Goal: Information Seeking & Learning: Learn about a topic

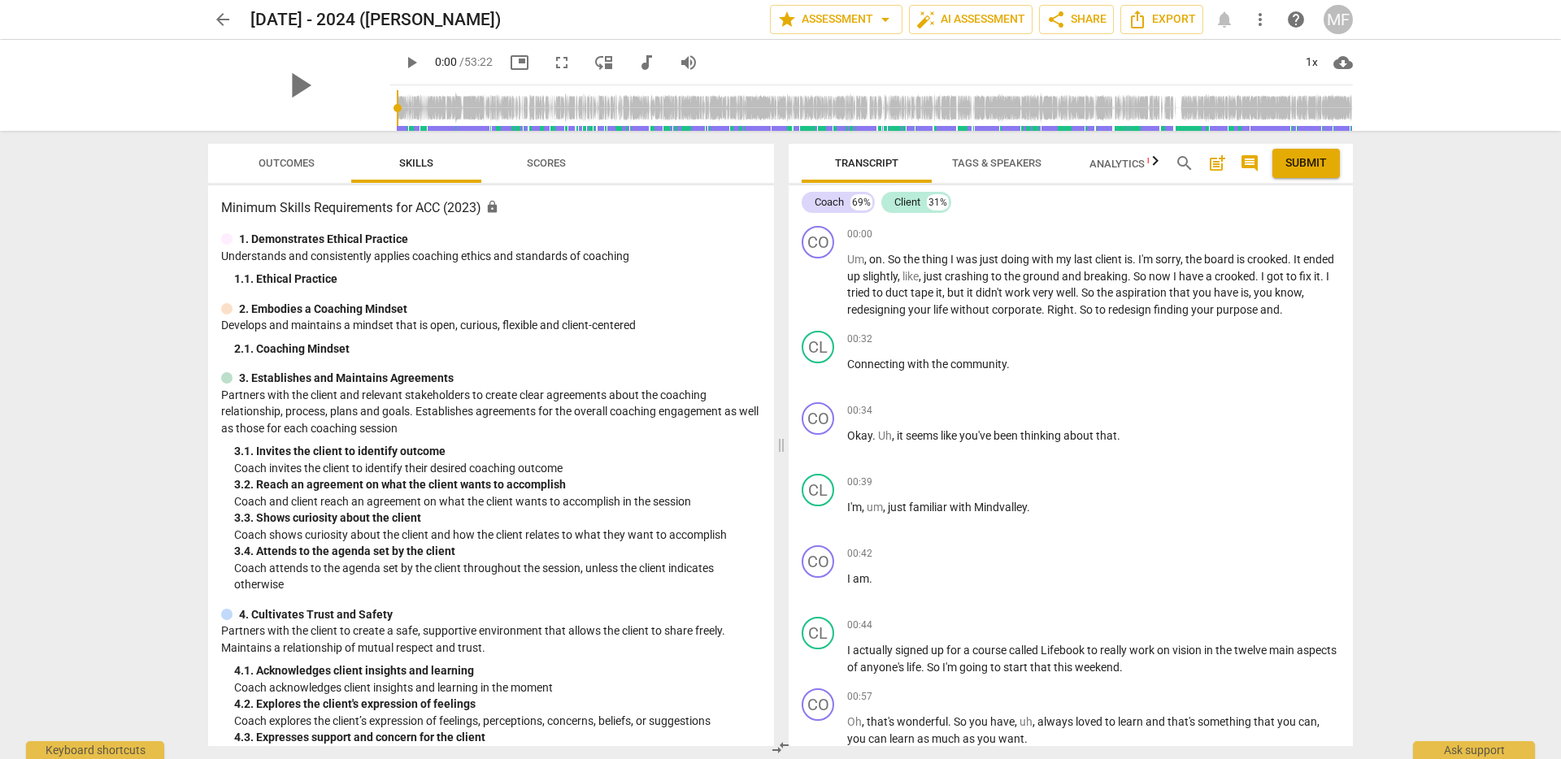
click at [1487, 423] on div "arrow_back [DATE] - 2024 ([PERSON_NAME]) edit star Assessment arrow_drop_down a…" at bounding box center [780, 379] width 1561 height 759
click at [621, 118] on div "arrow_back [DATE] - 2024 ([PERSON_NAME]) edit star Assessment arrow_drop_down a…" at bounding box center [780, 379] width 1561 height 759
click at [213, 15] on span "arrow_back" at bounding box center [223, 20] width 20 height 20
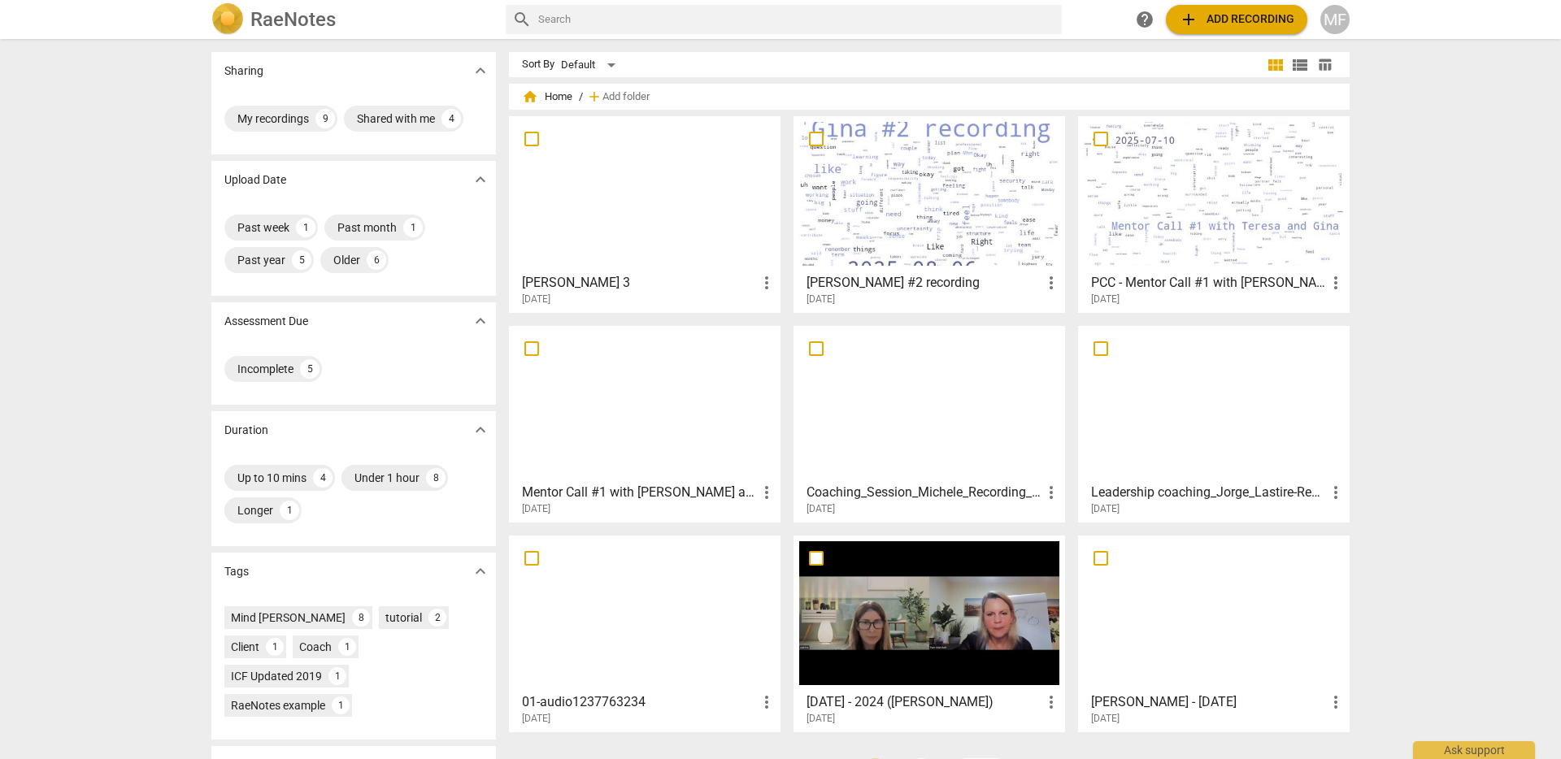
click at [610, 178] on div at bounding box center [645, 194] width 260 height 144
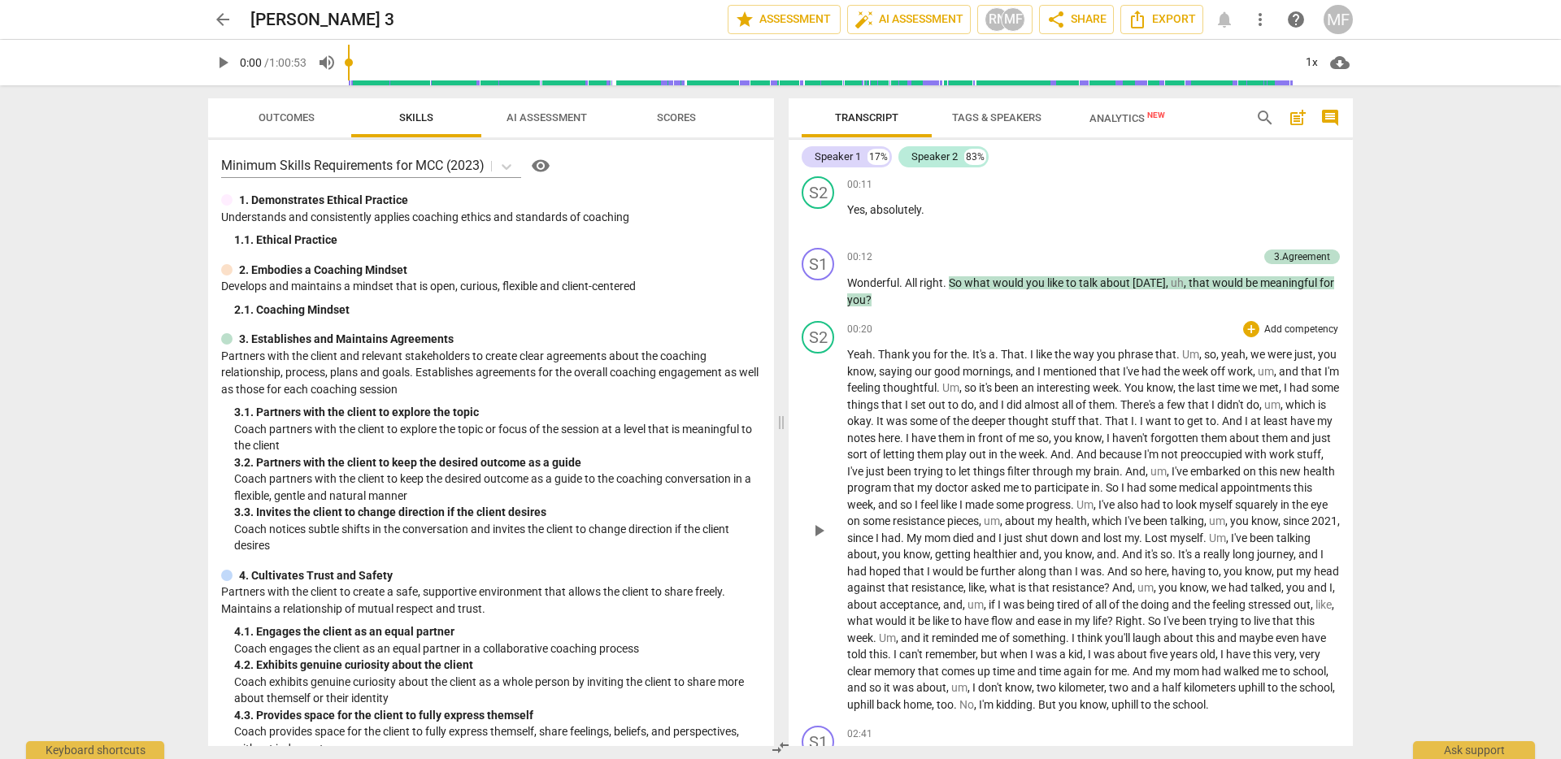
scroll to position [79, 0]
click at [1249, 541] on span "been" at bounding box center [1262, 534] width 27 height 13
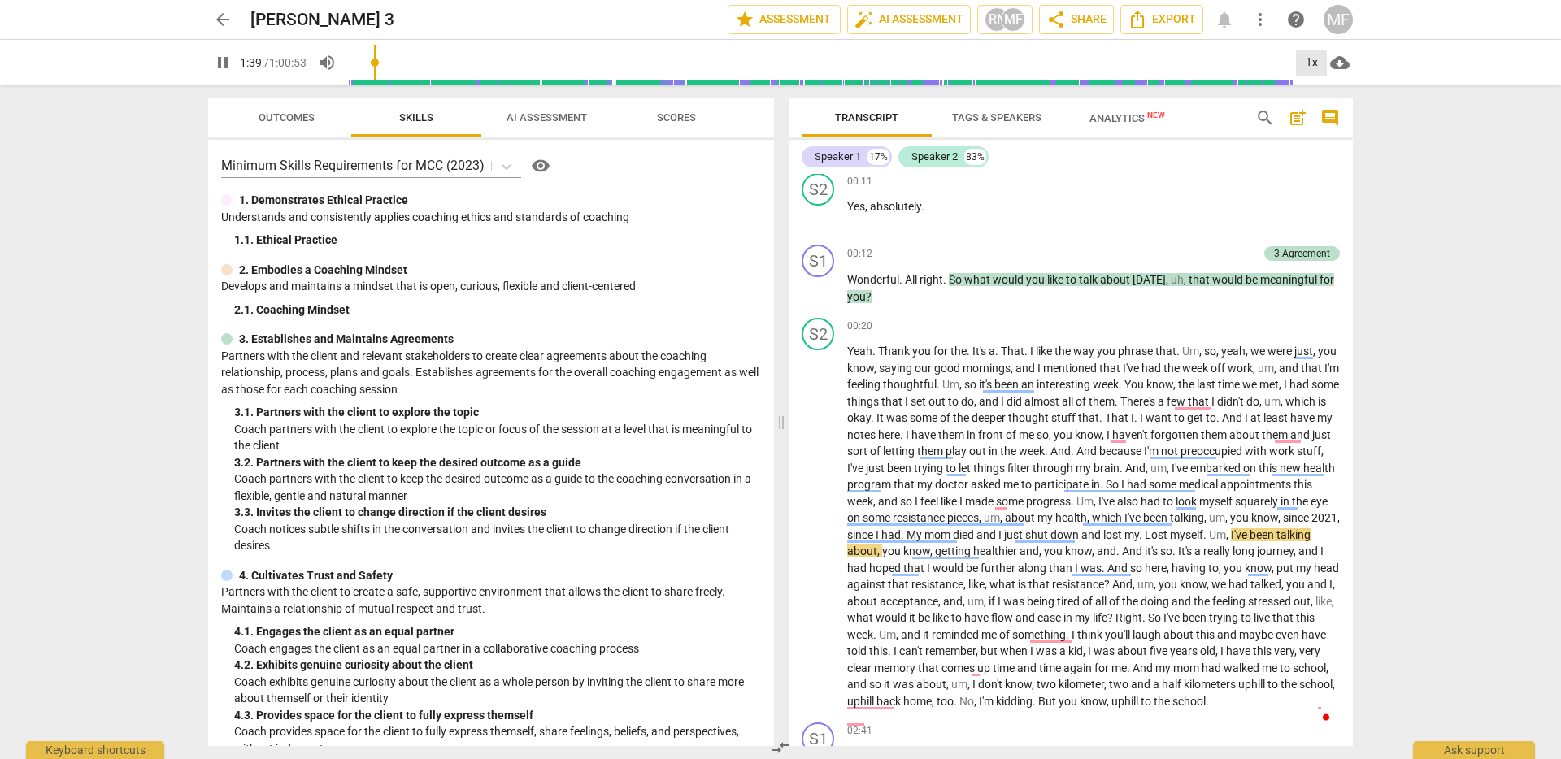
click at [1311, 69] on div "1x" at bounding box center [1311, 63] width 31 height 26
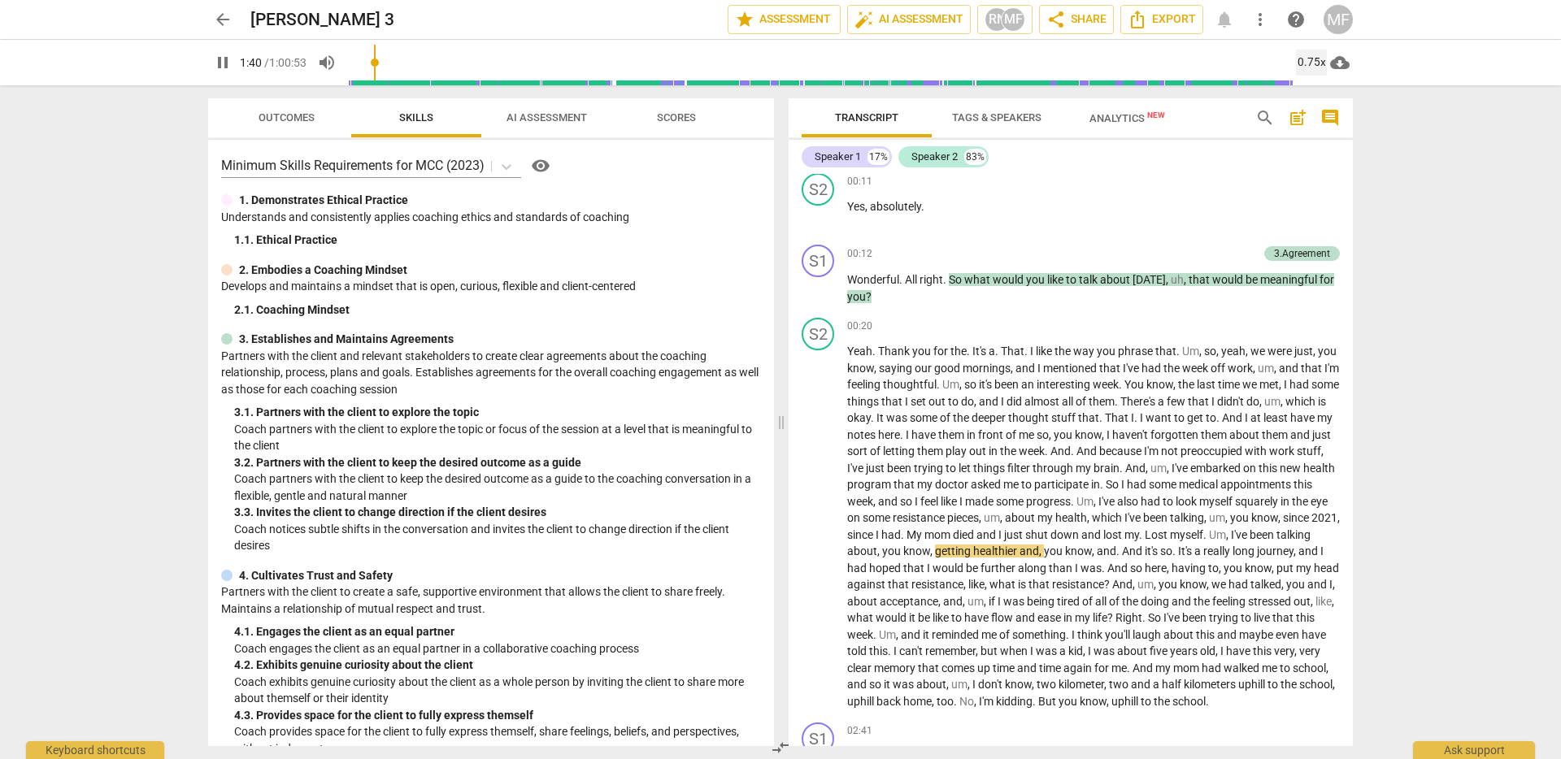
click at [1310, 66] on div "0.75x" at bounding box center [1311, 63] width 31 height 26
click at [1335, 192] on li "2x" at bounding box center [1323, 187] width 54 height 31
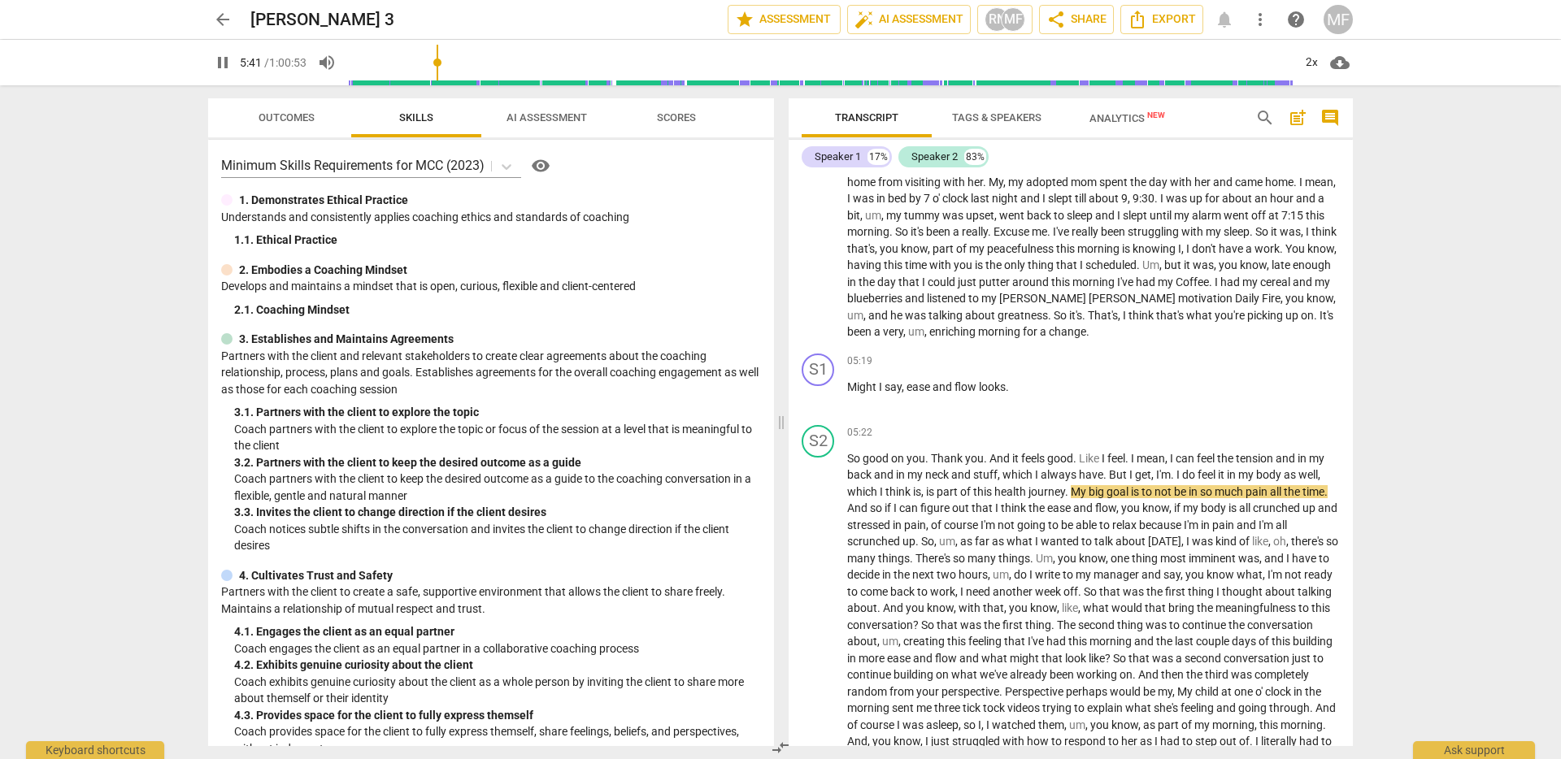
scroll to position [986, 0]
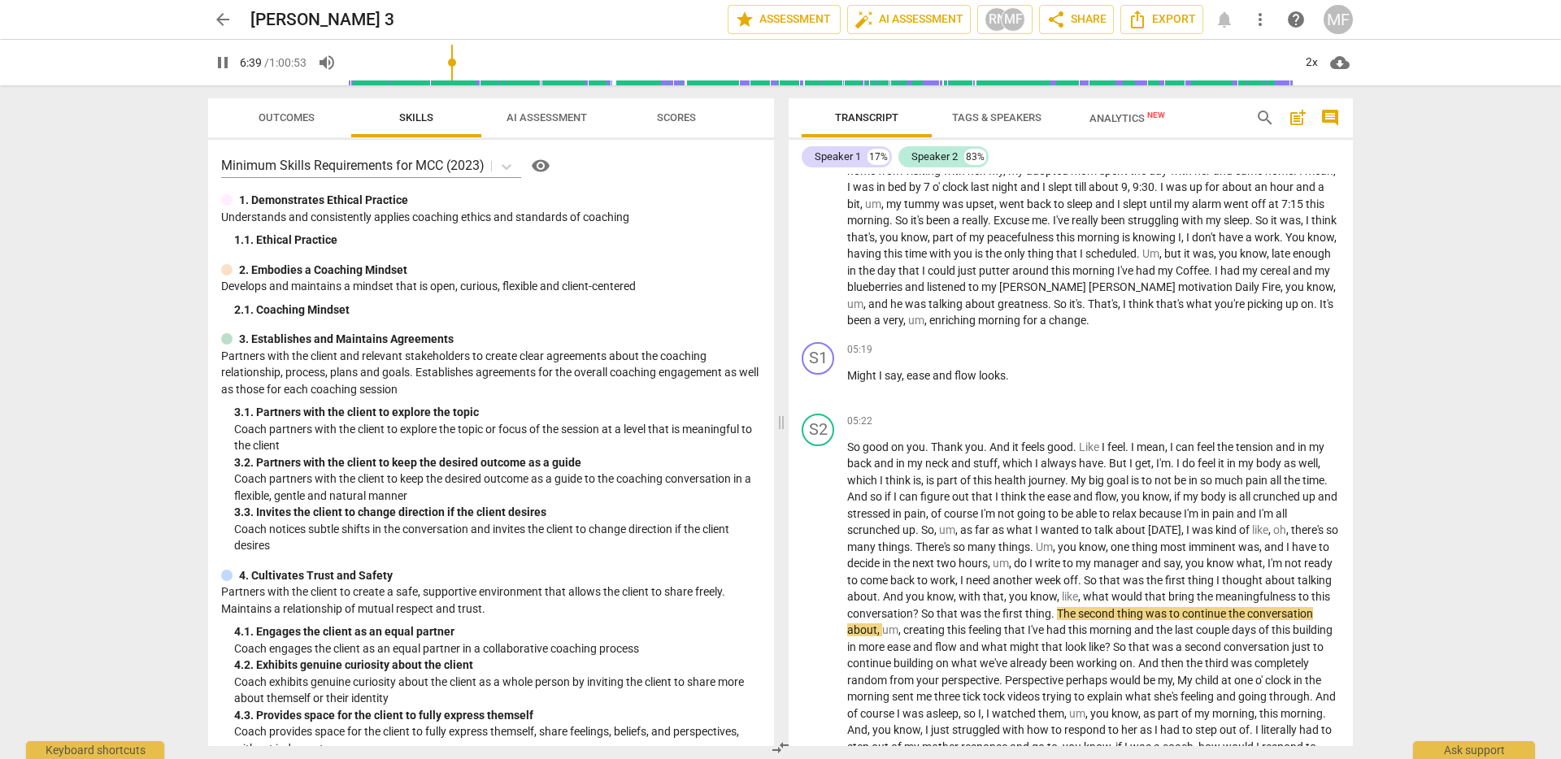
click at [214, 64] on span "pause" at bounding box center [223, 63] width 20 height 20
click at [223, 67] on span "play_arrow" at bounding box center [223, 63] width 20 height 20
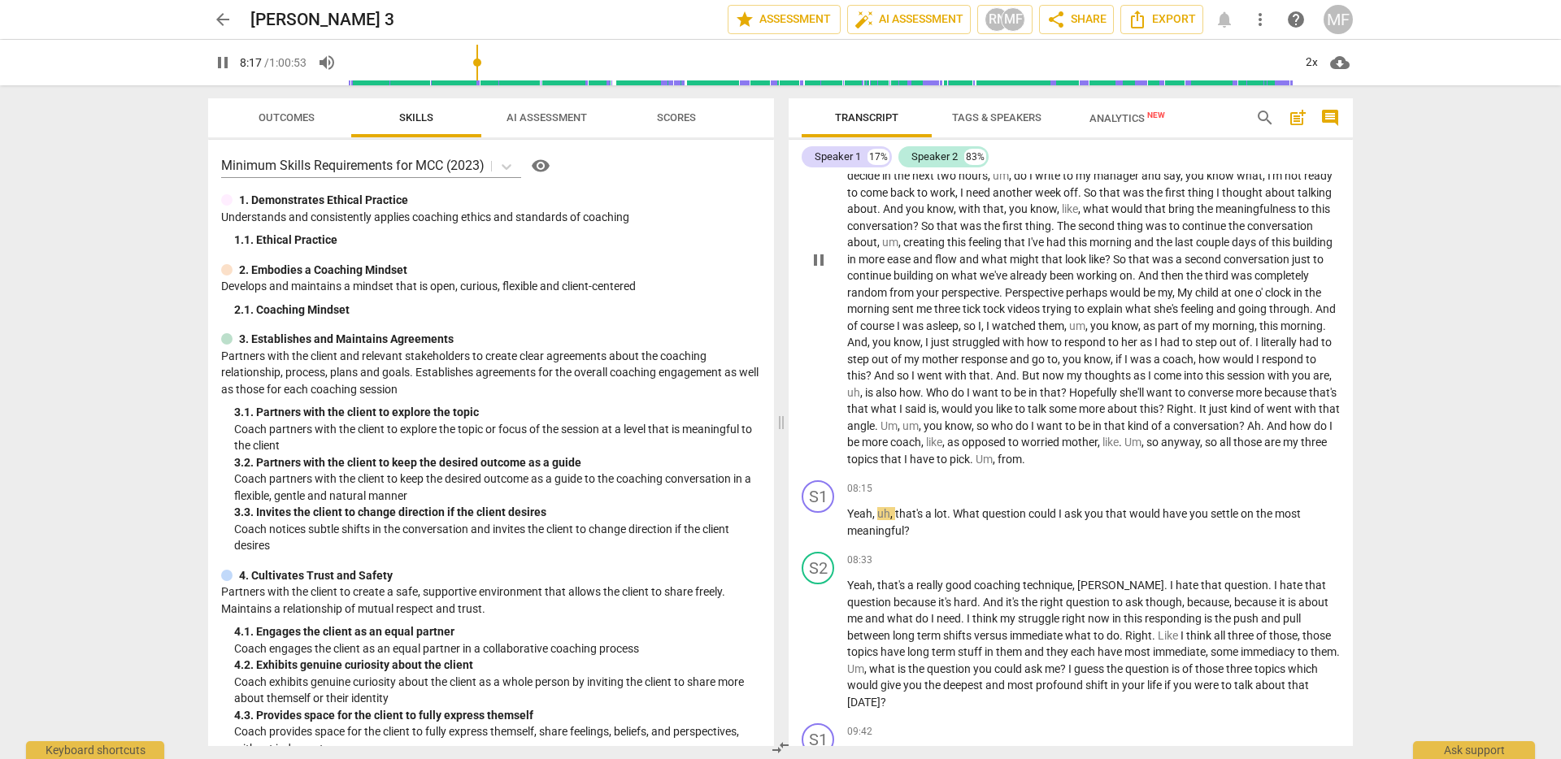
scroll to position [1378, 0]
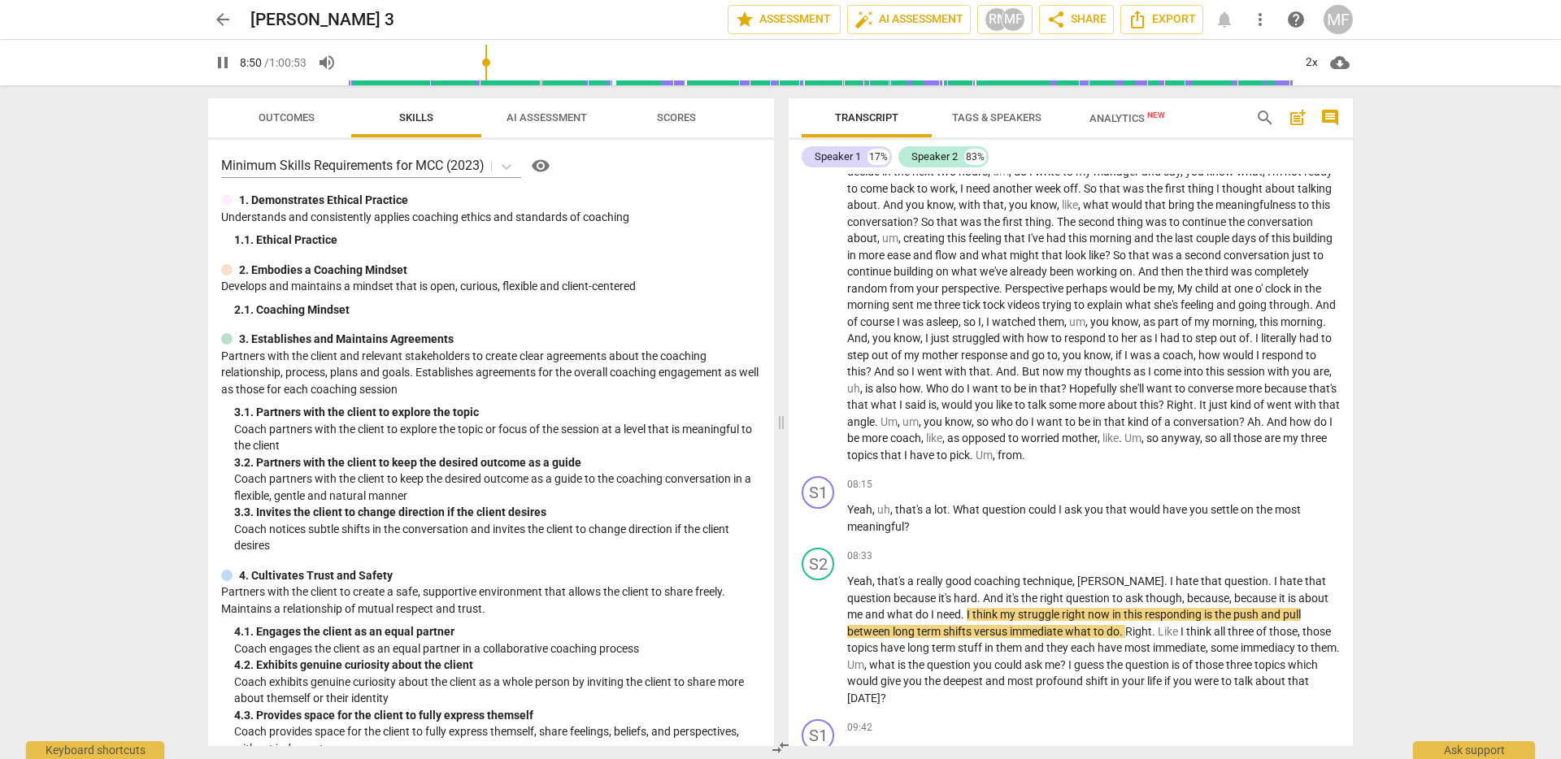
click at [236, 60] on span "pause" at bounding box center [222, 63] width 29 height 20
type input "531"
drag, startPoint x: 954, startPoint y: 540, endPoint x: 953, endPoint y: 559, distance: 19.6
click at [953, 535] on p "Yeah , uh , that's a lot . What question could I ask you that would have you se…" at bounding box center [1093, 518] width 493 height 33
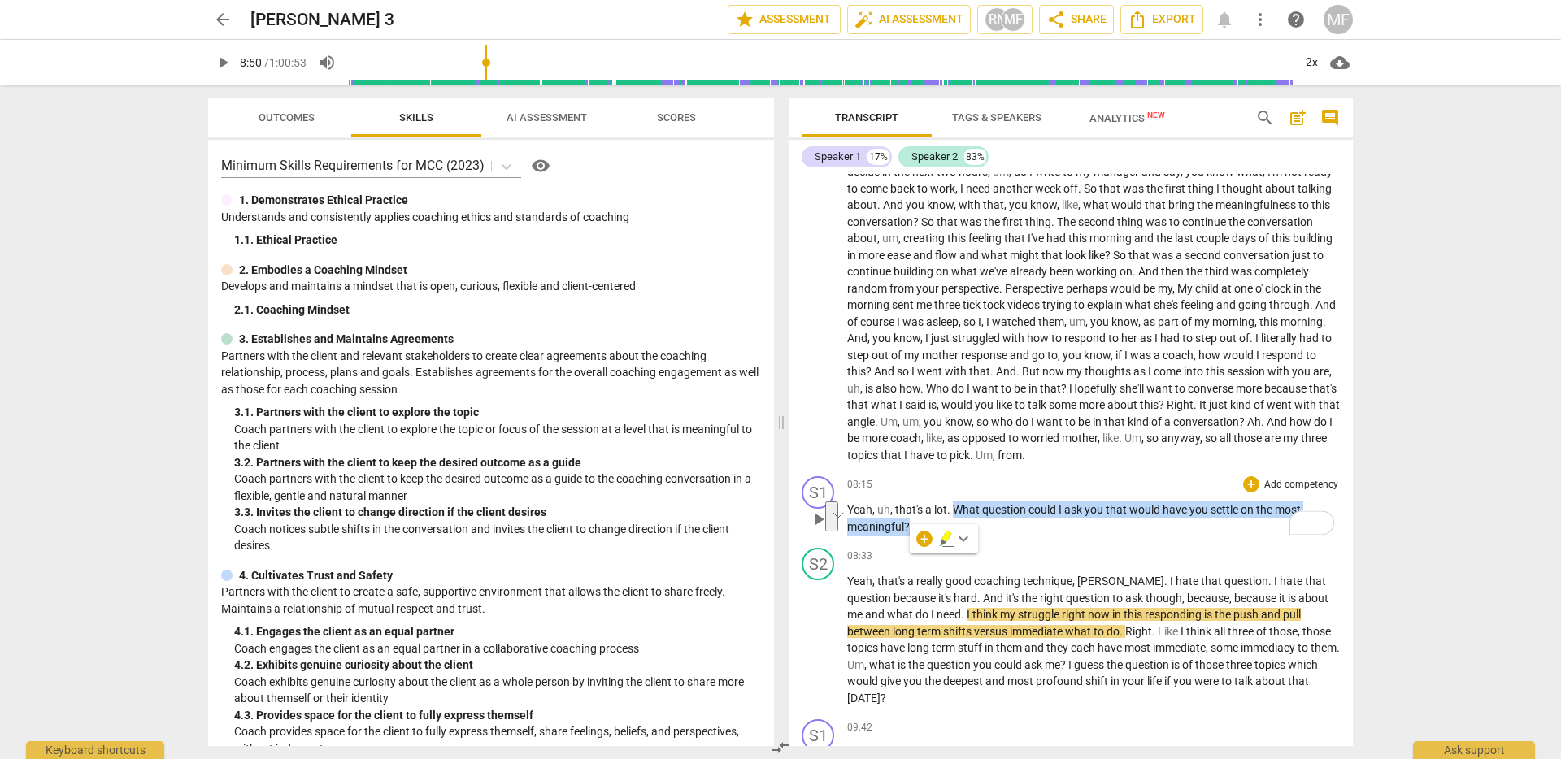
click at [1266, 493] on p "Add competency" at bounding box center [1300, 485] width 77 height 15
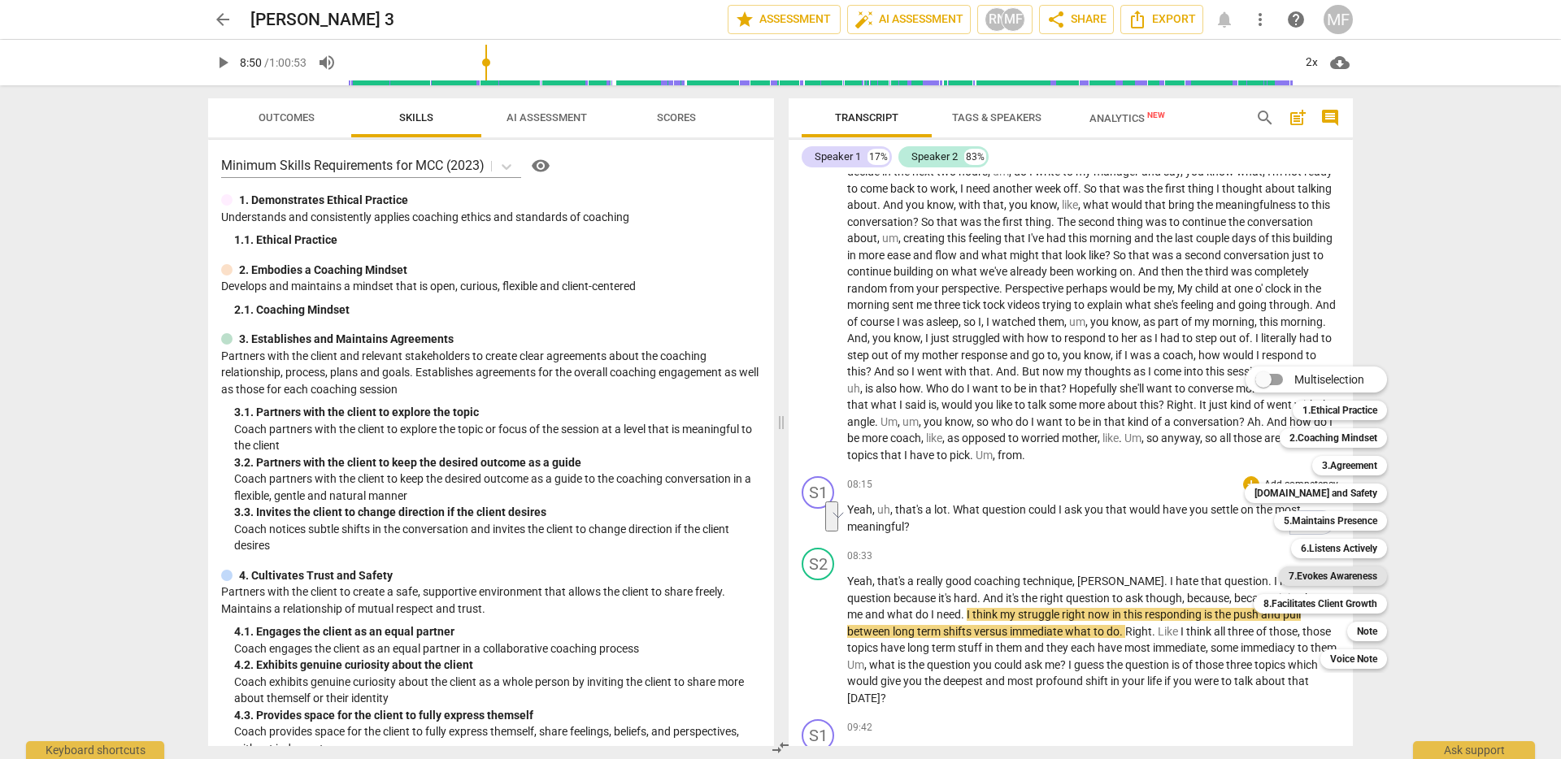
click at [1355, 579] on b "7.Evokes Awareness" at bounding box center [1332, 577] width 89 height 20
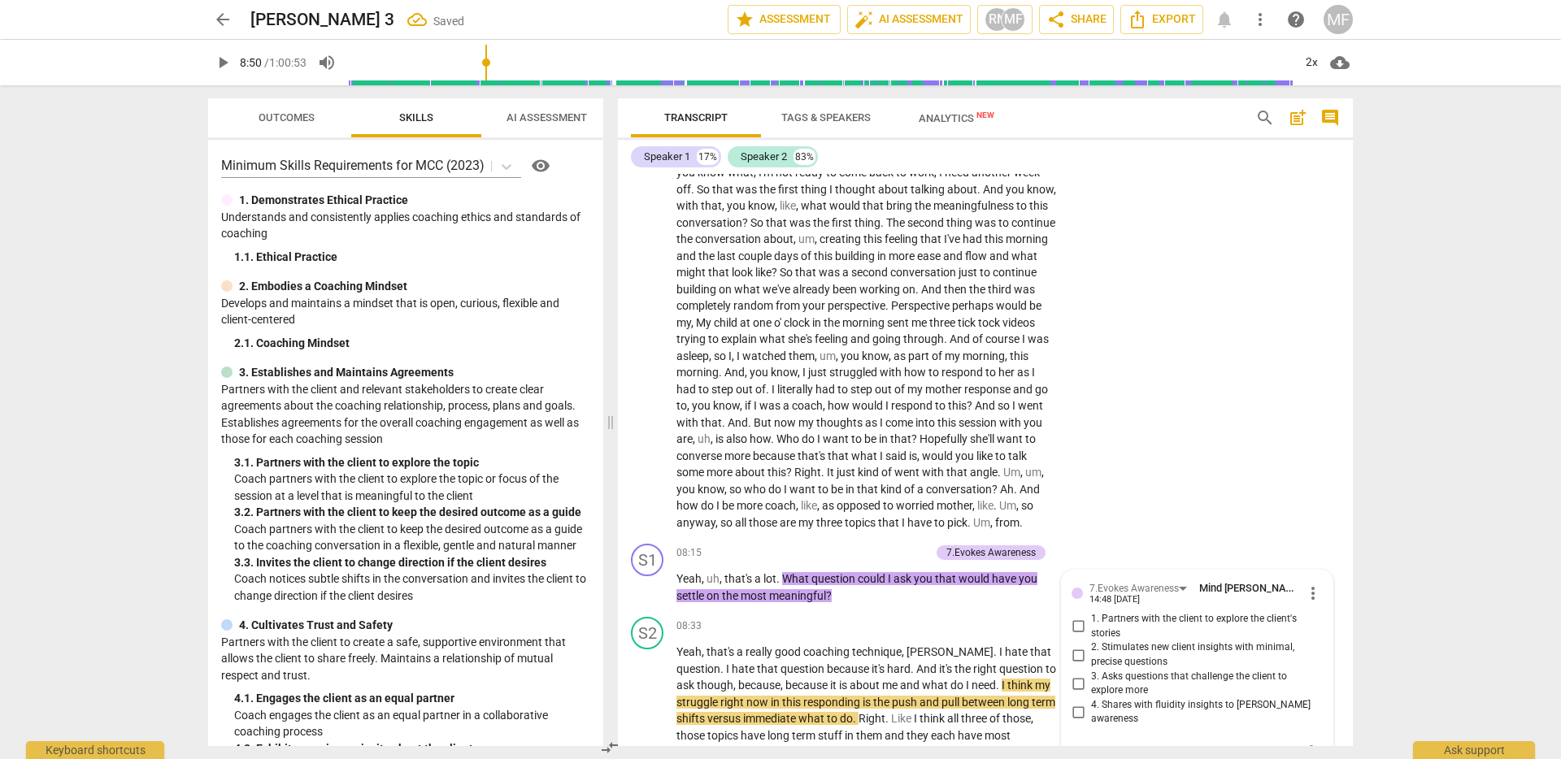
scroll to position [2001, 0]
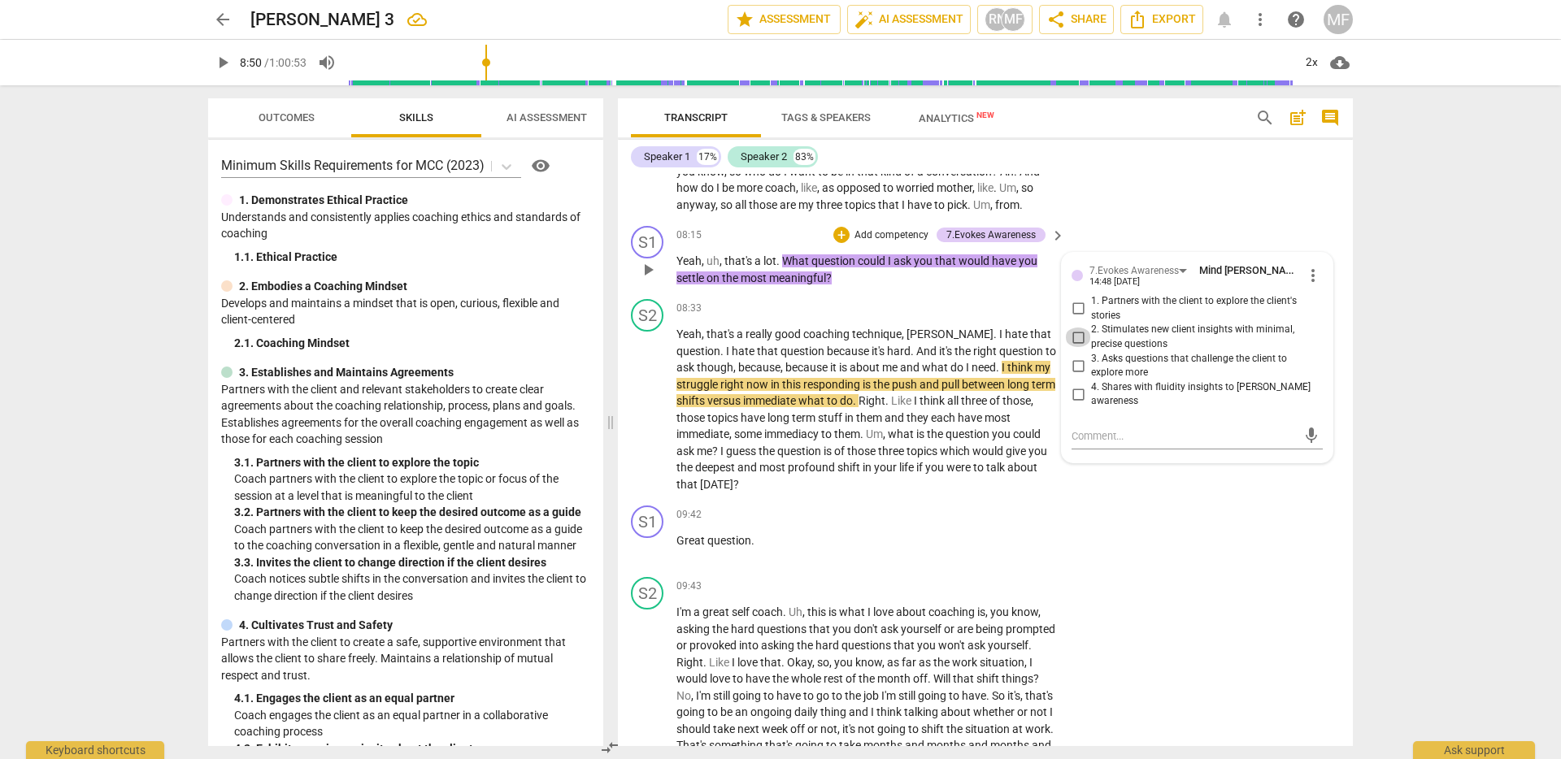
click at [1078, 347] on input "2. Stimulates new client insights with minimal, precise questions" at bounding box center [1078, 338] width 26 height 20
checkbox input "true"
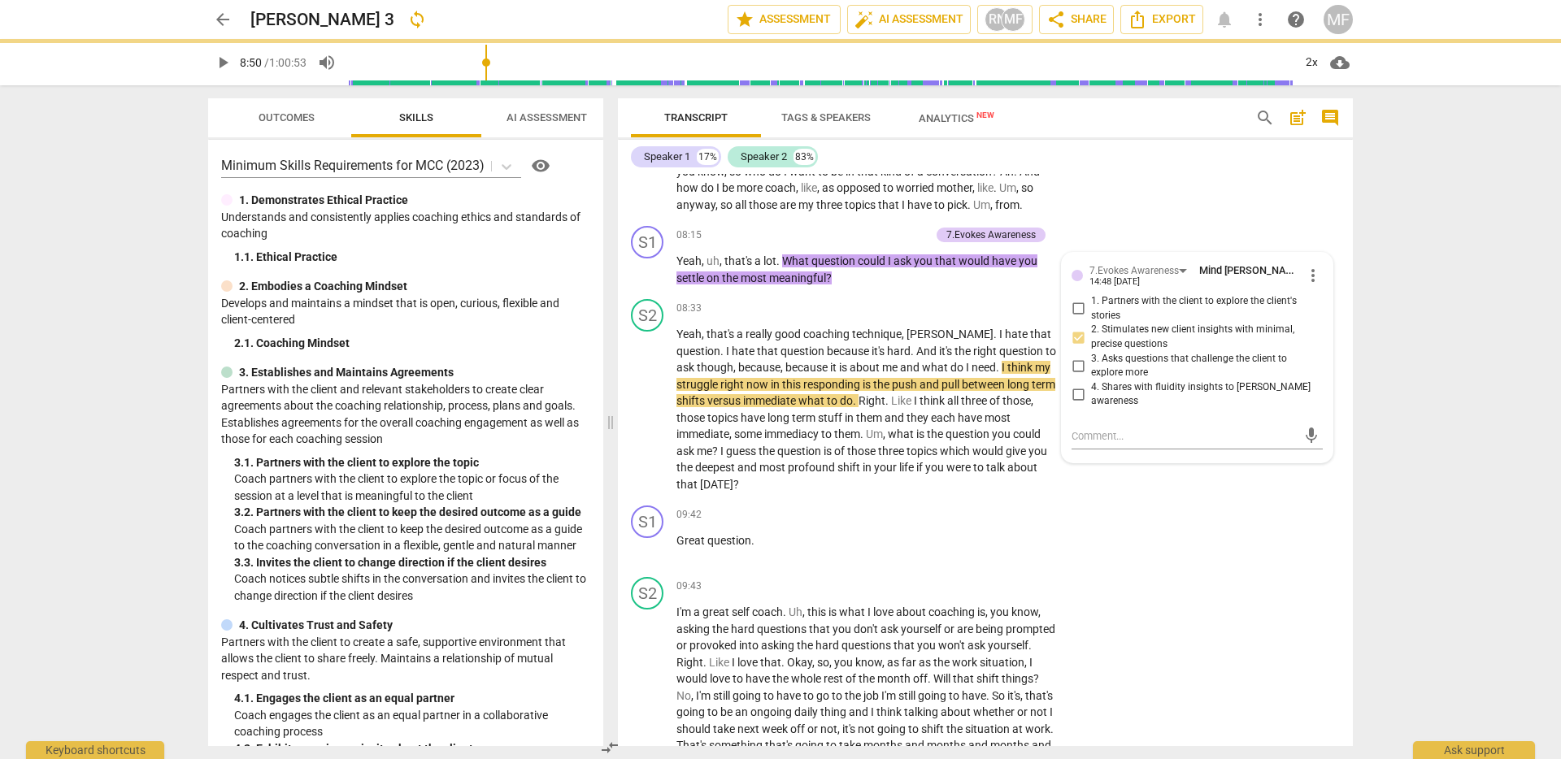
click at [1449, 491] on div "arrow_back Gina 3 sync edit star Assessment auto_fix_high AI Assessment RN MF s…" at bounding box center [780, 379] width 1561 height 759
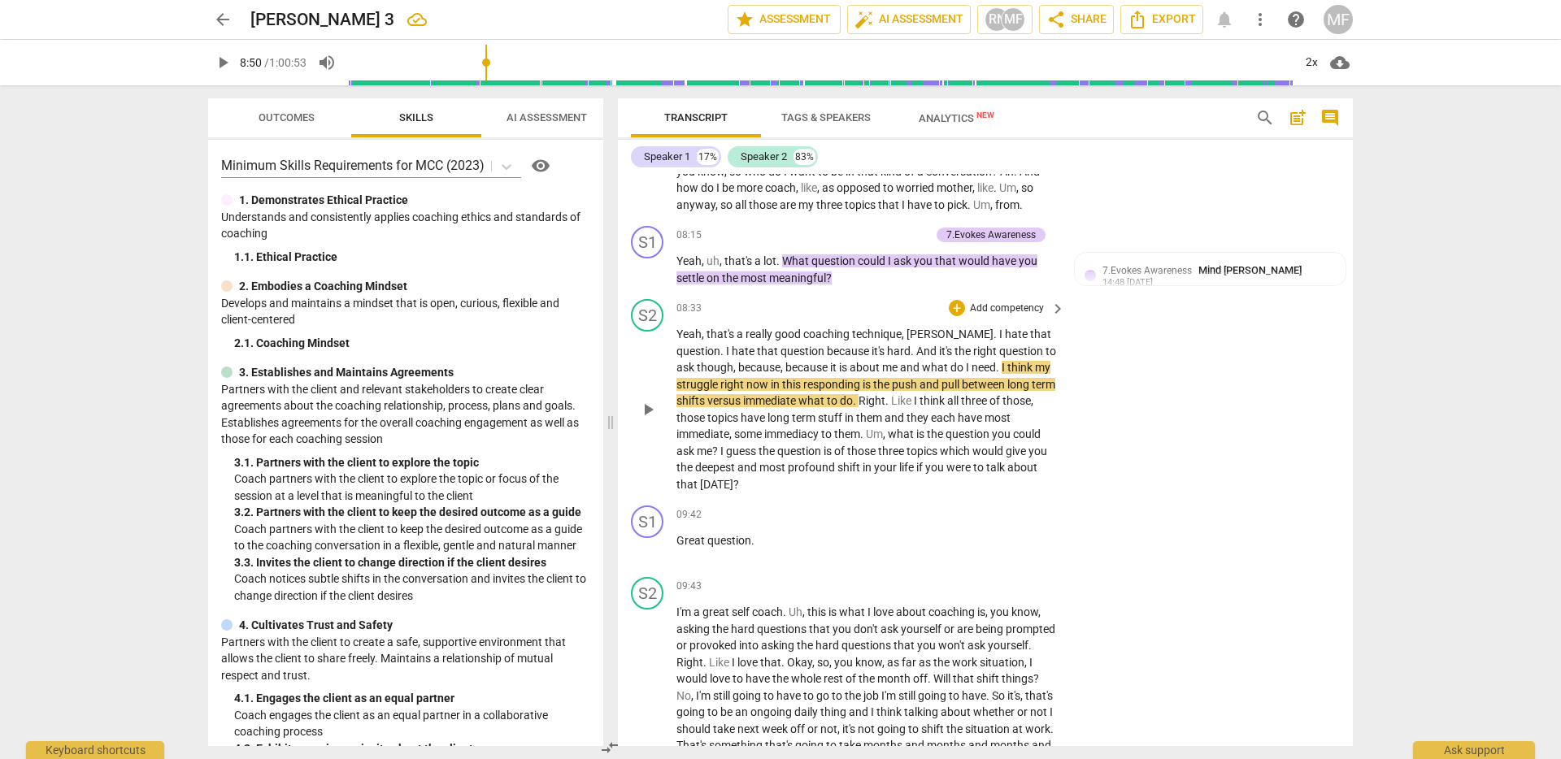
click at [845, 424] on span "stuff" at bounding box center [831, 417] width 27 height 13
click at [995, 391] on span "between" at bounding box center [985, 384] width 46 height 13
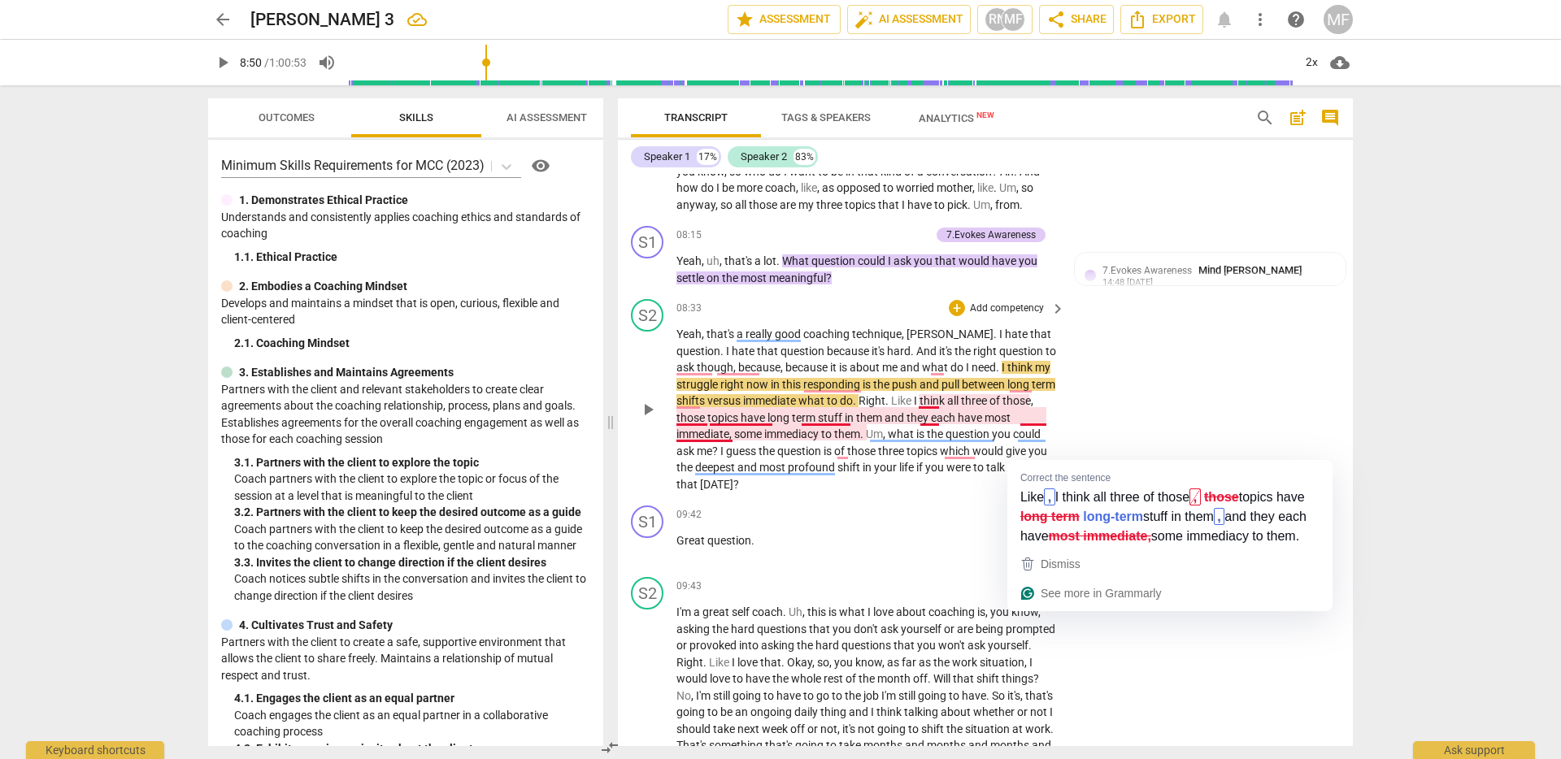
click at [1010, 424] on span "most" at bounding box center [997, 417] width 26 height 13
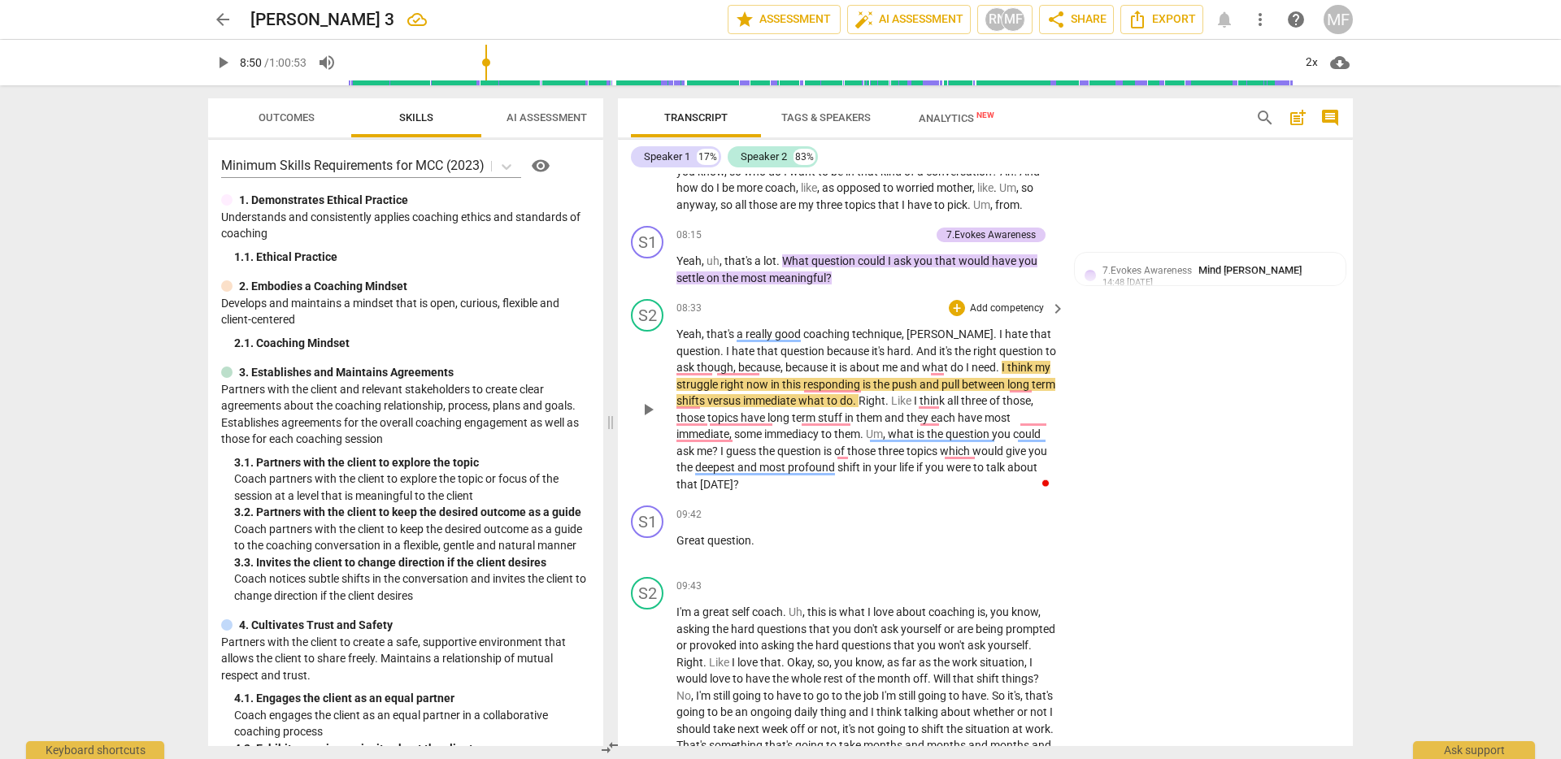
click at [931, 424] on span "they" at bounding box center [918, 417] width 24 height 13
click at [652, 419] on span "play_arrow" at bounding box center [648, 410] width 20 height 20
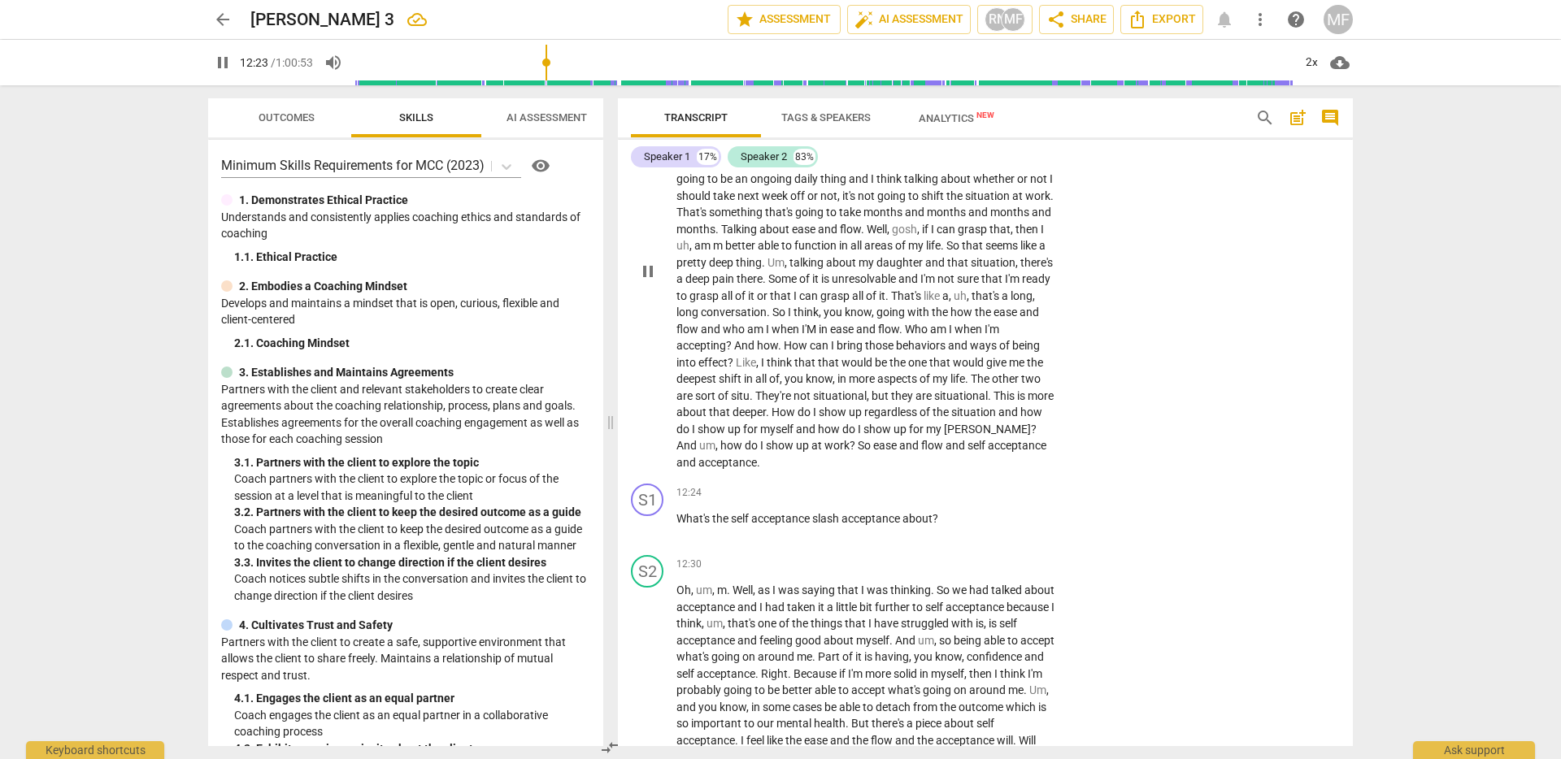
scroll to position [2543, 0]
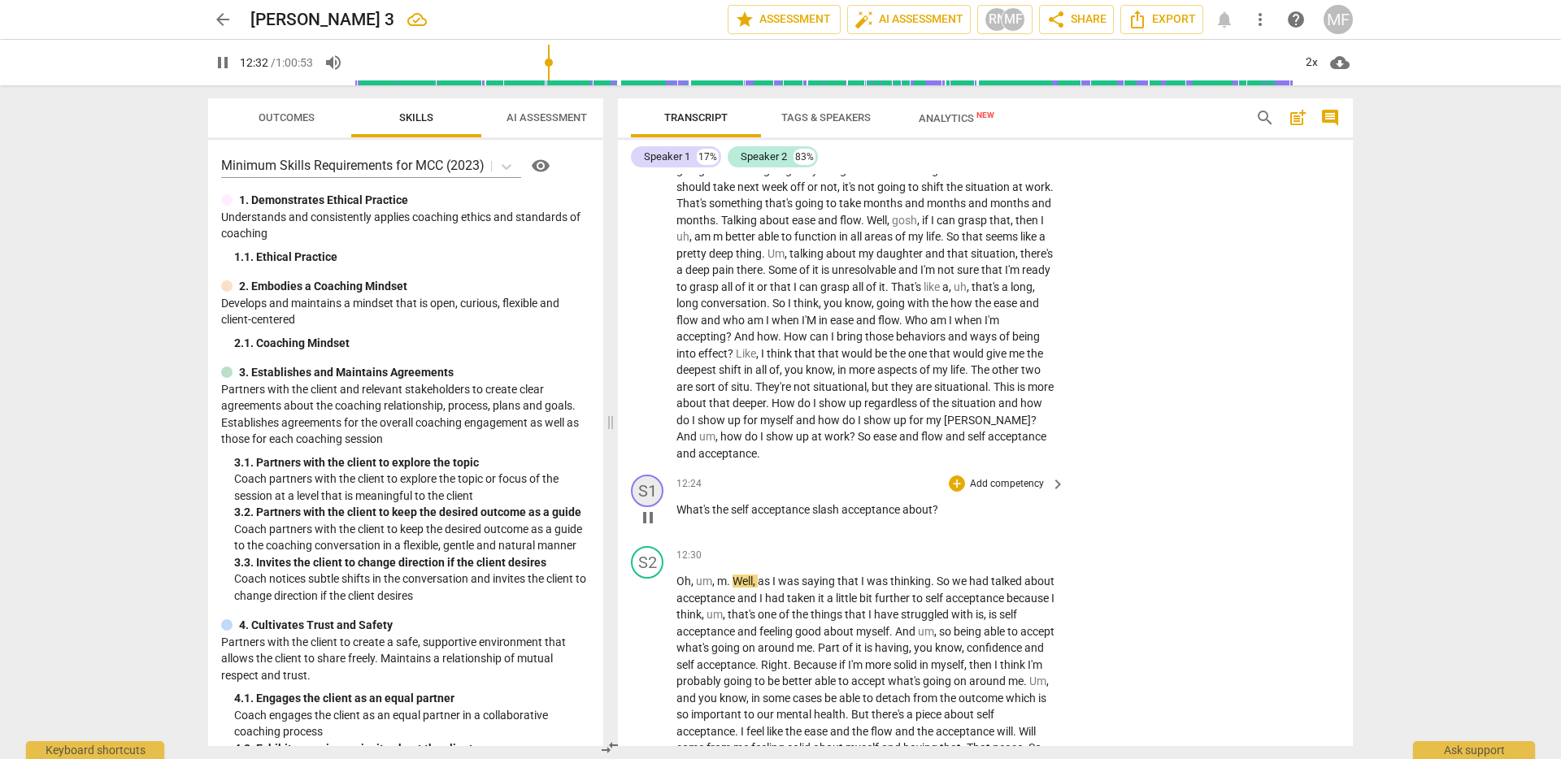
click at [647, 507] on div "S1" at bounding box center [647, 491] width 33 height 33
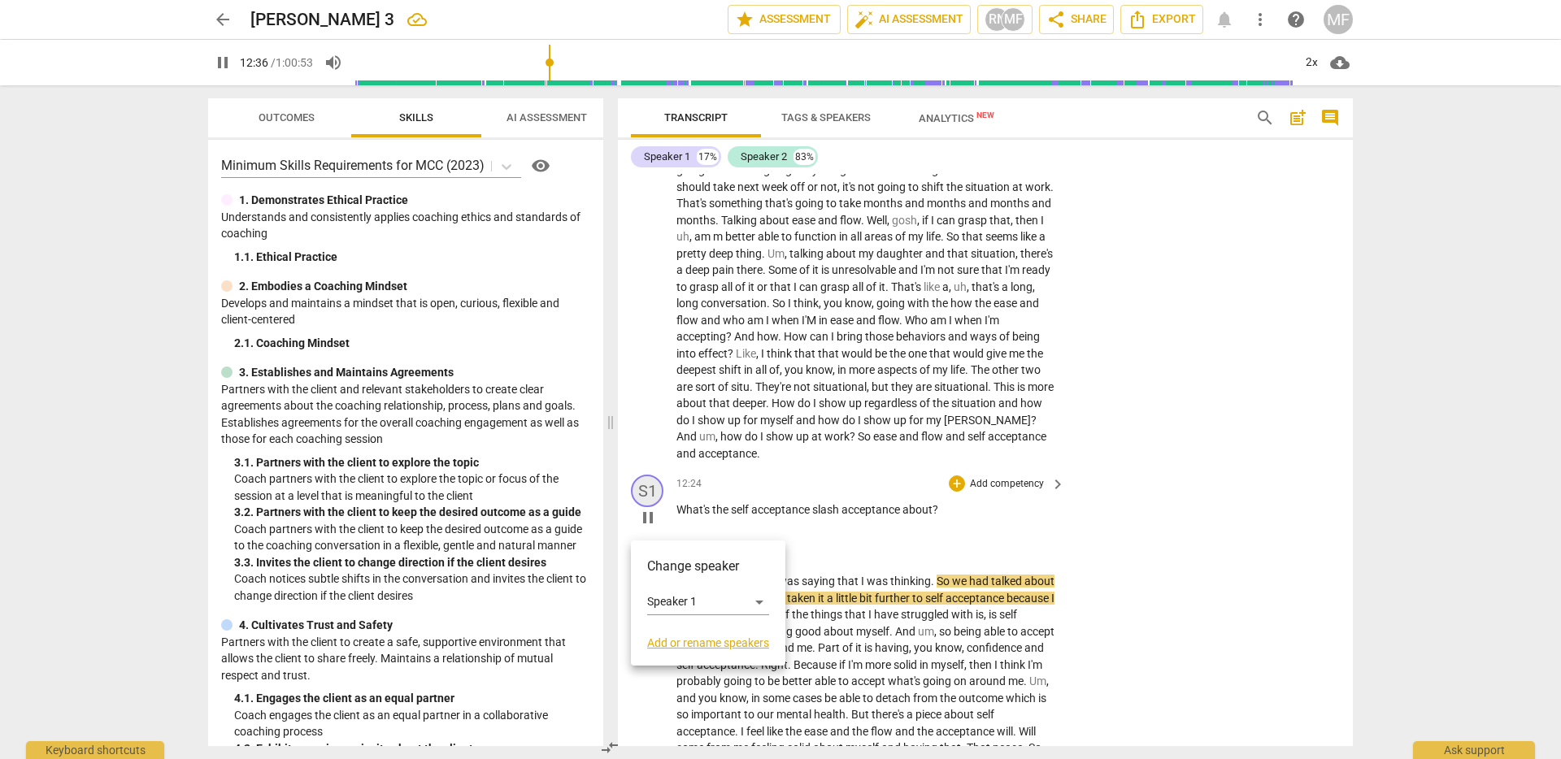
click at [647, 533] on div at bounding box center [780, 379] width 1561 height 759
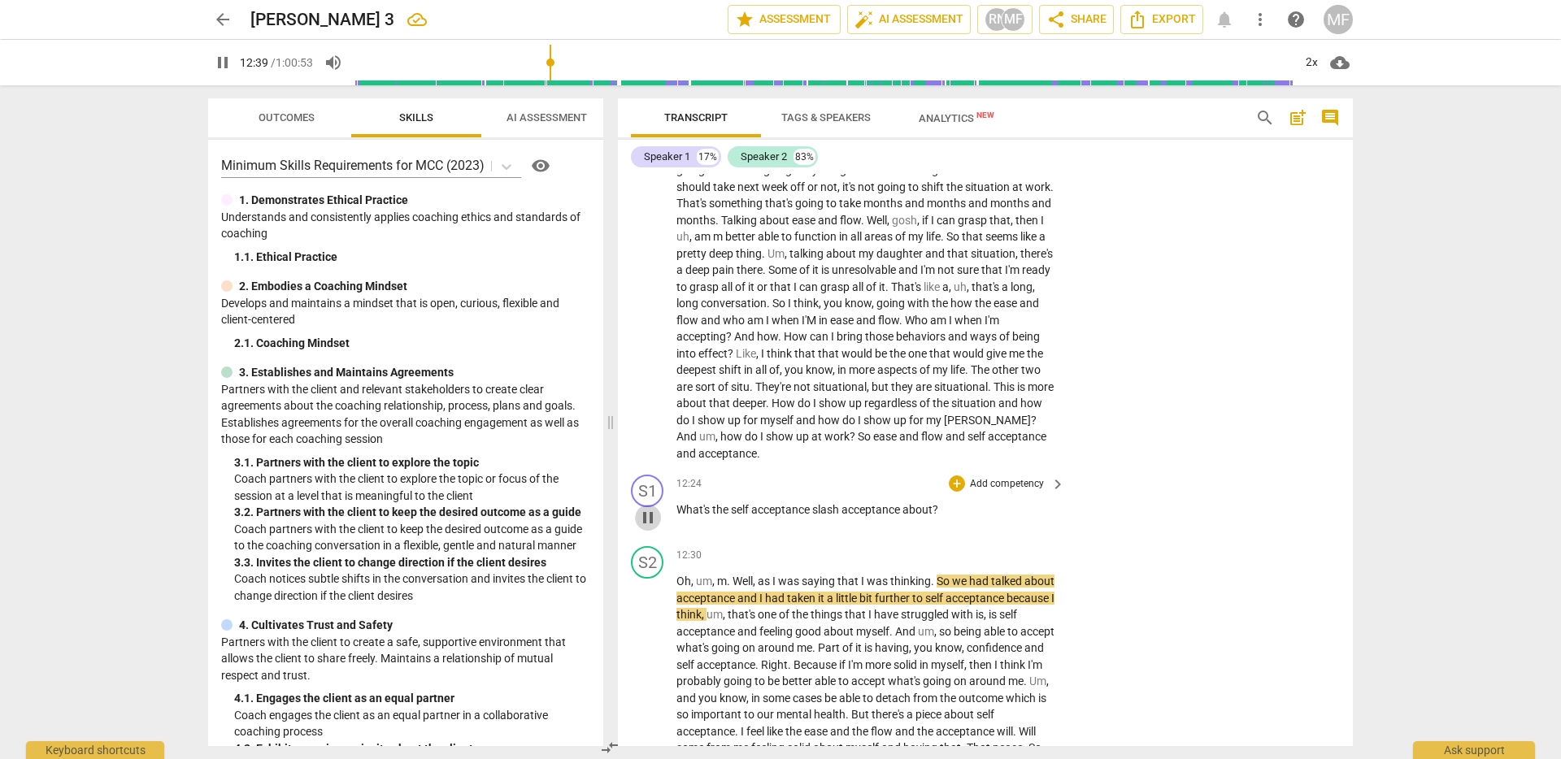
click at [647, 528] on span "pause" at bounding box center [648, 518] width 20 height 20
click at [955, 428] on p "I'm a great self coach . Uh , this is what I love about coaching is , you know …" at bounding box center [866, 262] width 380 height 400
click at [992, 376] on span "other" at bounding box center [1006, 369] width 29 height 13
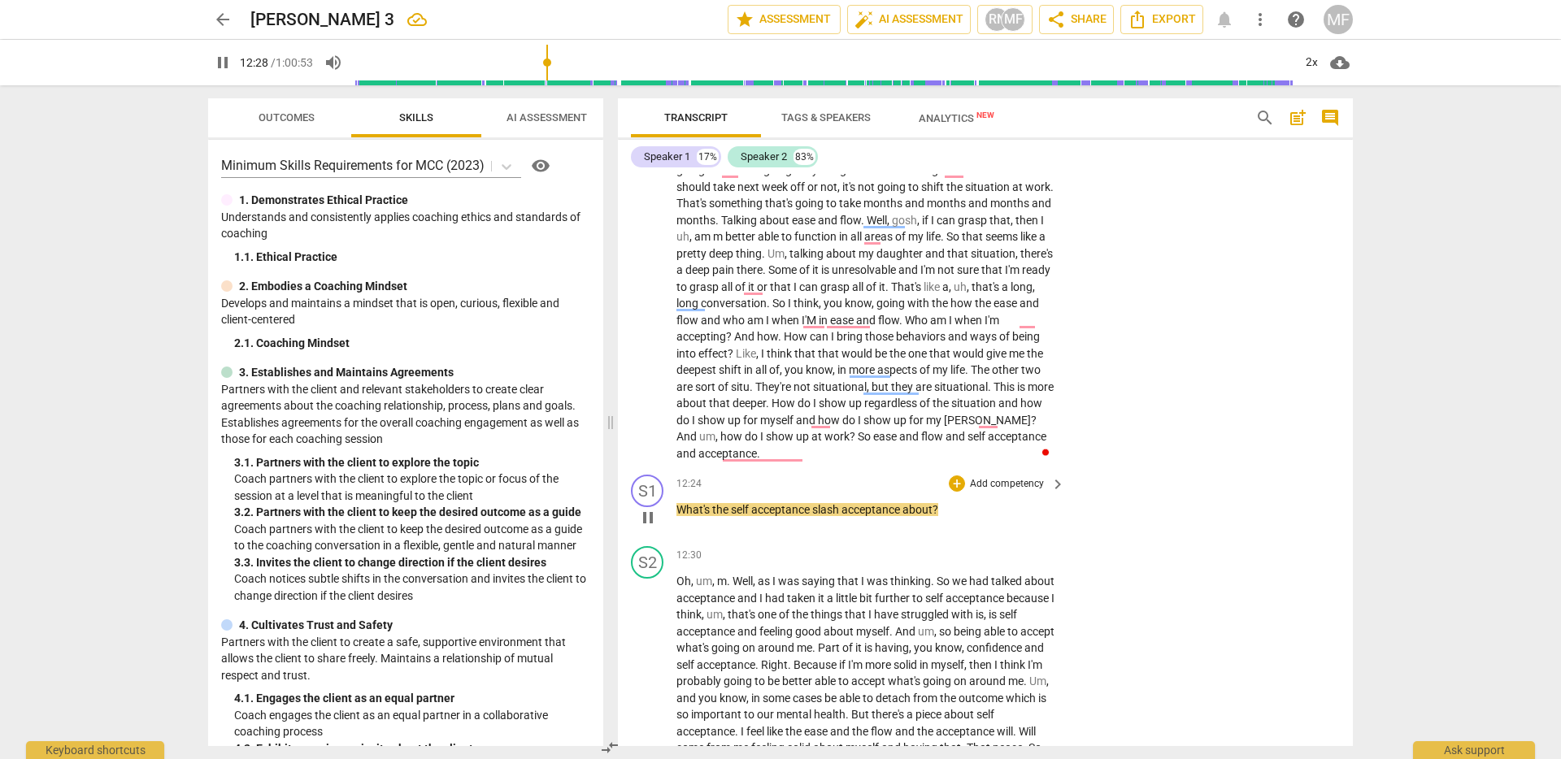
click at [643, 528] on span "pause" at bounding box center [648, 518] width 20 height 20
type input "750"
drag, startPoint x: 945, startPoint y: 543, endPoint x: 668, endPoint y: 549, distance: 277.2
click at [668, 540] on div "S1 play_arrow pause 12:24 + Add competency keyboard_arrow_right What's the self…" at bounding box center [985, 504] width 735 height 72
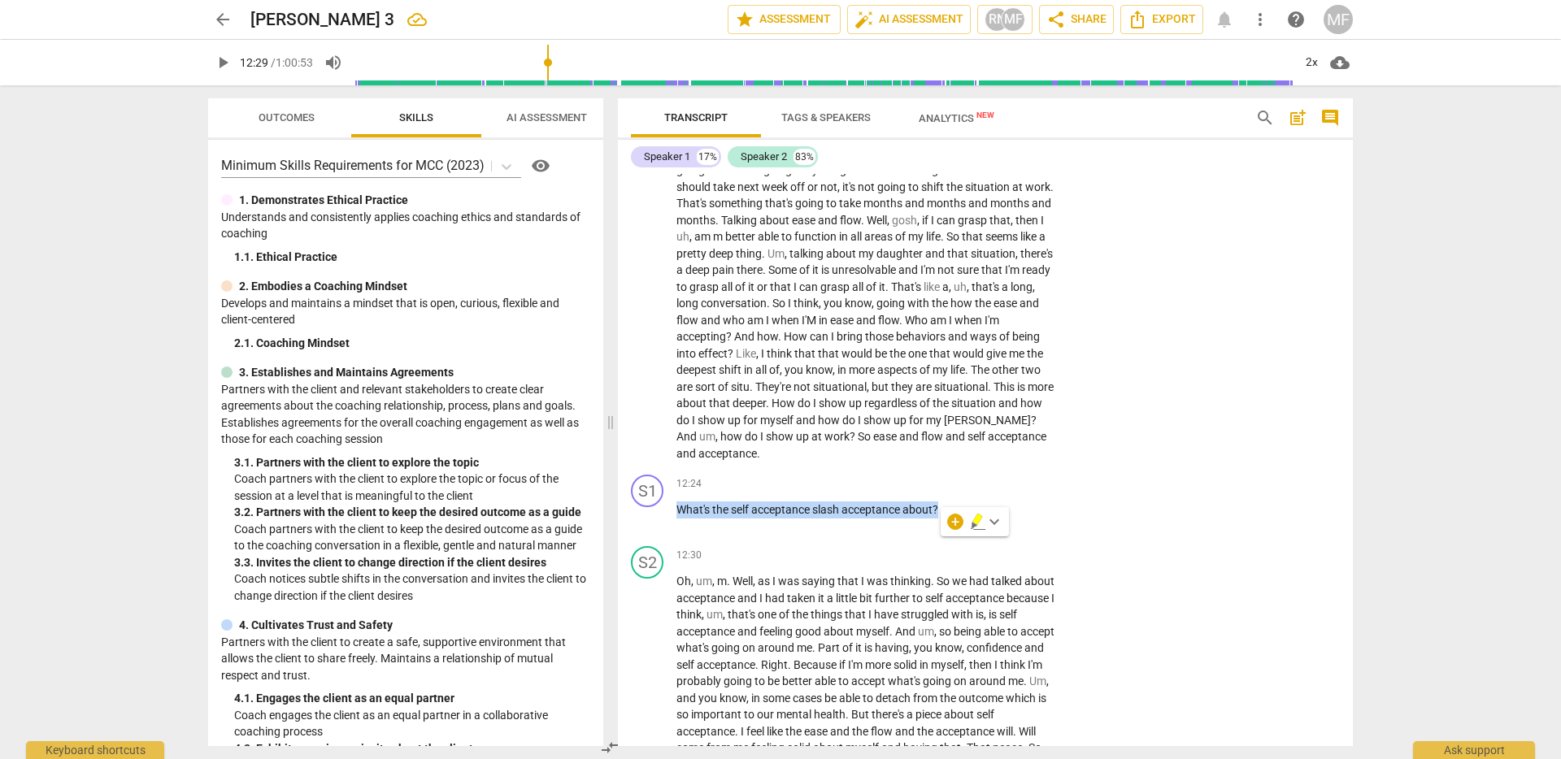
click at [995, 522] on span "keyboard_arrow_down" at bounding box center [994, 522] width 20 height 20
click at [953, 522] on div "+" at bounding box center [955, 522] width 16 height 16
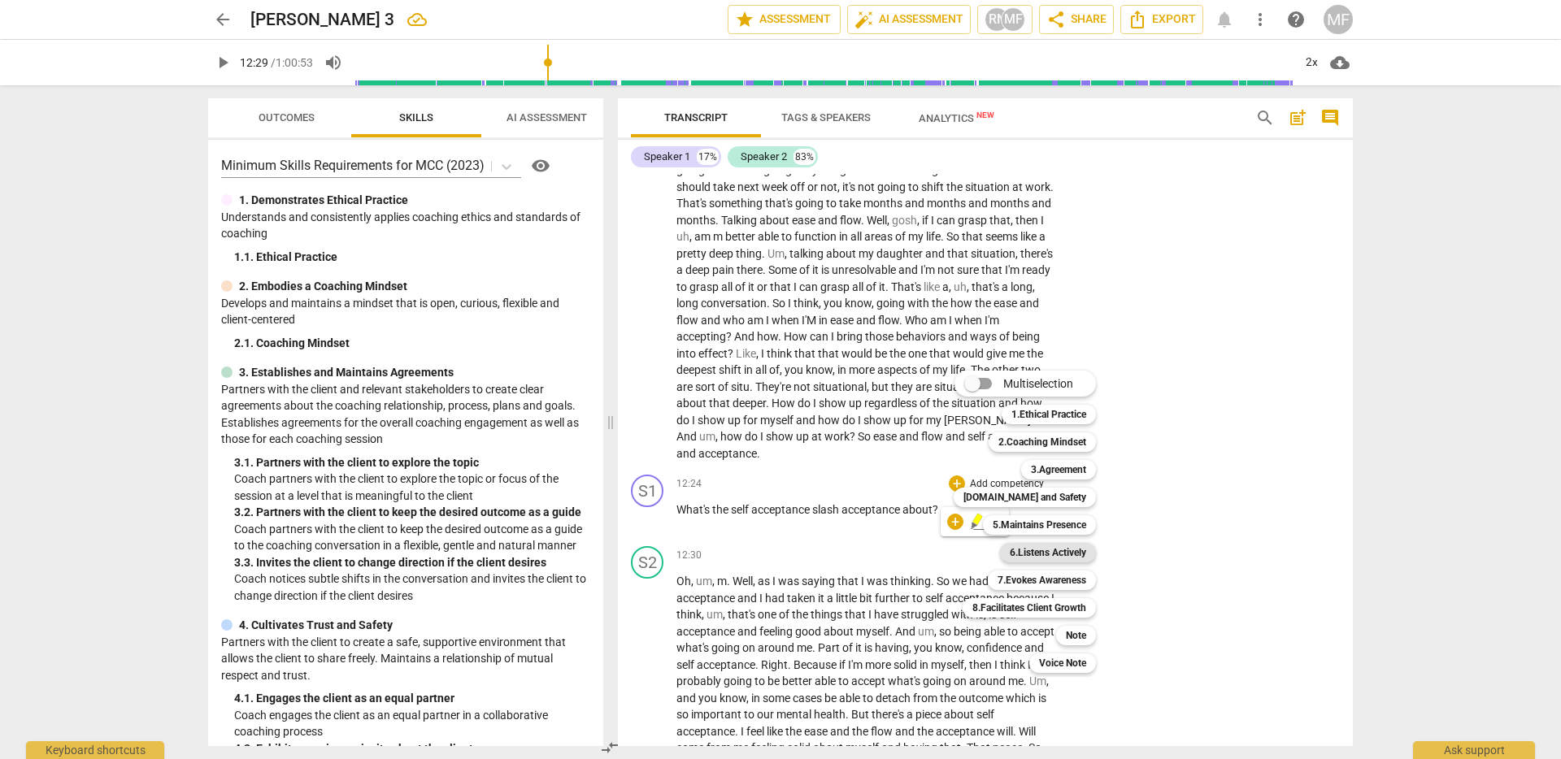
click at [1057, 558] on b "6.Listens Actively" at bounding box center [1048, 553] width 76 height 20
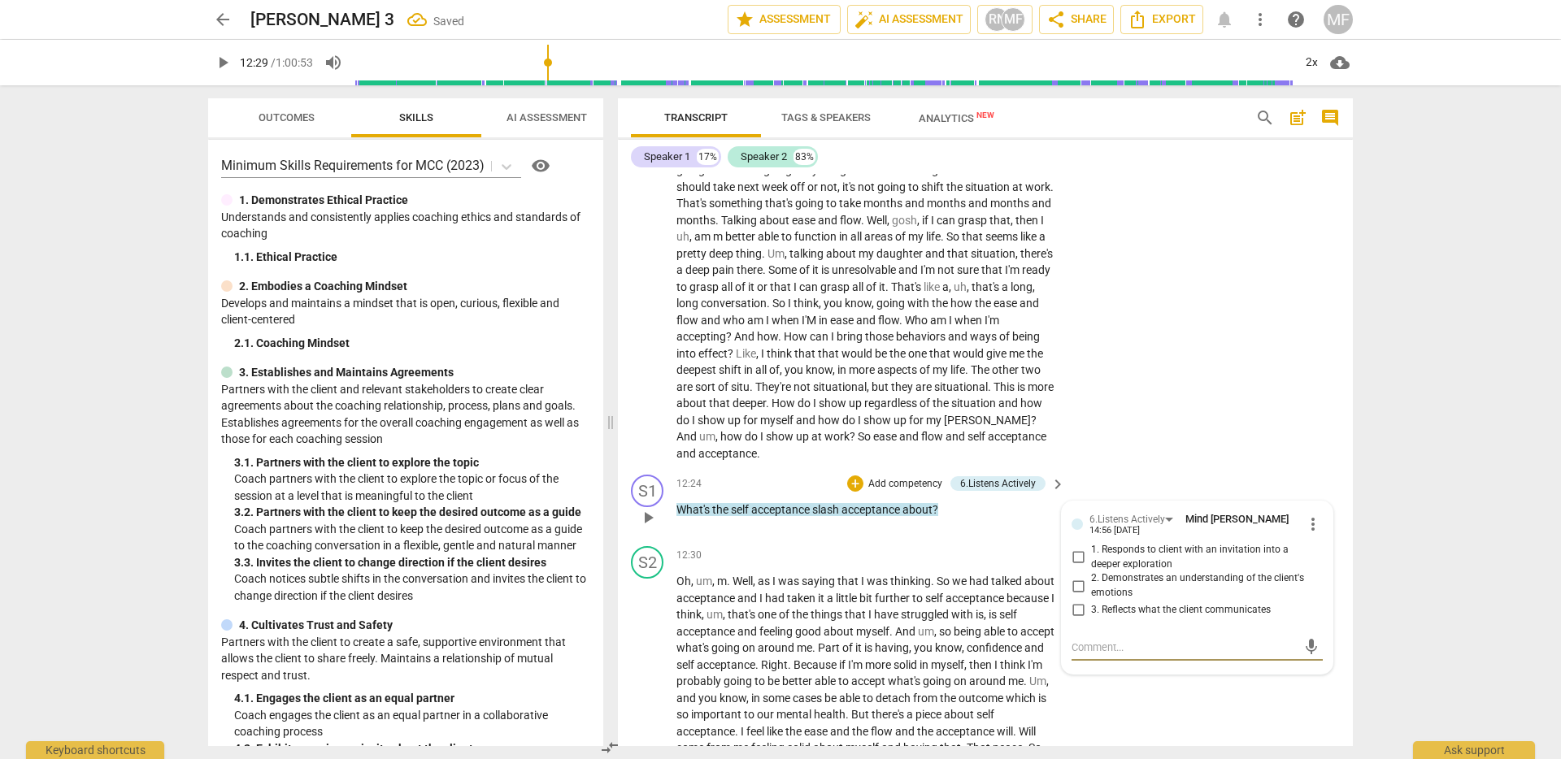
click at [1075, 567] on input "1. Responds to client with an invitation into a deeper exploration" at bounding box center [1078, 558] width 26 height 20
checkbox input "true"
click at [1073, 620] on input "3. Reflects what the client communicates" at bounding box center [1078, 611] width 26 height 20
checkbox input "true"
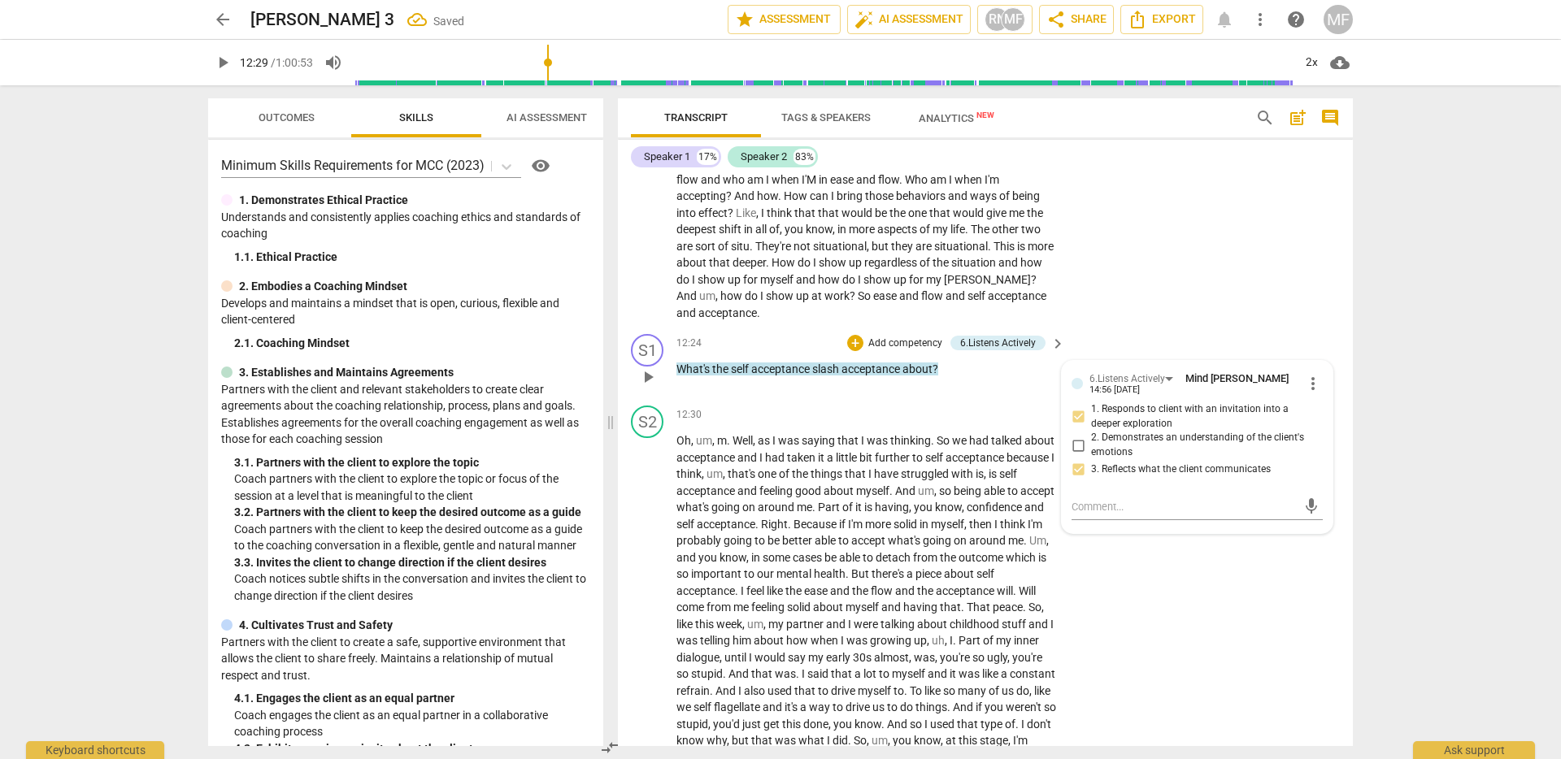
click at [966, 378] on p "What's the self acceptance slash acceptance about ?" at bounding box center [866, 369] width 380 height 17
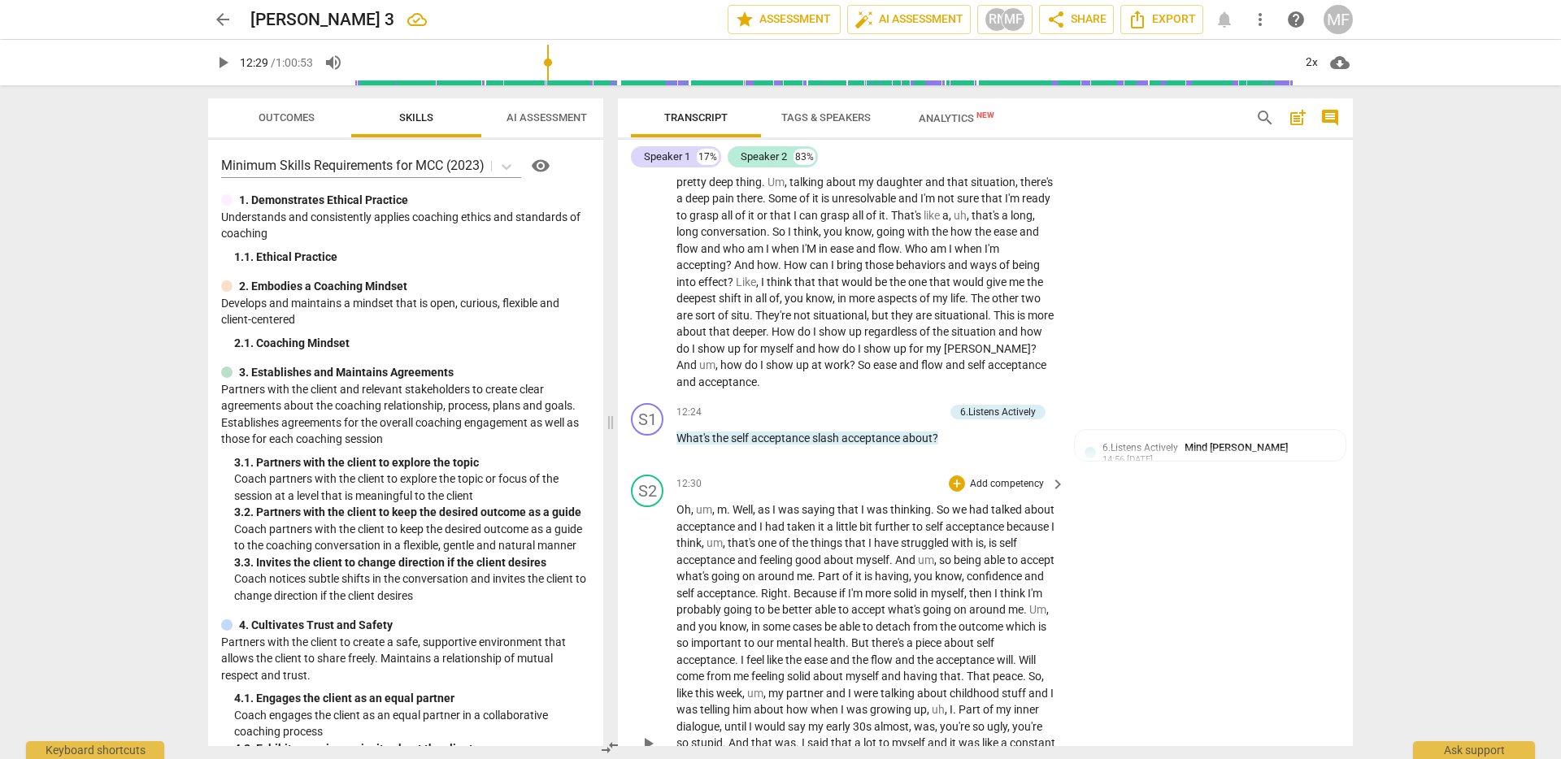
scroll to position [2597, 0]
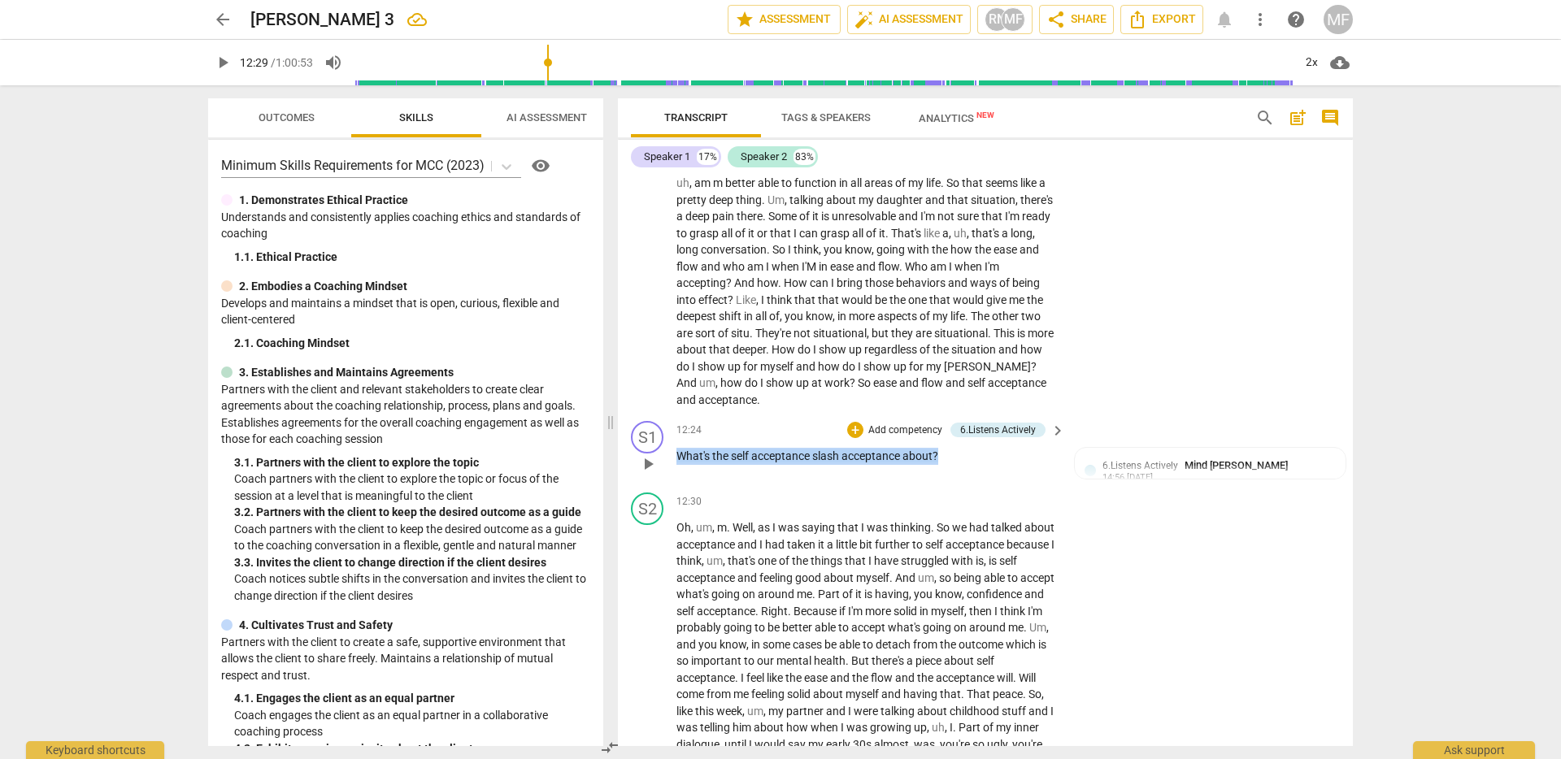
drag, startPoint x: 967, startPoint y: 489, endPoint x: 717, endPoint y: 477, distance: 250.6
click at [717, 477] on div "12:24 + Add competency 6.Listens Actively keyboard_arrow_right What's the self …" at bounding box center [871, 450] width 390 height 59
copy p "What's the self acceptance slash acceptance about ?"
click at [910, 462] on span "about" at bounding box center [917, 455] width 30 height 13
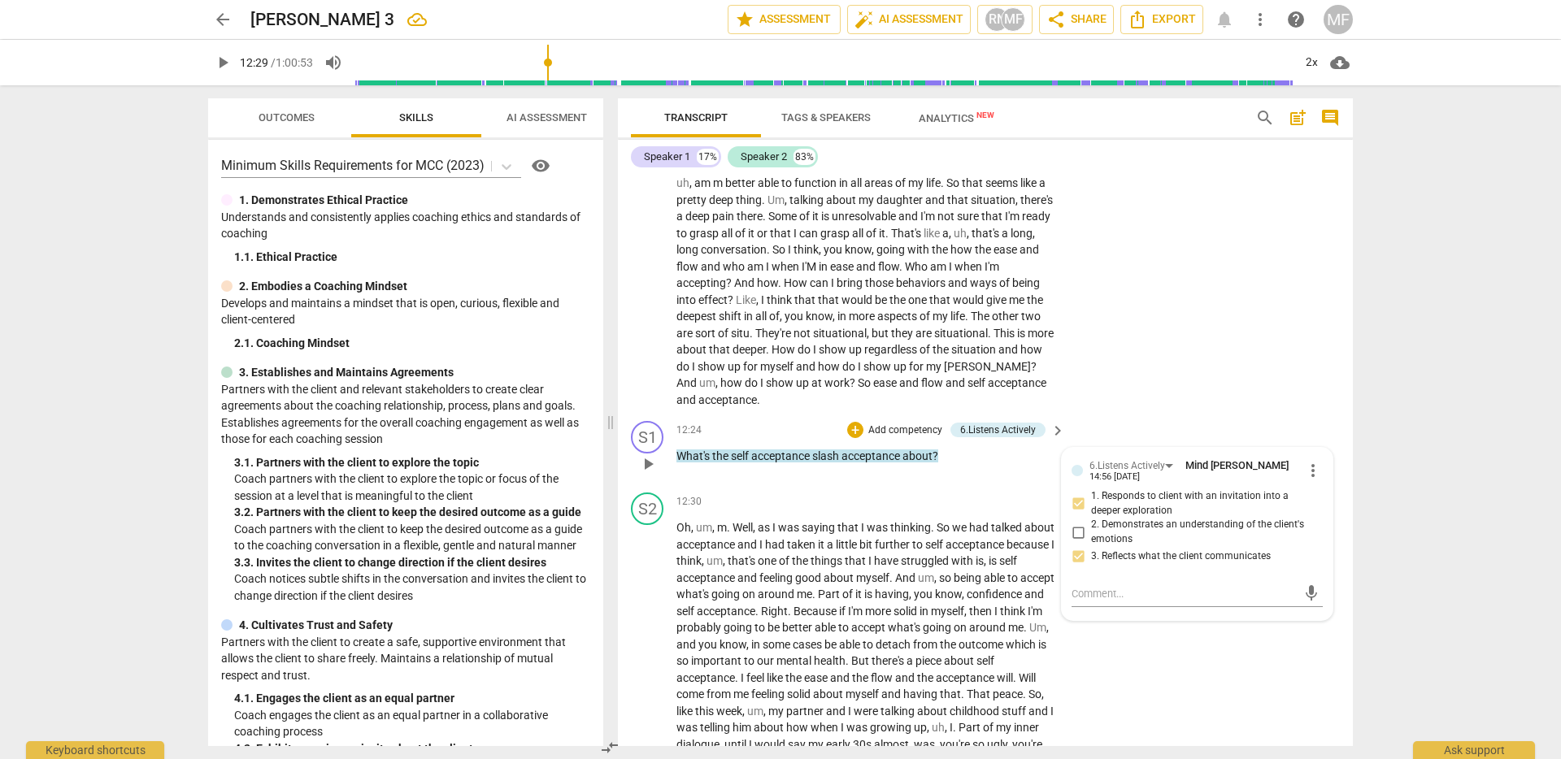
click at [947, 465] on p "What's the self acceptance slash acceptance about ?" at bounding box center [866, 456] width 380 height 17
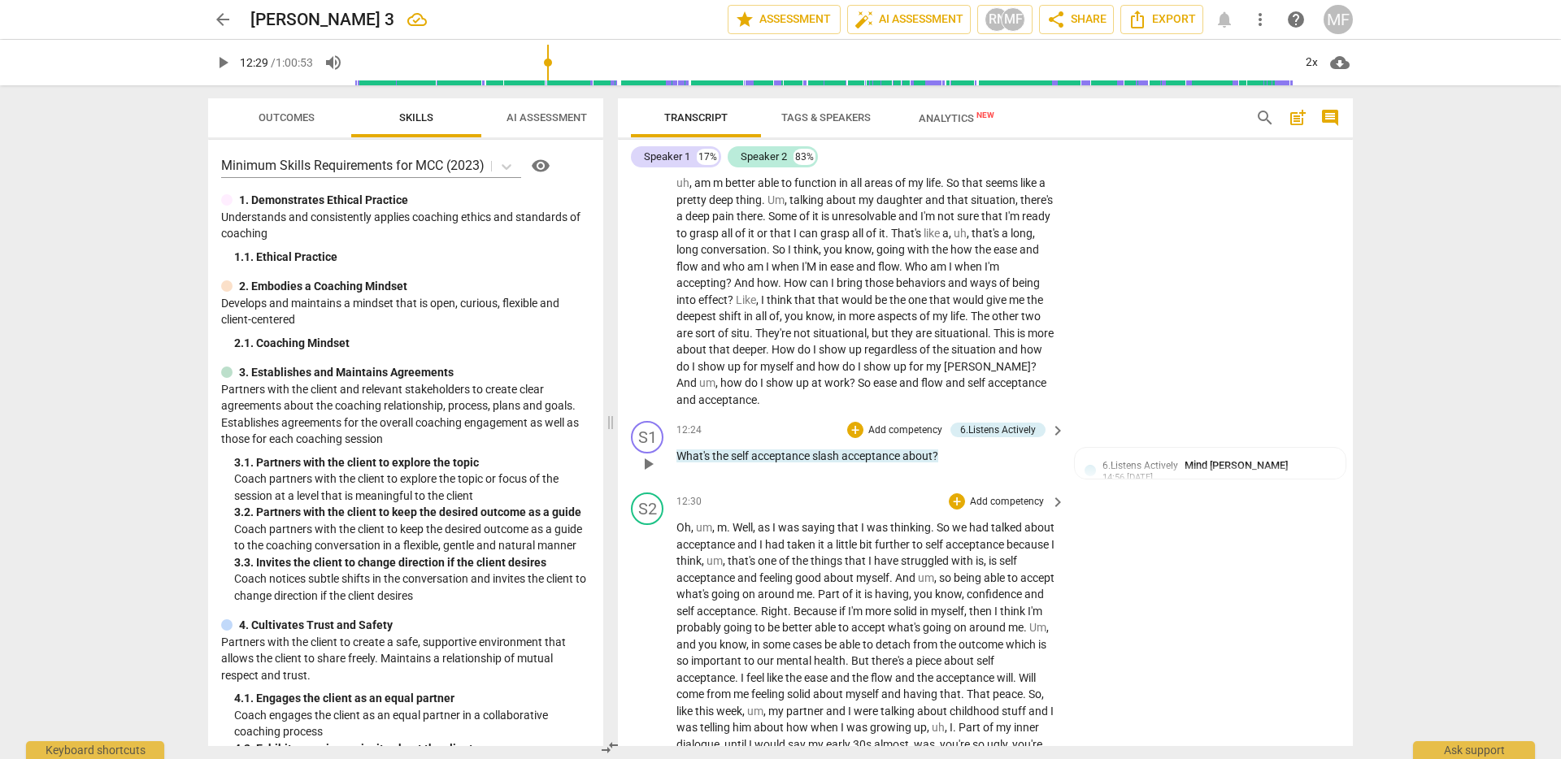
click at [735, 551] on span "acceptance" at bounding box center [706, 544] width 61 height 13
click at [1024, 534] on span "about" at bounding box center [1039, 527] width 30 height 13
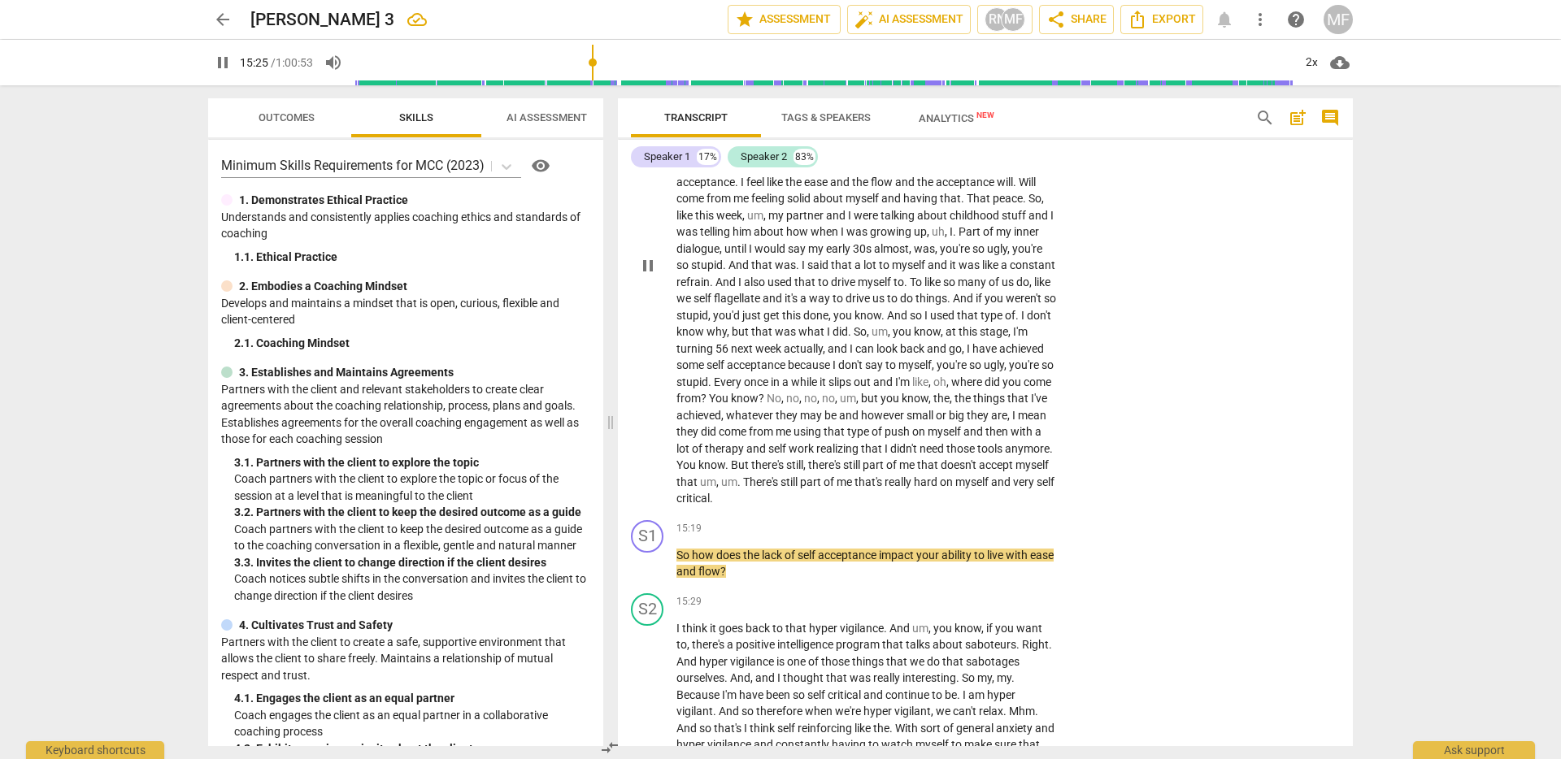
scroll to position [3098, 0]
click at [645, 569] on span "pause" at bounding box center [648, 559] width 20 height 20
type input "928"
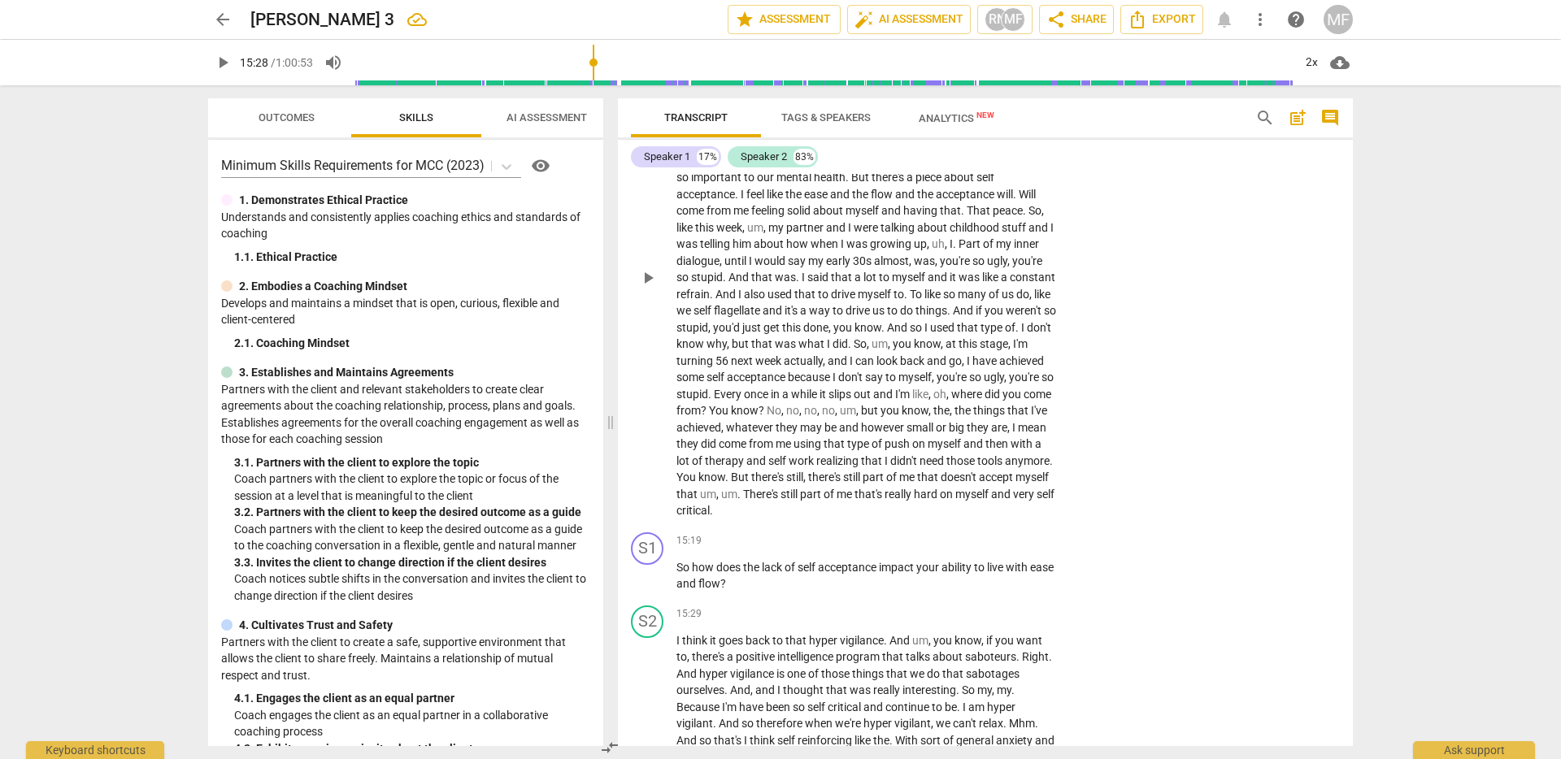
scroll to position [3142, 0]
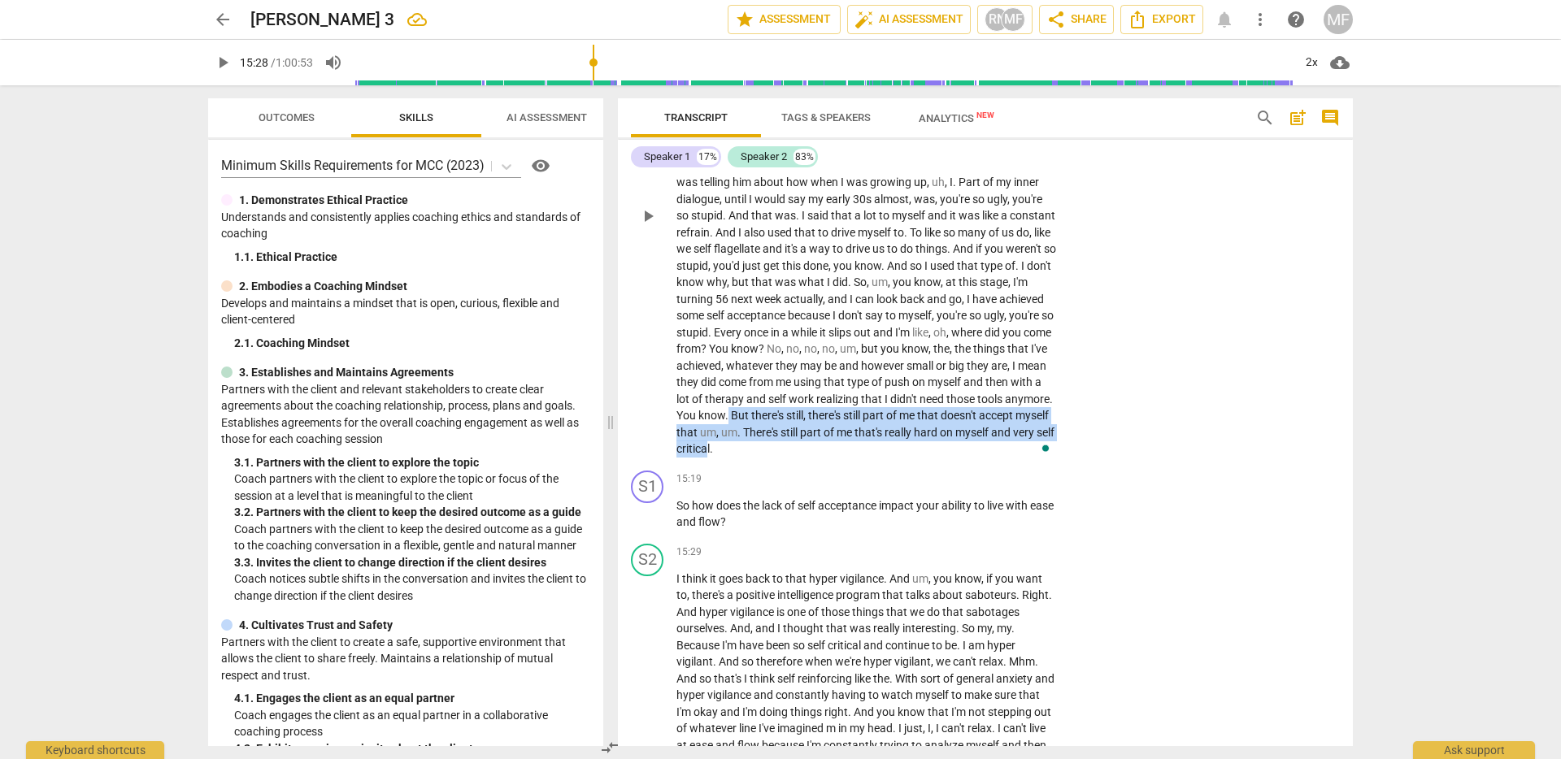
drag, startPoint x: 968, startPoint y: 449, endPoint x: 967, endPoint y: 474, distance: 25.2
click at [967, 458] on p "Oh , um , m . Well , as I was saying that I was thinking . So we had talked abo…" at bounding box center [866, 216] width 380 height 484
click at [987, 459] on div "+" at bounding box center [985, 461] width 16 height 16
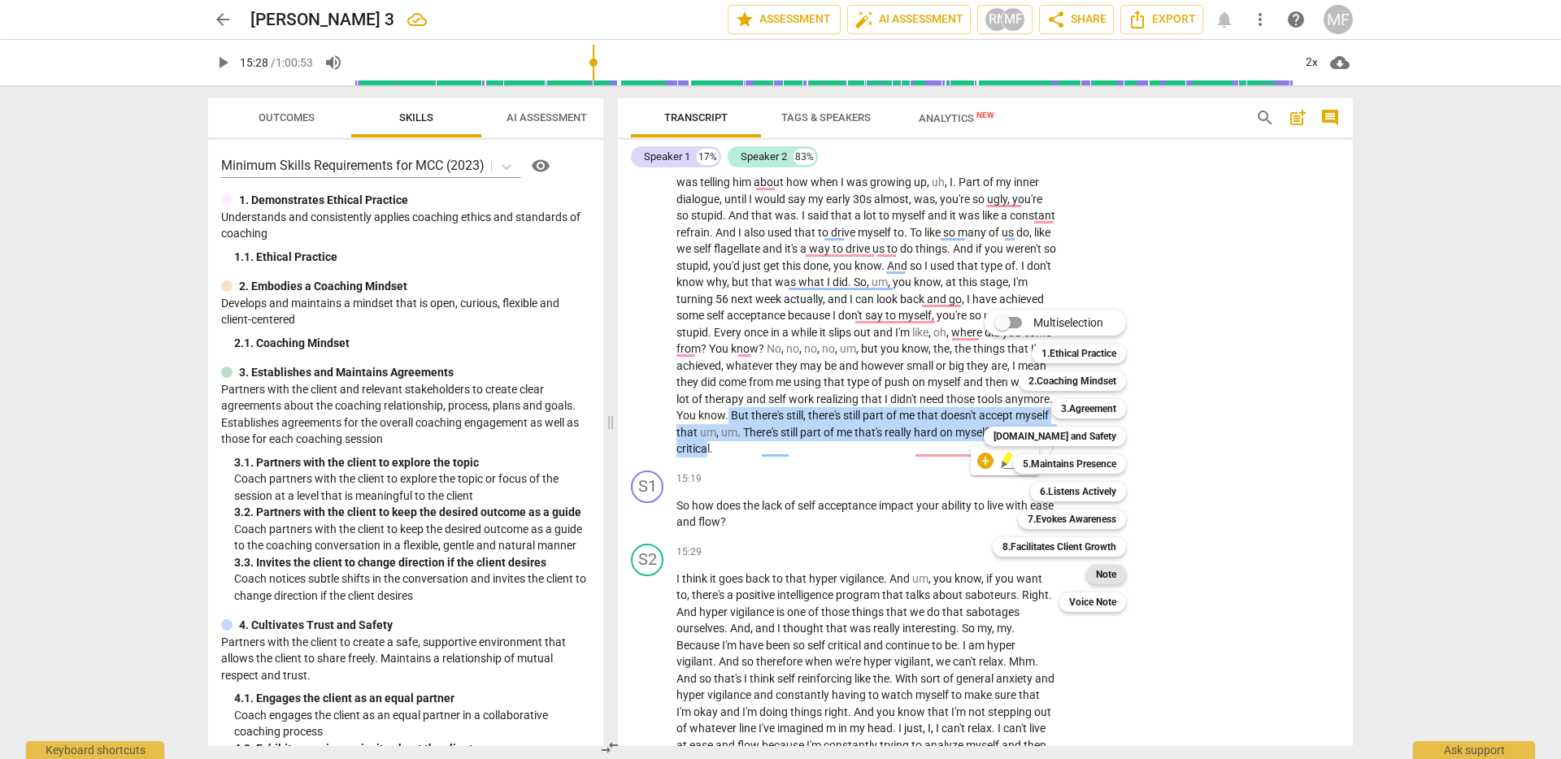
click at [1105, 571] on b "Note" at bounding box center [1106, 575] width 20 height 20
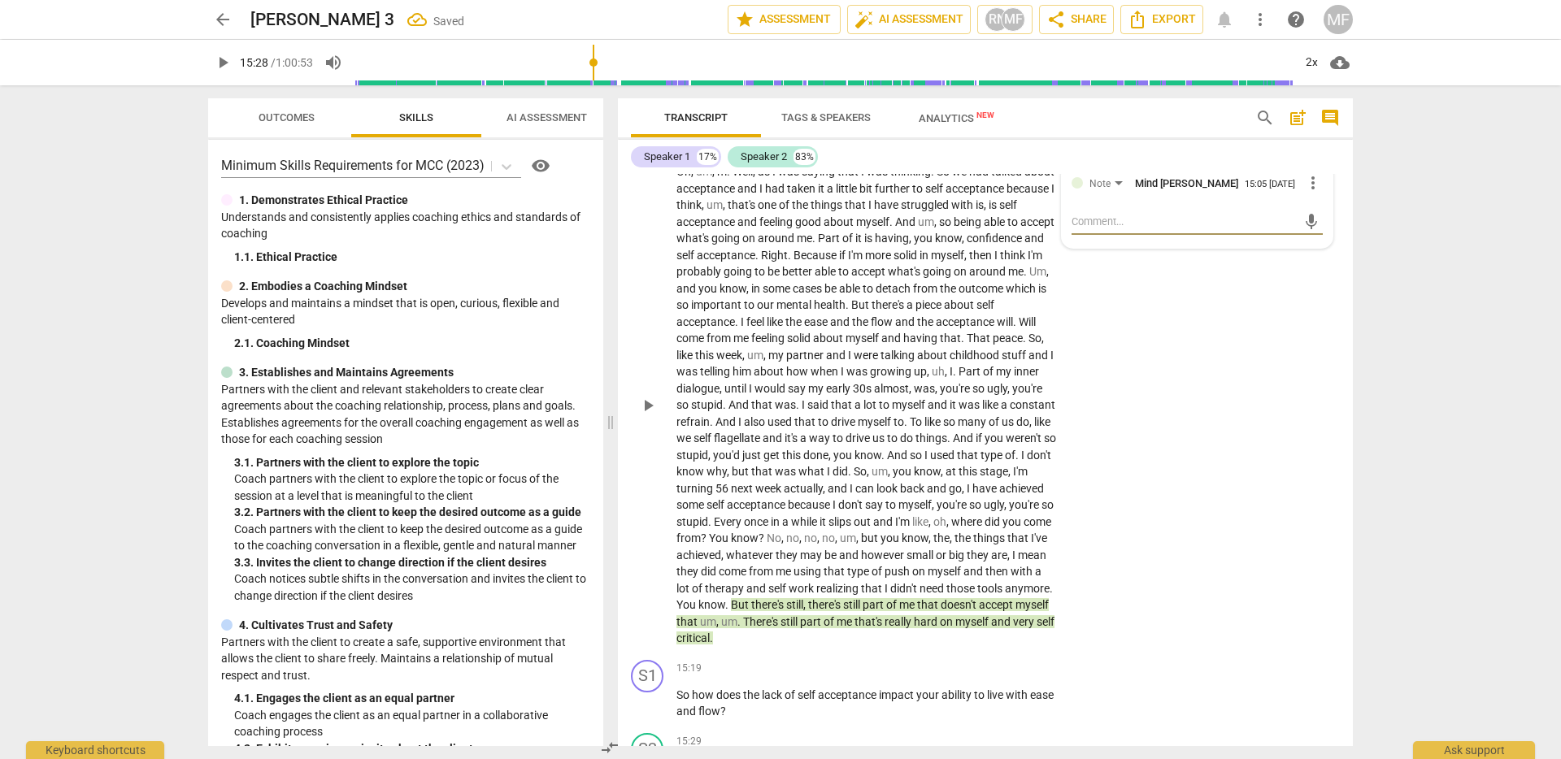
scroll to position [2955, 0]
type textarea "a"
type textarea "al"
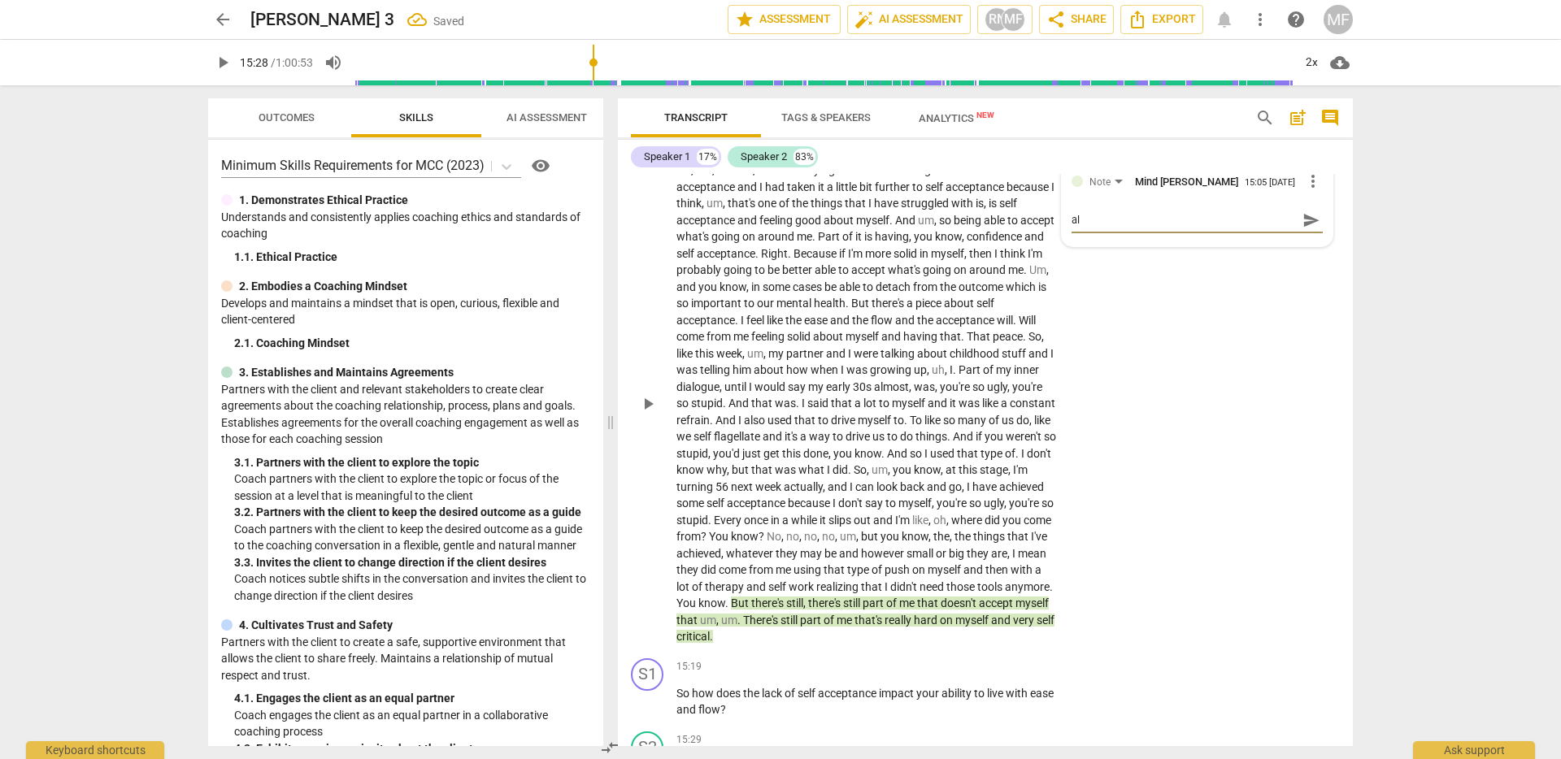
type textarea "alt"
type textarea "alte"
type textarea "alter"
type textarea "alte"
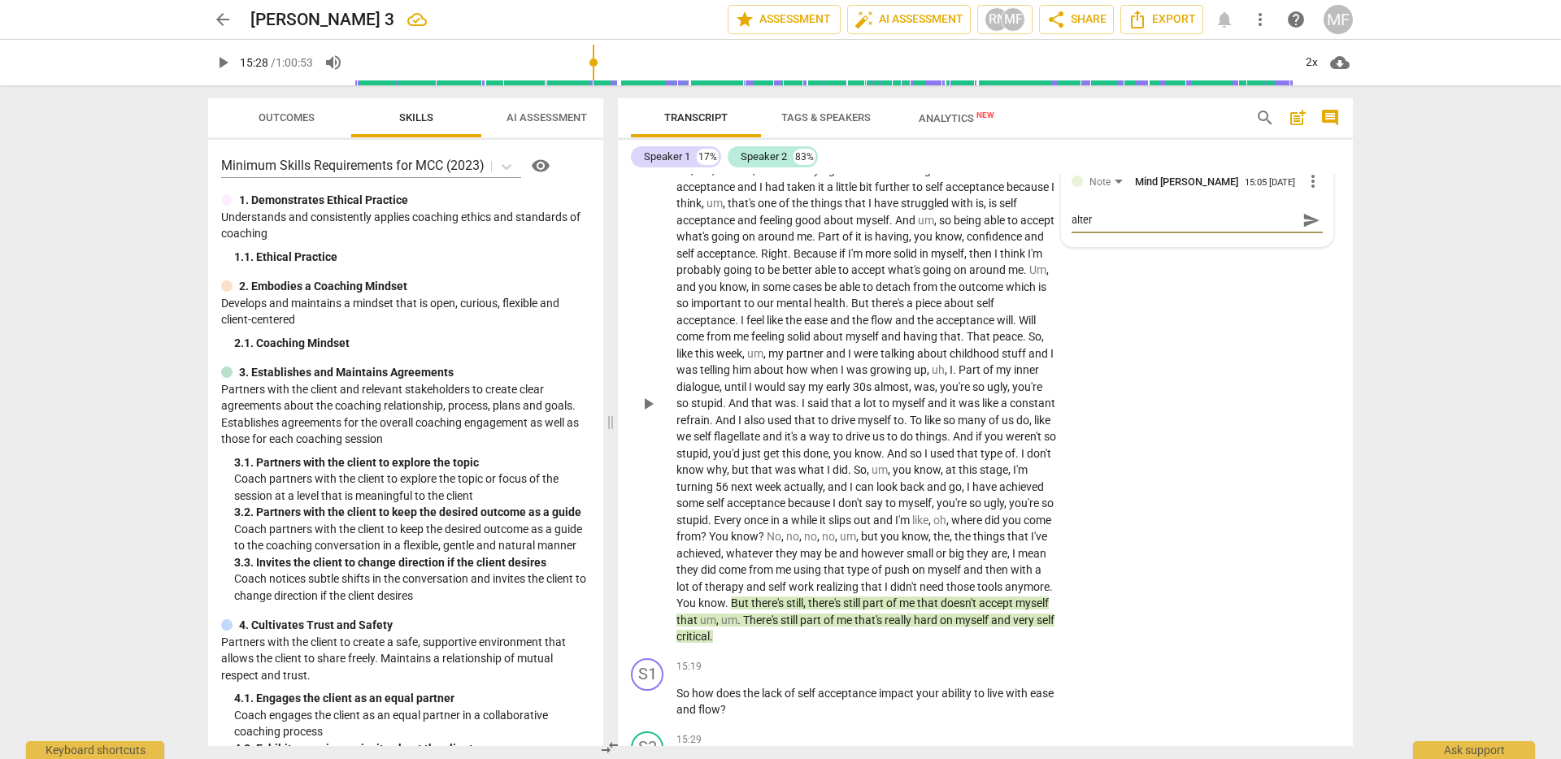
type textarea "alte"
type textarea "alt"
type textarea "al"
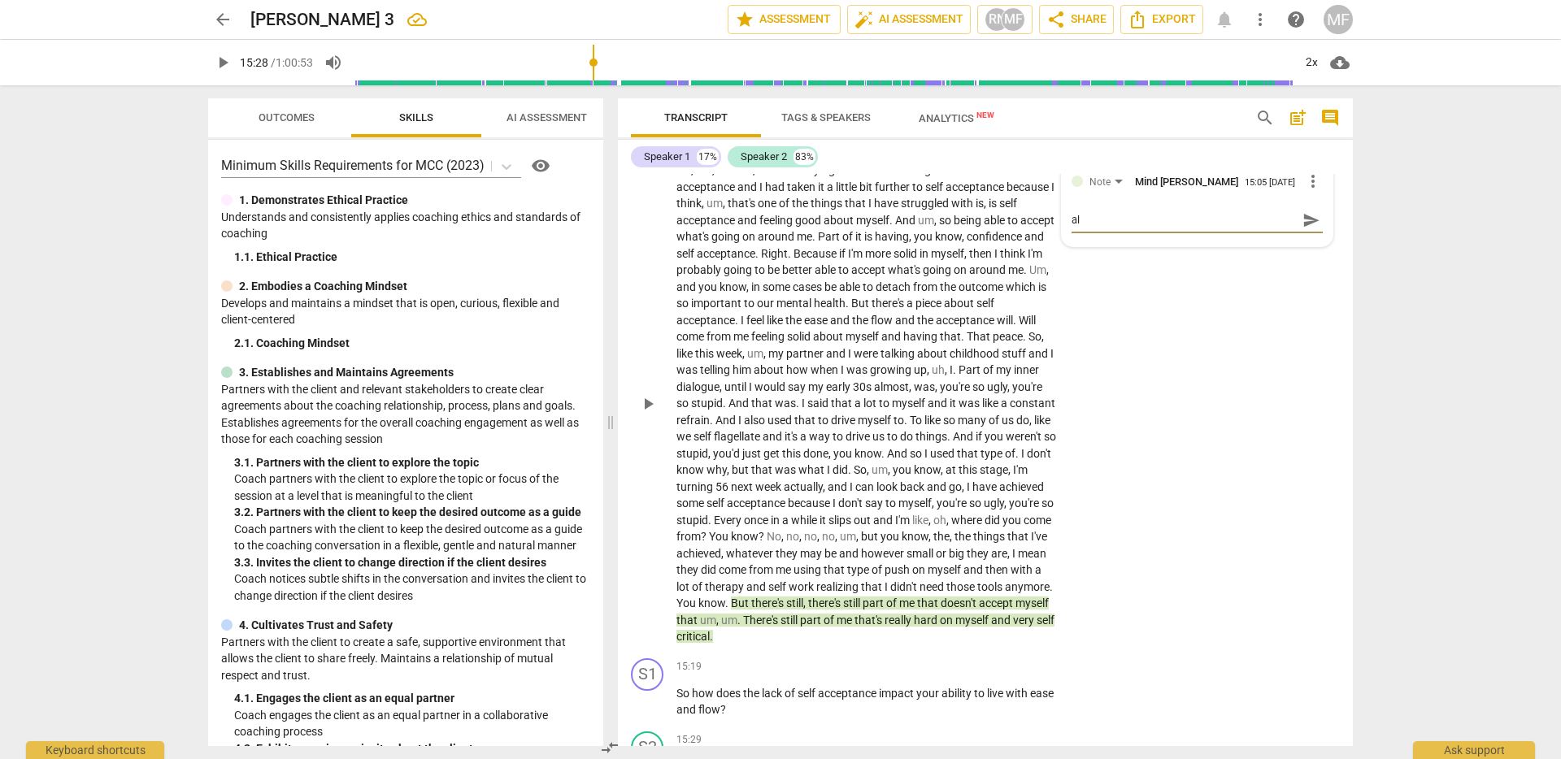
type textarea "alt"
type textarea "alt."
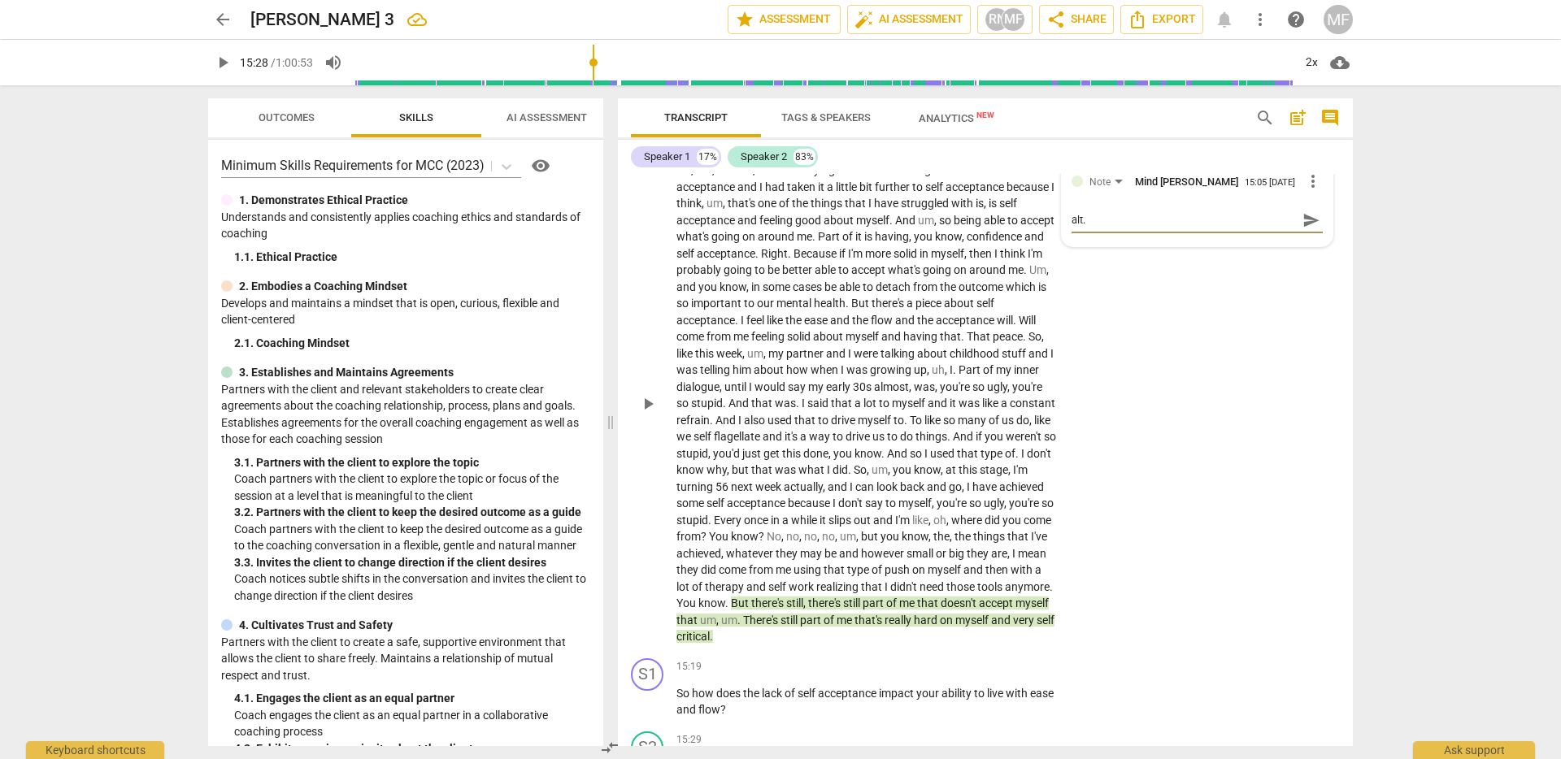
type textarea "alt."
type textarea "alt. q"
type textarea "alt. qu"
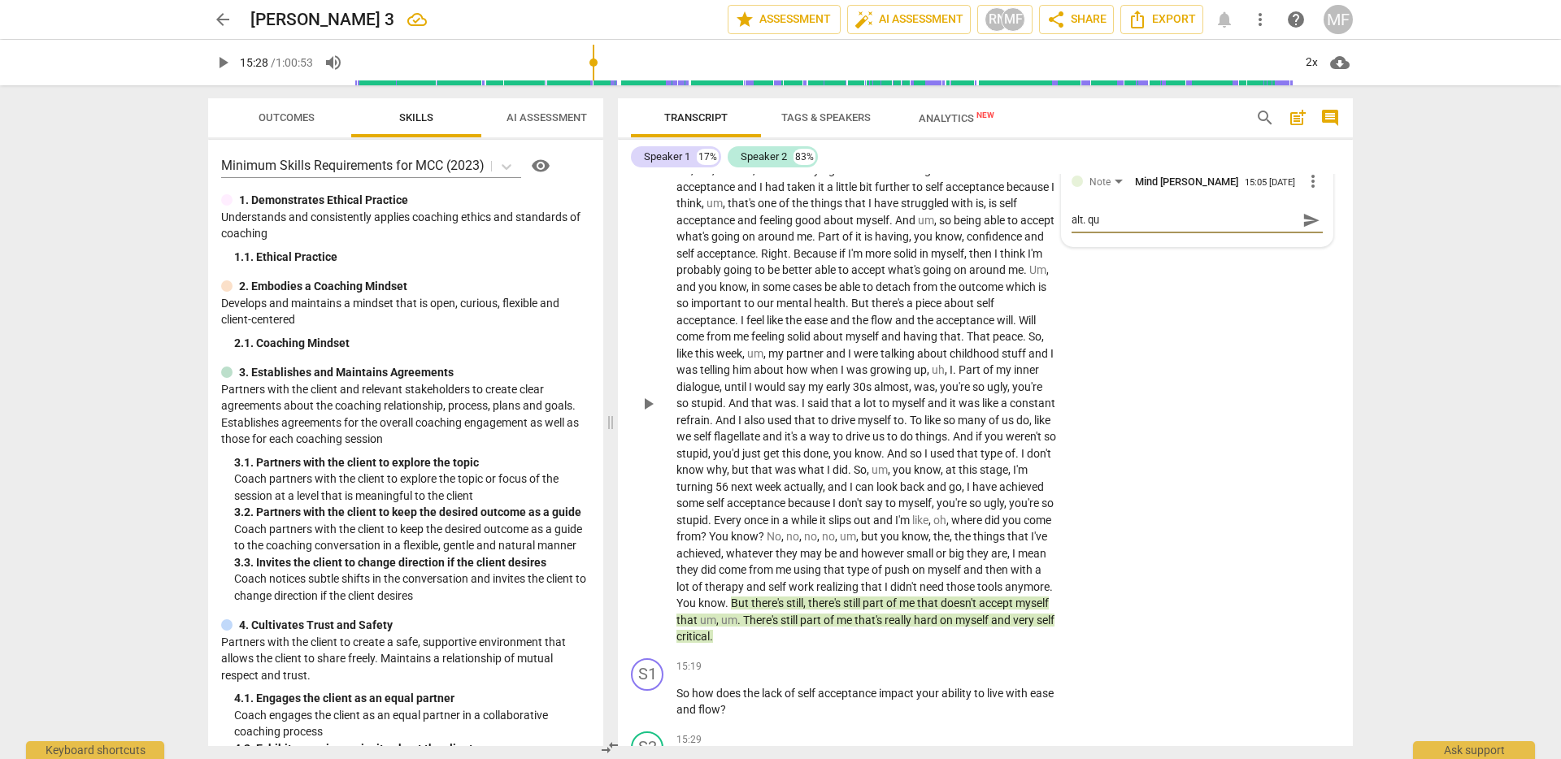
type textarea "alt. que"
type textarea "alt. ques"
type textarea "alt. quest"
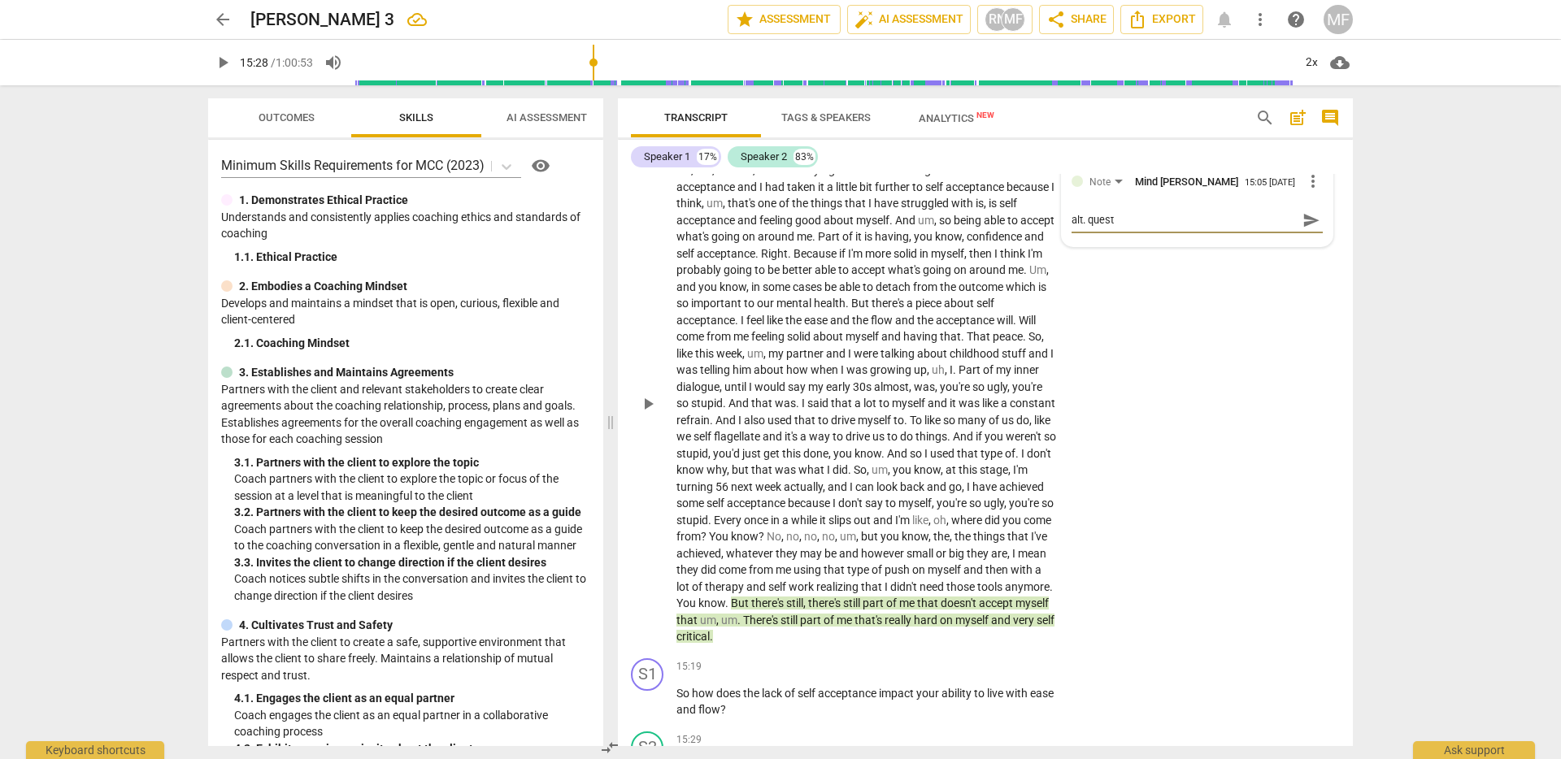
type textarea "alt. questi"
type textarea "alt. questio"
type textarea "alt. question"
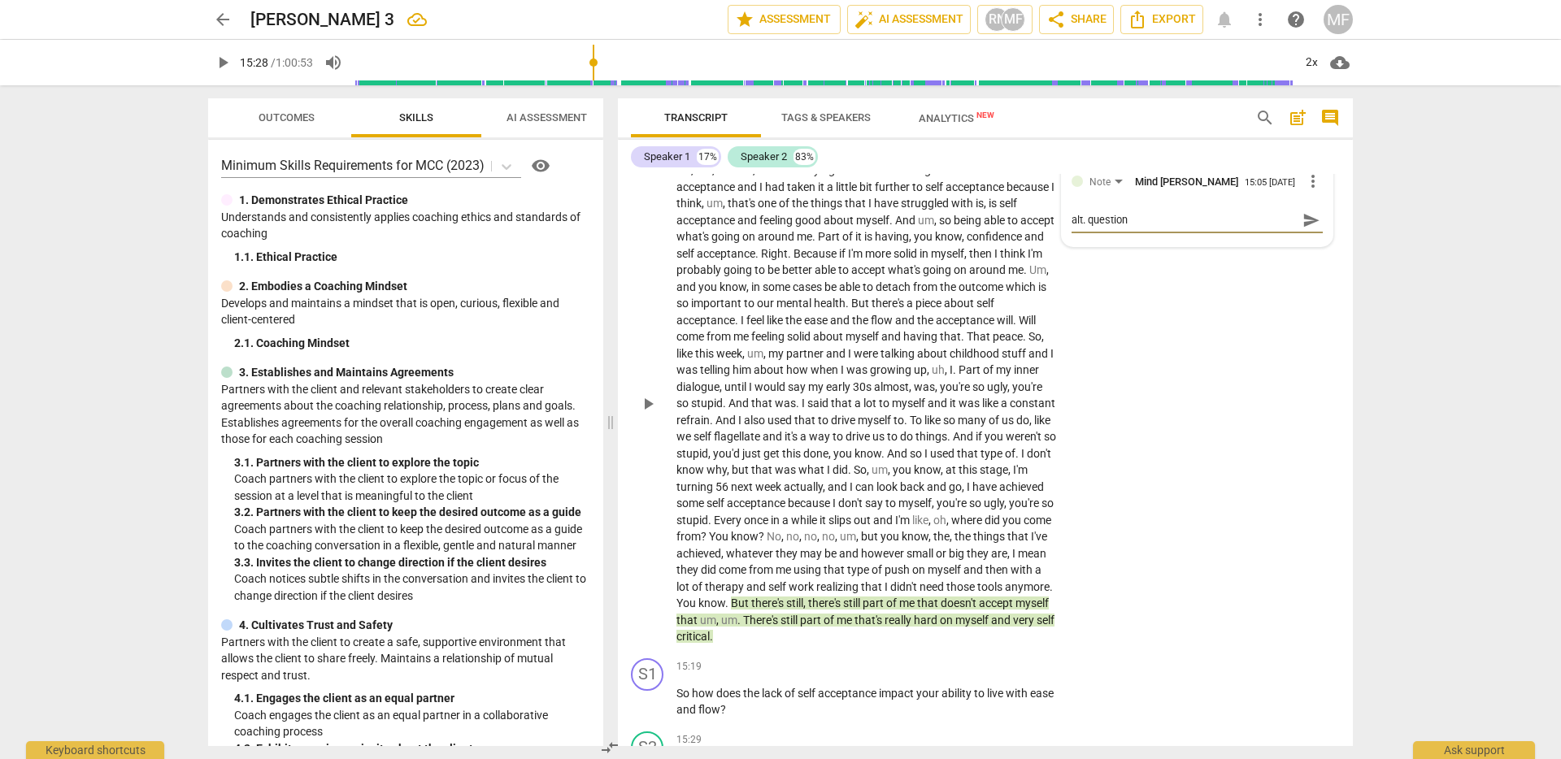
type textarea "alt. questions"
click at [1302, 229] on span "send" at bounding box center [1311, 220] width 18 height 18
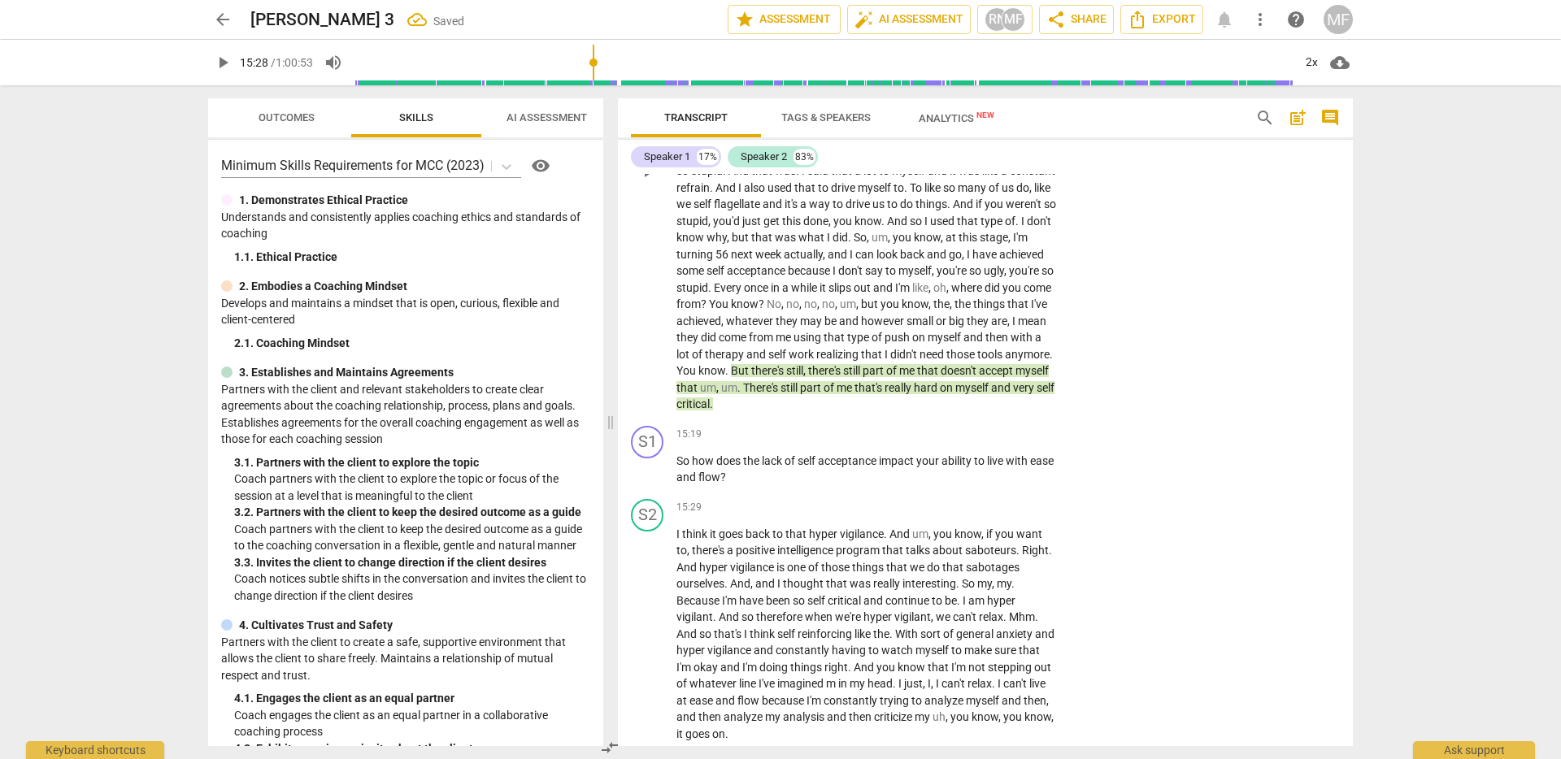
scroll to position [3206, 0]
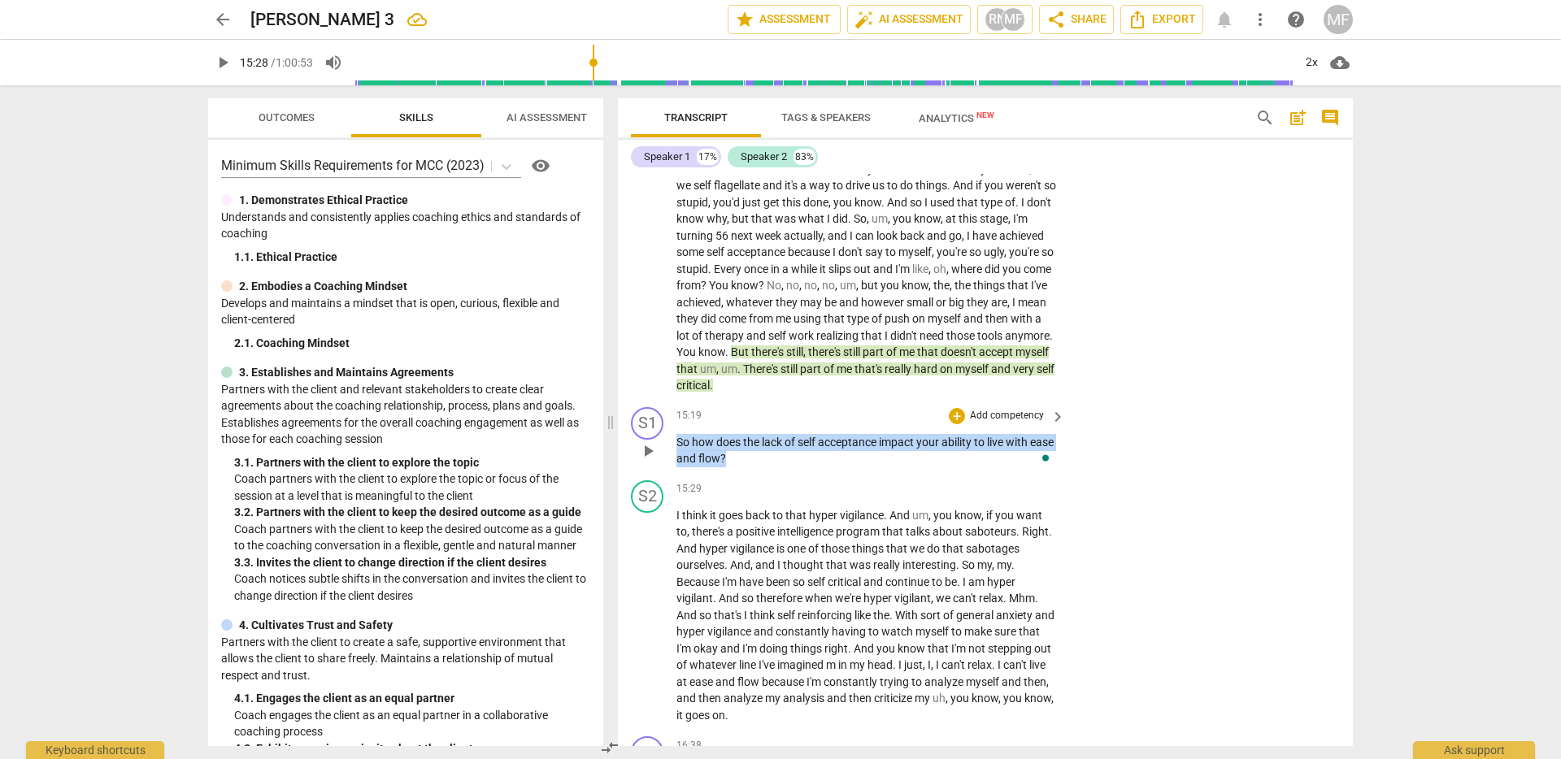
drag, startPoint x: 786, startPoint y: 484, endPoint x: 665, endPoint y: 465, distance: 122.7
click at [665, 465] on div "S1 play_arrow pause 15:19 + Add competency keyboard_arrow_right So how does the…" at bounding box center [985, 437] width 735 height 73
click at [796, 467] on p "So how does the lack of self acceptance impact your ability to live with ease a…" at bounding box center [866, 450] width 380 height 33
drag, startPoint x: 782, startPoint y: 497, endPoint x: 670, endPoint y: 479, distance: 113.7
click at [670, 474] on div "S1 play_arrow pause 15:19 + Add competency keyboard_arrow_right So how does the…" at bounding box center [985, 437] width 735 height 73
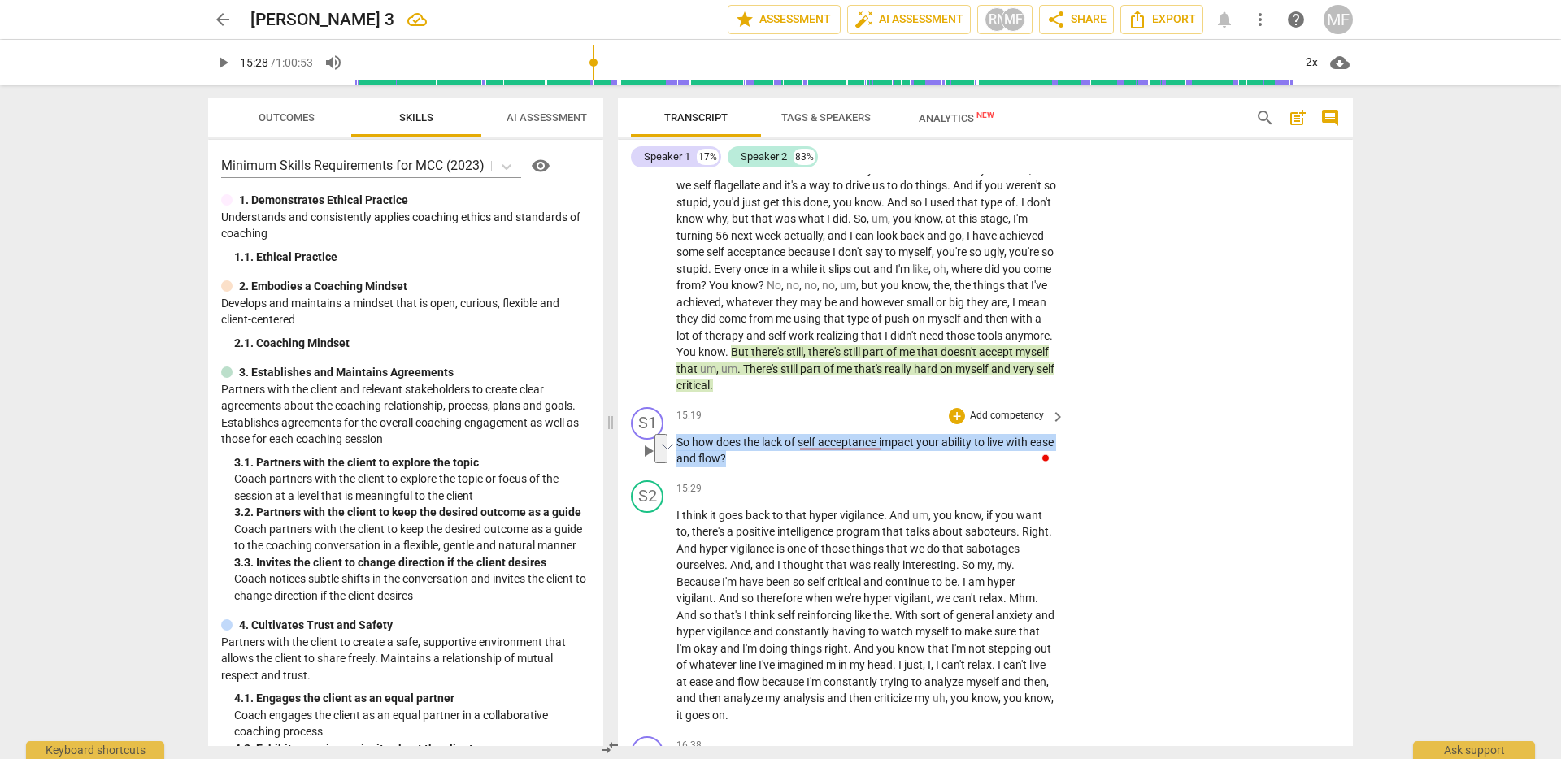
click at [1018, 423] on p "Add competency" at bounding box center [1006, 416] width 77 height 15
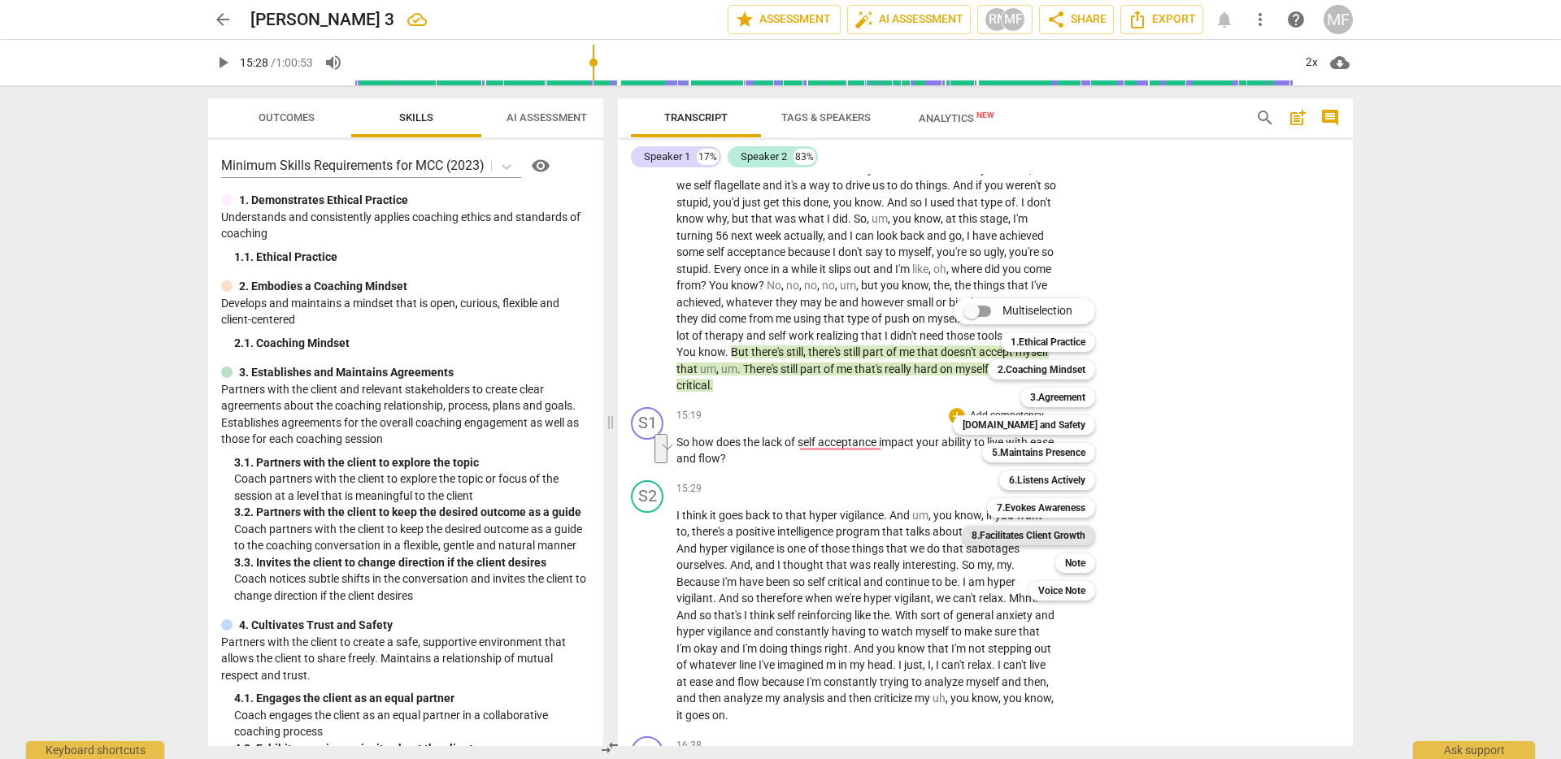
click at [1045, 532] on b "8.Facilitates Client Growth" at bounding box center [1028, 536] width 114 height 20
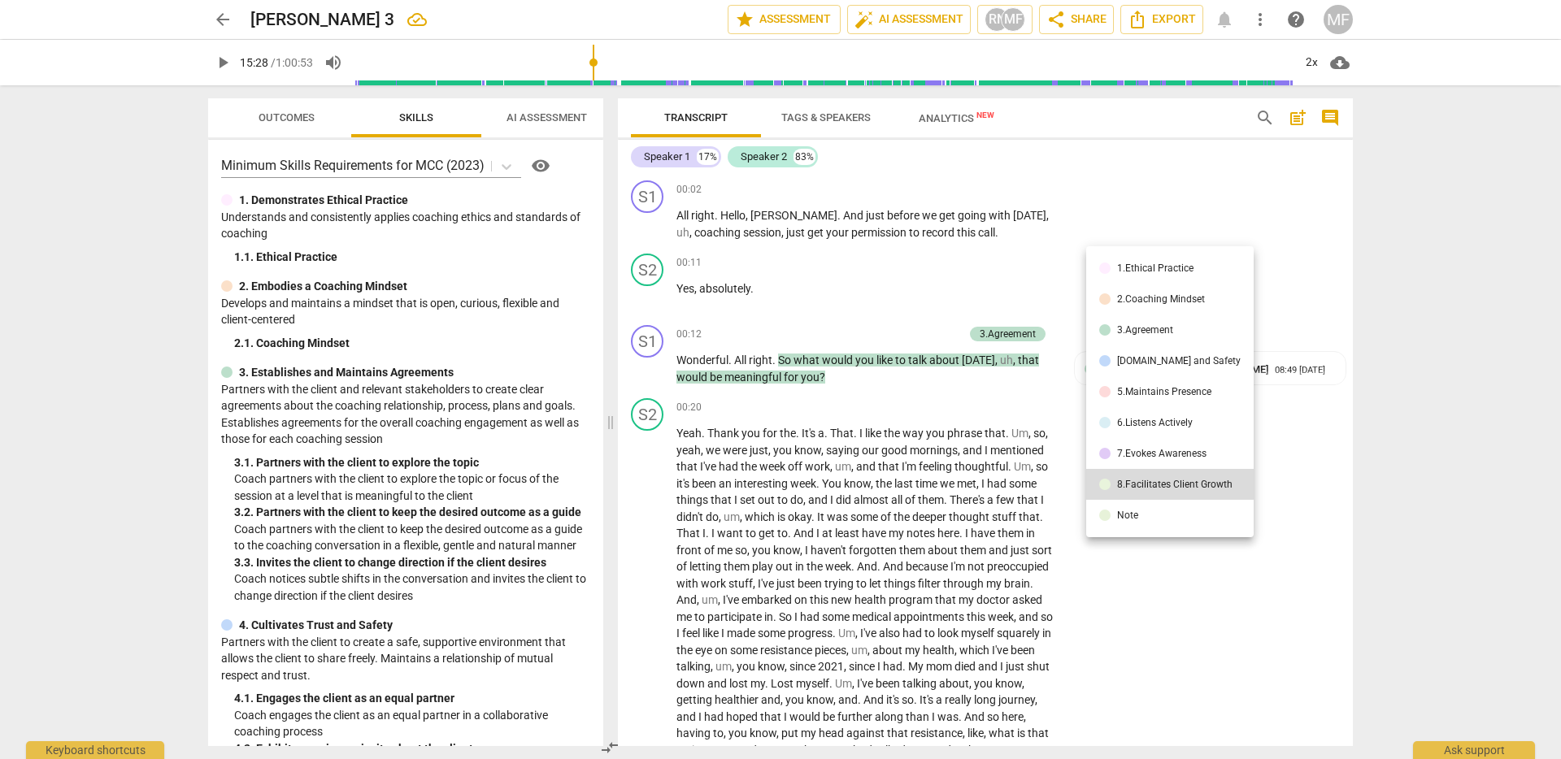
scroll to position [3206, 0]
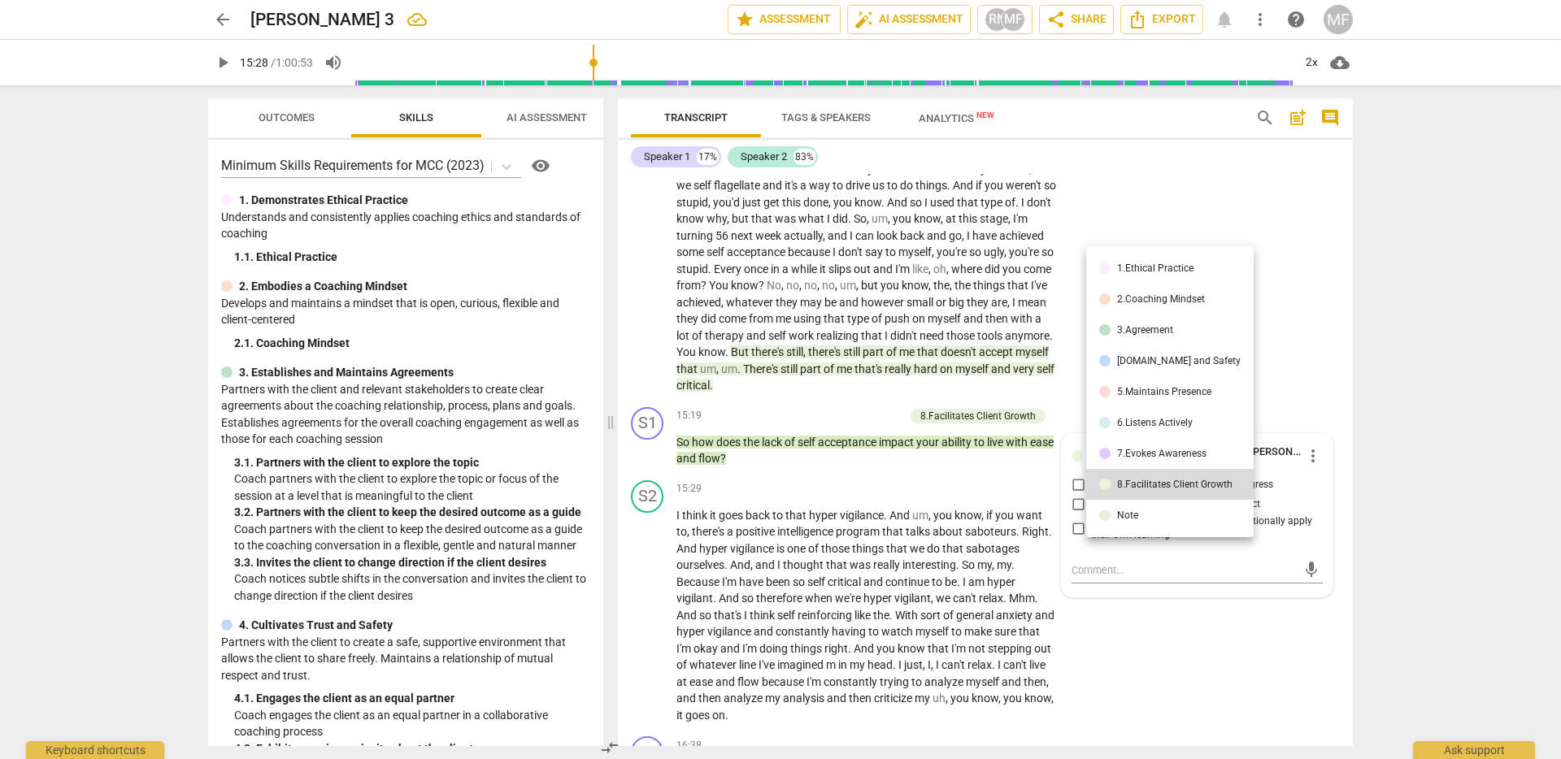
click at [1191, 450] on div "7.Evokes Awareness" at bounding box center [1161, 454] width 89 height 10
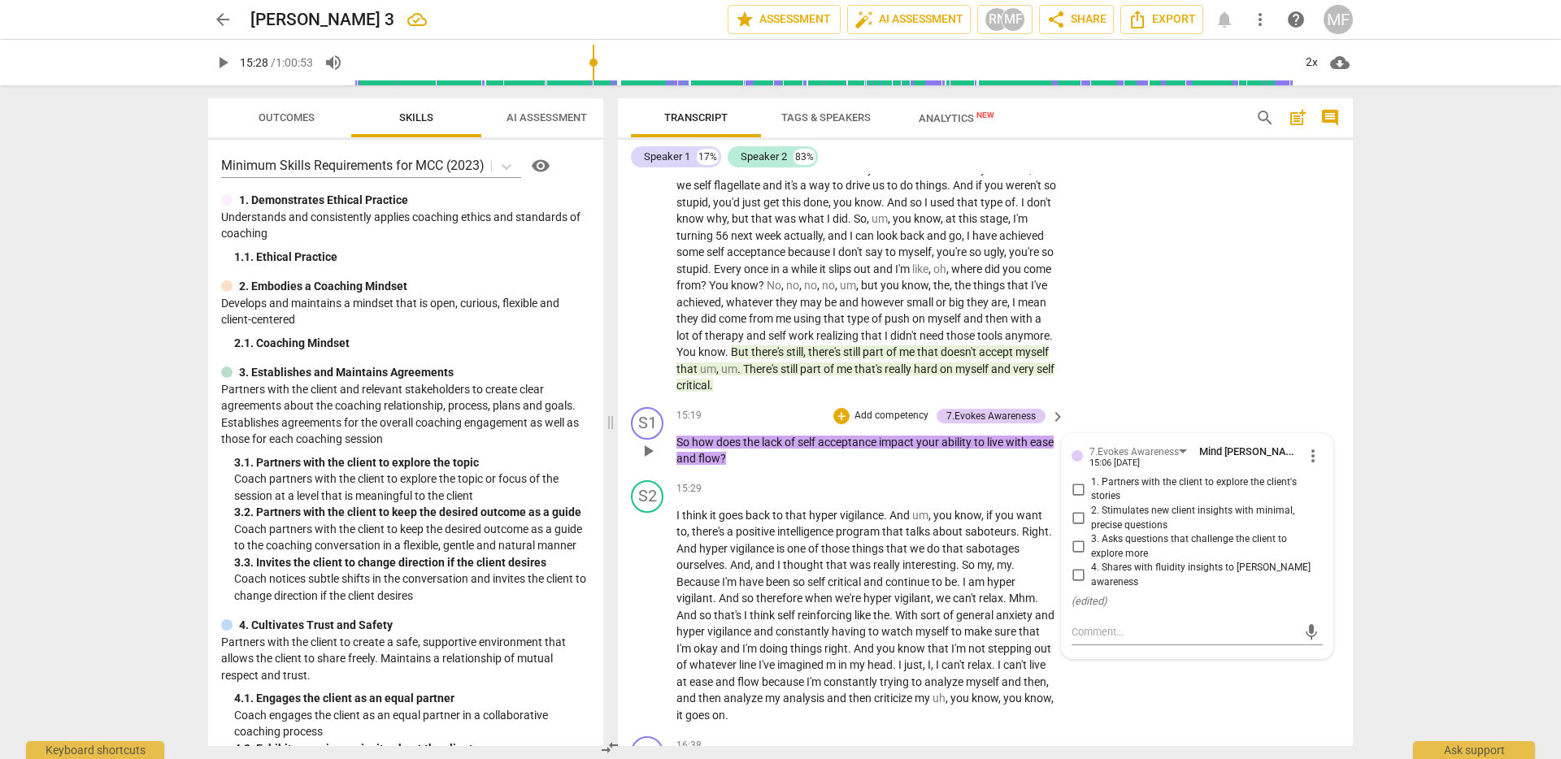
click at [1075, 557] on input "3. Asks questions that challenge the client to explore more" at bounding box center [1078, 547] width 26 height 20
checkbox input "true"
click at [948, 474] on div "S1 play_arrow pause 15:19 + Add competency 7.Evokes Awareness keyboard_arrow_ri…" at bounding box center [985, 437] width 735 height 73
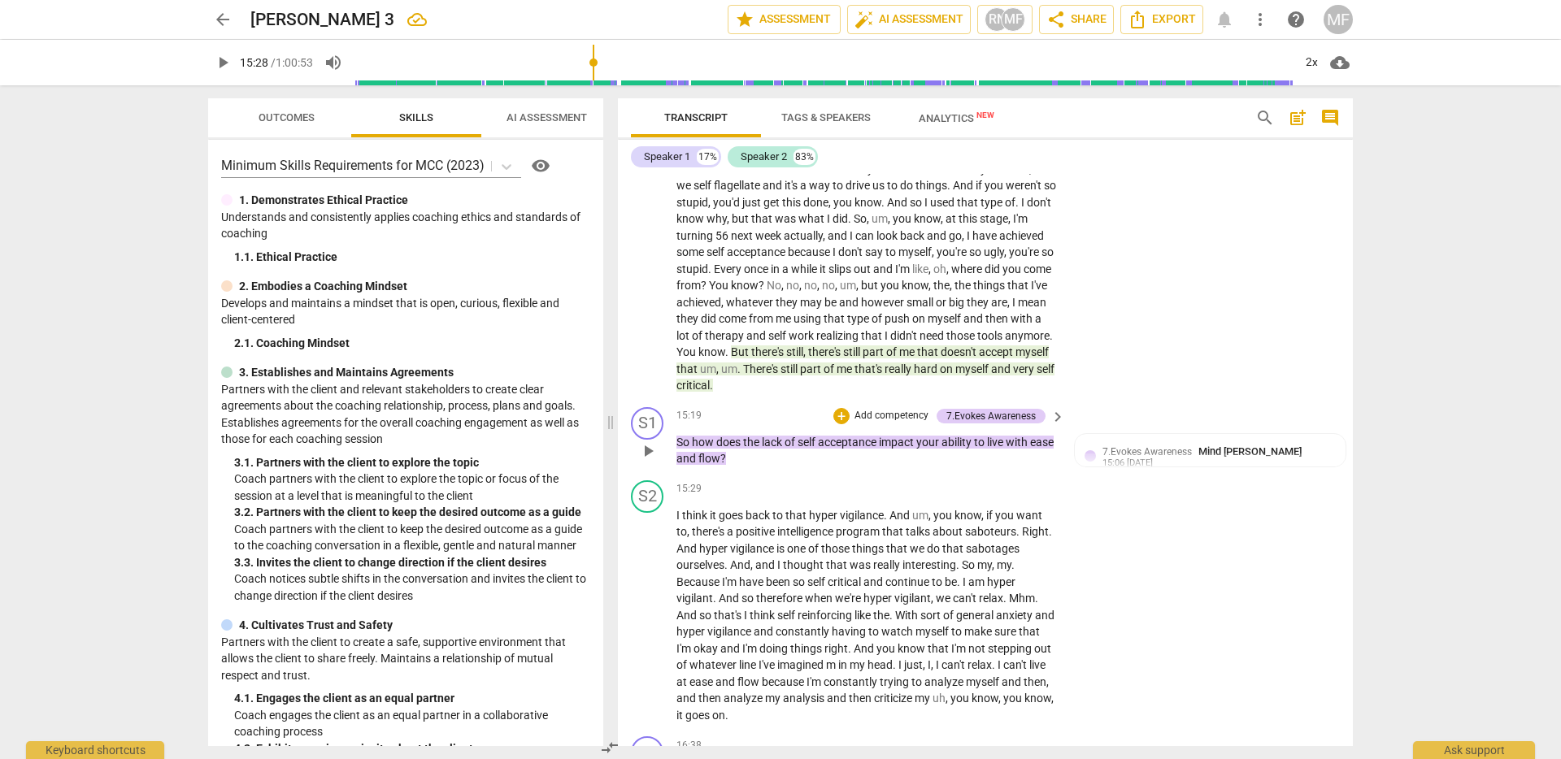
click at [774, 467] on p "So how does the lack of self acceptance impact your ability to live with ease a…" at bounding box center [866, 450] width 380 height 33
drag, startPoint x: 771, startPoint y: 493, endPoint x: 641, endPoint y: 480, distance: 131.4
click at [641, 474] on div "S1 play_arrow pause 15:19 + Add competency 7.Evokes Awareness keyboard_arrow_ri…" at bounding box center [985, 437] width 735 height 73
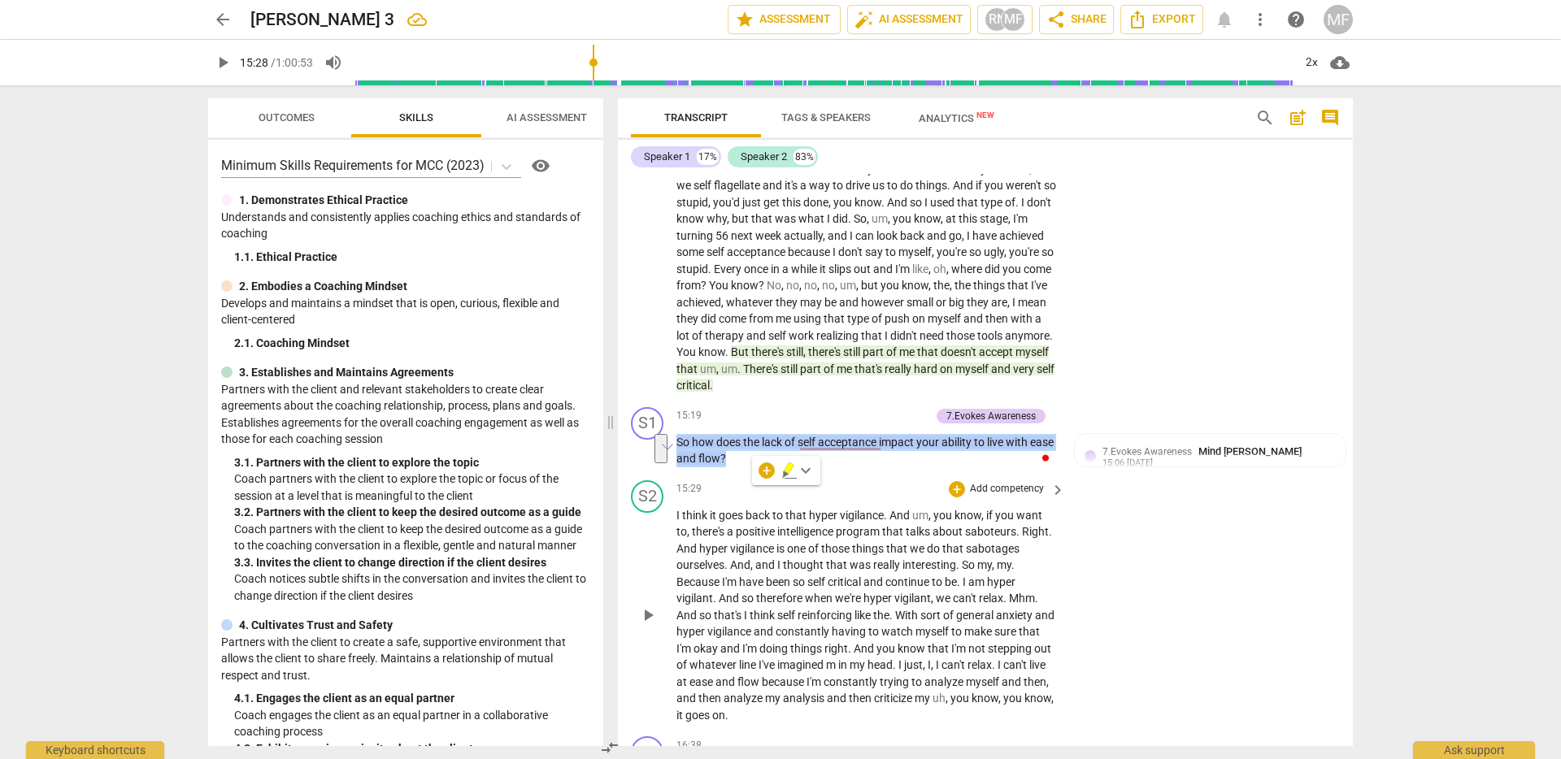
copy p "So how does the lack of self acceptance impact your ability to live with ease a…"
click at [793, 498] on div "15:29 + Add competency keyboard_arrow_right" at bounding box center [871, 489] width 390 height 18
click at [787, 467] on p "So how does the lack of self acceptance impact your ability to live with ease a…" at bounding box center [866, 450] width 380 height 33
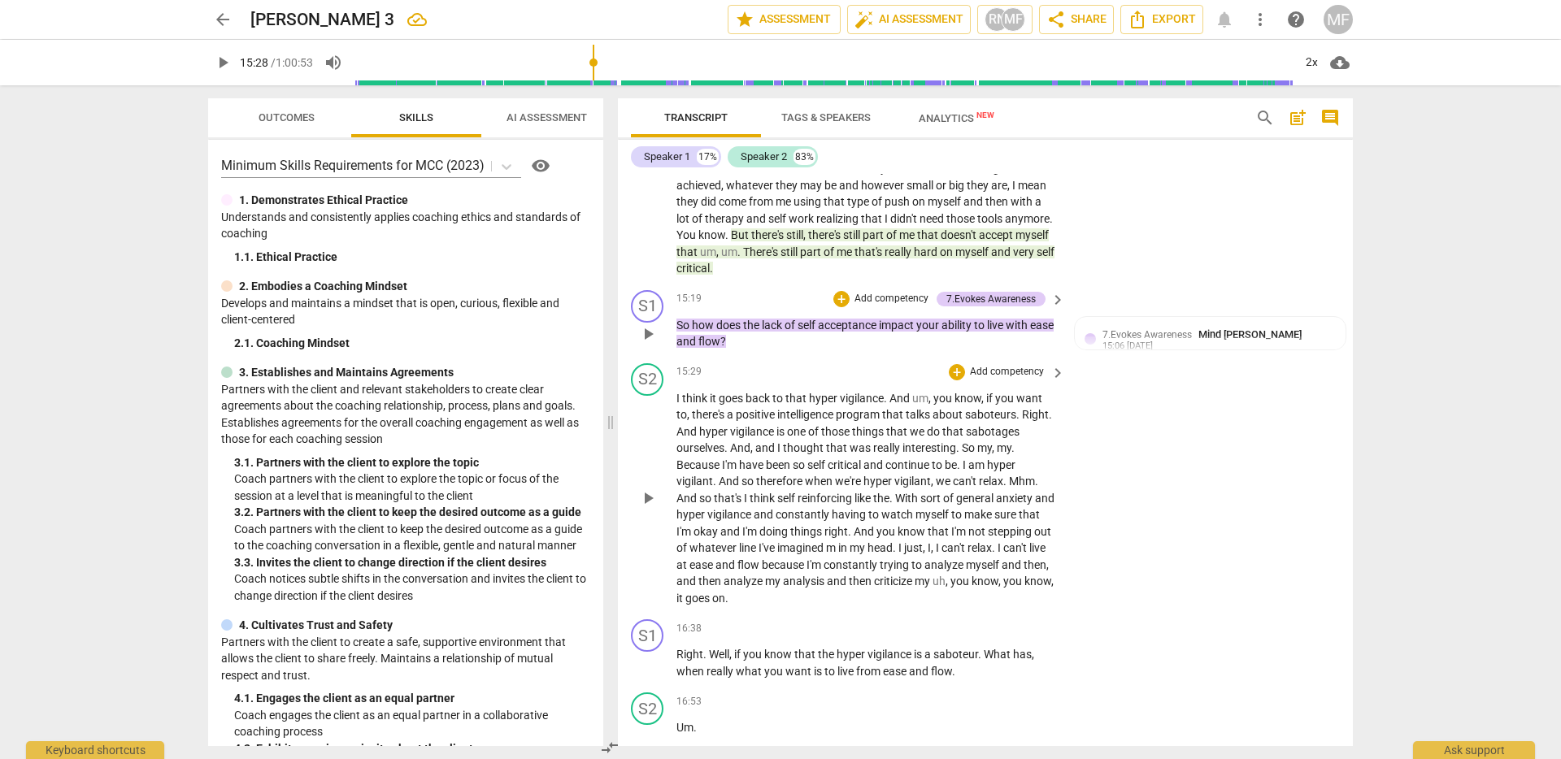
scroll to position [3324, 0]
click at [689, 571] on span "at" at bounding box center [682, 564] width 13 height 13
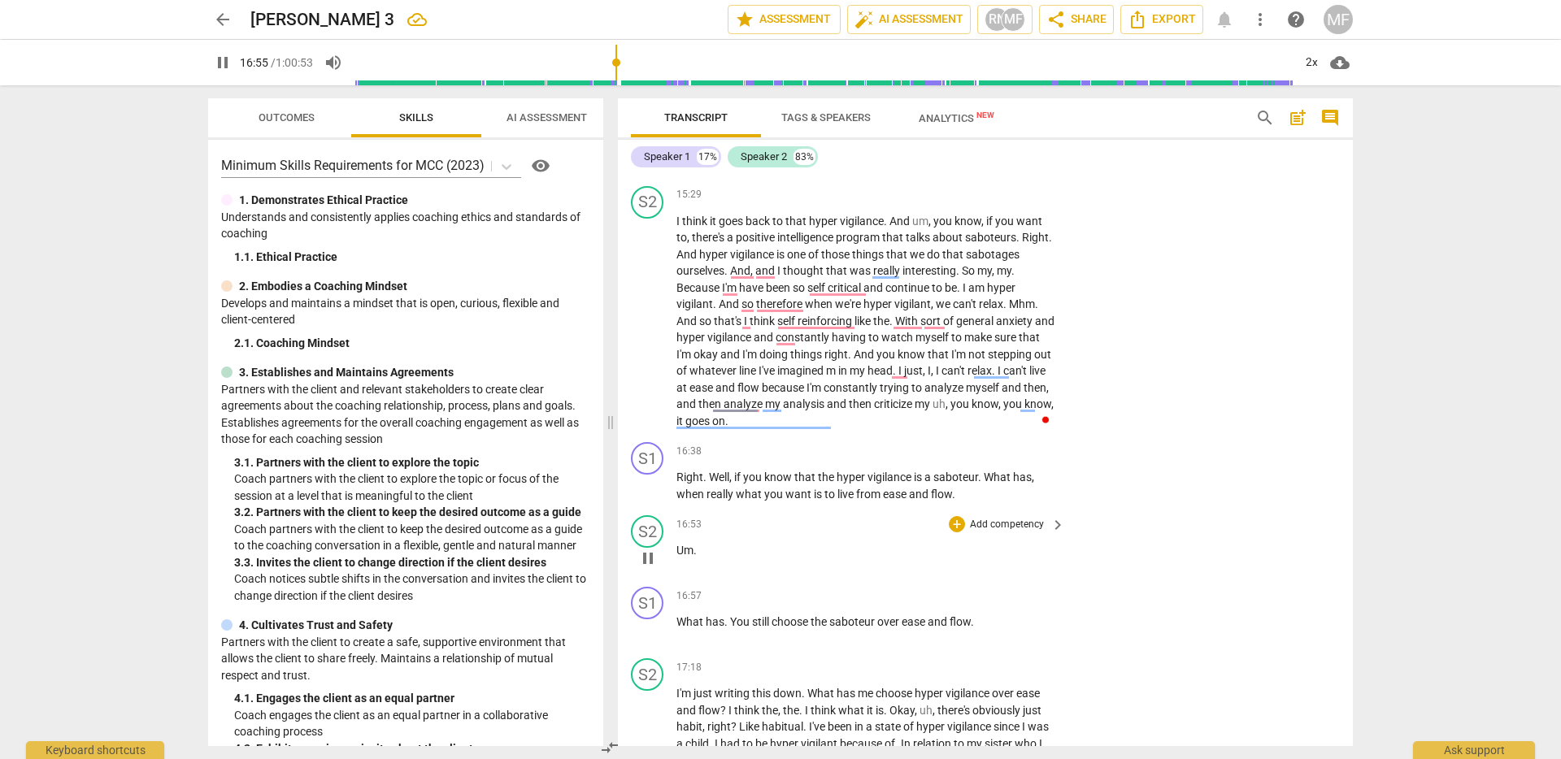
scroll to position [3528, 0]
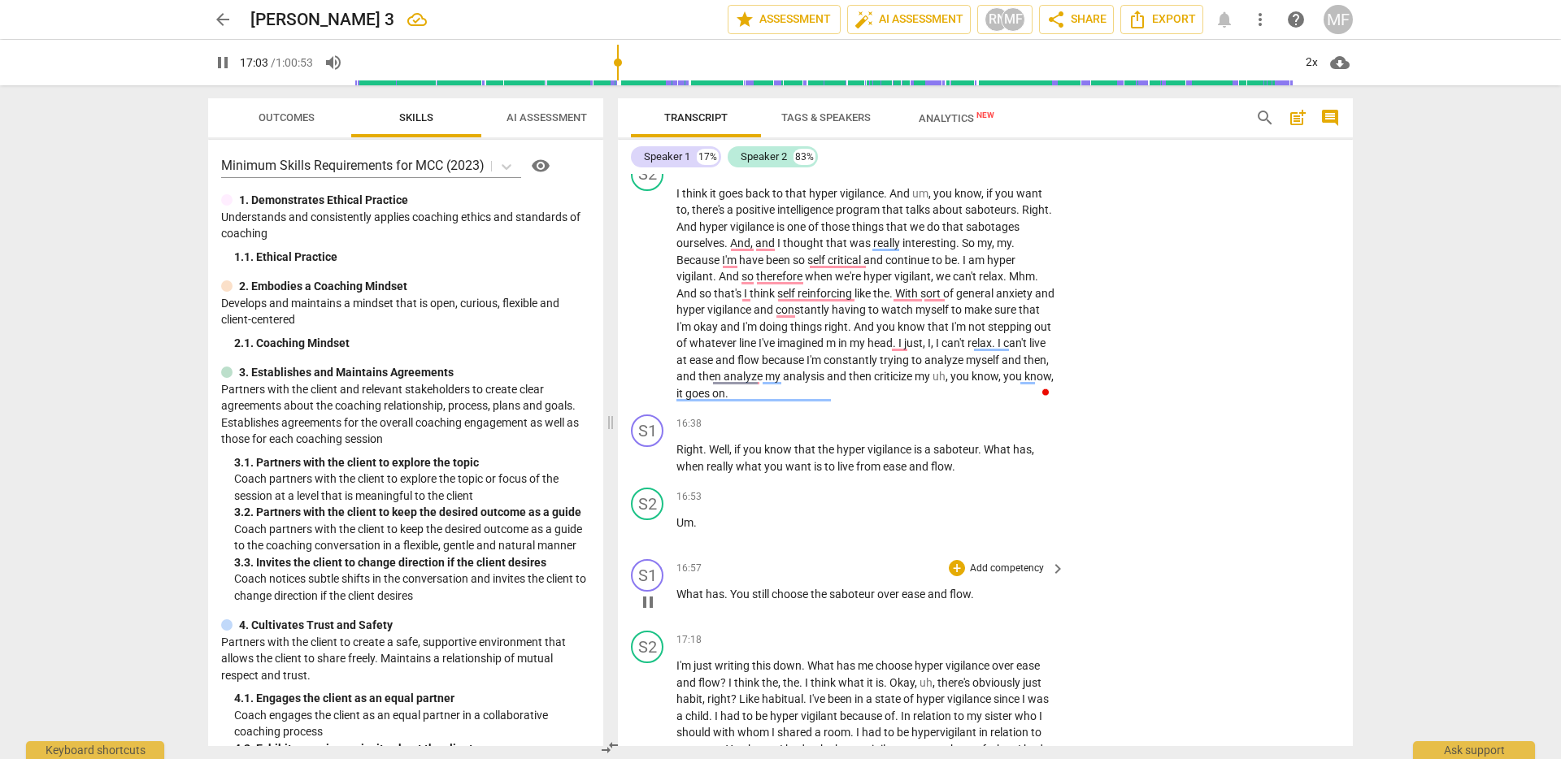
click at [641, 612] on span "pause" at bounding box center [648, 603] width 20 height 20
type input "1024"
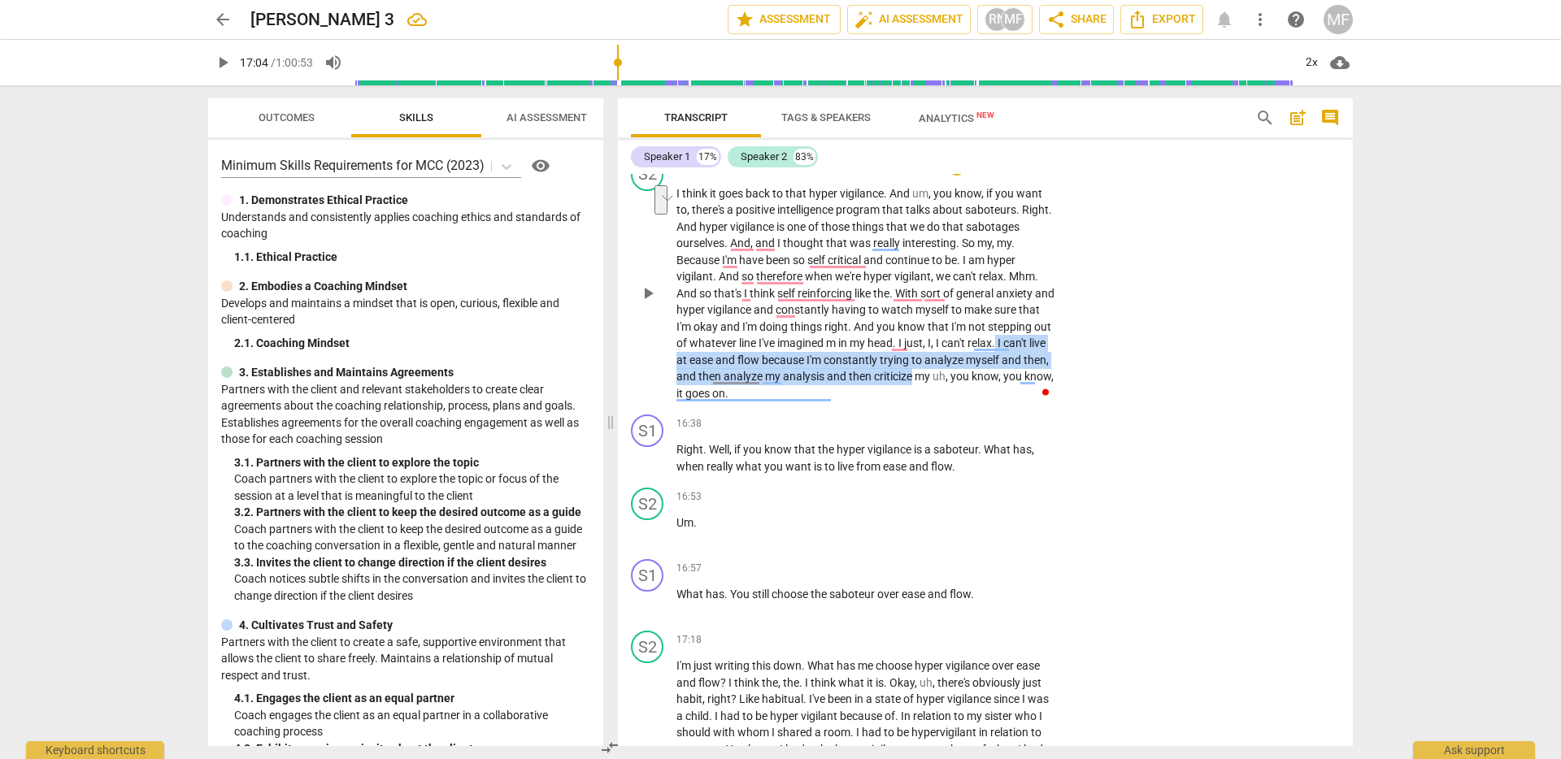
drag, startPoint x: 705, startPoint y: 393, endPoint x: 997, endPoint y: 414, distance: 293.3
click at [997, 402] on p "I think it goes back to that hyper vigilance . And um , you know , if you want …" at bounding box center [866, 293] width 380 height 217
click at [1019, 389] on div "+" at bounding box center [1017, 388] width 16 height 16
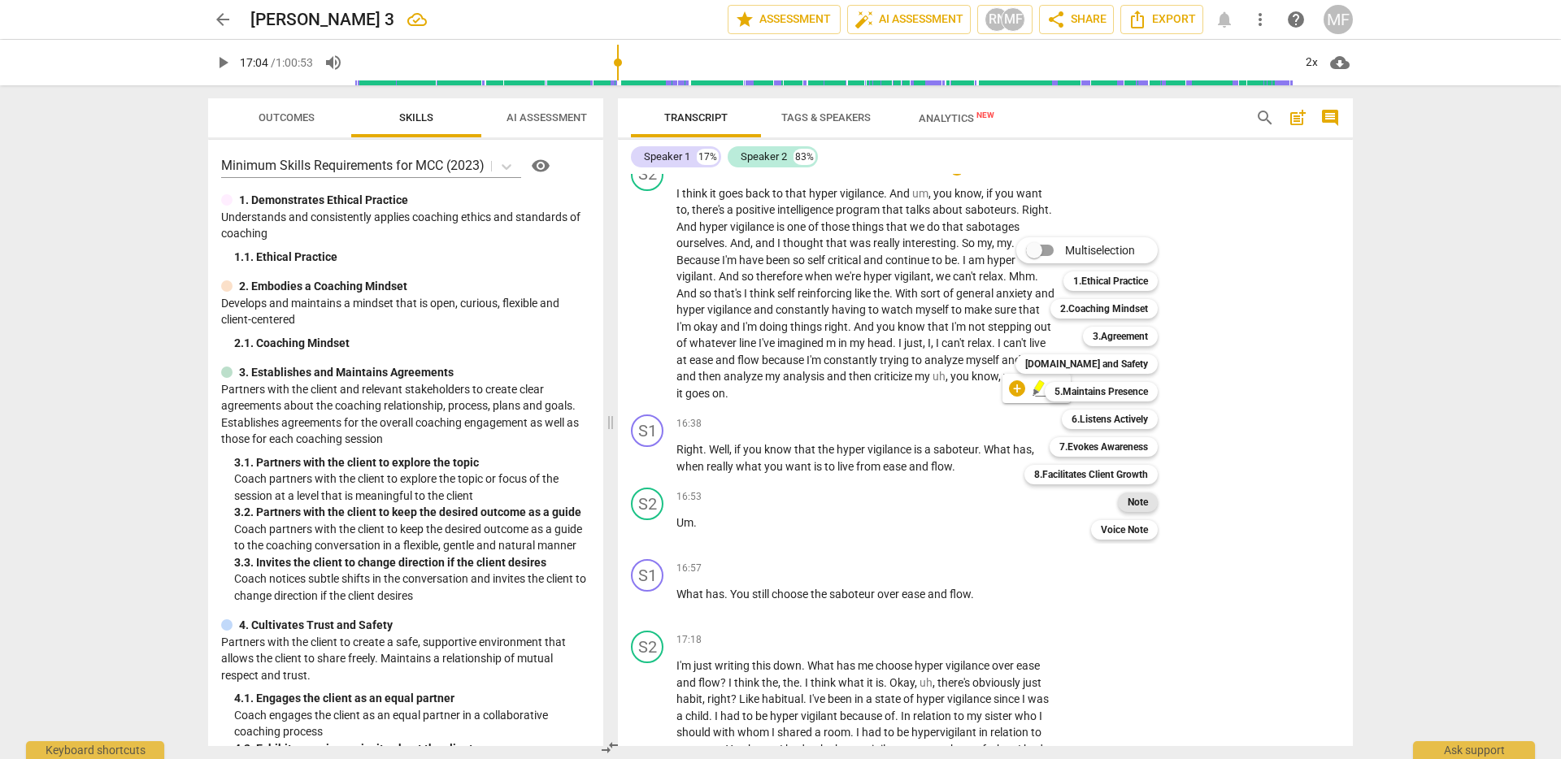
click at [1148, 504] on b "Note" at bounding box center [1137, 503] width 20 height 20
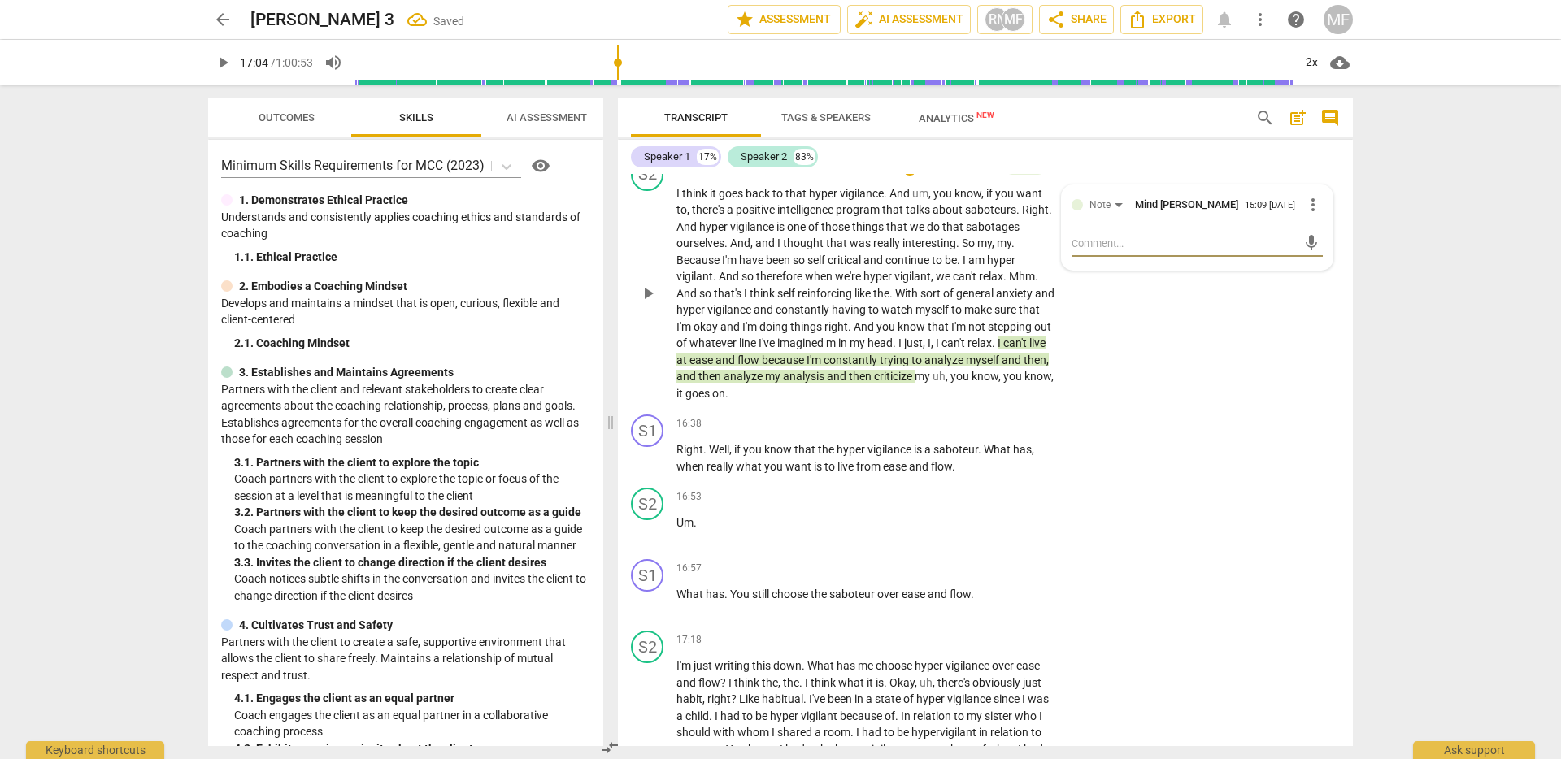
type textarea "a"
type textarea "al"
type textarea "alt"
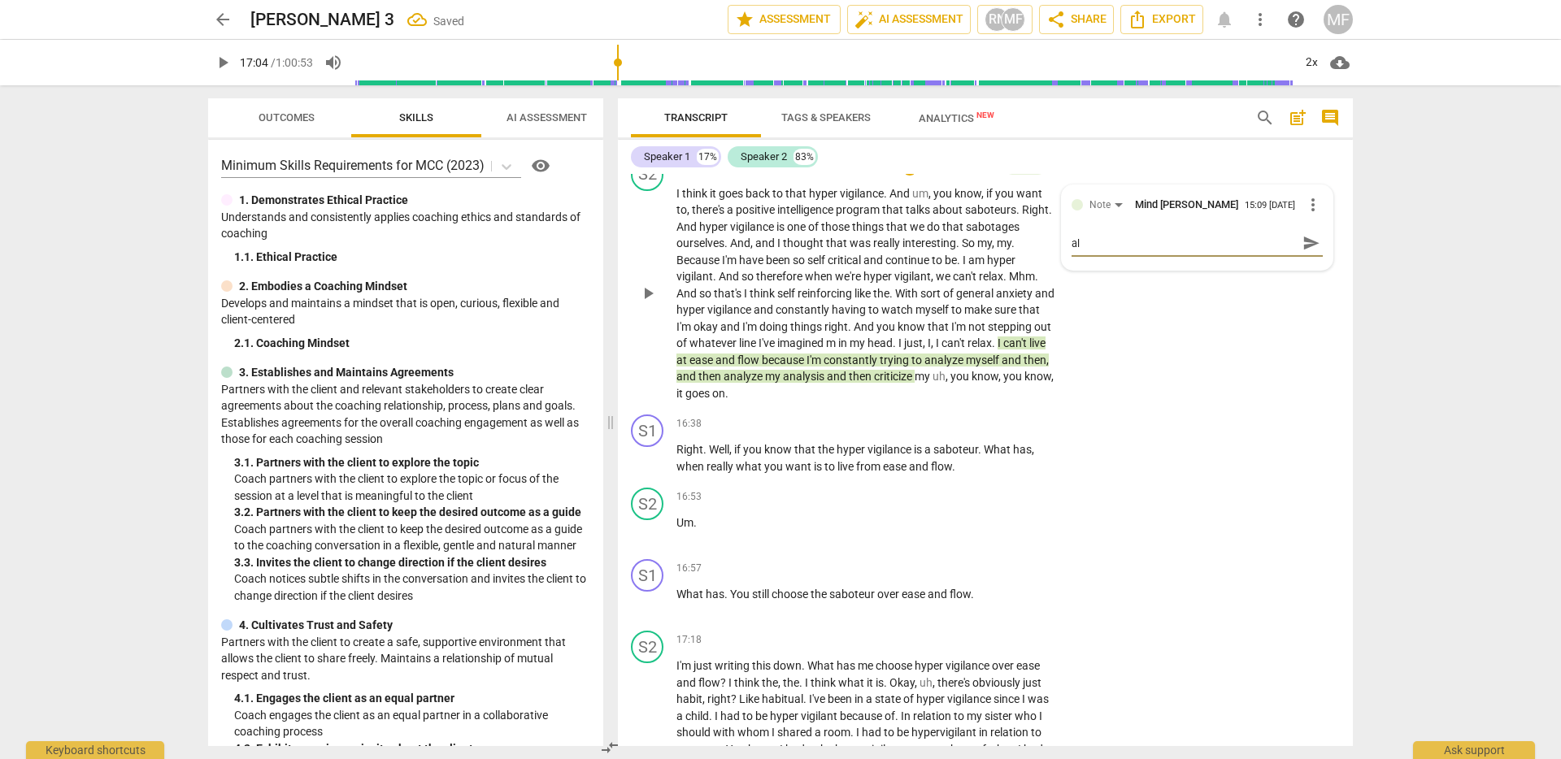
type textarea "alt"
type textarea "alt q"
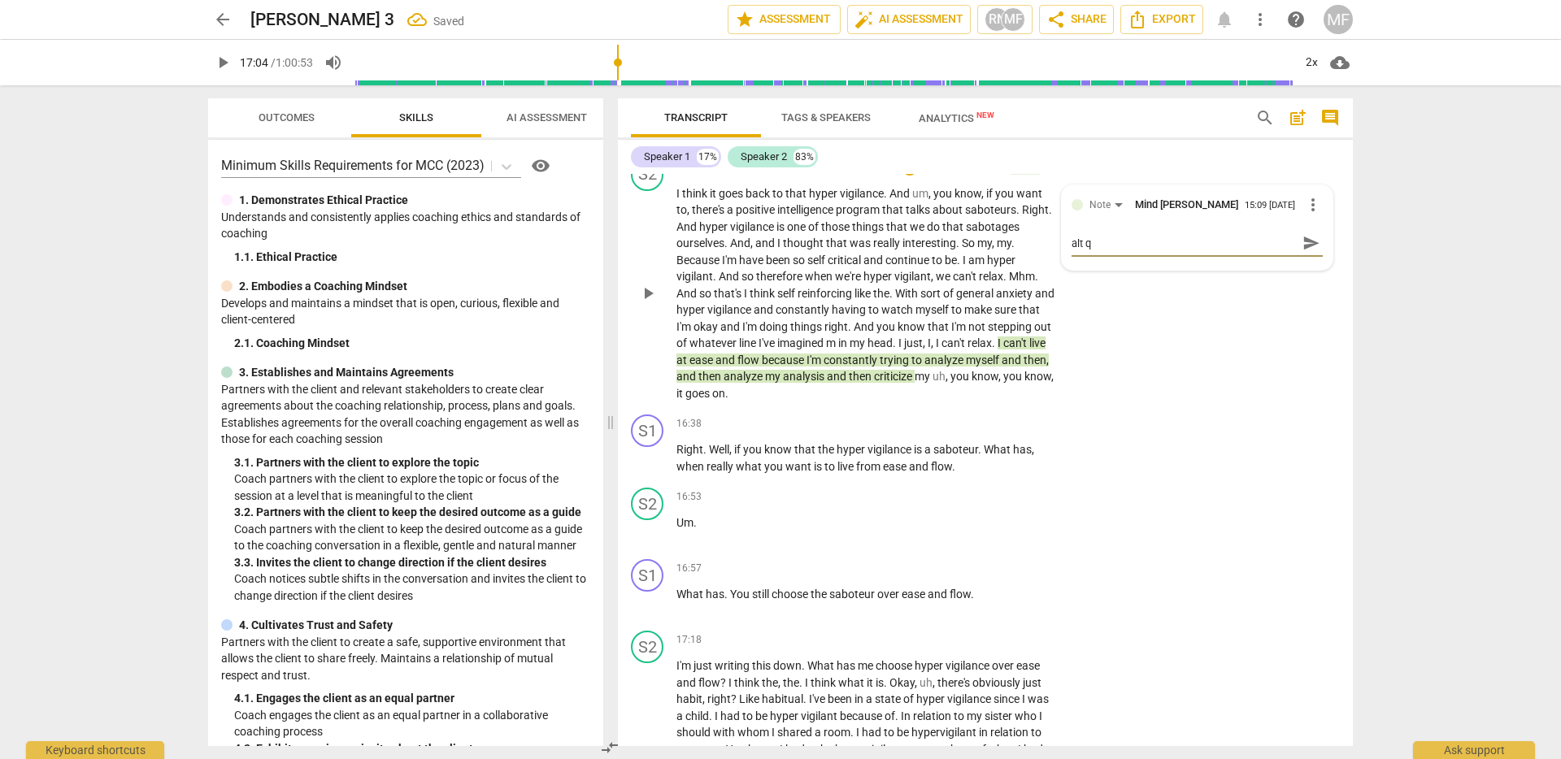
type textarea "alt qu"
type textarea "alt que"
type textarea "alt ques"
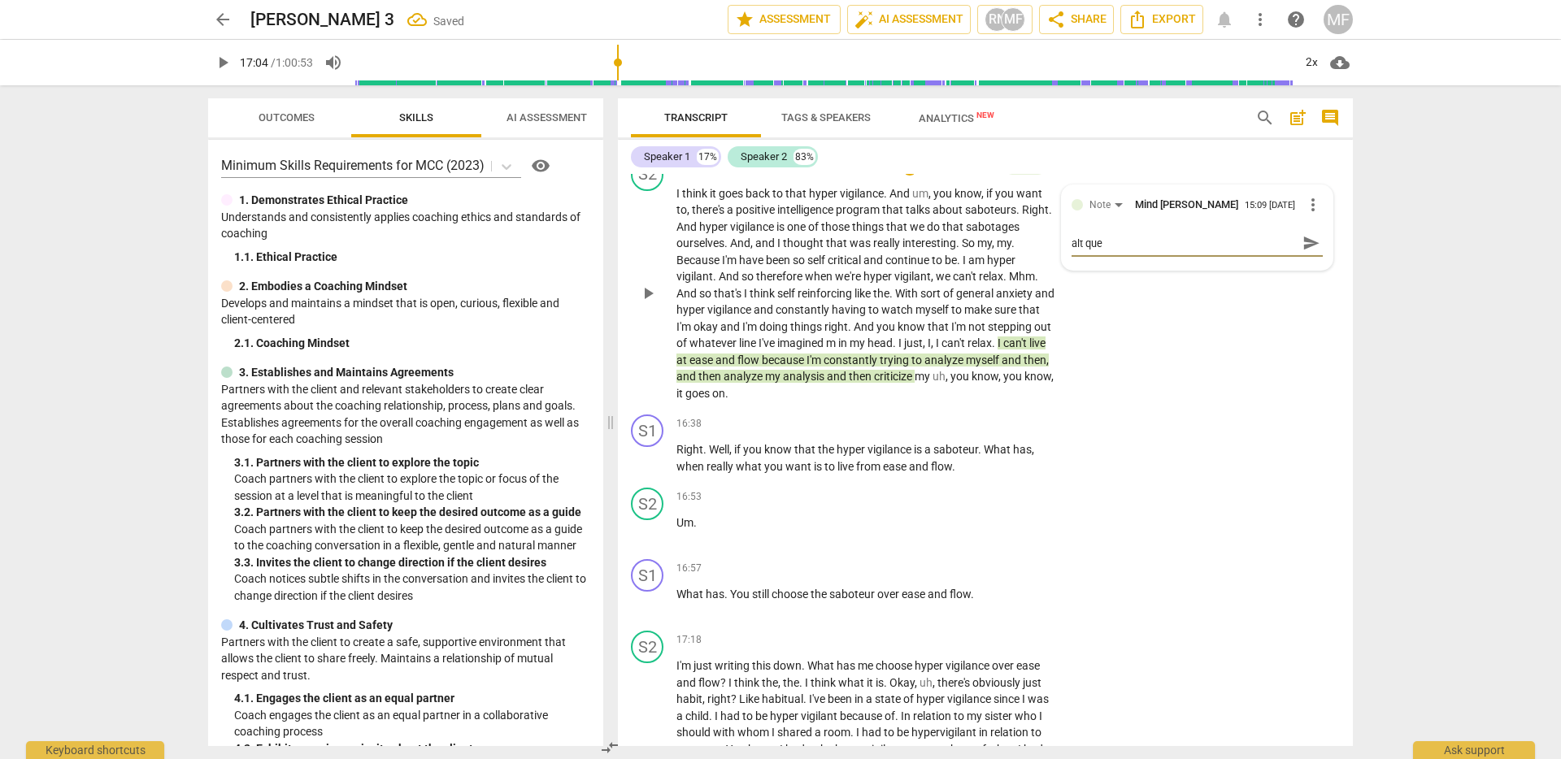
type textarea "alt ques"
type textarea "alt quest"
type textarea "alt questi"
type textarea "alt questio"
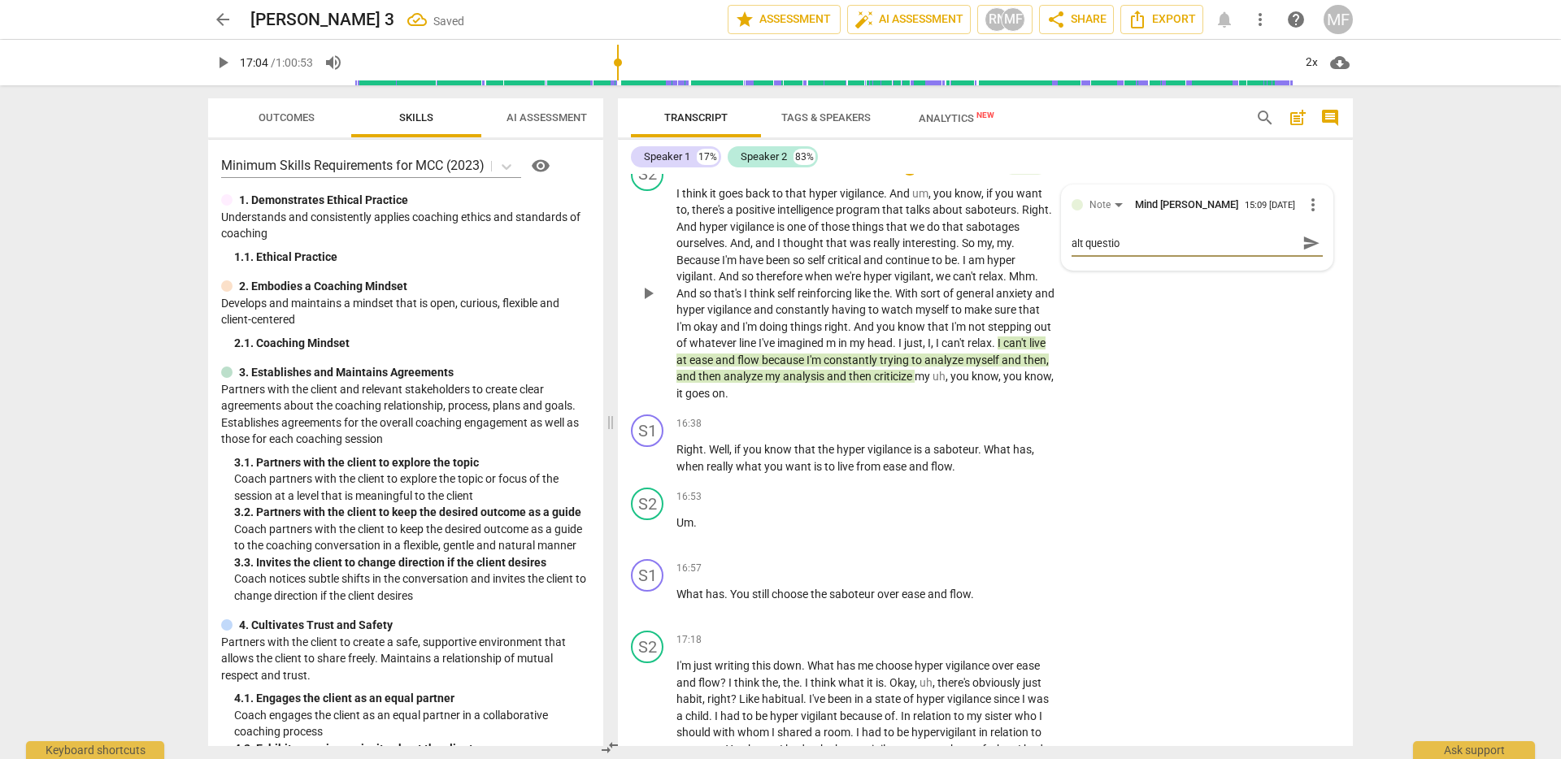
type textarea "alt question"
type textarea "alt question -"
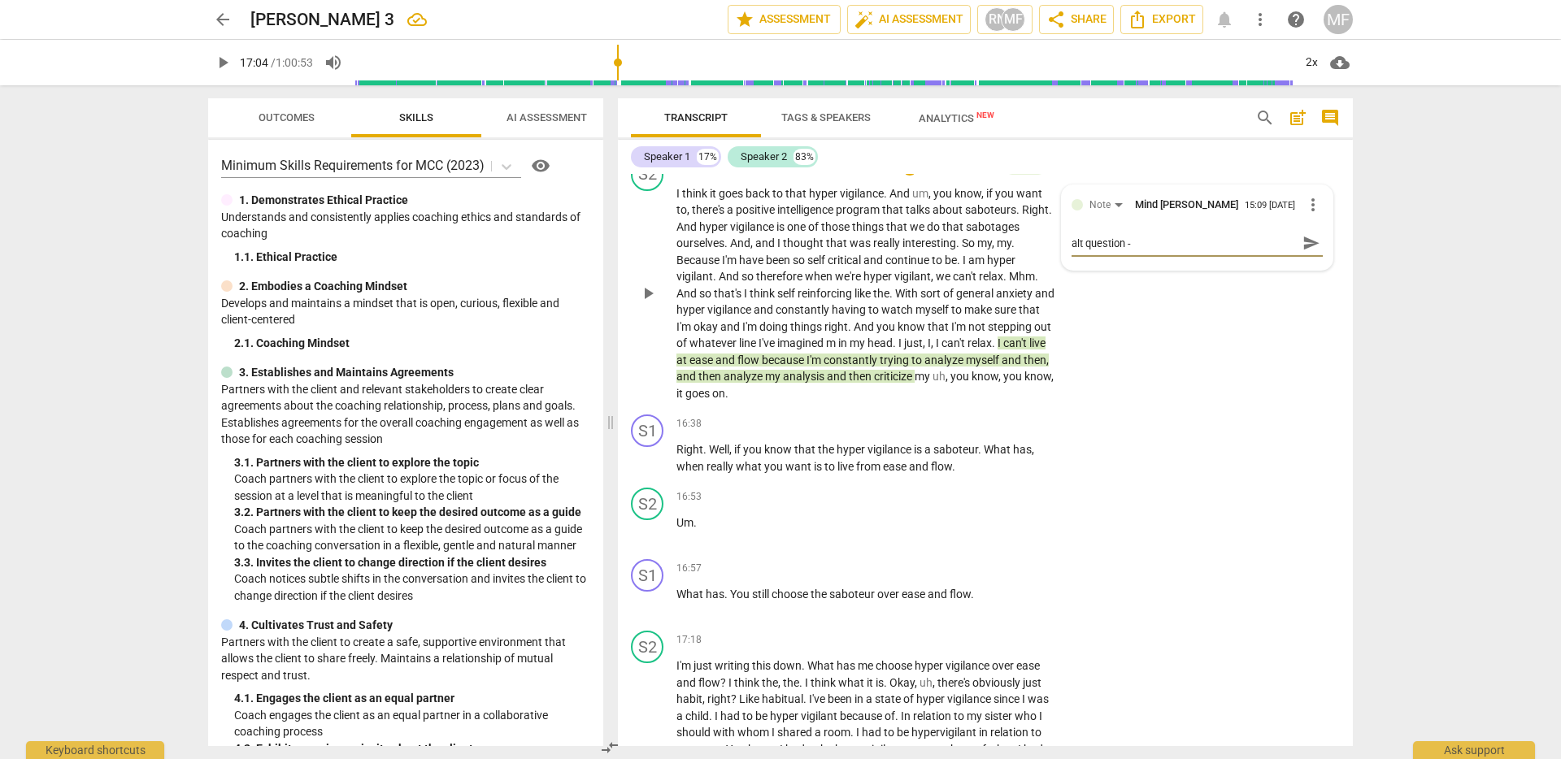
type textarea "alt question -"
type textarea "alt question - w"
type textarea "alt question - wh"
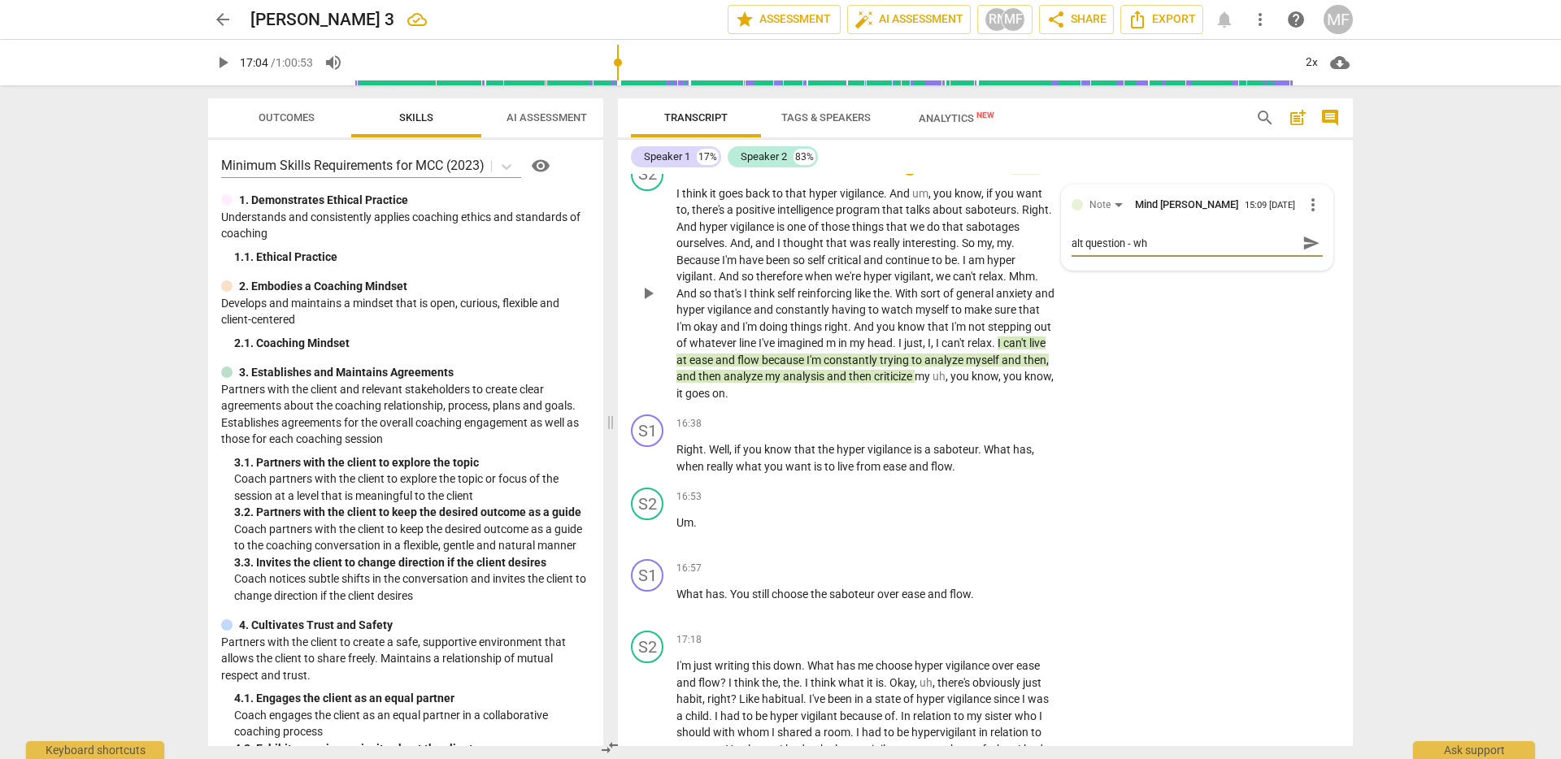
type textarea "alt question - wha"
type textarea "alt question - what"
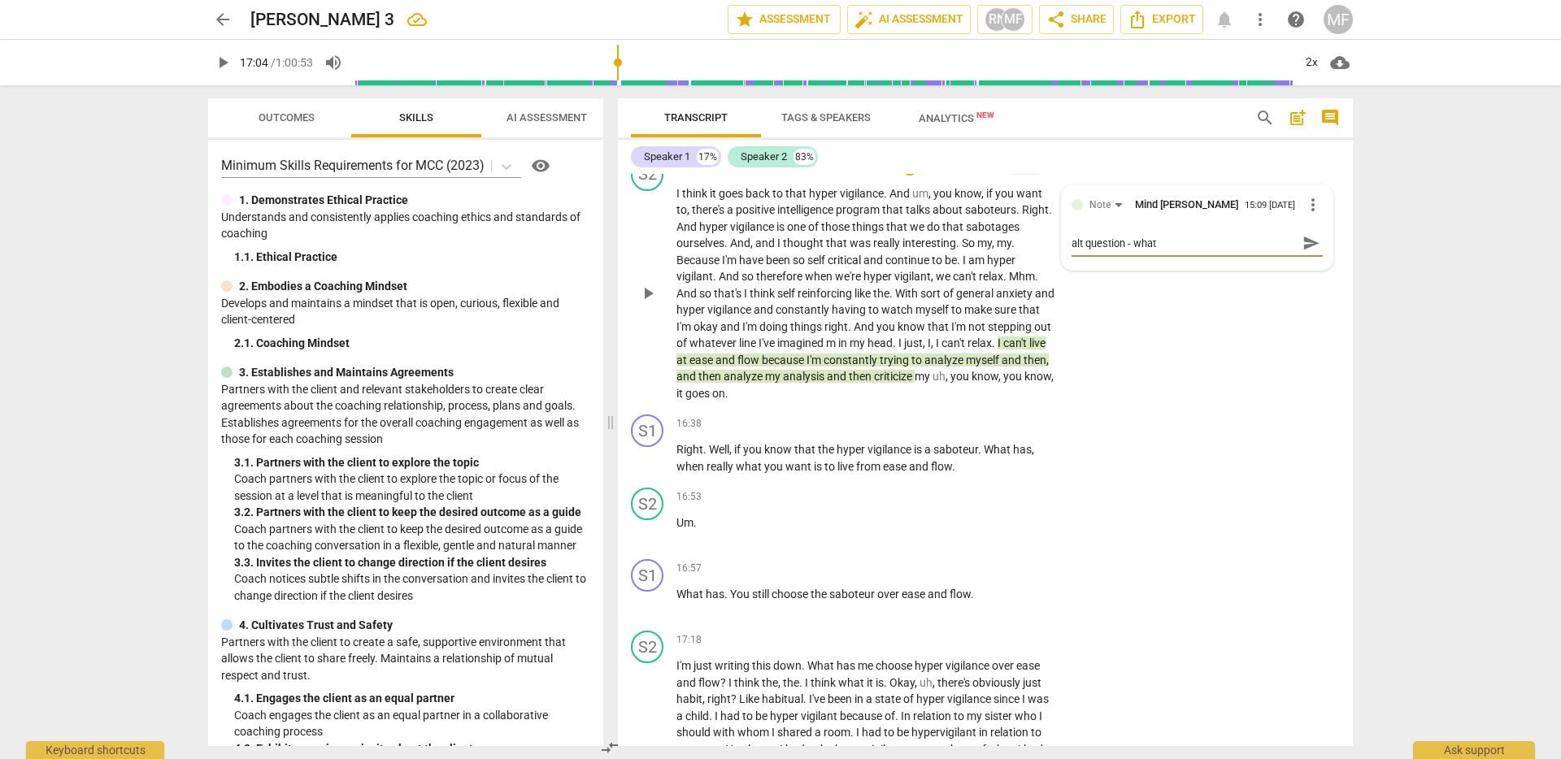
type textarea "alt question - what"
type textarea "alt question - what m"
type textarea "alt question - what mi"
type textarea "alt question - what mig"
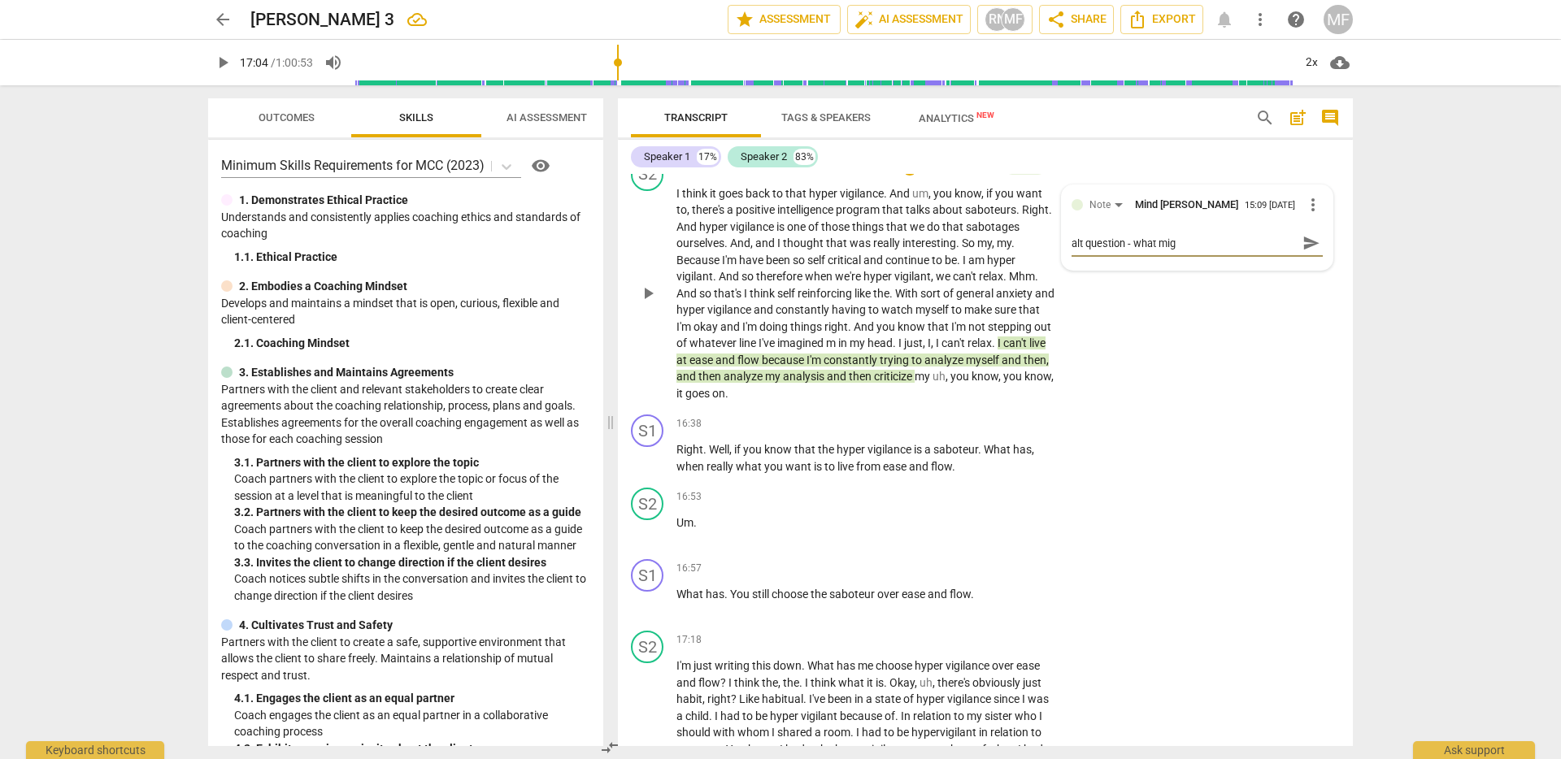
type textarea "alt question - what migh"
type textarea "alt question - what might"
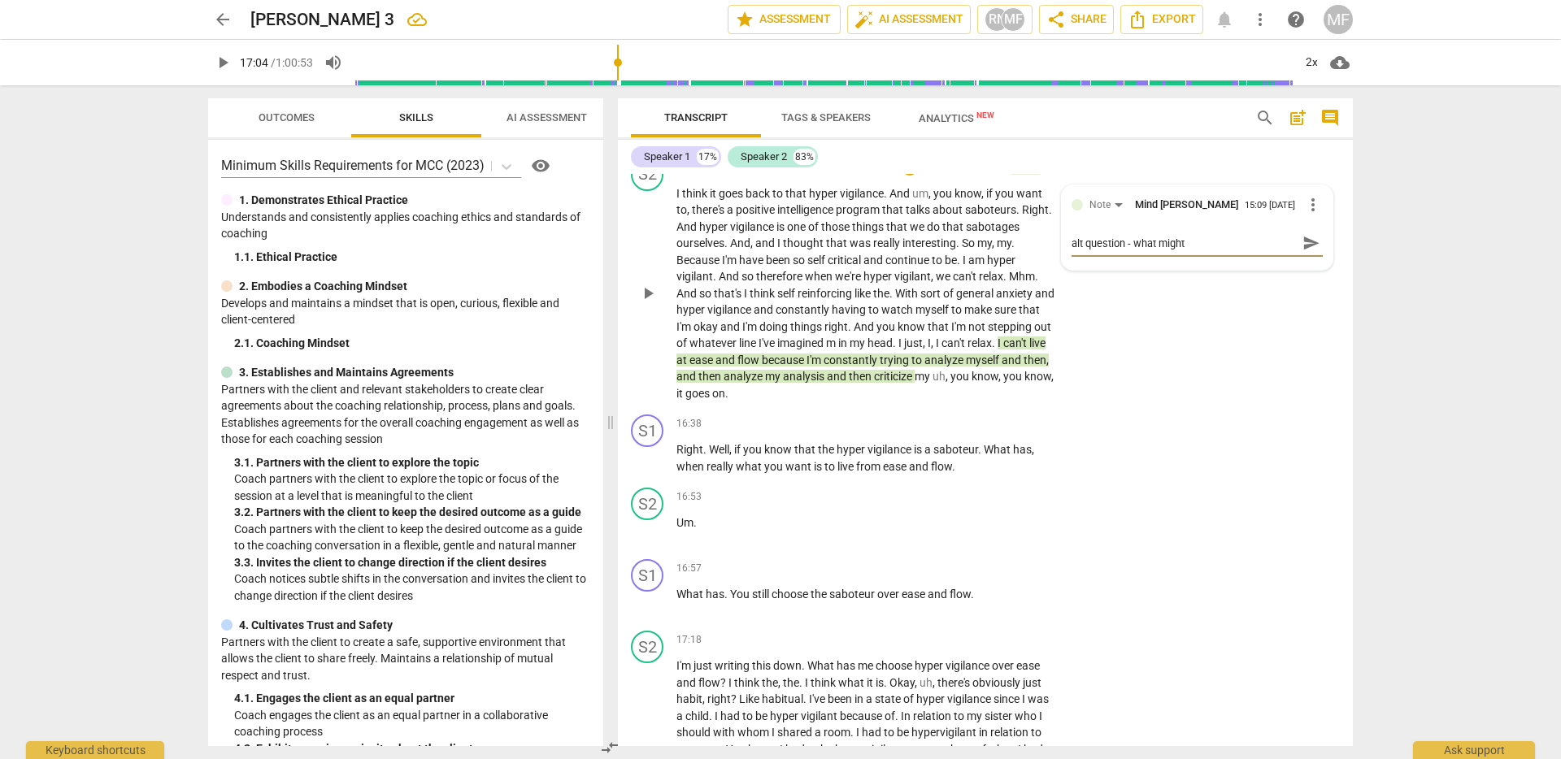
type textarea "alt question - what might"
type textarea "alt question - what might b"
type textarea "alt question - what might be"
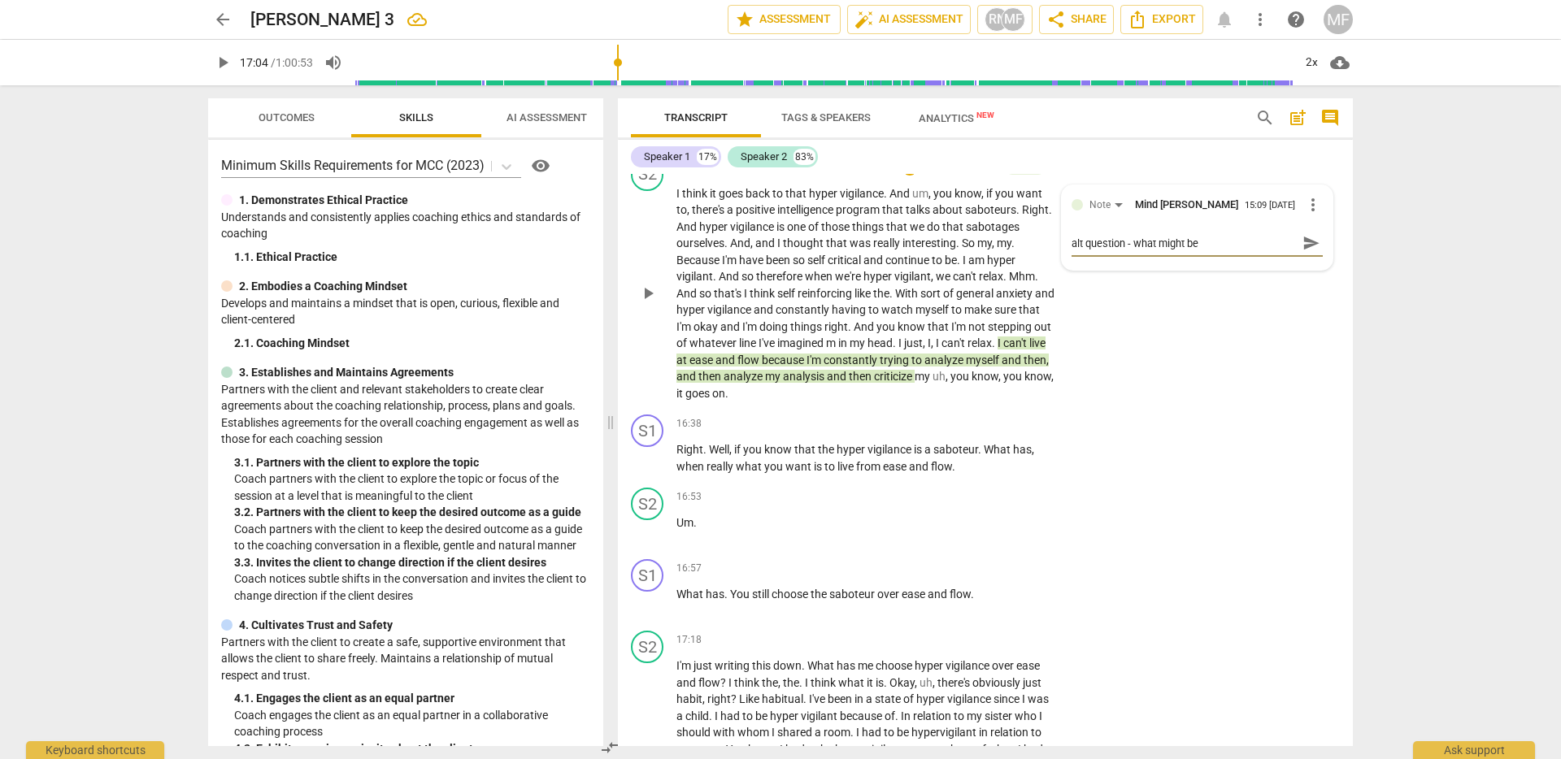
type textarea "alt question - what might be"
type textarea "alt question - what might b"
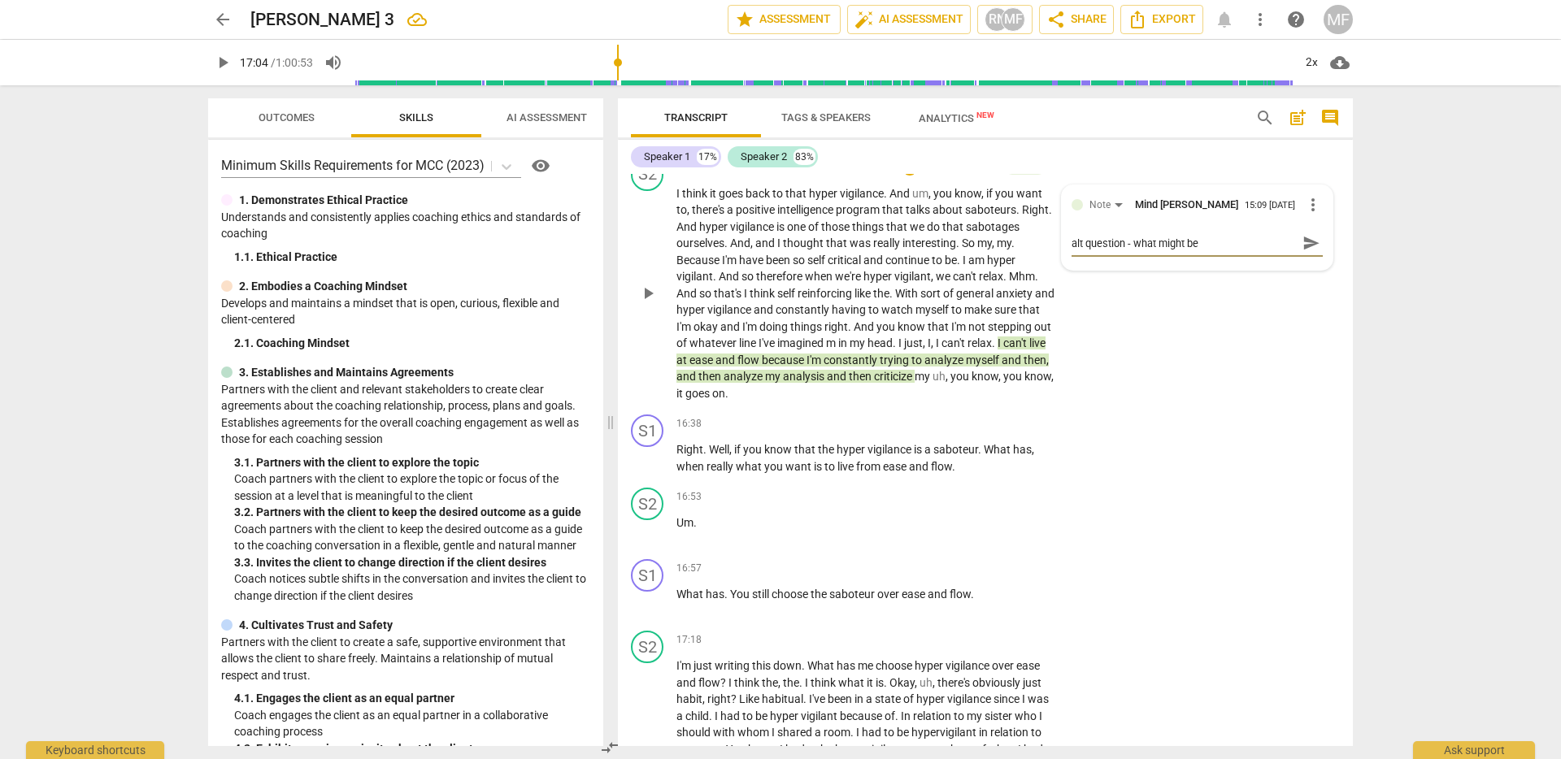
type textarea "alt question - what might b"
type textarea "alt question - what might"
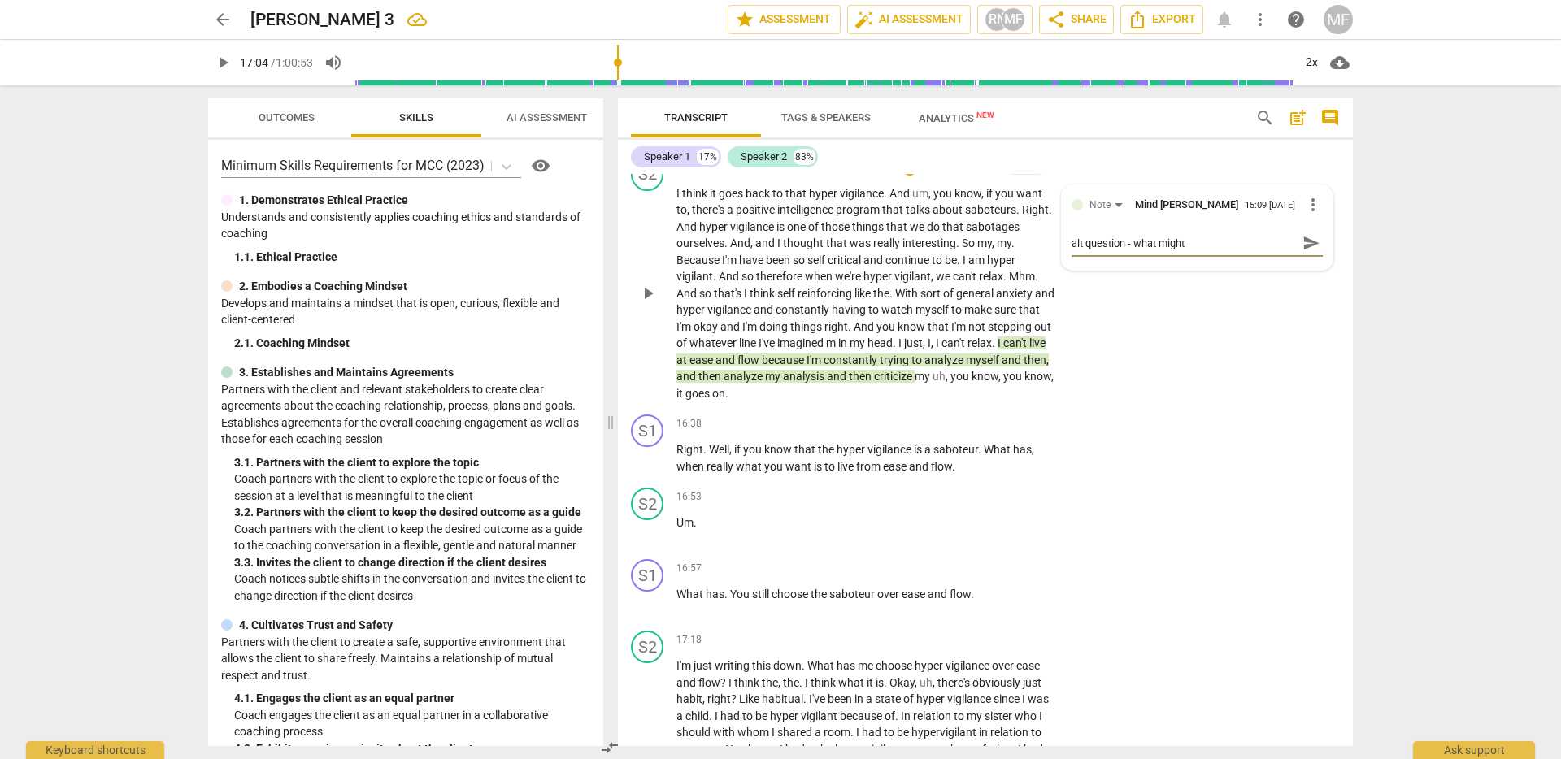
type textarea "alt question - what migh"
type textarea "alt question - what mig"
type textarea "alt question - what mi"
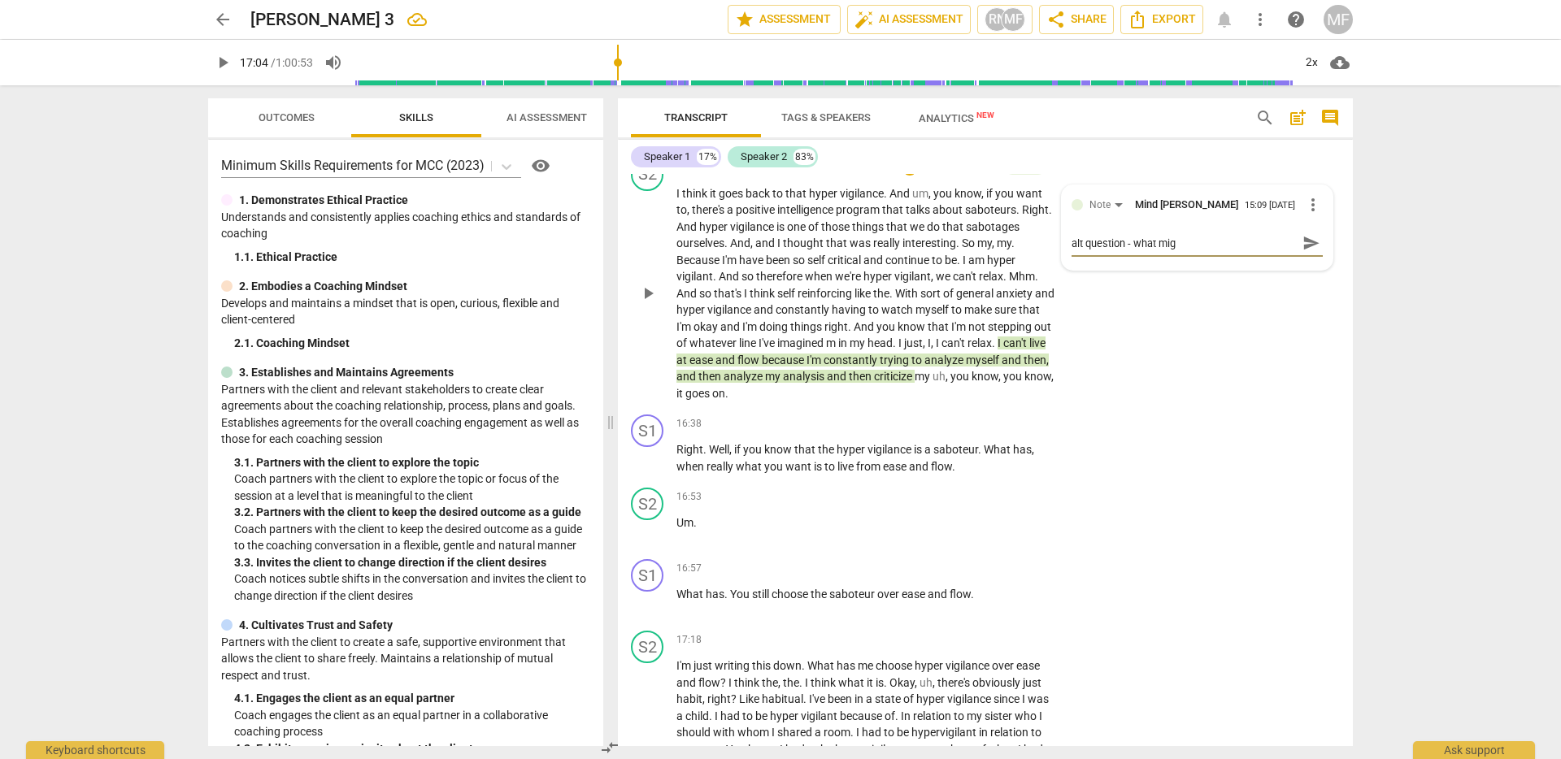
type textarea "alt question - what mi"
type textarea "alt question - what m"
type textarea "alt question - what"
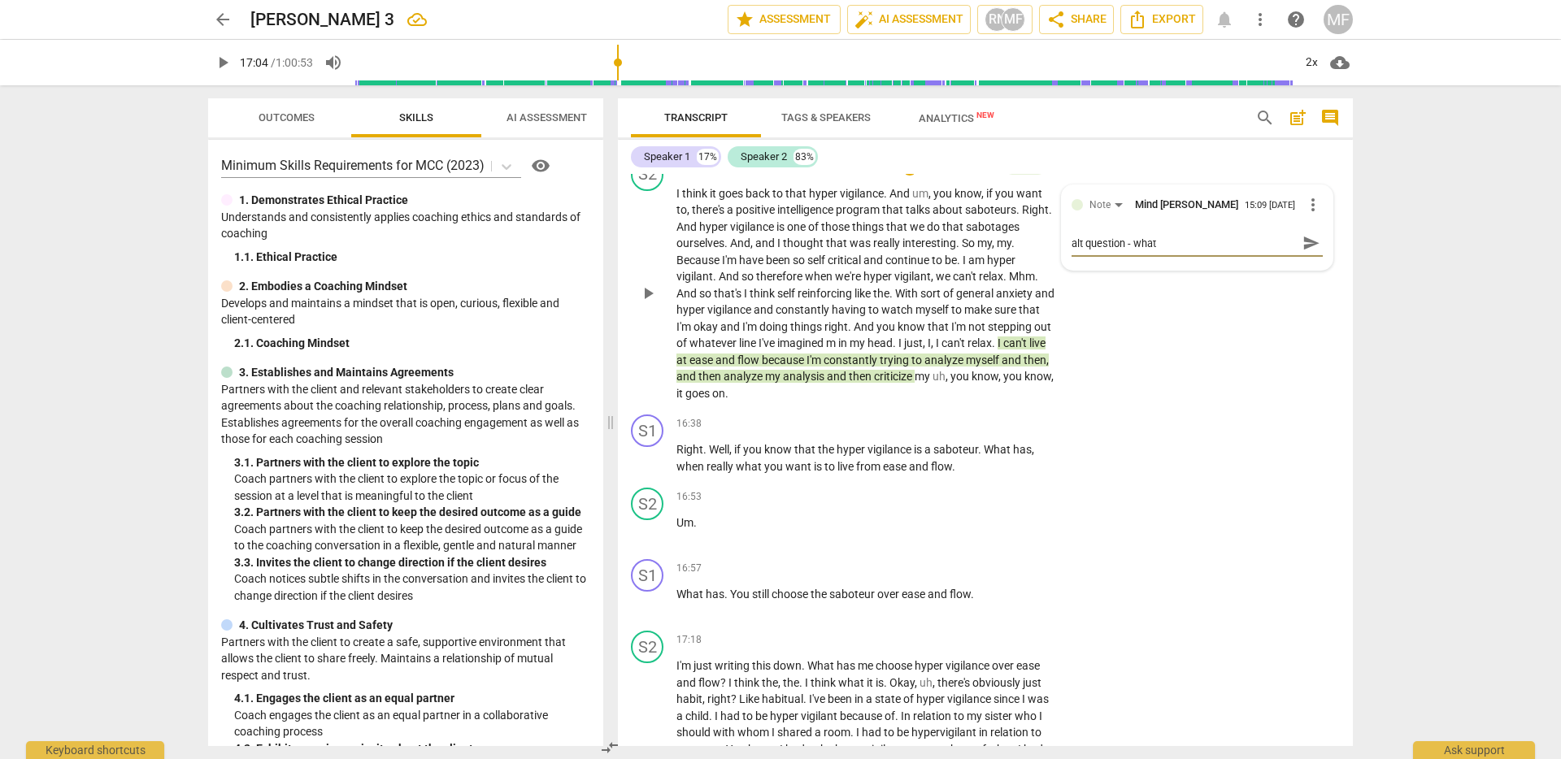
type textarea "alt question - what"
type textarea "alt question - wha"
type textarea "alt question - wh"
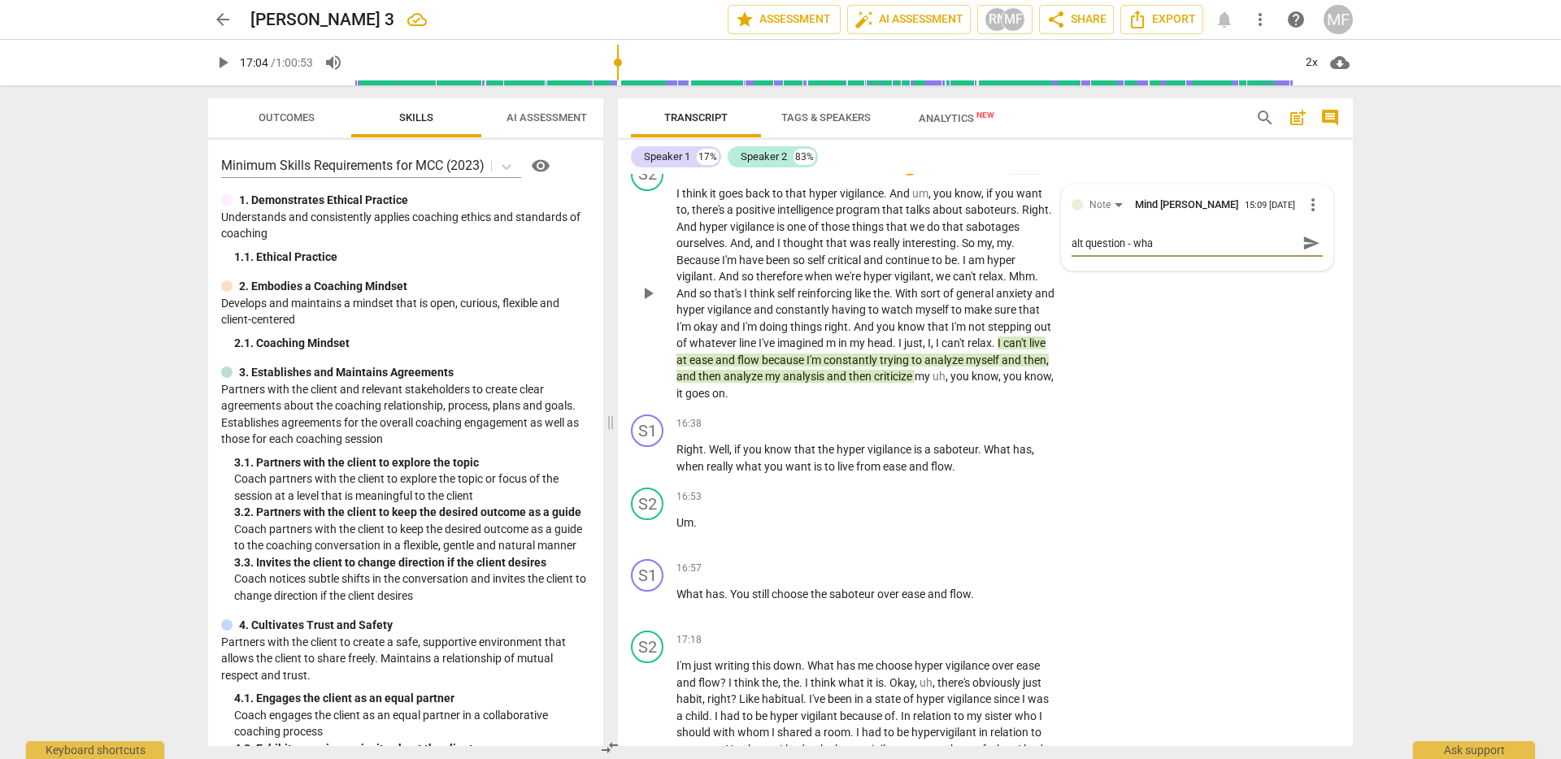
type textarea "alt question - wh"
type textarea "alt question - w"
type textarea "alt question -"
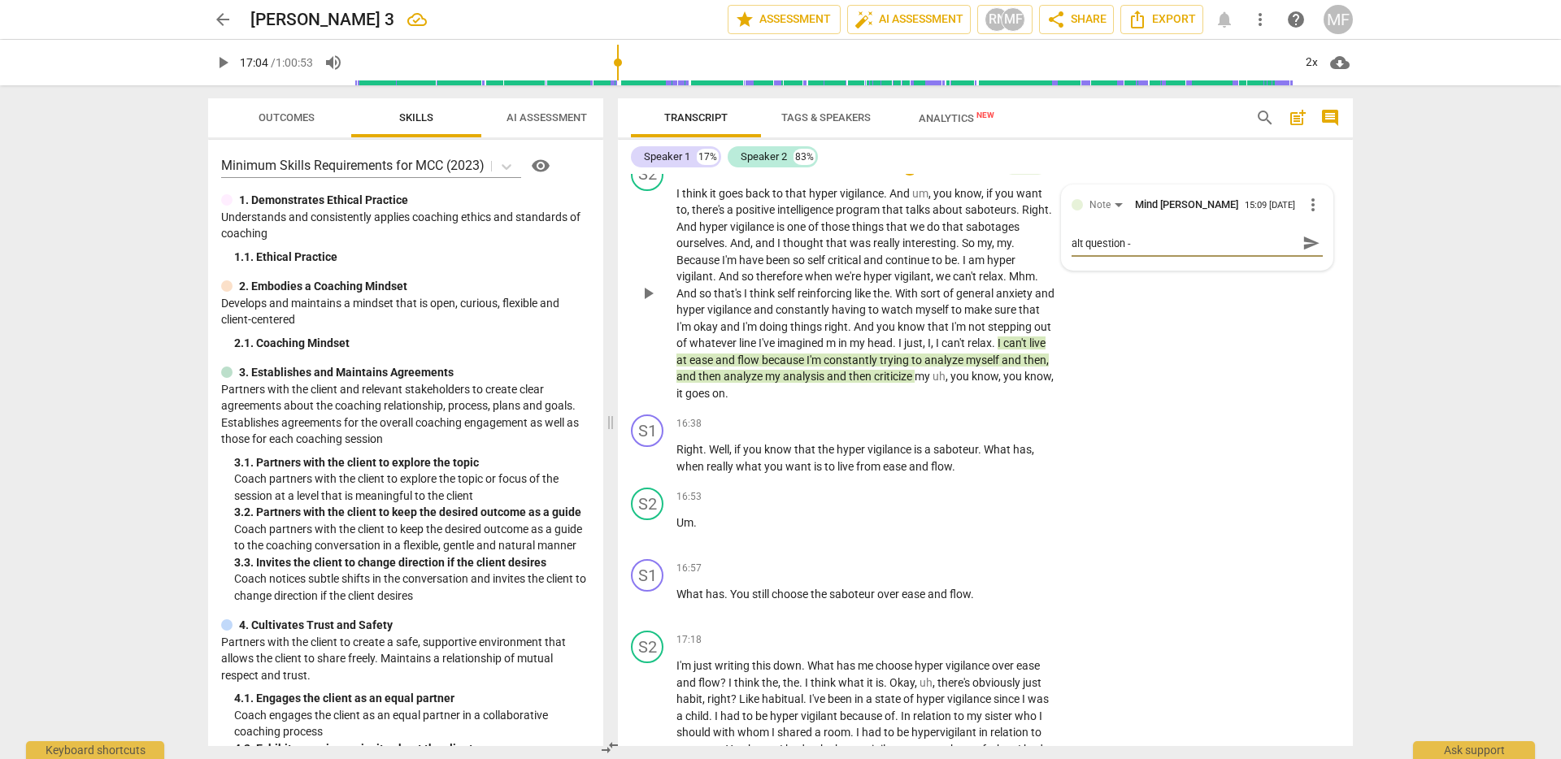
click at [1302, 252] on span "send" at bounding box center [1311, 243] width 18 height 18
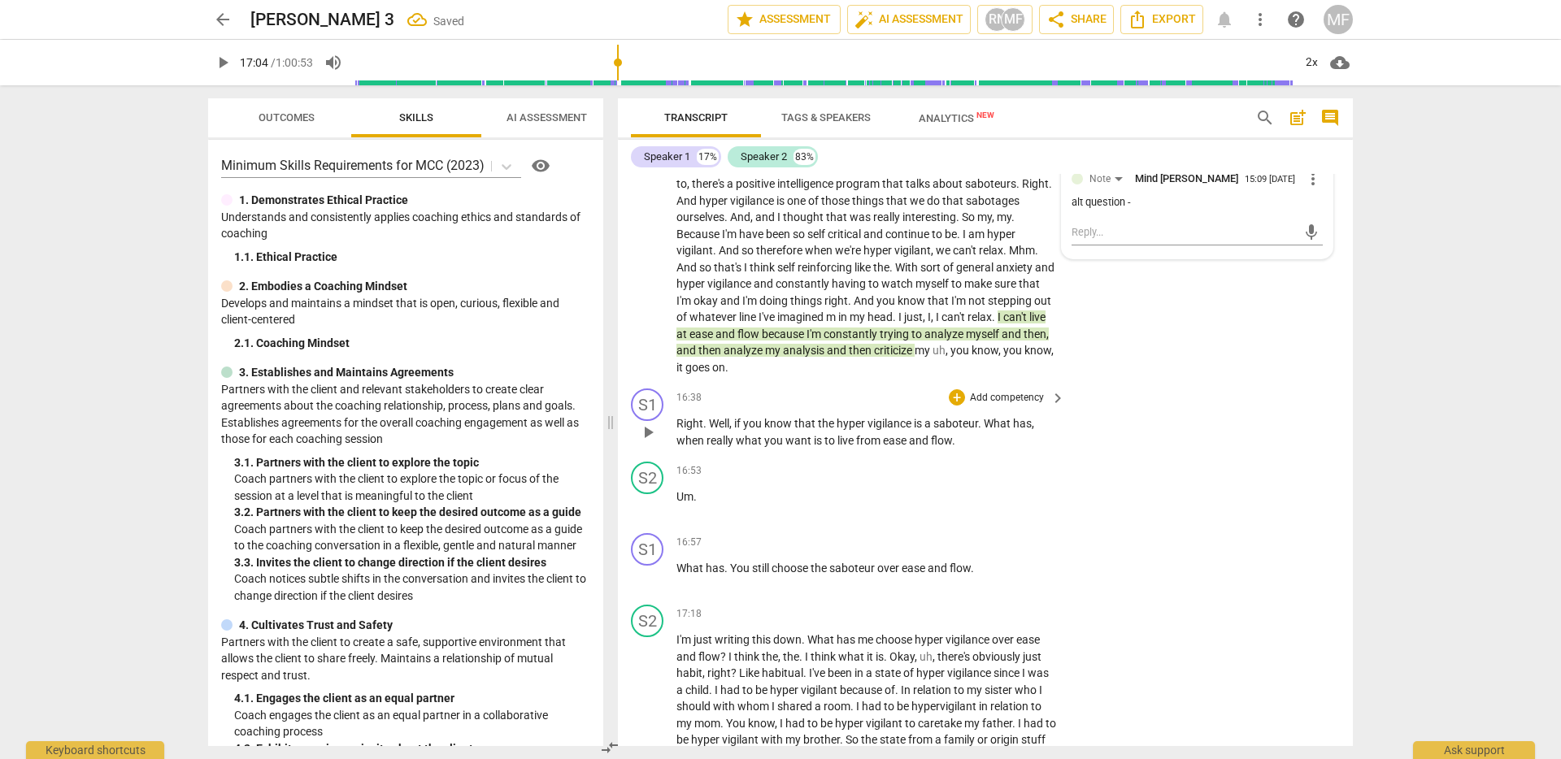
scroll to position [3578, 0]
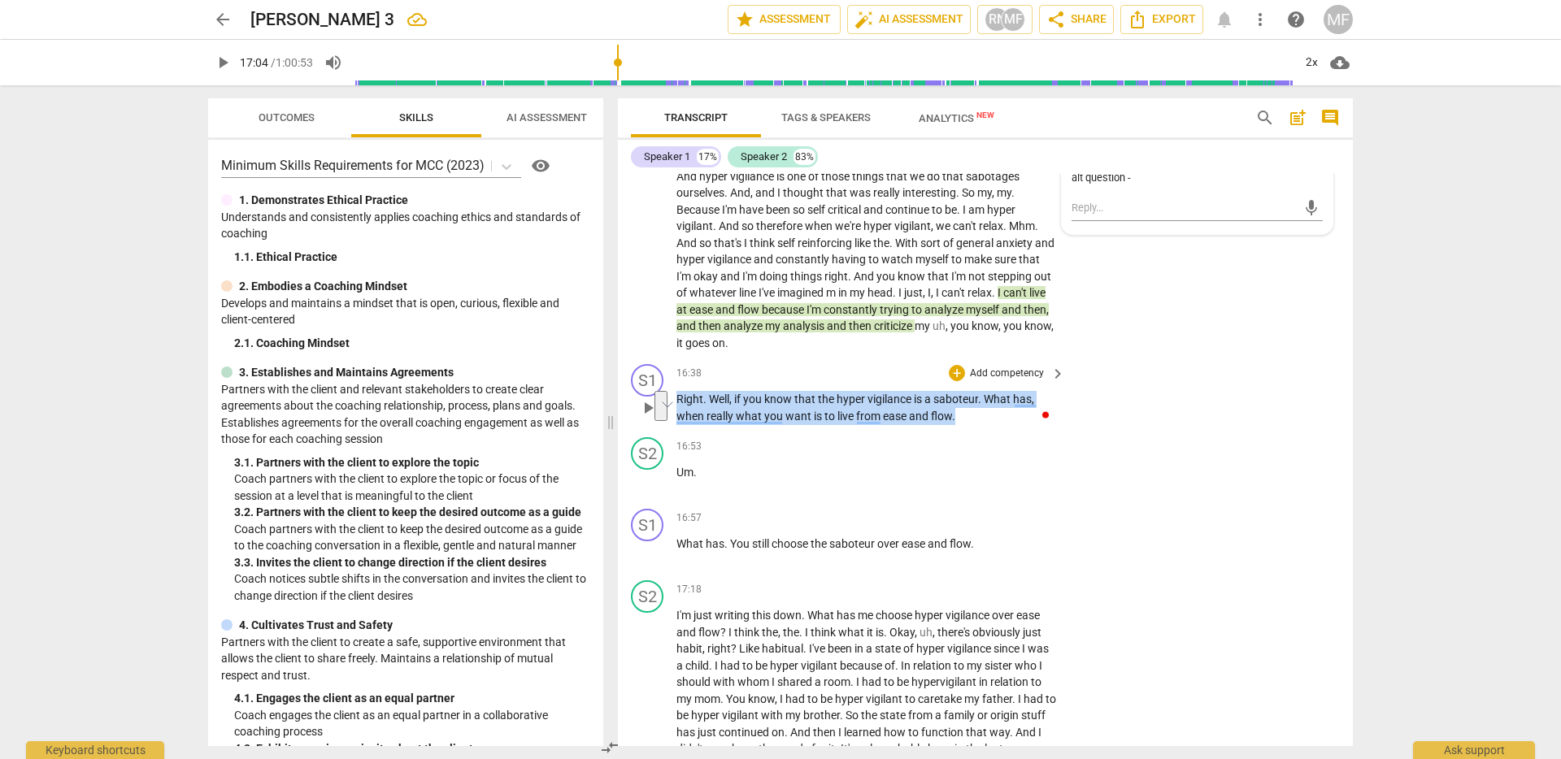
drag, startPoint x: 974, startPoint y: 456, endPoint x: 662, endPoint y: 436, distance: 311.9
click at [662, 431] on div "S1 play_arrow pause 16:38 + Add competency keyboard_arrow_right Right . Well , …" at bounding box center [985, 394] width 735 height 73
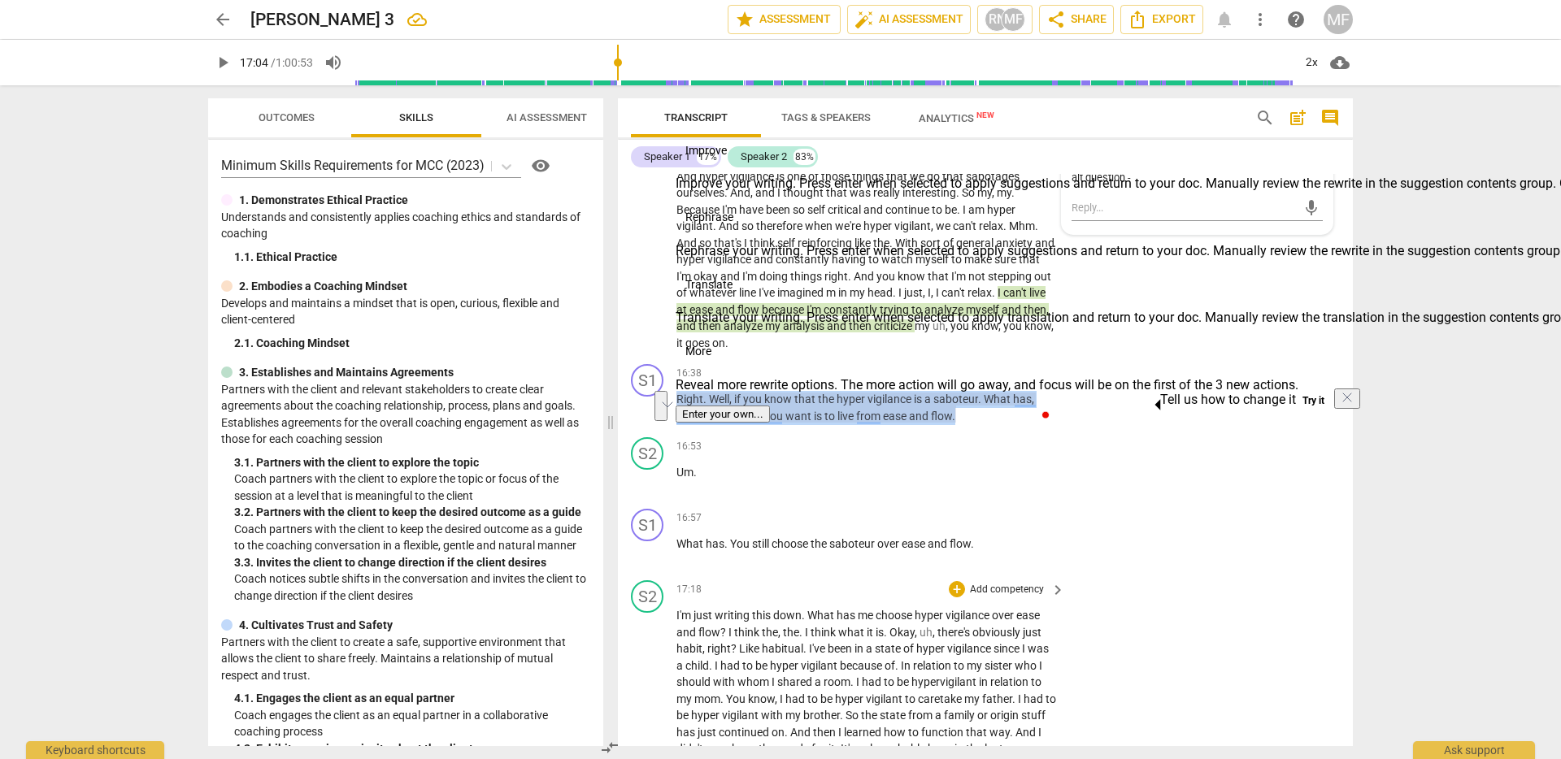
copy p "Right . Well , if you know that the hyper vigilance is a saboteur . What has , …"
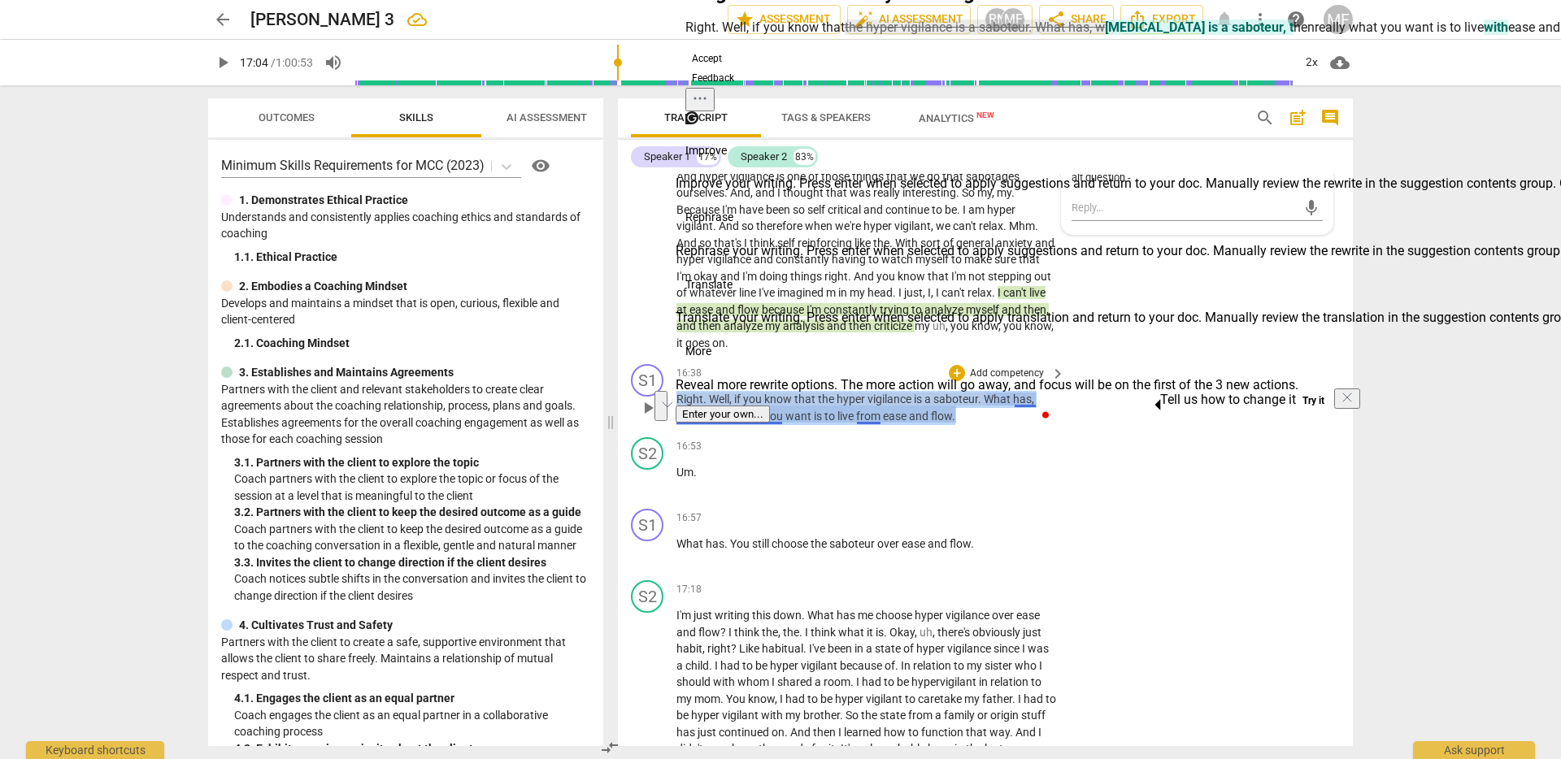
click at [737, 423] on span "what" at bounding box center [750, 416] width 28 height 13
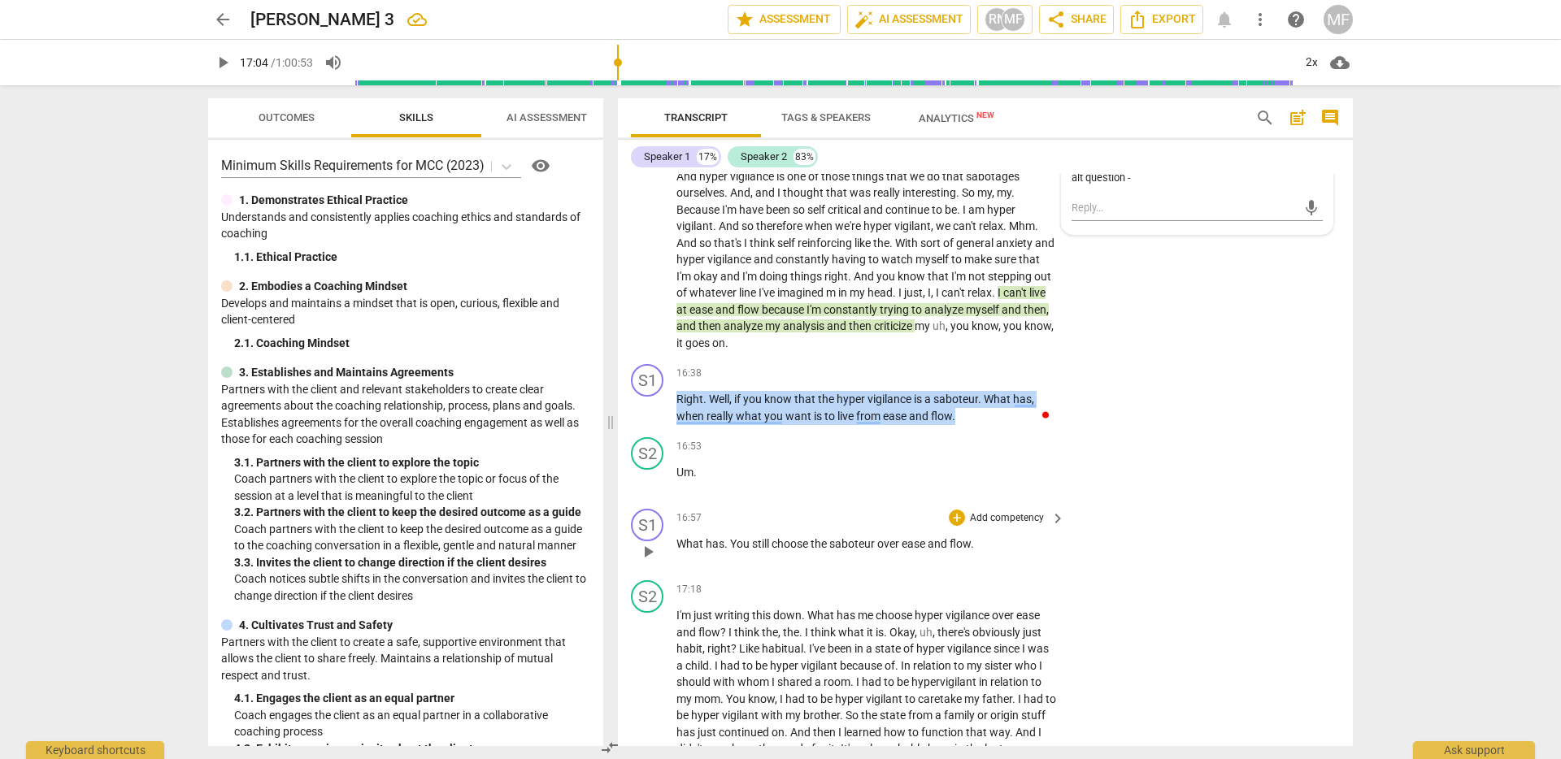
drag, startPoint x: 677, startPoint y: 432, endPoint x: 976, endPoint y: 575, distance: 331.6
click at [976, 575] on div "S1 play_arrow pause 00:02 + Add competency keyboard_arrow_right All right . Hel…" at bounding box center [985, 460] width 735 height 572
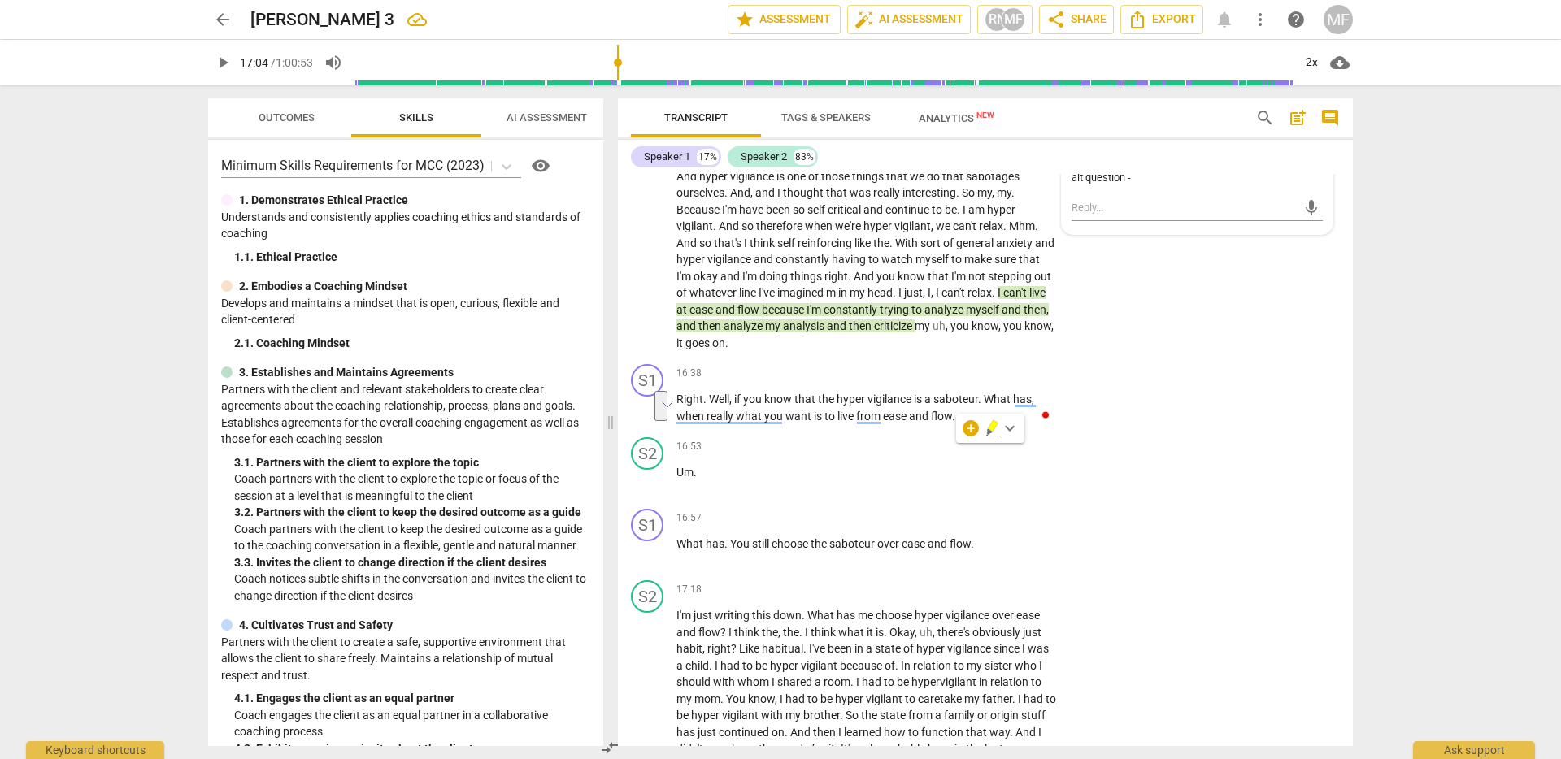
click at [962, 430] on div "+" at bounding box center [970, 428] width 16 height 16
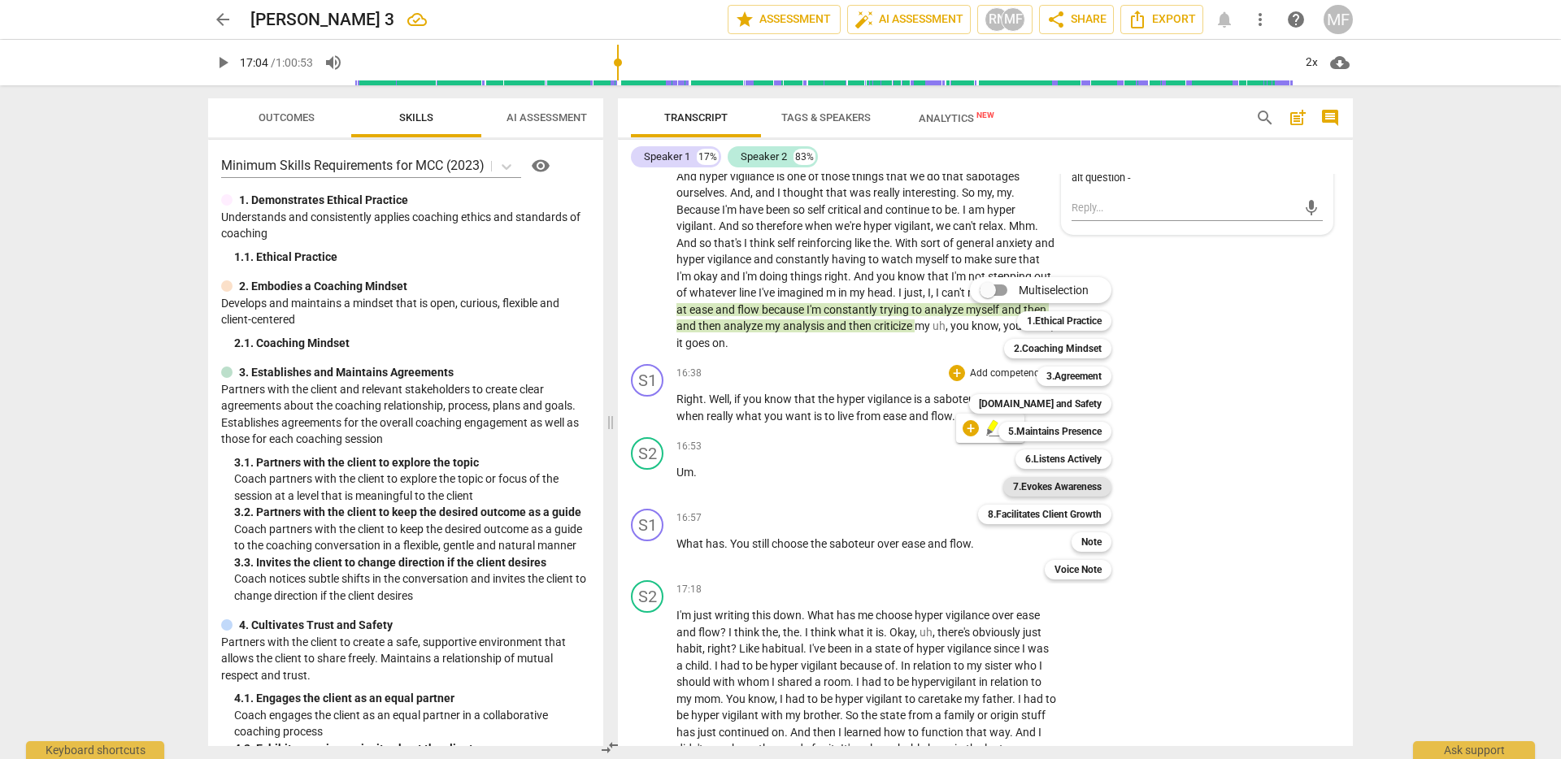
click at [1044, 487] on b "7.Evokes Awareness" at bounding box center [1057, 487] width 89 height 20
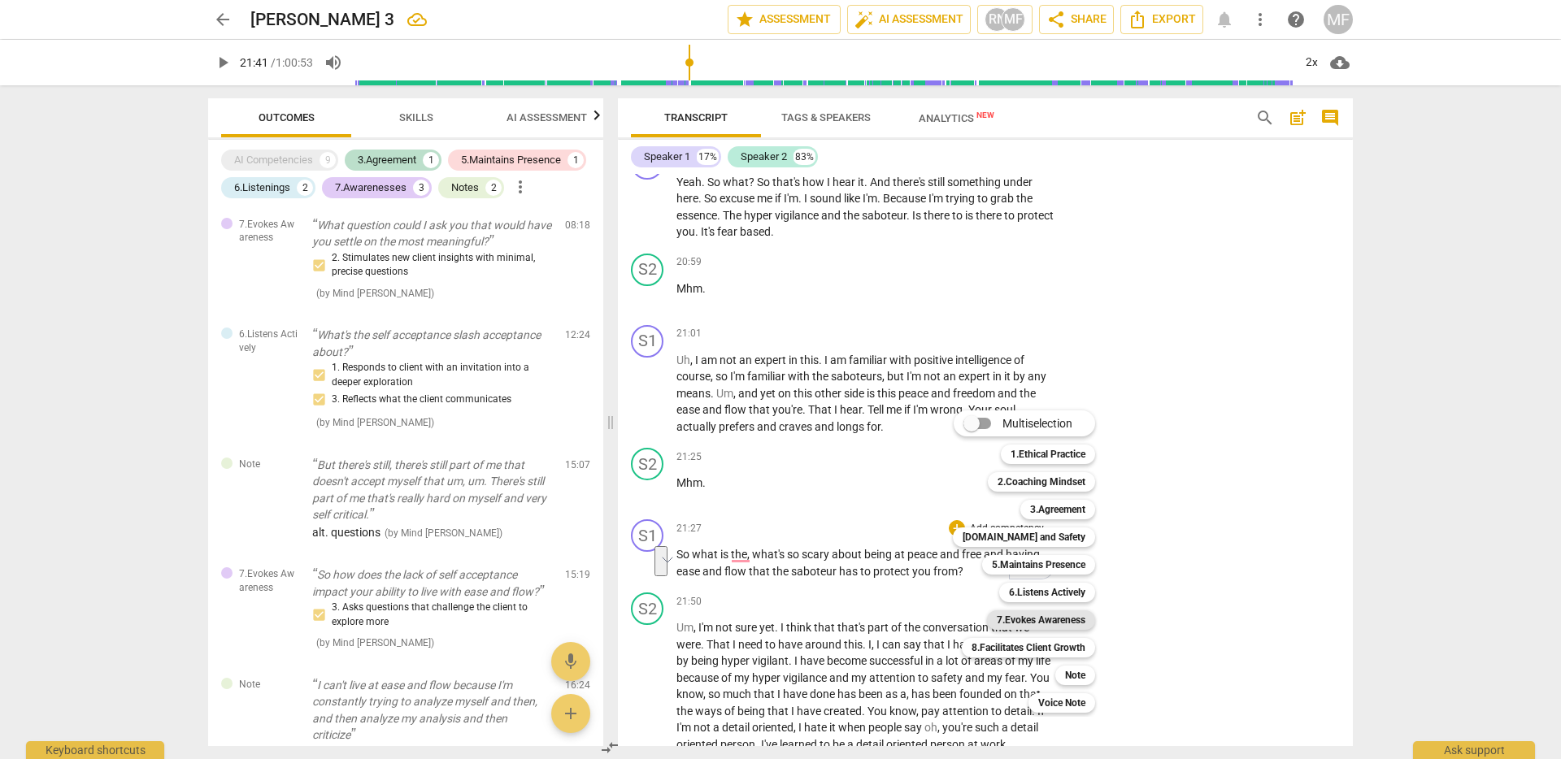
click at [1059, 610] on b "7.Evokes Awareness" at bounding box center [1041, 620] width 89 height 20
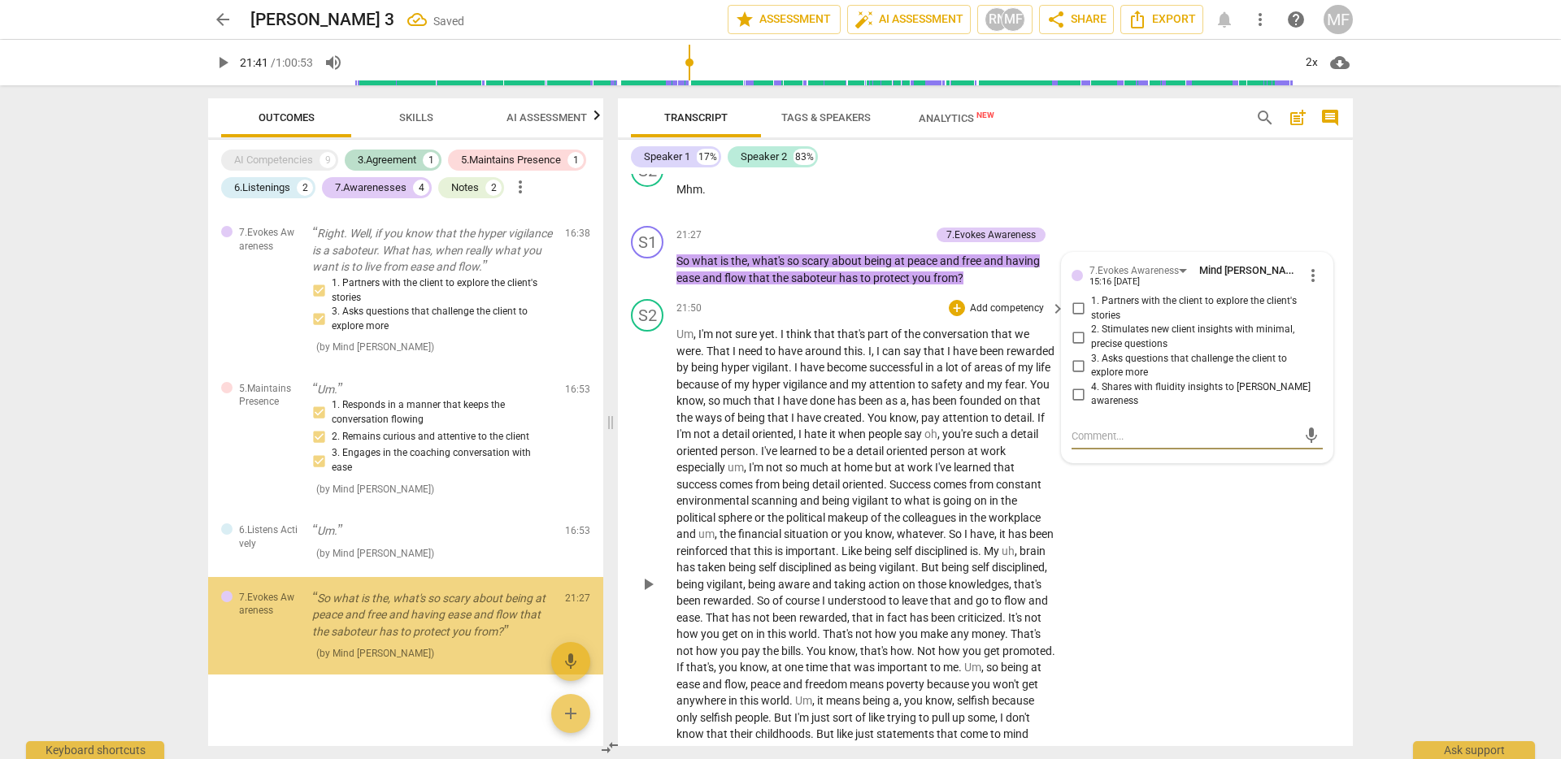
scroll to position [677, 0]
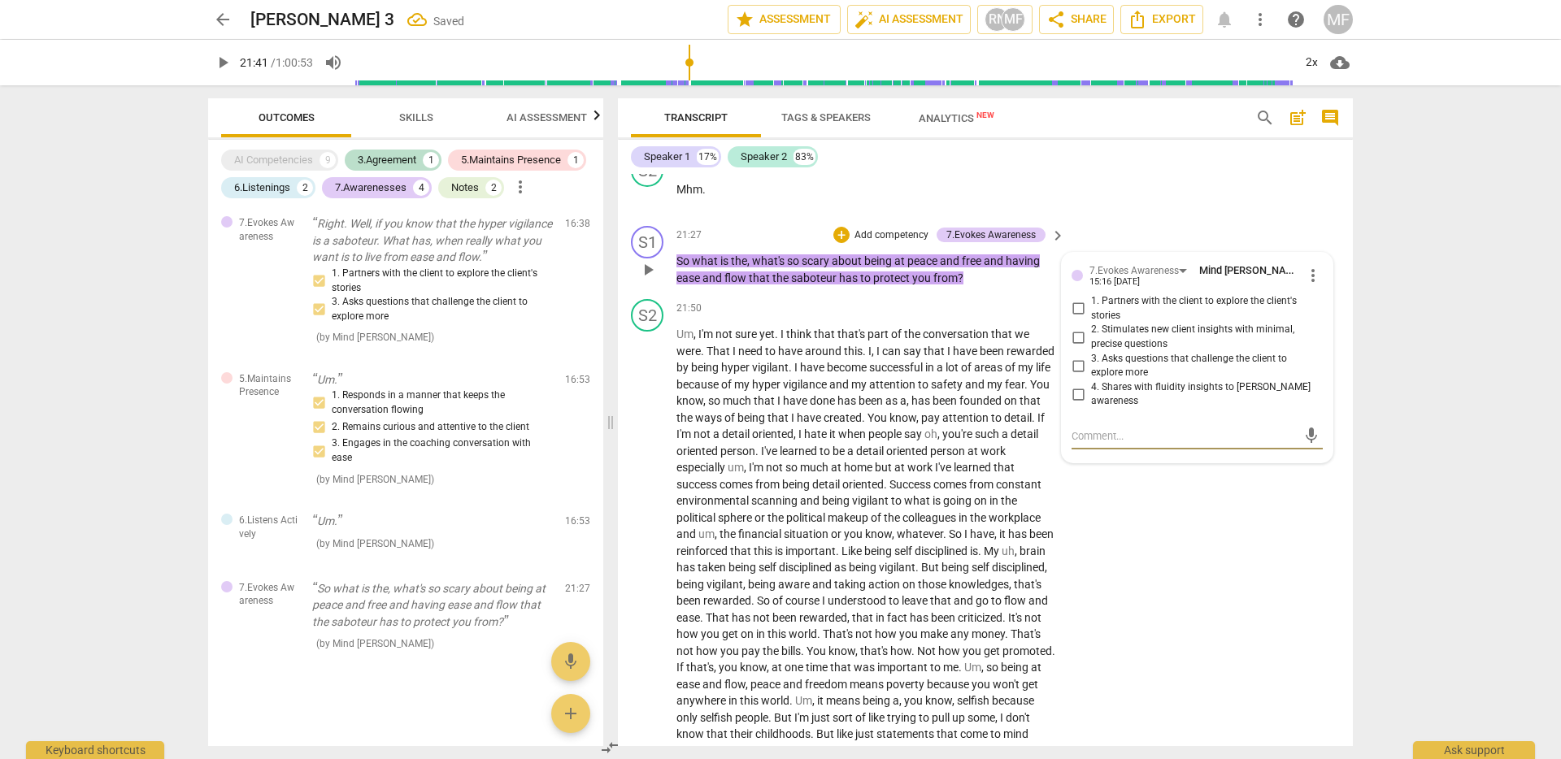
click at [1078, 376] on input "3. Asks questions that challenge the client to explore more" at bounding box center [1078, 366] width 26 height 20
checkbox input "true"
click at [1105, 444] on textarea at bounding box center [1183, 435] width 225 height 15
type textarea "w"
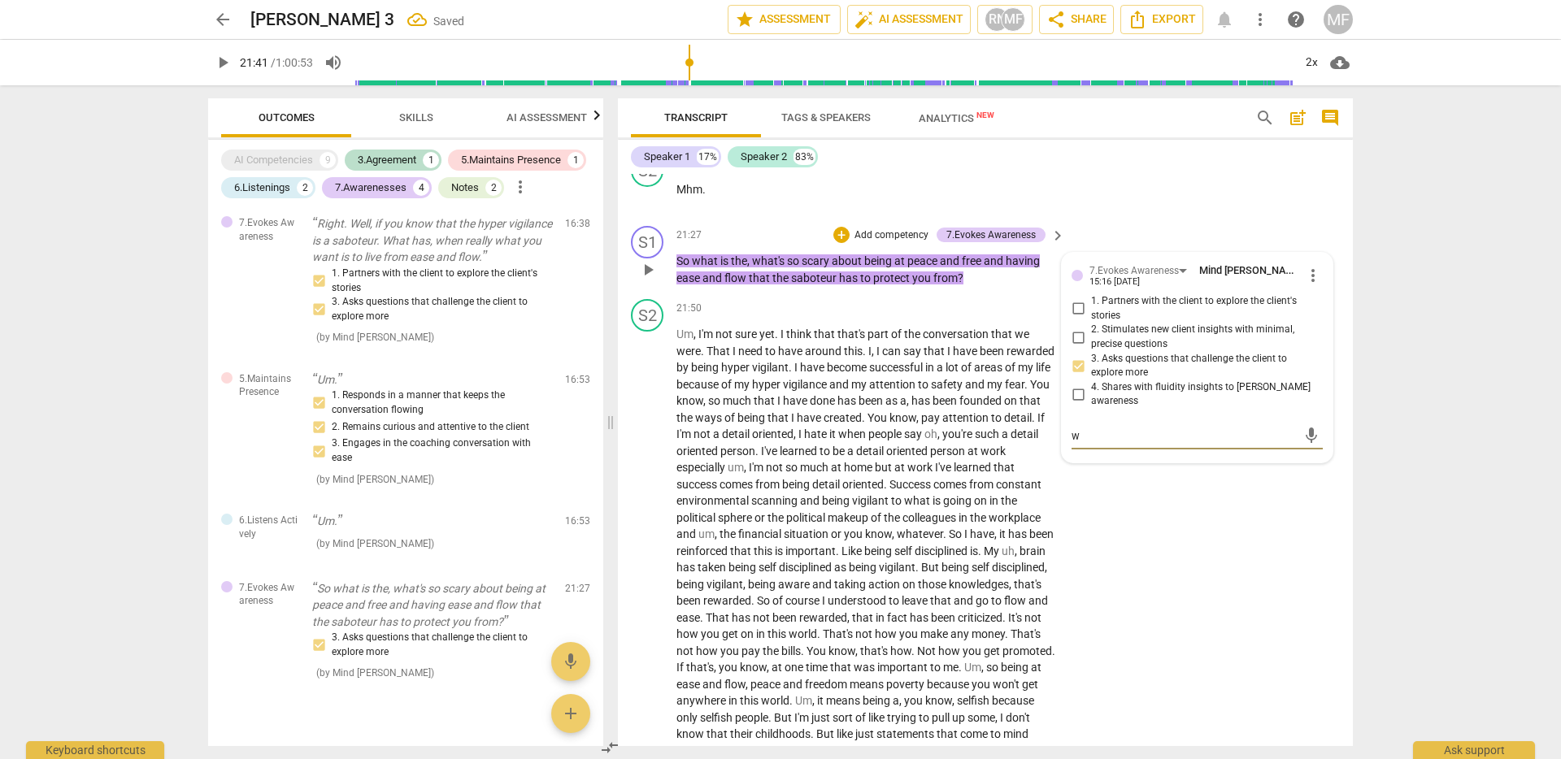
type textarea "wh"
type textarea "wha"
type textarea "what"
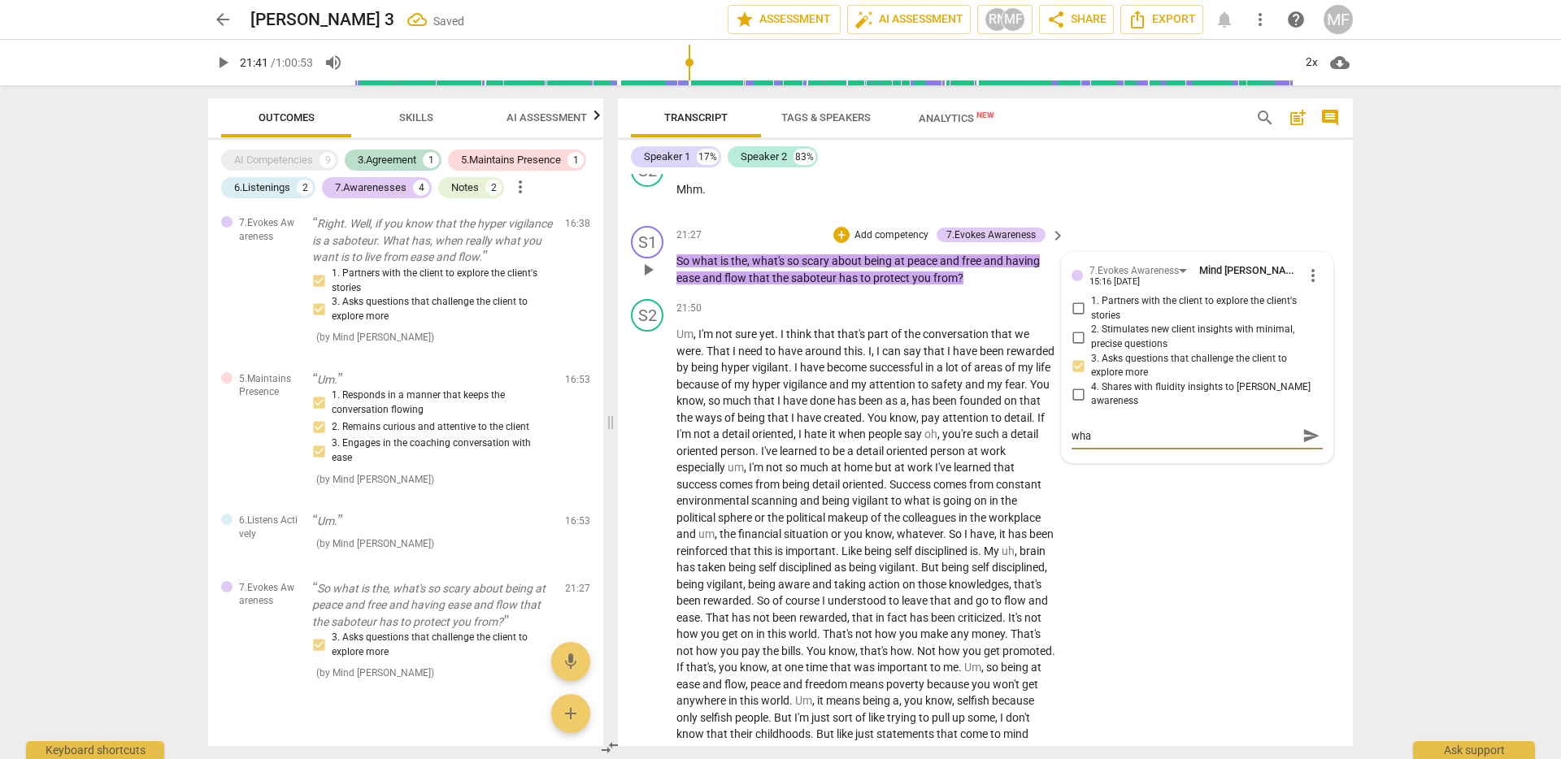
type textarea "what"
type textarea "what a"
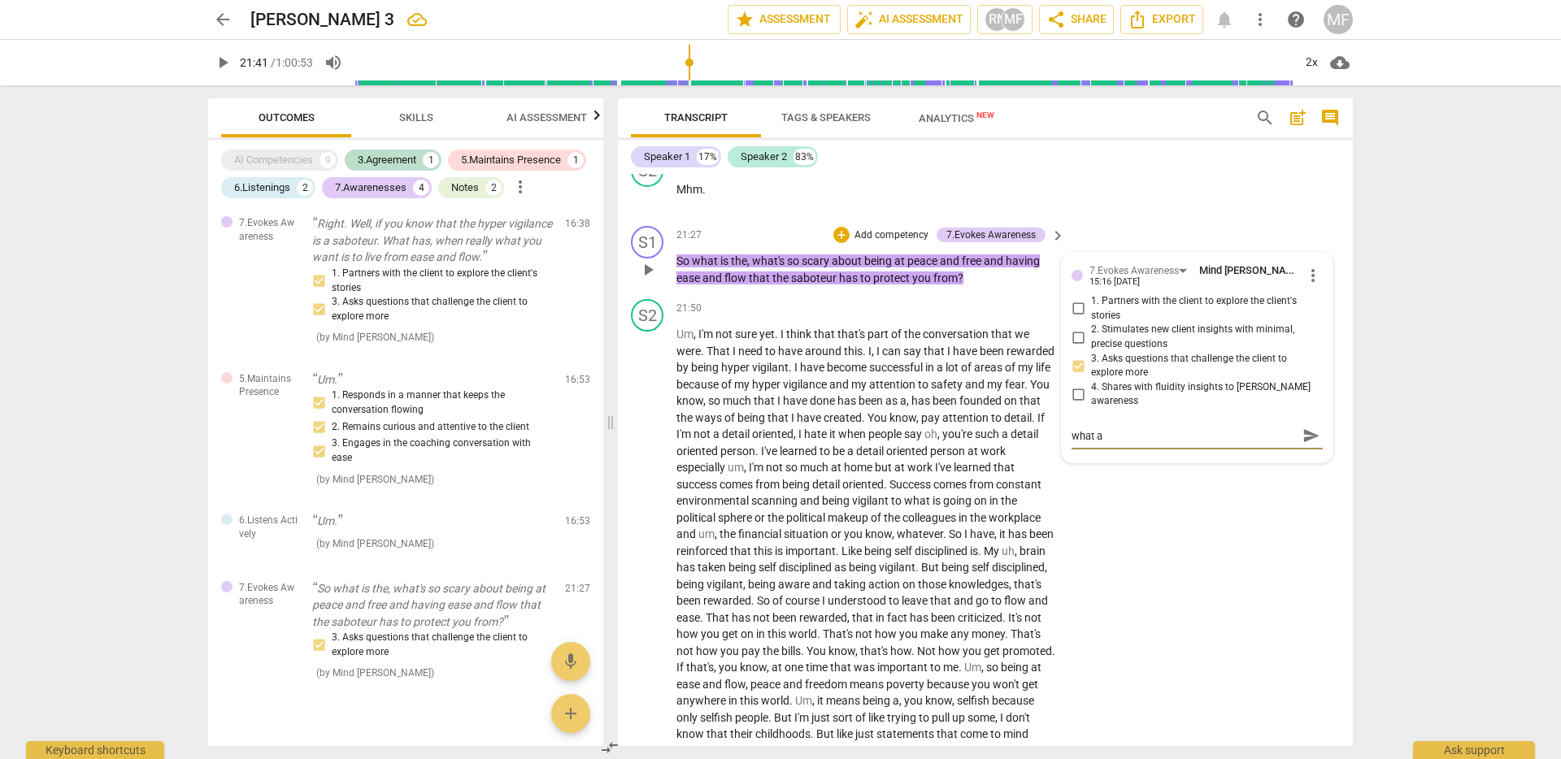
type textarea "what ar"
type textarea "what are"
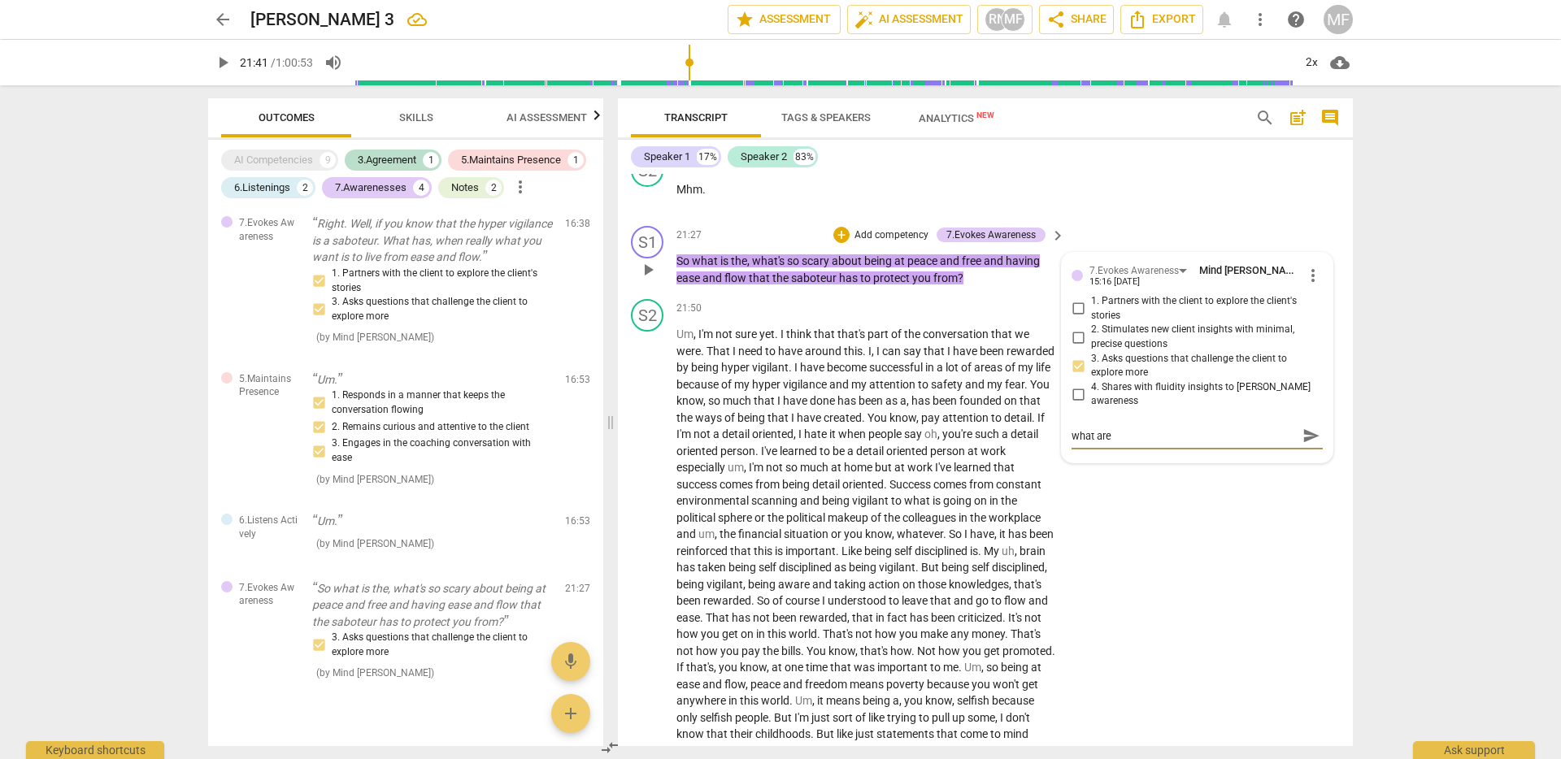
type textarea "what are"
type textarea "what are y"
type textarea "what are yo"
type textarea "what are you"
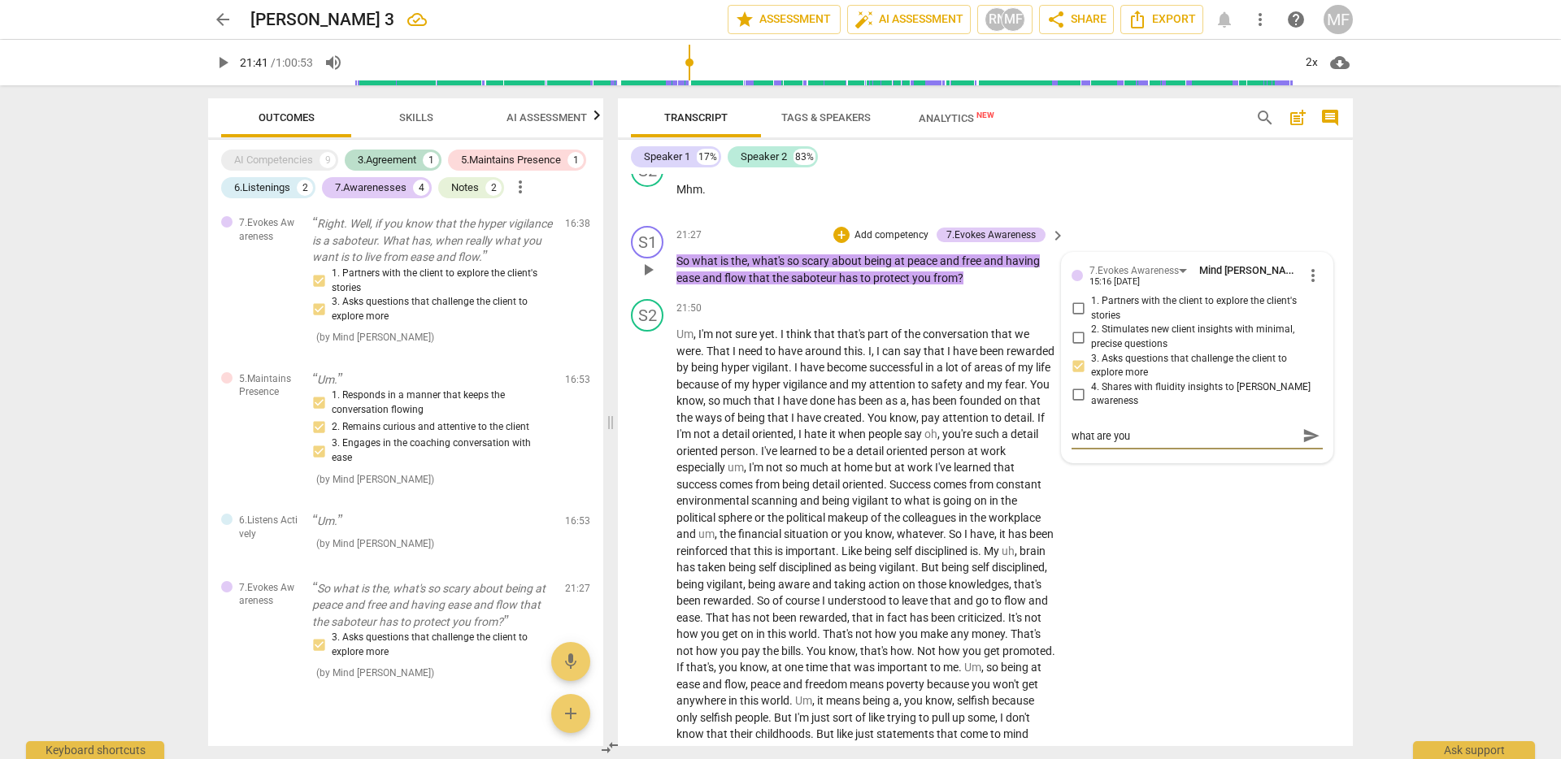
type textarea "what are you"
type textarea "what are you n"
type textarea "what are you no"
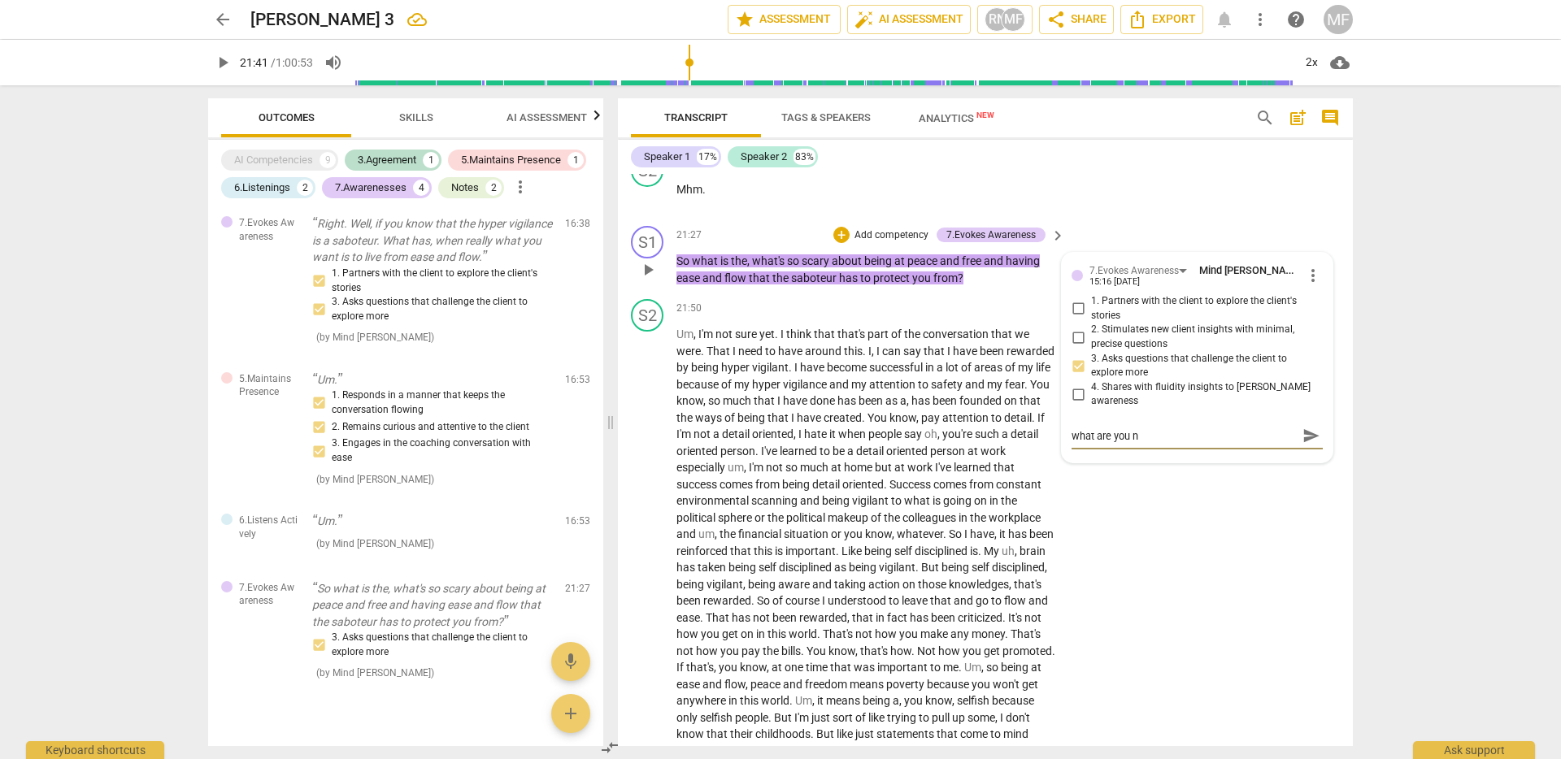
type textarea "what are you no"
type textarea "what are you not"
type textarea "what are you noti"
type textarea "what are you notic"
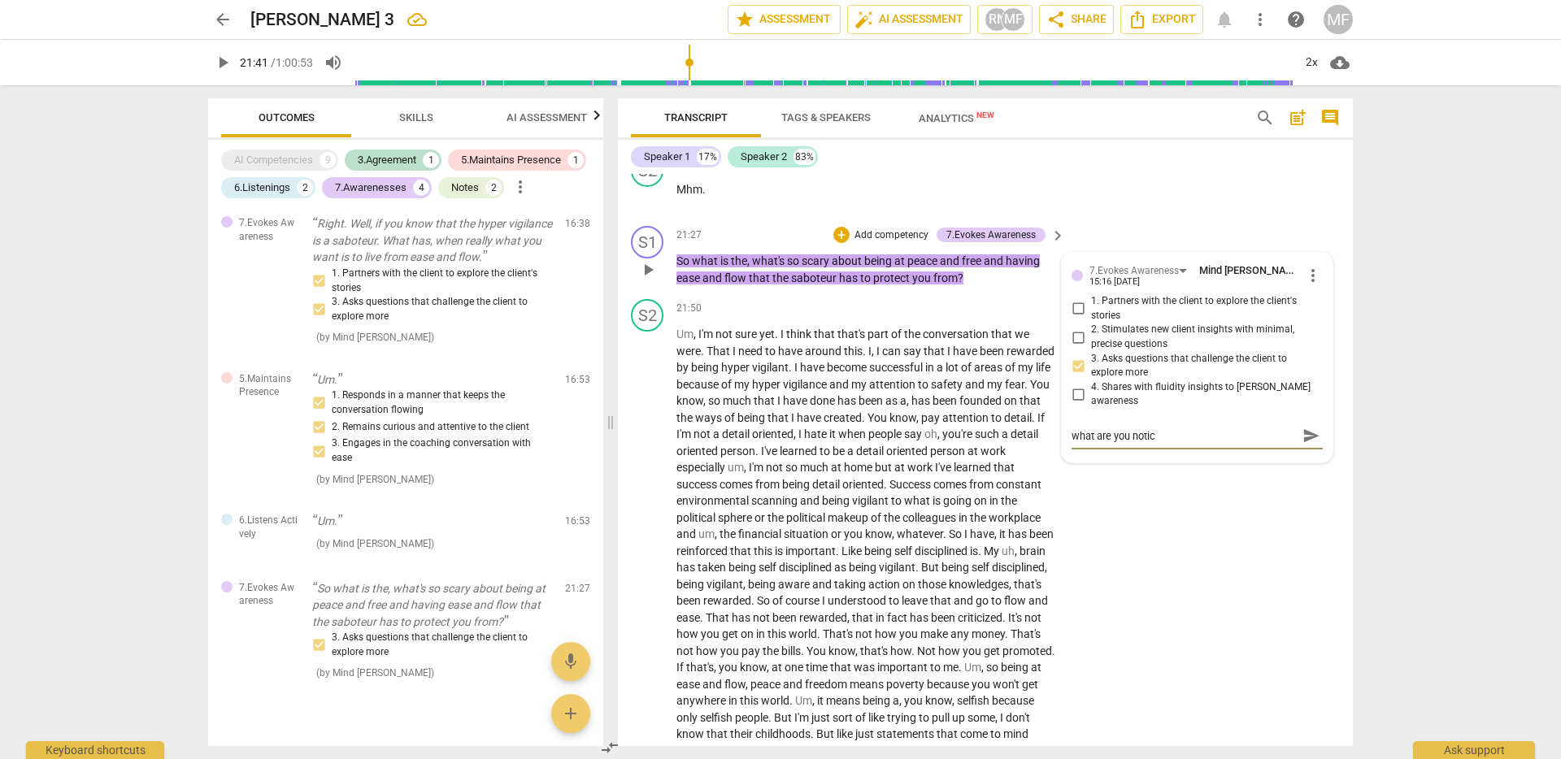
type textarea "what are you notici"
type textarea "what are you noticin"
type textarea "what are you noticing"
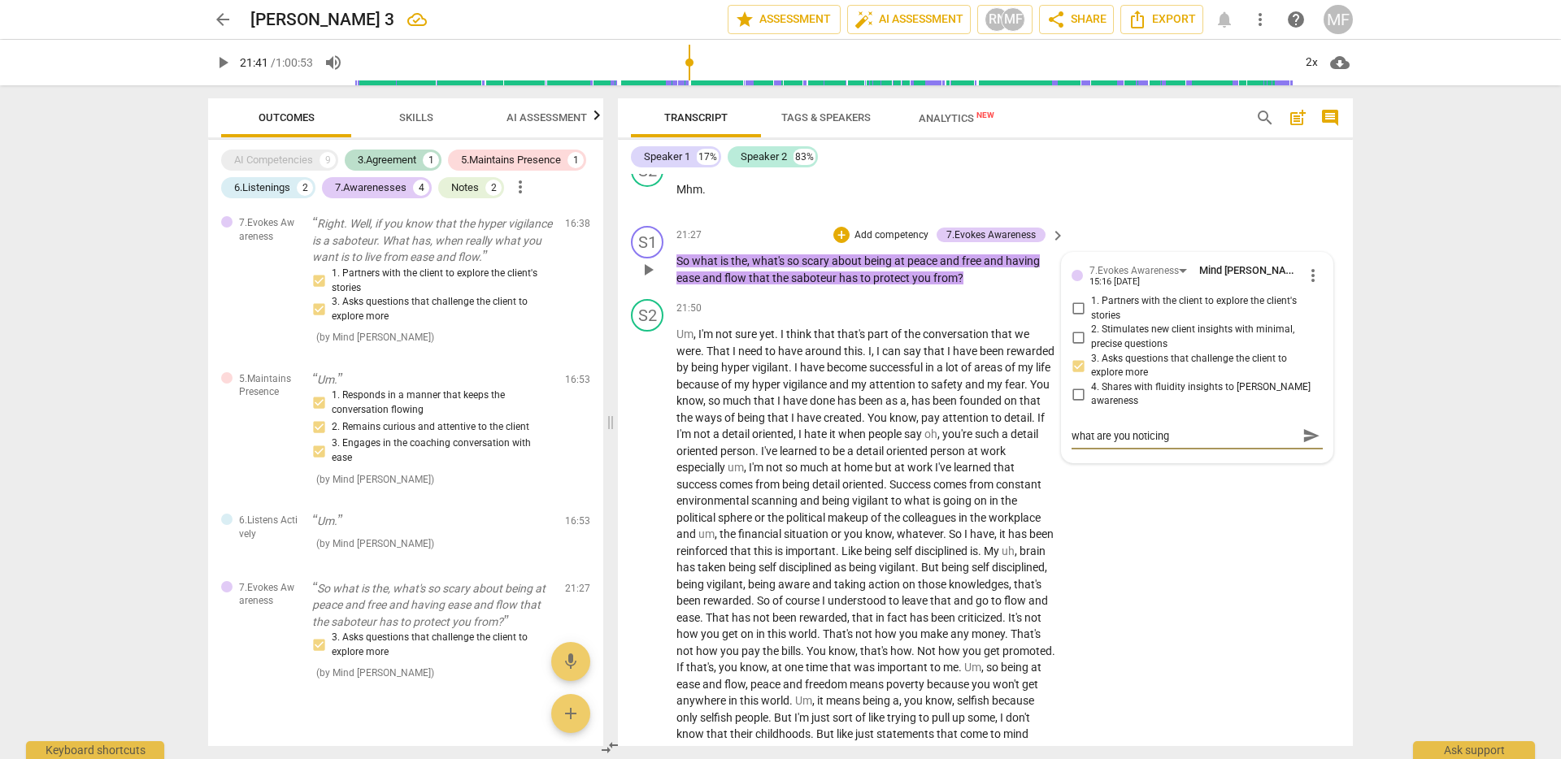
type textarea "what are you noticing"
type textarea "what are you noticing a"
type textarea "what are you noticing ab"
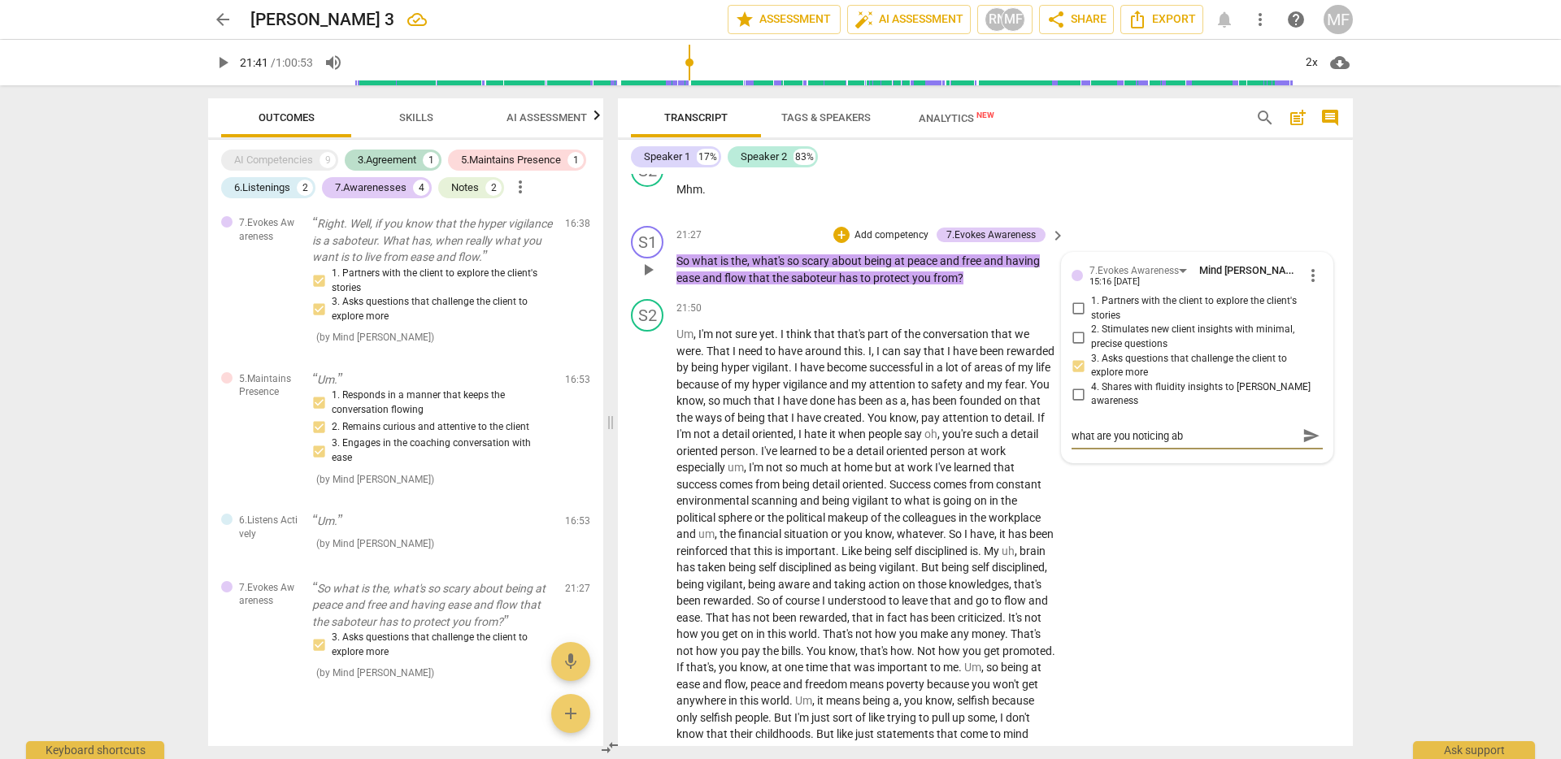
type textarea "what are you noticing abo"
type textarea "what are you noticing abou"
type textarea "what are you noticing about"
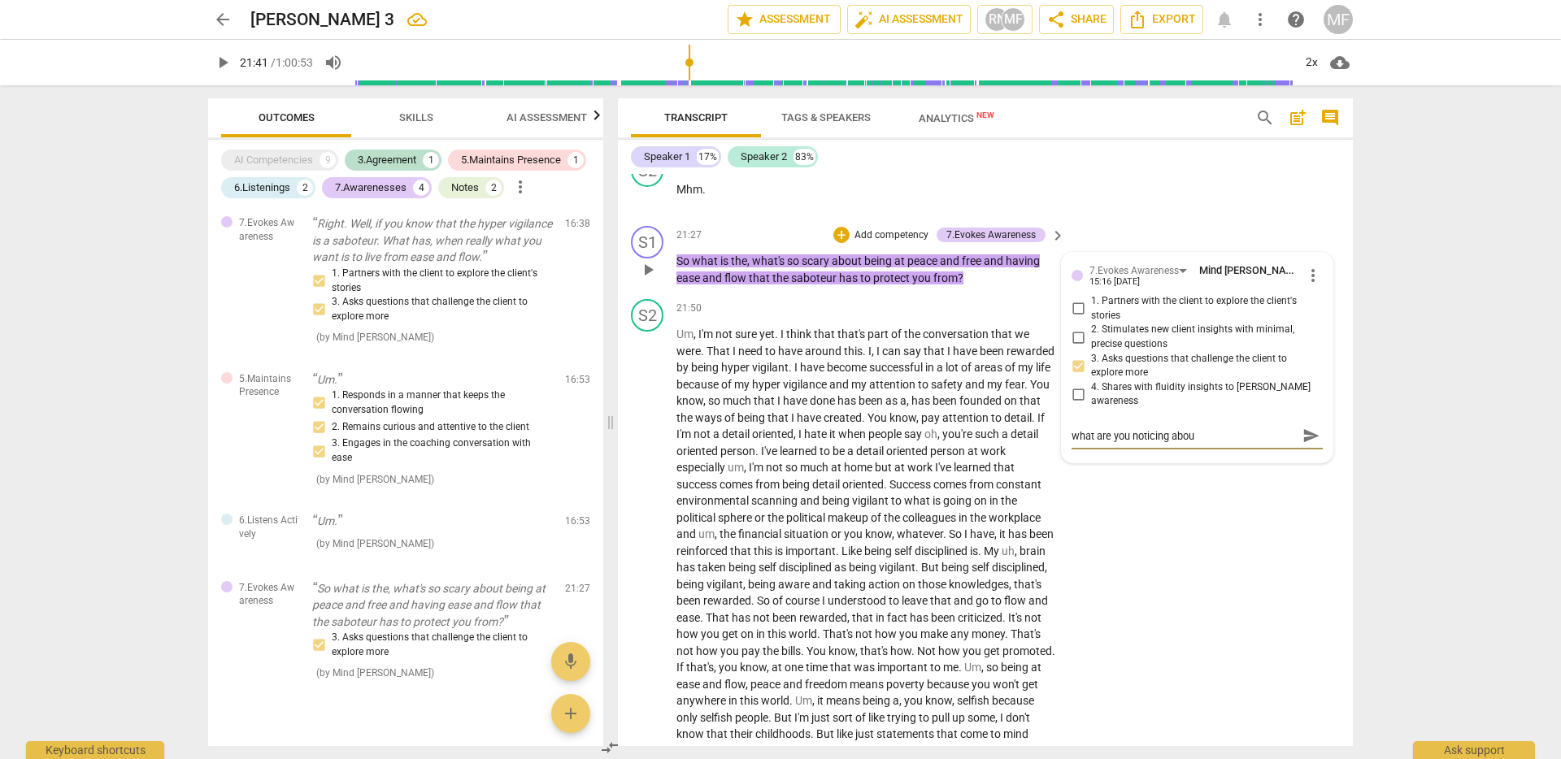
type textarea "what are you noticing about"
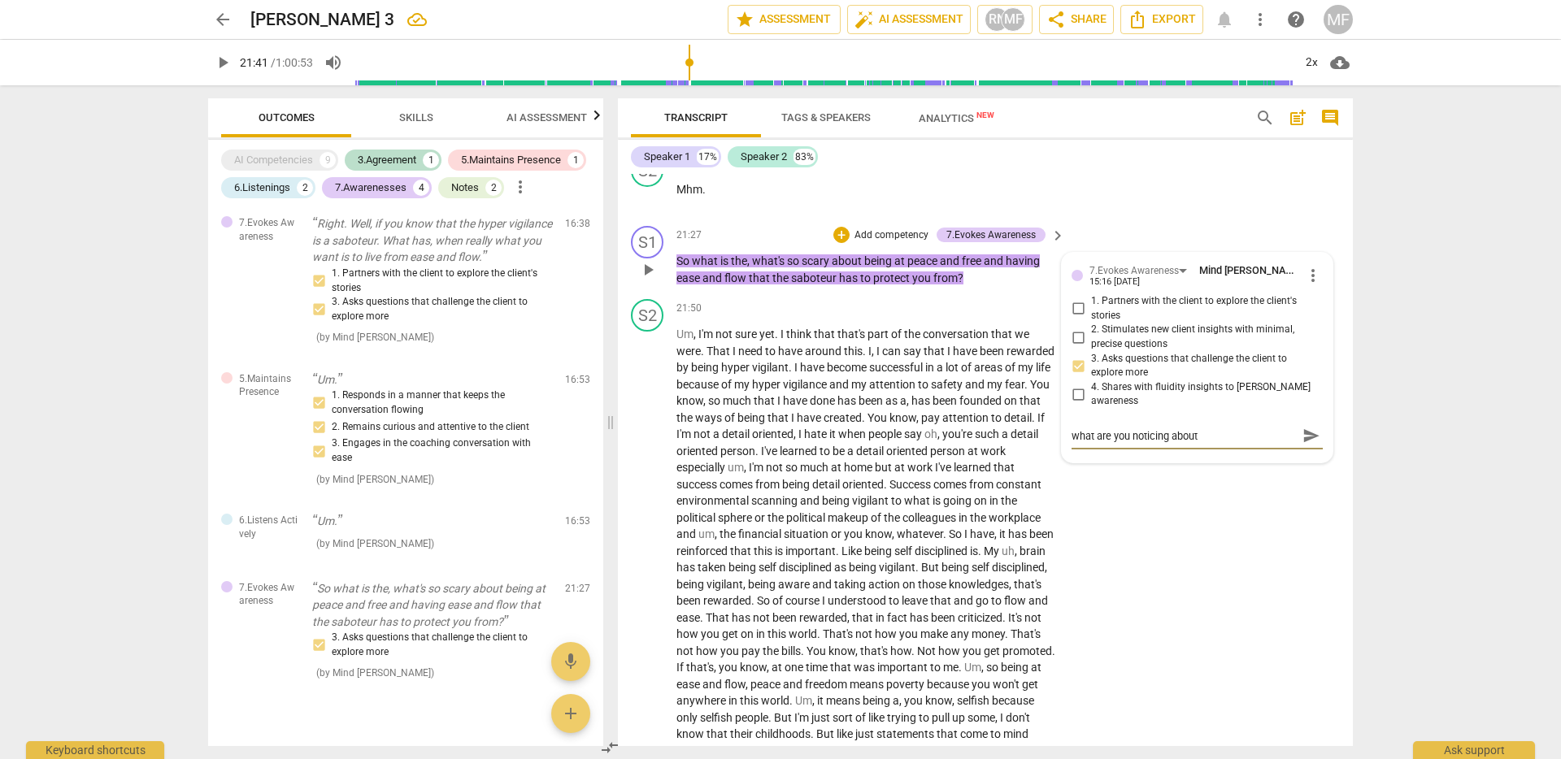
type textarea "what are you noticing abou"
type textarea "what are you noticing abo"
type textarea "what are you noticing ab"
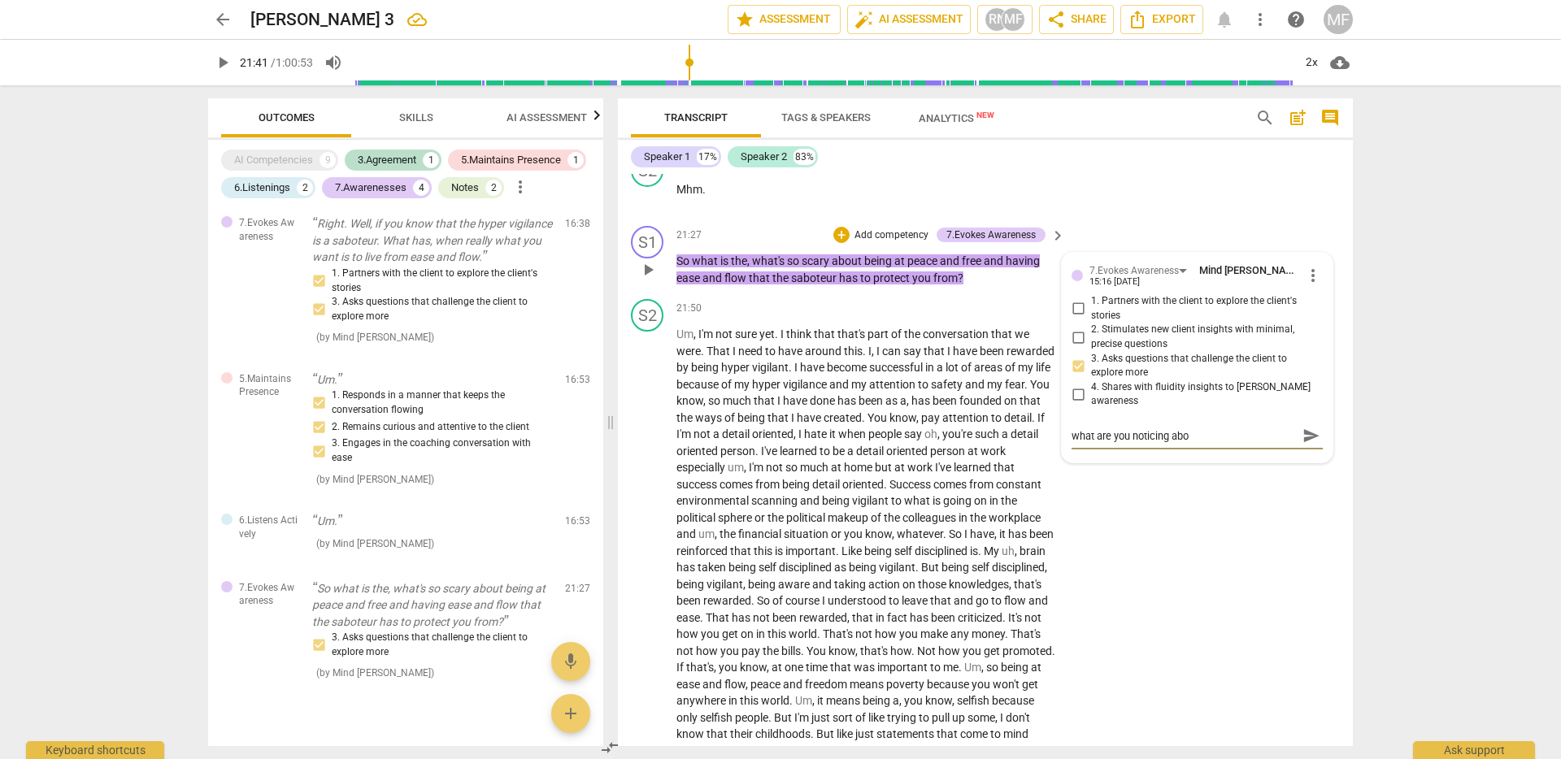
type textarea "what are you noticing ab"
type textarea "what are you noticing a"
type textarea "what are you noticing"
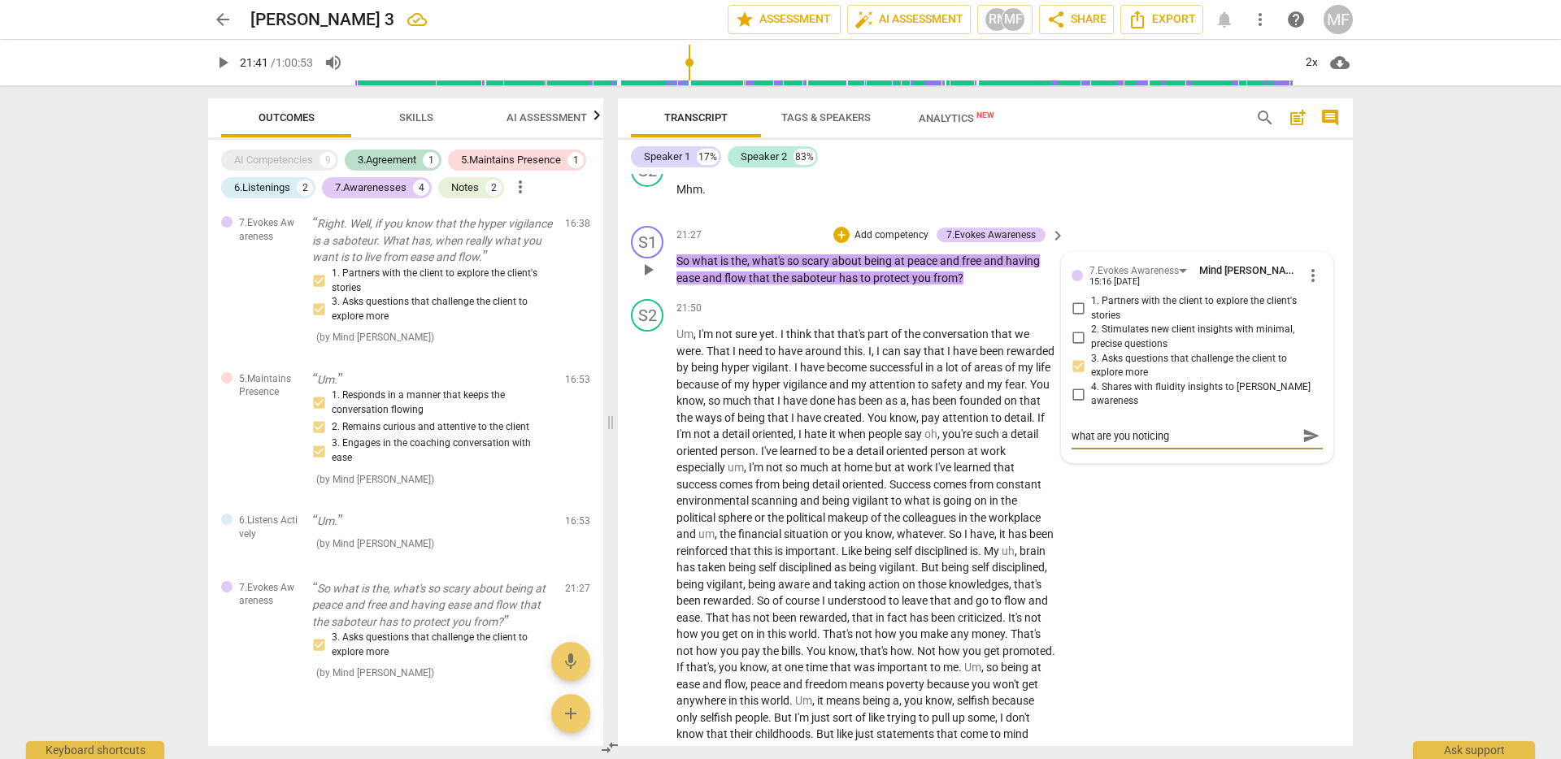
type textarea "what are you noticing"
type textarea "what are you noticin"
type textarea "what are you notici"
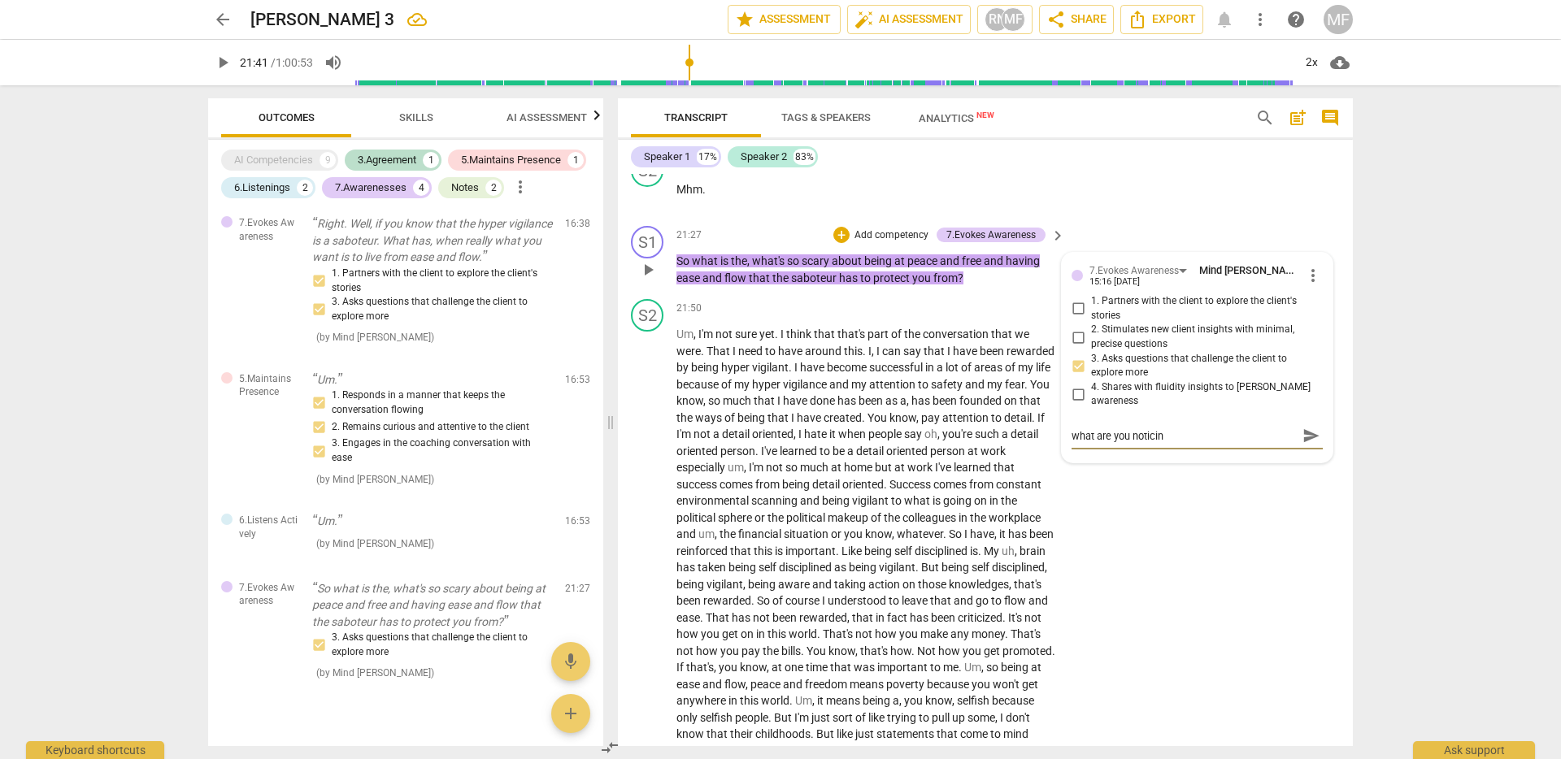
type textarea "what are you notici"
type textarea "what are you notic"
type textarea "what are you noti"
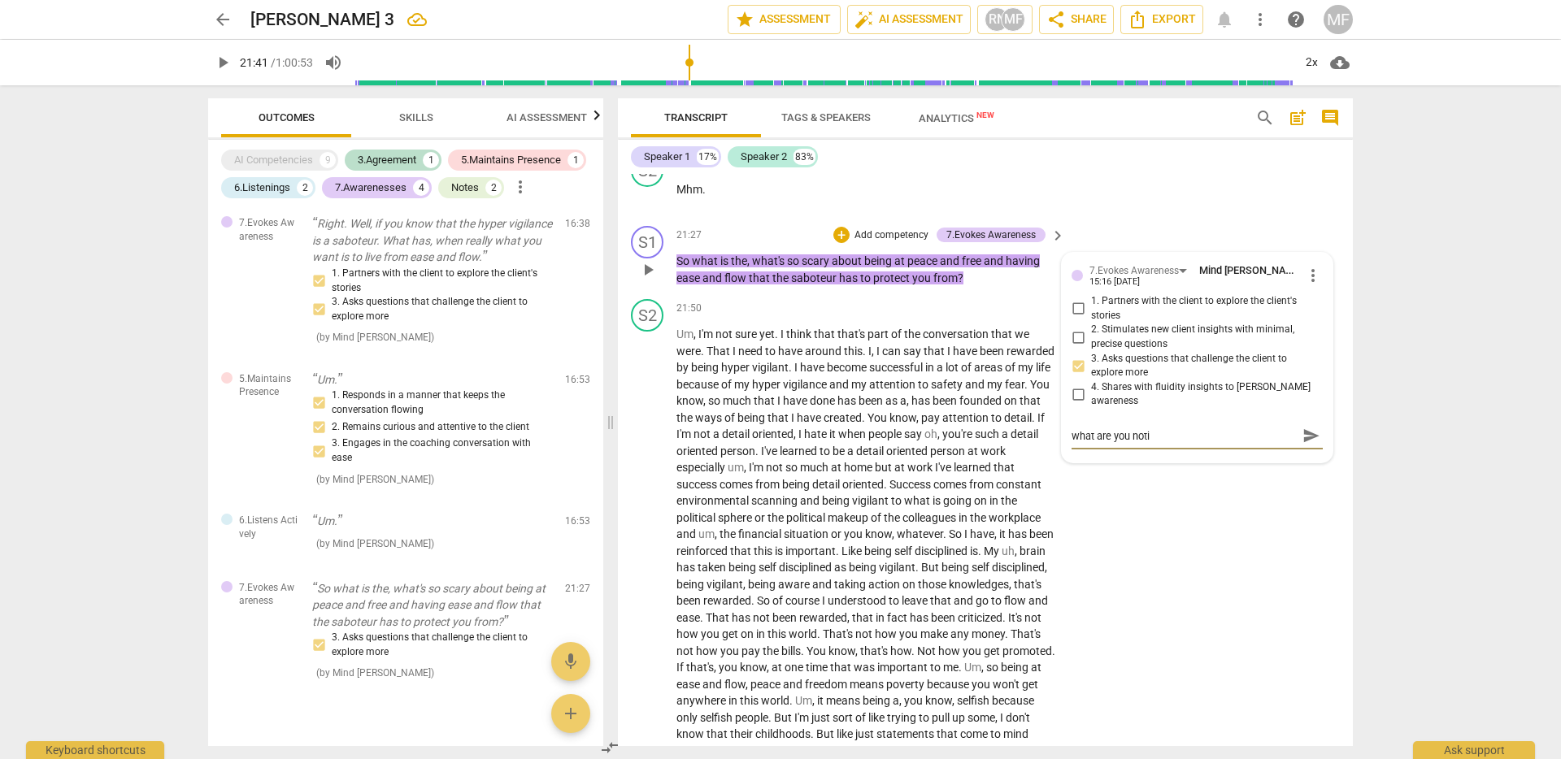
type textarea "what are you not"
type textarea "what are you no"
type textarea "what are you n"
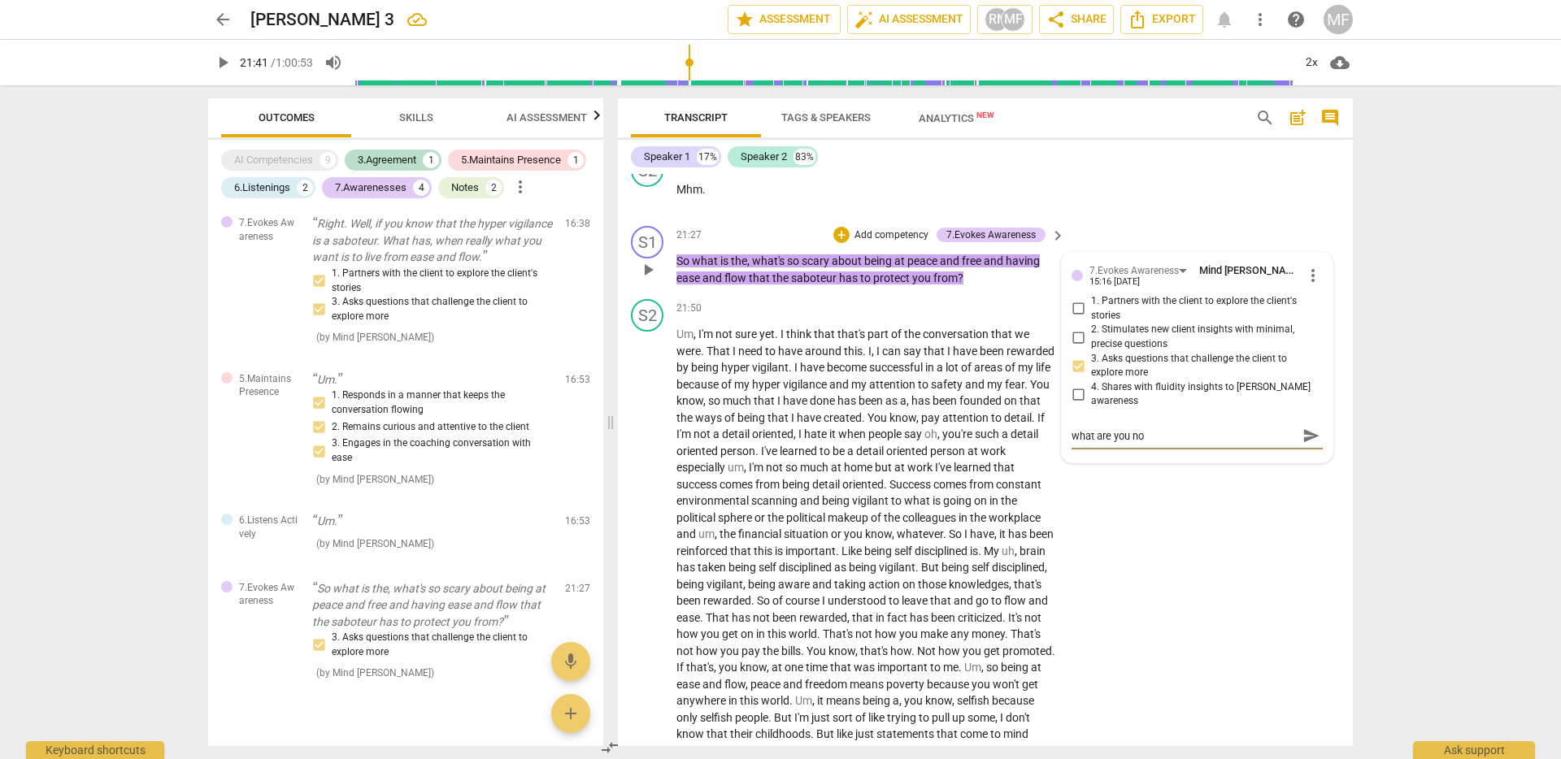
type textarea "what are you n"
type textarea "what are you"
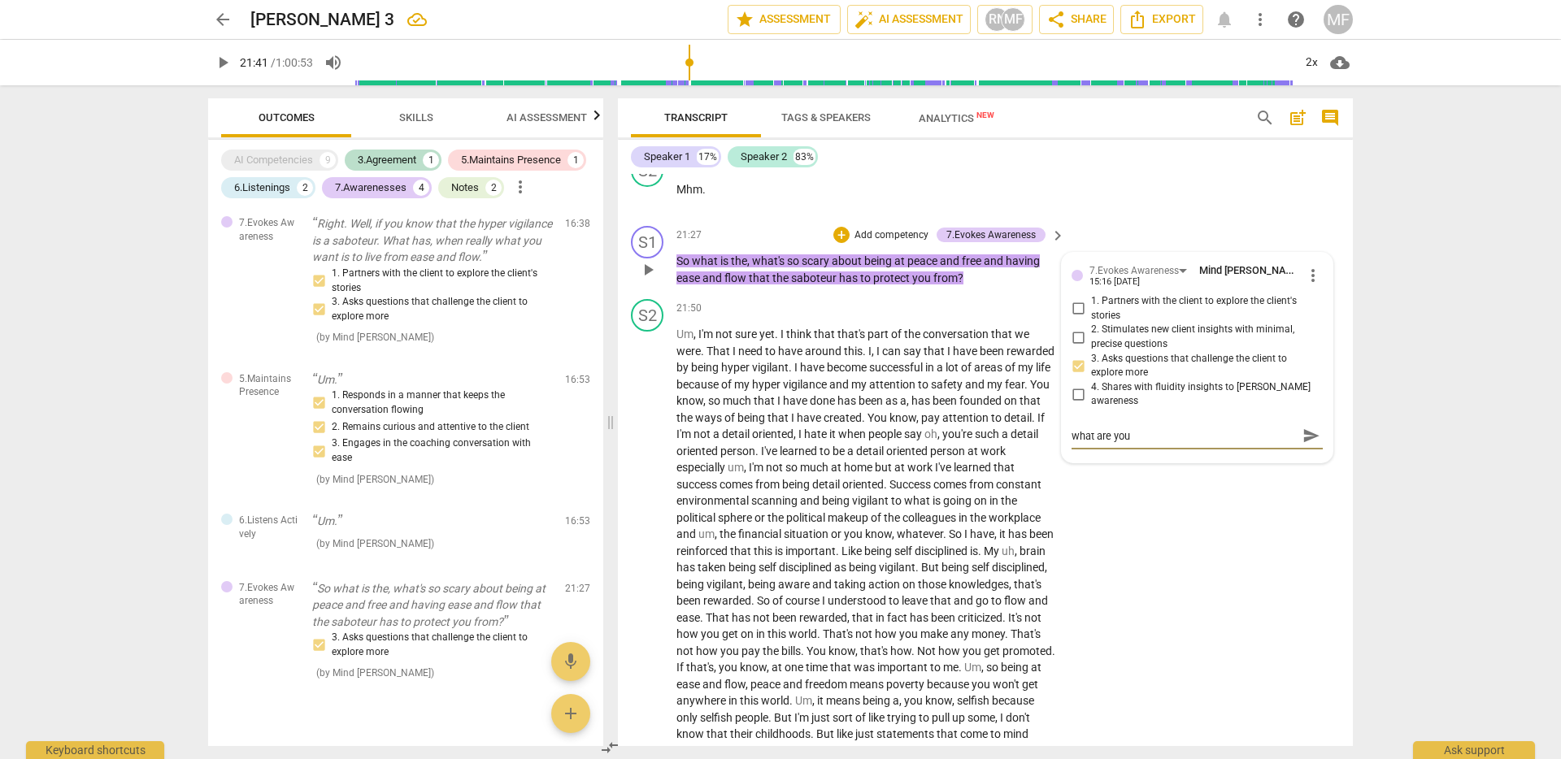
type textarea "what are yo"
type textarea "what are y"
type textarea "what are"
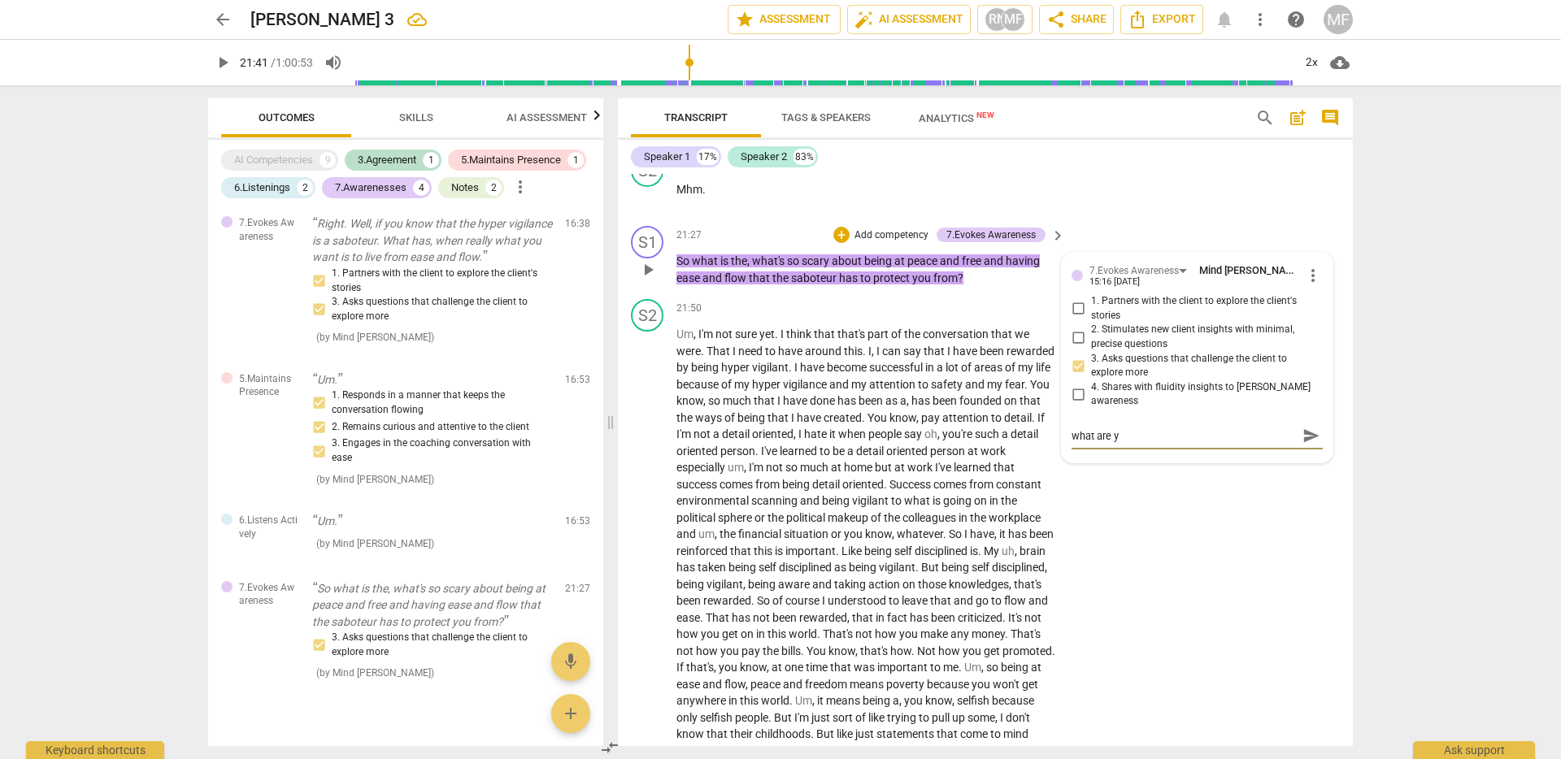
type textarea "what are"
type textarea "what ar"
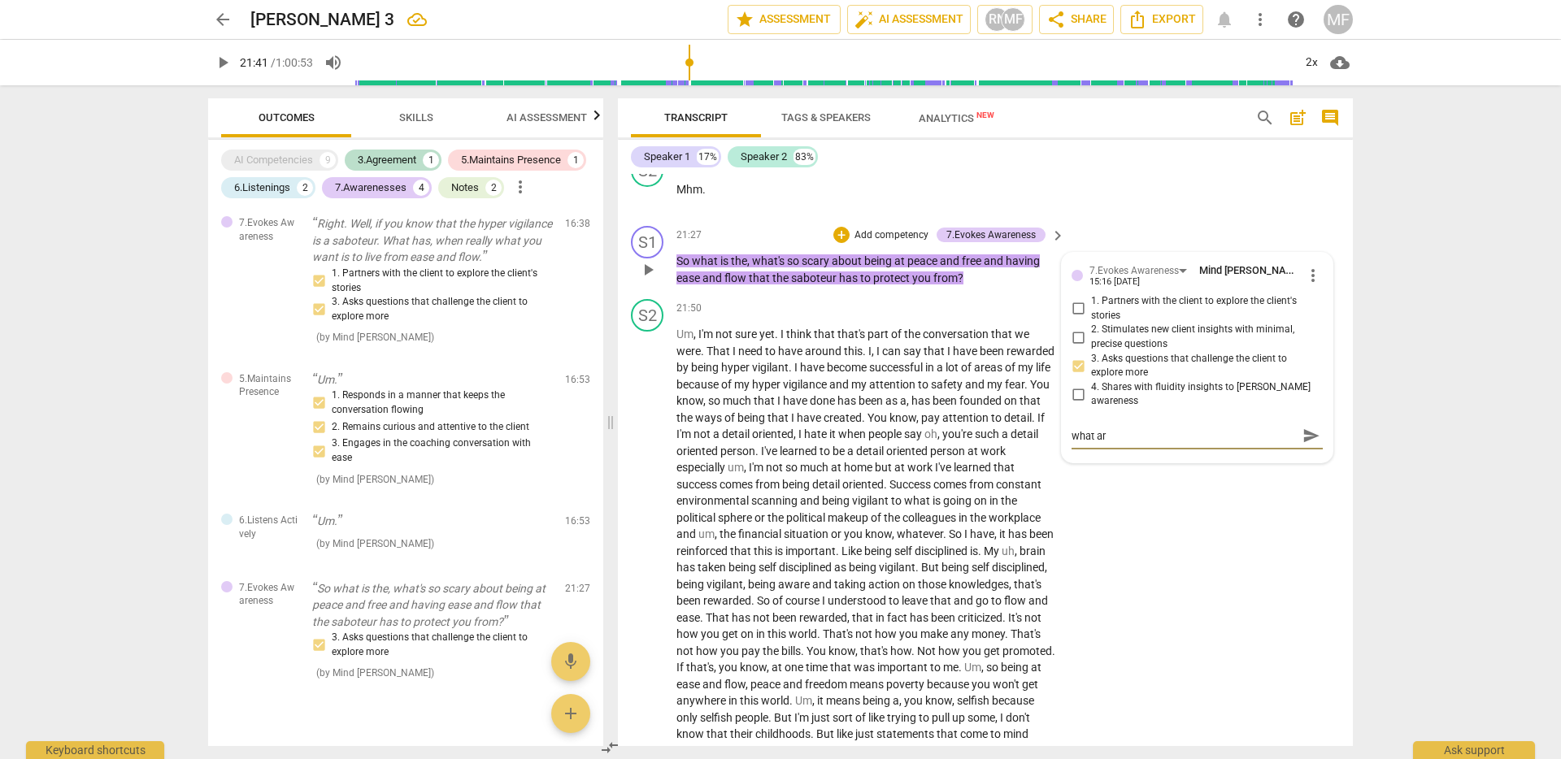
type textarea "what a"
type textarea "what"
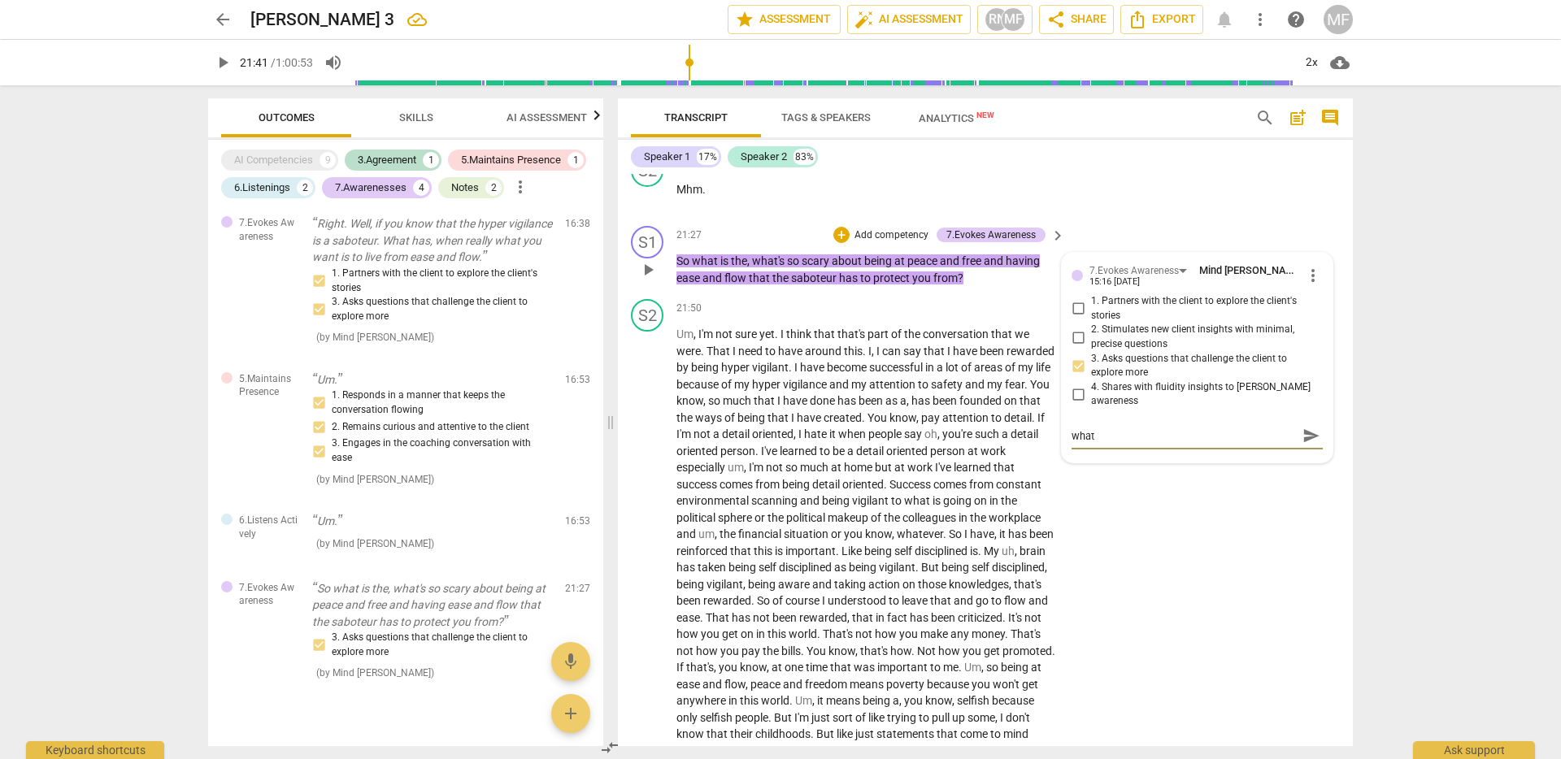
type textarea "wha"
type textarea "what"
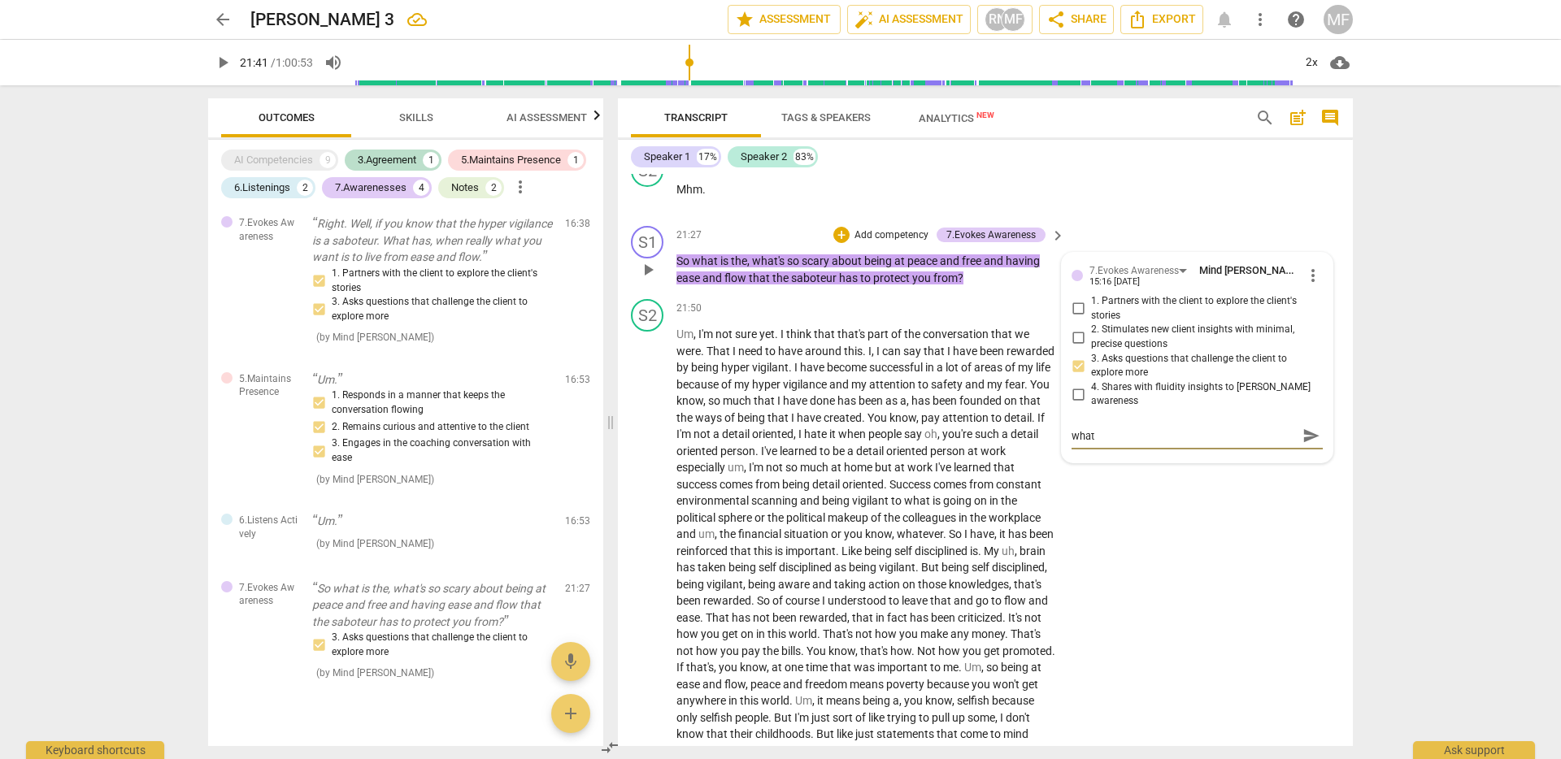
type textarea "what"
type textarea "wha"
type textarea "wh"
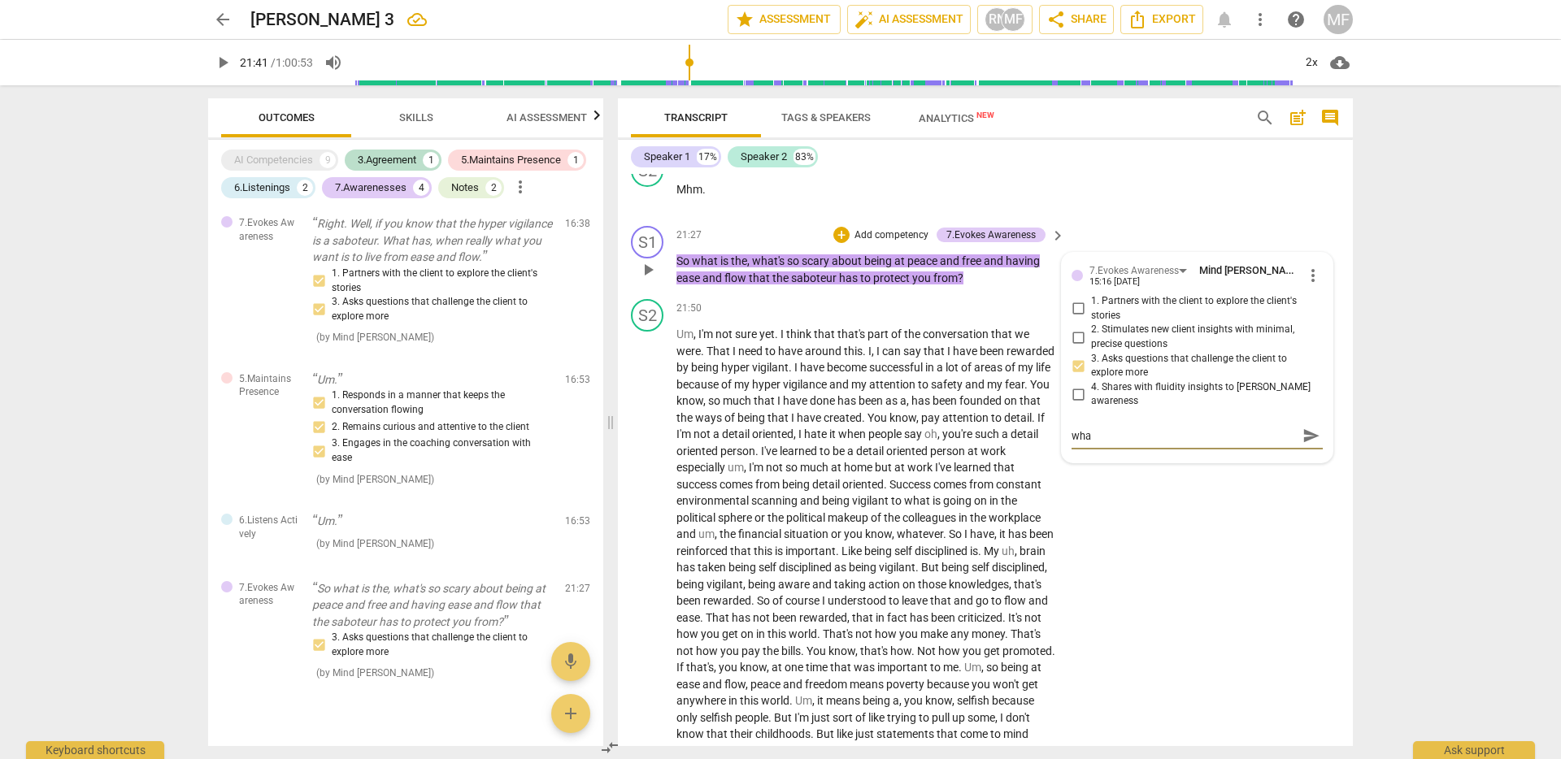
type textarea "wh"
type textarea "w"
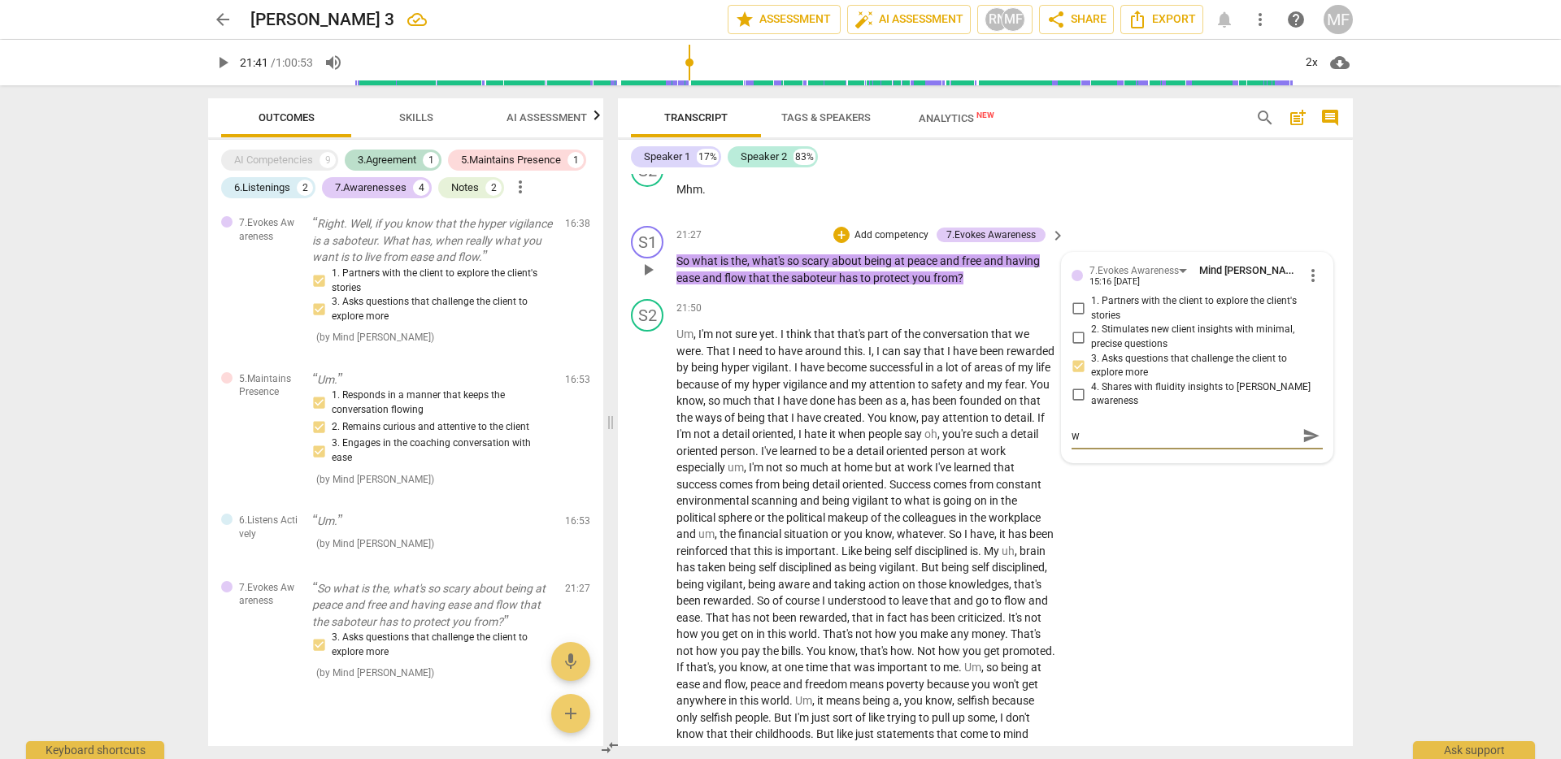
type textarea "wh"
type textarea "wha"
type textarea "what"
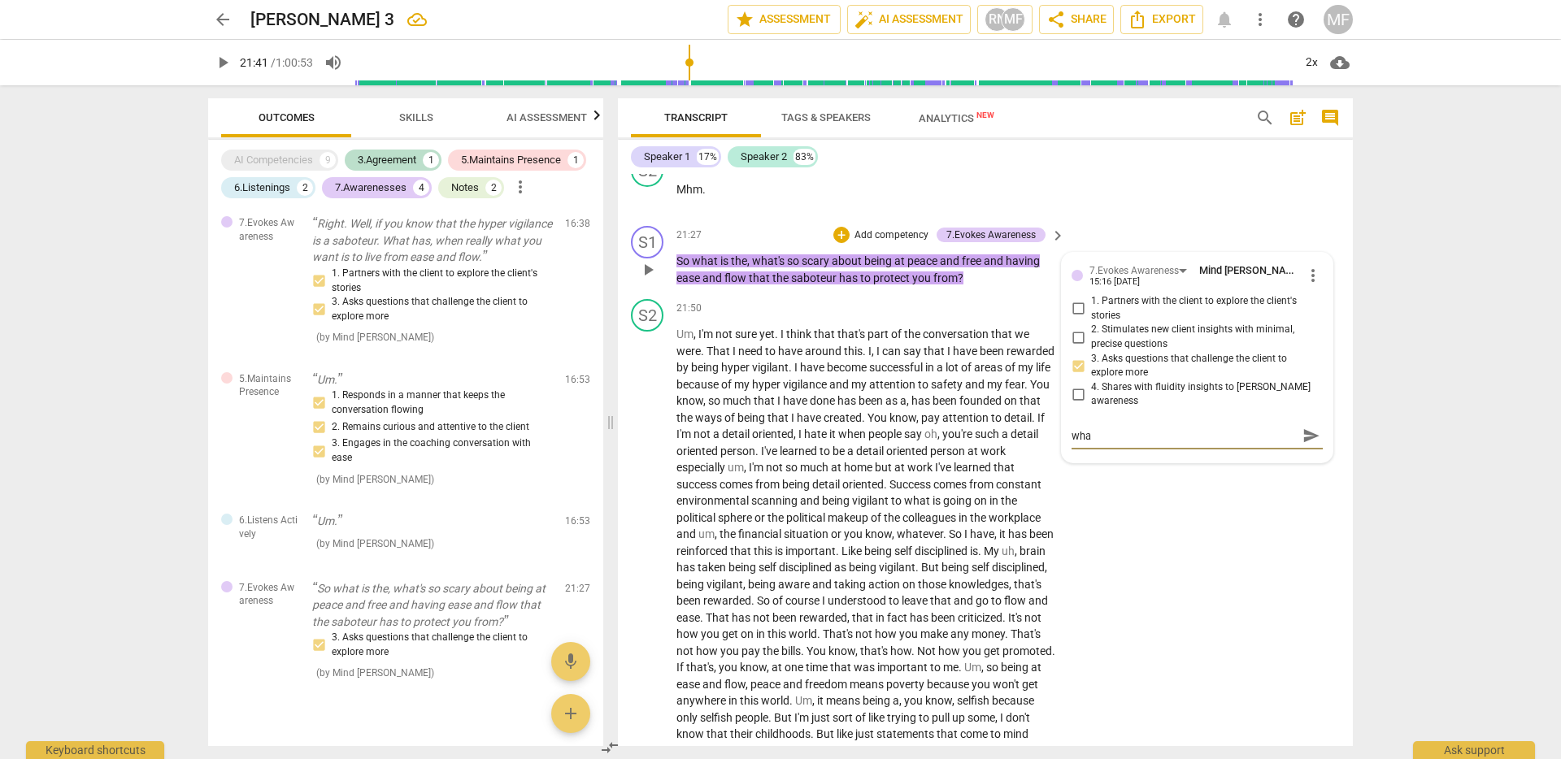
type textarea "what"
type textarea "what m"
type textarea "what mi"
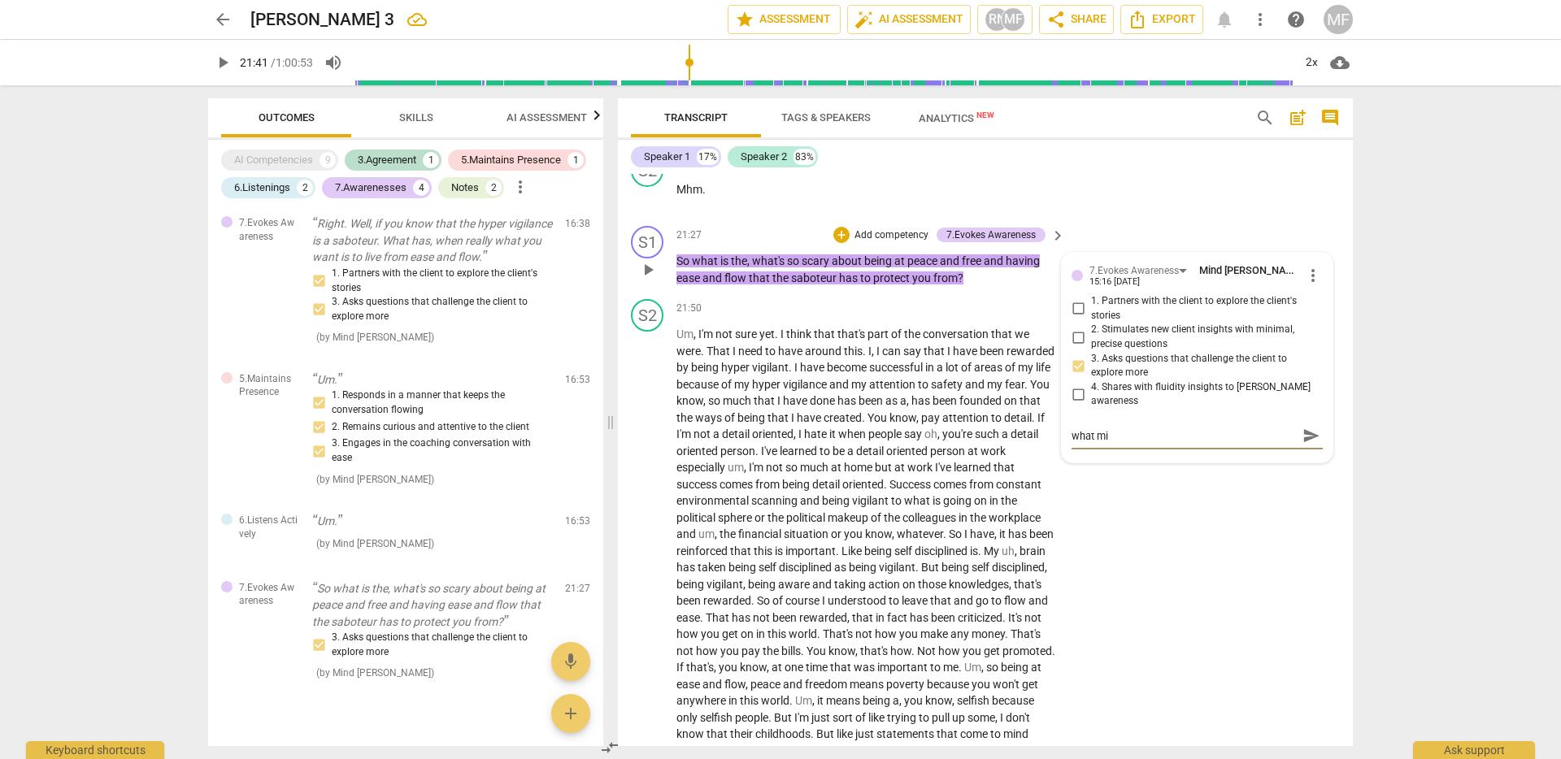
type textarea "what mig"
type textarea "what migh"
type textarea "what might"
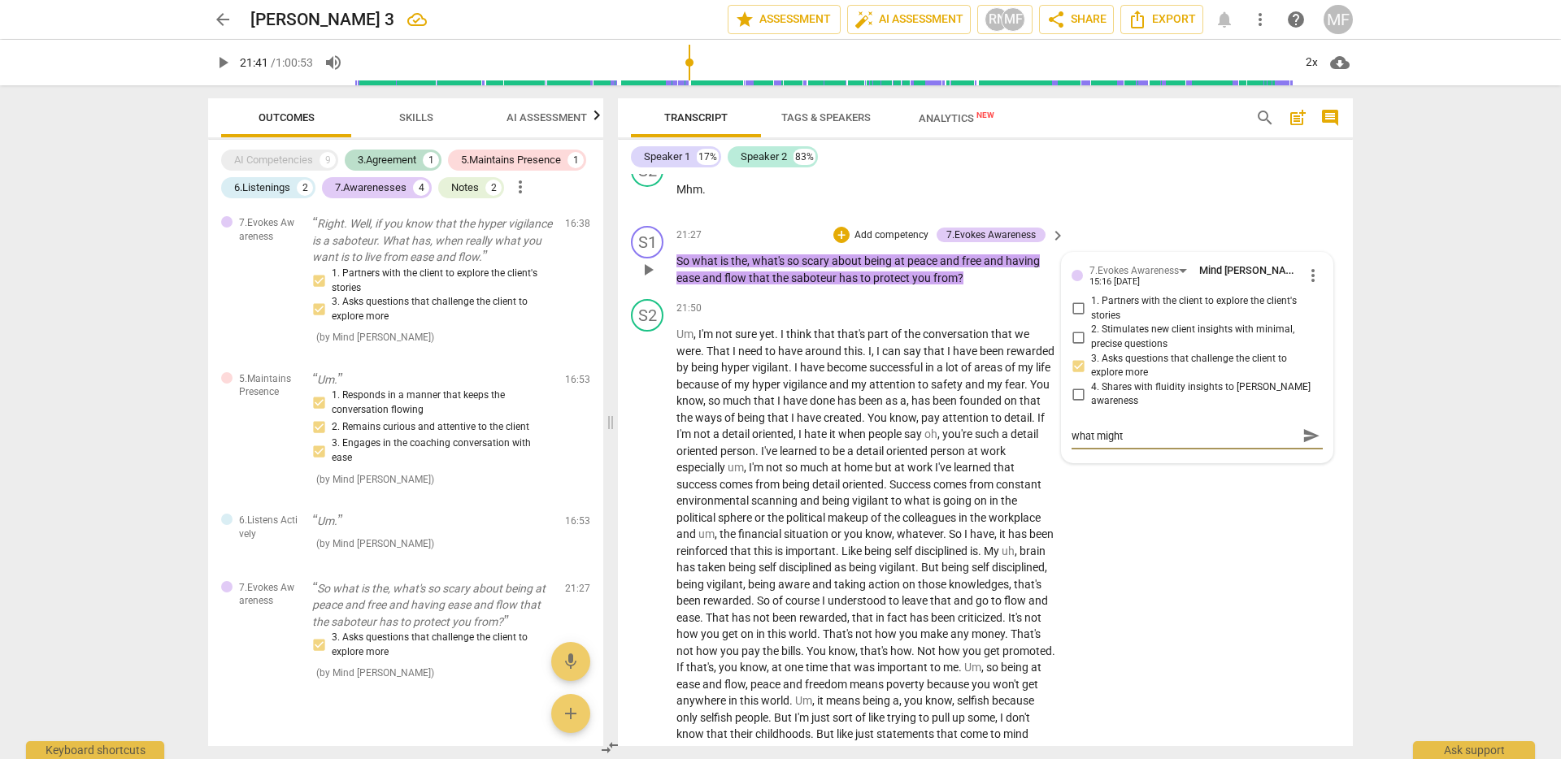
type textarea "what might"
type textarea "what might m"
type textarea "what might ma"
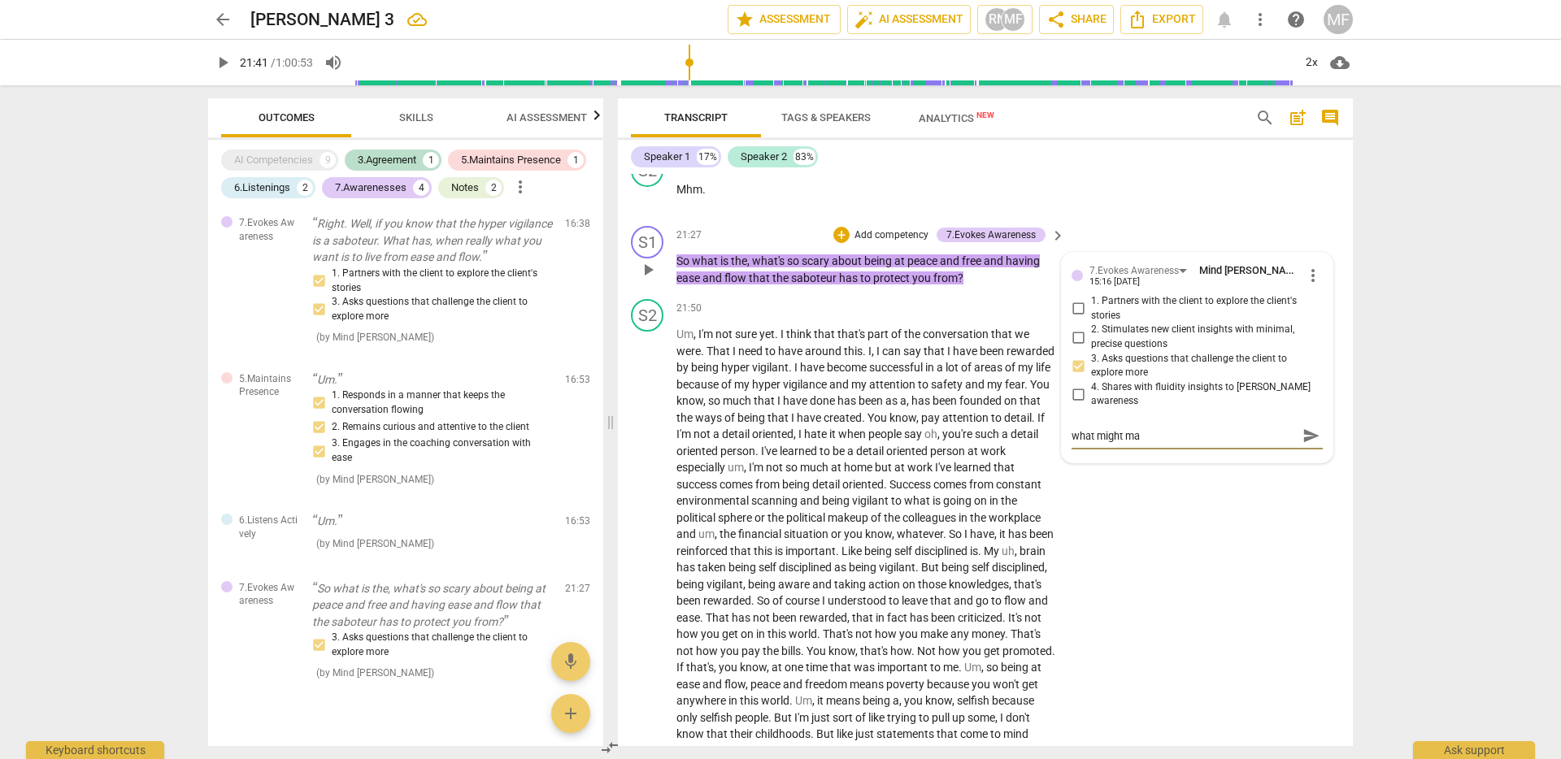
type textarea "what might mak"
type textarea "what might make"
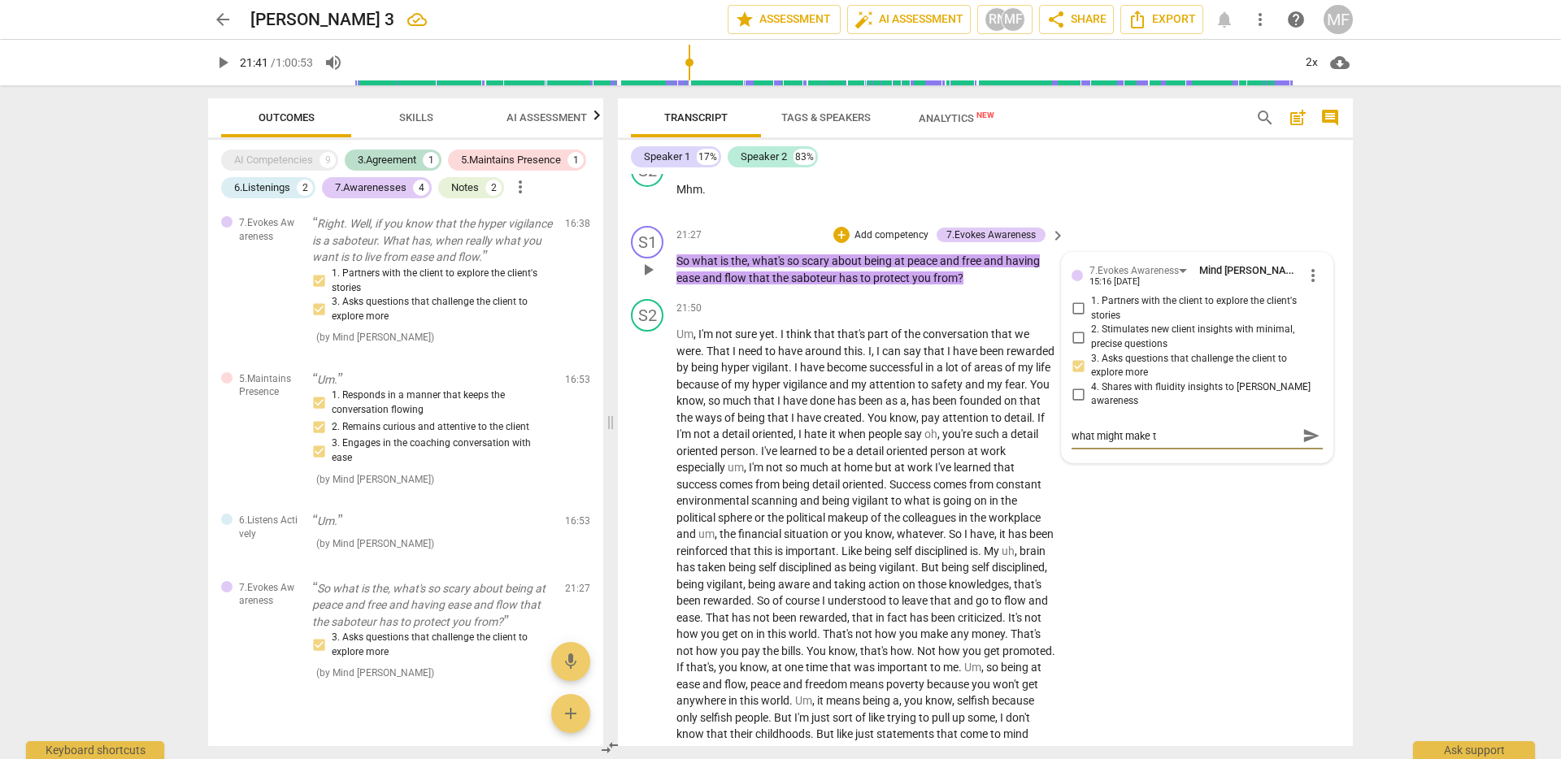
type textarea "what might make th"
type textarea "what might make thi"
type textarea "what might make this"
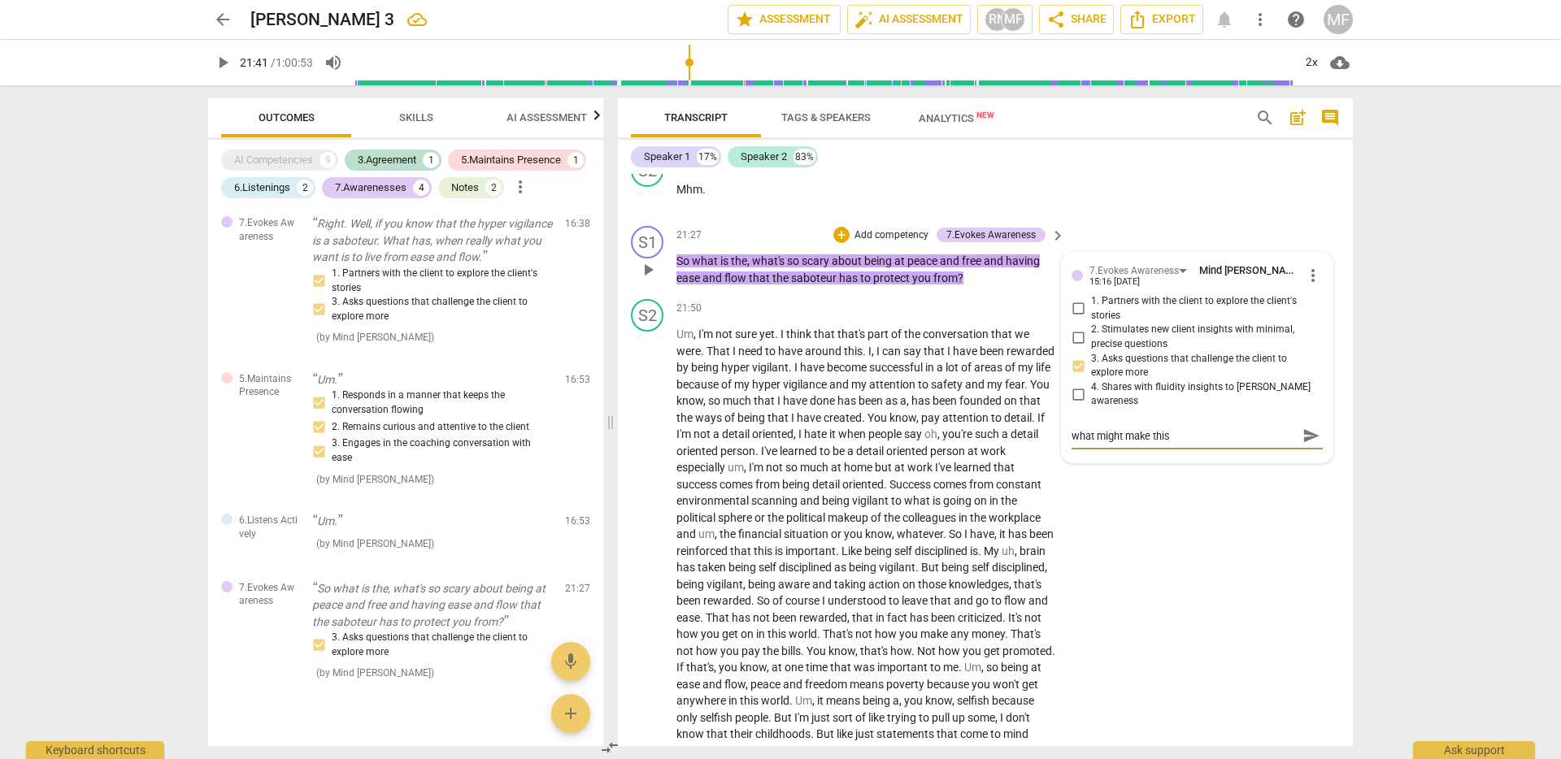
type textarea "what might make this"
type textarea "what might make this q"
type textarea "what might make this qu"
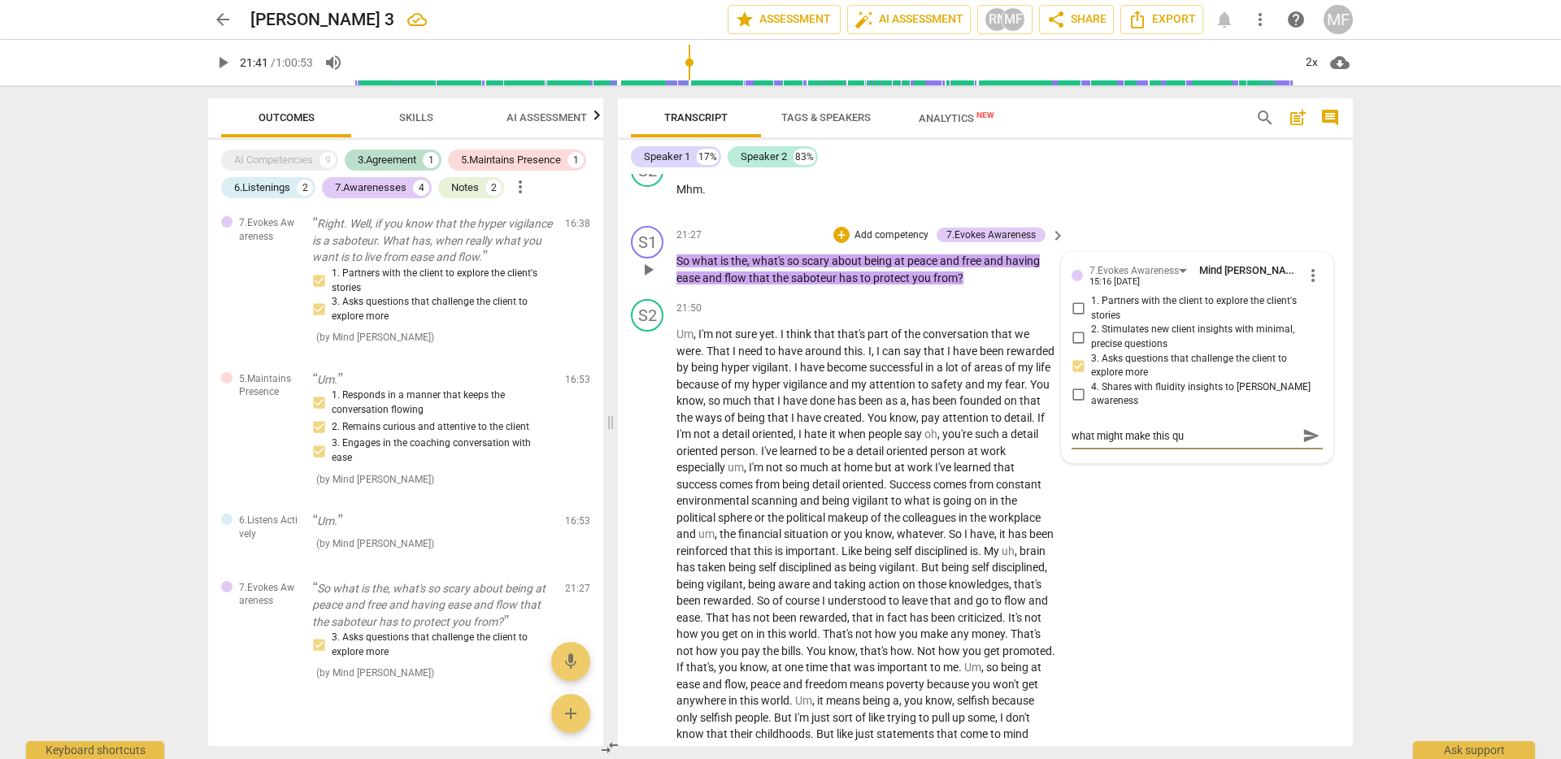
type textarea "what might make this que"
type textarea "what might make this ques"
type textarea "what might make this quest"
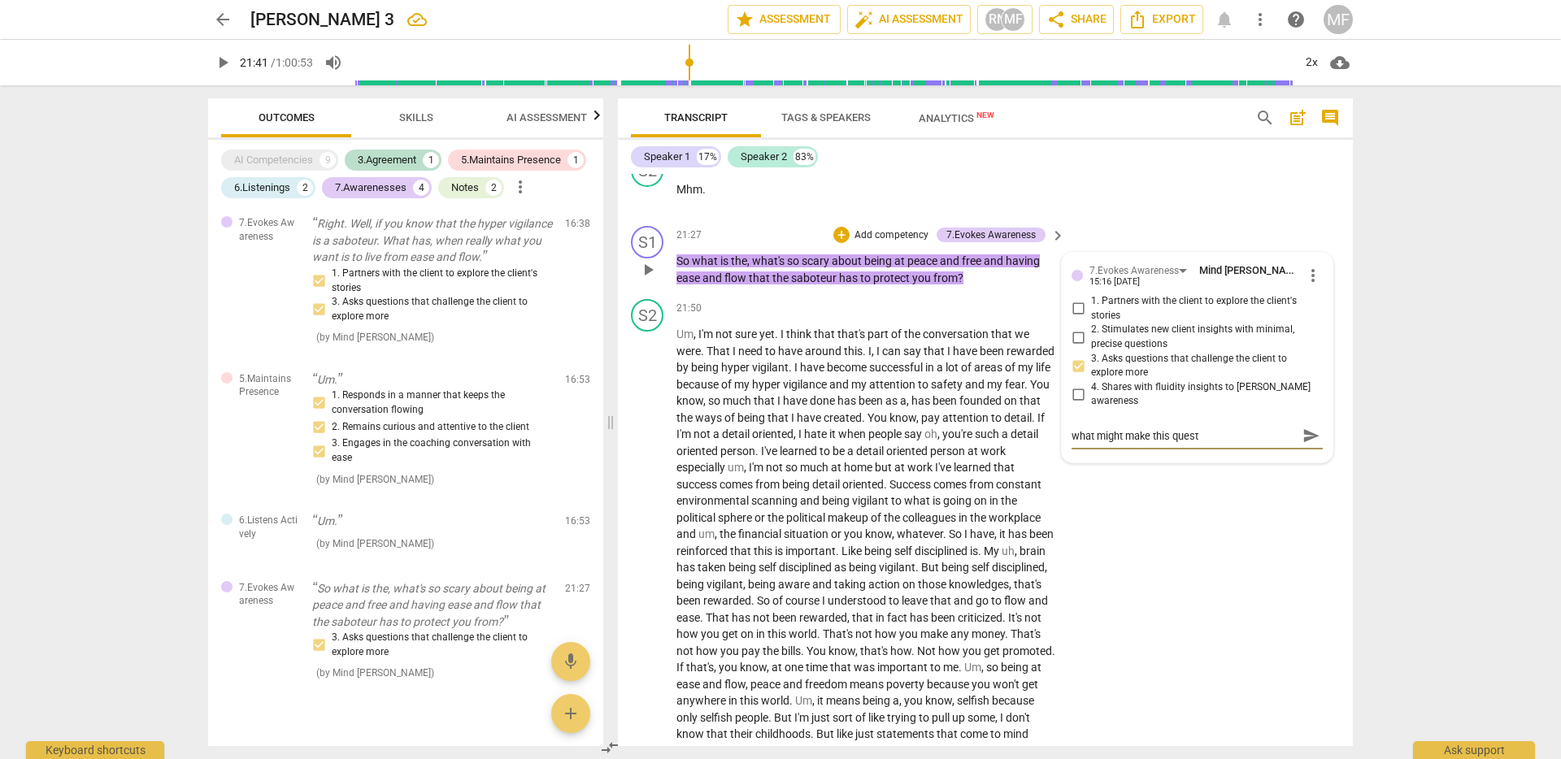
type textarea "what might make this questi"
type textarea "what might make this questio"
type textarea "what might make this question"
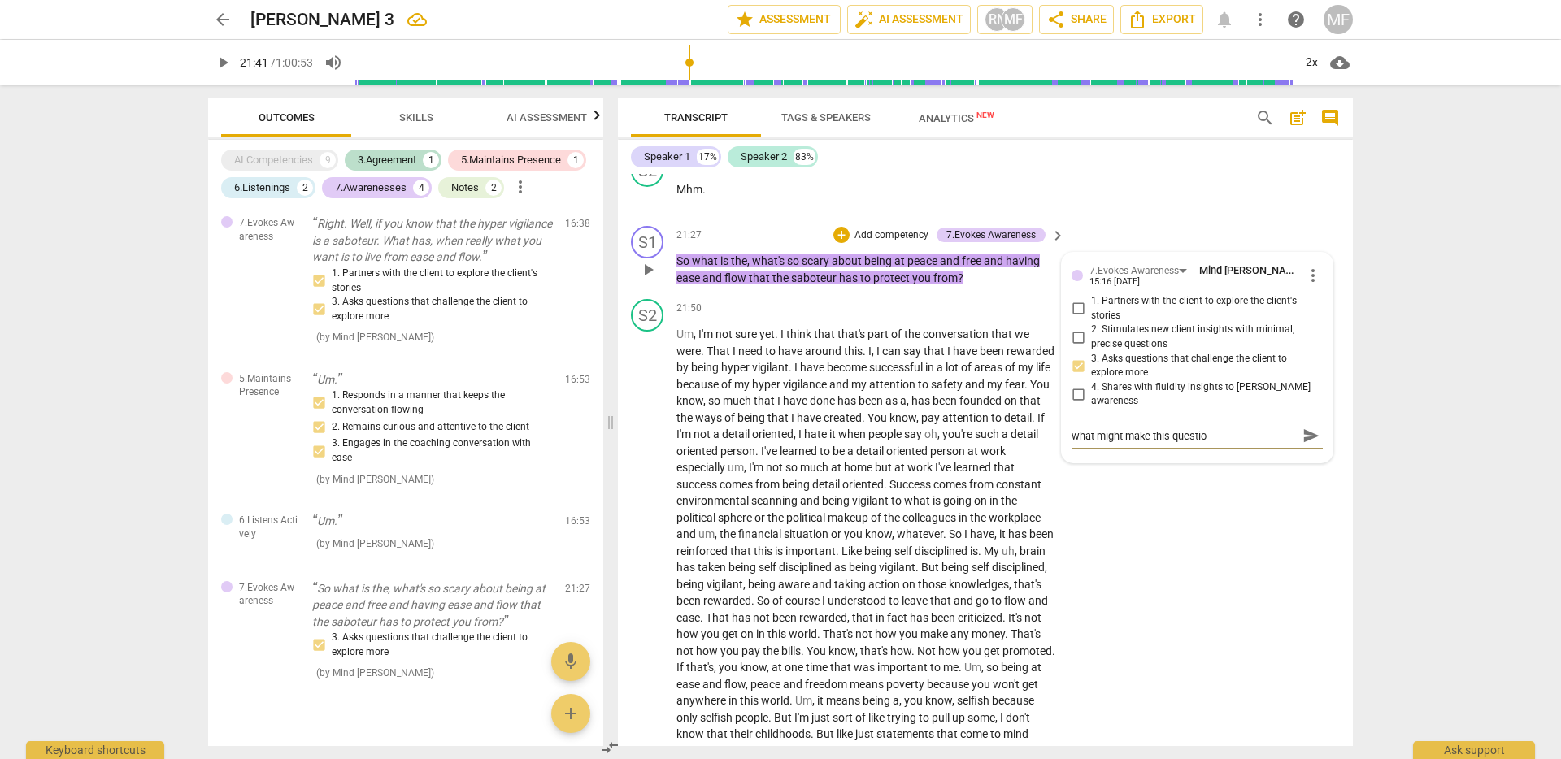
type textarea "what might make this question"
type textarea "what might make this question e"
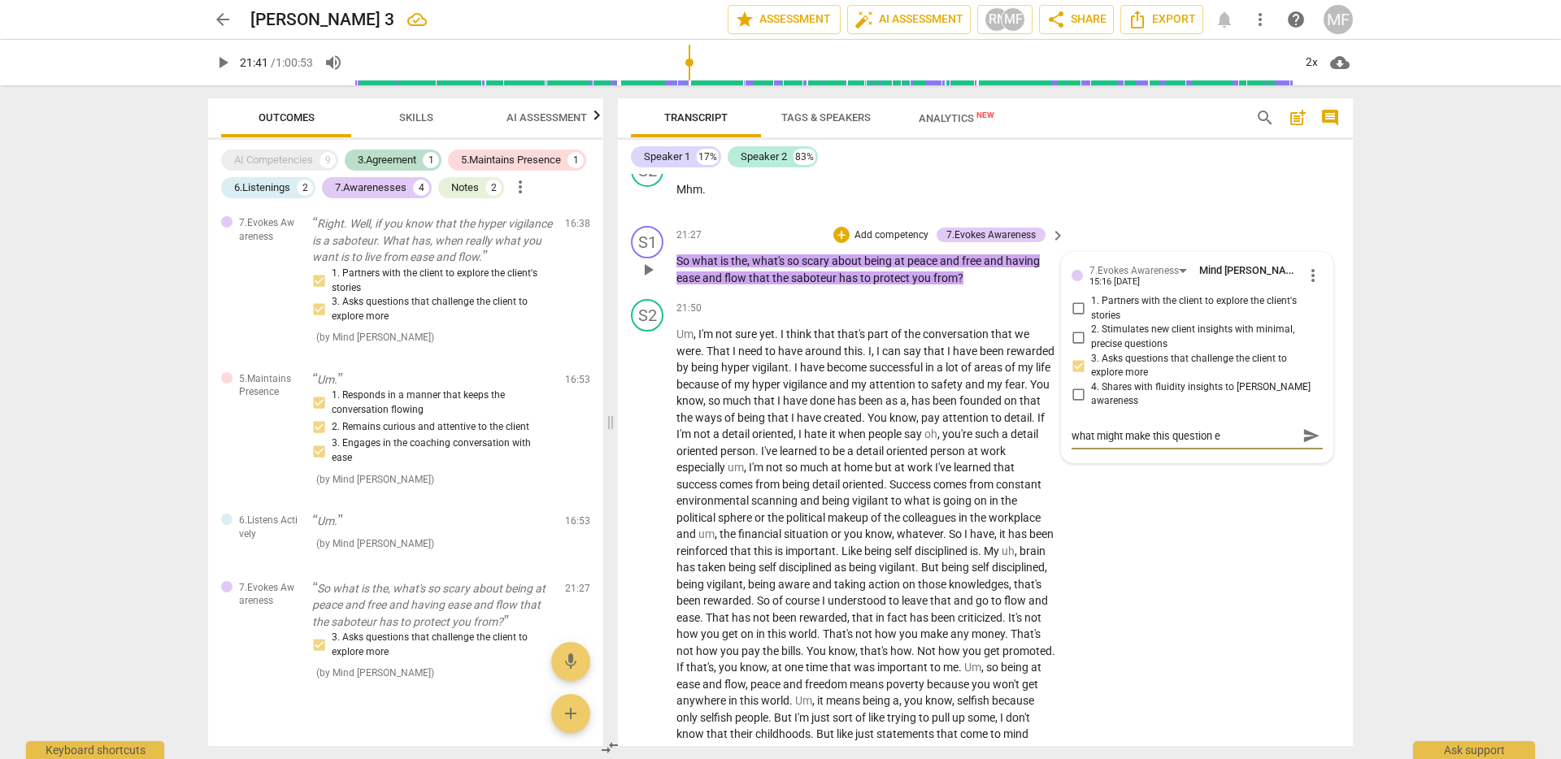
type textarea "what might make this question ev"
type textarea "what might make this question eve"
type textarea "what might make this question even"
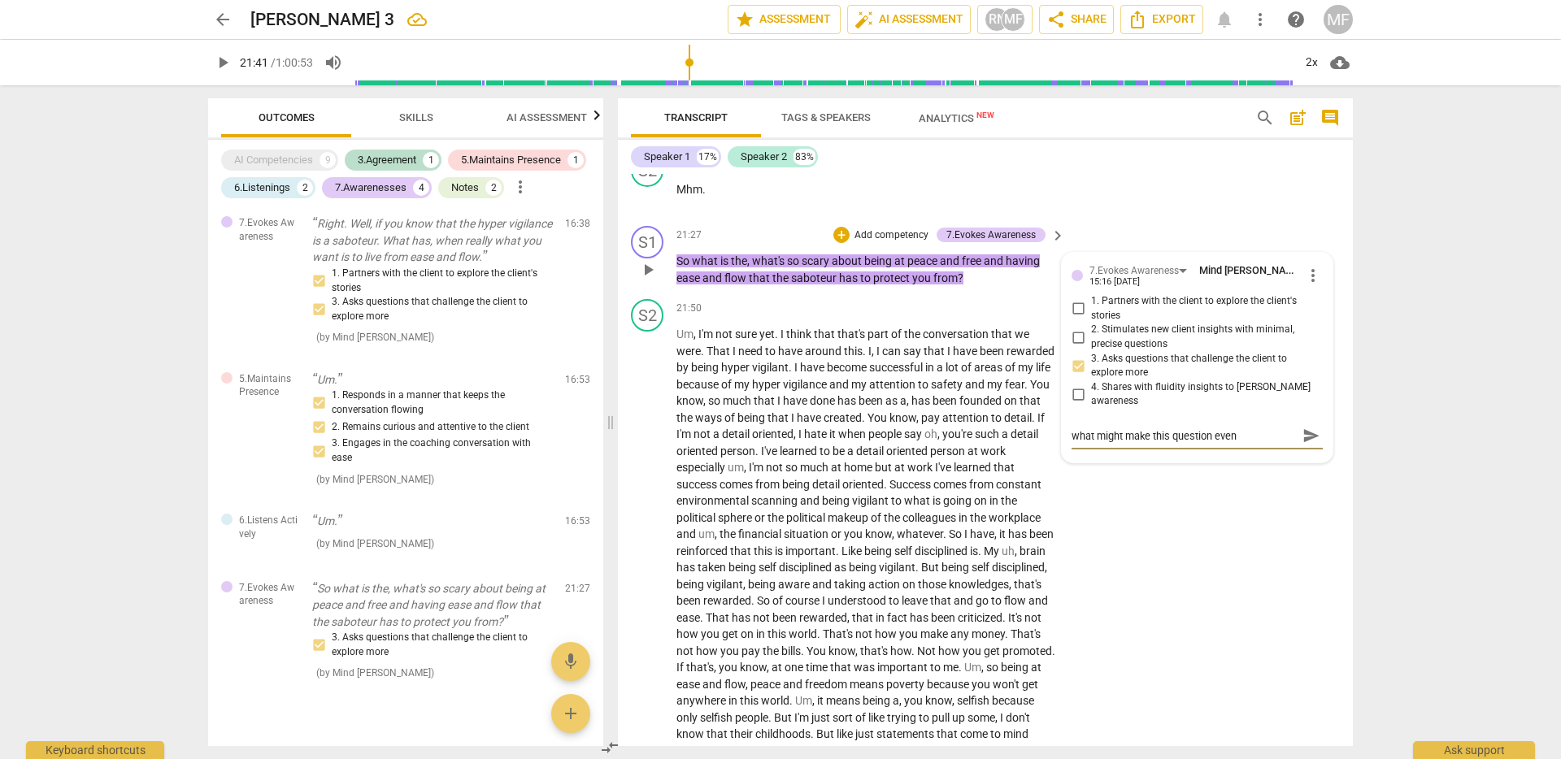
type textarea "what might make this question even"
type textarea "what might make this question even m"
type textarea "what might make this question even mo"
type textarea "what might make this question even mor"
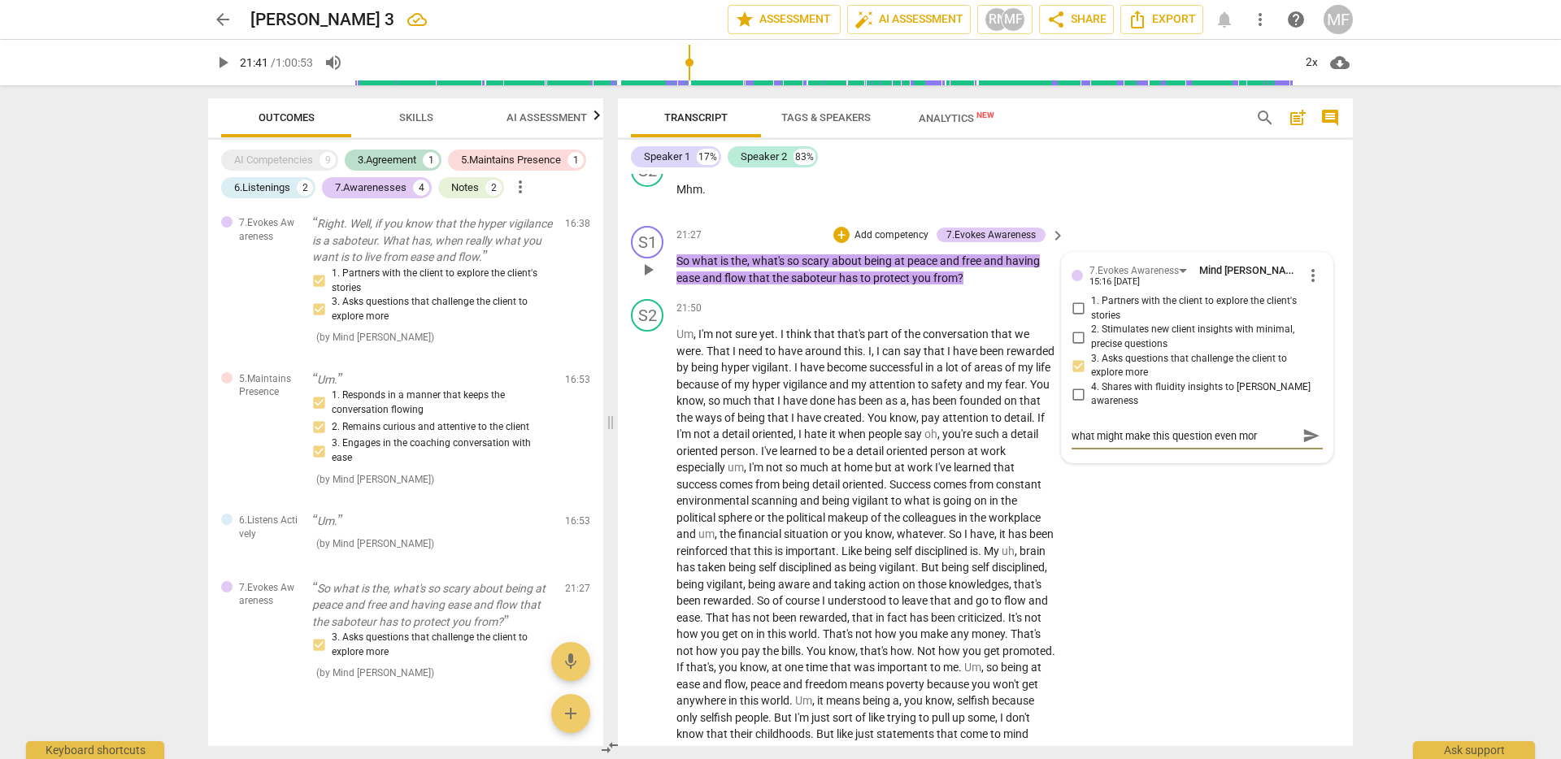
type textarea "what might make this question even more"
type textarea "what might make this question even more p"
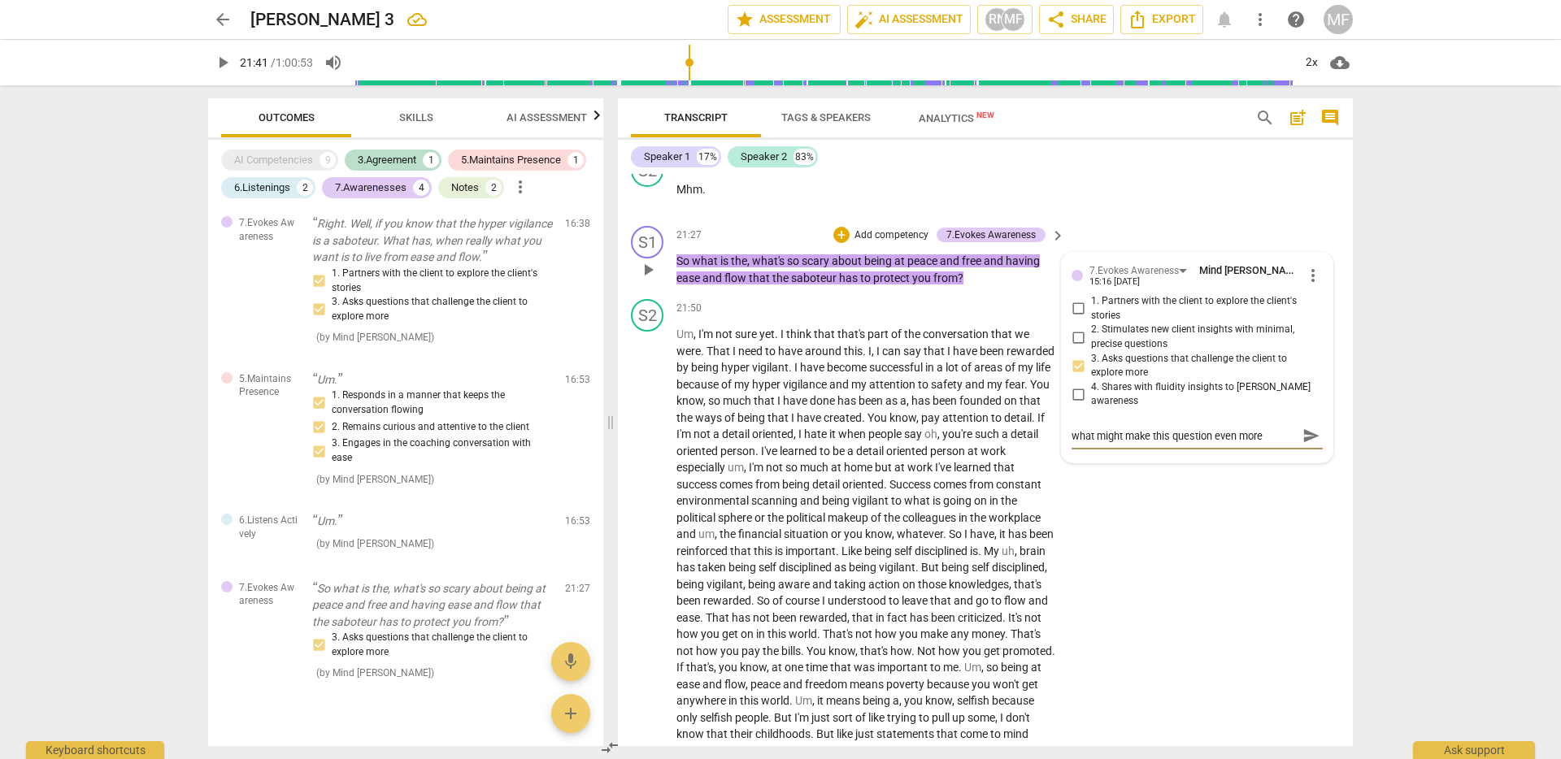
type textarea "what might make this question even more p"
type textarea "what might make this question even more po"
type textarea "what might make this question even more pow"
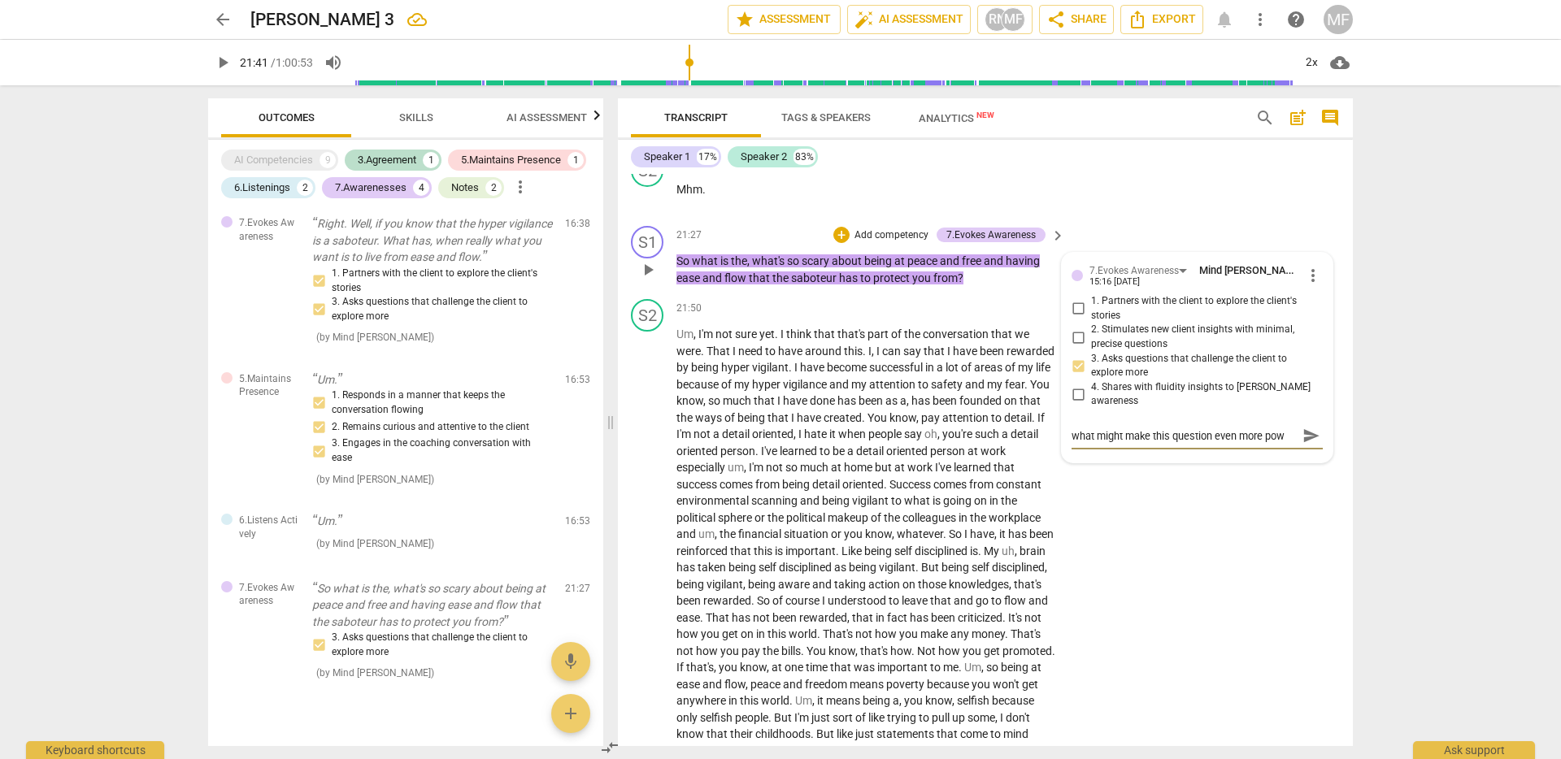
type textarea "what might make this question even more powe"
type textarea "what might make this question even more power"
type textarea "what might make this question even more powerf"
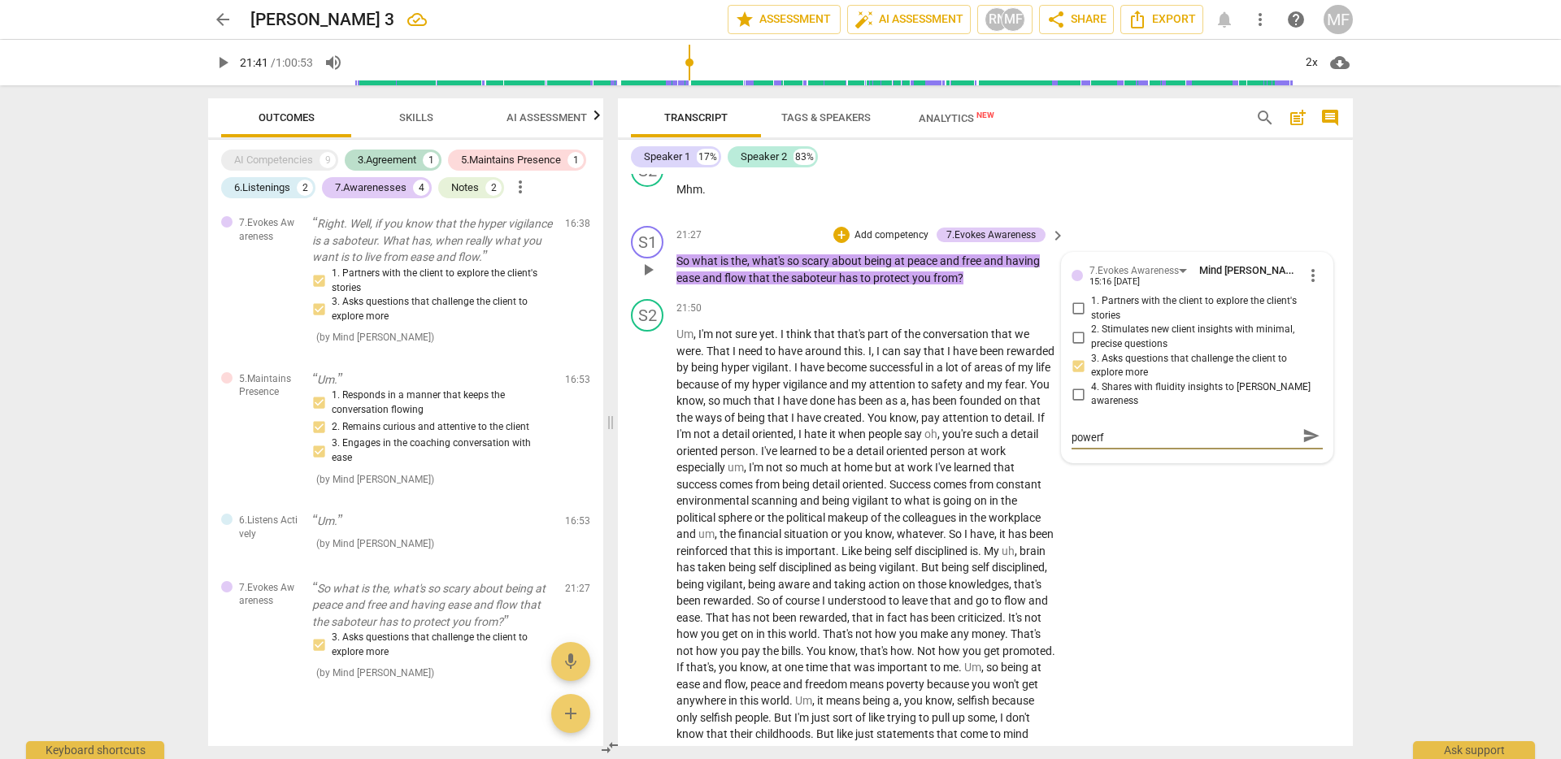
type textarea "what might make this question even more powerfu"
type textarea "what might make this question even more powerful"
type textarea "what might make this question even more powerfu"
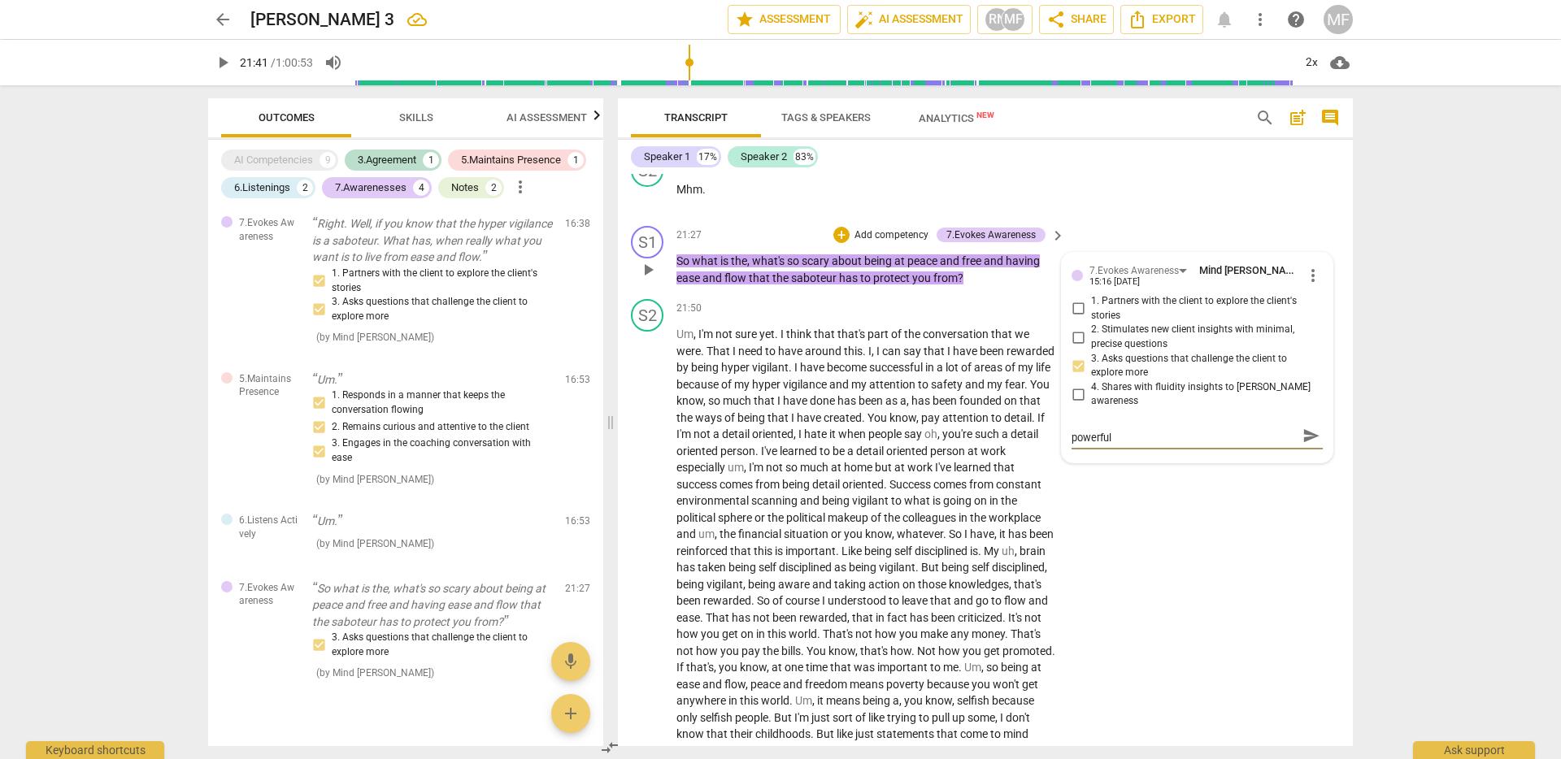
type textarea "what might make this question even more powerfu"
type textarea "what might make this question even more powerf"
type textarea "what might make this question even more power"
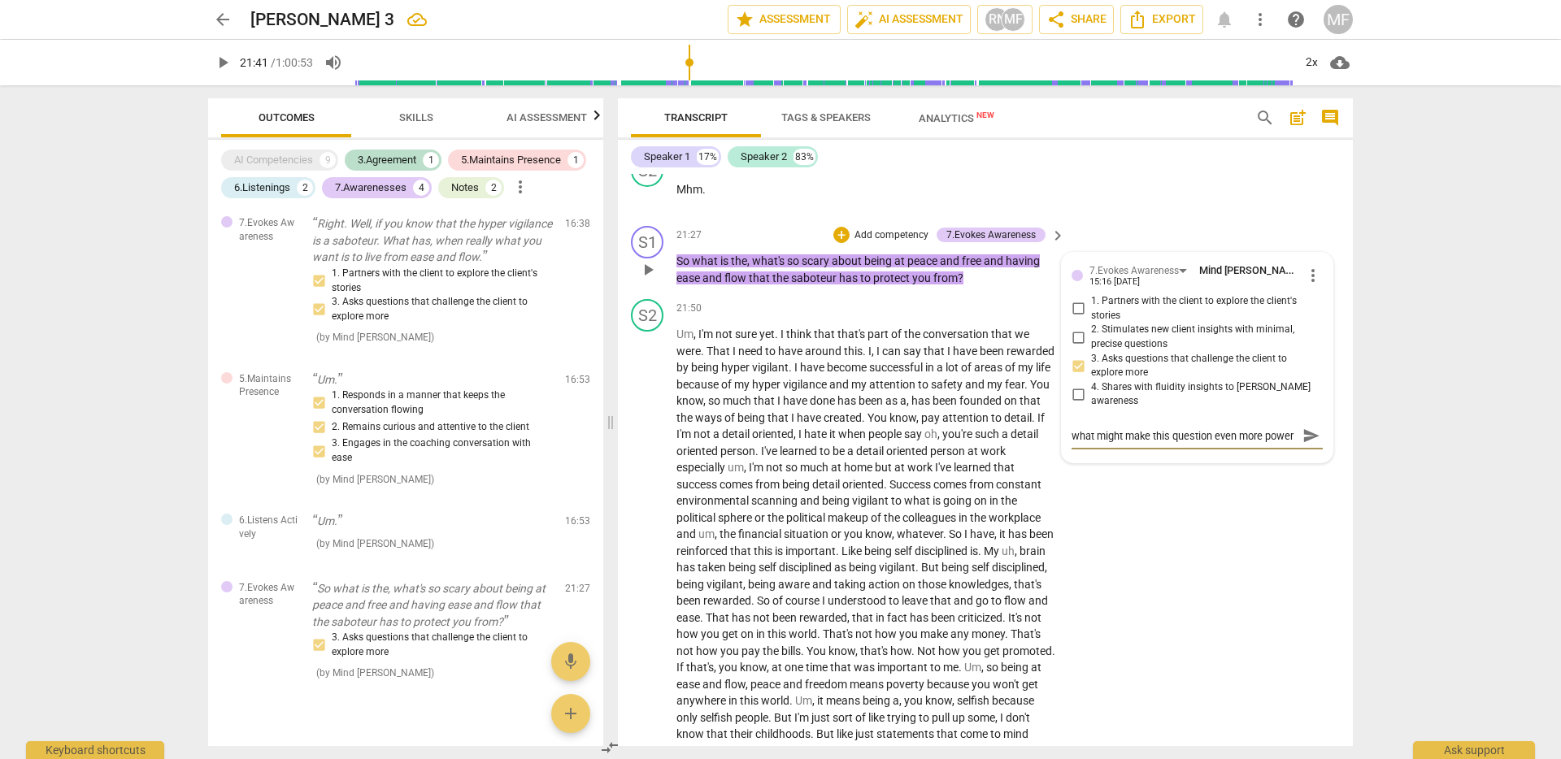
type textarea "what might make this question even more powe"
click at [1262, 444] on textarea "what function does your summarizing provide?" at bounding box center [1183, 435] width 225 height 15
click at [1267, 444] on textarea "what function does your summarizing serve?" at bounding box center [1183, 435] width 225 height 15
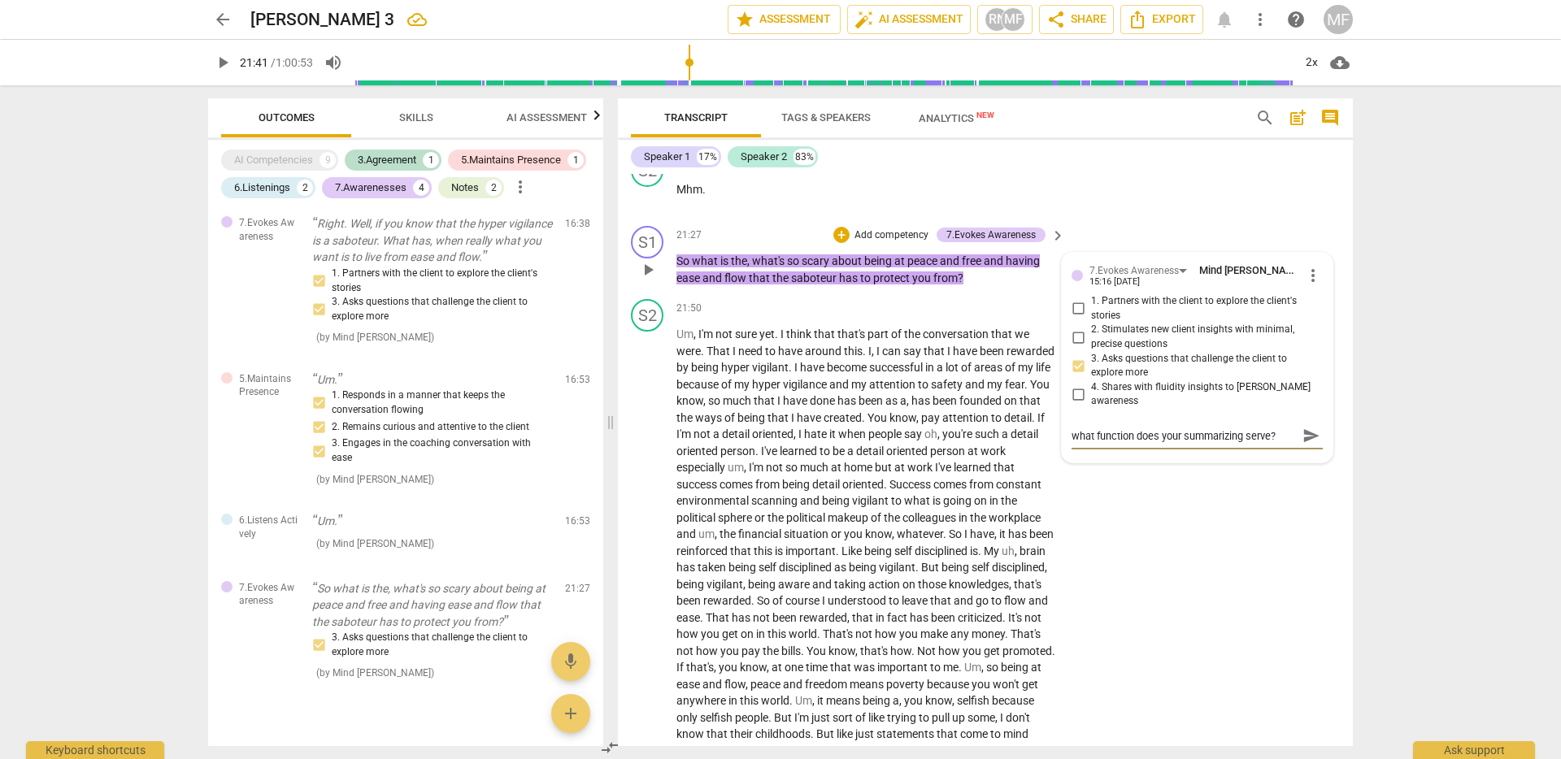
click at [1267, 444] on textarea "what function does your summarizing serve?" at bounding box center [1183, 435] width 225 height 15
click at [1283, 444] on textarea "what function does your summarizing serve?" at bounding box center [1183, 435] width 225 height 15
click at [1231, 444] on textarea "what function does your summarizing serve?" at bounding box center [1183, 435] width 225 height 15
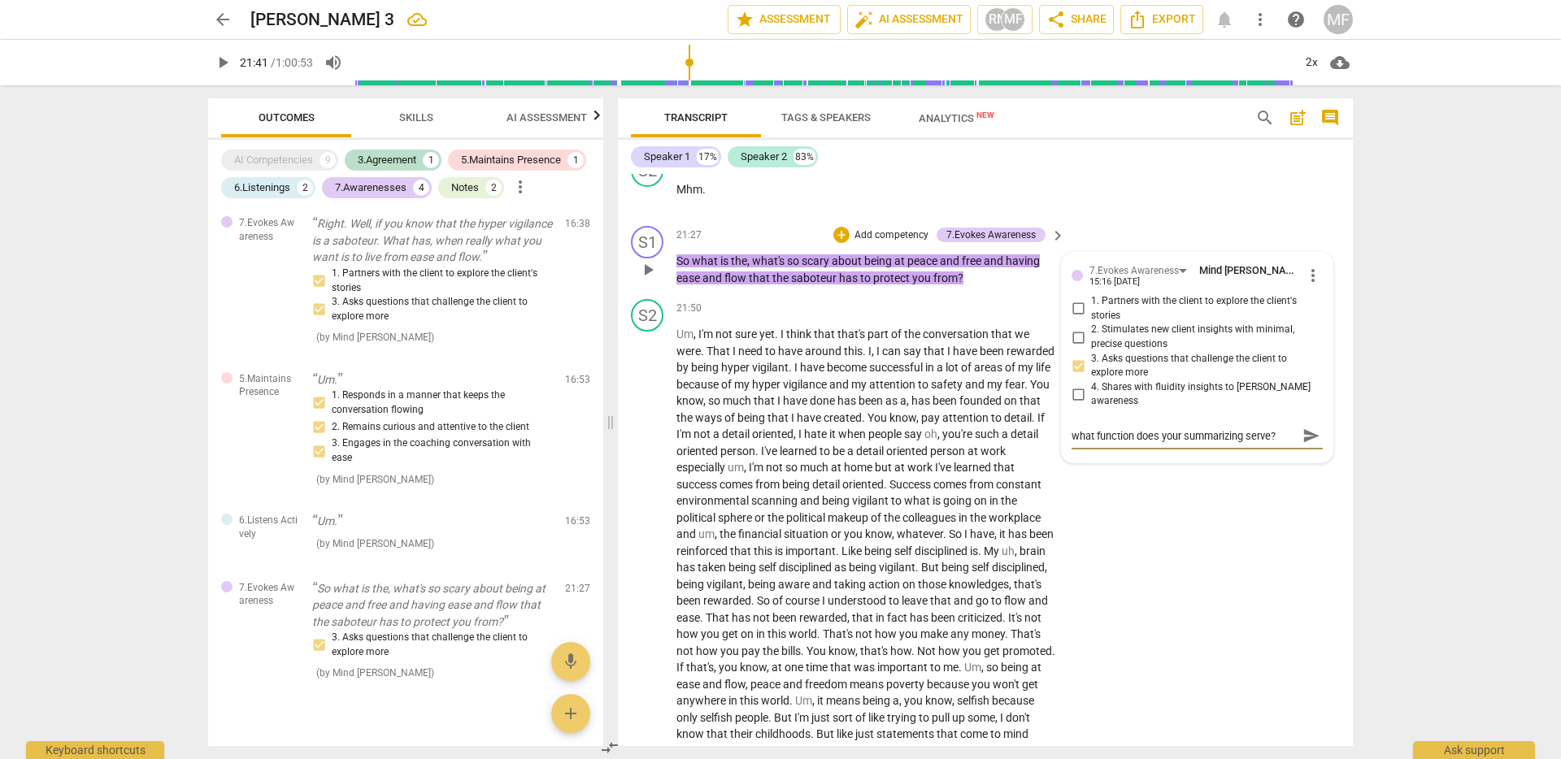
click at [1263, 444] on textarea "what function does your summarizing serve?" at bounding box center [1183, 435] width 225 height 15
click at [1283, 444] on textarea "what function does your summarizing serve?" at bounding box center [1183, 435] width 225 height 15
click at [1302, 445] on span "send" at bounding box center [1311, 437] width 18 height 18
click at [950, 286] on p "So what is the , what's so scary about being at peace and free and having ease …" at bounding box center [866, 269] width 380 height 33
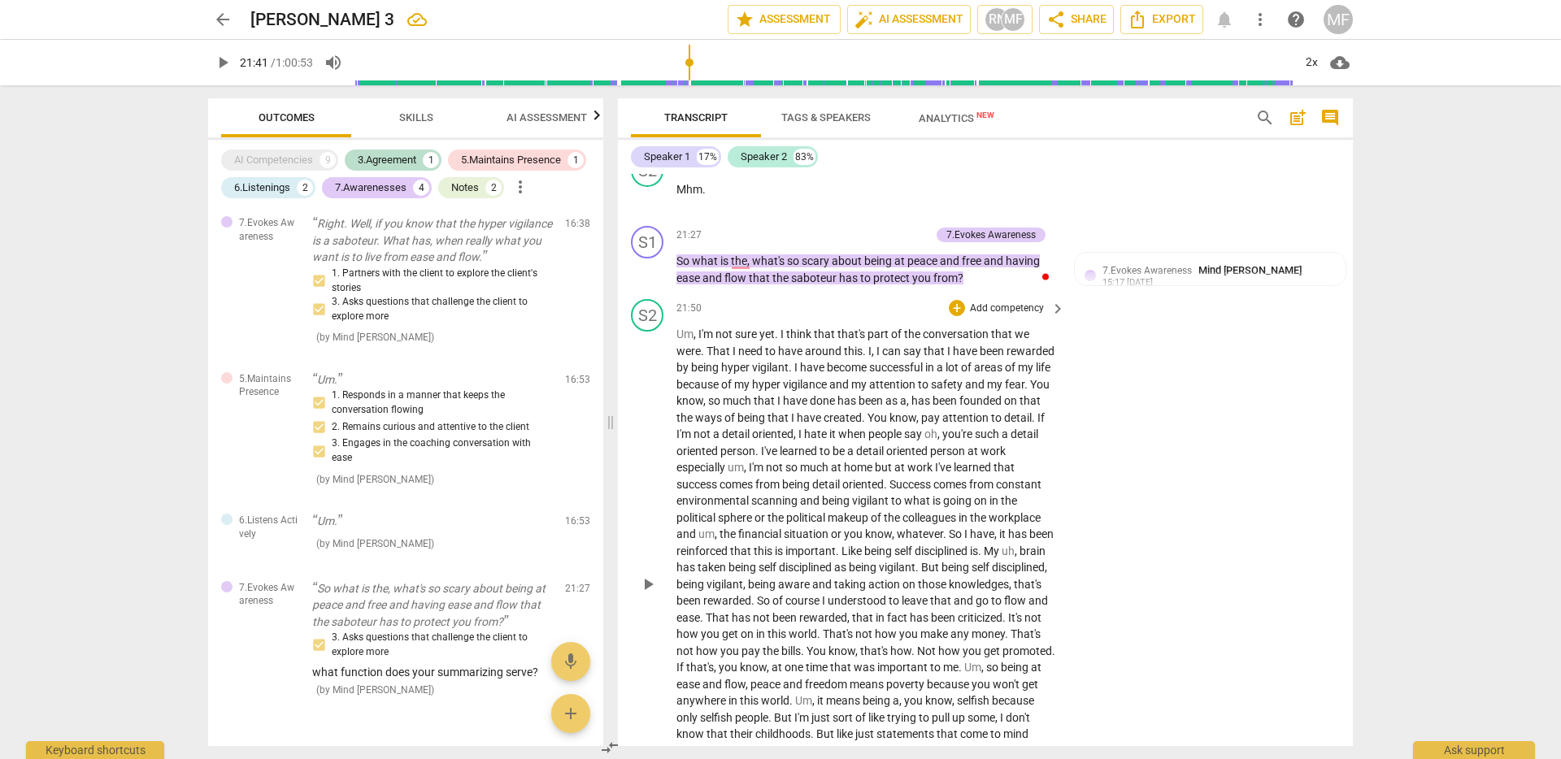
click at [827, 374] on span "have" at bounding box center [813, 367] width 27 height 13
click at [829, 391] on span "vigilance" at bounding box center [806, 384] width 46 height 13
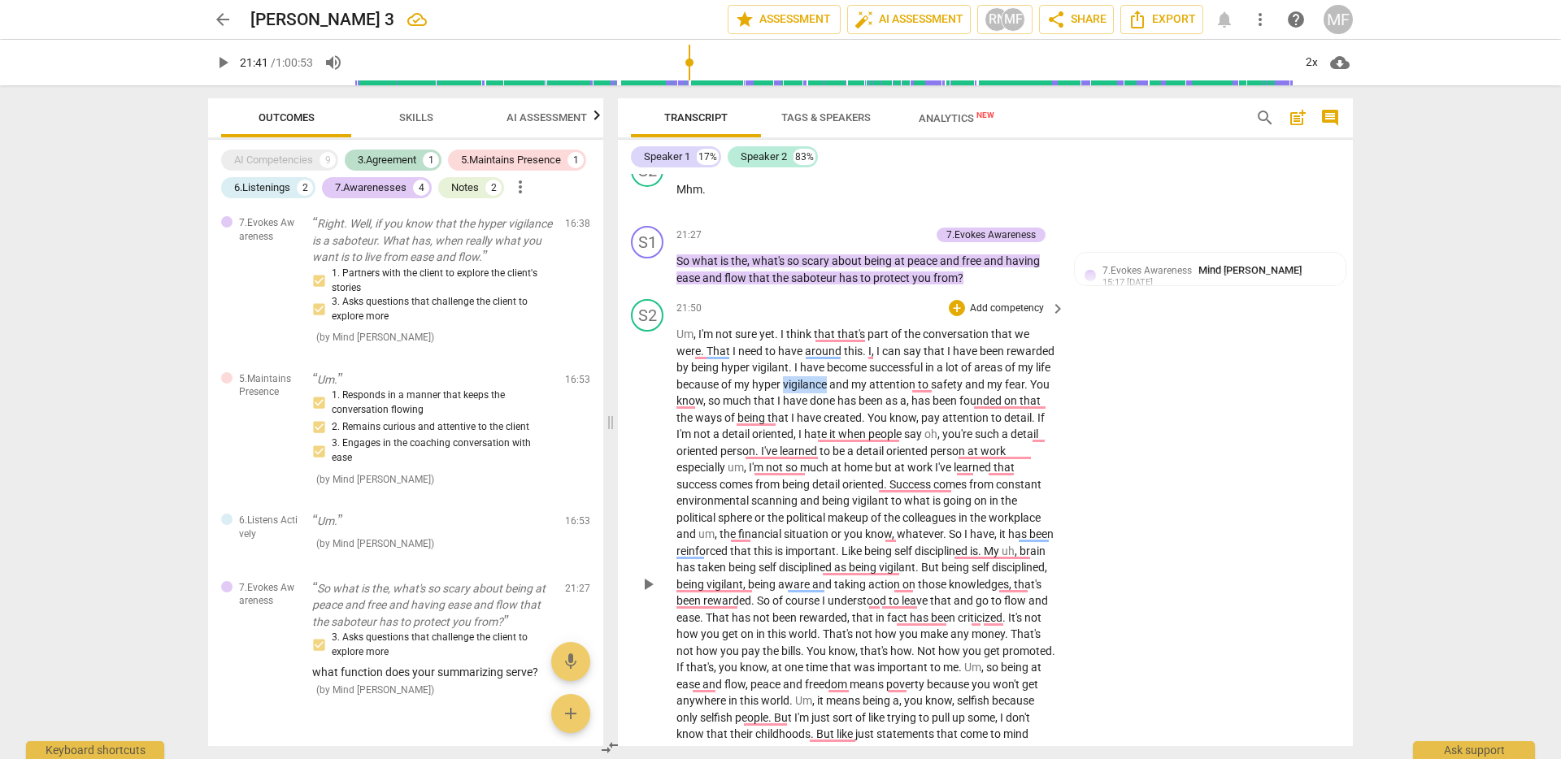
click at [829, 391] on span "vigilance" at bounding box center [806, 384] width 46 height 13
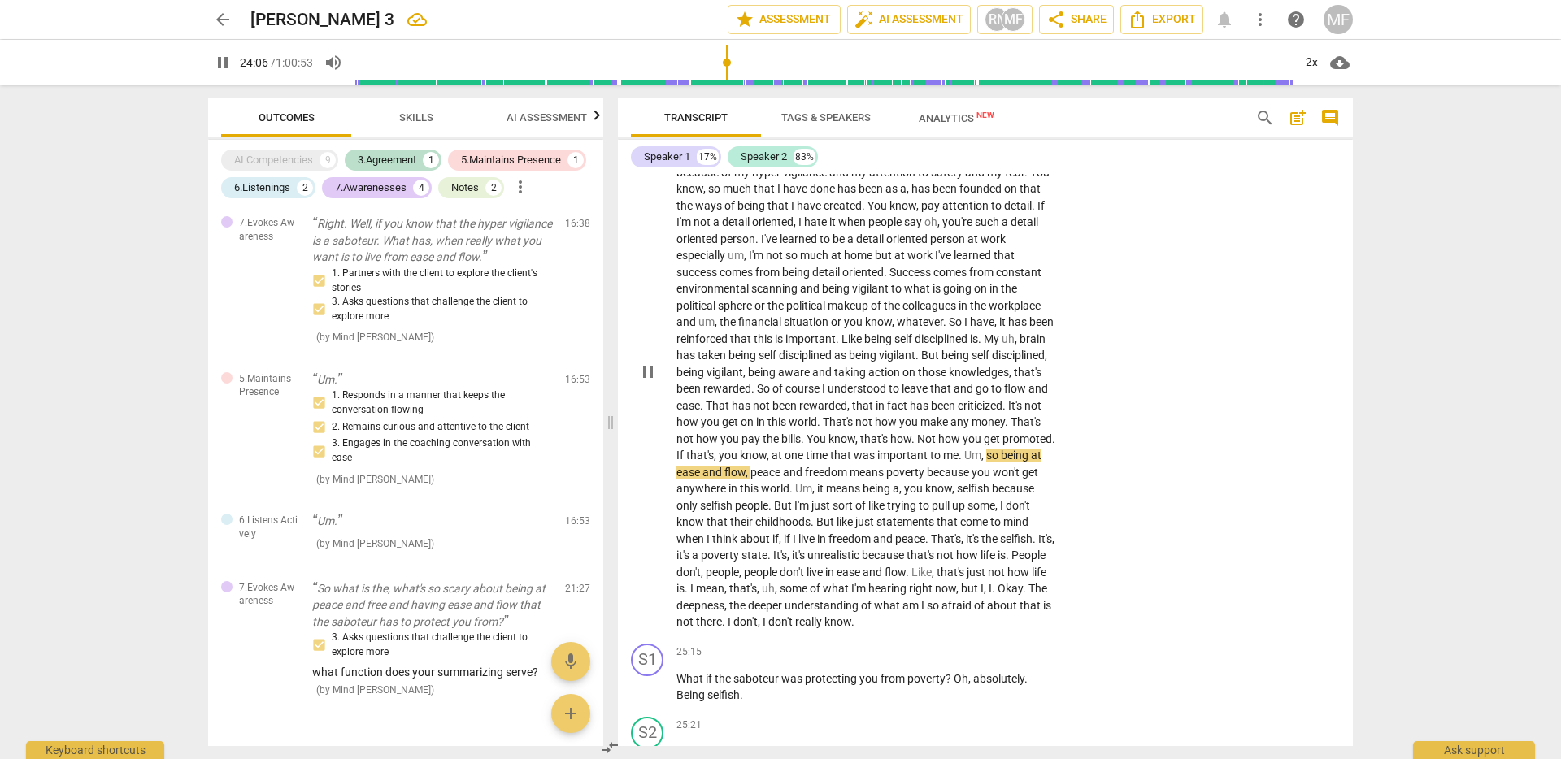
scroll to position [5383, 0]
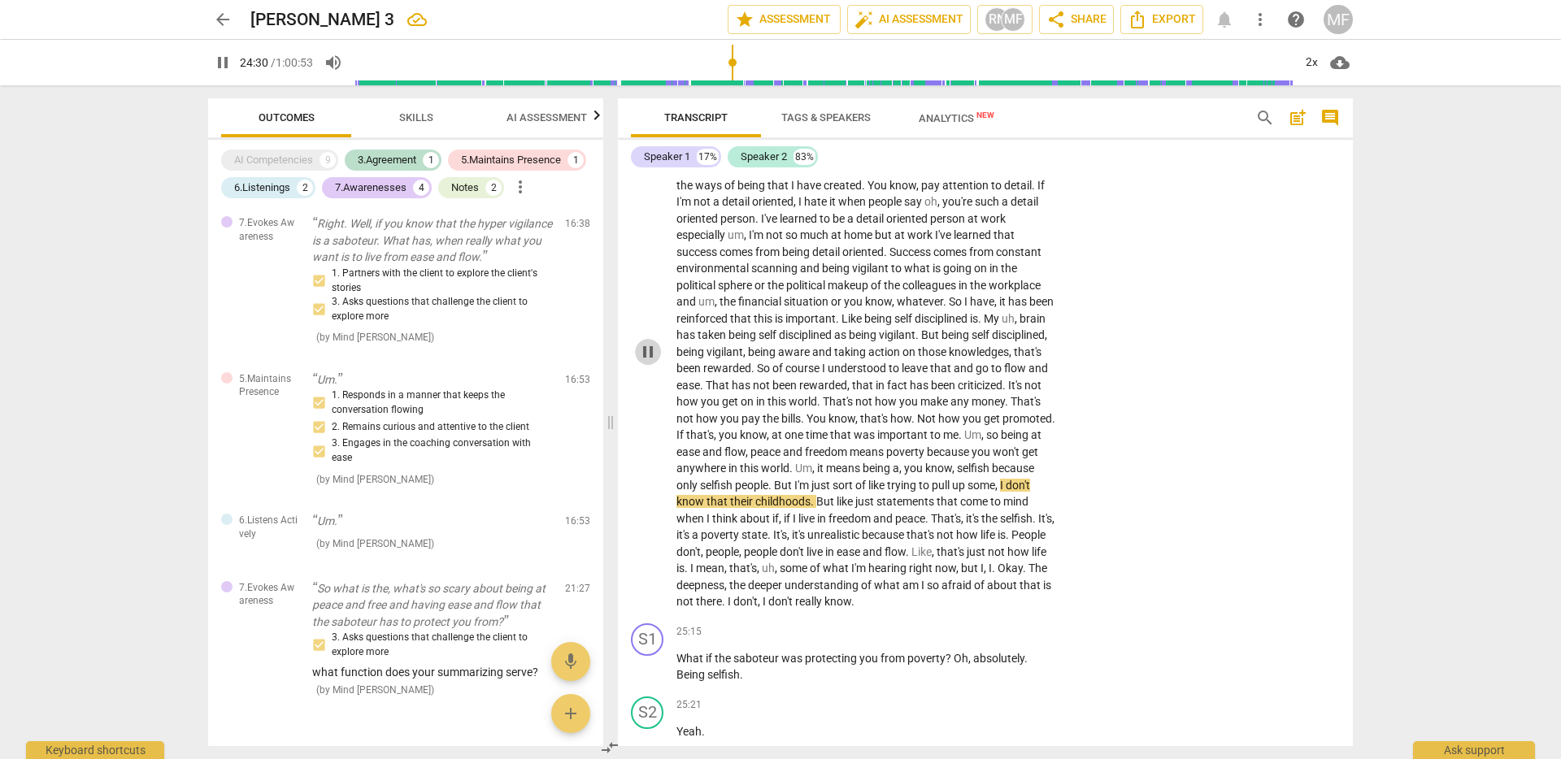
click at [655, 362] on span "pause" at bounding box center [648, 352] width 20 height 20
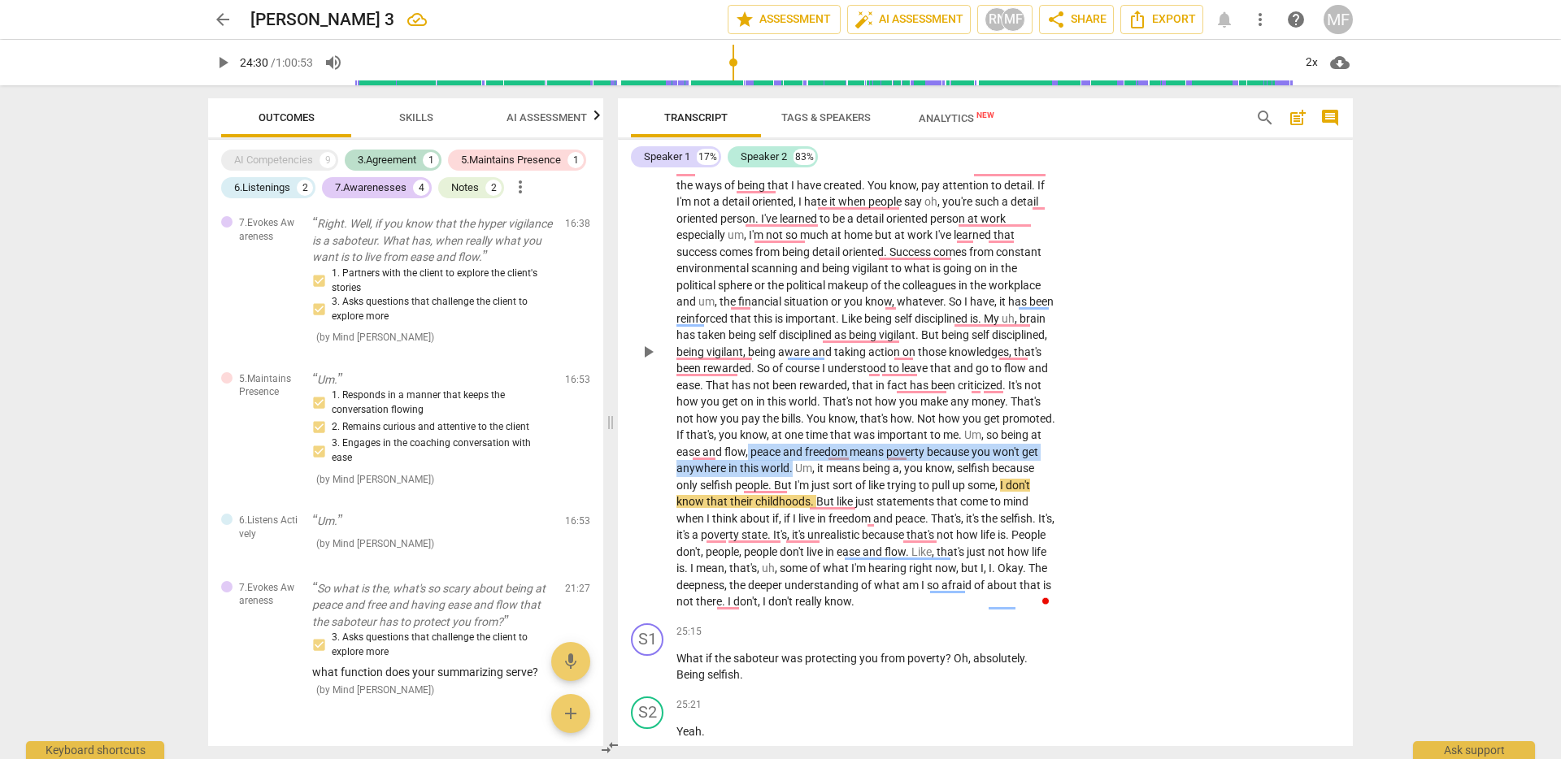
drag, startPoint x: 851, startPoint y: 484, endPoint x: 907, endPoint y: 506, distance: 59.9
click at [907, 506] on p "Um , I'm not sure yet . I think that that's part of the conversation that we we…" at bounding box center [866, 351] width 380 height 517
click at [832, 492] on span "just" at bounding box center [821, 485] width 21 height 13
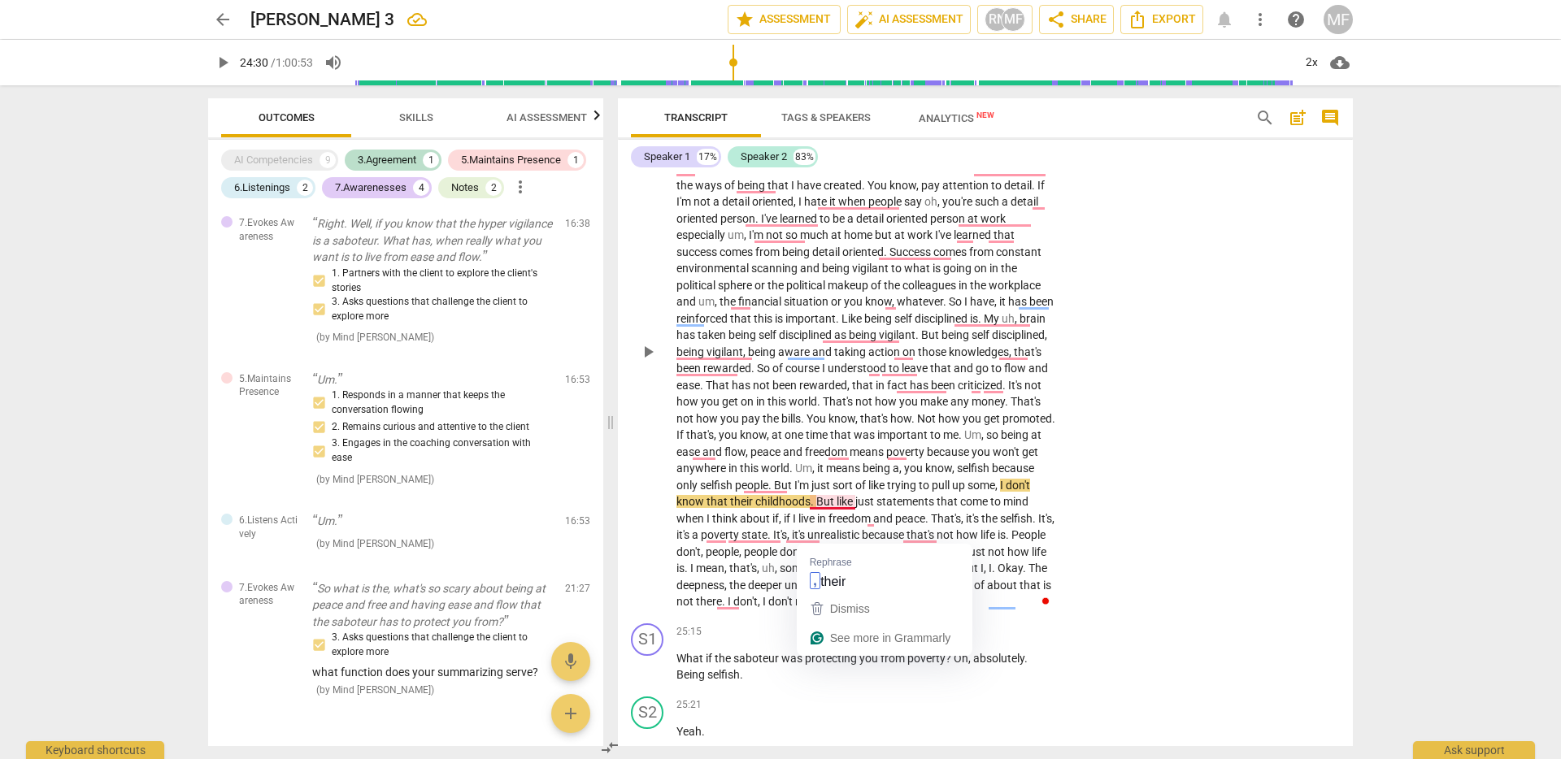
click at [810, 508] on span "childhoods" at bounding box center [782, 501] width 55 height 13
click at [836, 508] on span "But" at bounding box center [826, 501] width 20 height 13
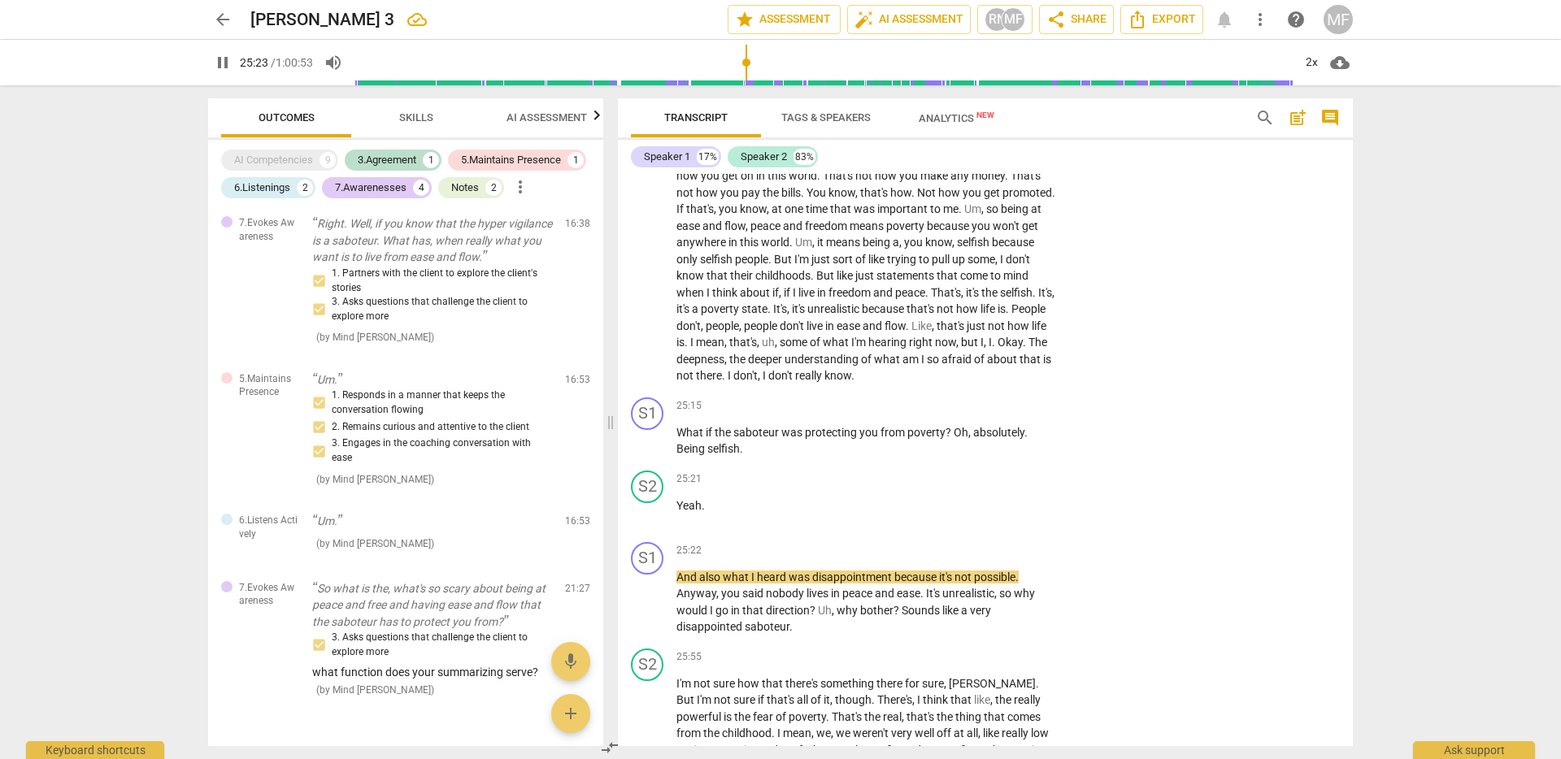
scroll to position [5628, 0]
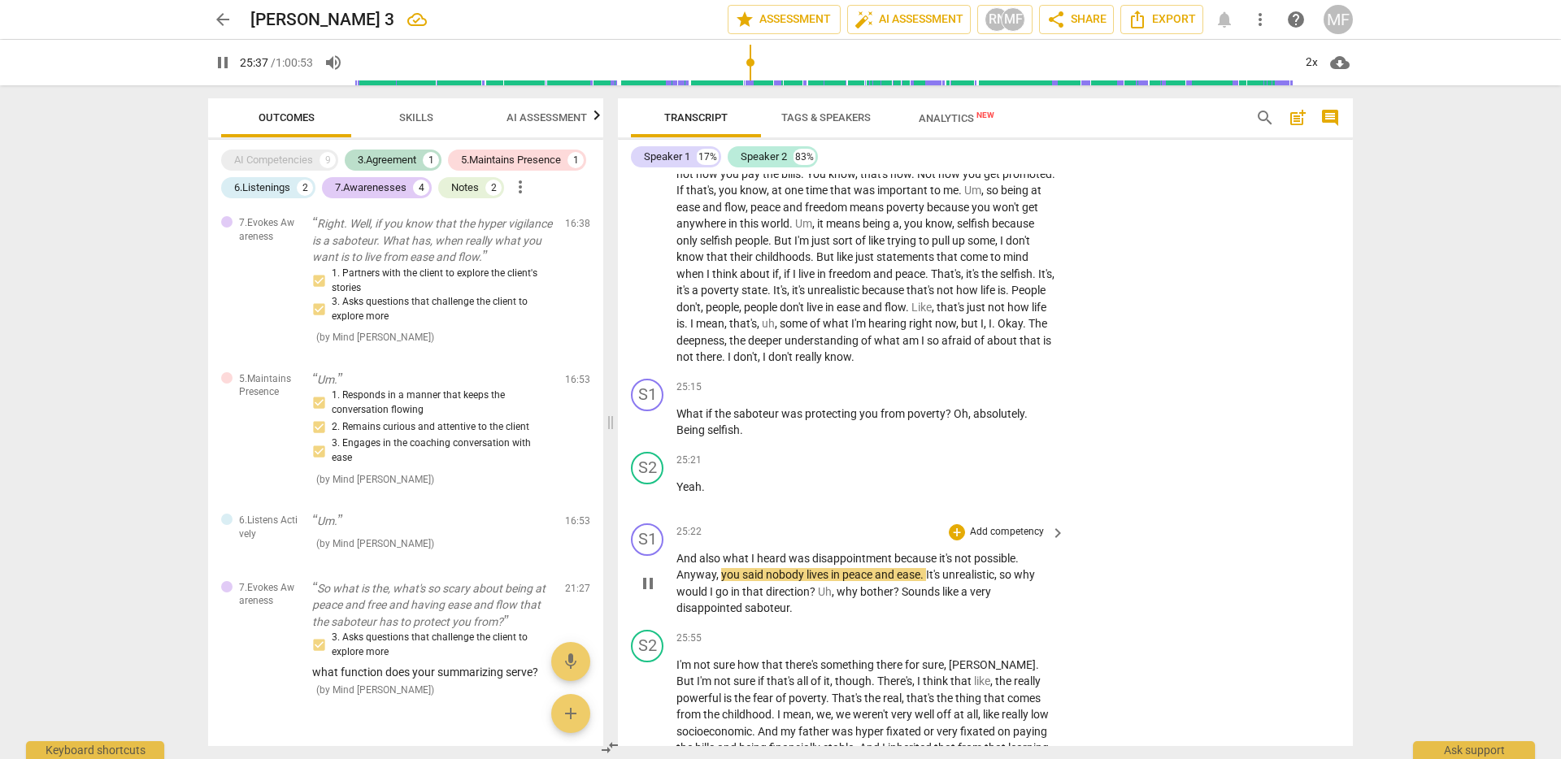
click at [643, 593] on span "pause" at bounding box center [648, 584] width 20 height 20
drag, startPoint x: 781, startPoint y: 325, endPoint x: 792, endPoint y: 342, distance: 20.1
click at [792, 342] on p "Um , I'm not sure yet . I think that that's part of the conversation that we we…" at bounding box center [866, 107] width 380 height 517
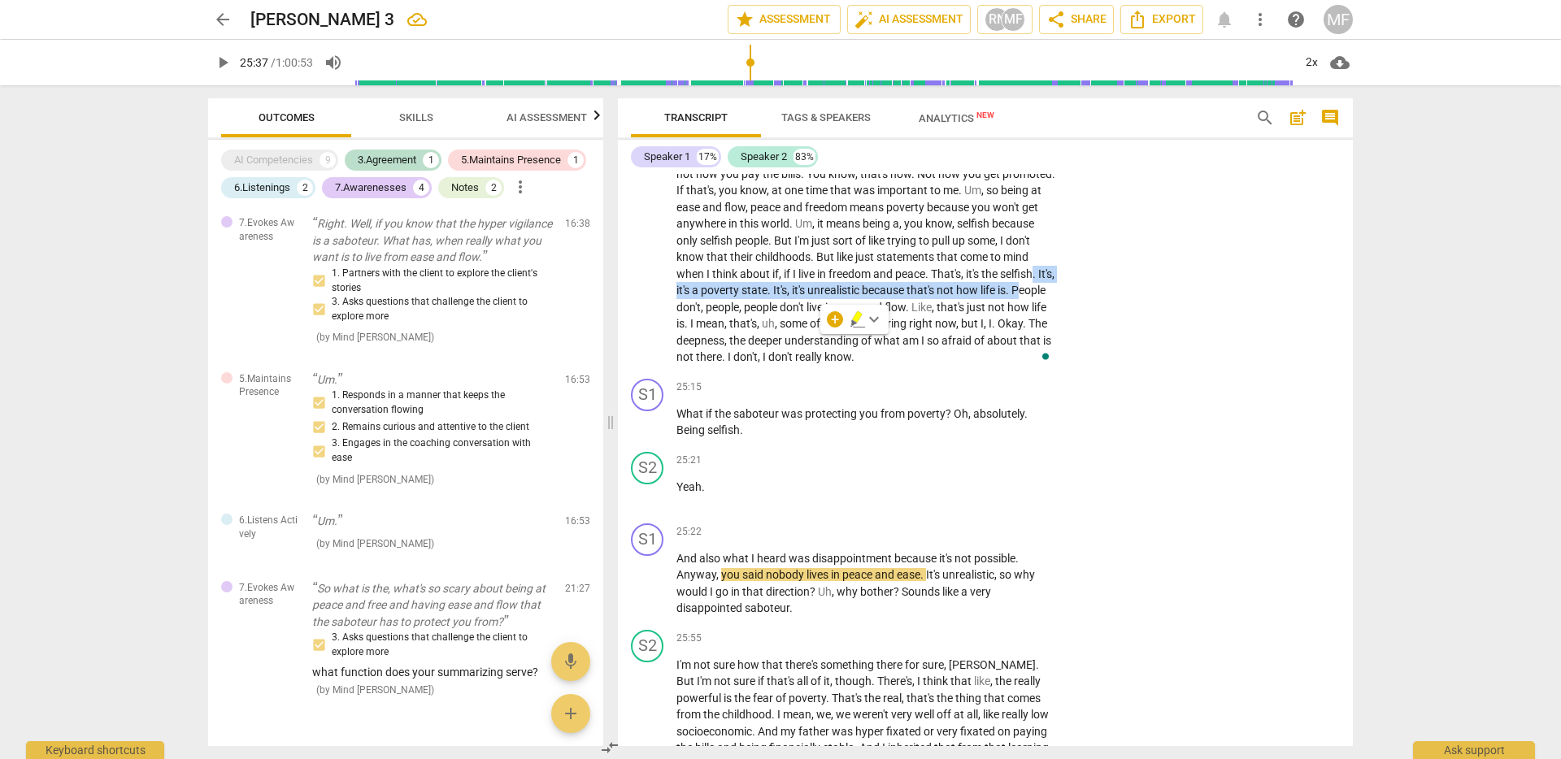
click at [1011, 297] on span "People" at bounding box center [1028, 290] width 34 height 13
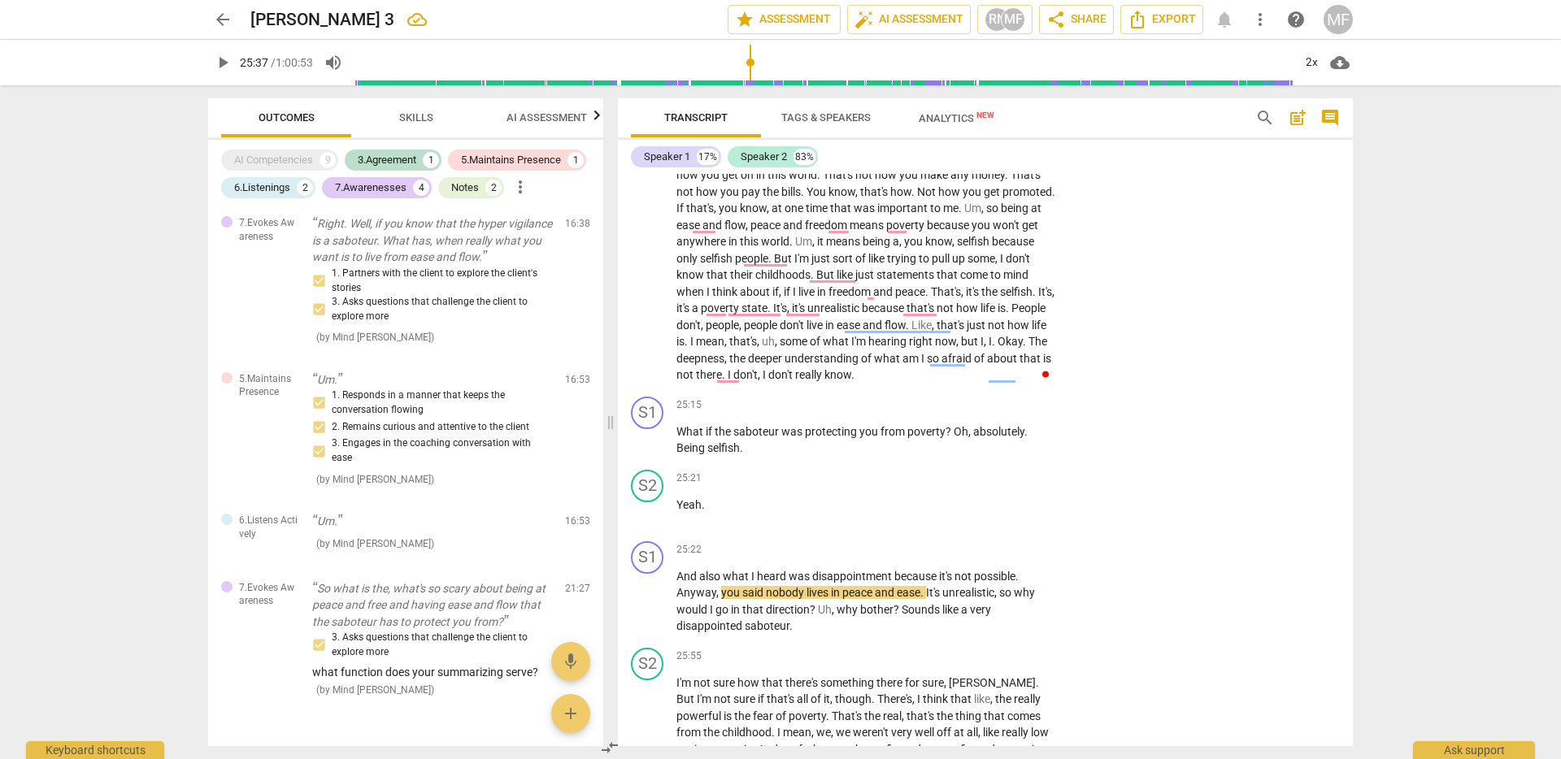
scroll to position [5599, 0]
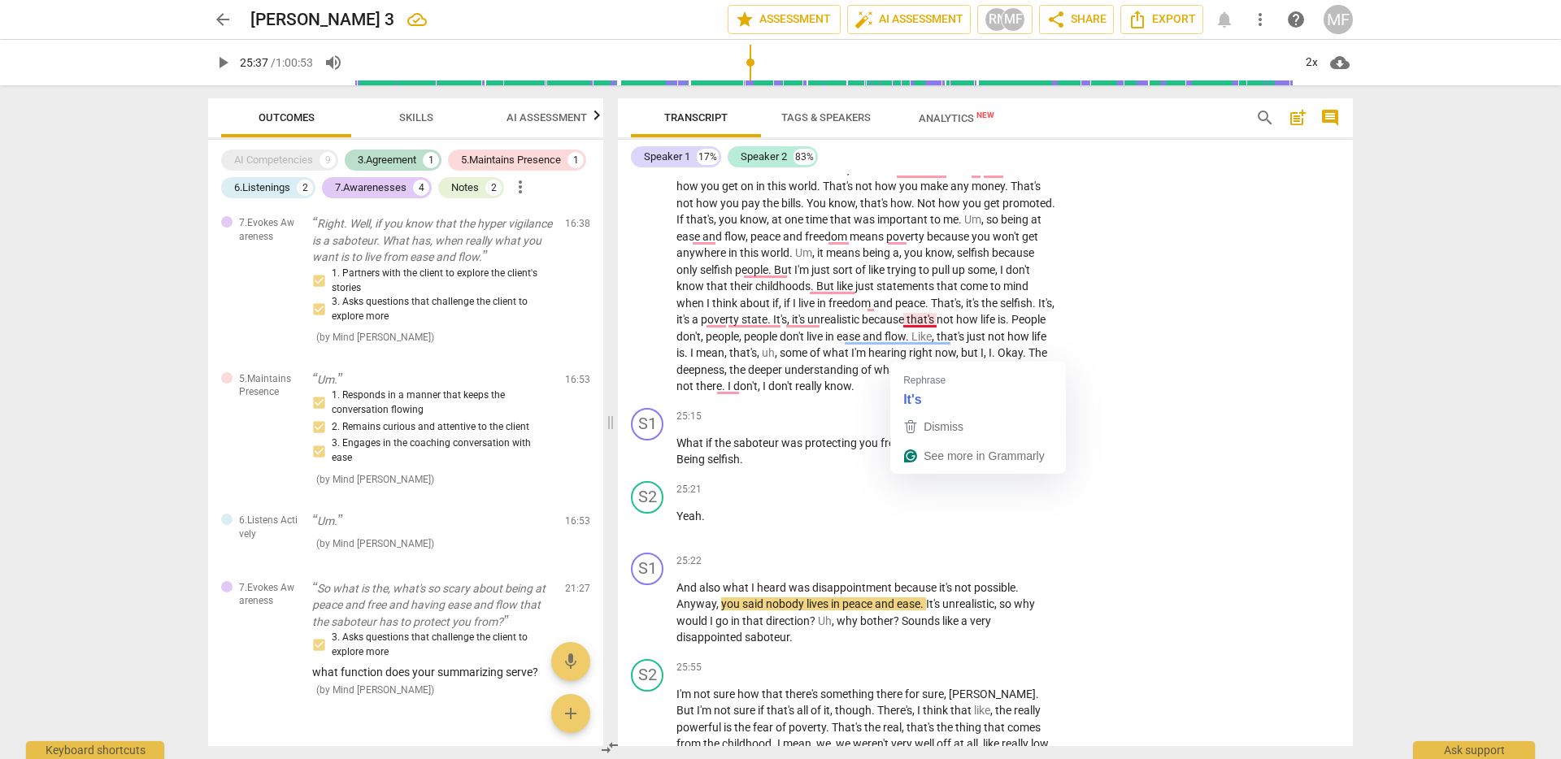
drag, startPoint x: 884, startPoint y: 334, endPoint x: 908, endPoint y: 359, distance: 35.1
click at [908, 359] on p "Um , I'm not sure yet . I think that that's part of the conversation that we we…" at bounding box center [866, 136] width 380 height 517
click at [793, 310] on span "if" at bounding box center [788, 303] width 9 height 13
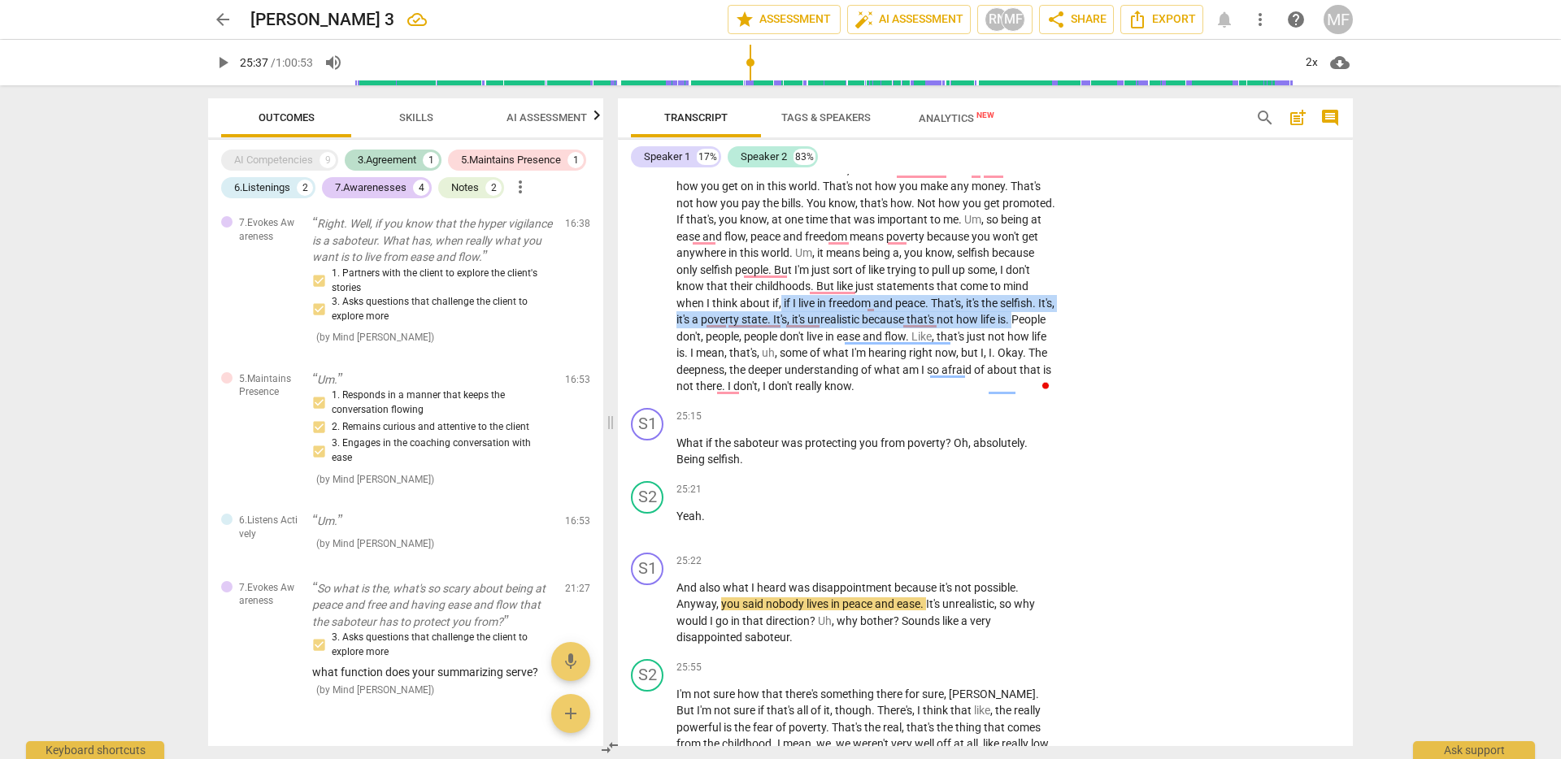
drag, startPoint x: 875, startPoint y: 332, endPoint x: 784, endPoint y: 369, distance: 98.1
click at [784, 369] on p "Um , I'm not sure yet . I think that that's part of the conversation that we we…" at bounding box center [866, 136] width 380 height 517
click at [802, 350] on div "+" at bounding box center [797, 349] width 16 height 16
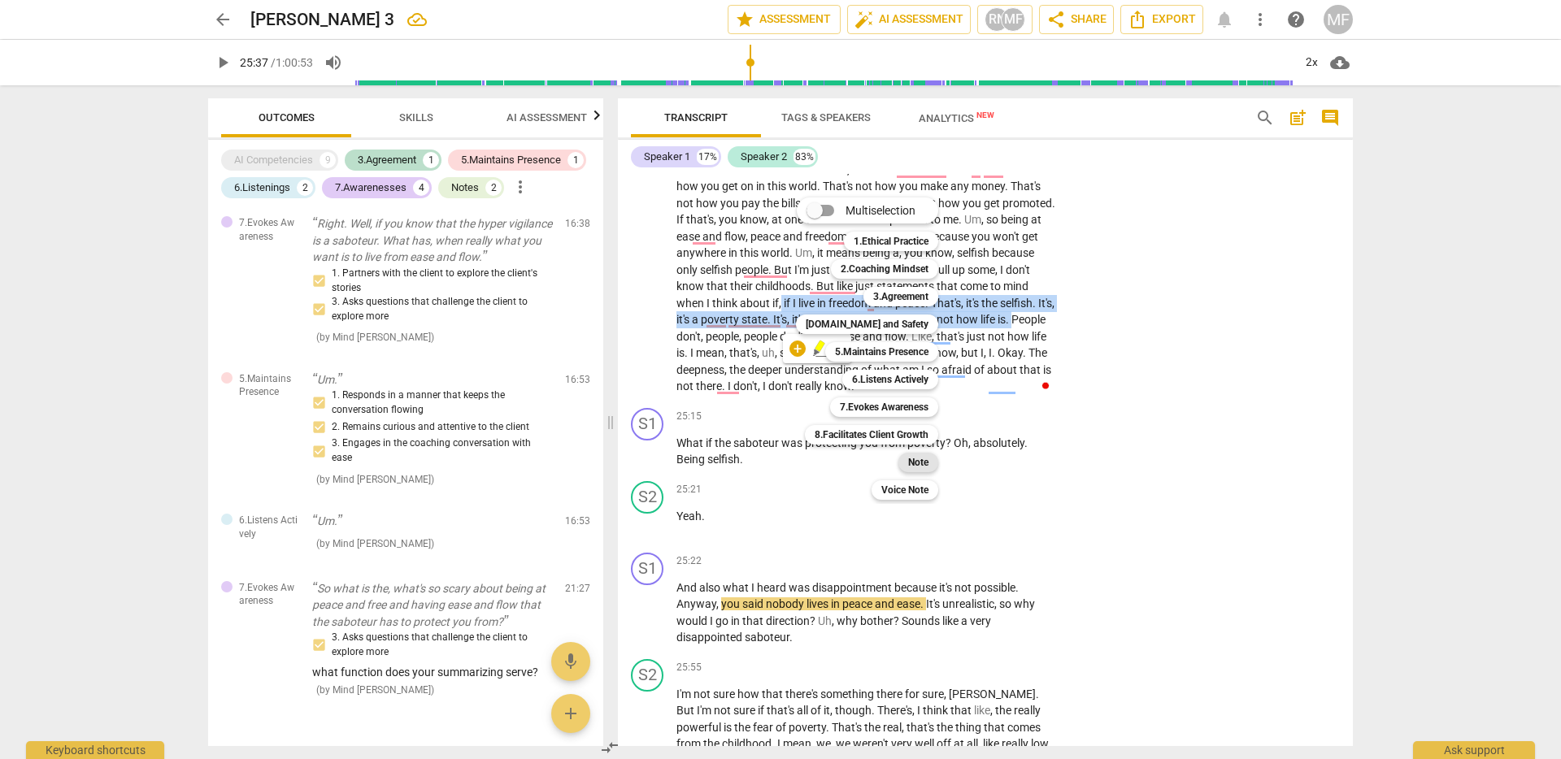
click at [923, 459] on b "Note" at bounding box center [918, 463] width 20 height 20
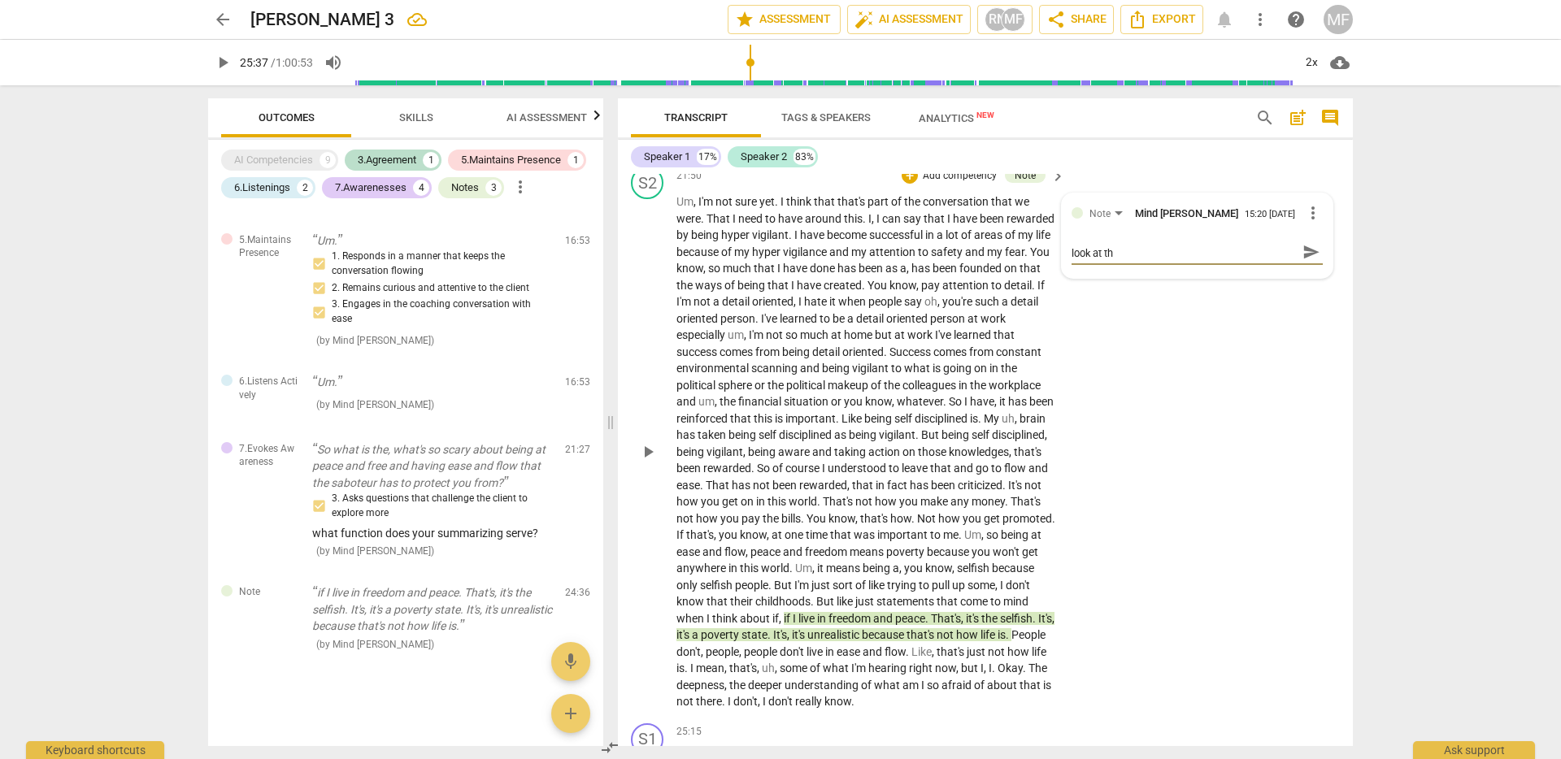
scroll to position [0, 0]
click at [1302, 268] on span "send" at bounding box center [1311, 259] width 18 height 18
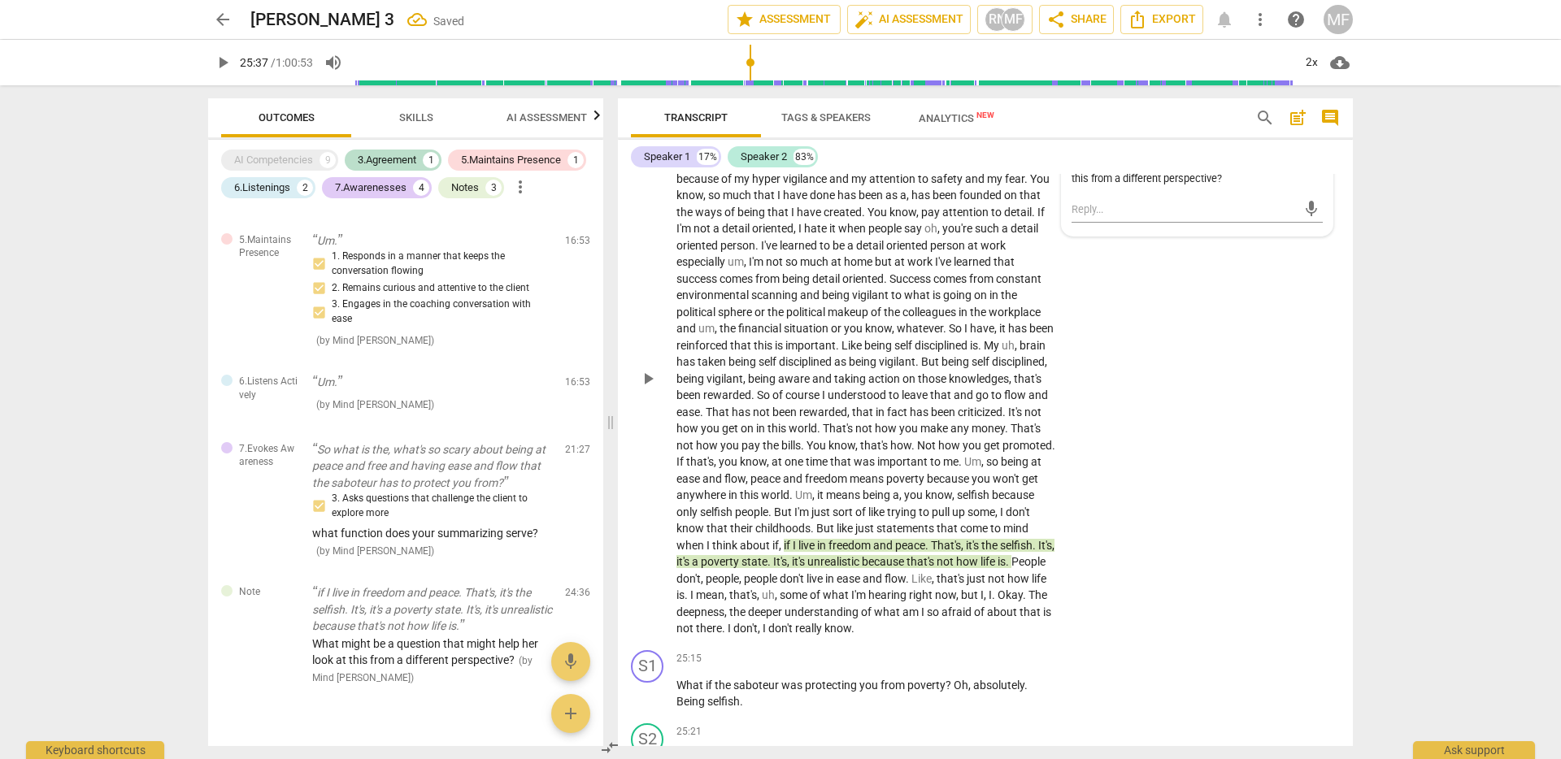
scroll to position [5607, 0]
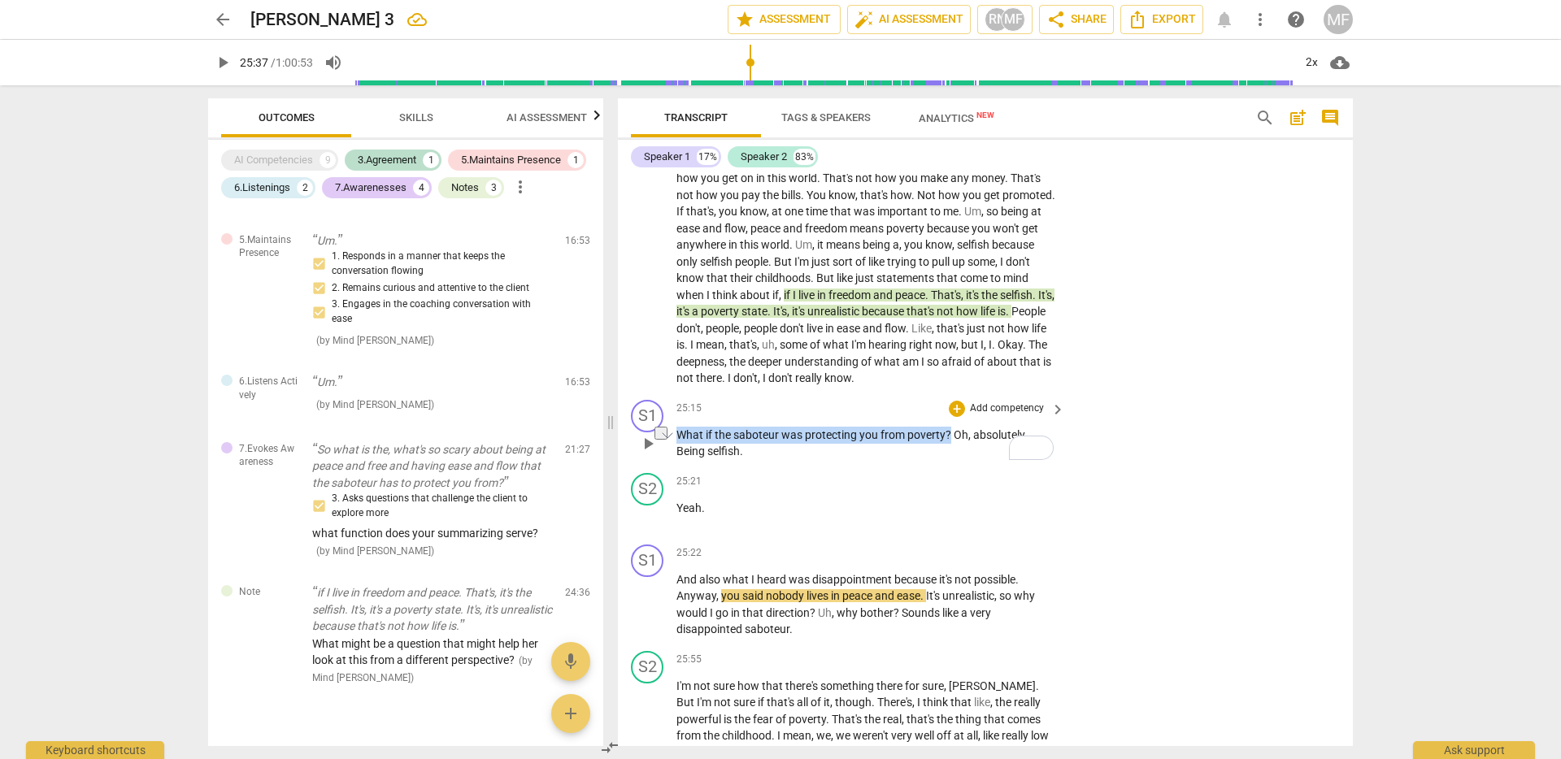
drag, startPoint x: 949, startPoint y: 470, endPoint x: 672, endPoint y: 475, distance: 277.2
click at [672, 467] on div "S1 play_arrow pause 25:15 + Add competency keyboard_arrow_right What if the sab…" at bounding box center [985, 429] width 735 height 73
click at [964, 441] on div "+" at bounding box center [967, 447] width 16 height 16
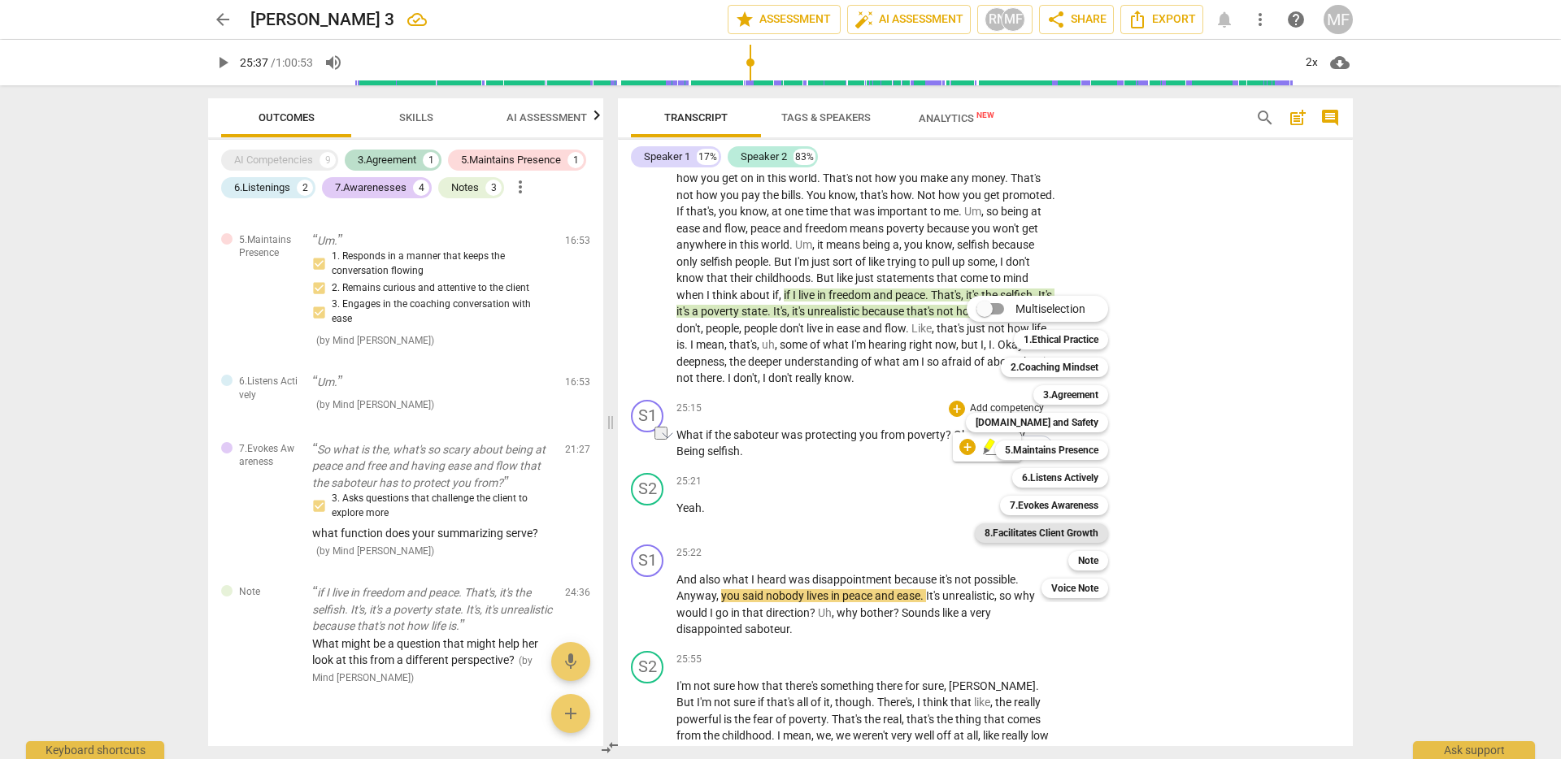
click at [1064, 538] on b "8.Facilitates Client Growth" at bounding box center [1041, 533] width 114 height 20
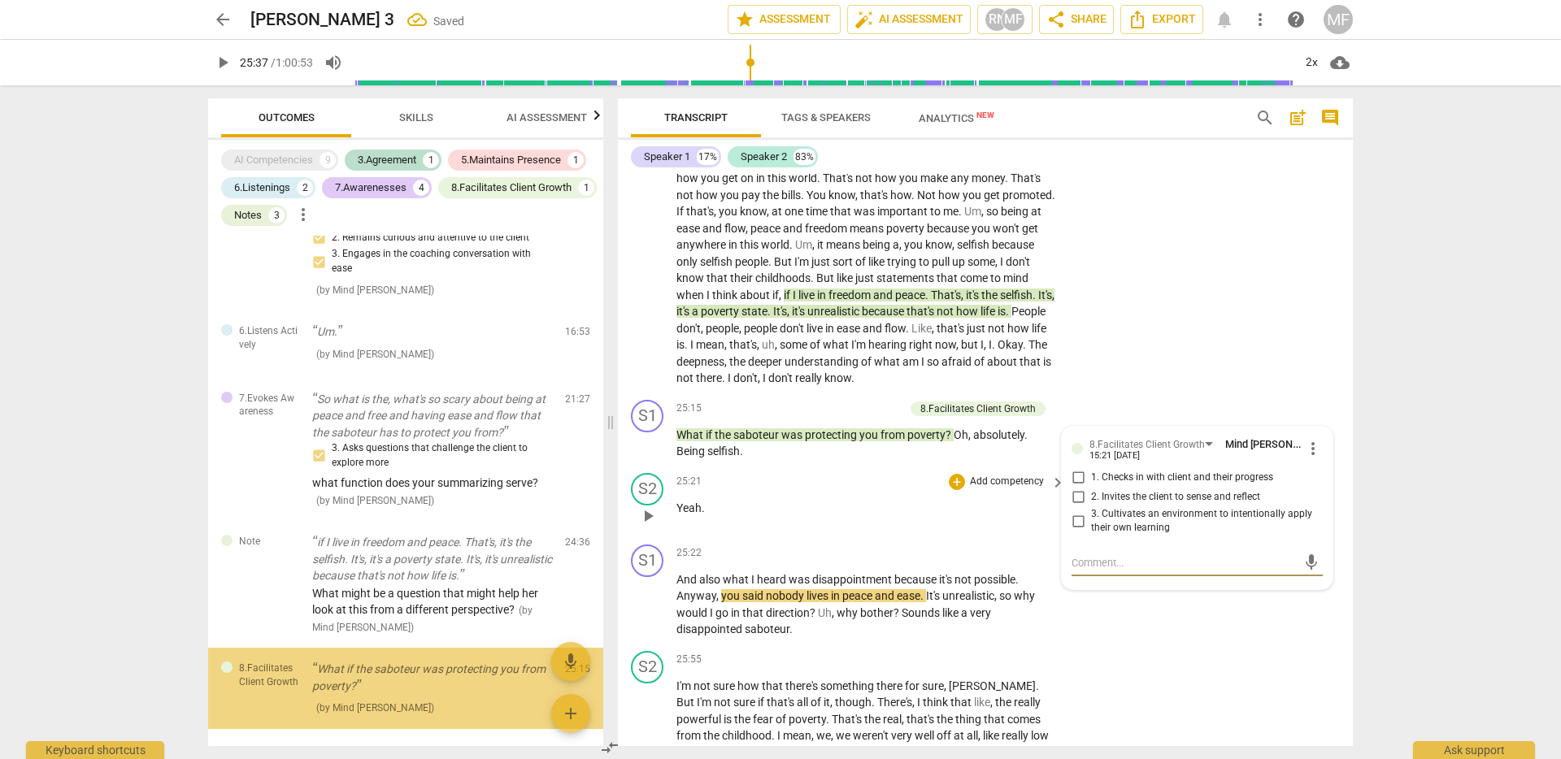
scroll to position [958, 0]
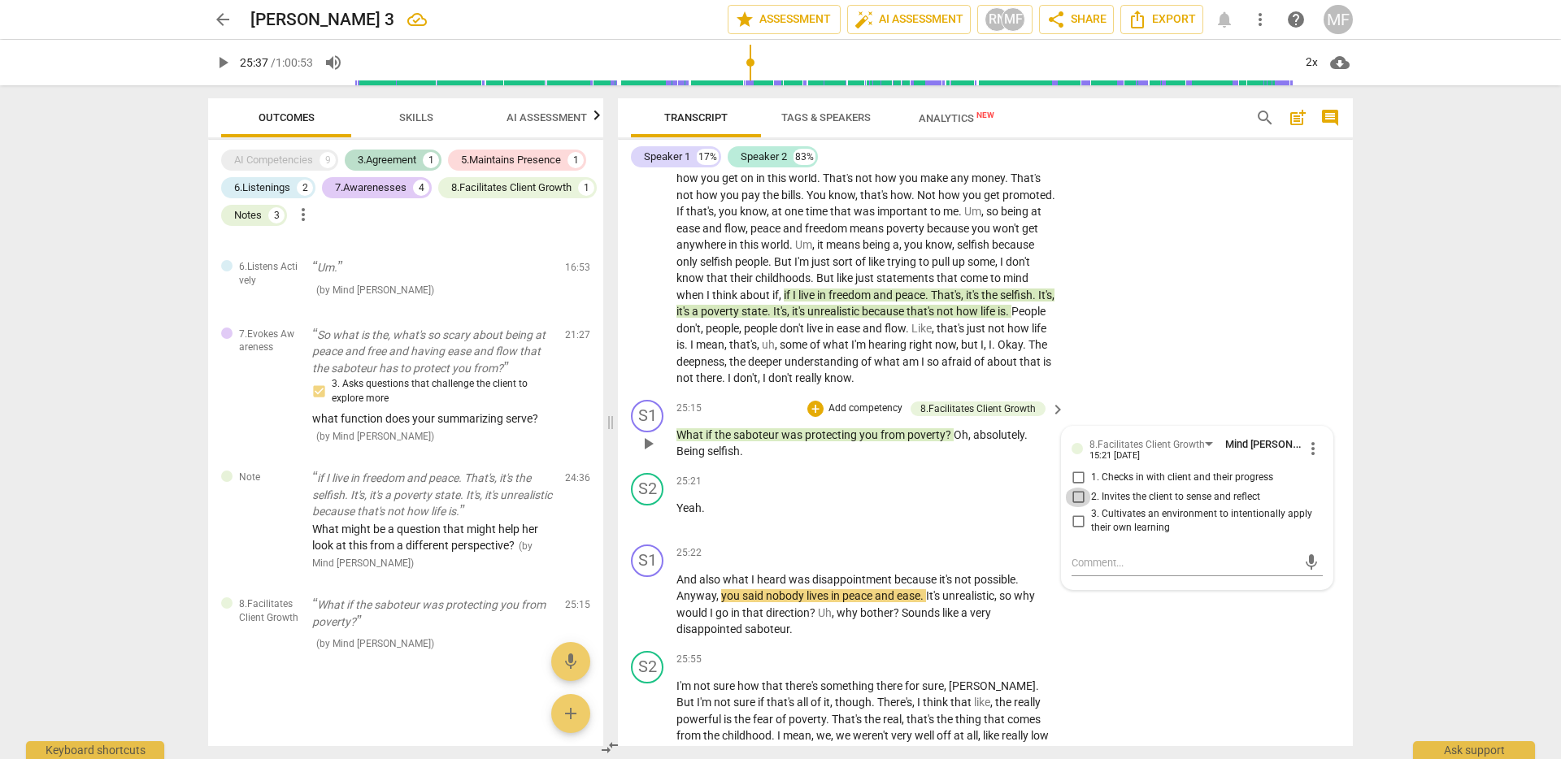
click at [1074, 507] on input "2. Invites the client to sense and reflect" at bounding box center [1078, 498] width 26 height 20
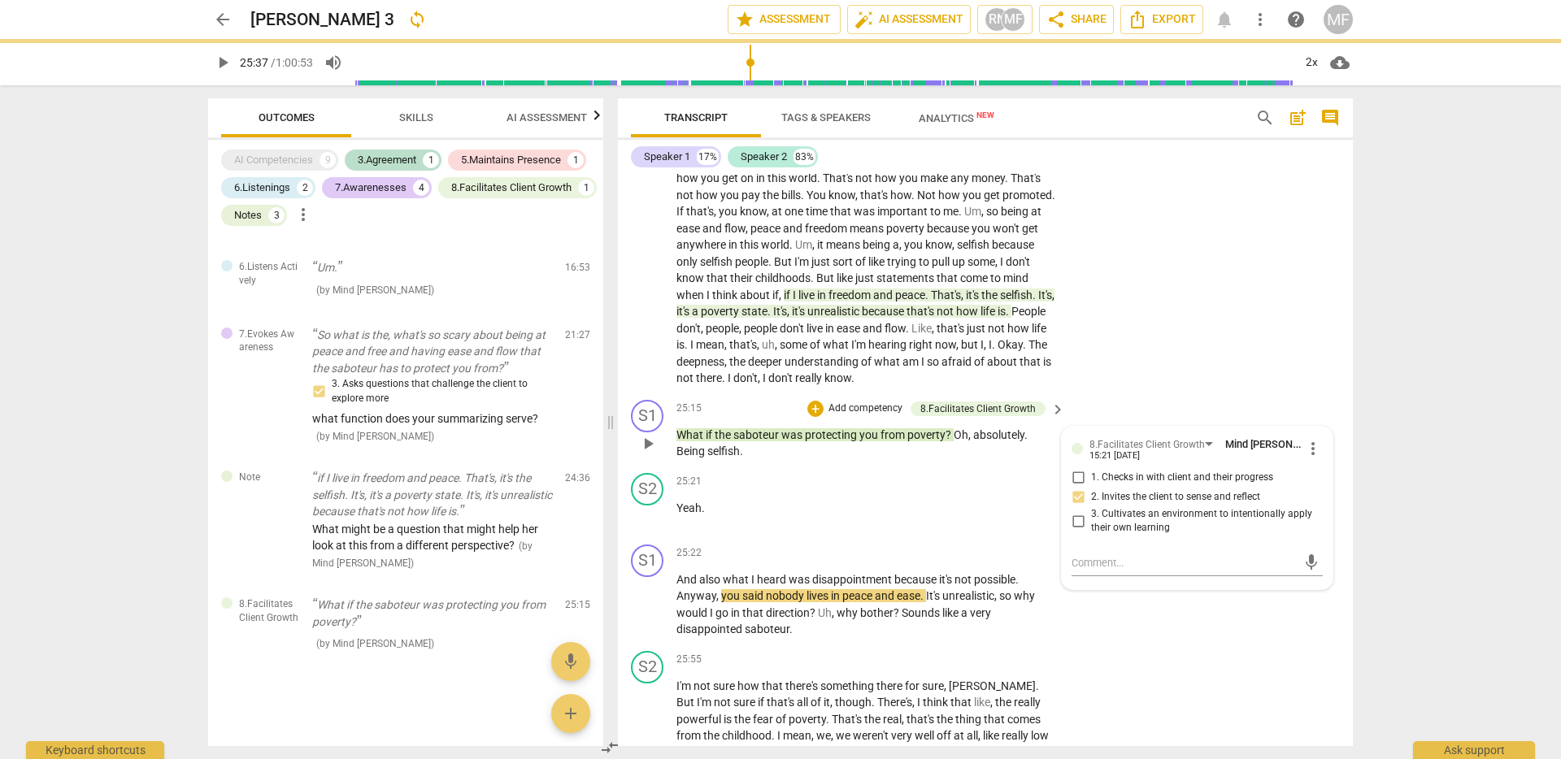
click at [951, 441] on span "?" at bounding box center [949, 434] width 8 height 13
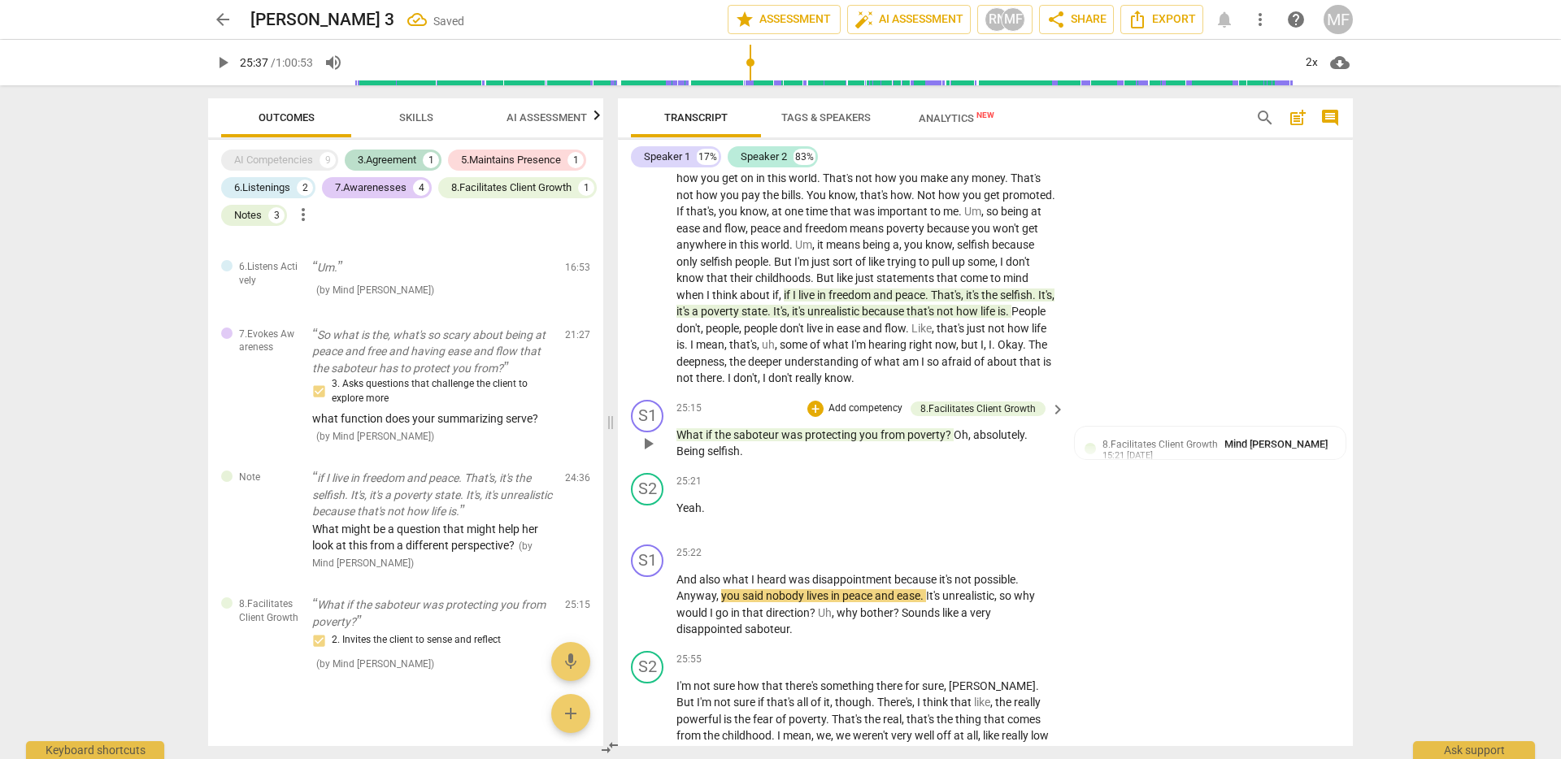
drag, startPoint x: 670, startPoint y: 464, endPoint x: 775, endPoint y: 490, distance: 108.8
click at [775, 467] on div "S1 play_arrow pause 25:15 + Add competency 8.Facilitates Client Growth keyboard…" at bounding box center [985, 429] width 735 height 73
drag, startPoint x: 744, startPoint y: 485, endPoint x: 662, endPoint y: 462, distance: 85.4
click at [662, 462] on div "S1 play_arrow pause 25:15 + Add competency 8.Facilitates Client Growth keyboard…" at bounding box center [985, 429] width 735 height 73
click at [822, 417] on div "+ Add competency" at bounding box center [855, 409] width 97 height 16
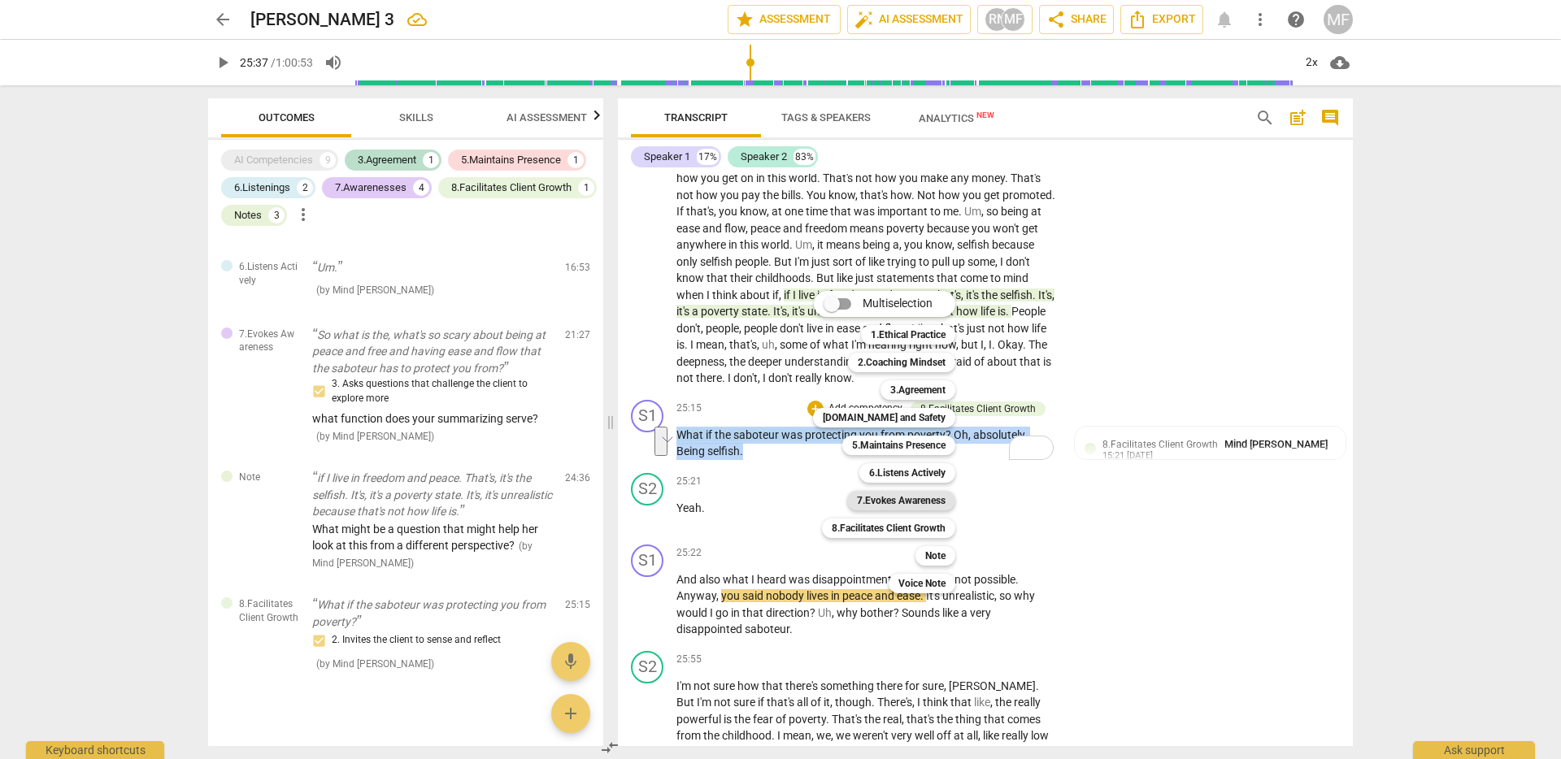
click at [880, 498] on b "7.Evokes Awareness" at bounding box center [901, 501] width 89 height 20
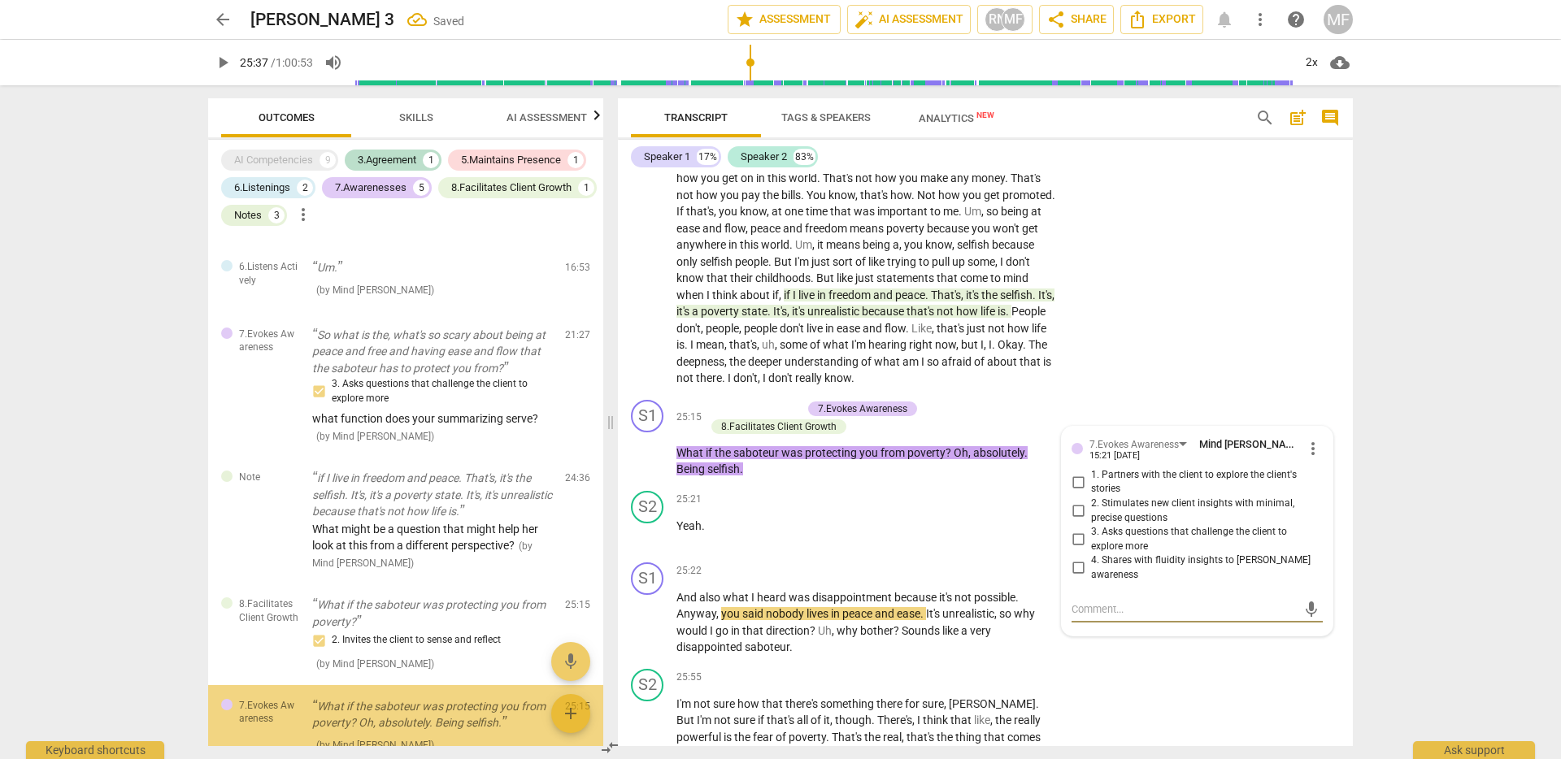
scroll to position [1059, 0]
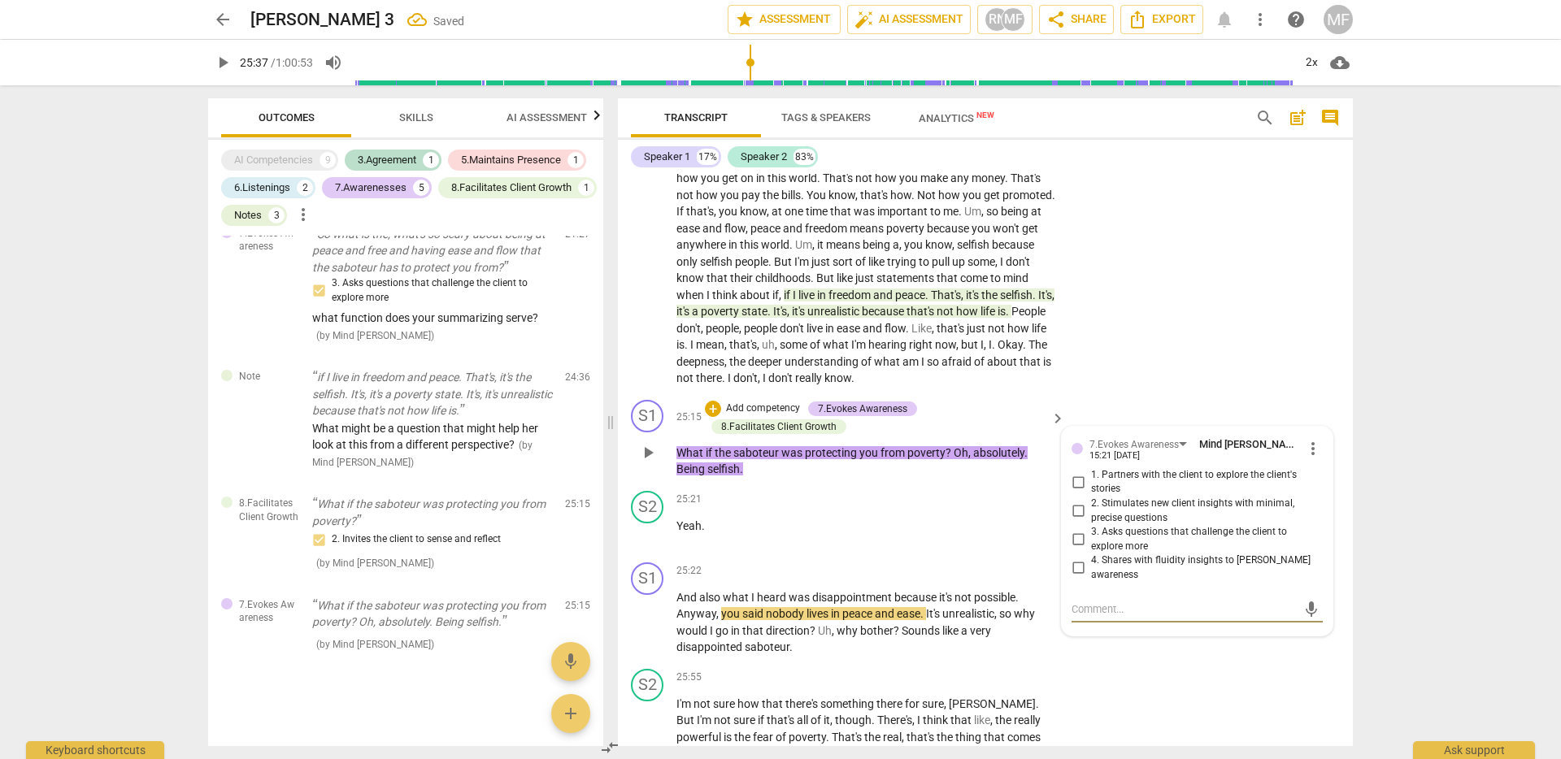
click at [1075, 549] on input "3. Asks questions that challenge the client to explore more" at bounding box center [1078, 540] width 26 height 20
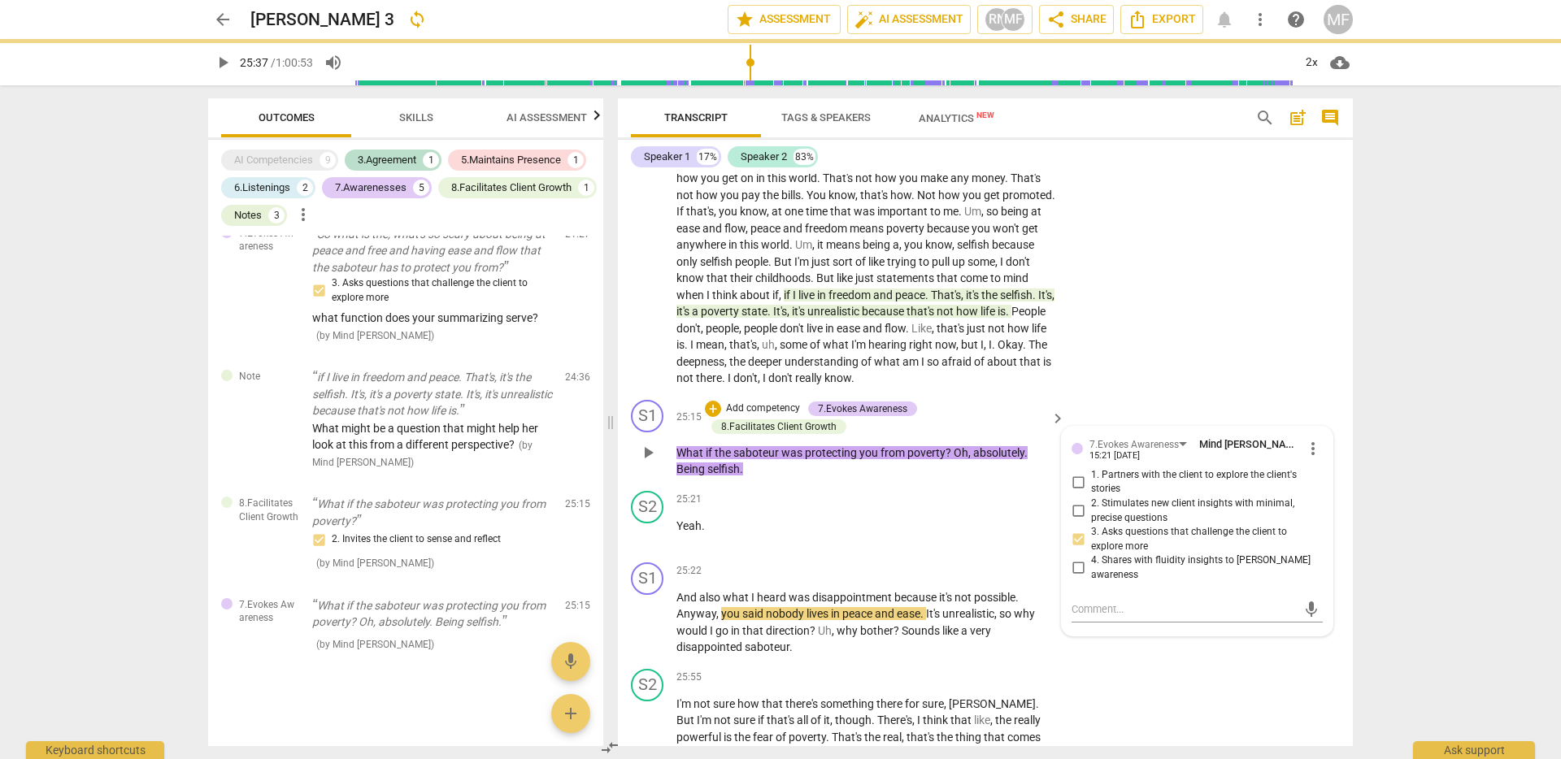
click at [1078, 521] on input "2. Stimulates new client insights with minimal, precise questions" at bounding box center [1078, 512] width 26 height 20
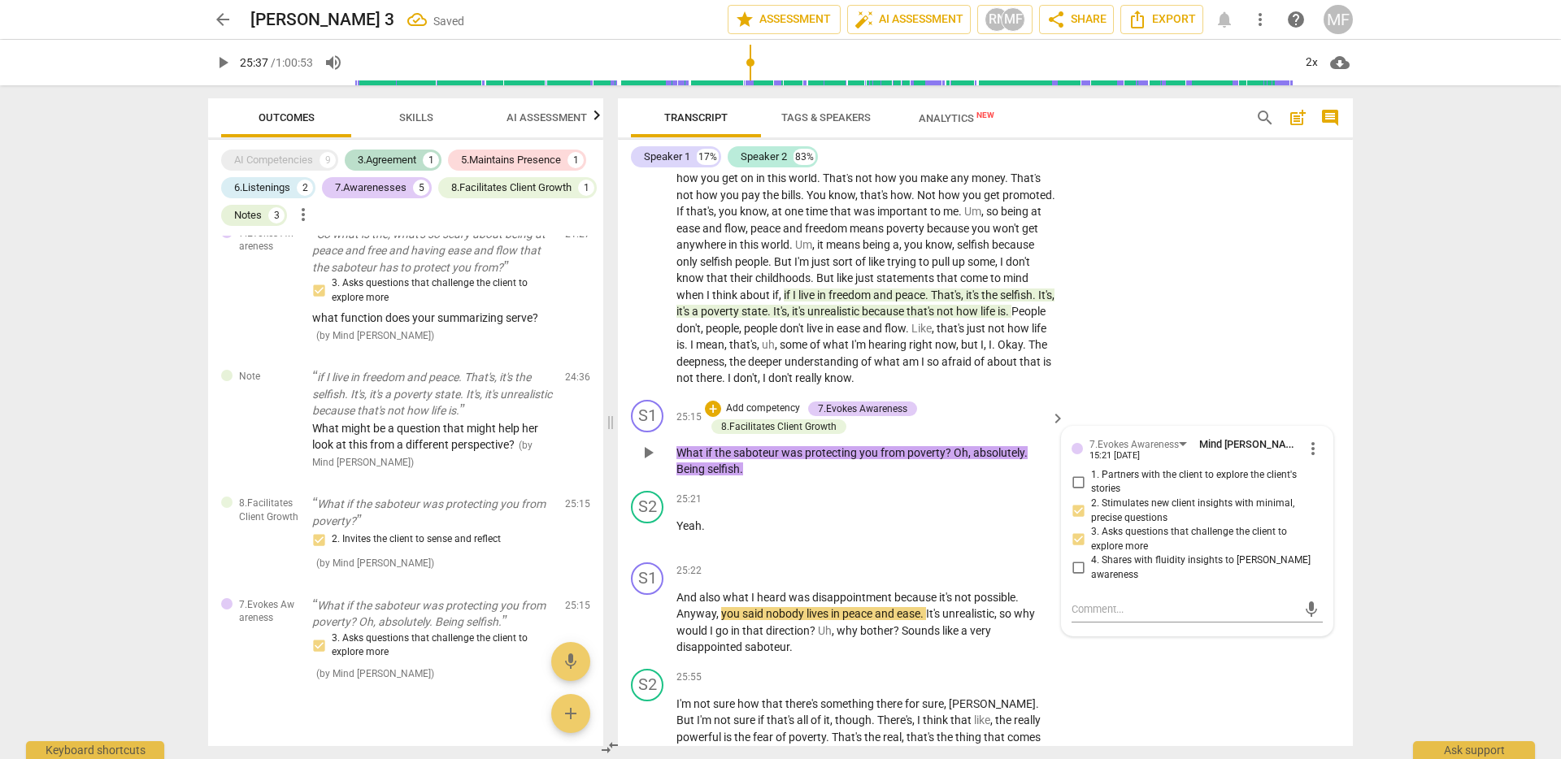
click at [875, 484] on div "S1 play_arrow pause 25:15 + Add competency 7.Evokes Awareness 8.Facilitates Cli…" at bounding box center [985, 438] width 735 height 91
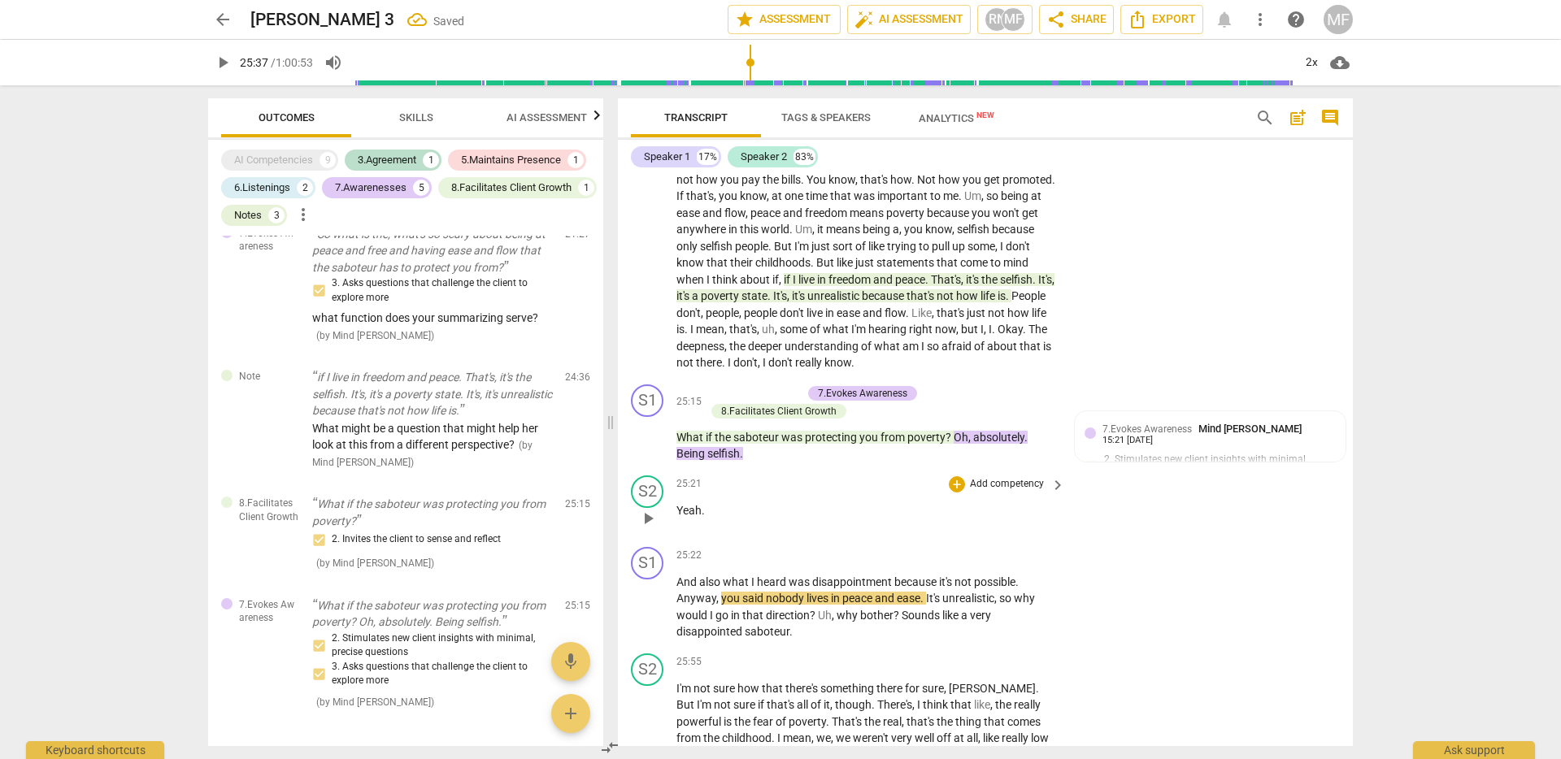
scroll to position [5839, 0]
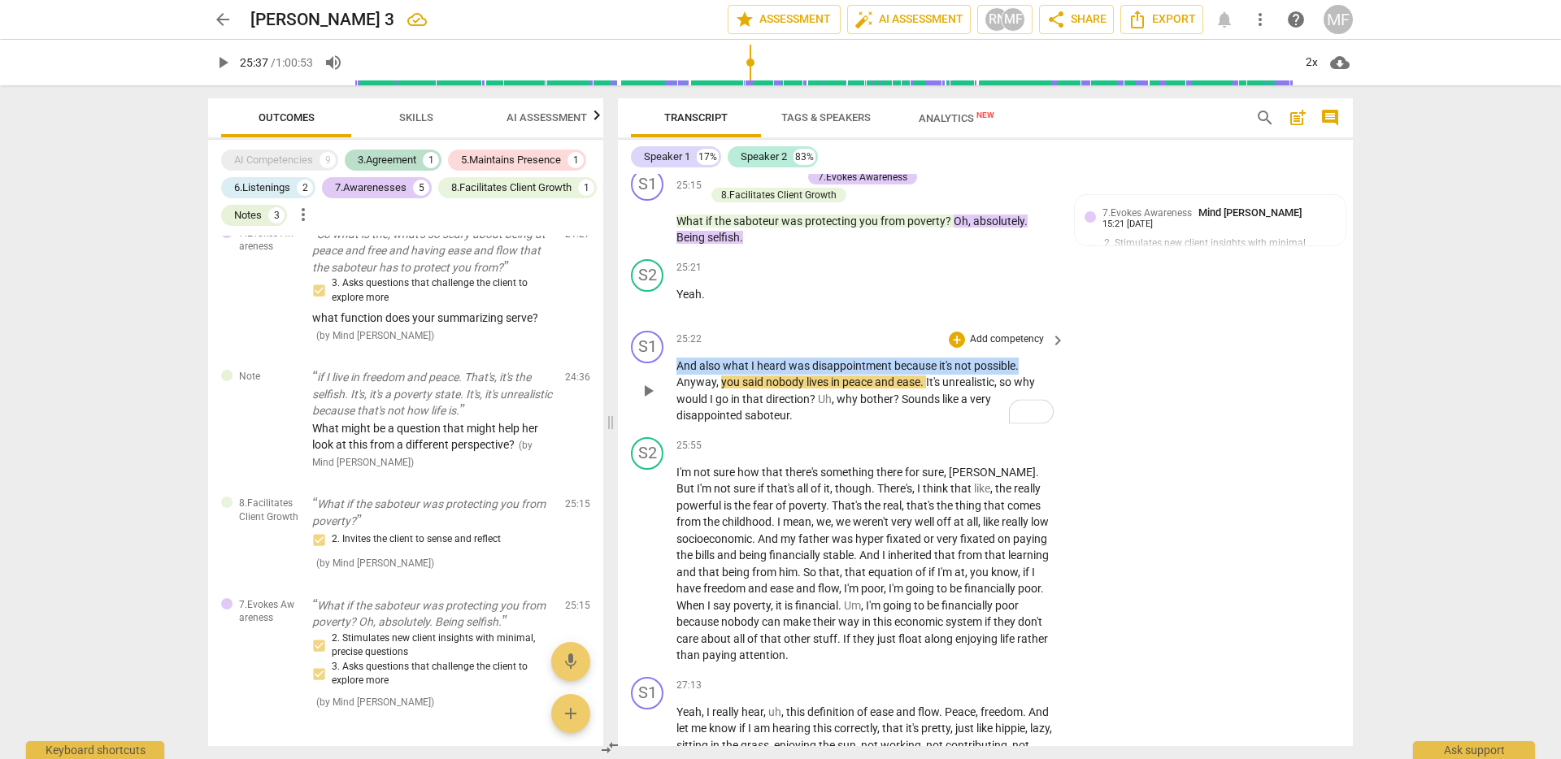
drag, startPoint x: 676, startPoint y: 395, endPoint x: 1033, endPoint y: 398, distance: 356.8
click at [1033, 398] on p "And also what I heard was disappointment because it's not possible . Anyway , y…" at bounding box center [866, 391] width 380 height 67
click at [1034, 381] on div "+" at bounding box center [1035, 378] width 16 height 16
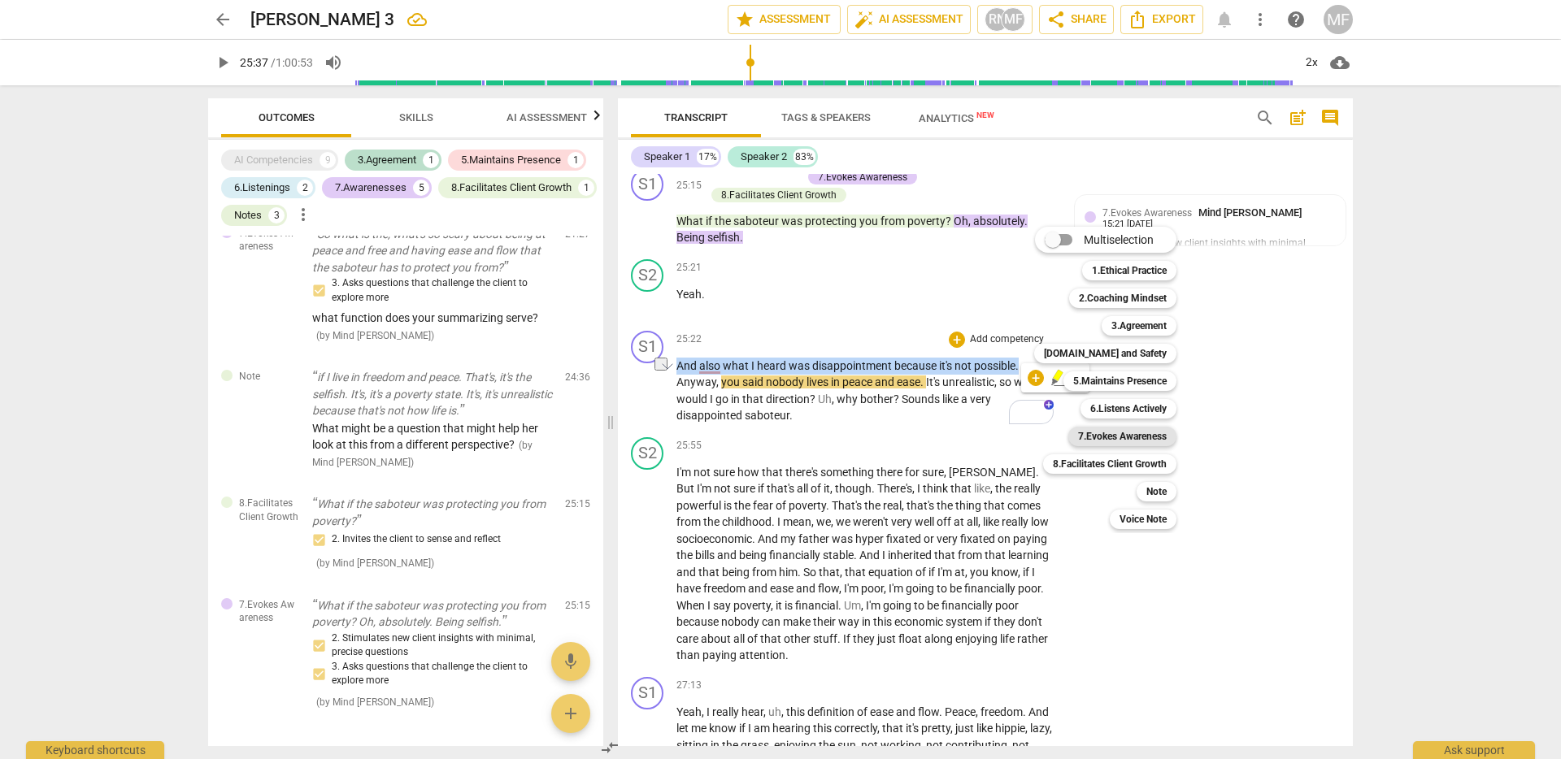
click at [1112, 437] on b "7.Evokes Awareness" at bounding box center [1122, 437] width 89 height 20
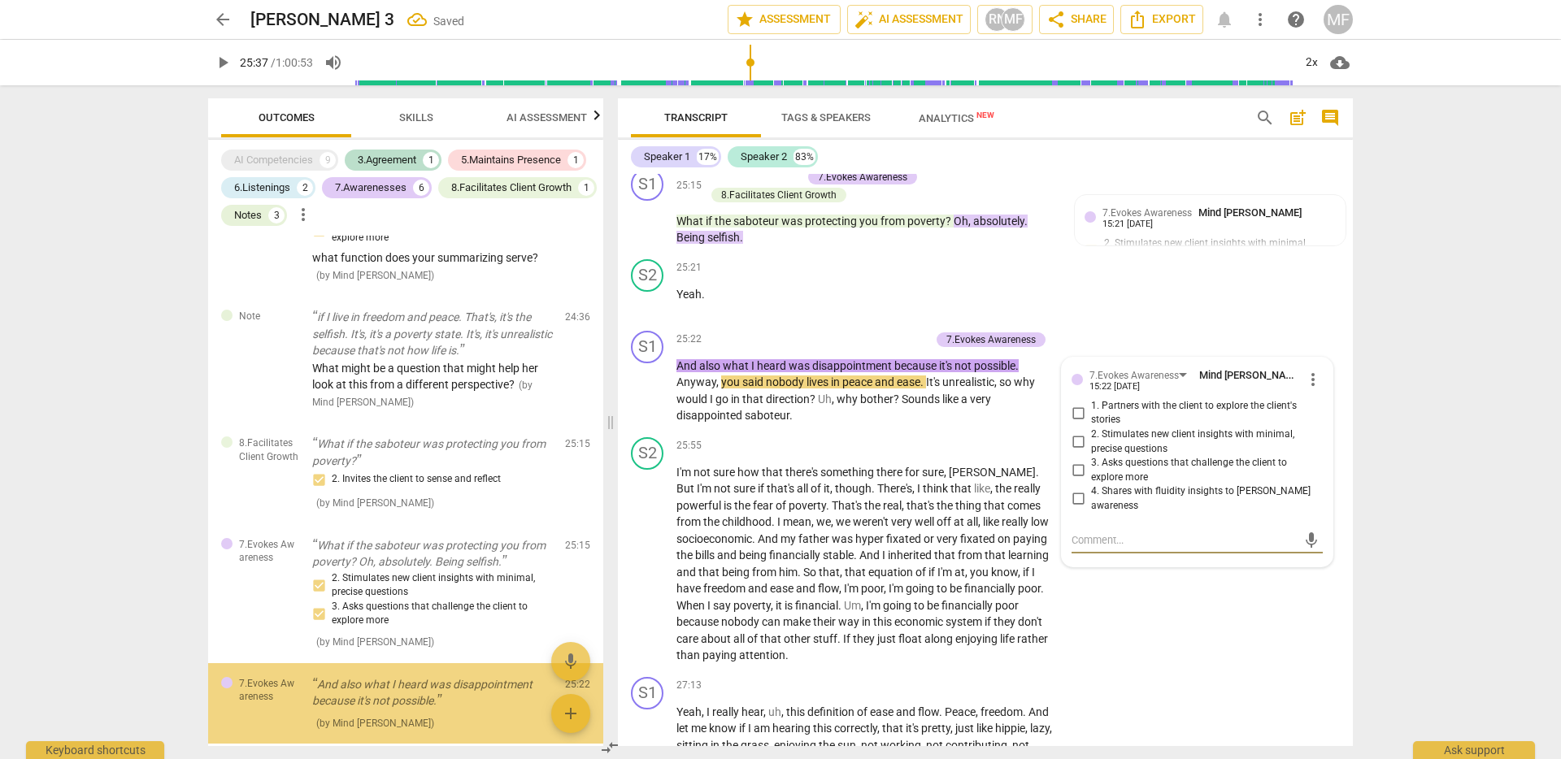
scroll to position [1198, 0]
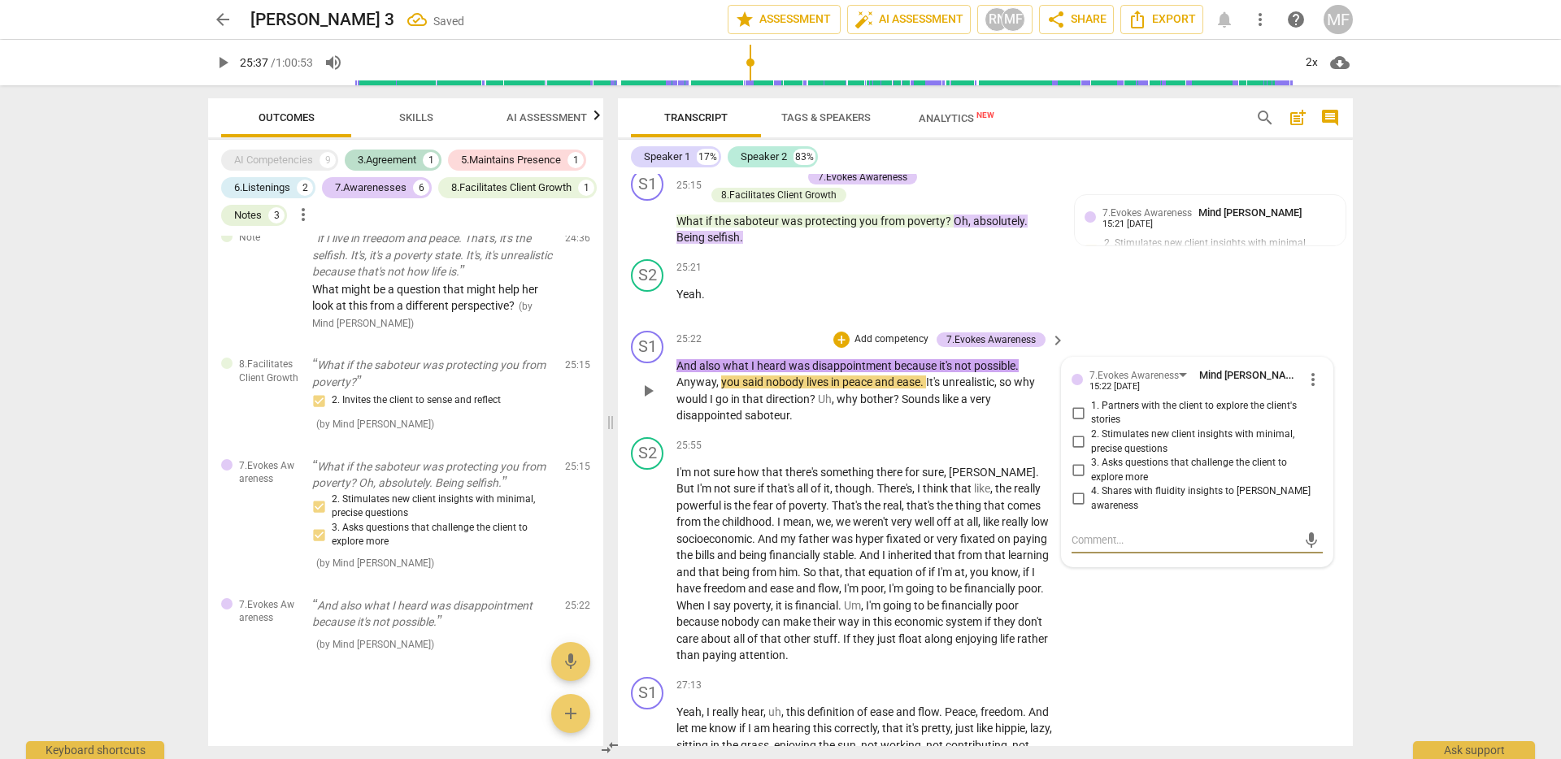
click at [1078, 509] on input "4. Shares with fluidity insights to [PERSON_NAME] awareness" at bounding box center [1078, 499] width 26 height 20
click at [1099, 548] on textarea at bounding box center [1183, 539] width 225 height 15
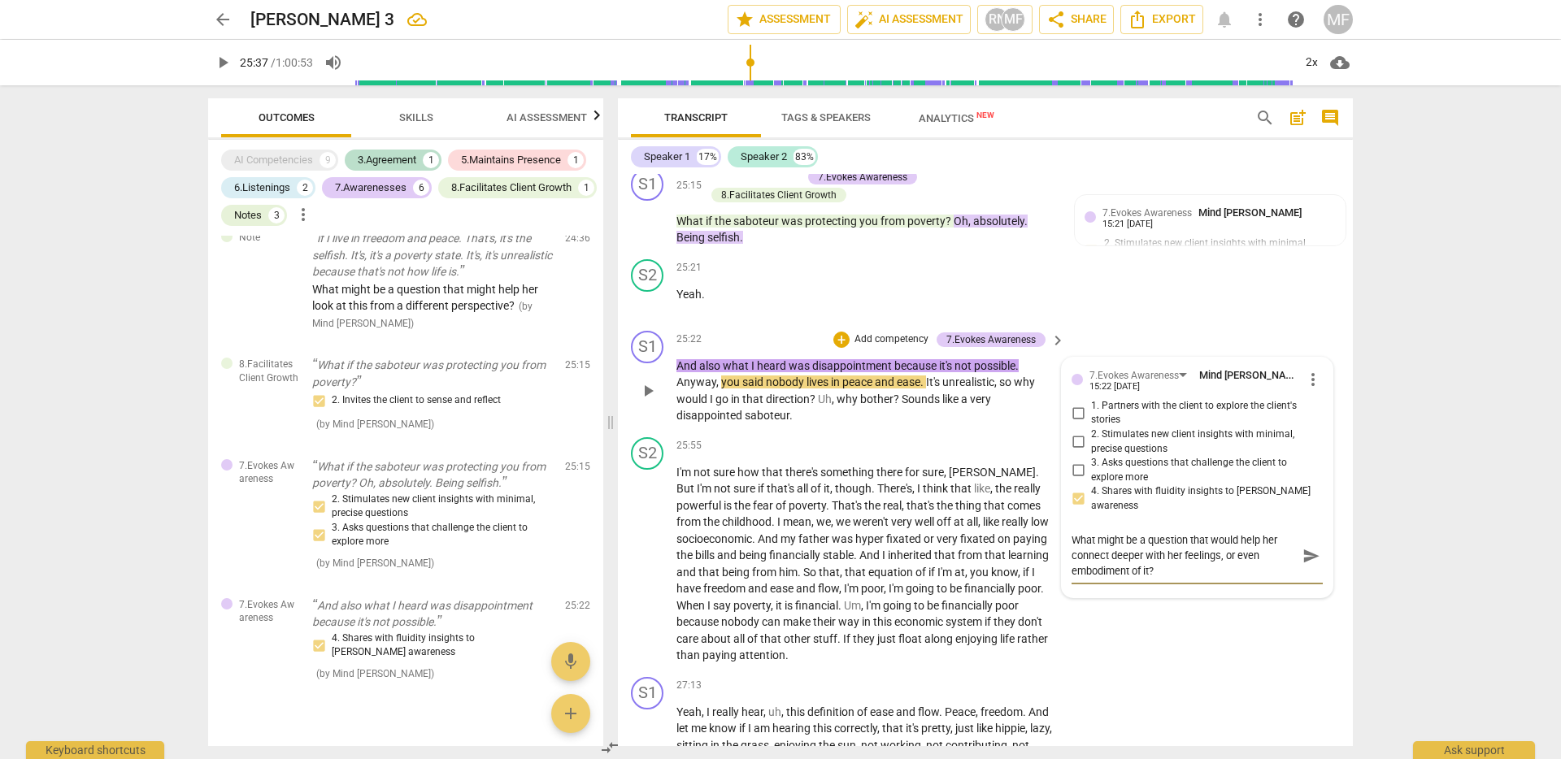
type textarea "What might be a question that would help her connect deeper with her feelings, …"
click at [1299, 566] on span "send" at bounding box center [1311, 556] width 24 height 20
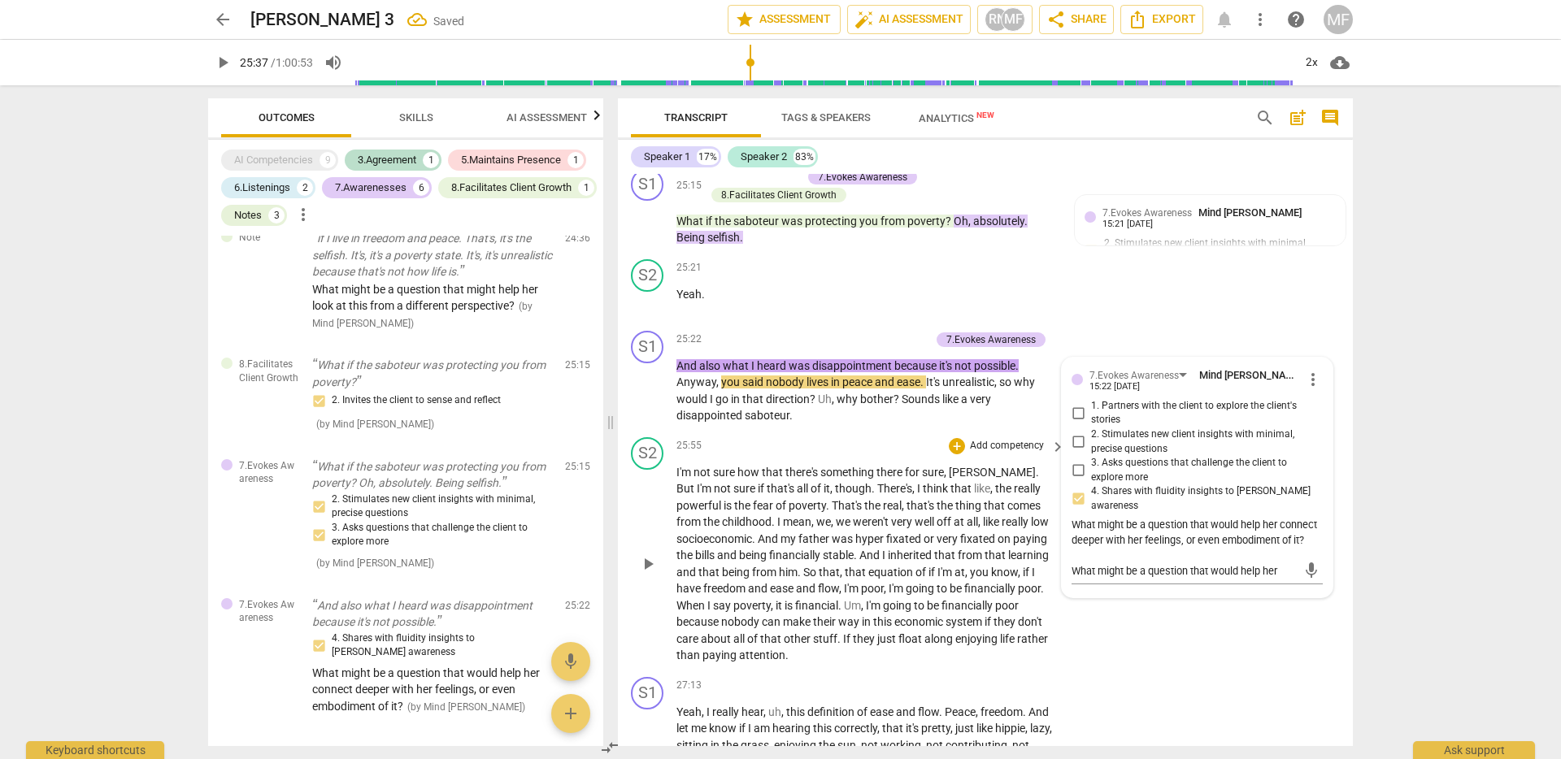
click at [974, 495] on span "like" at bounding box center [982, 488] width 16 height 13
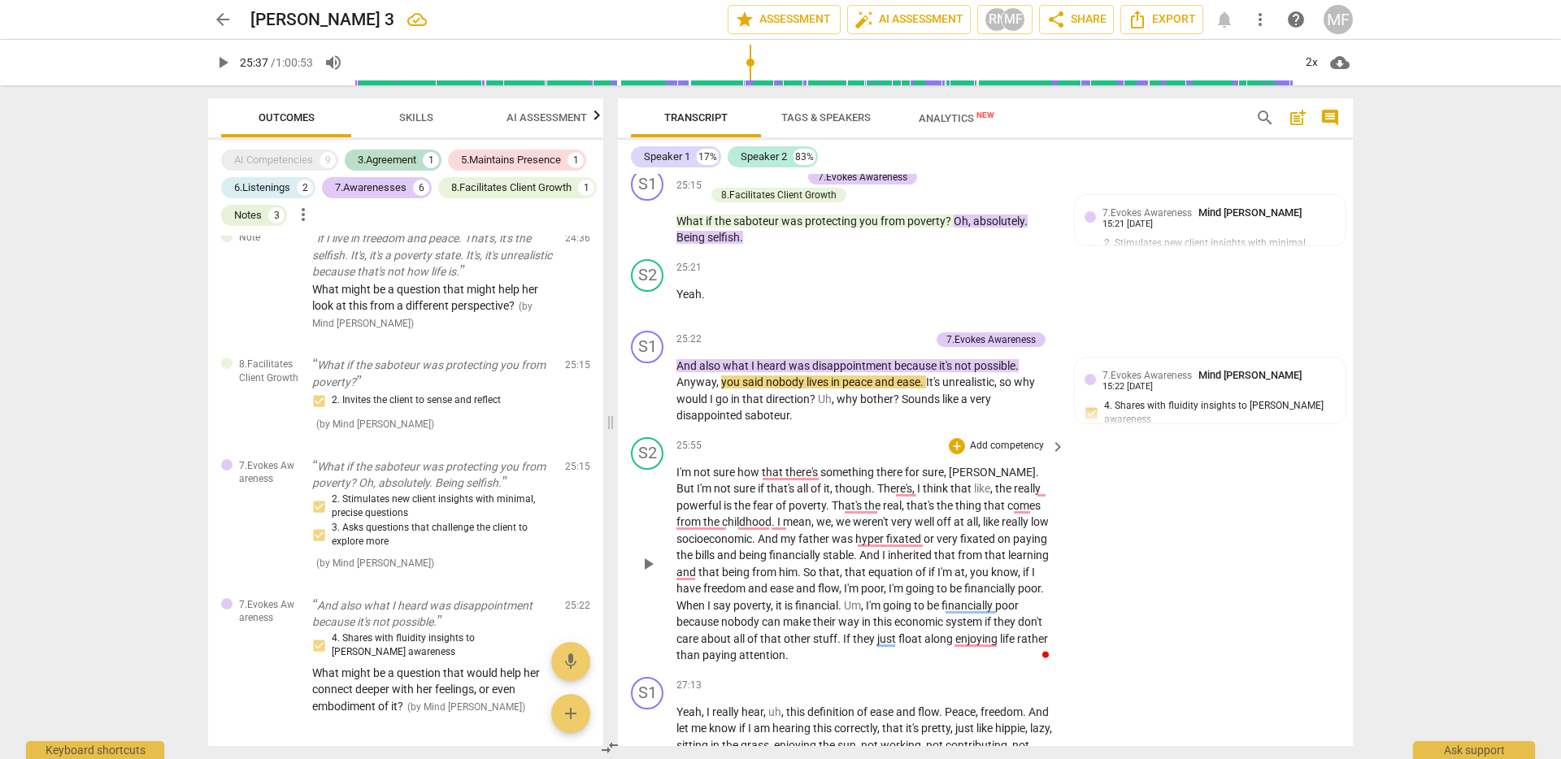
click at [788, 512] on span "poverty" at bounding box center [806, 505] width 37 height 13
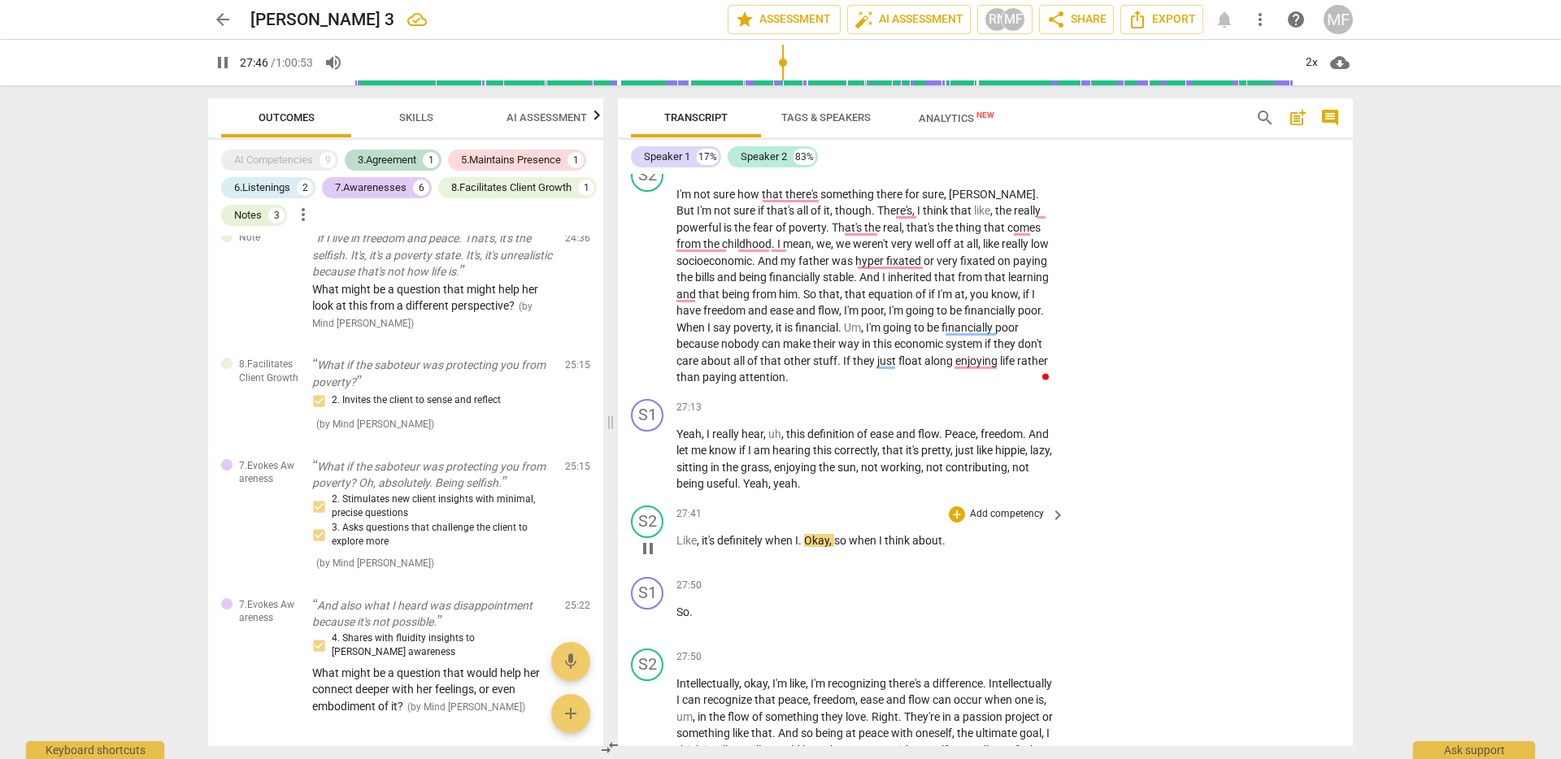
scroll to position [6226, 0]
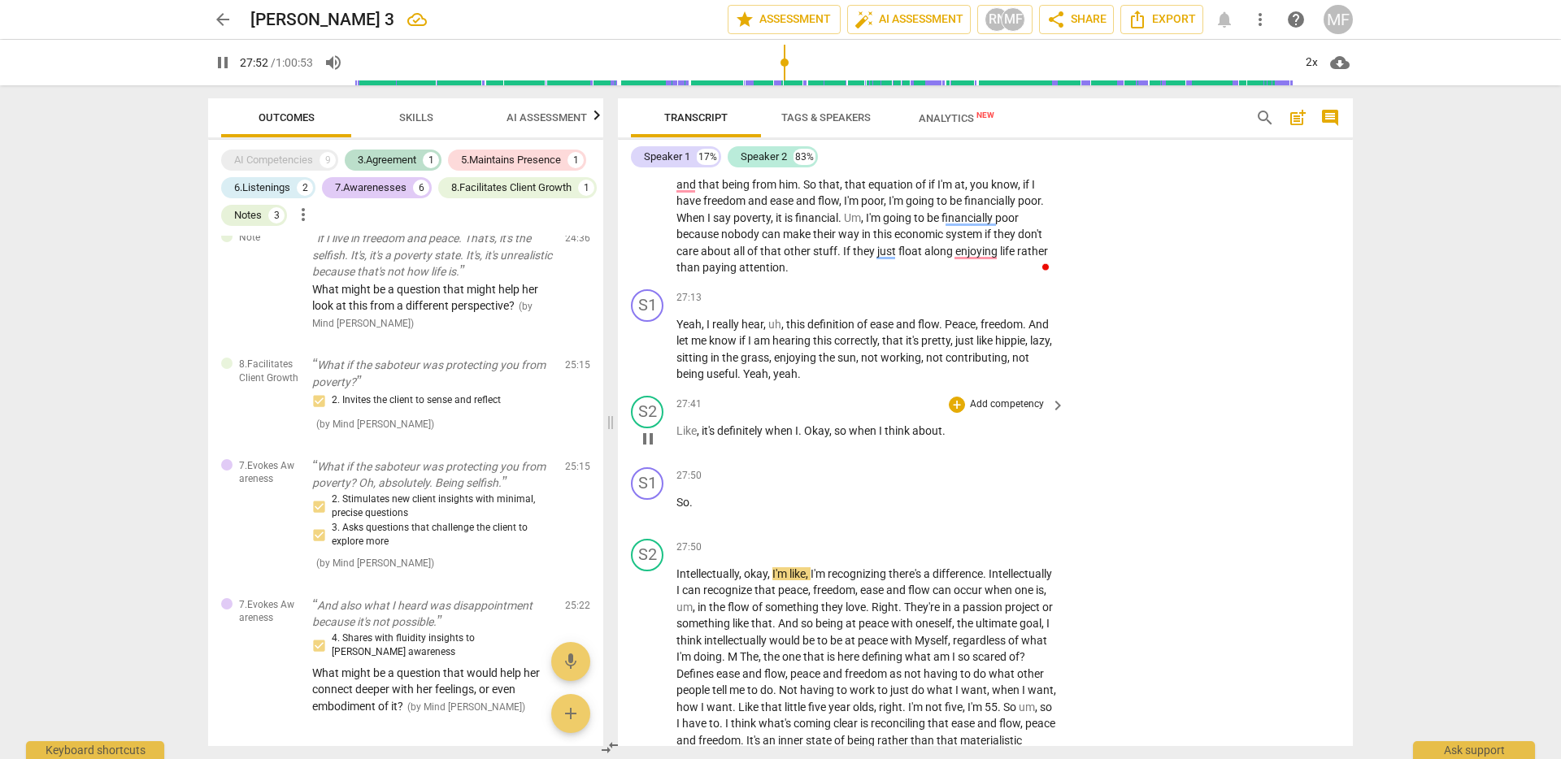
click at [647, 449] on span "pause" at bounding box center [648, 439] width 20 height 20
type input "1673"
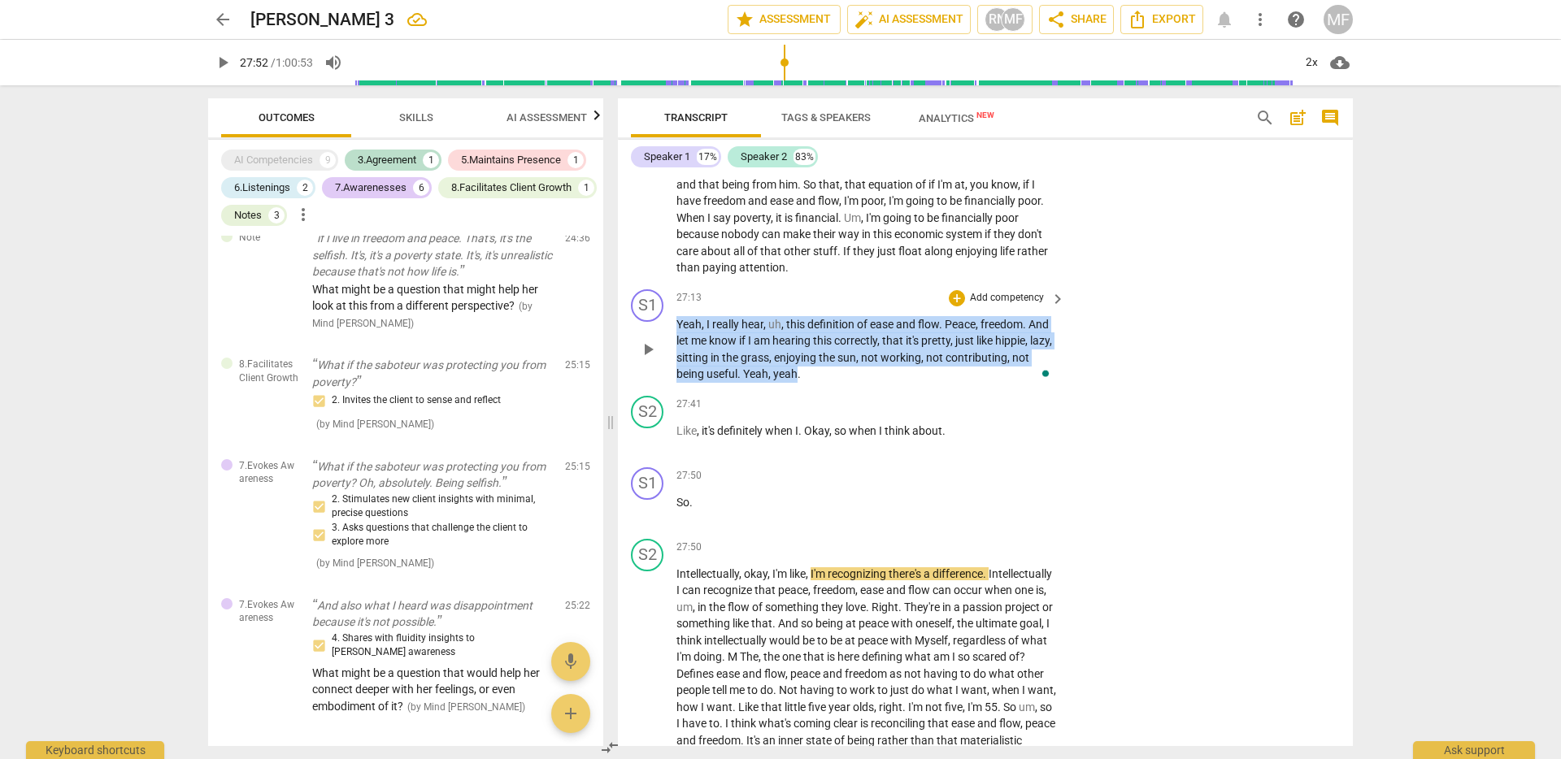
drag, startPoint x: 675, startPoint y: 358, endPoint x: 799, endPoint y: 415, distance: 135.7
click at [799, 383] on p "Yeah , I really hear , uh , this definition of ease and flow . Peace , freedom …" at bounding box center [866, 349] width 380 height 67
click at [809, 392] on div "+" at bounding box center [813, 386] width 16 height 16
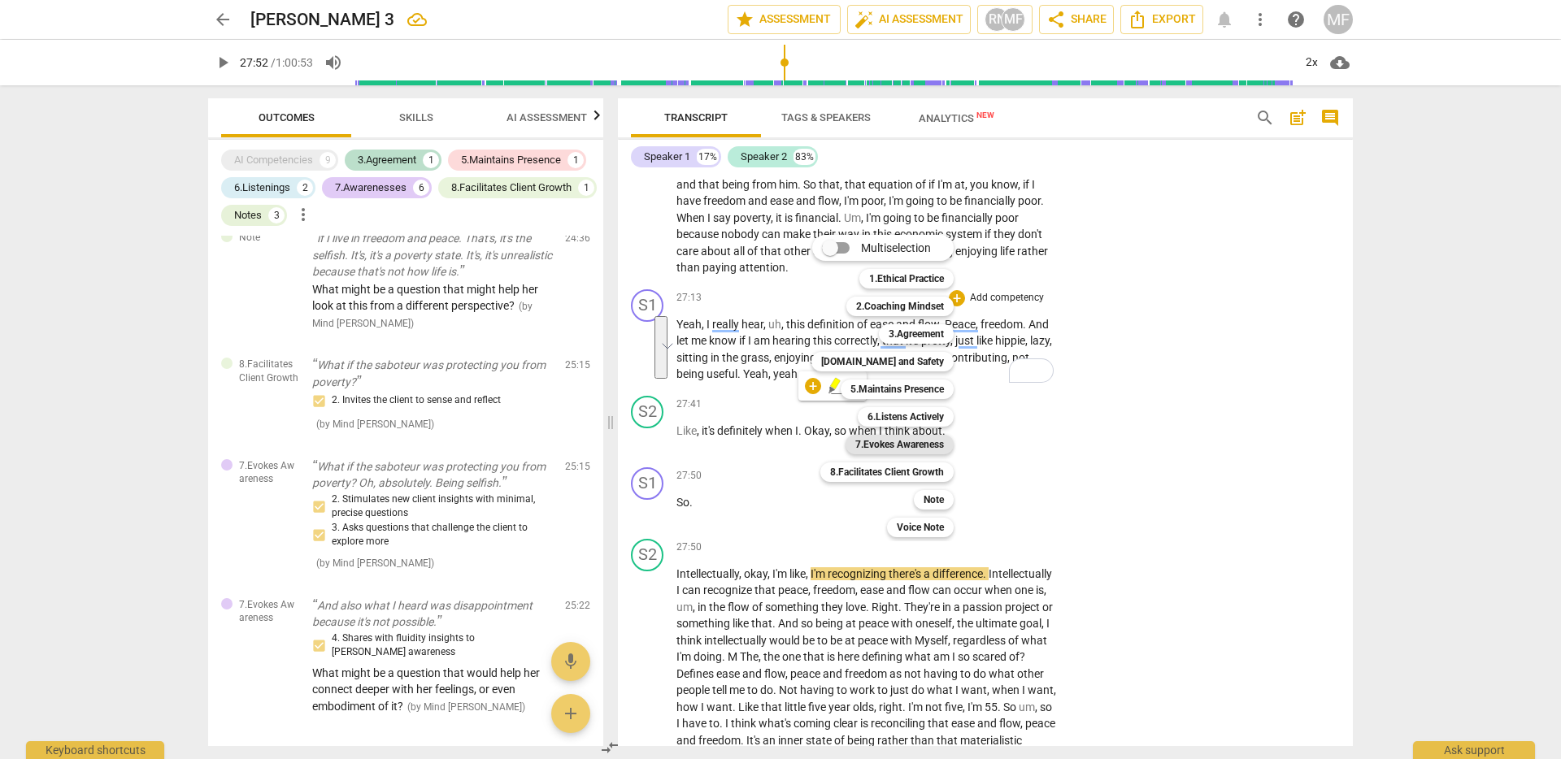
click at [895, 443] on b "7.Evokes Awareness" at bounding box center [899, 445] width 89 height 20
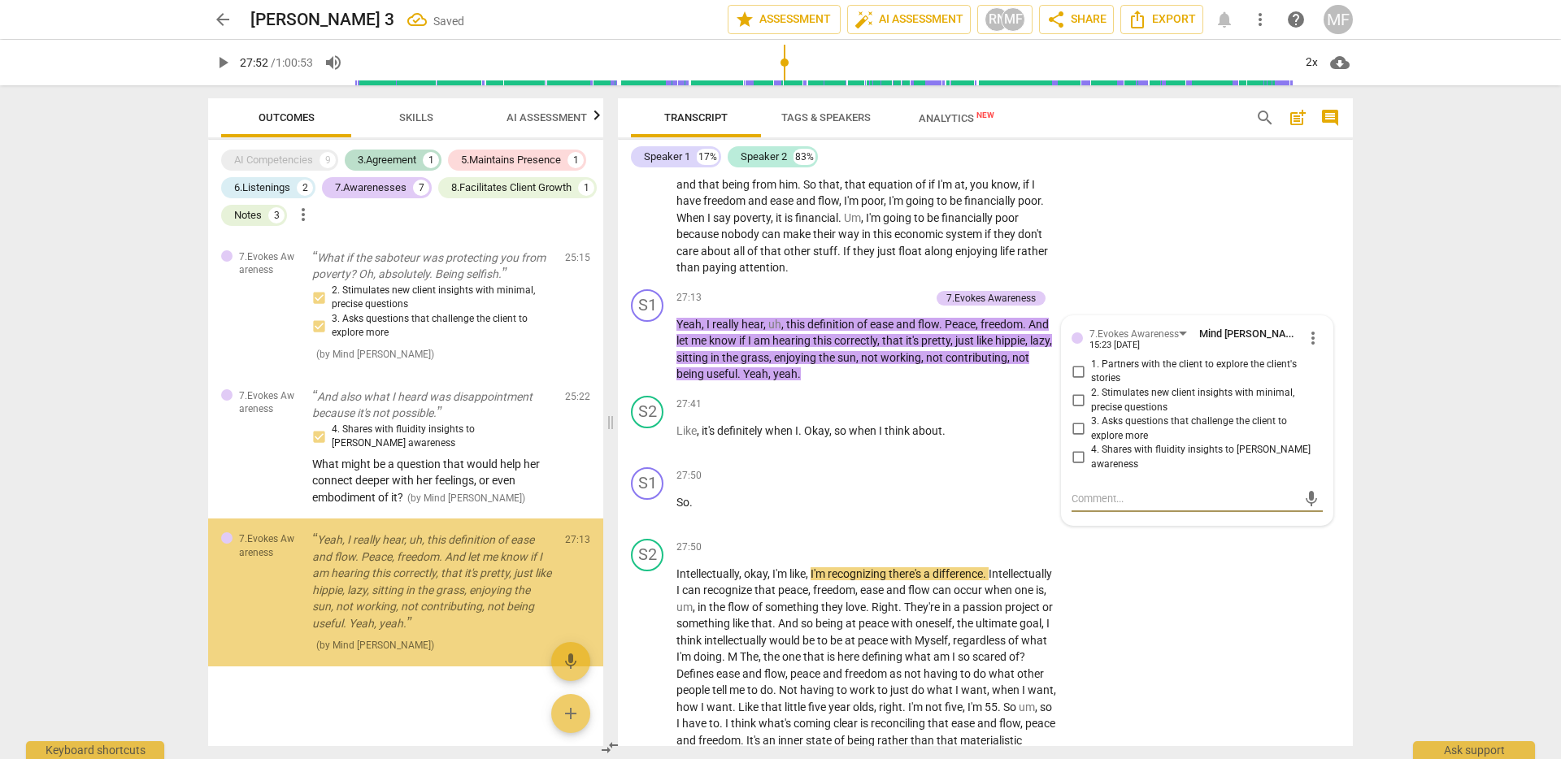
scroll to position [1409, 0]
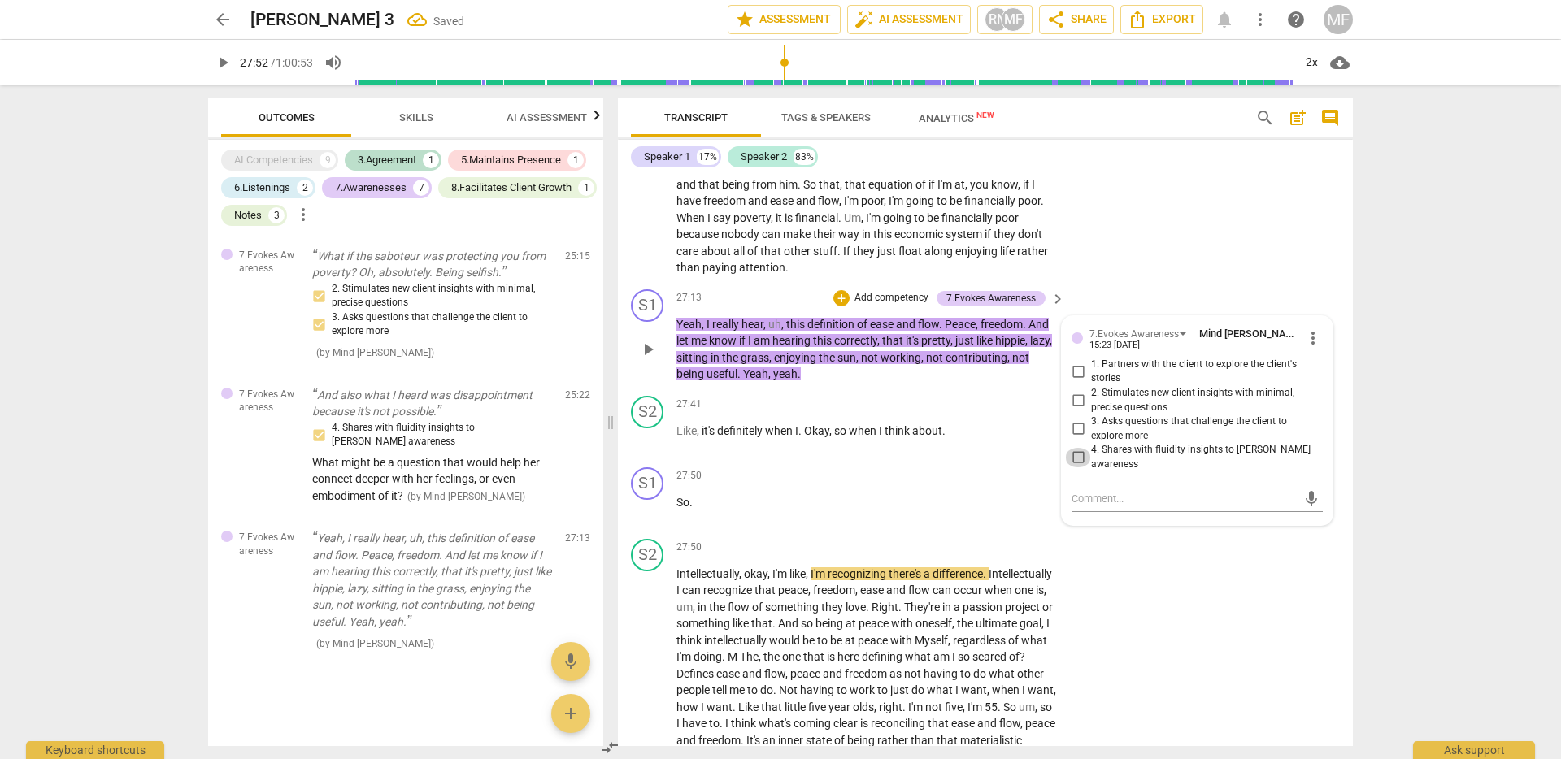
click at [1077, 467] on input "4. Shares with fluidity insights to [PERSON_NAME] awareness" at bounding box center [1078, 458] width 26 height 20
checkbox input "true"
click at [1124, 506] on textarea at bounding box center [1183, 498] width 225 height 15
type textarea "W"
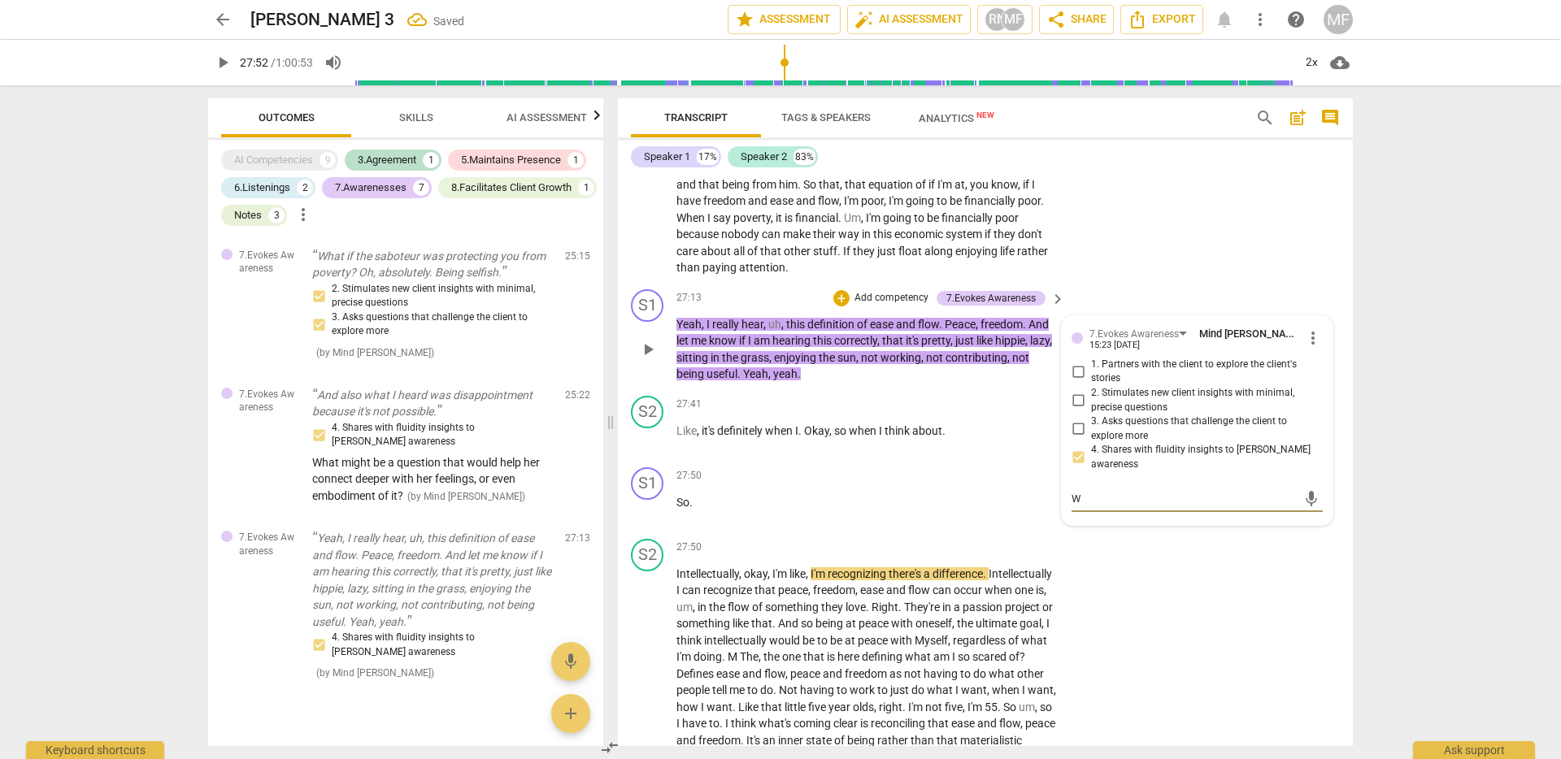
type textarea "Wh"
type textarea "Wha"
type textarea "What"
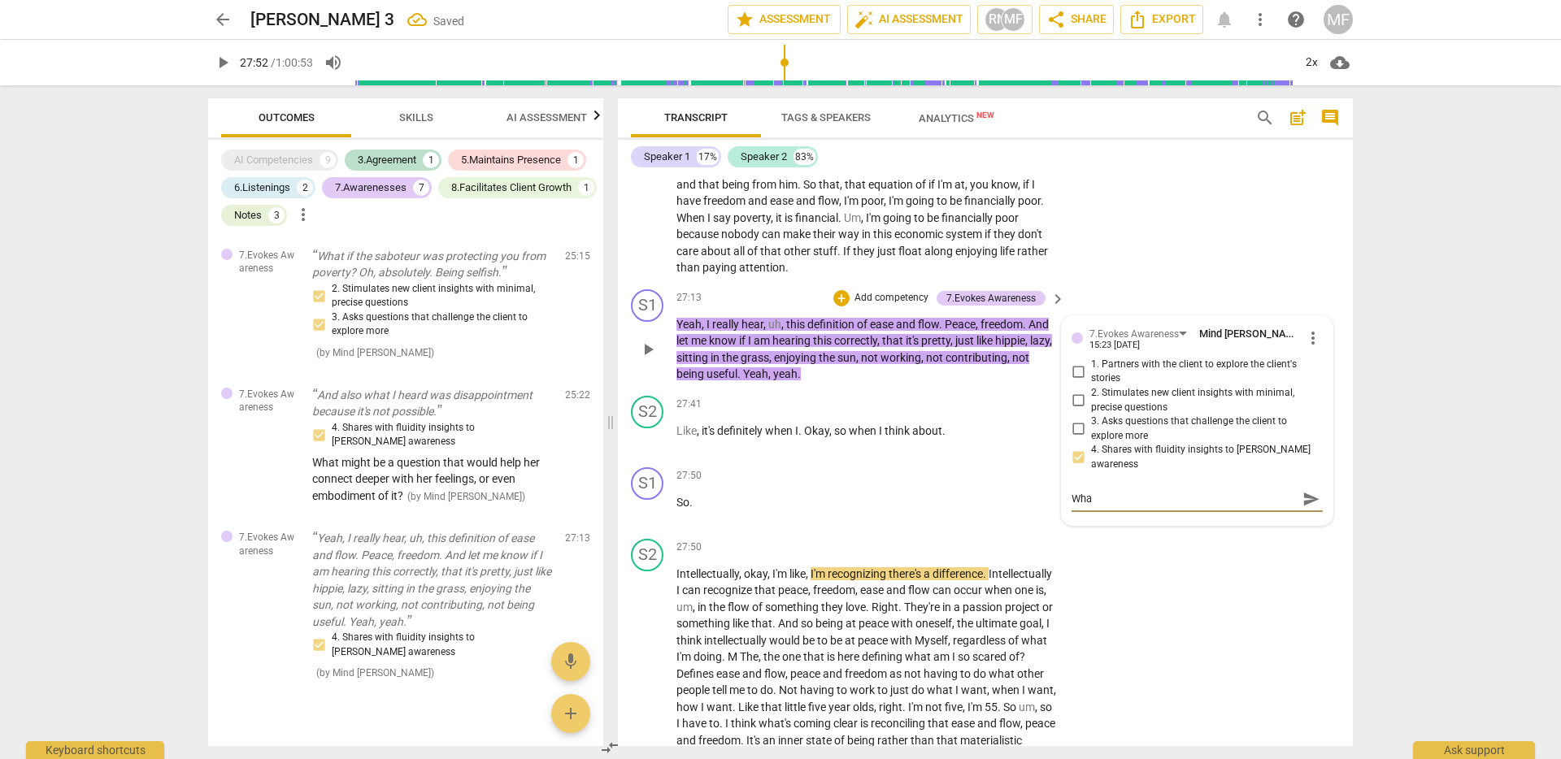
type textarea "What"
type textarea "What m"
type textarea "What mi"
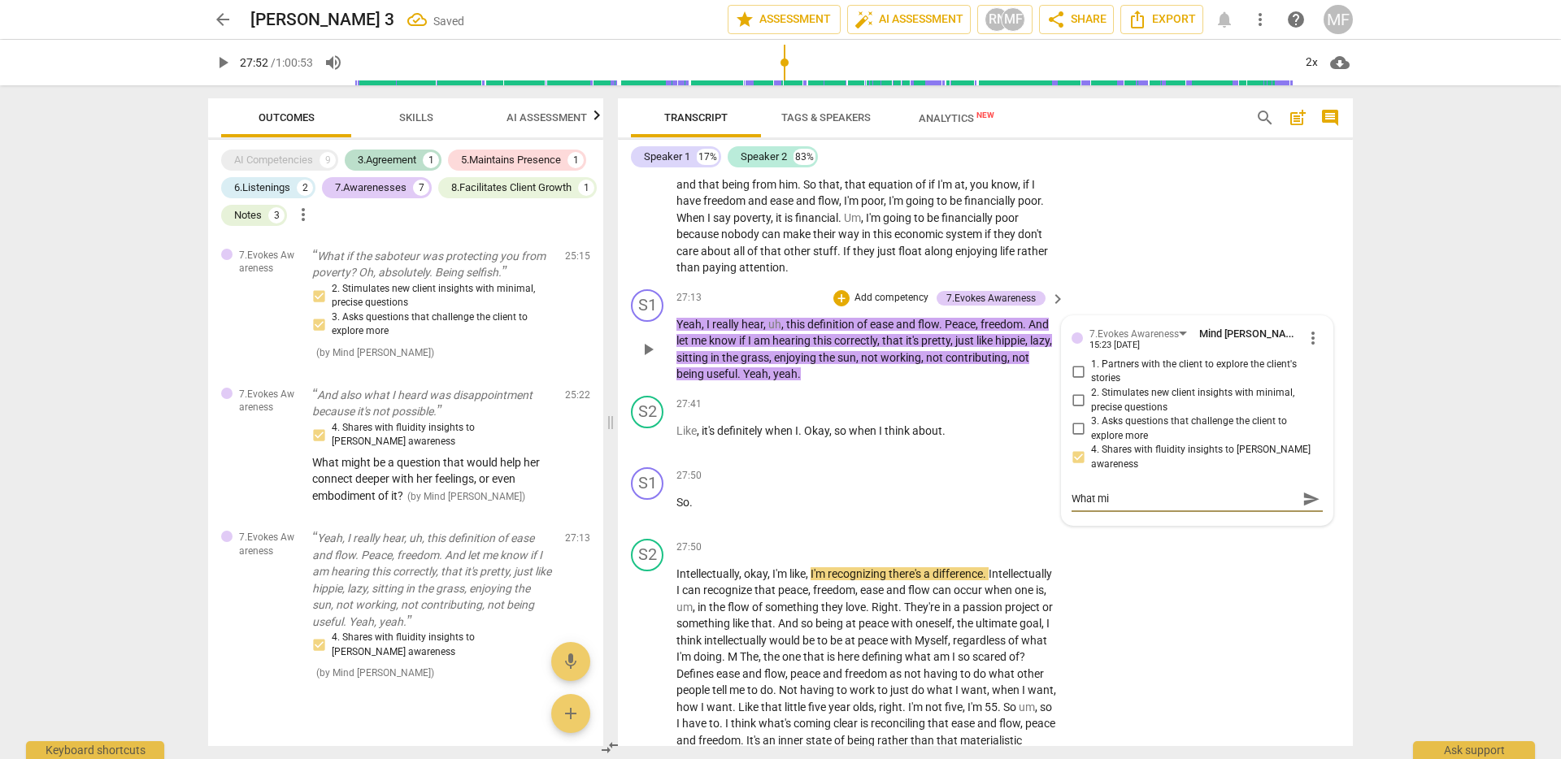
type textarea "What mi"
type textarea "What mig"
type textarea "What migh"
type textarea "What might"
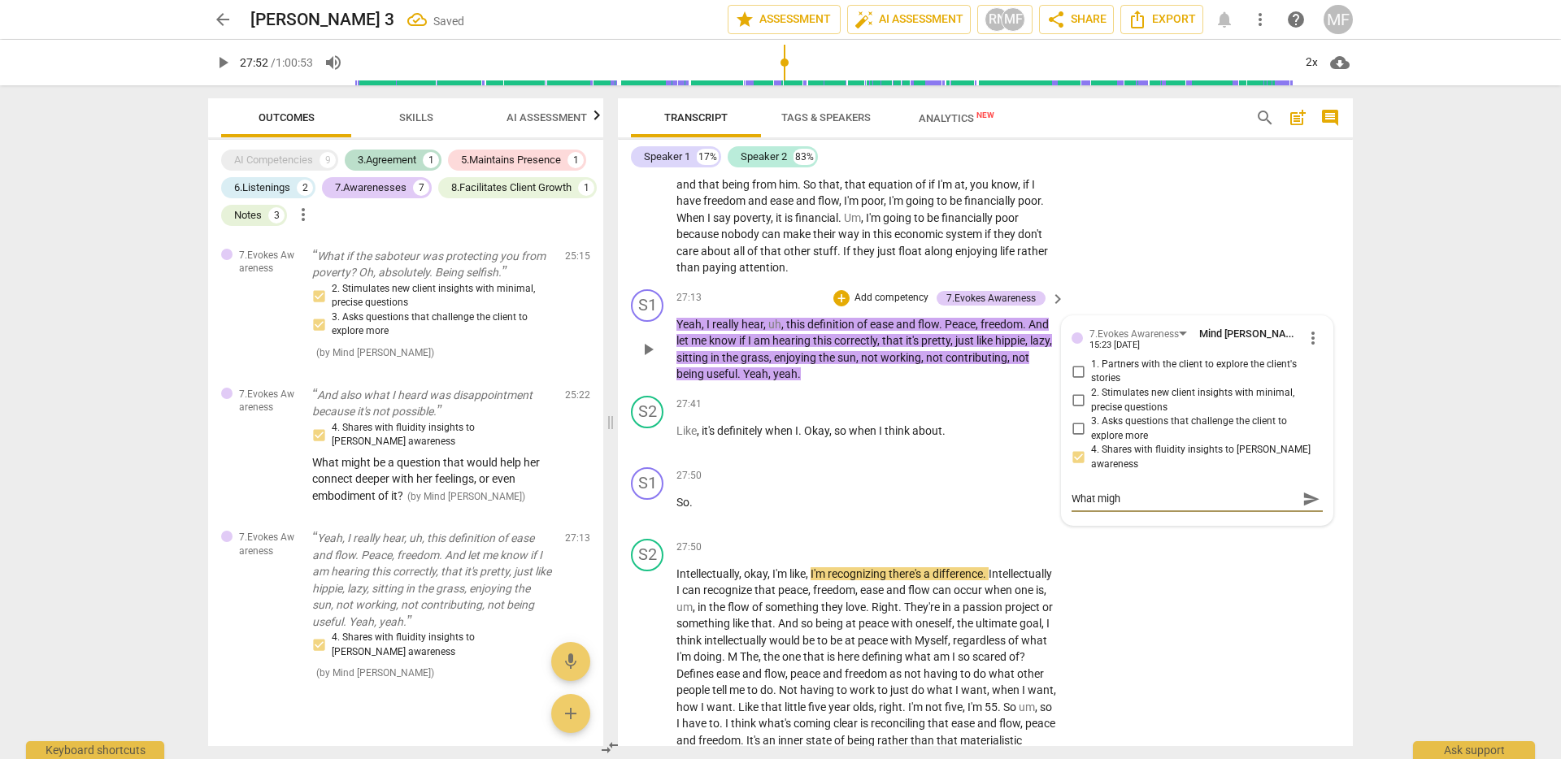
type textarea "What might"
type textarea "What might b"
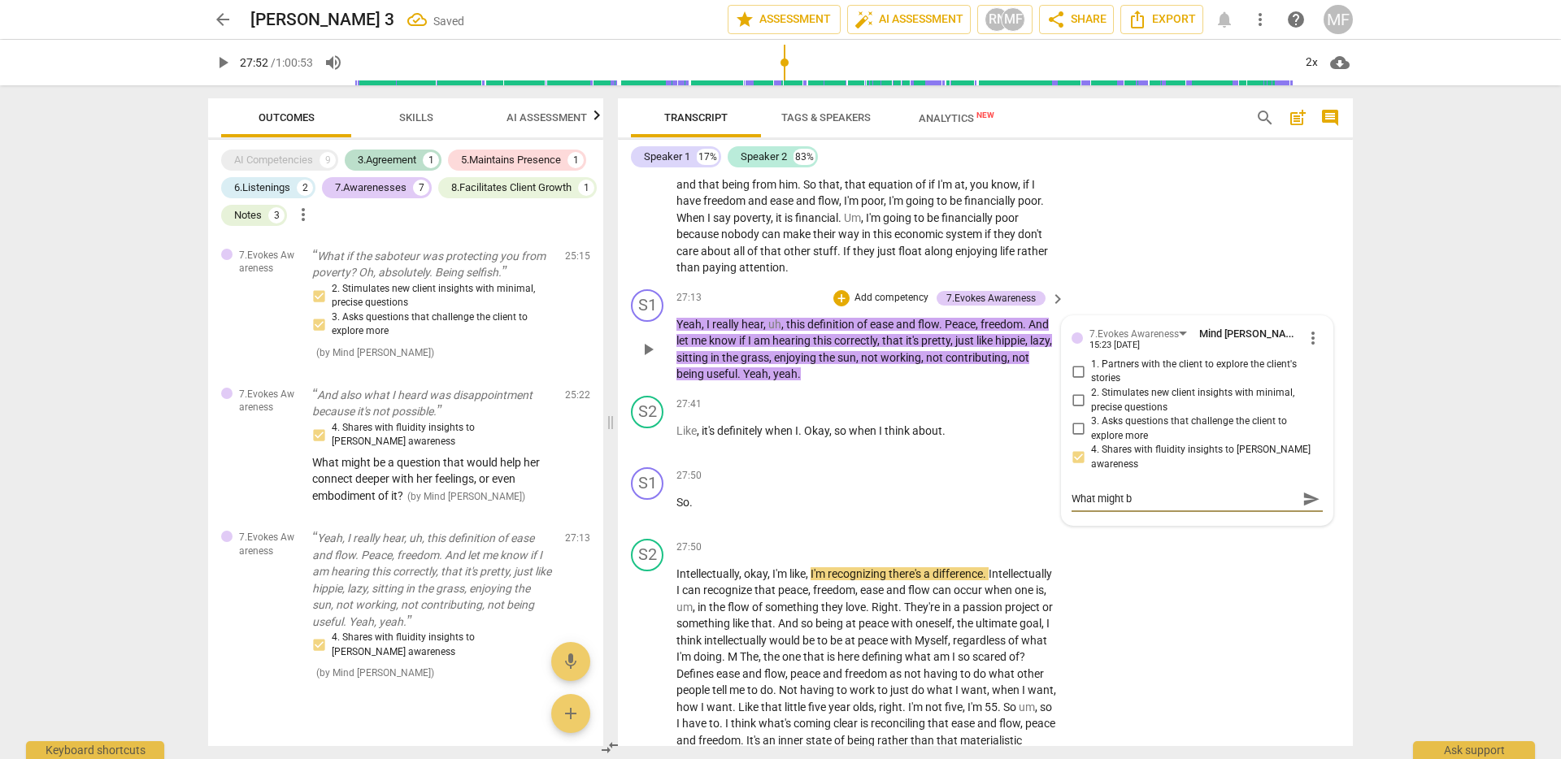
type textarea "What might be"
type textarea "What might be a"
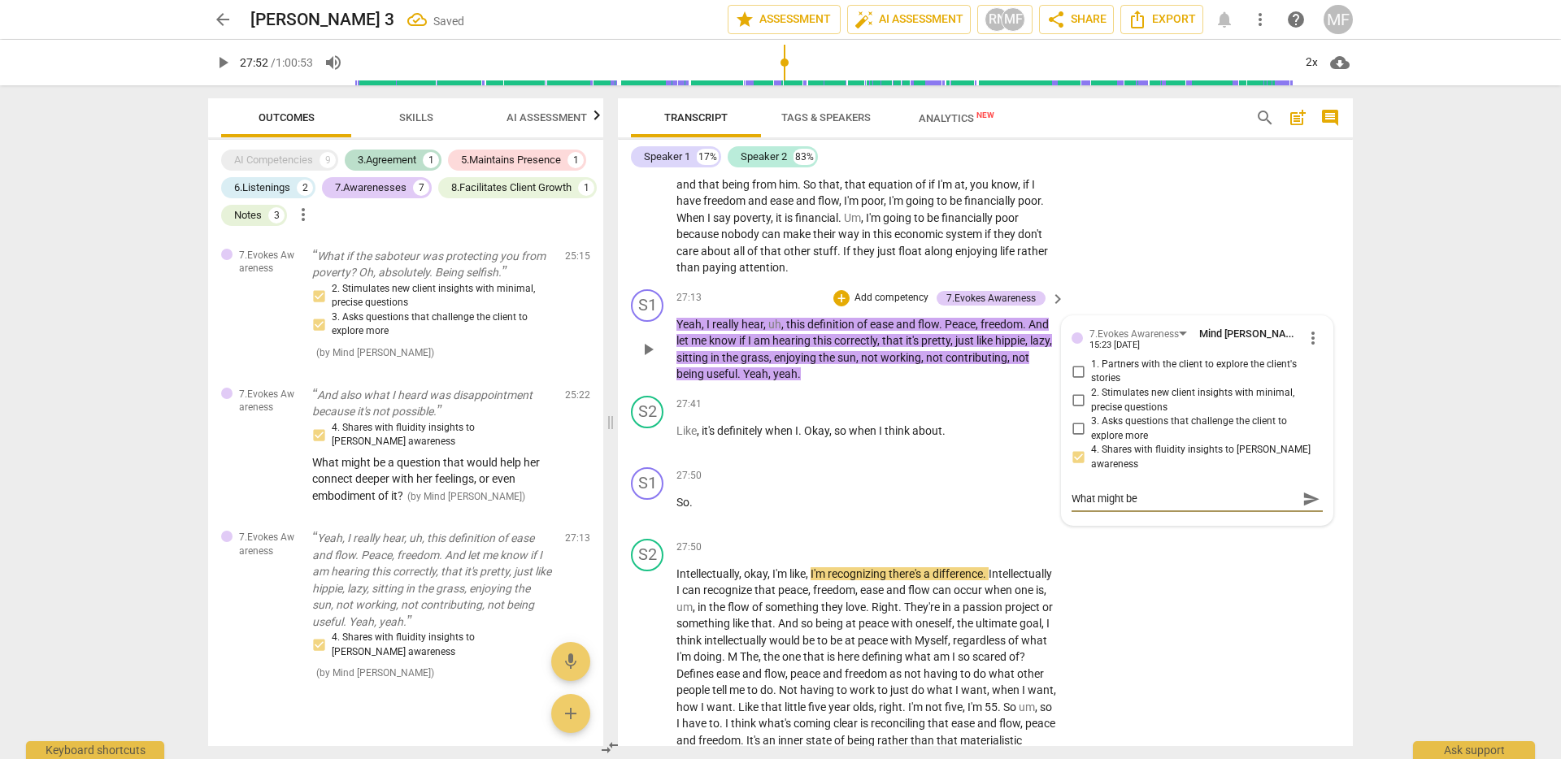
type textarea "What might be a"
type textarea "What might be al"
type textarea "What might be alt"
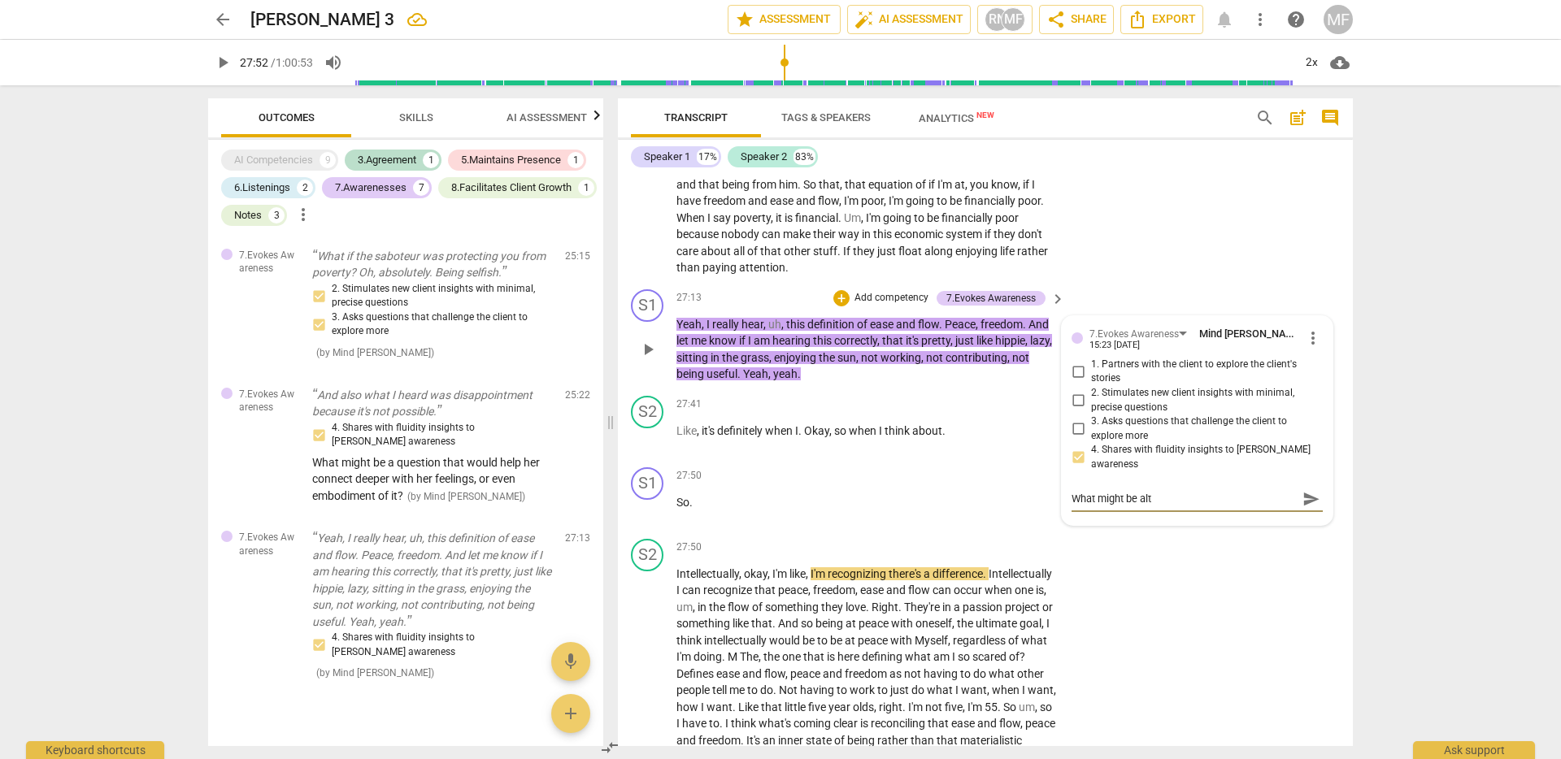
type textarea "What might be alt"
type textarea "What might be alt q"
type textarea "What might be alt qu"
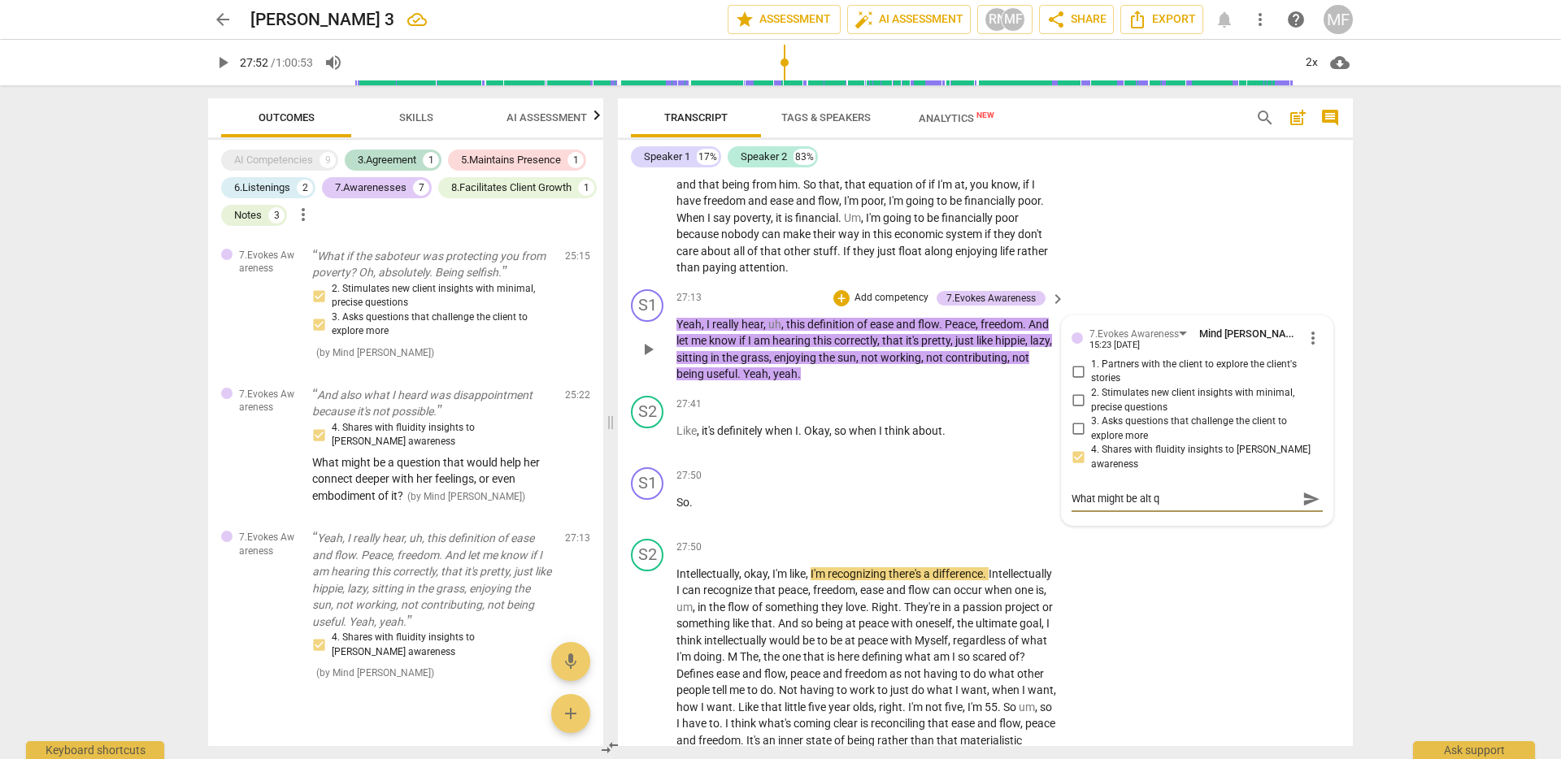
type textarea "What might be alt qu"
type textarea "What might be alt que"
type textarea "What might be alt qu"
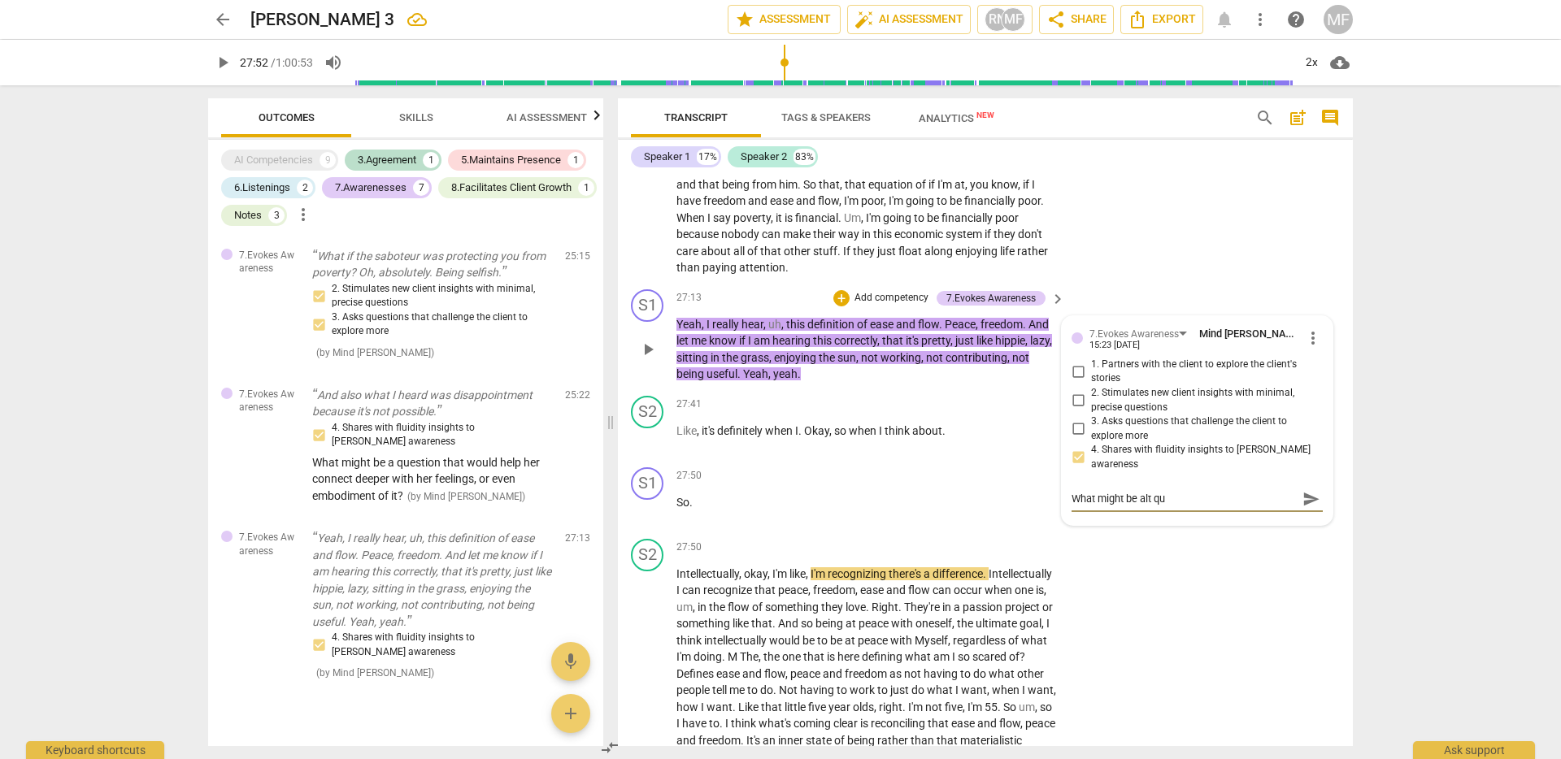
type textarea "What might be alt q"
type textarea "What might be alt"
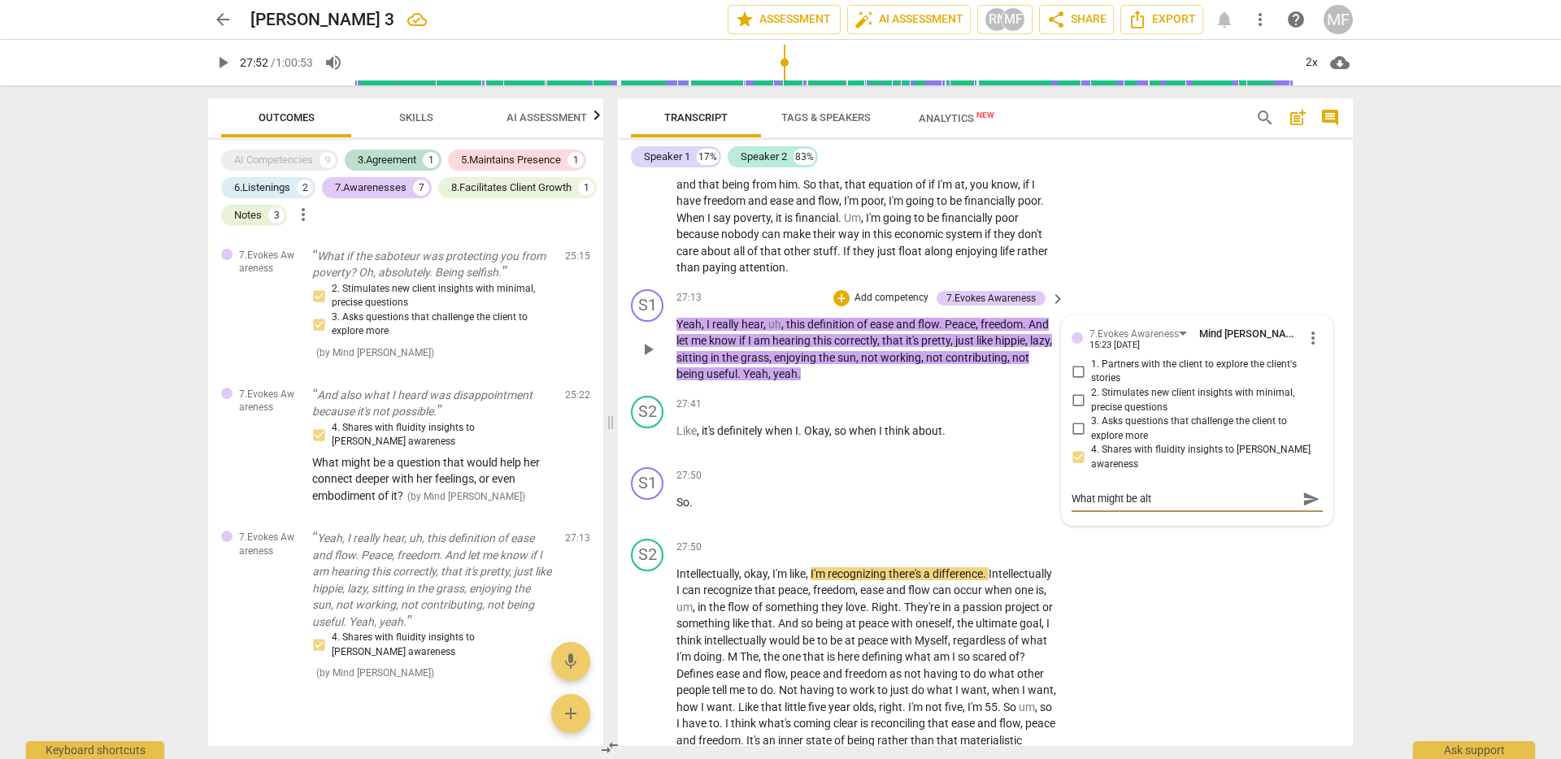
type textarea "What might be alt"
type textarea "What might be al"
type textarea "What might be a"
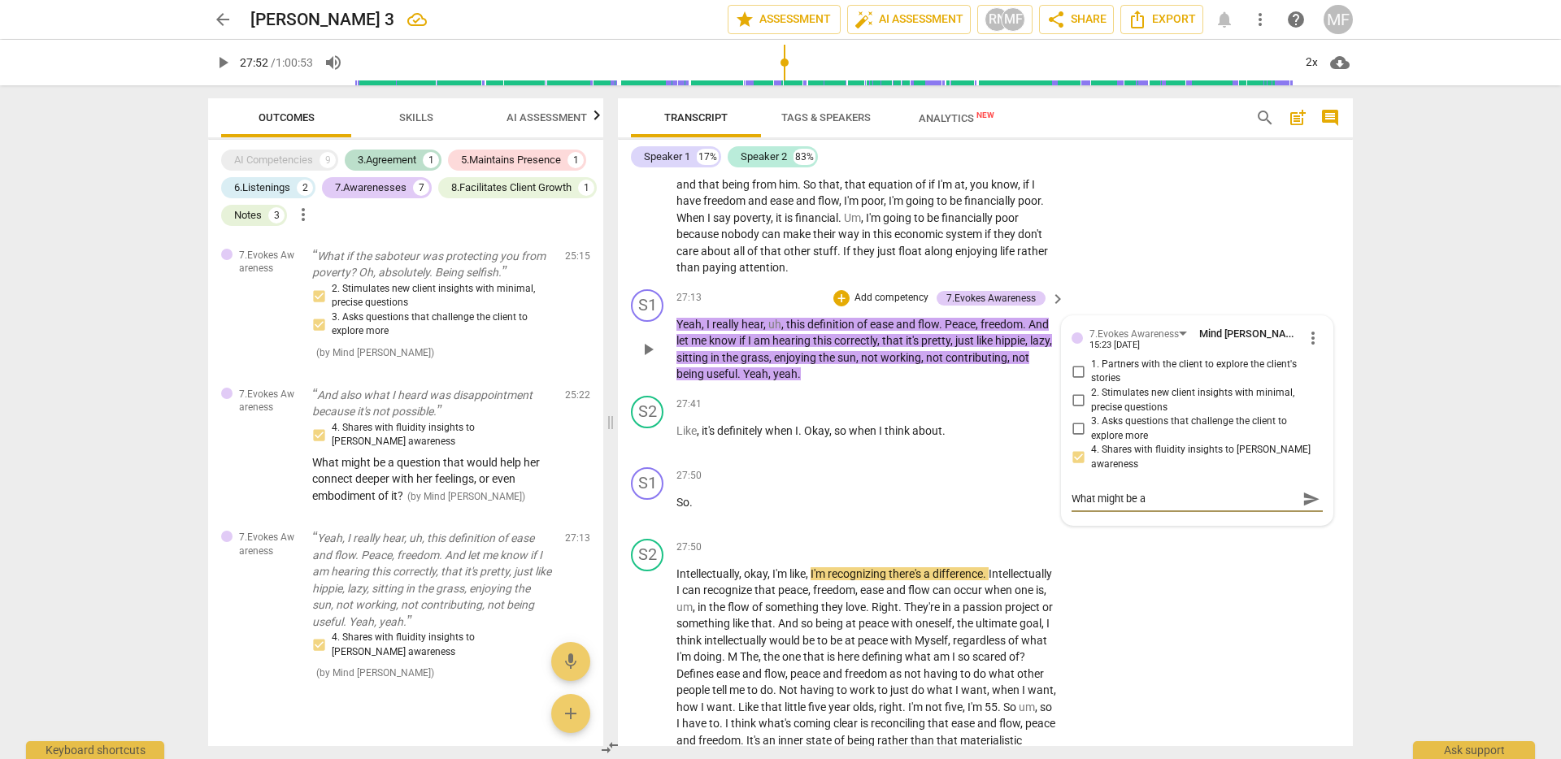
type textarea "What might be"
type textarea "What might be a"
type textarea "What might be a q"
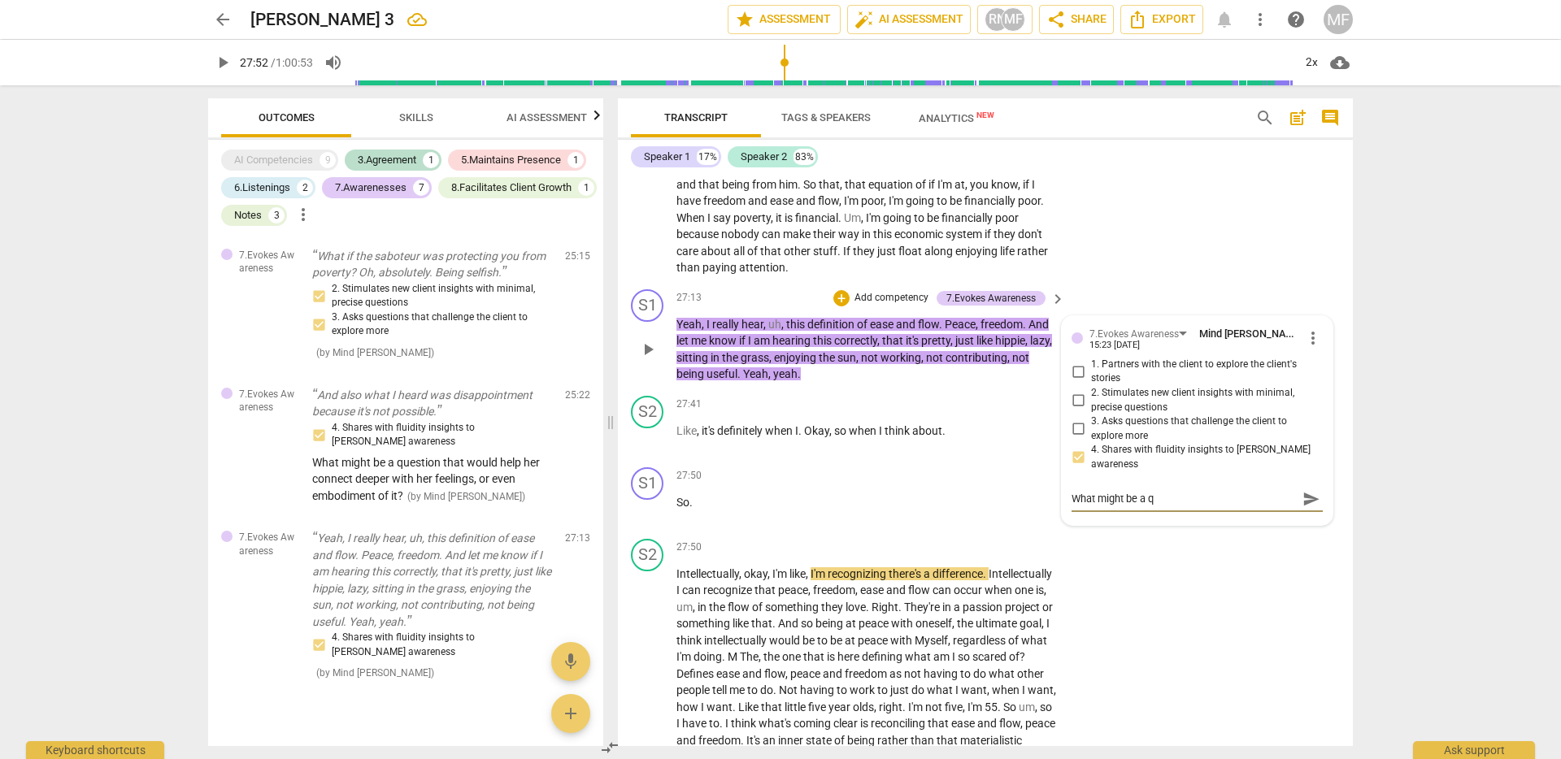
type textarea "What might be a qu"
type textarea "What might be a que"
type textarea "What might be a ques"
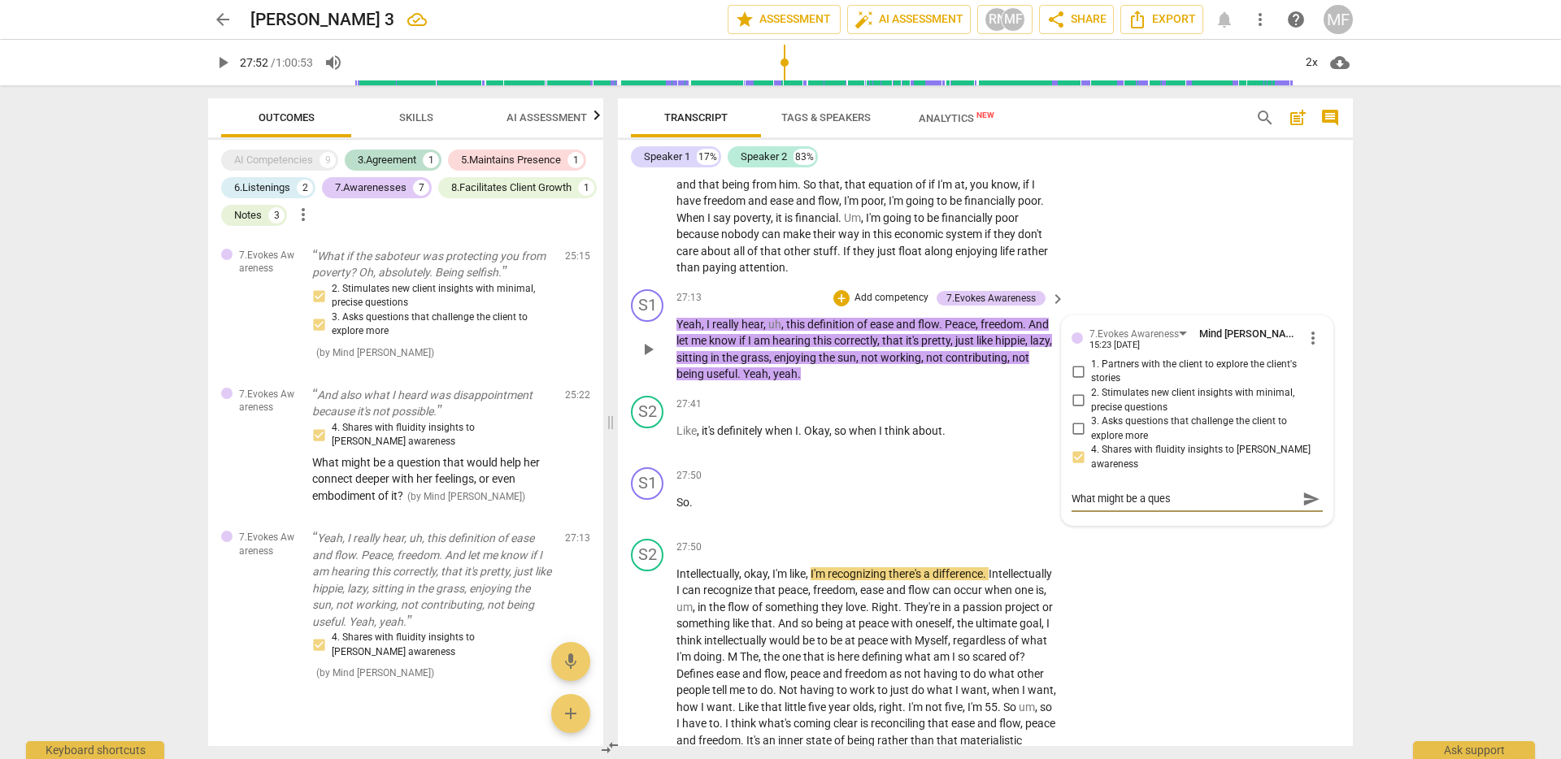
type textarea "What might be a quest"
type textarea "What might be a questi"
type textarea "What might be a questio"
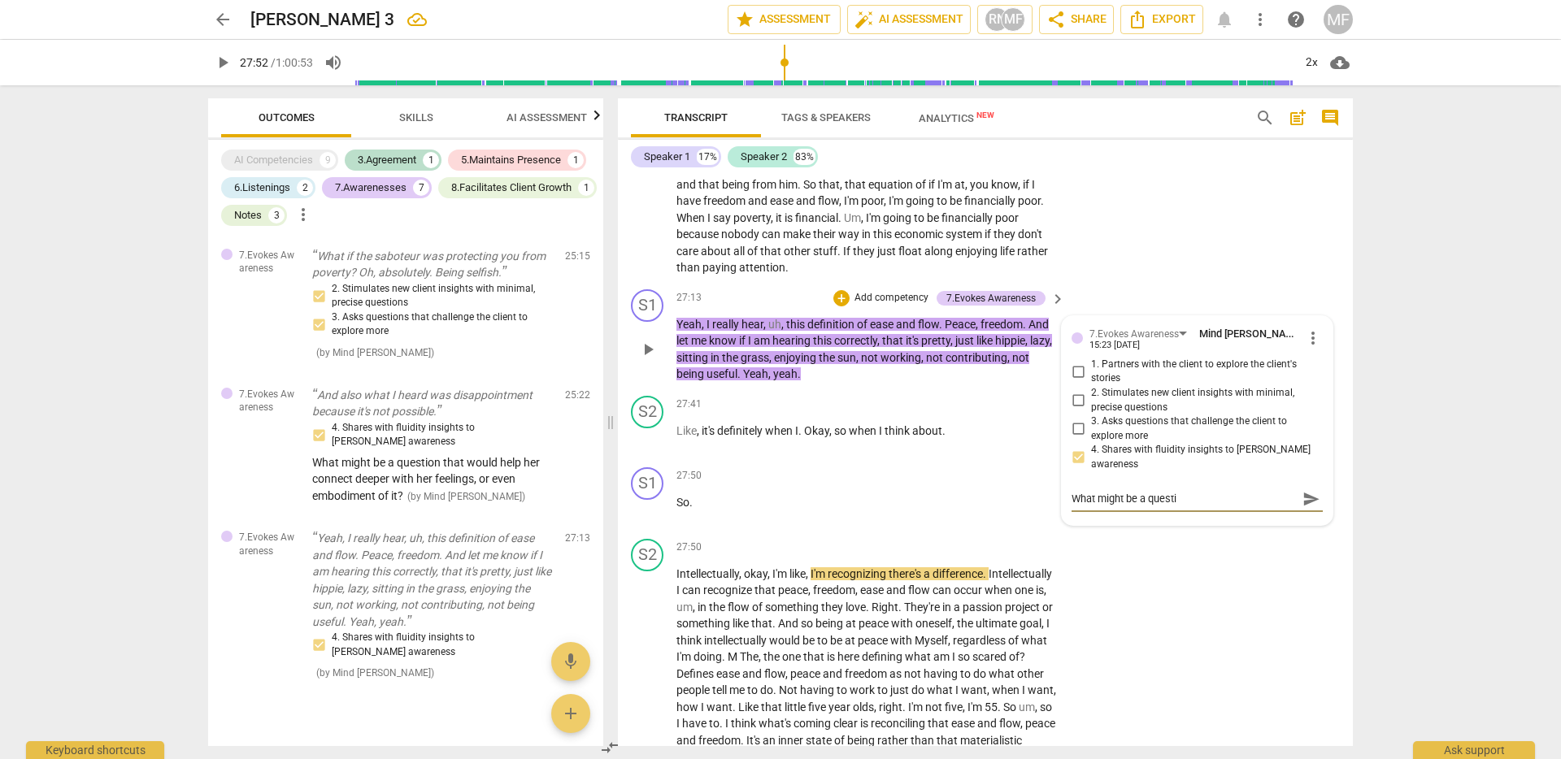
type textarea "What might be a questio"
type textarea "What might be a question"
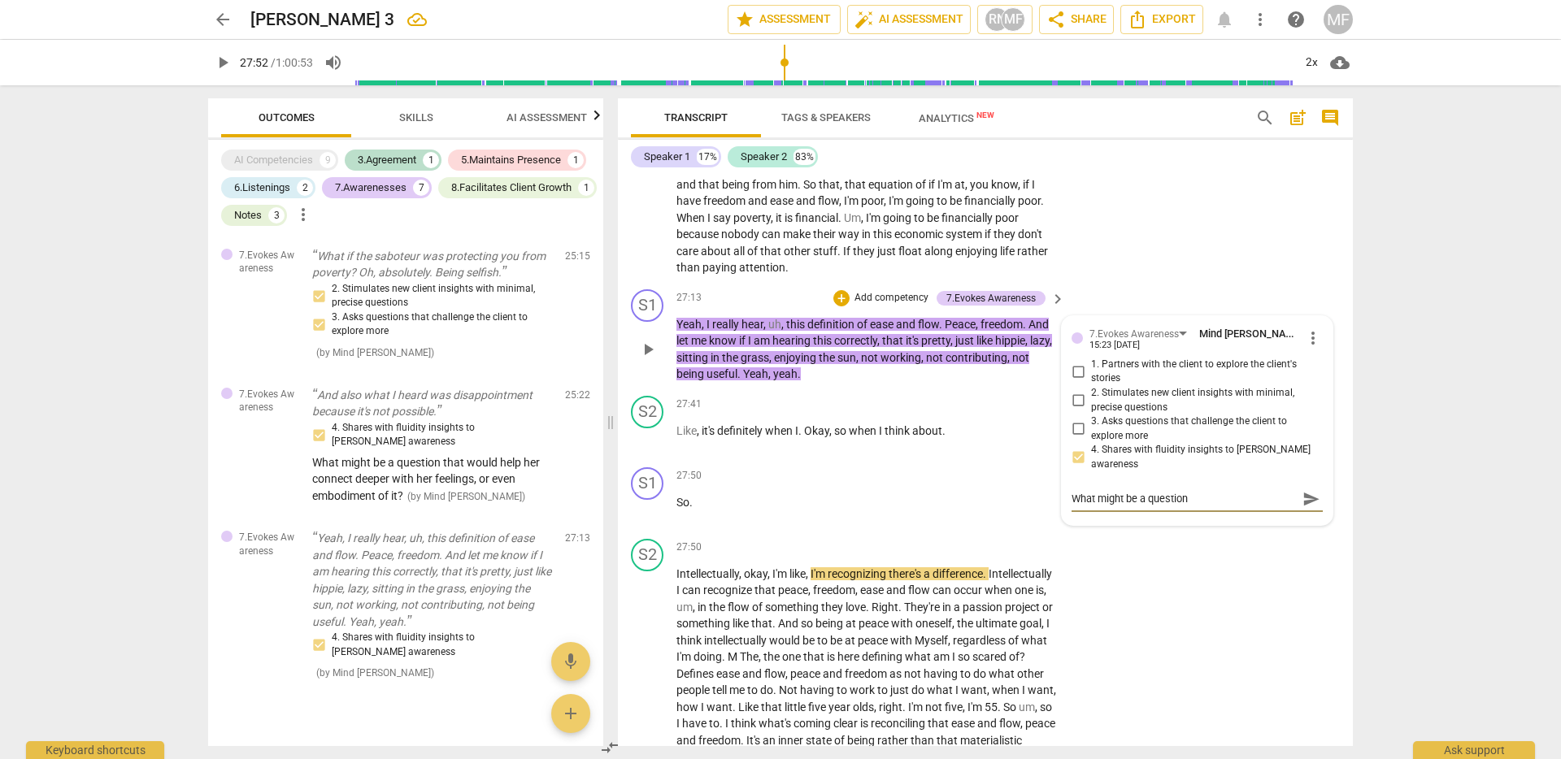
type textarea "What might be a question h"
type textarea "What might be a question he"
type textarea "What might be a question her"
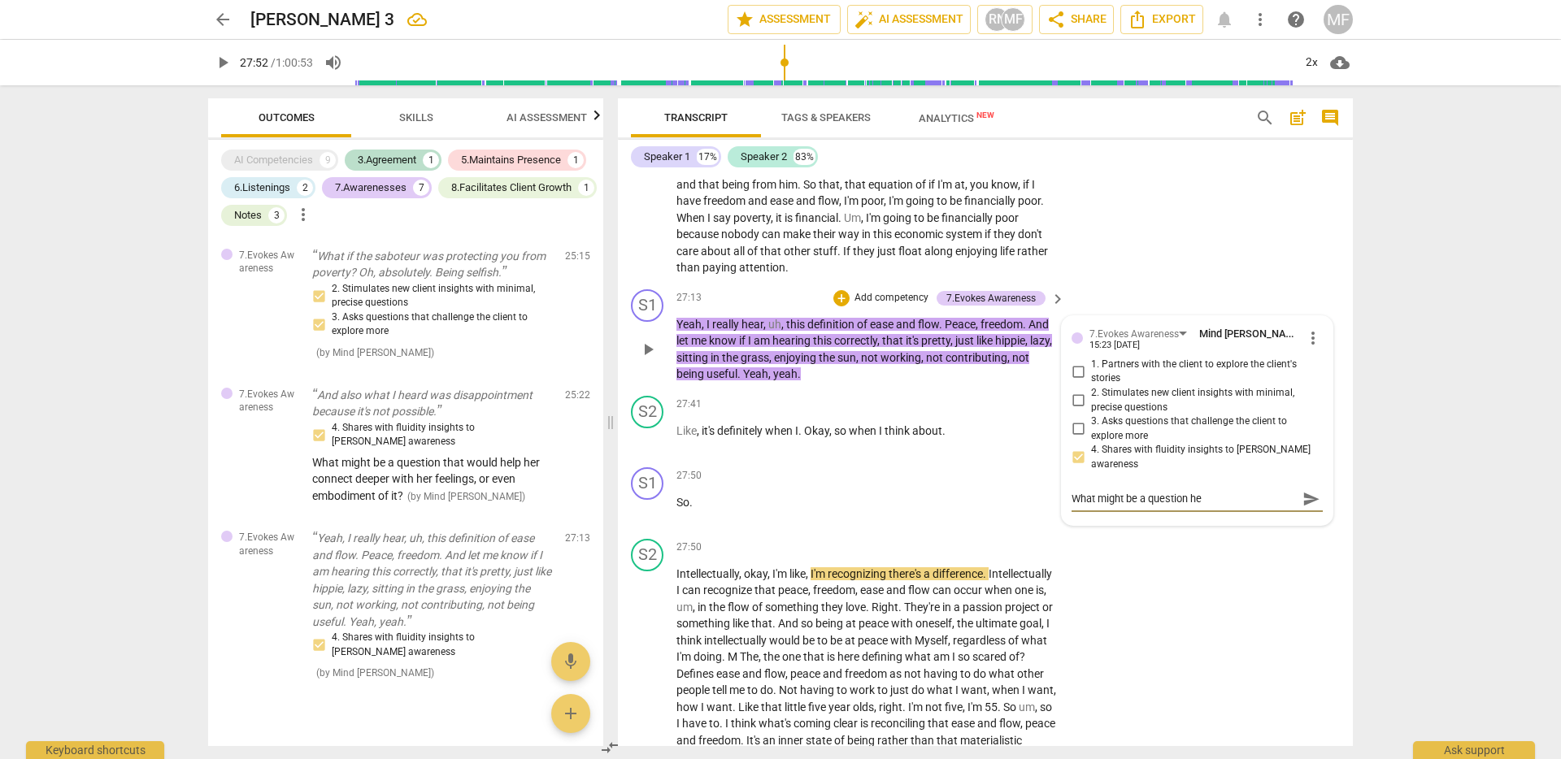
type textarea "What might be a question her"
type textarea "What might be a question here"
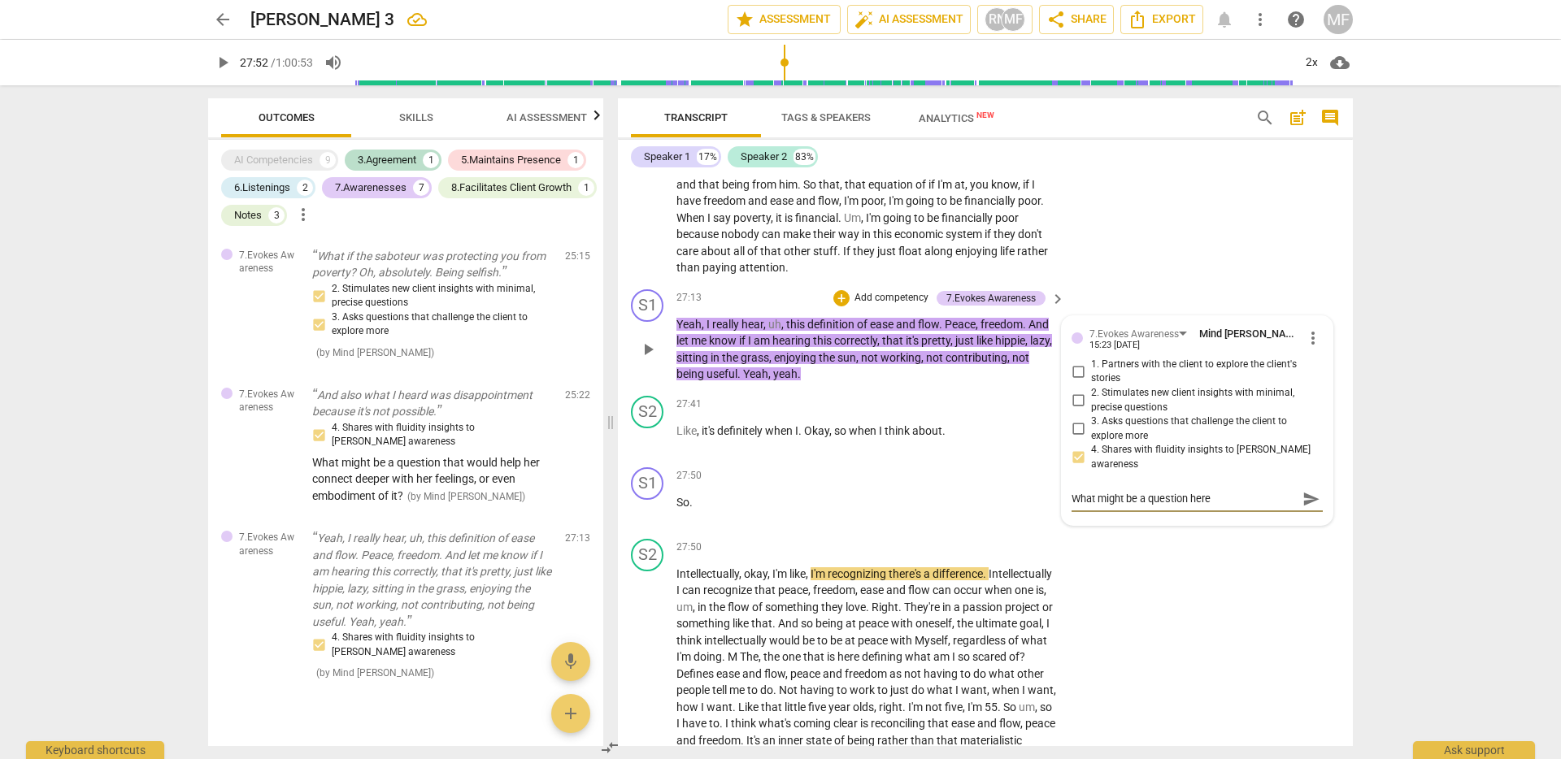
type textarea "What might be a question here r"
type textarea "What might be a question here ra"
type textarea "What might be a question here rat"
type textarea "What might be a question here rath"
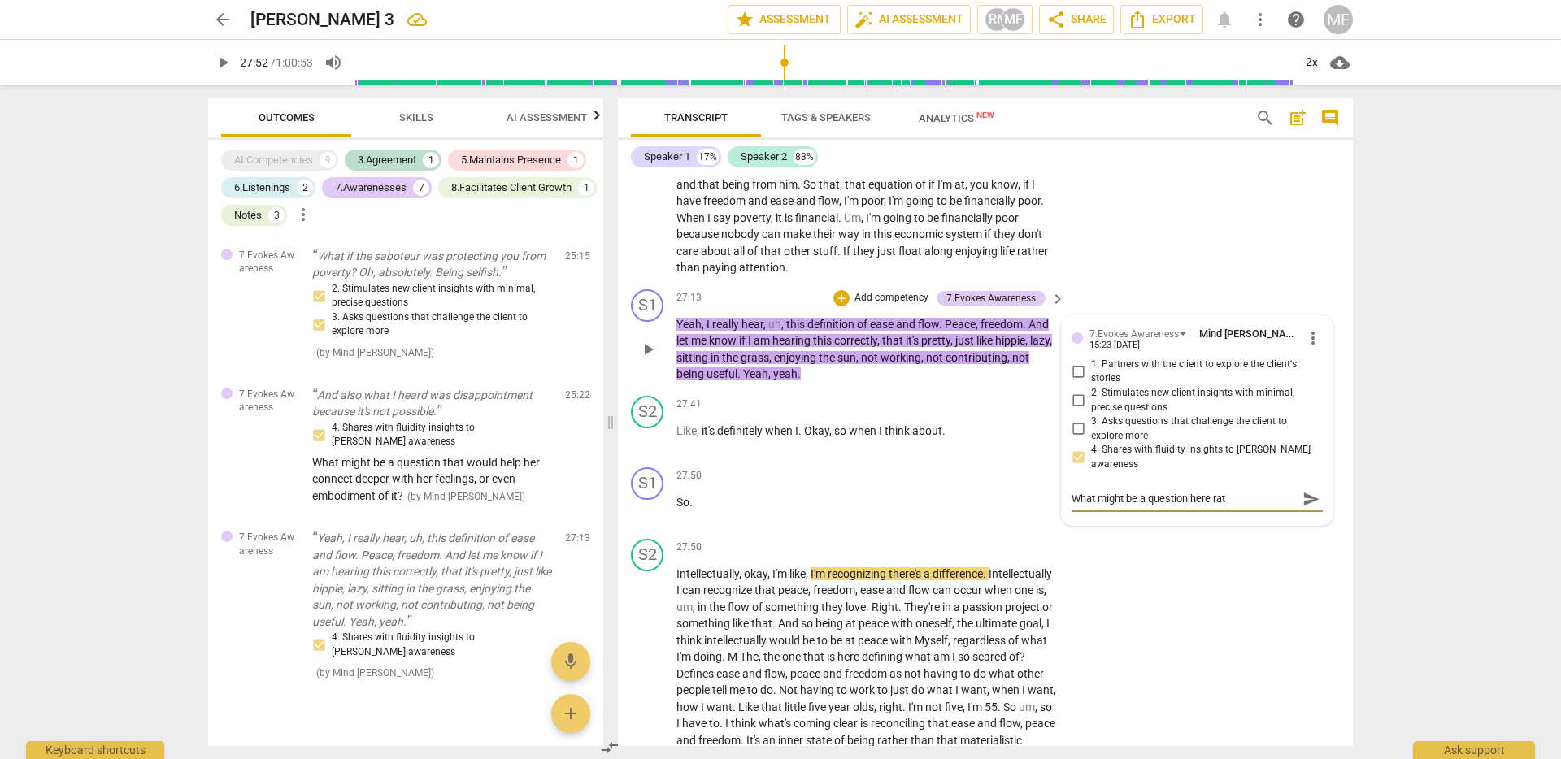
type textarea "What might be a question here rath"
type textarea "What might be a question here rathe"
type textarea "What might be a question here rather"
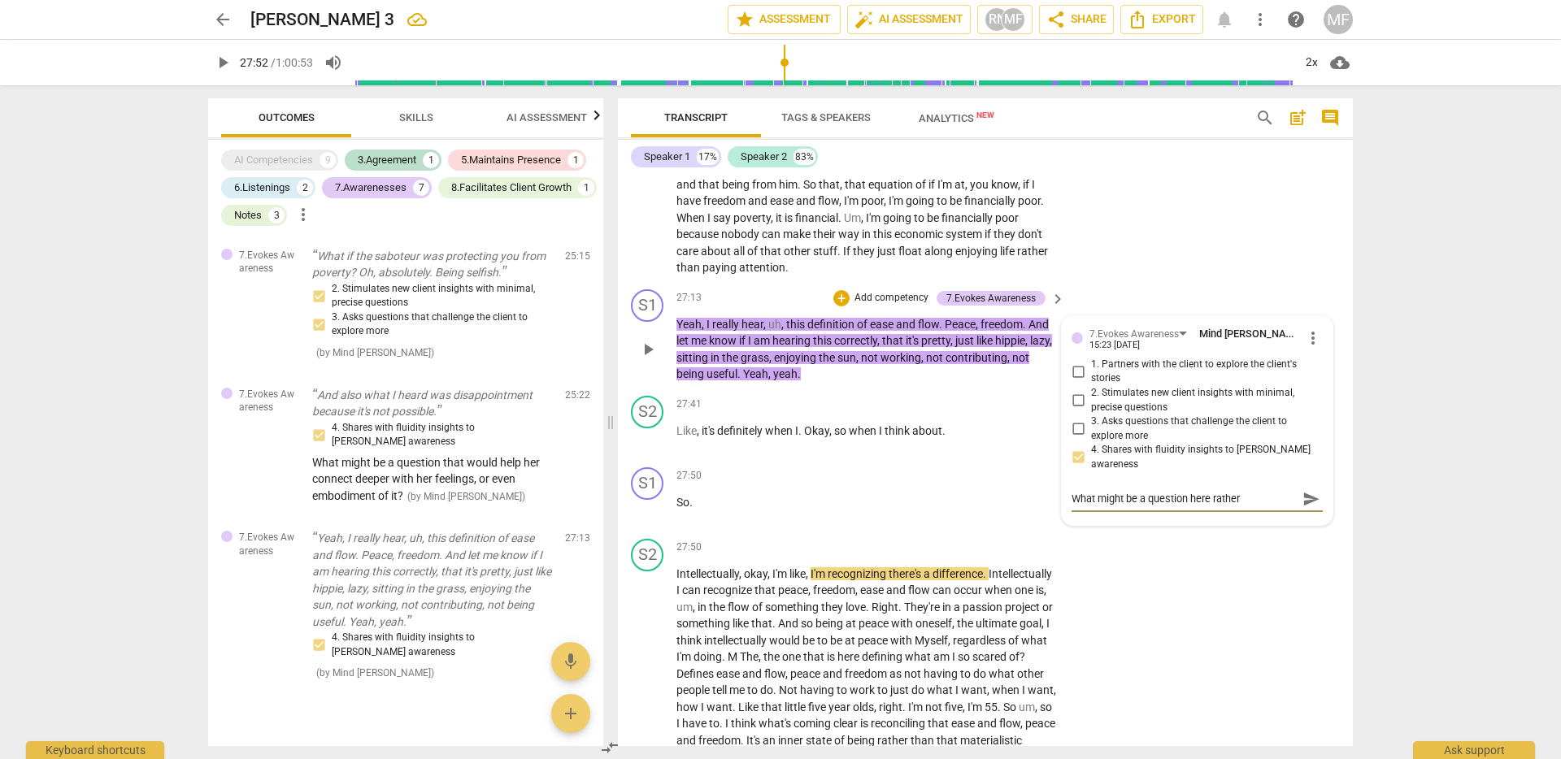
type textarea "What might be a question here rather"
type textarea "What might be a question here rather t"
type textarea "What might be a question here rather th"
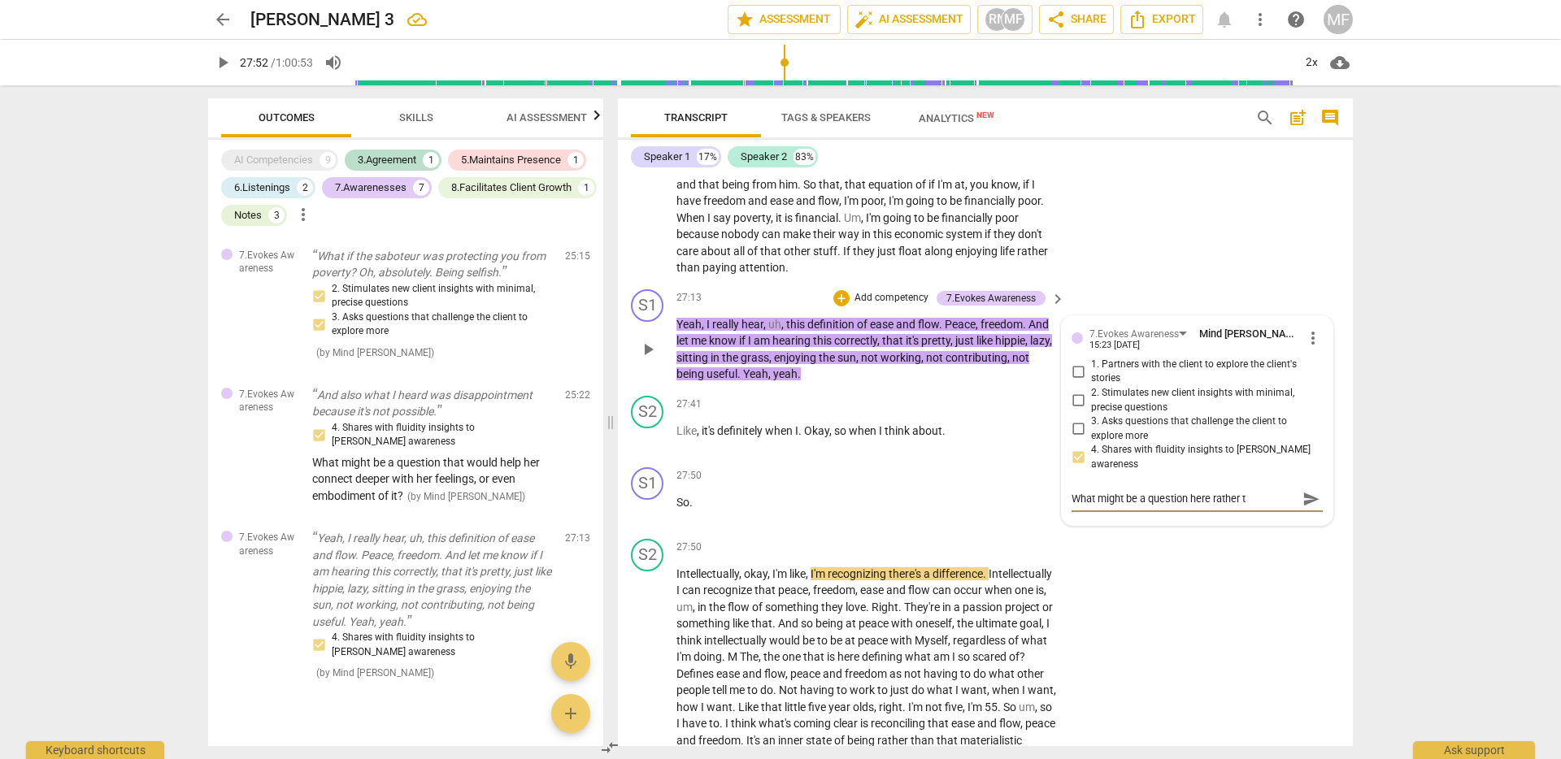
type textarea "What might be a question here rather th"
type textarea "What might be a question here rather tha"
type textarea "What might be a question here rather than"
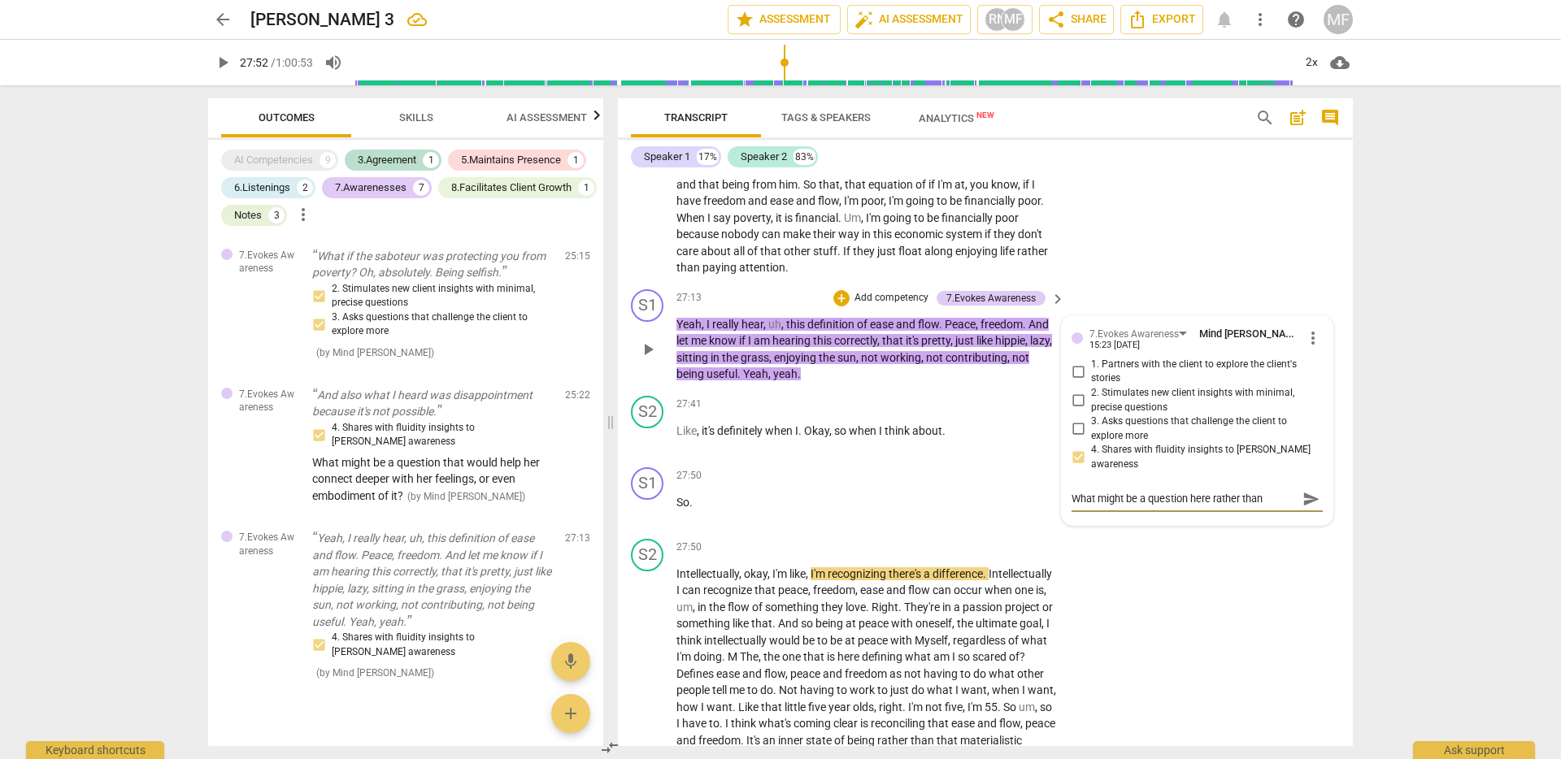
type textarea "What might be a question here rather than"
type textarea "What might be a question here rather tha"
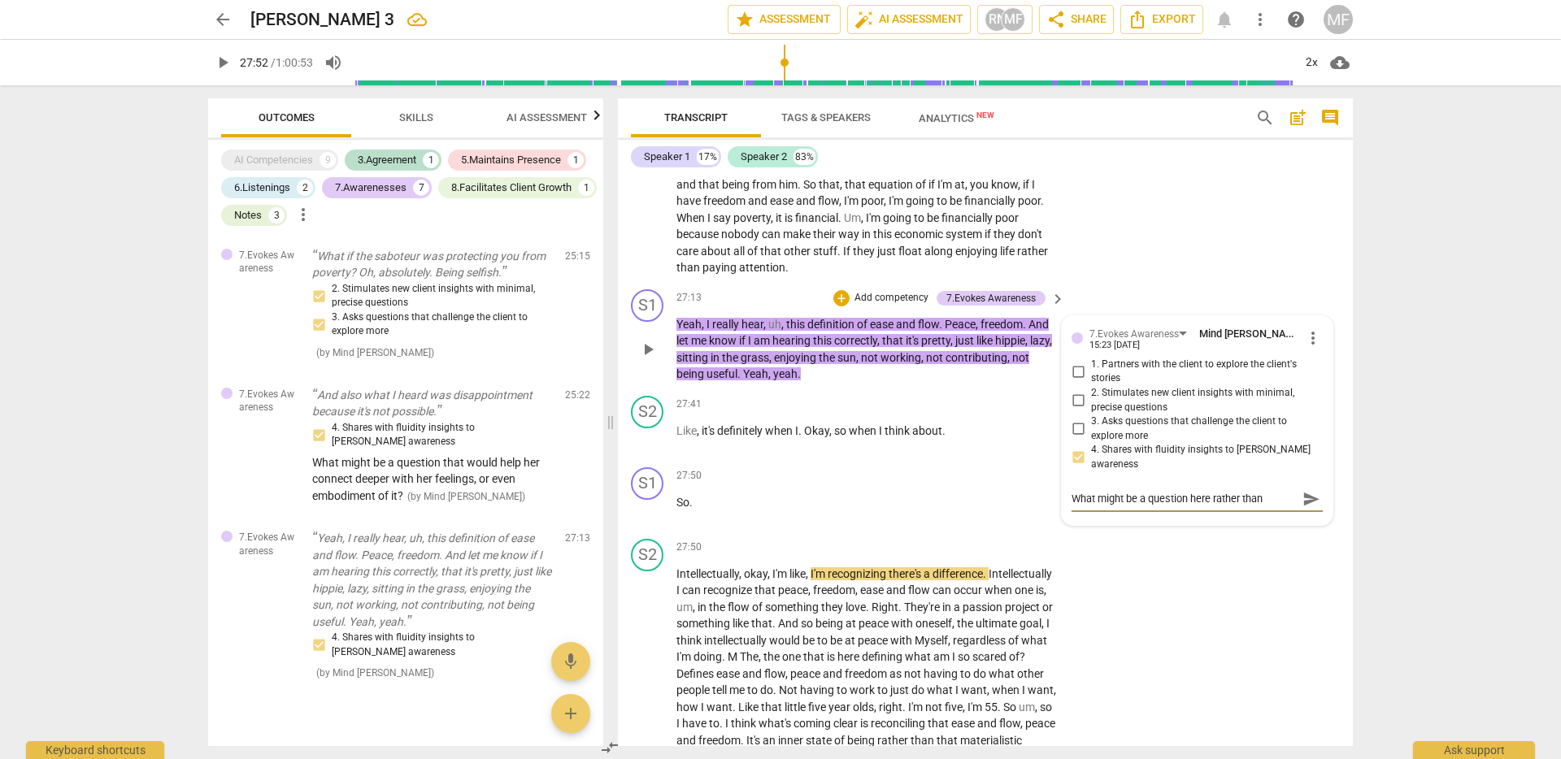
type textarea "What might be a question here rather tha"
type textarea "What might be a question here rather th"
type textarea "What might be a question here rather t"
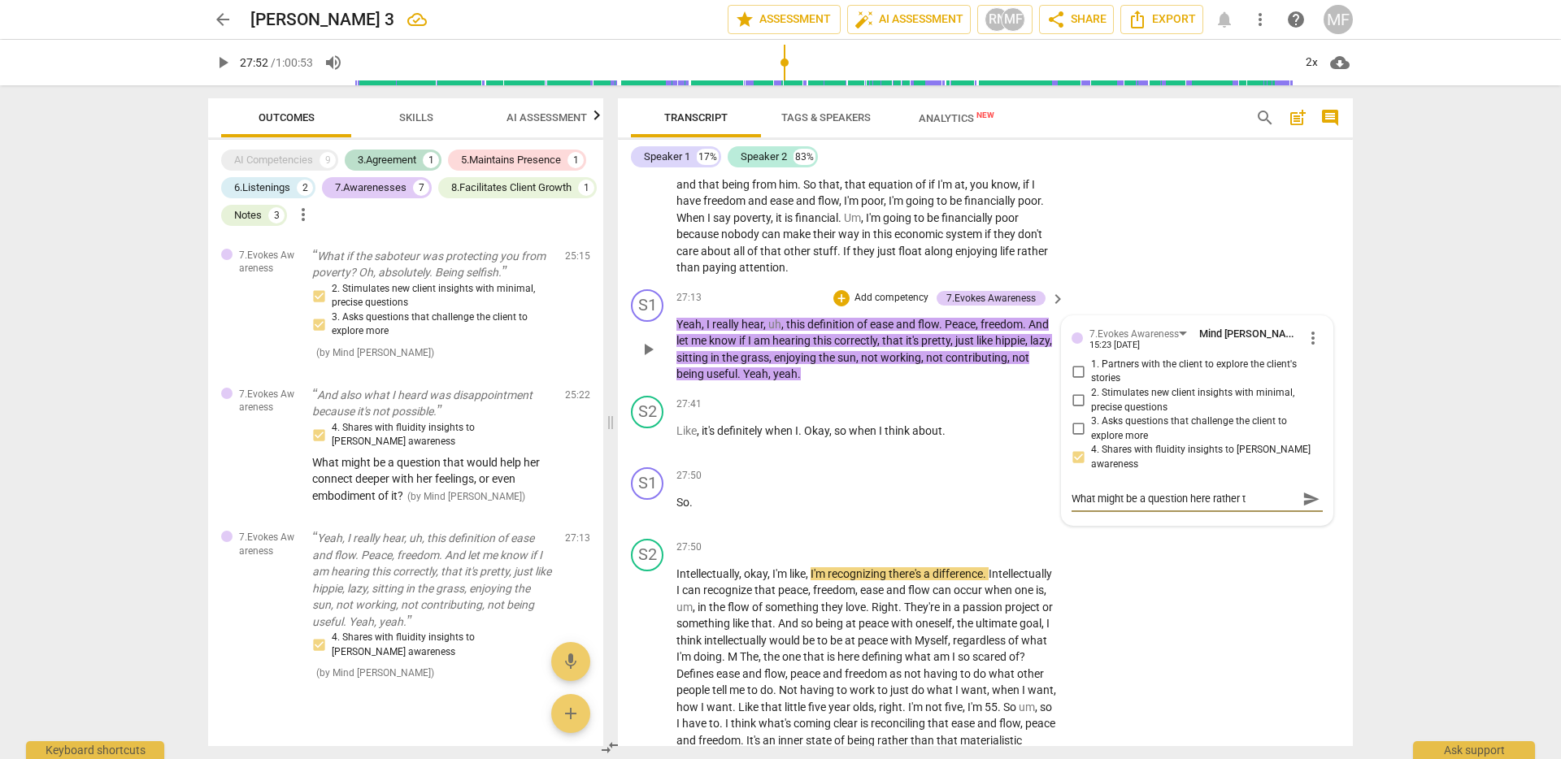
type textarea "What might be a question here rather"
type textarea "What might be a question here rathe"
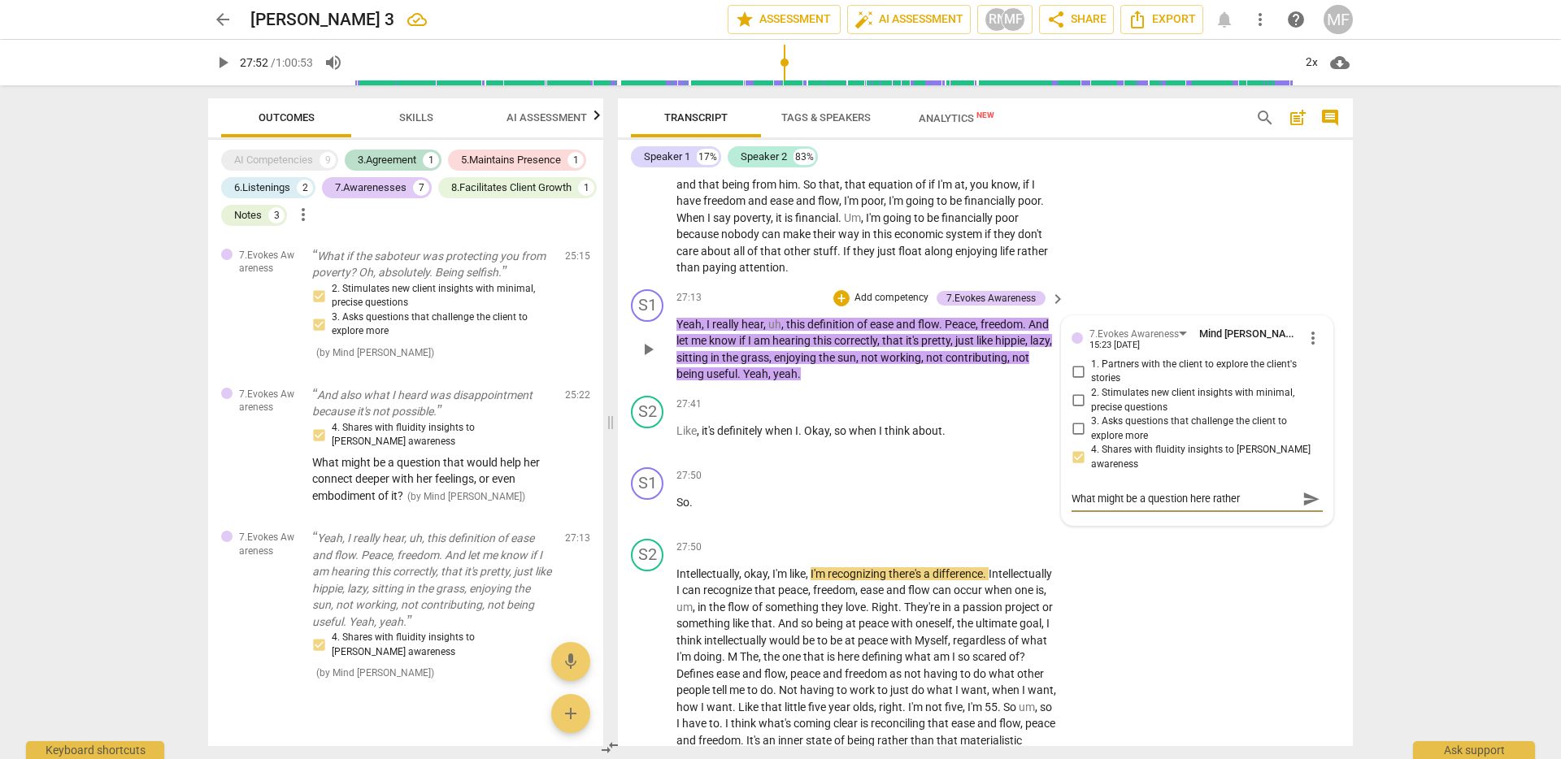
type textarea "What might be a question here rathe"
type textarea "What might be a question here rath"
type textarea "What might be a question here rat"
type textarea "What might be a question here ra"
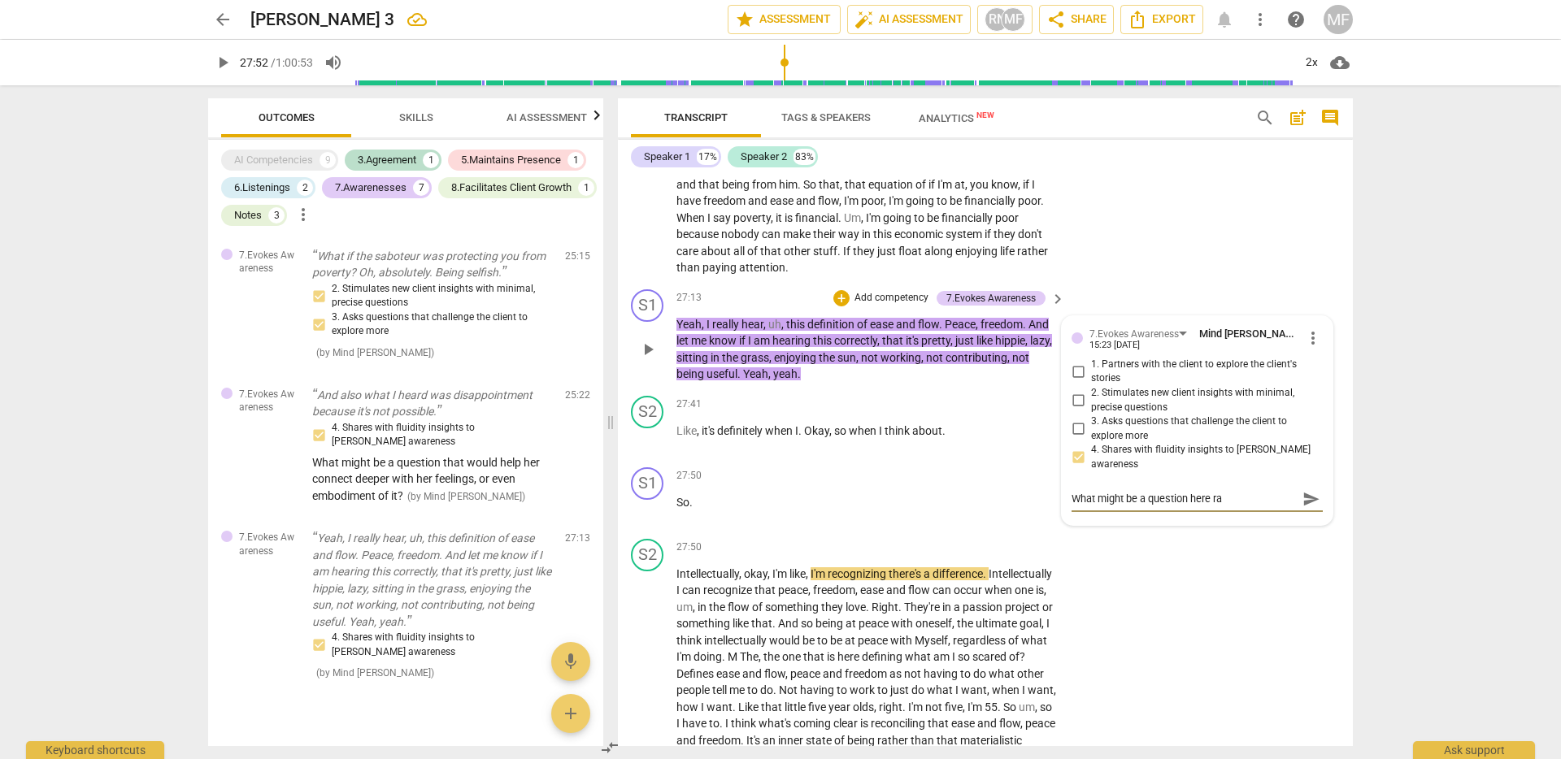
type textarea "What might be a question here r"
type textarea "What might be a question here"
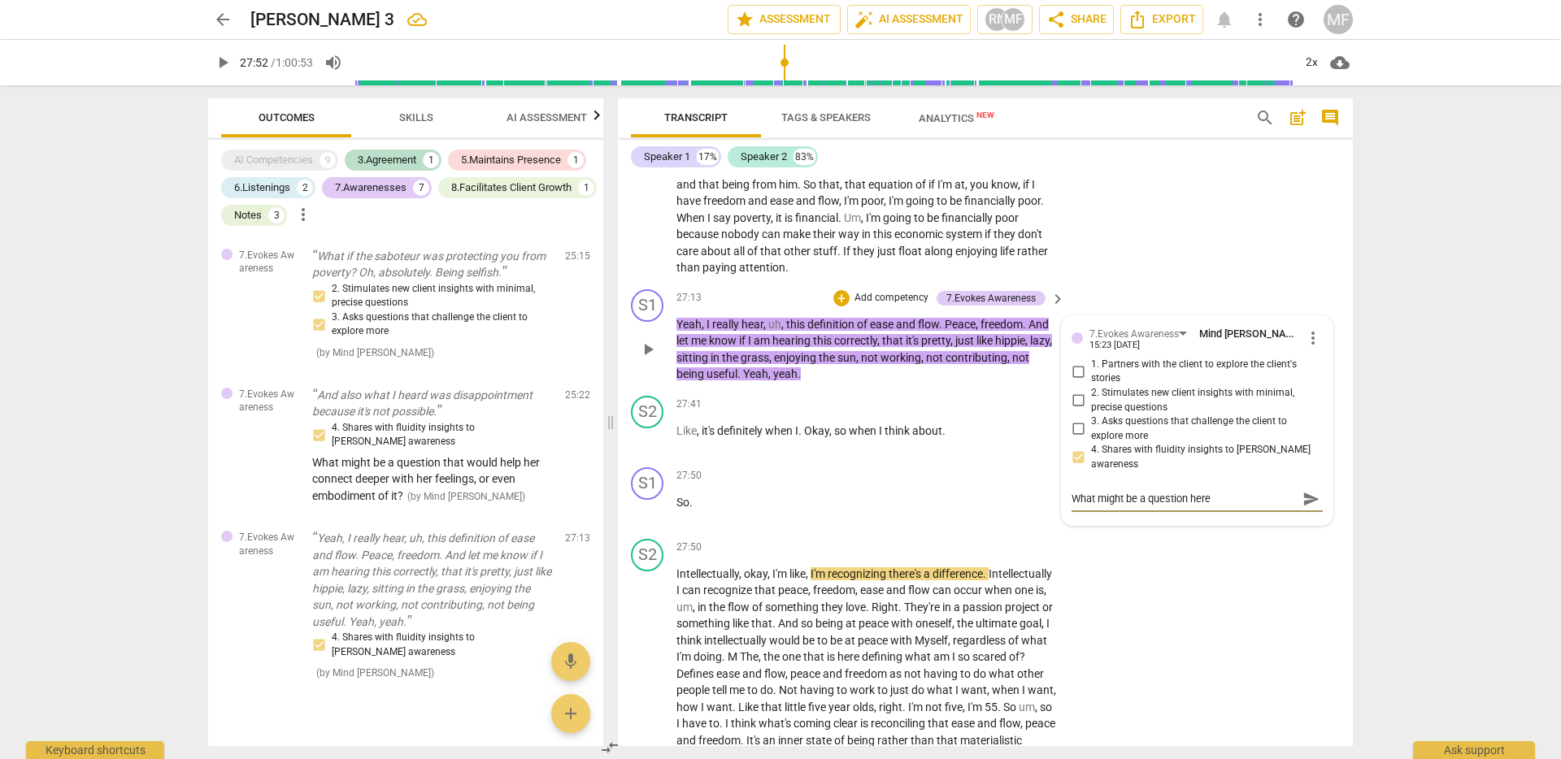
type textarea "What might be a question here"
type textarea "What might be a question here?"
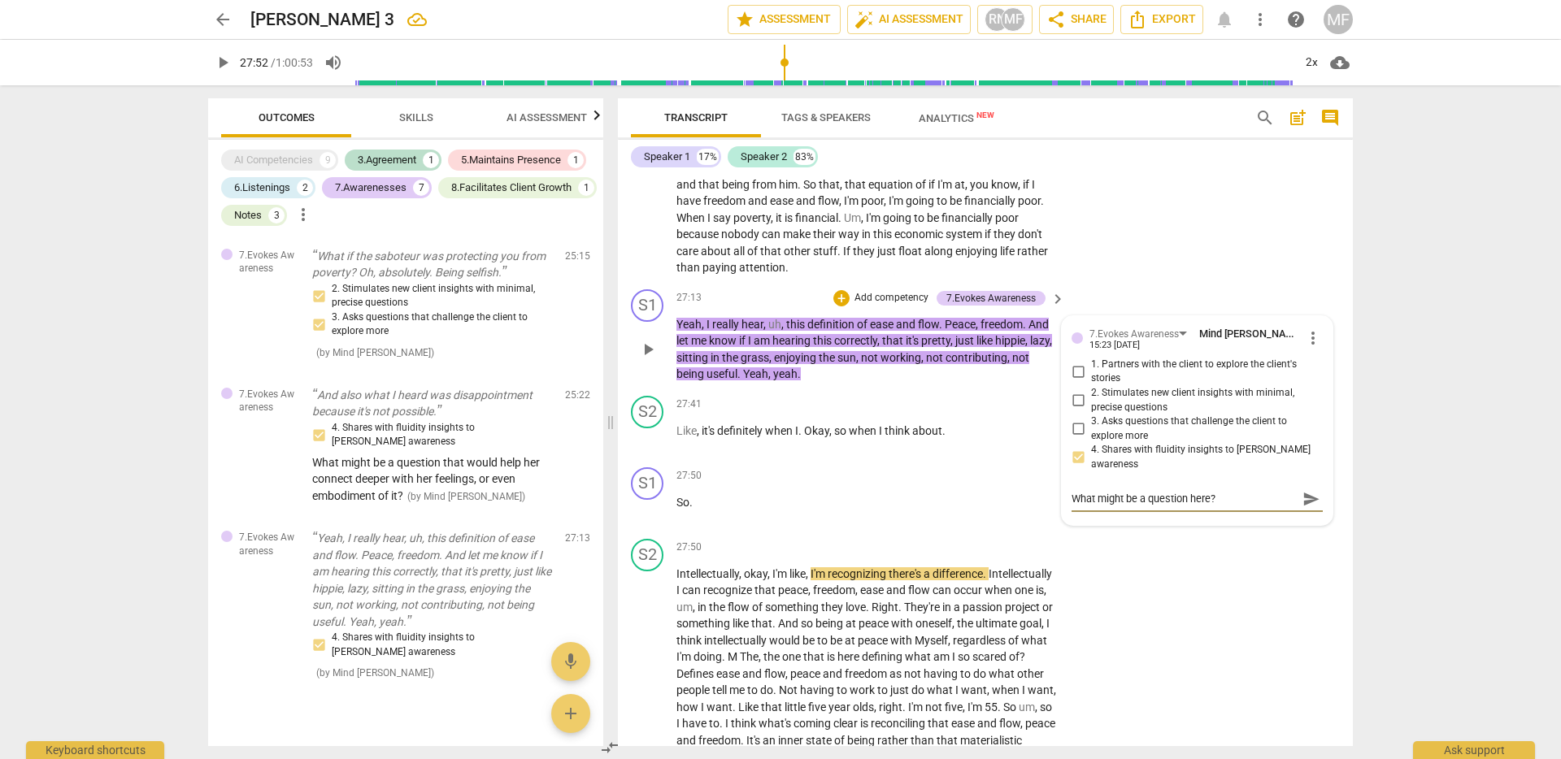
type textarea "What might be a question here? 1"
type textarea "What might be a question here? 1."
type textarea "What might be a question here? 1. Q"
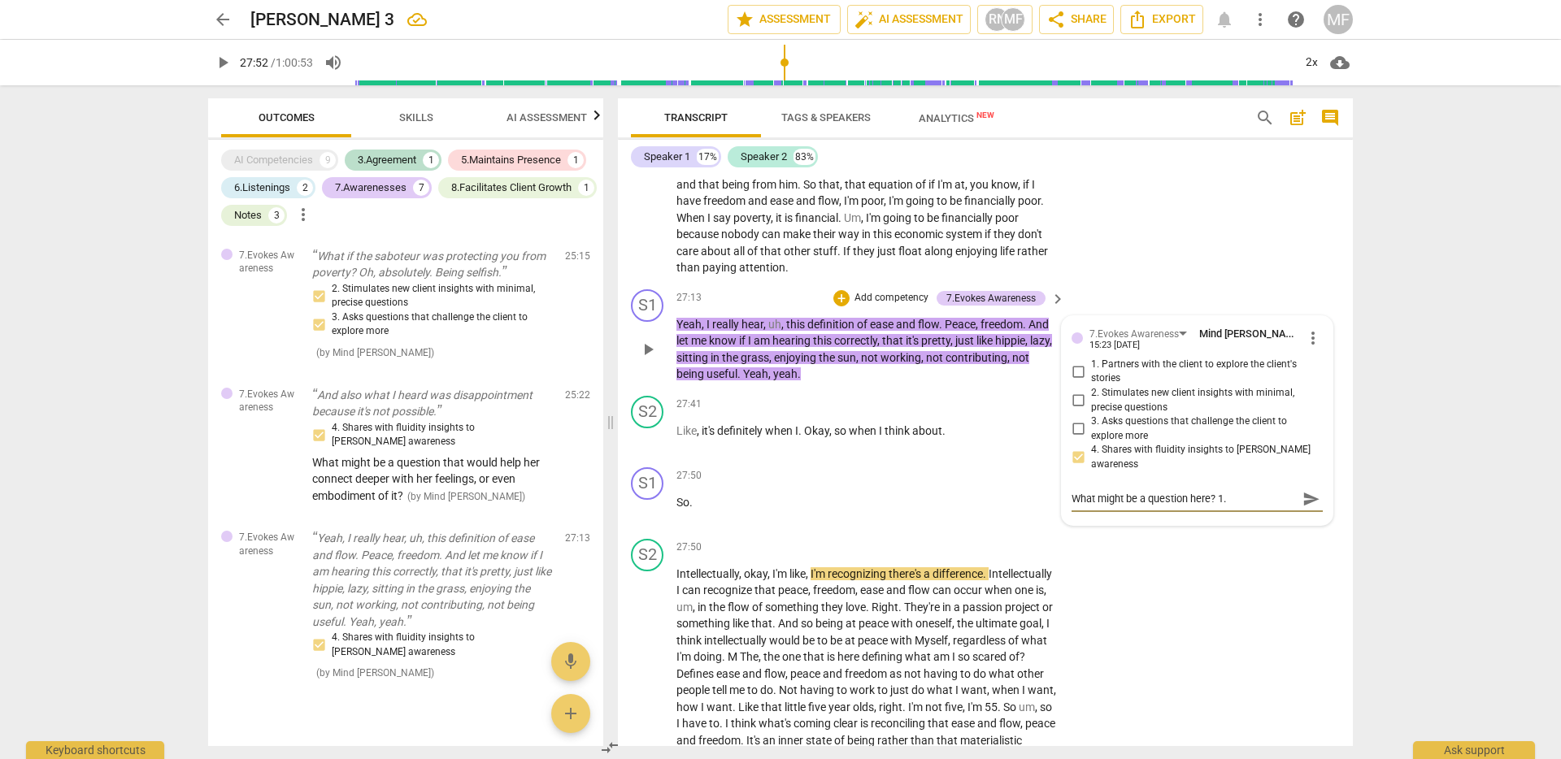
type textarea "What might be a question here? 1. Q"
type textarea "What might be a question here? 1. Qu"
type textarea "What might be a question here? 1. Que"
type textarea "What might be a question here? 1. Ques"
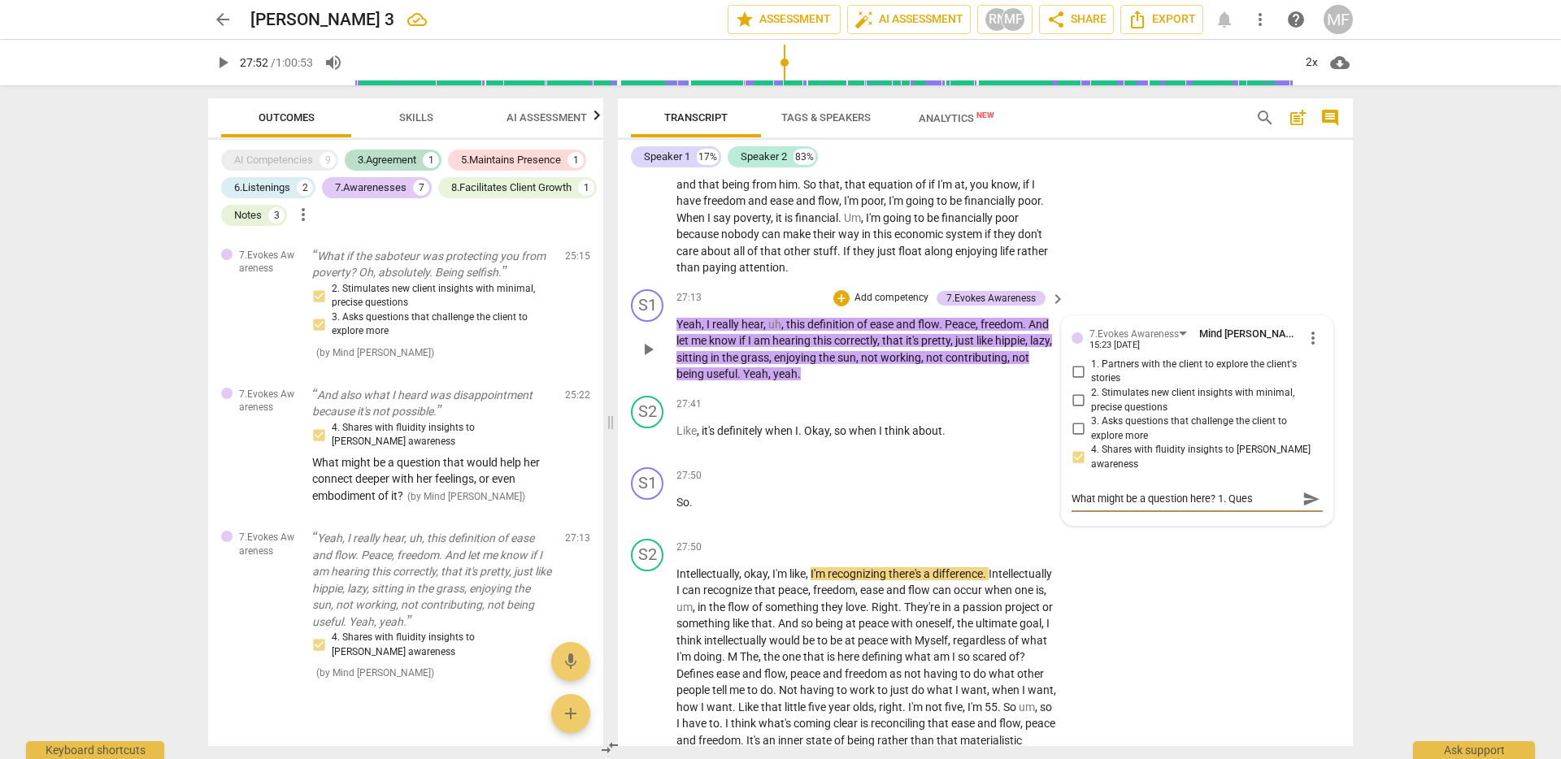
type textarea "What might be a question here? 1. Quest"
type textarea "What might be a question here? 1. Questi"
type textarea "What might be a question here? 1. Questio"
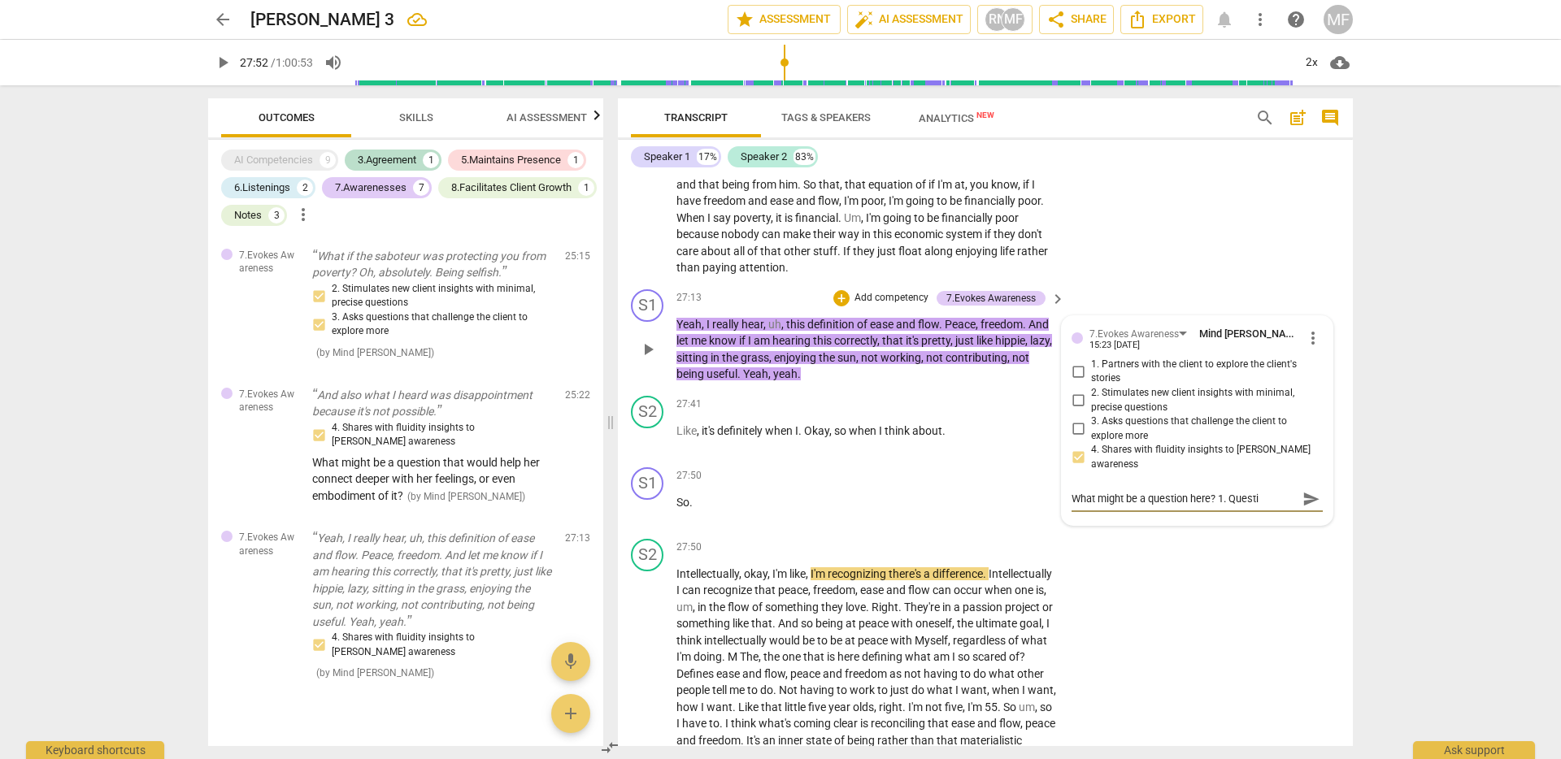
type textarea "What might be a question here? 1. Questio"
type textarea "What might be a question here? 1. Question"
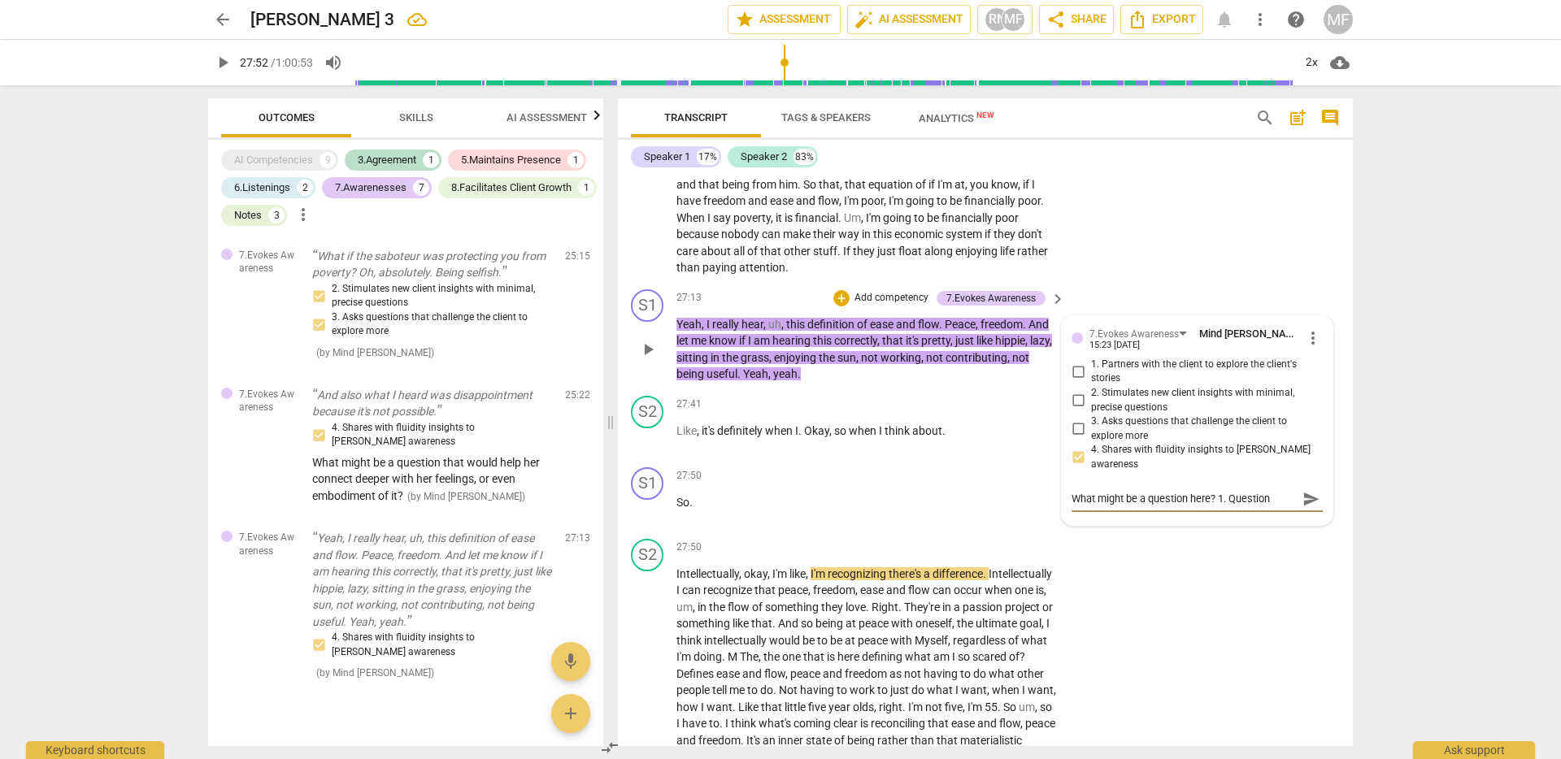
type textarea "What might be a question here? 1. Question a"
type textarea "What might be a question here? 1. Question ab"
type textarea "What might be a question here? 1. Question abo"
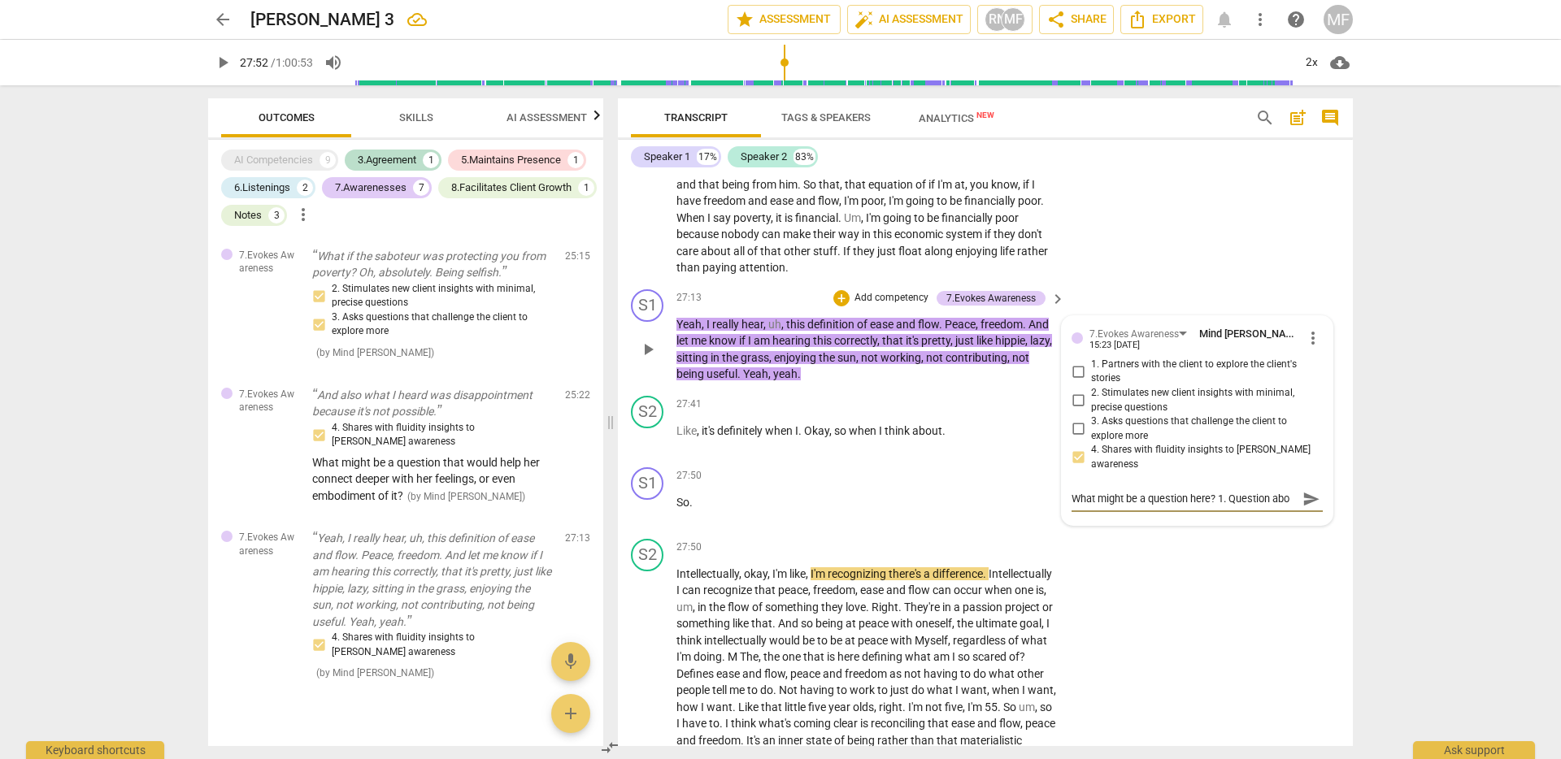
type textarea "What might be a question here? 1. Question abou"
type textarea "What might be a question here? 1. Question about"
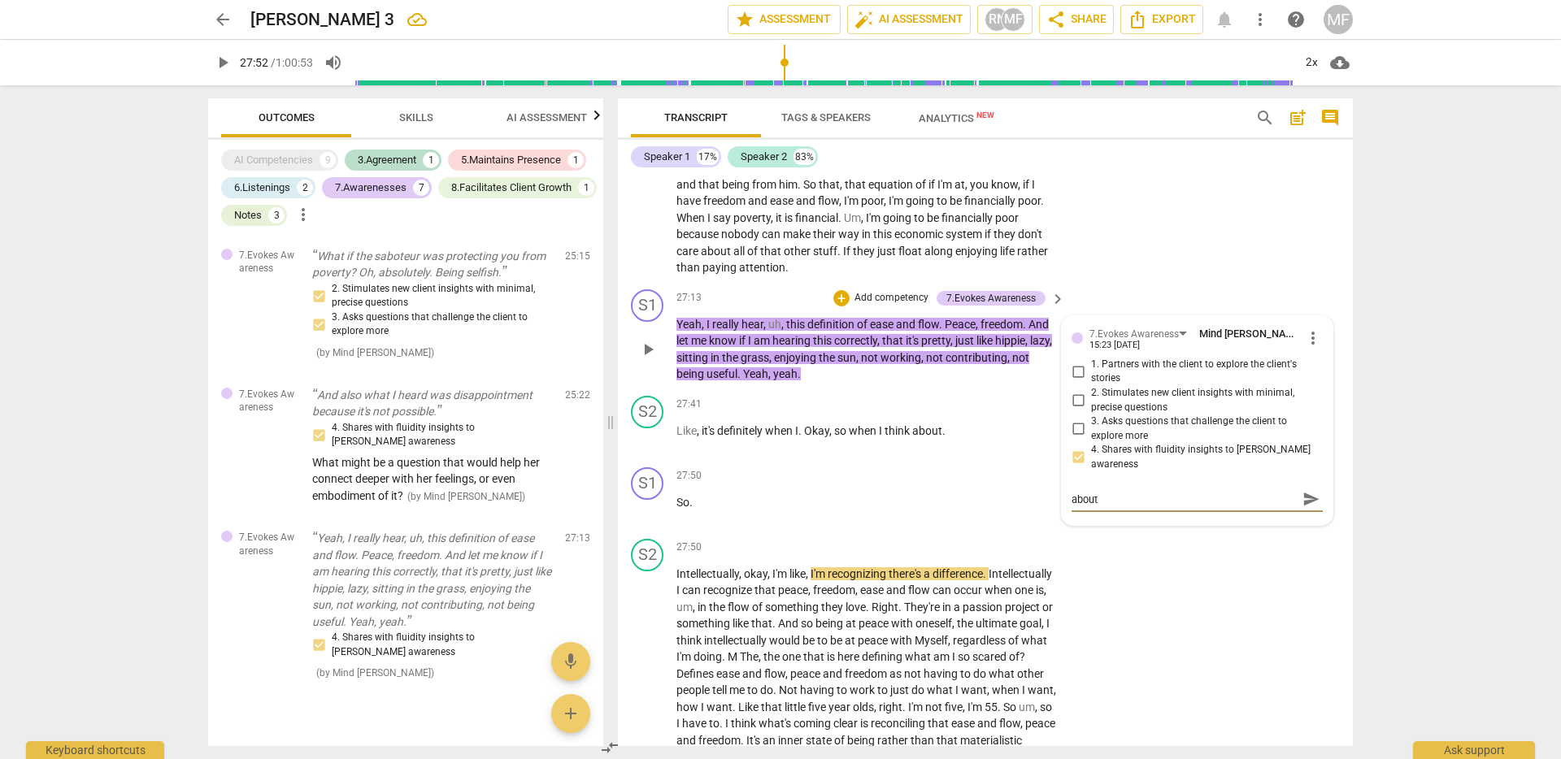
type textarea "What might be a question here? 1. Question about"
type textarea "What might be a question here? 1. Question abou"
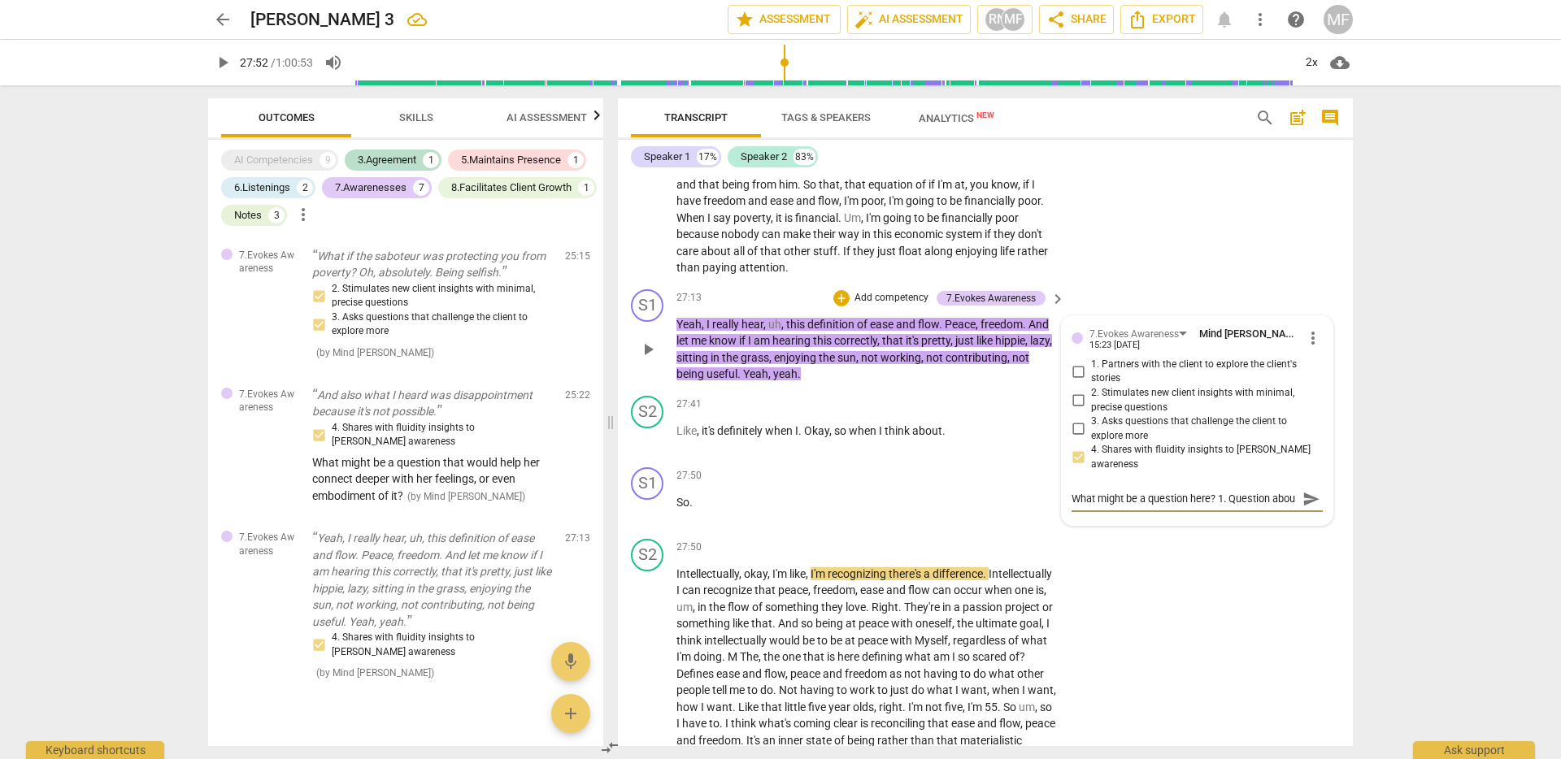
type textarea "What might be a question here? 1. Question abo"
type textarea "What might be a question here? 1. Question ab"
type textarea "What might be a question here? 1. Question a"
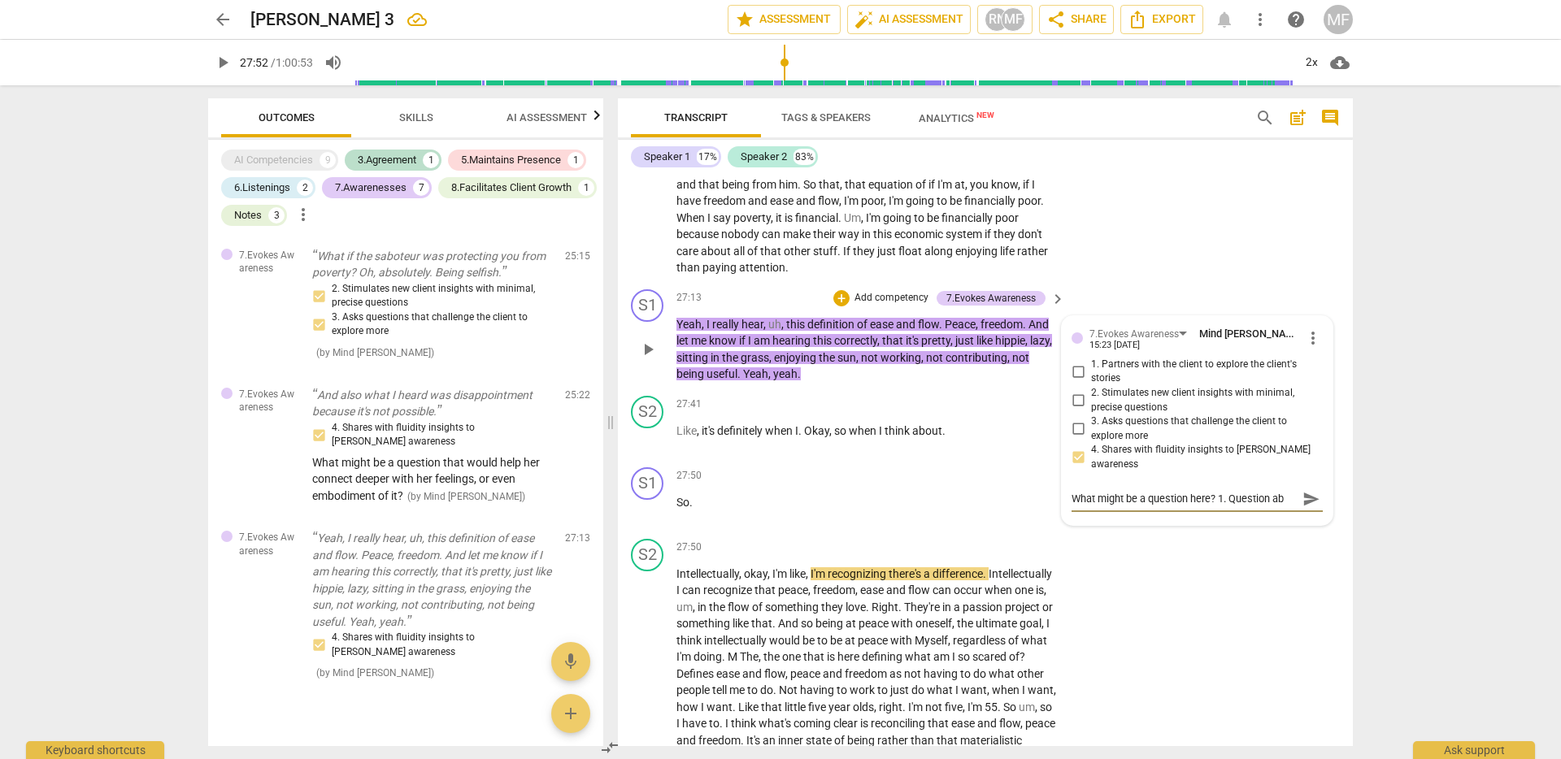
type textarea "What might be a question here? 1. Question a"
type textarea "What might be a question here? 1. Question"
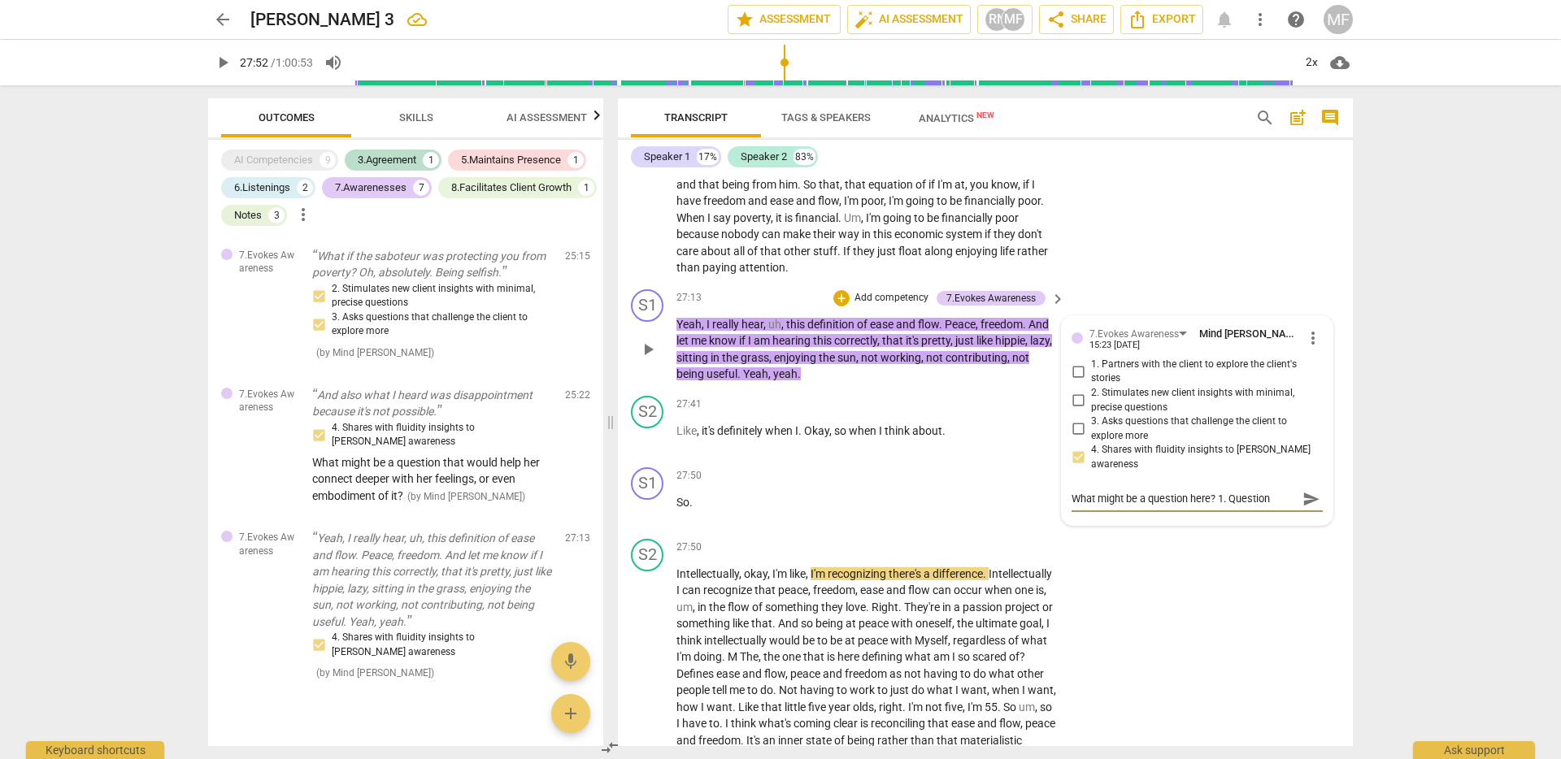
type textarea "What might be a question here? 1. Question"
type textarea "What might be a question here? 1. Questio"
type textarea "What might be a question here? 1. Questi"
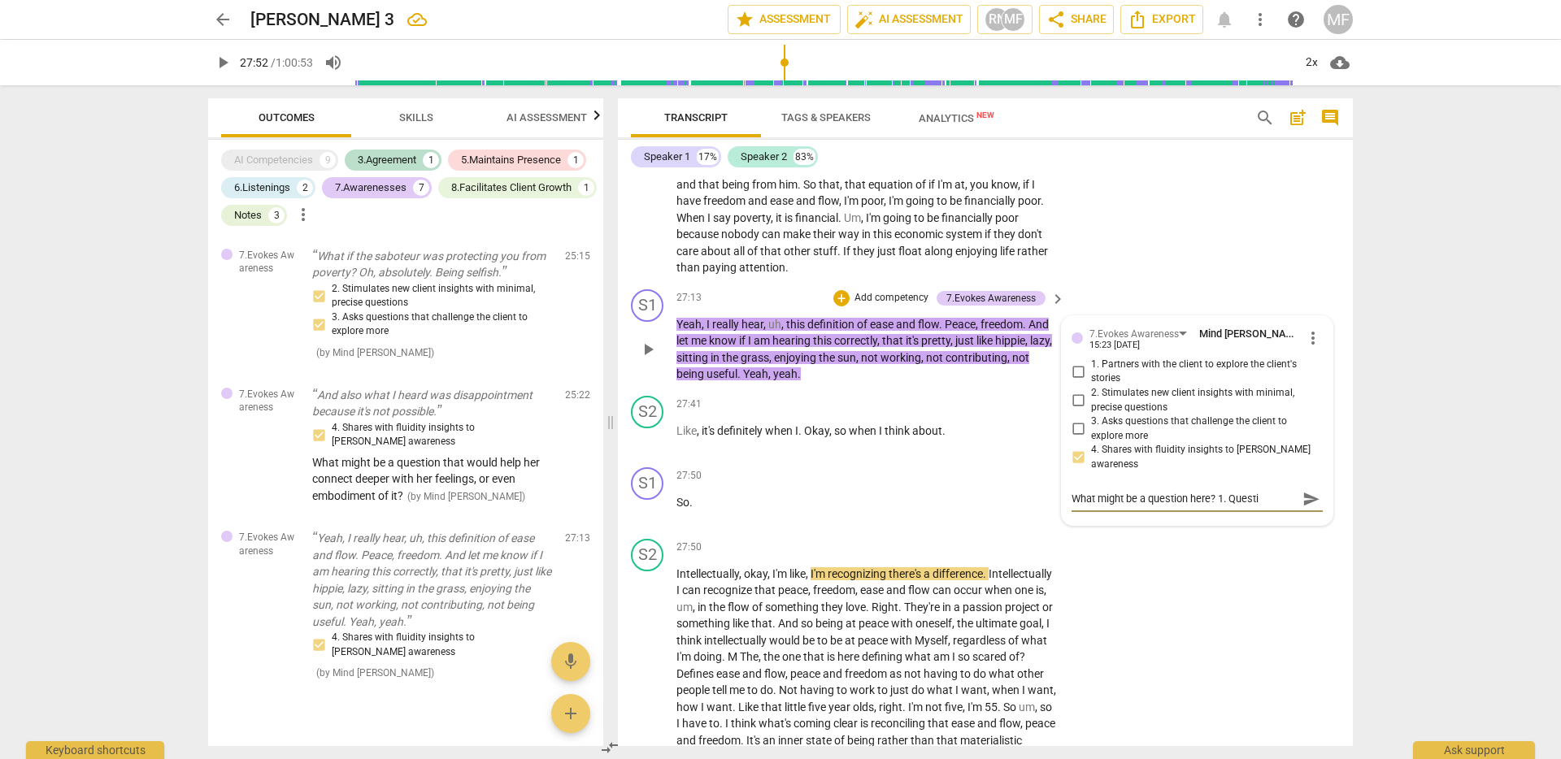
type textarea "What might be a question here? 1. Quest"
type textarea "What might be a question here? 1. Ques"
type textarea "What might be a question here? 1. Que"
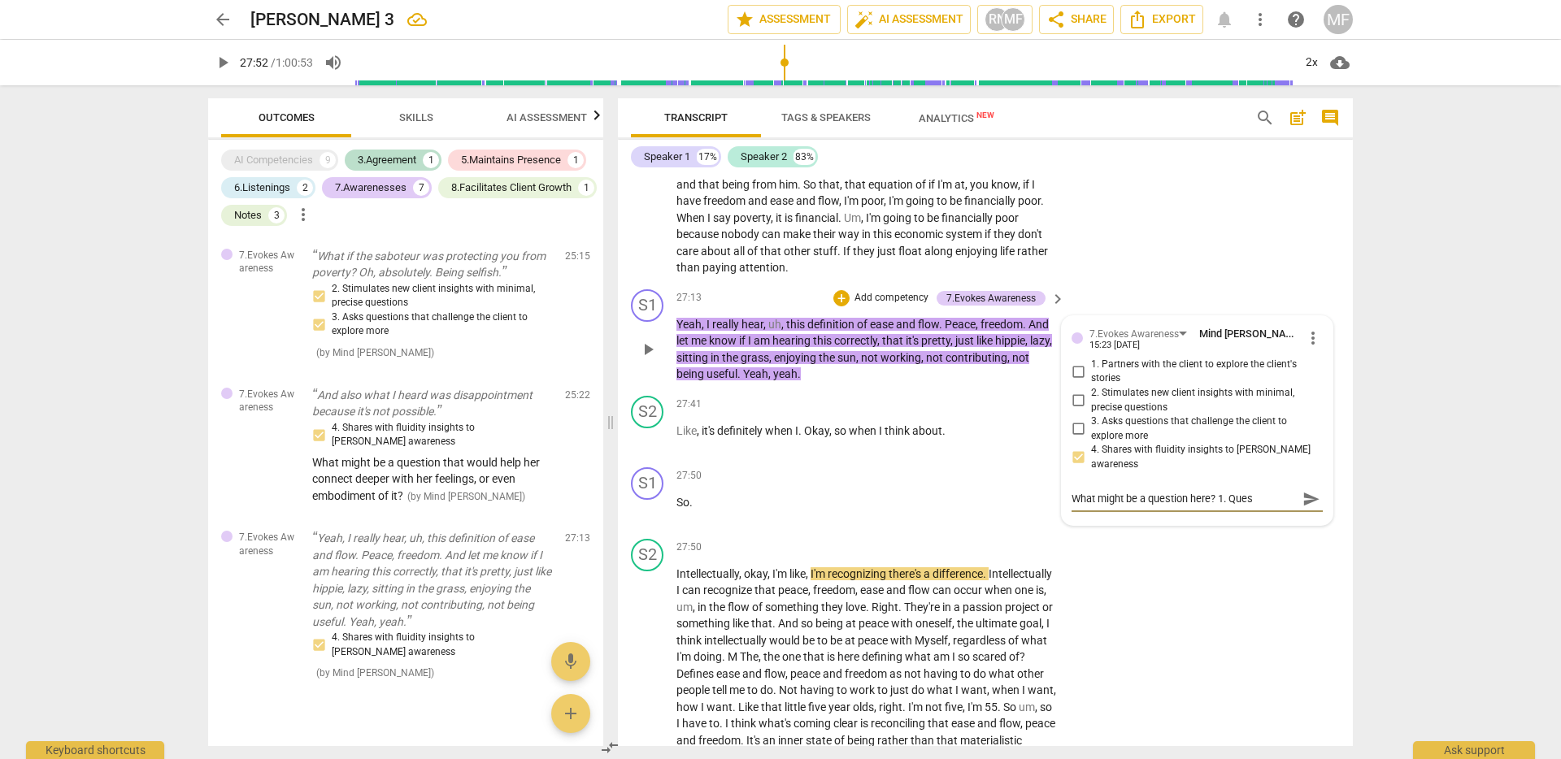
type textarea "What might be a question here? 1. Que"
type textarea "What might be a question here? 1. Qu"
type textarea "What might be a question here? 1. Q"
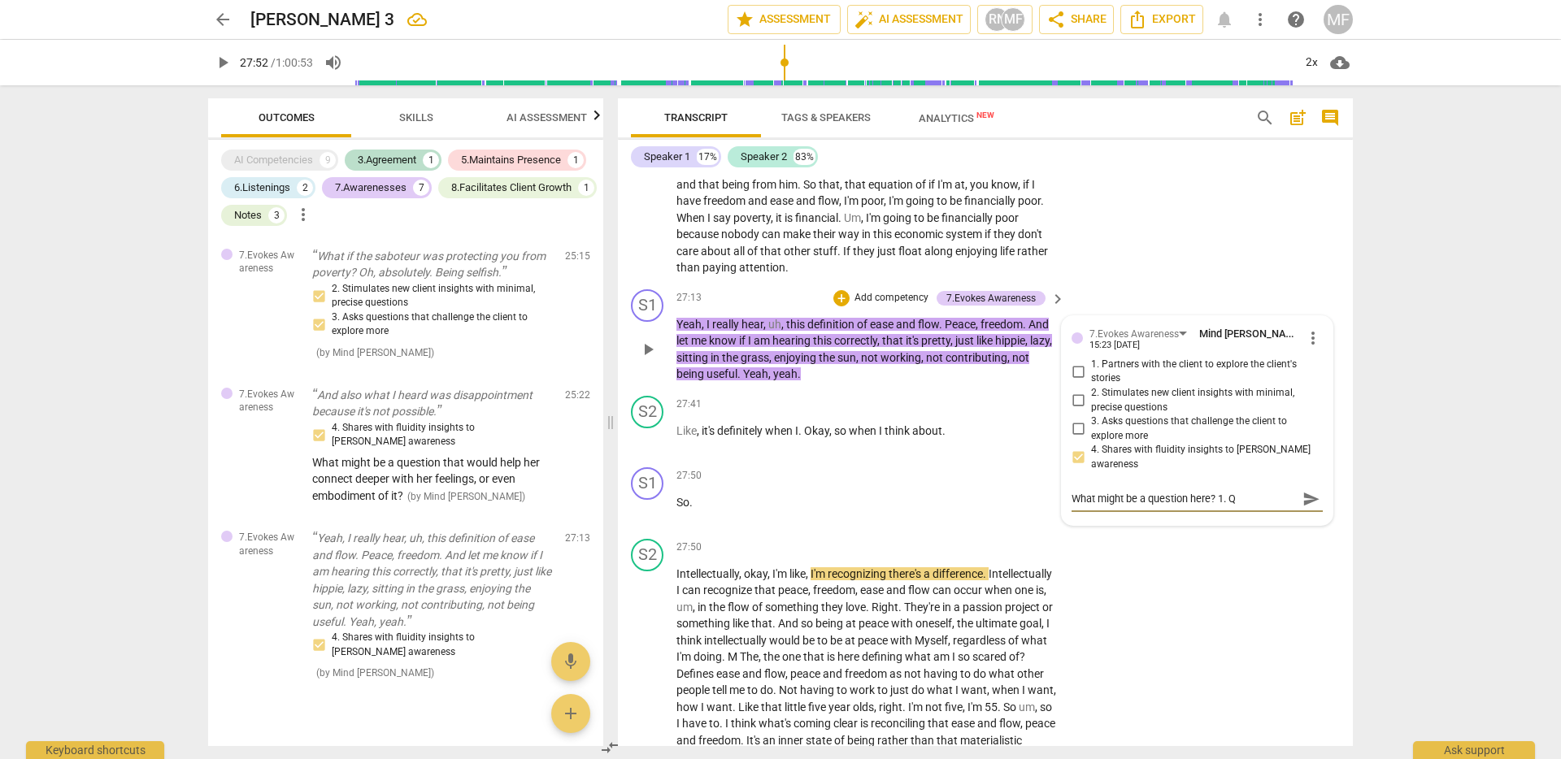
type textarea "What might be a question here? 1."
type textarea "What might be a question here? 1. P"
type textarea "What might be a question here? 1. Pr"
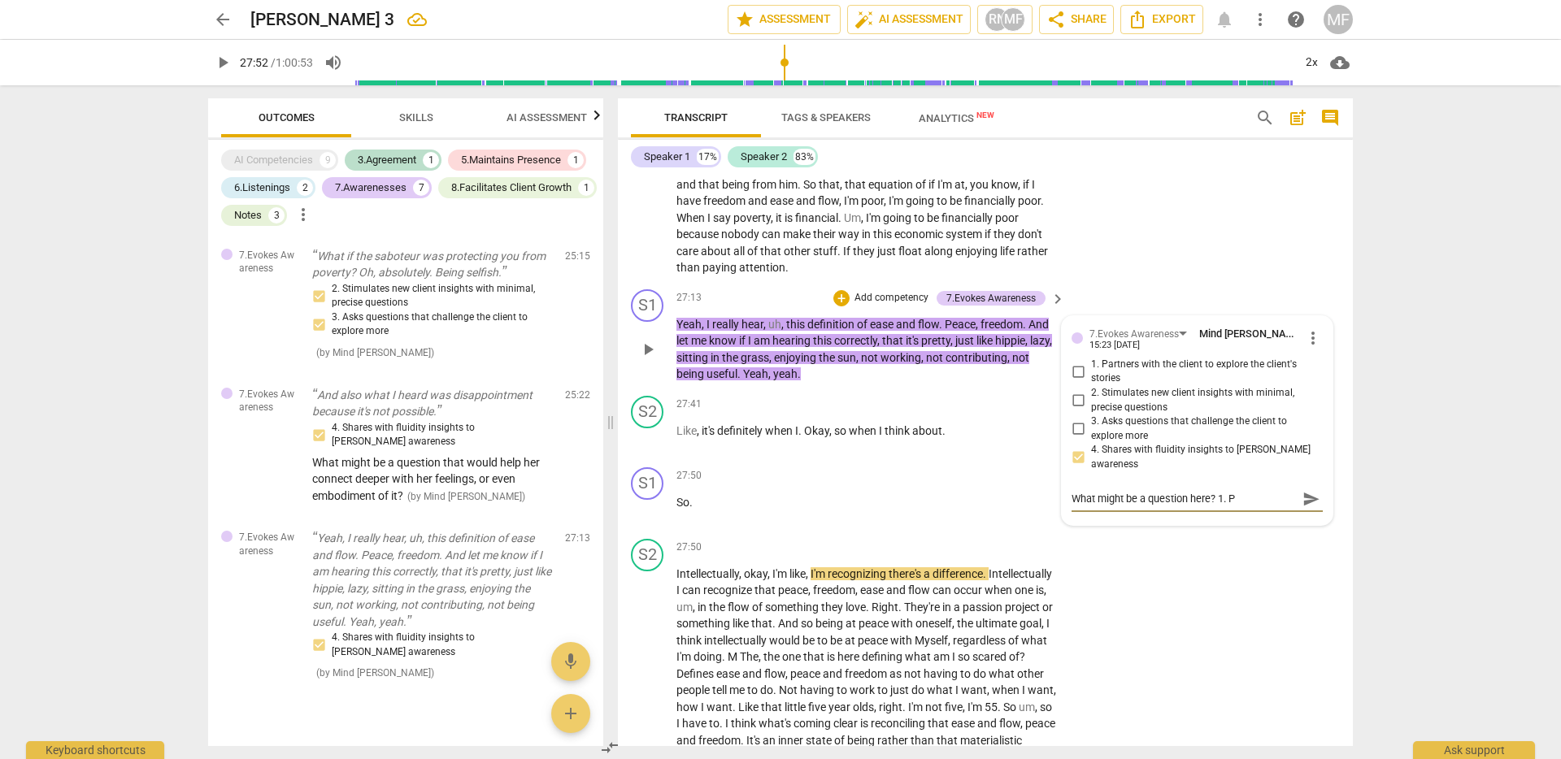
type textarea "What might be a question here? 1. Pr"
type textarea "What might be a question here? 1. Pro"
click at [1305, 516] on span "send" at bounding box center [1311, 507] width 18 height 18
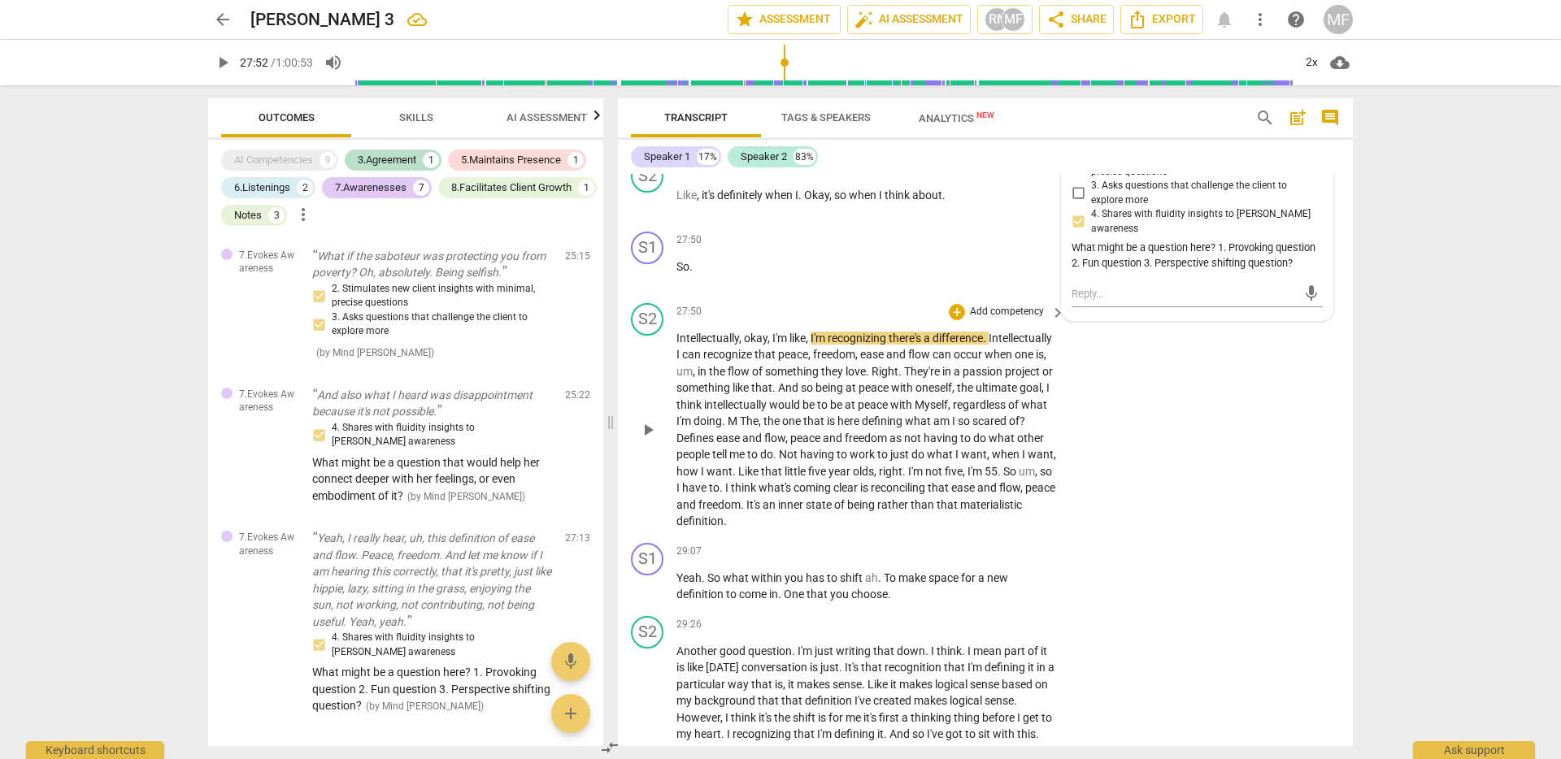
scroll to position [6451, 0]
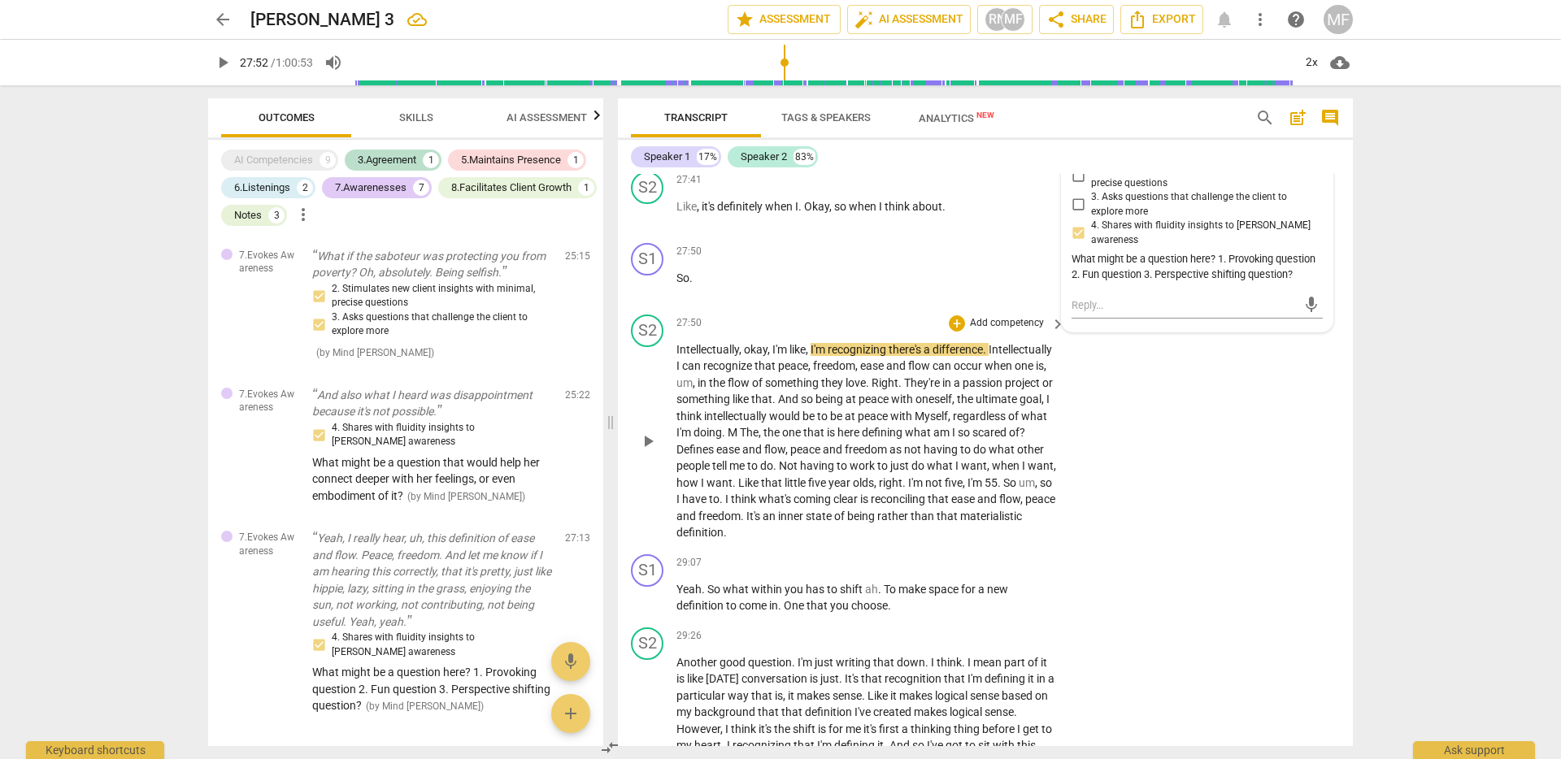
click at [698, 523] on span "and" at bounding box center [687, 516] width 22 height 13
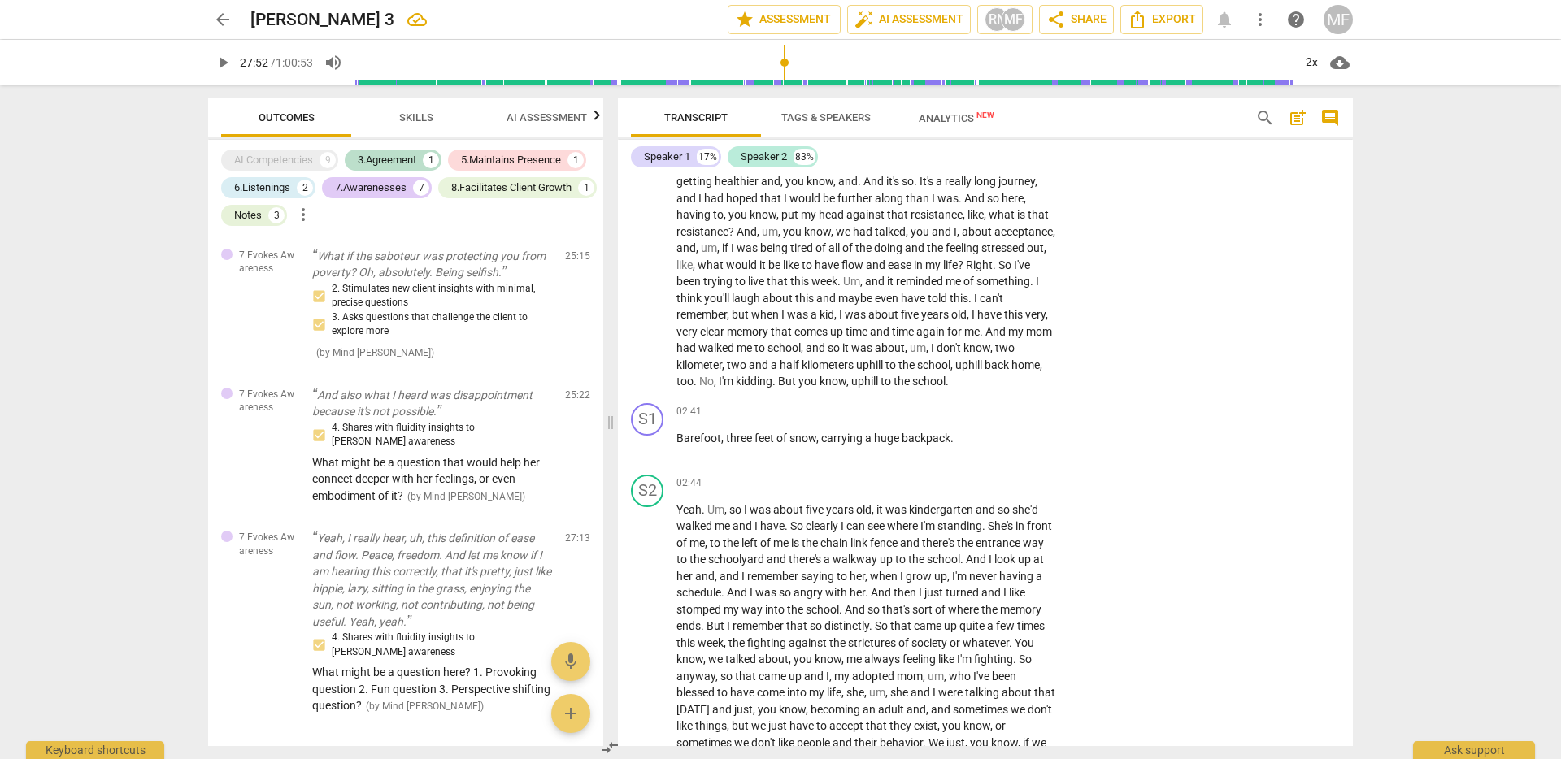
scroll to position [1959, 0]
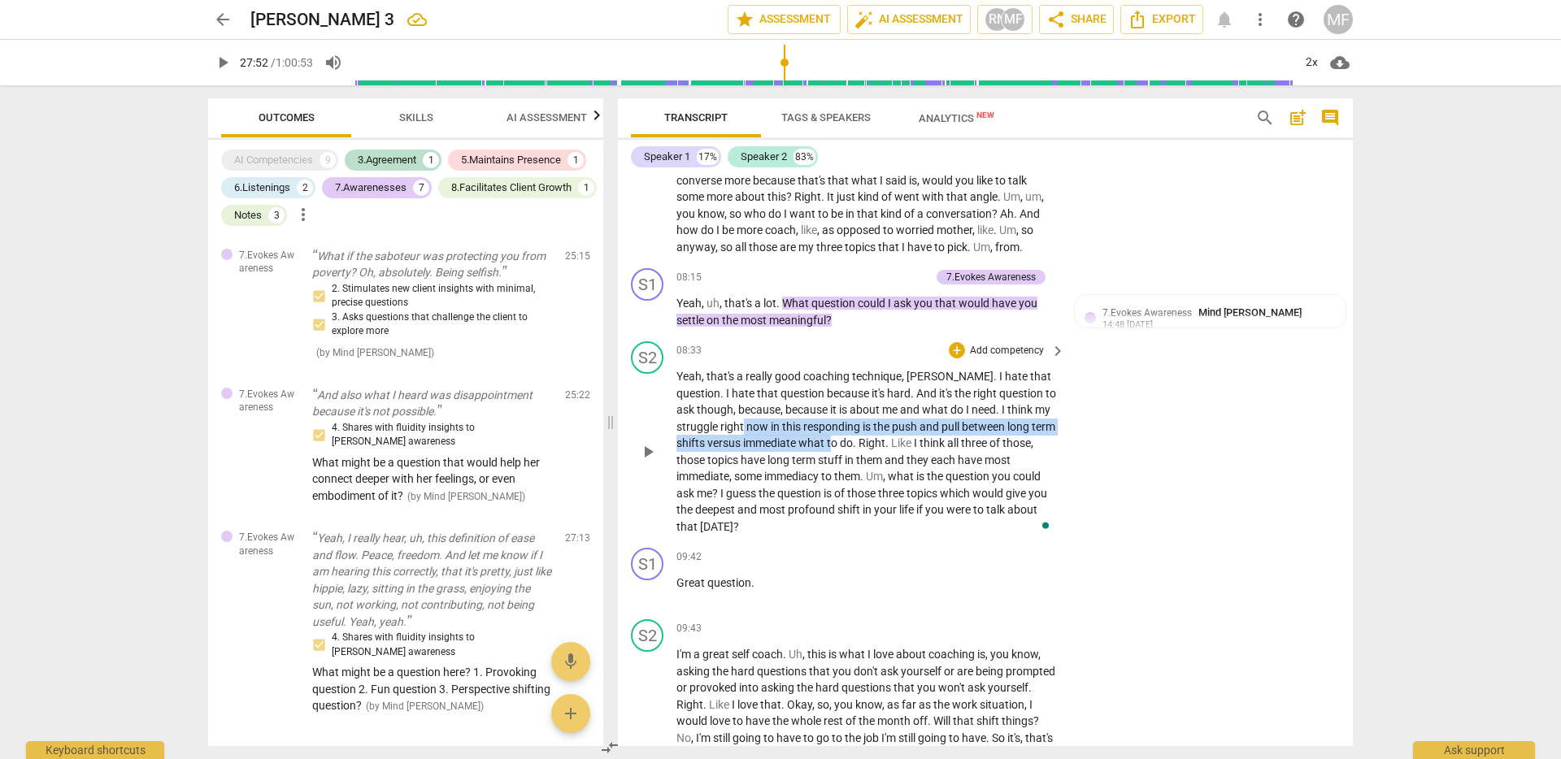
drag, startPoint x: 859, startPoint y: 480, endPoint x: 744, endPoint y: 466, distance: 116.2
click at [744, 466] on p "Yeah , that's a really good coaching technique , Gina . I hate that question . …" at bounding box center [866, 451] width 380 height 167
click at [879, 454] on div "+" at bounding box center [882, 455] width 16 height 16
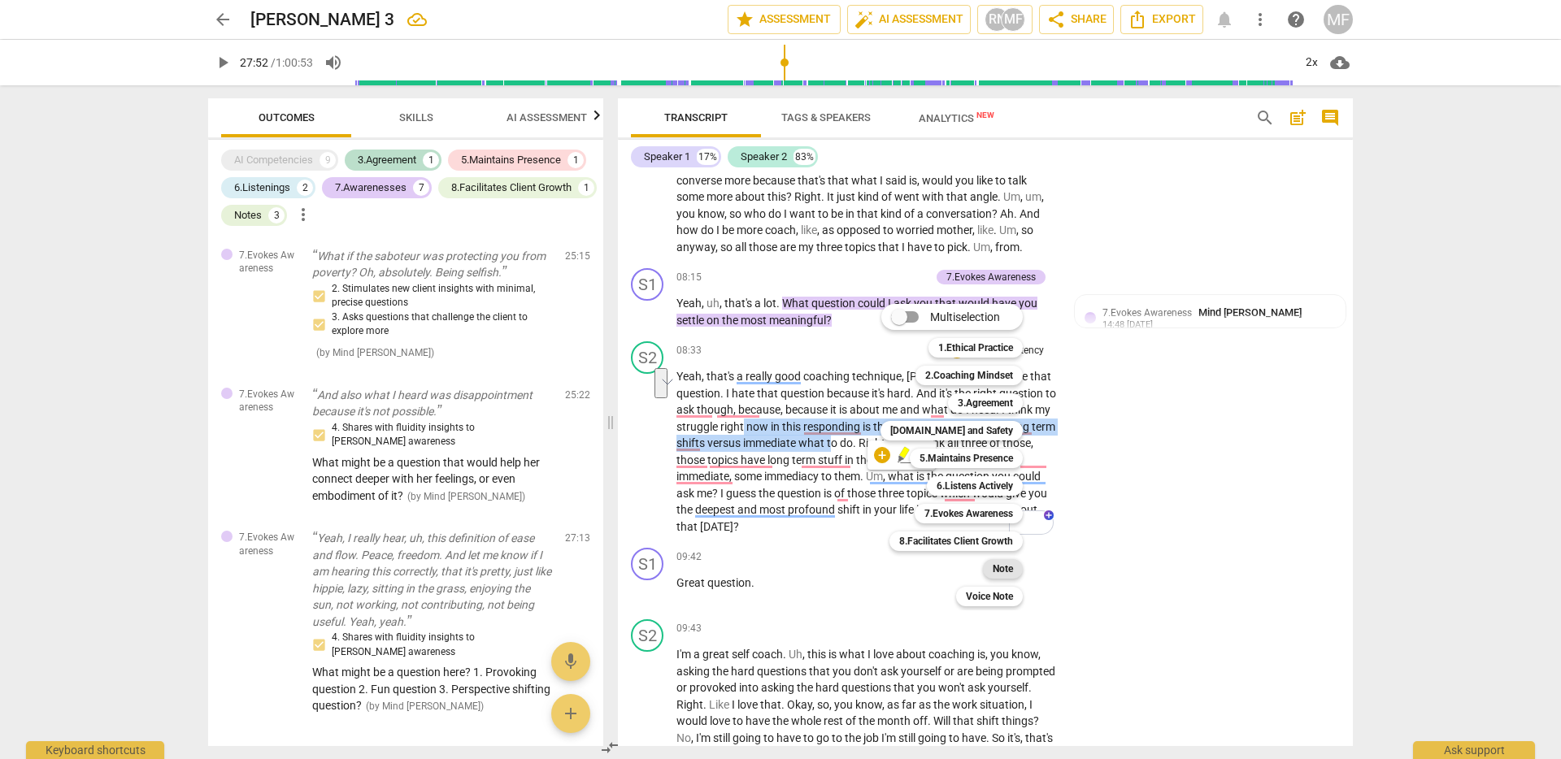
click at [999, 569] on b "Note" at bounding box center [1002, 569] width 20 height 20
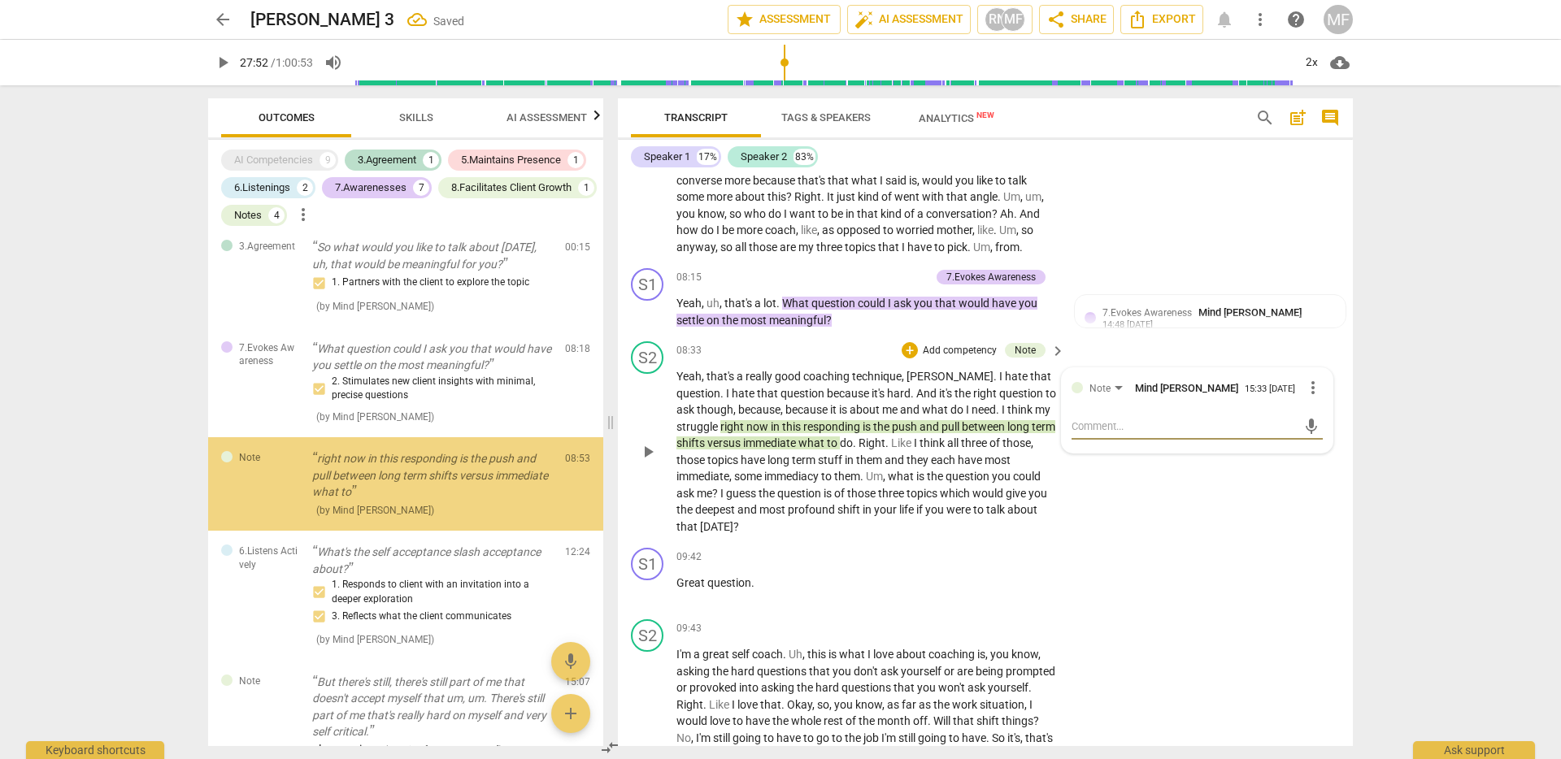
scroll to position [3, 0]
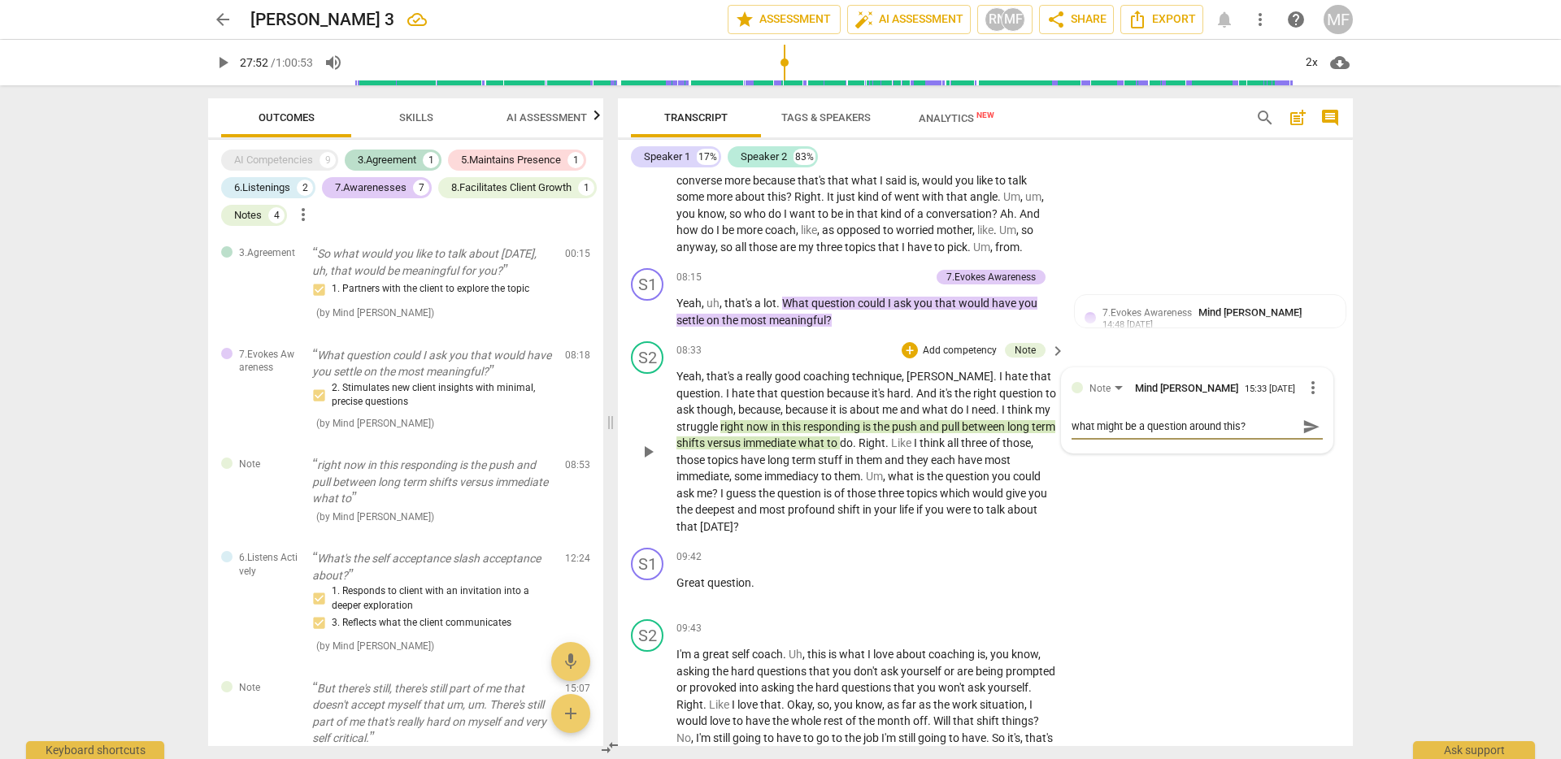
drag, startPoint x: 1185, startPoint y: 462, endPoint x: 1137, endPoint y: 462, distance: 48.0
click at [1137, 434] on textarea "what might be a question around this?" at bounding box center [1183, 426] width 225 height 15
click at [1287, 434] on textarea "what might be some questions around this?" at bounding box center [1183, 426] width 225 height 15
click at [1305, 443] on span "send" at bounding box center [1311, 434] width 18 height 18
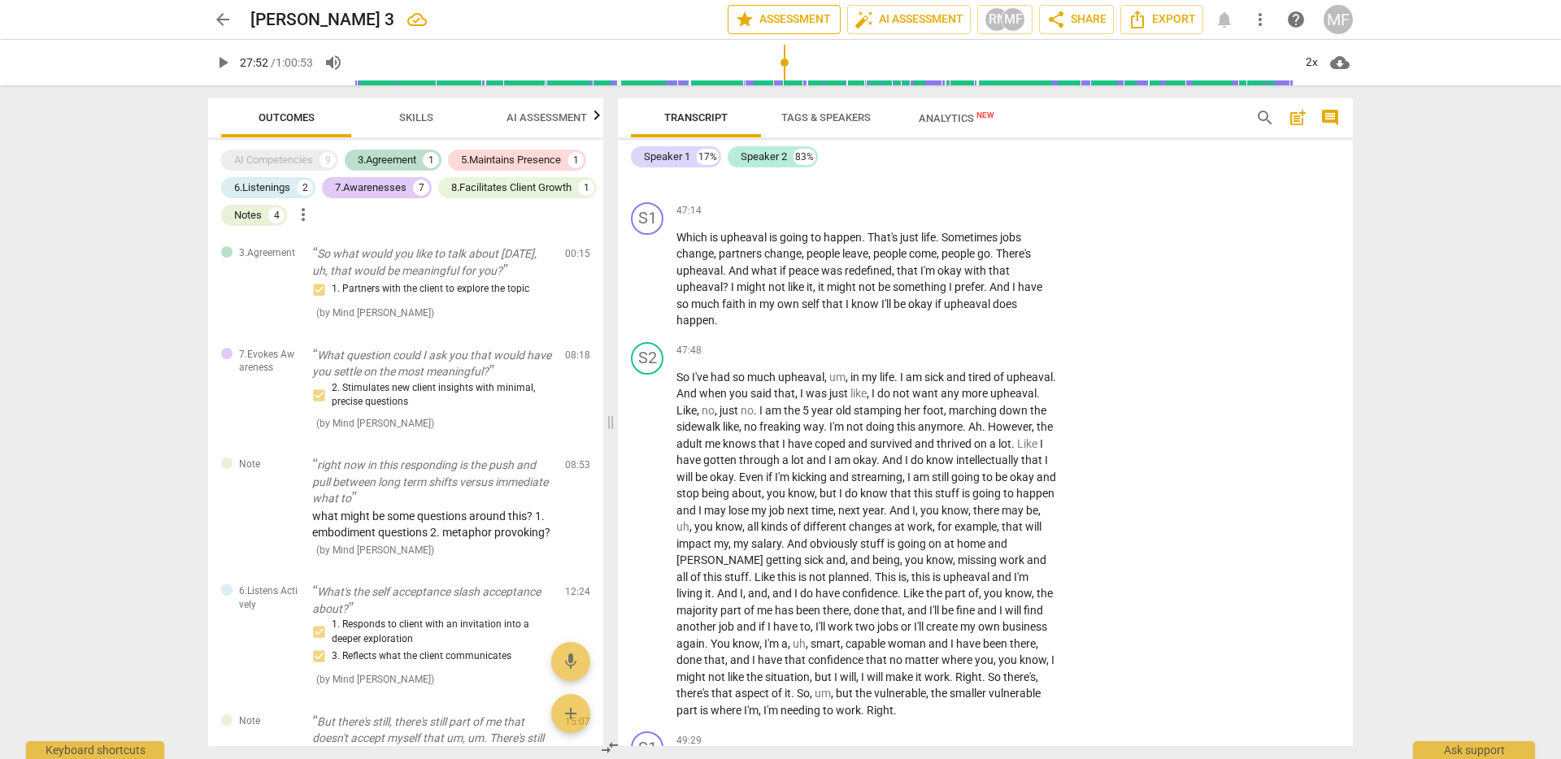
scroll to position [12076, 0]
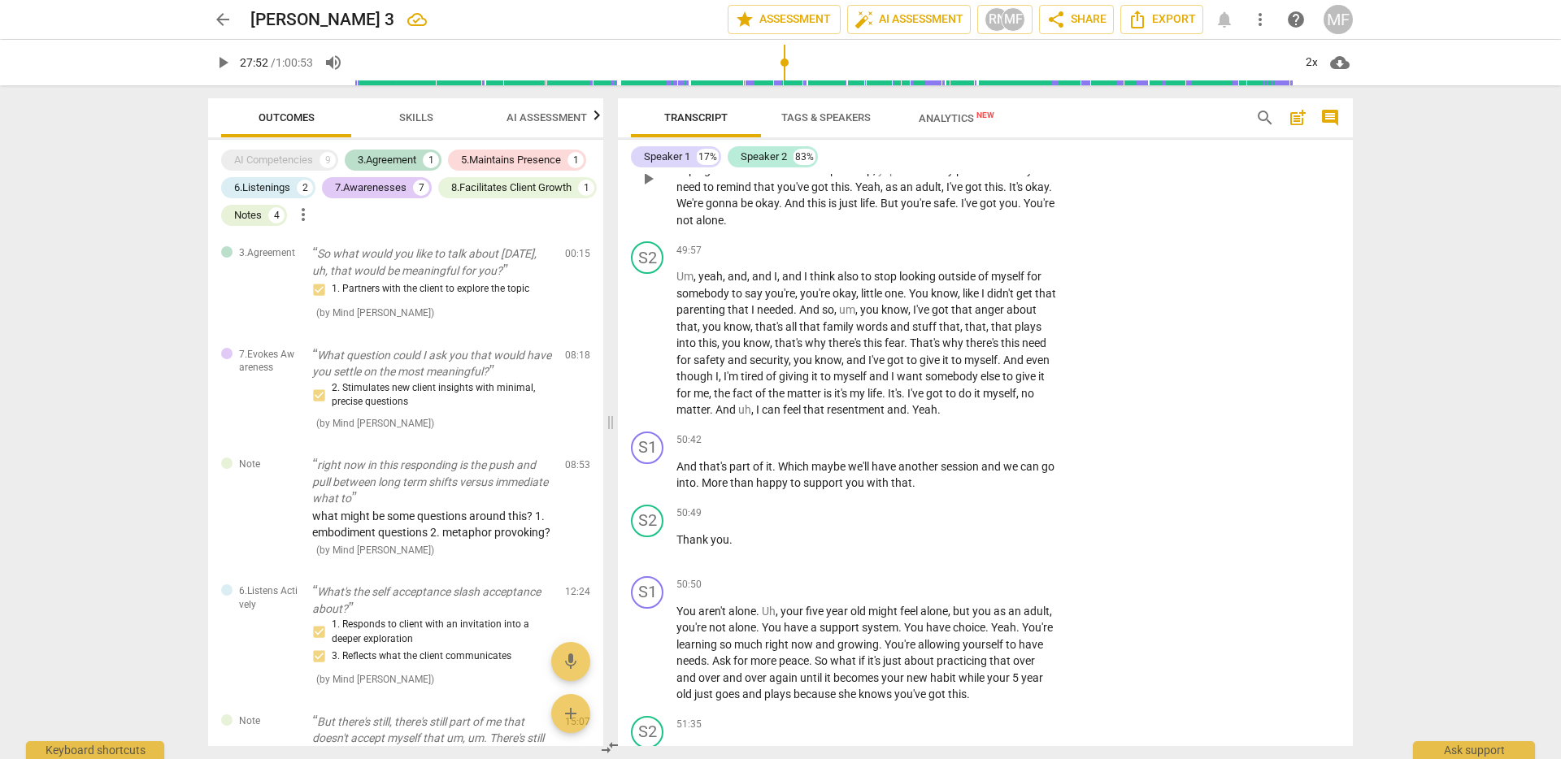
click at [891, 210] on span "But" at bounding box center [890, 203] width 20 height 13
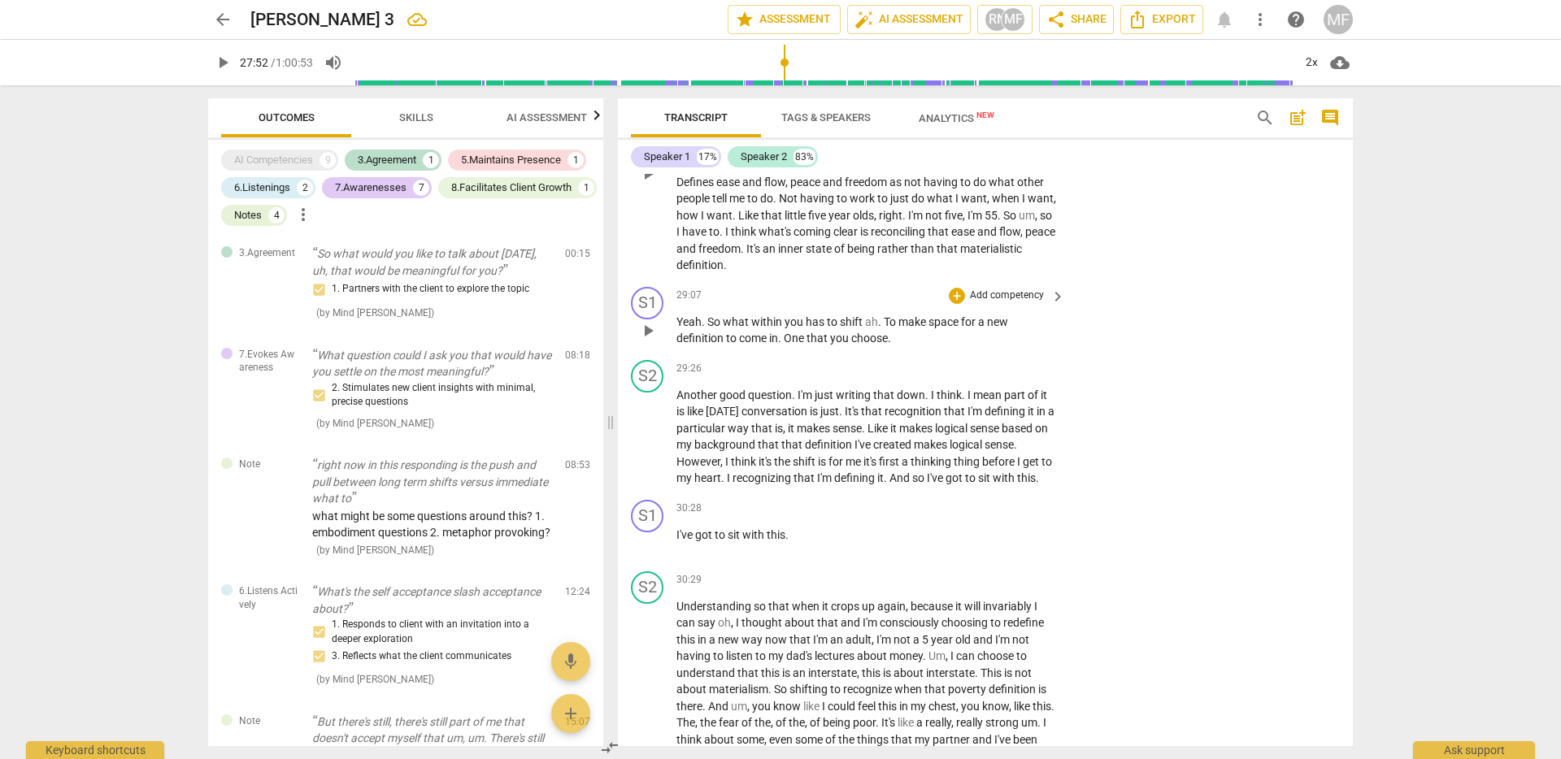
scroll to position [6571, 0]
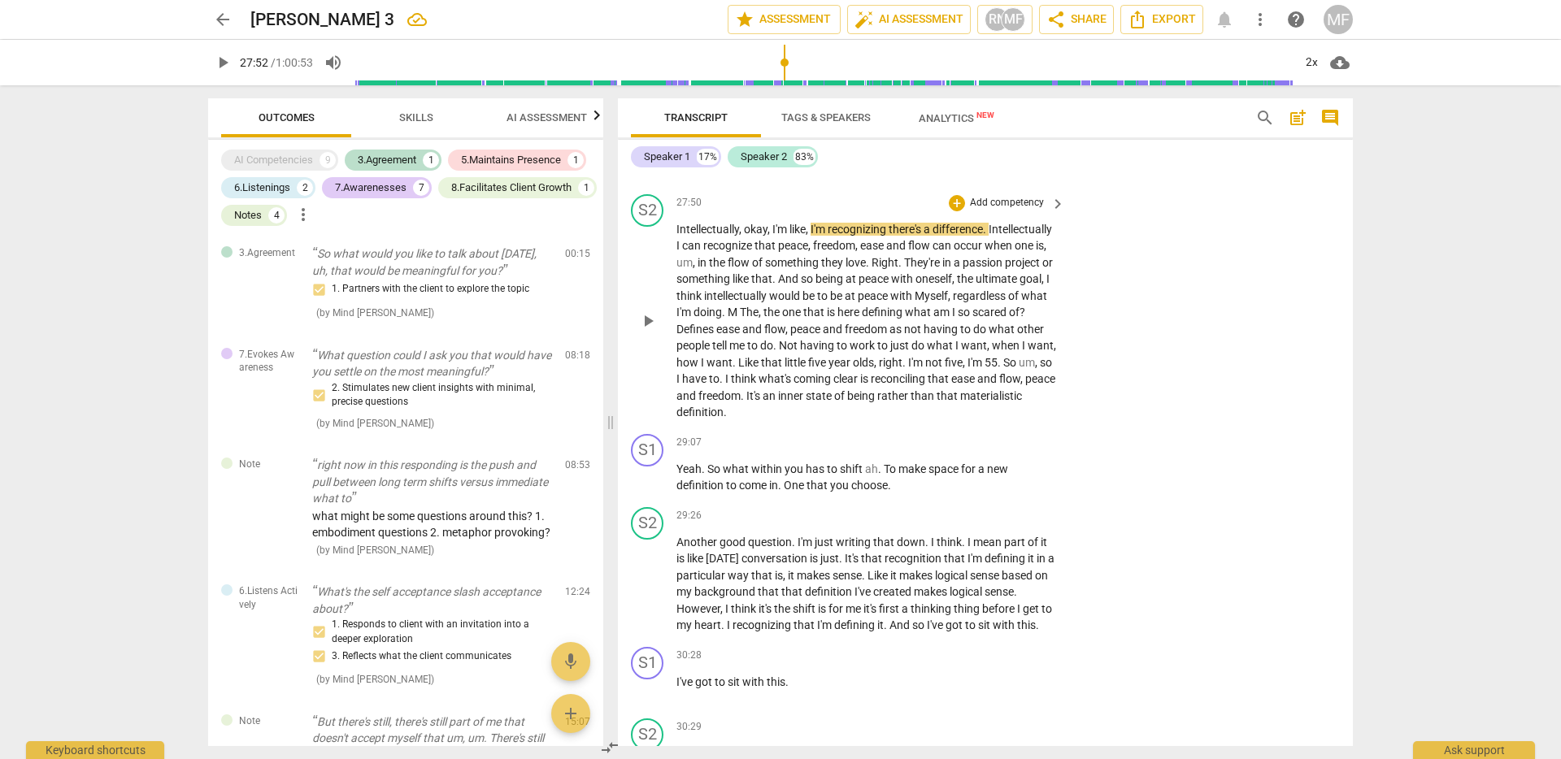
click at [1027, 352] on span "want" at bounding box center [1040, 345] width 26 height 13
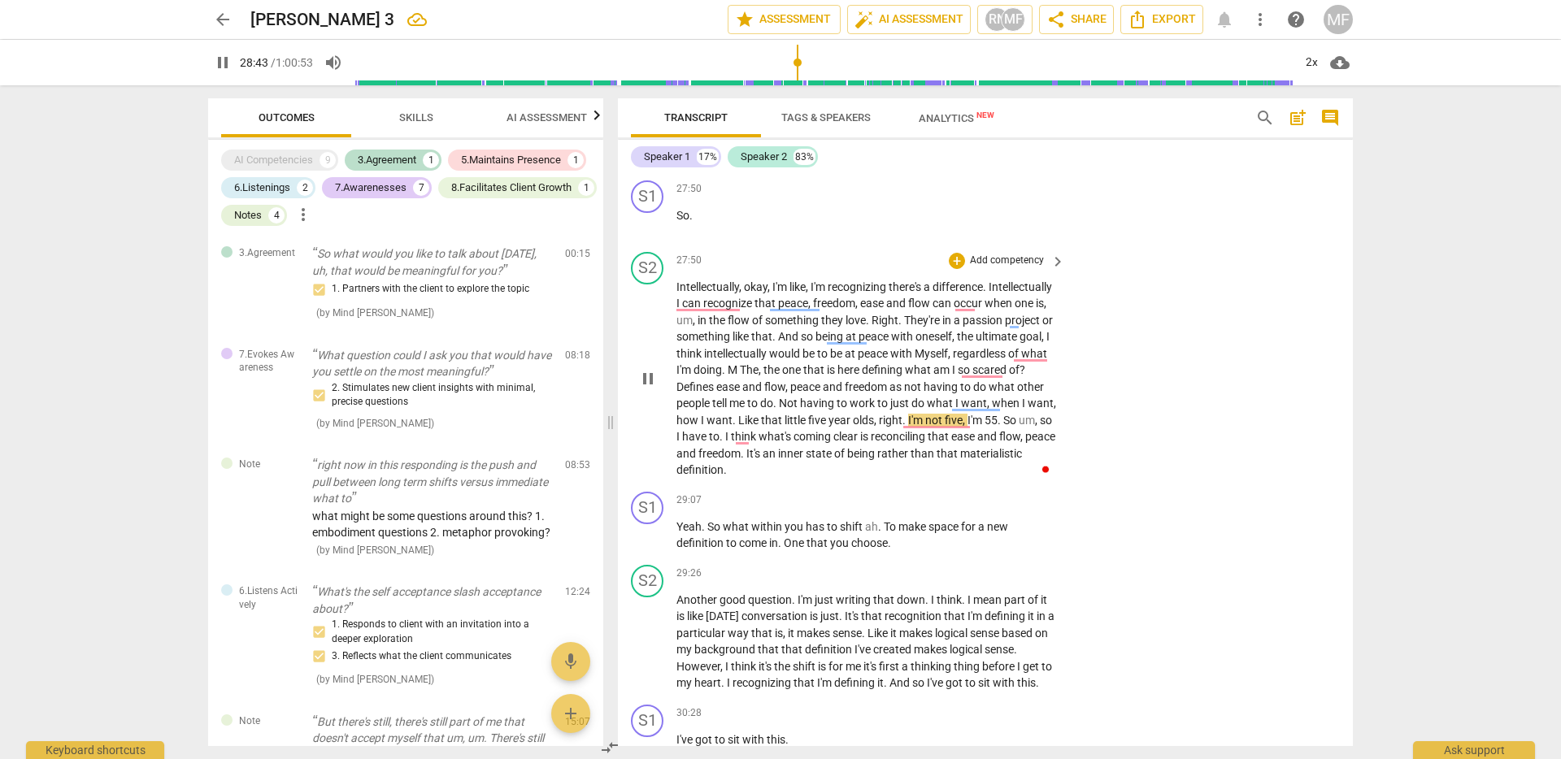
scroll to position [6510, 0]
click at [1014, 313] on span "one" at bounding box center [1024, 306] width 21 height 13
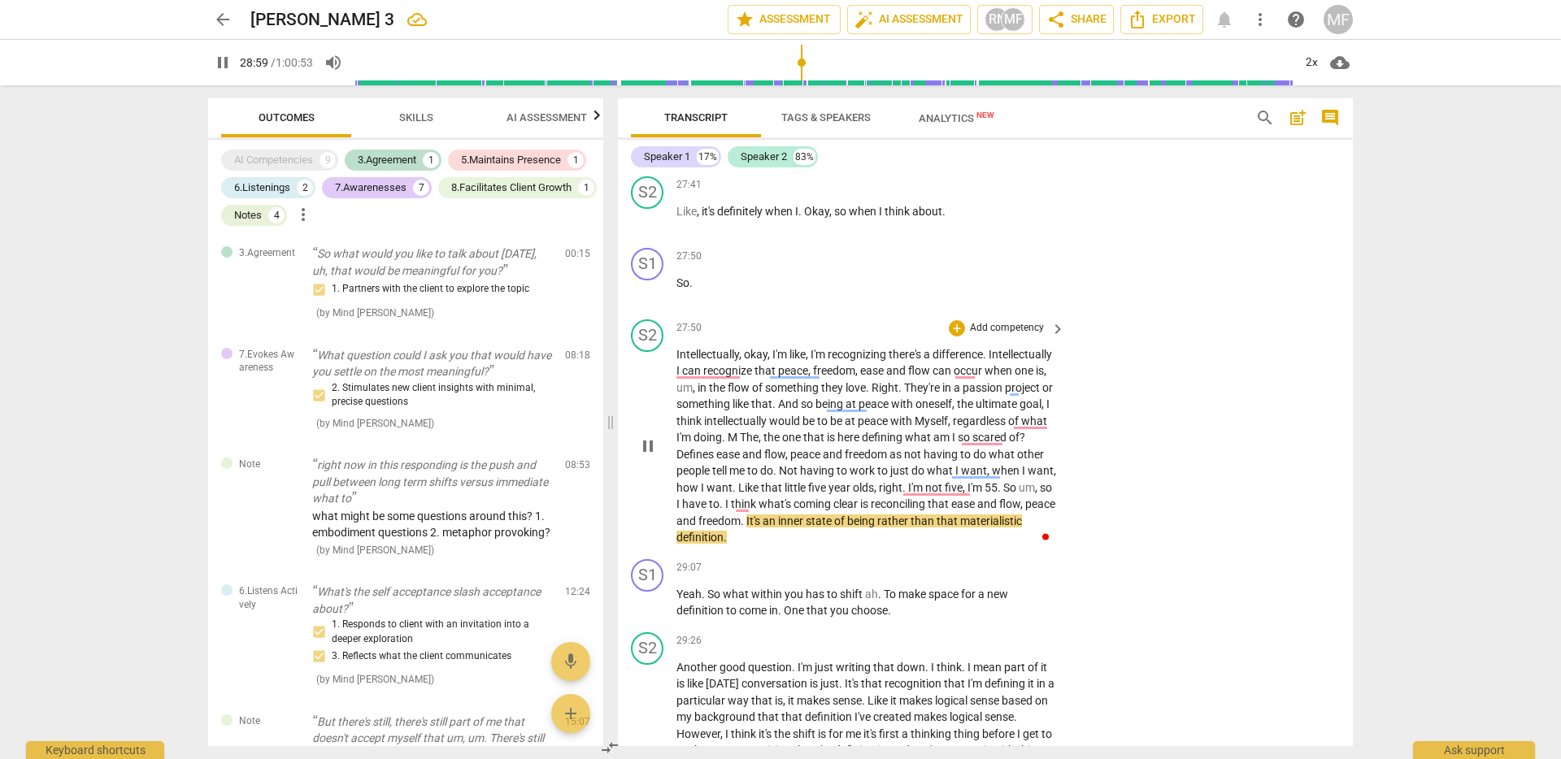
scroll to position [6449, 0]
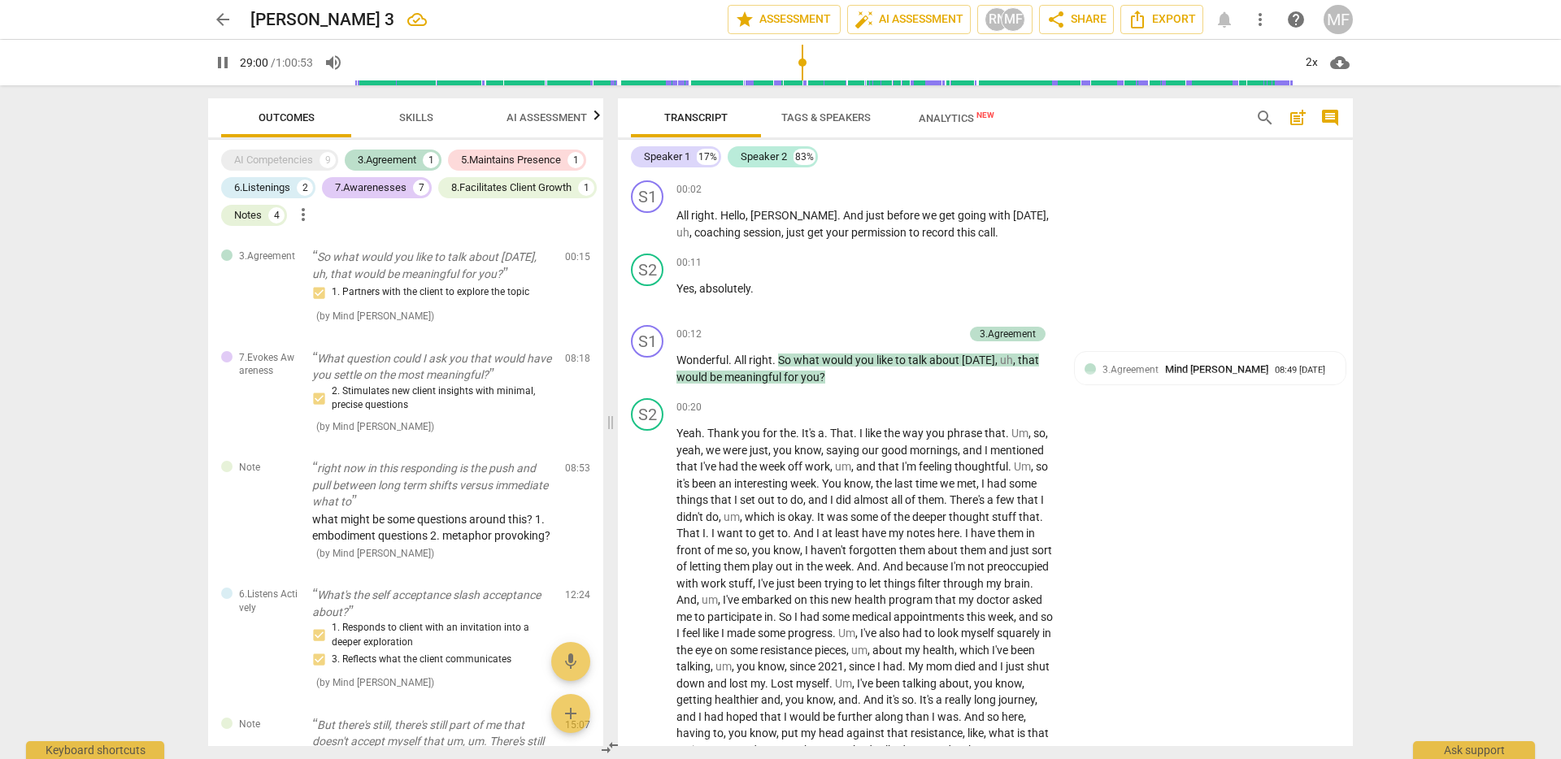
scroll to position [6516, 0]
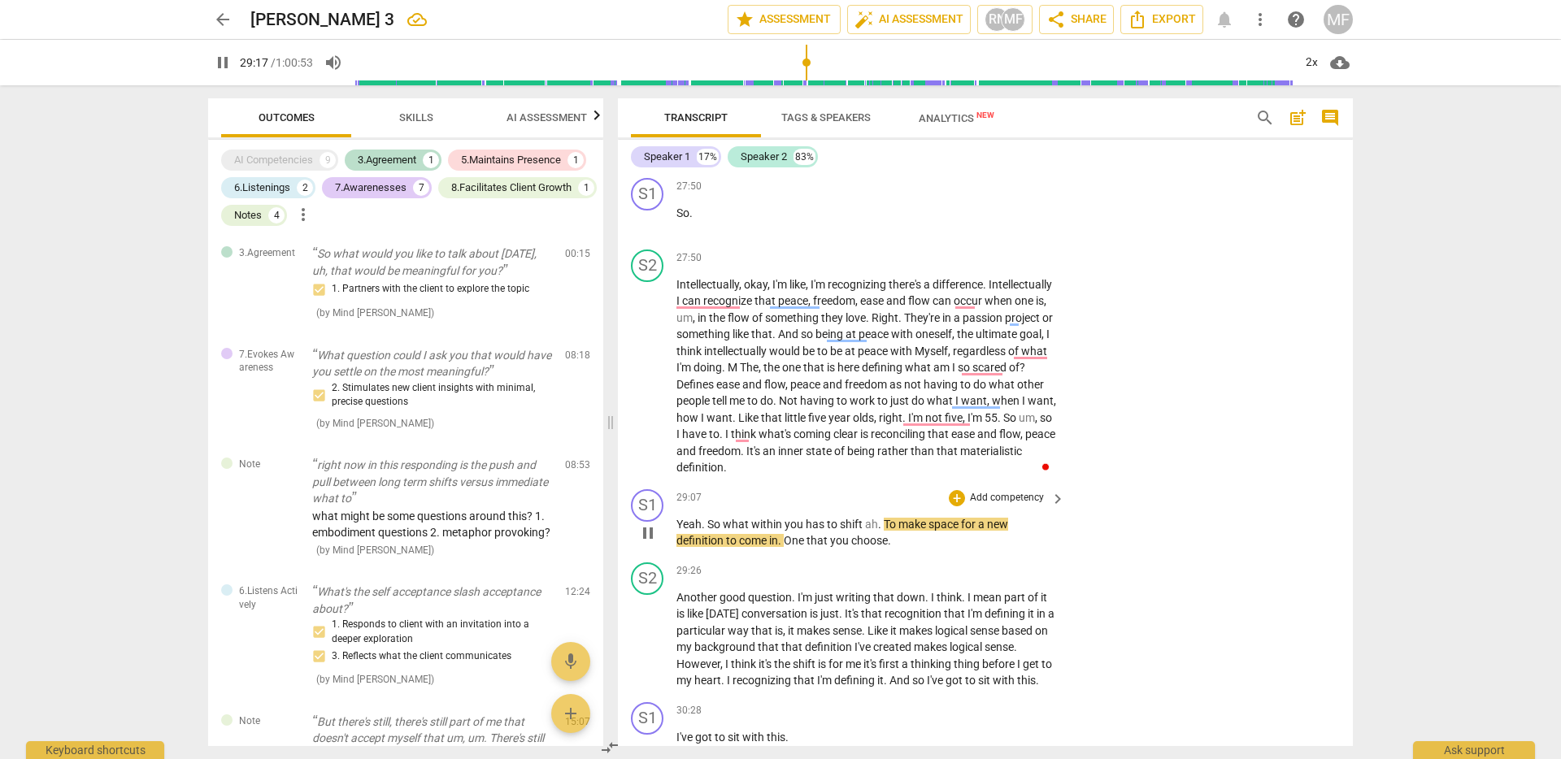
click at [641, 543] on span "pause" at bounding box center [648, 533] width 20 height 20
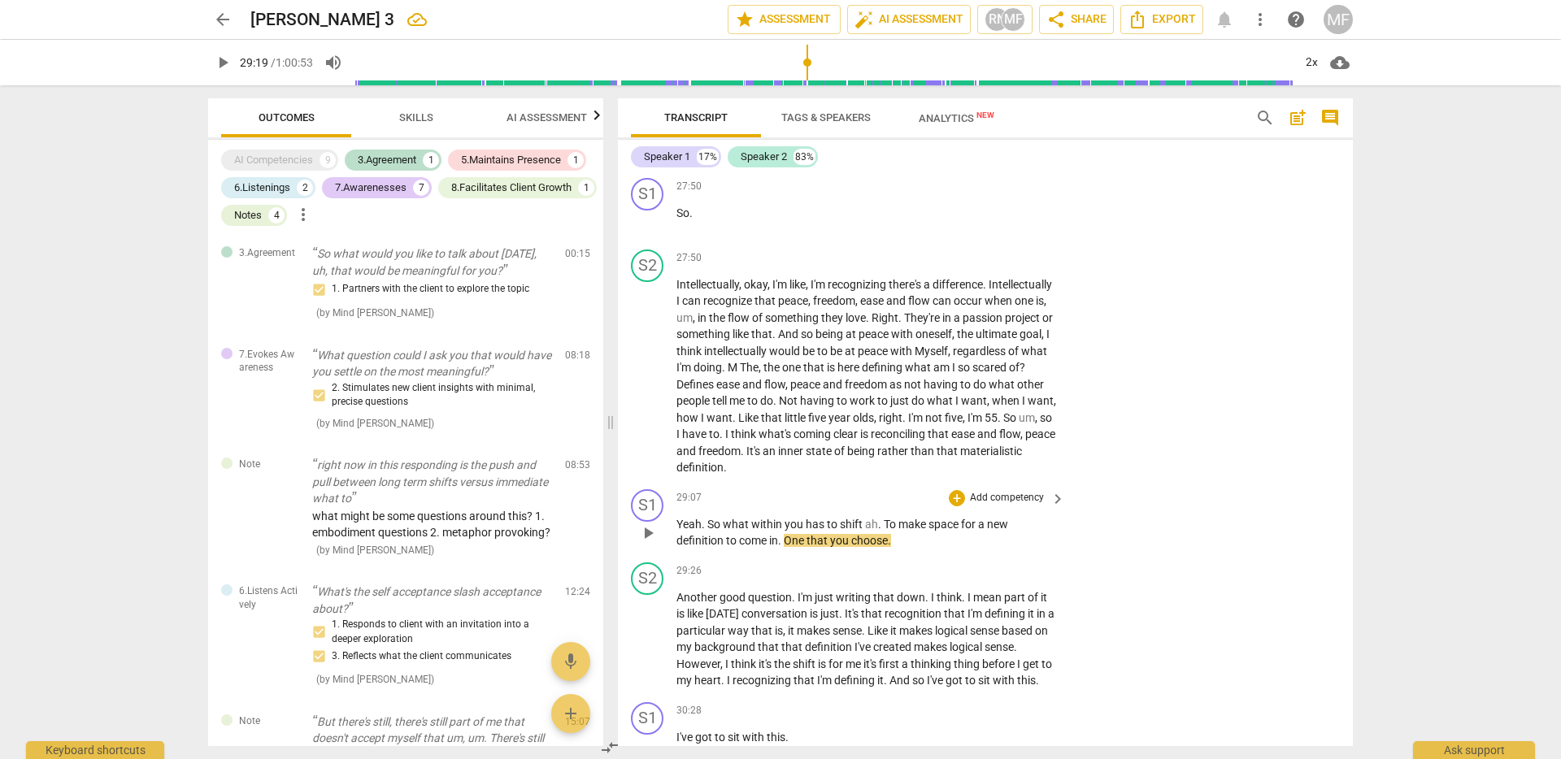
type input "1759"
drag, startPoint x: 678, startPoint y: 559, endPoint x: 902, endPoint y: 578, distance: 225.1
click at [902, 549] on p "Yeah . So what within you has to shift ah . To make space for a new definition …" at bounding box center [866, 532] width 380 height 33
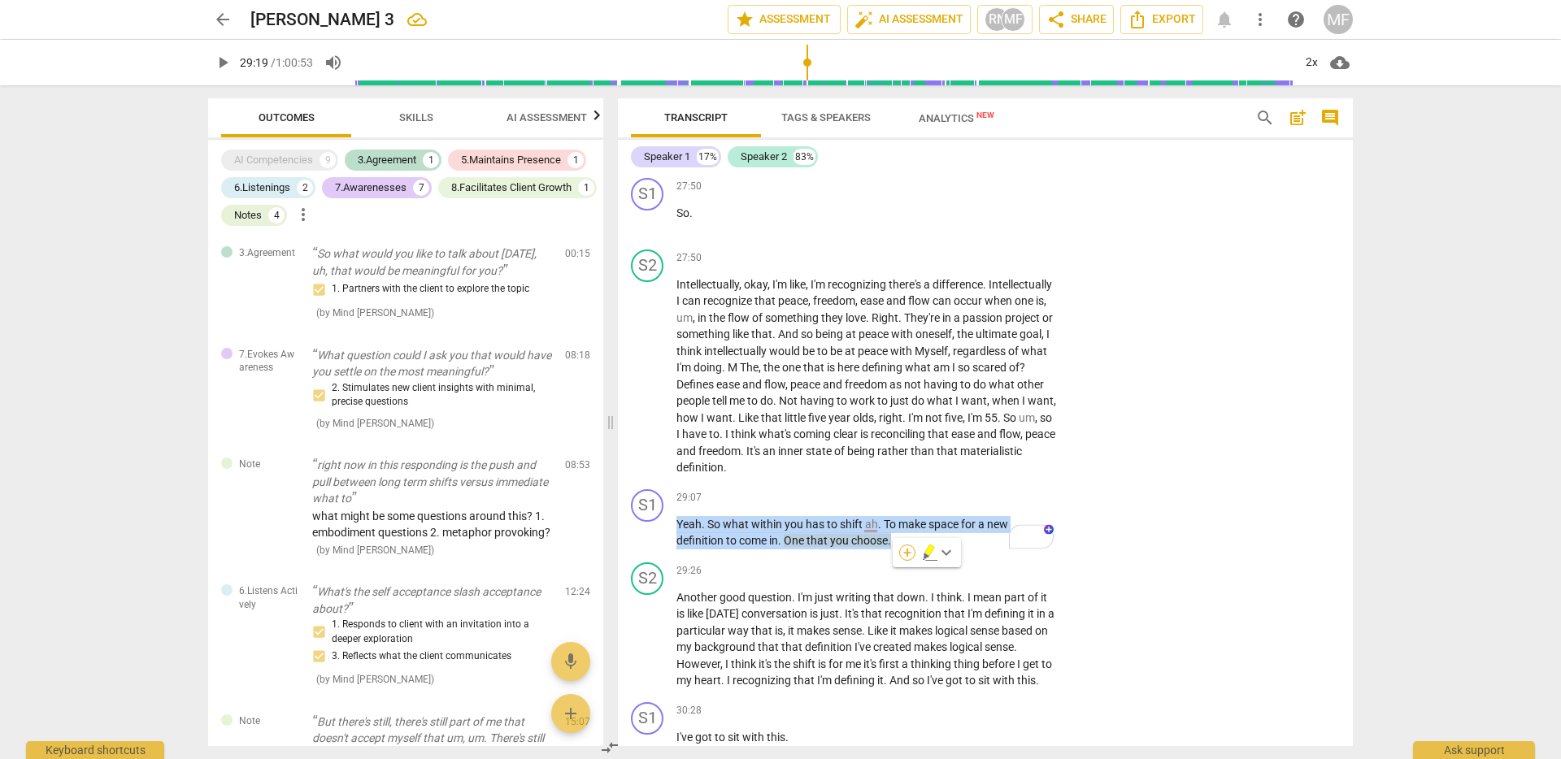
click at [906, 556] on div "+" at bounding box center [907, 553] width 16 height 16
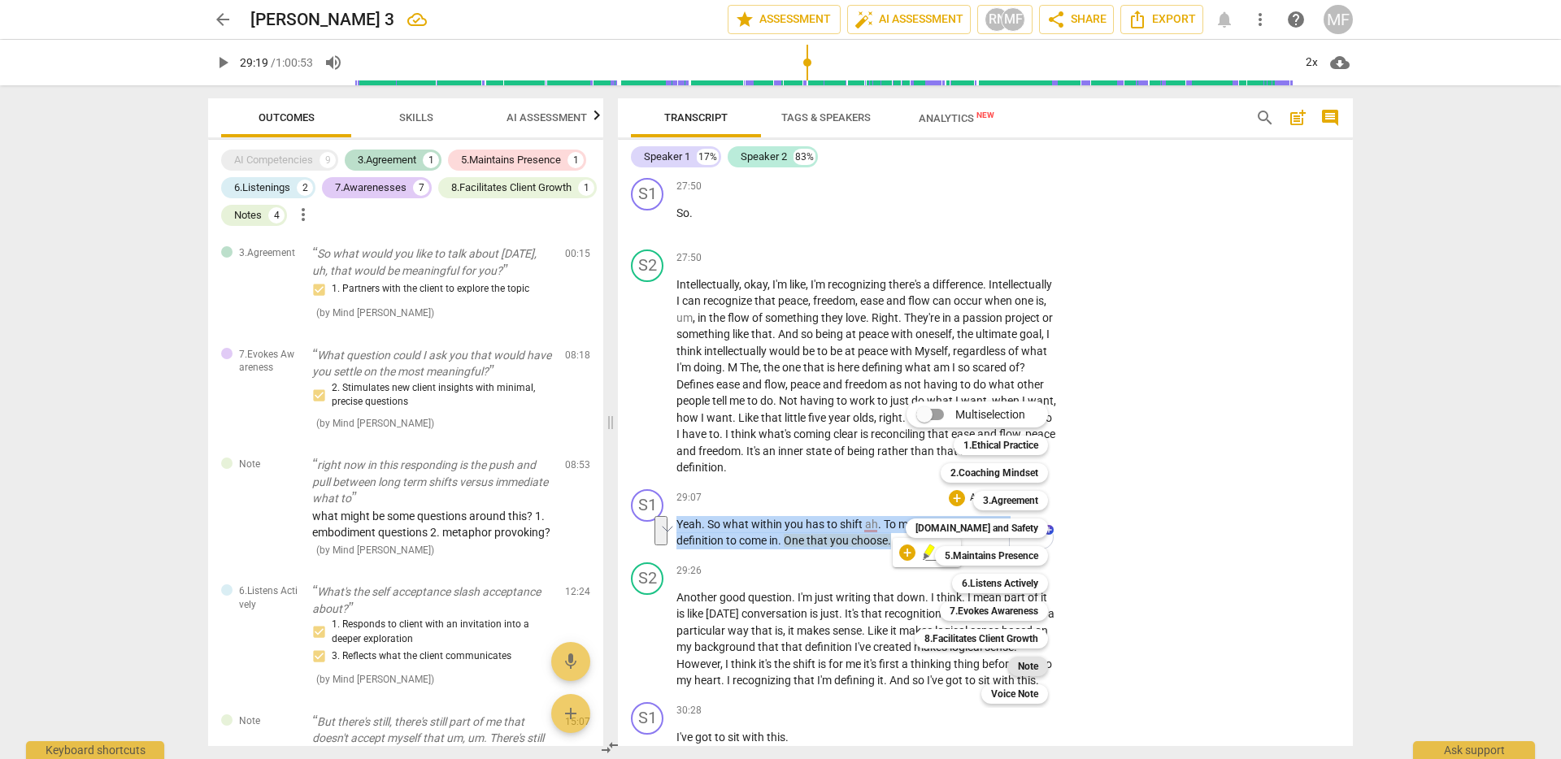
click at [1027, 670] on b "Note" at bounding box center [1028, 667] width 20 height 20
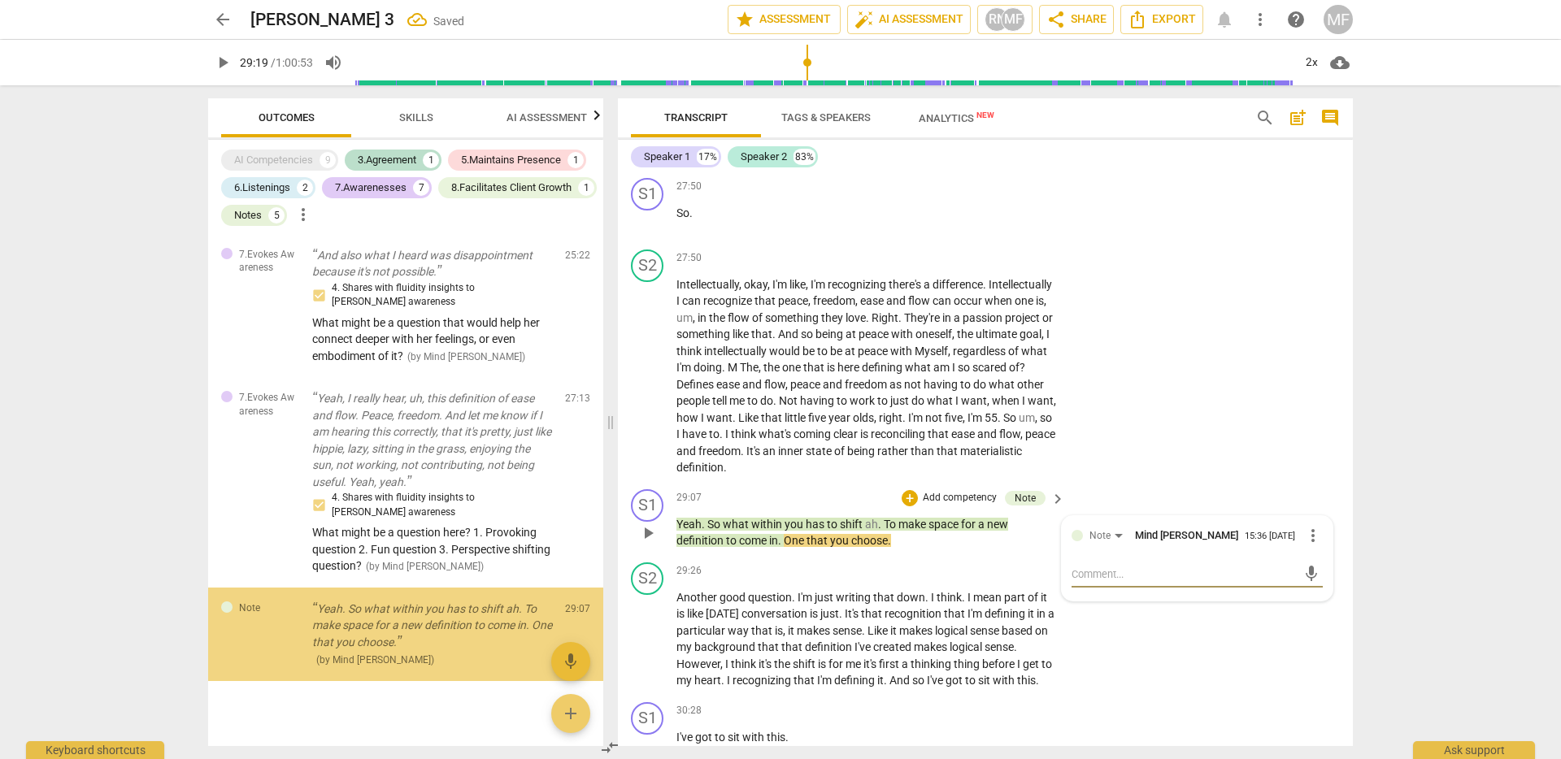
scroll to position [1691, 0]
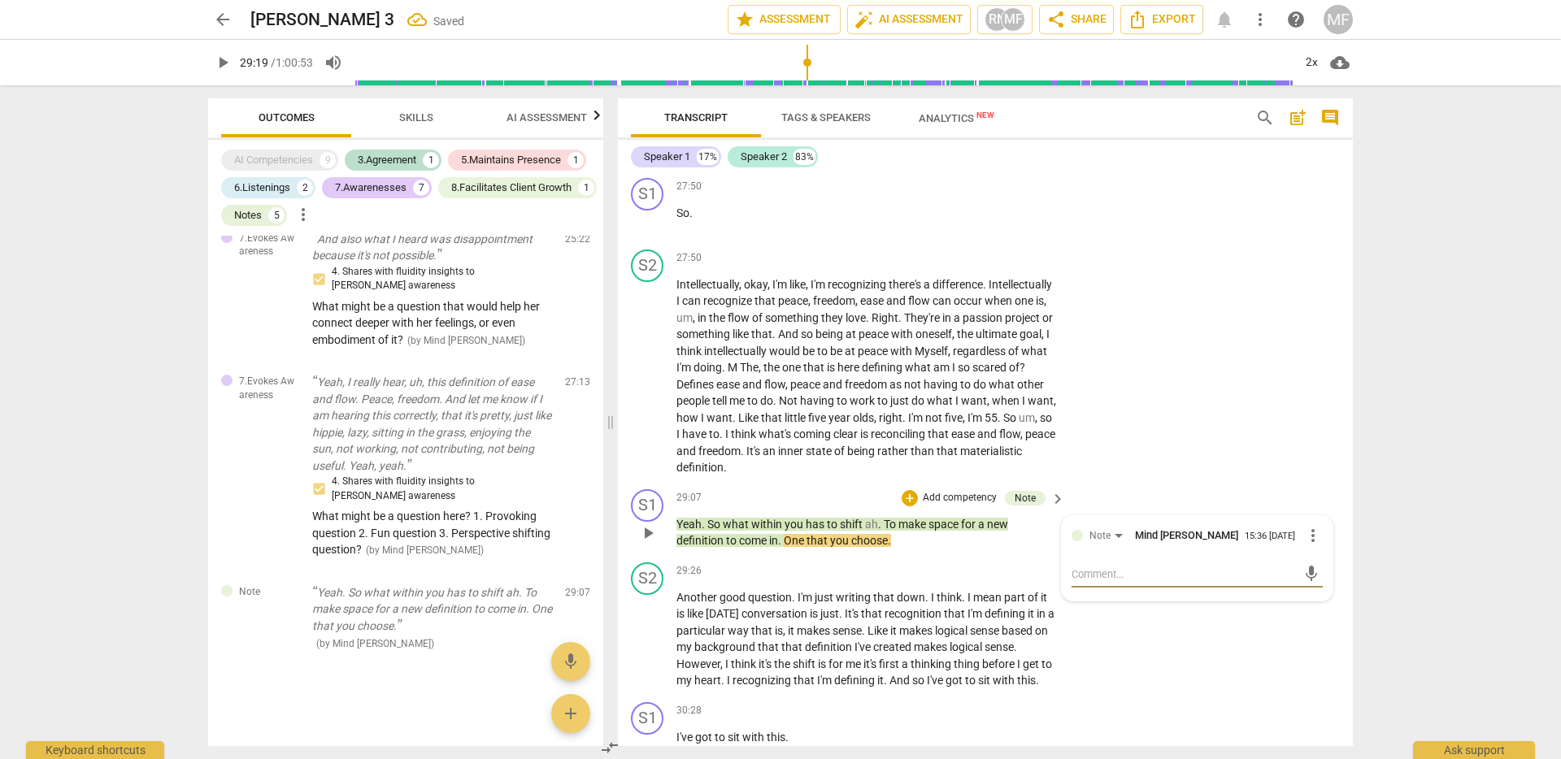
type textarea "W"
type textarea "Wh"
type textarea "Wha"
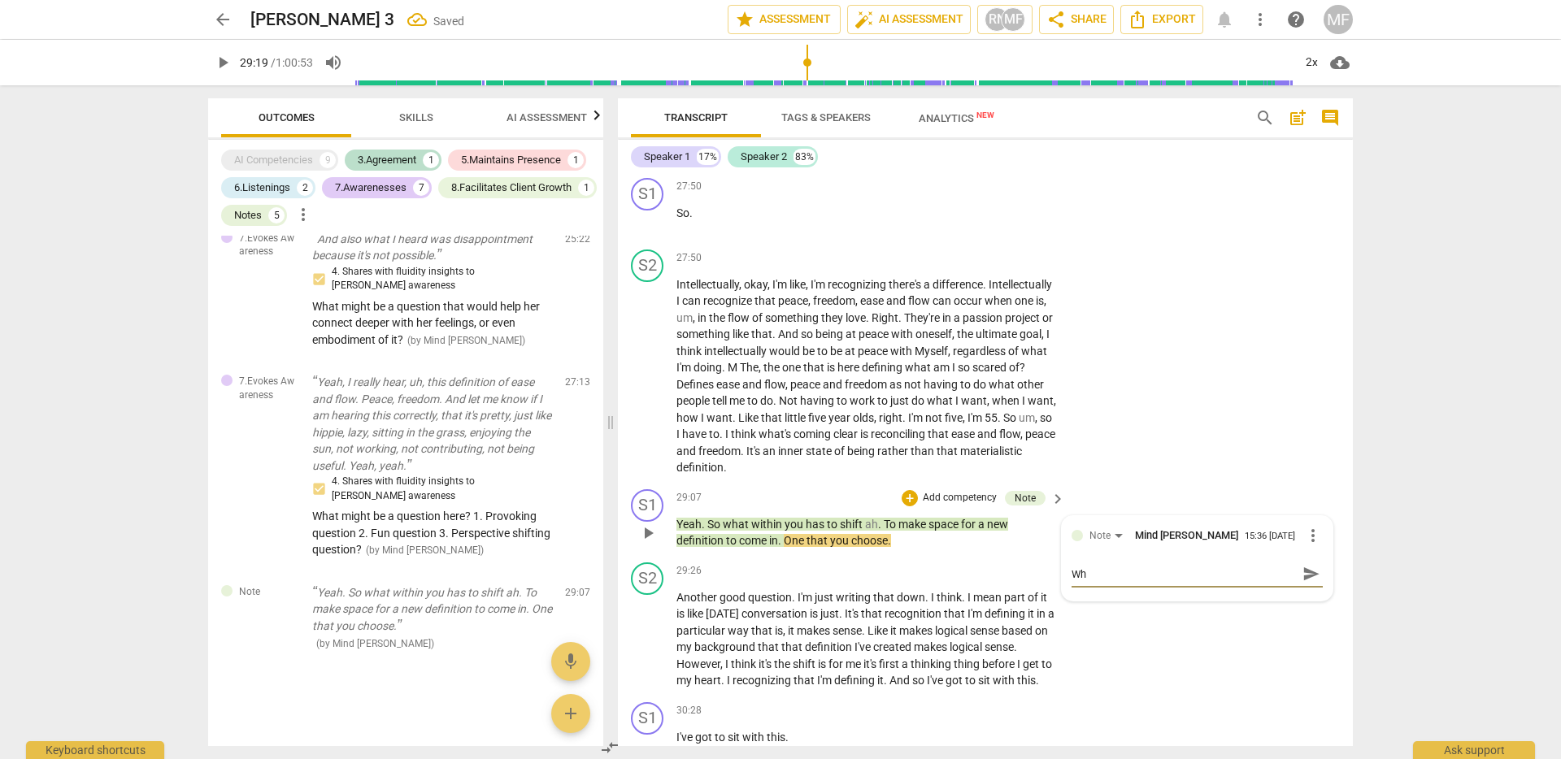
type textarea "Wha"
type textarea "What"
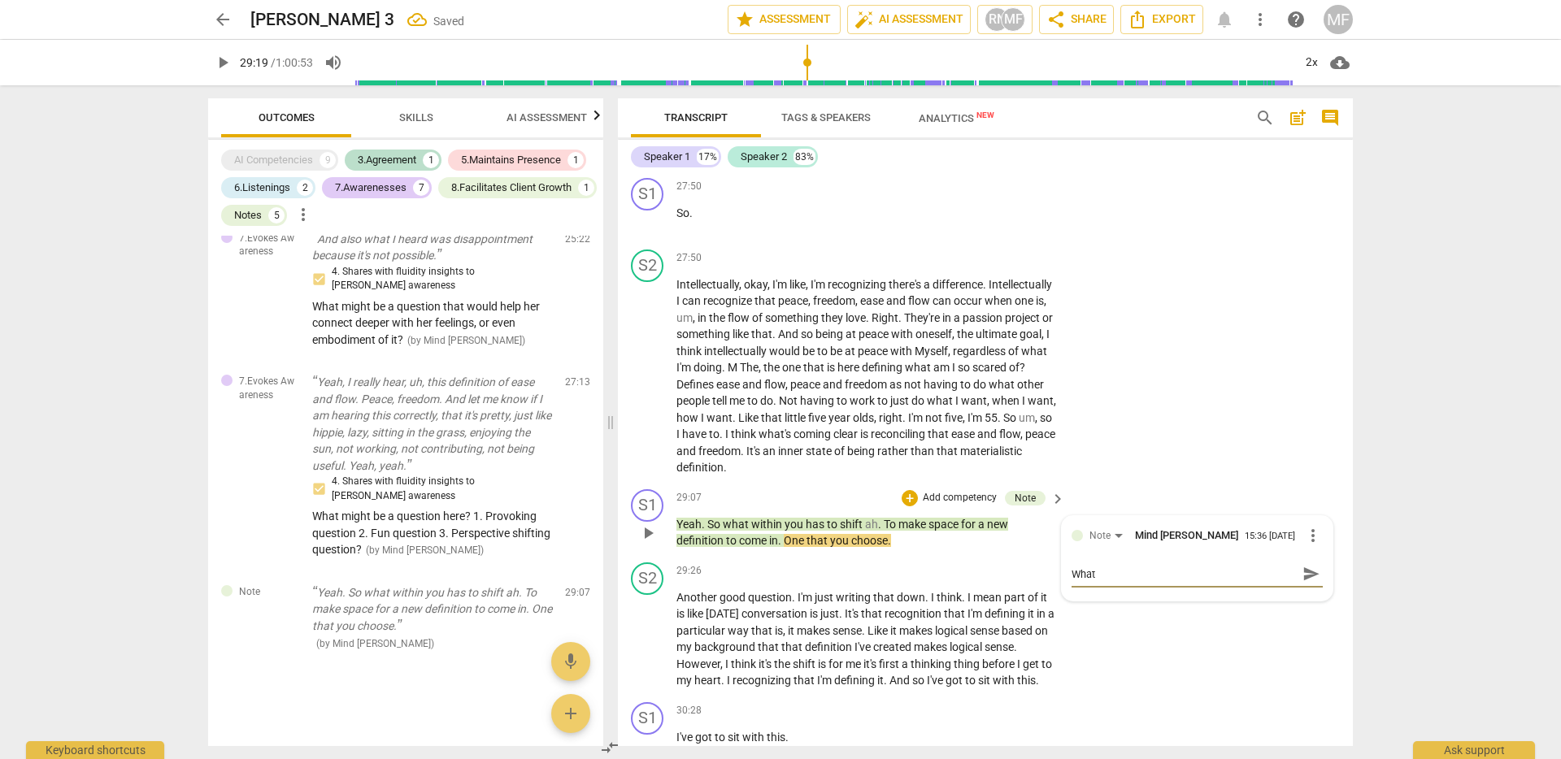
type textarea "What m"
type textarea "What mi"
type textarea "What mig"
type textarea "What migh"
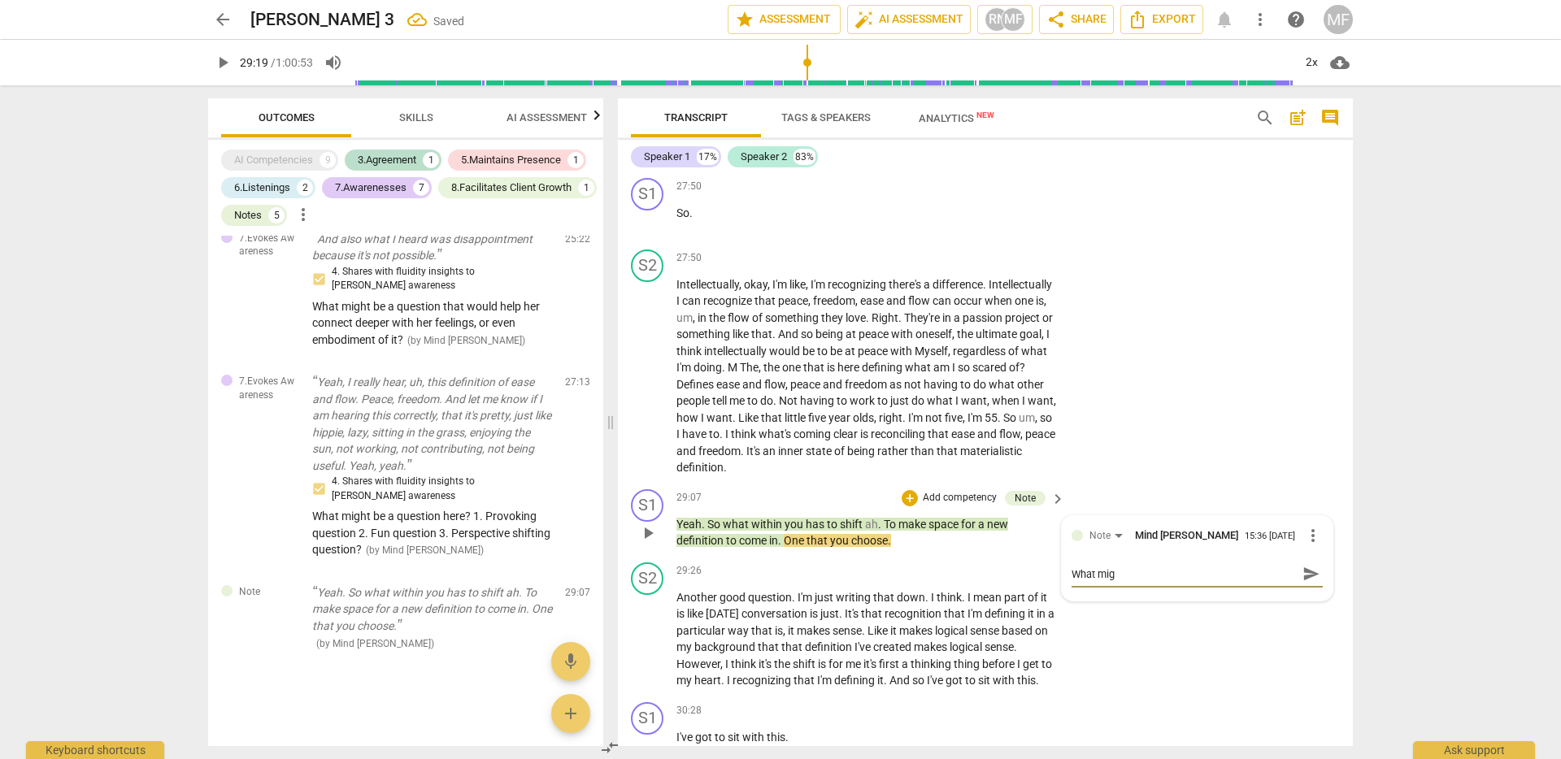
type textarea "What migh"
type textarea "What might"
type textarea "What might b"
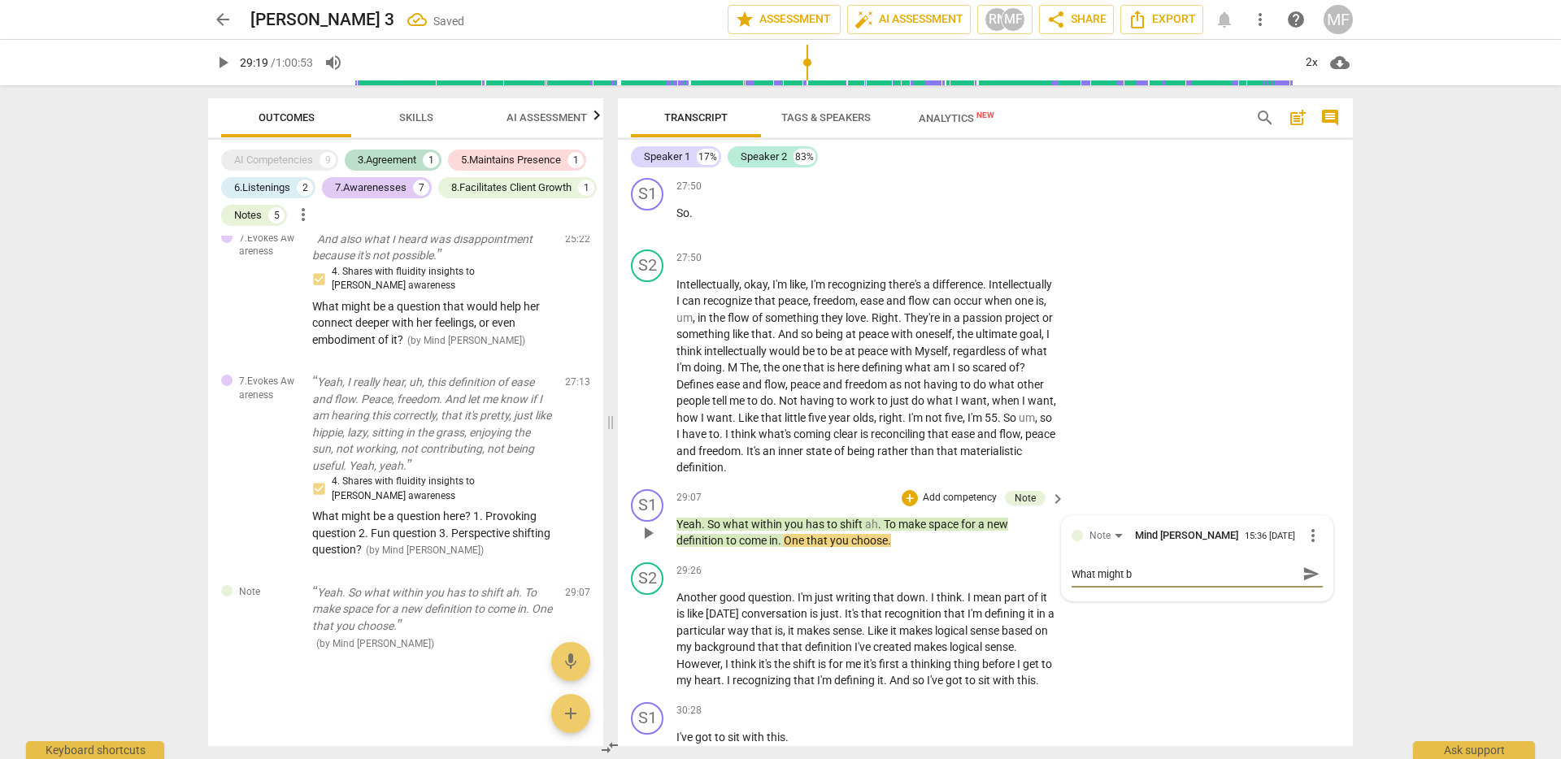
type textarea "What might be"
type textarea "What might be s"
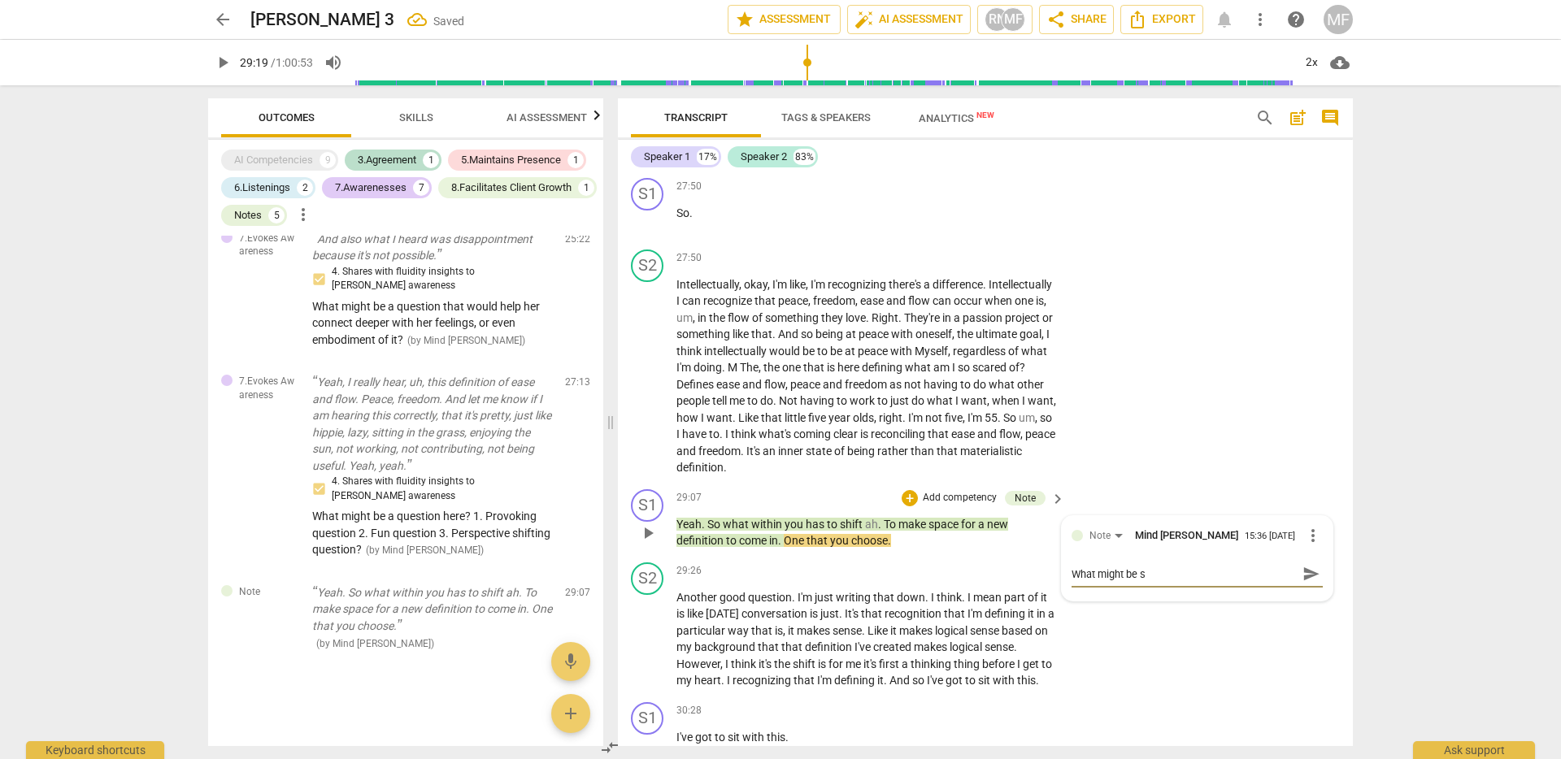
type textarea "What might be so"
type textarea "What might be som"
type textarea "What might be some"
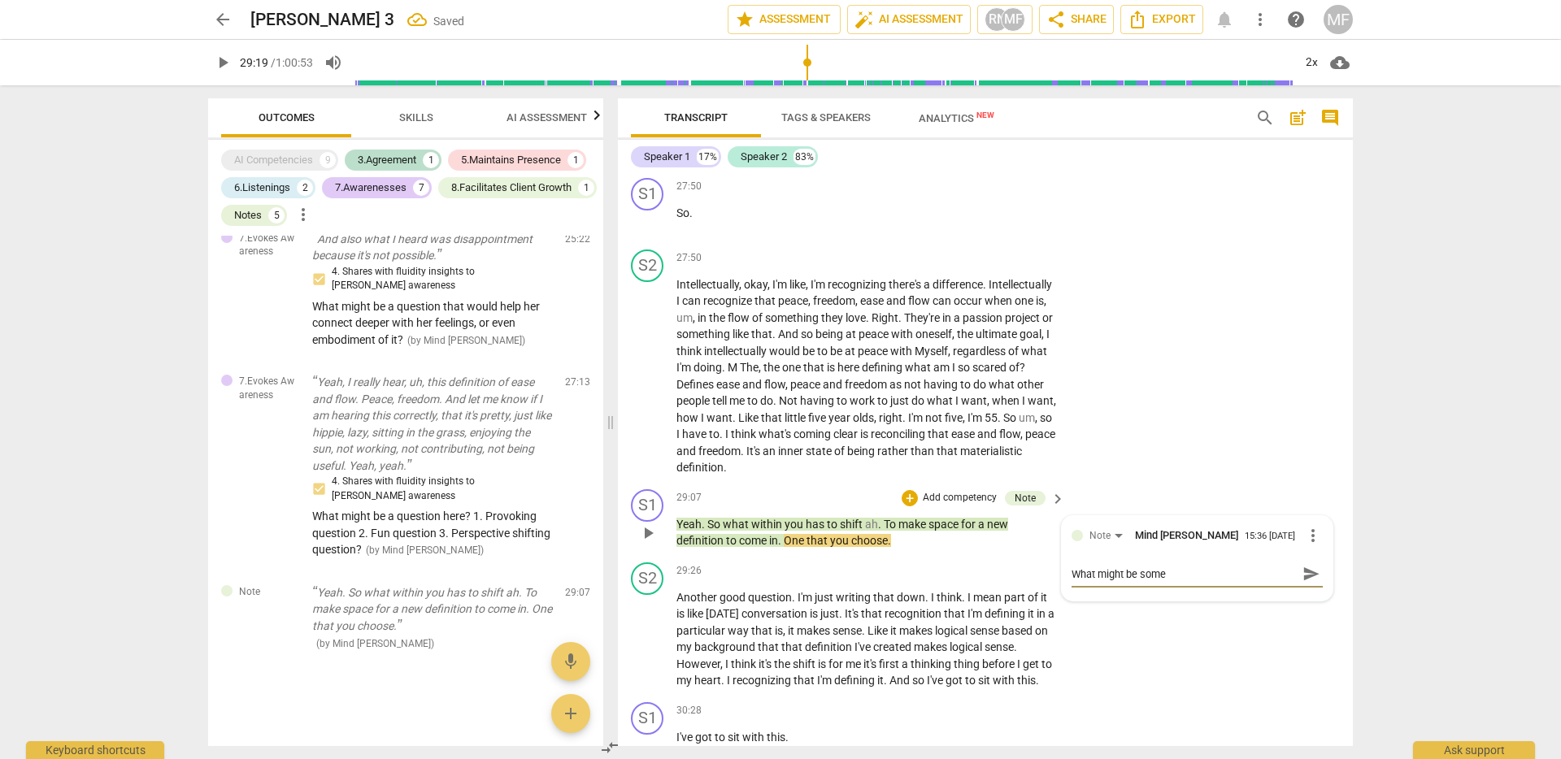
type textarea "What might be some"
type textarea "What might be some q"
type textarea "What might be some qu"
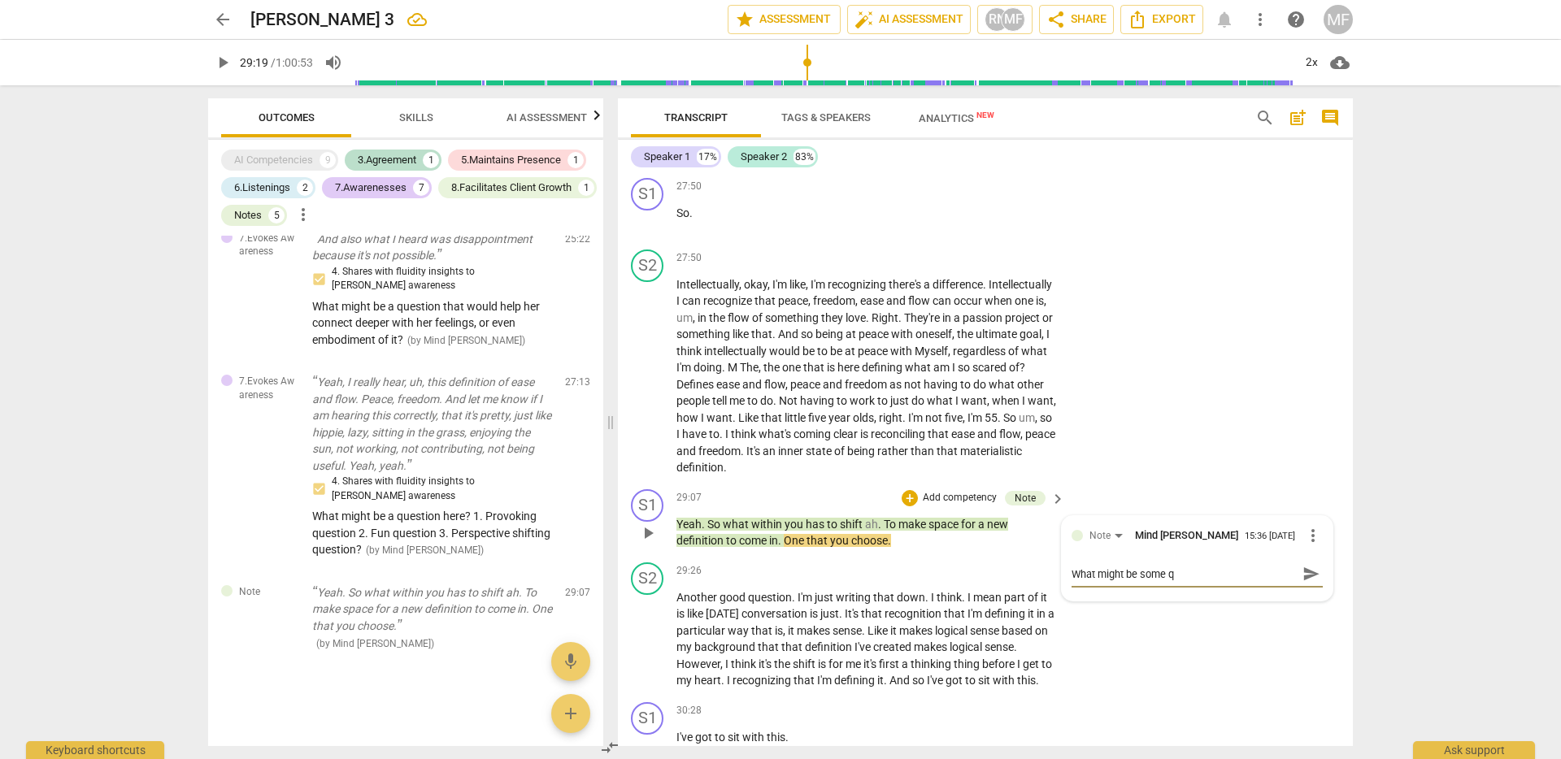
type textarea "What might be some qu"
type textarea "What might be some que"
type textarea "What might be some ques"
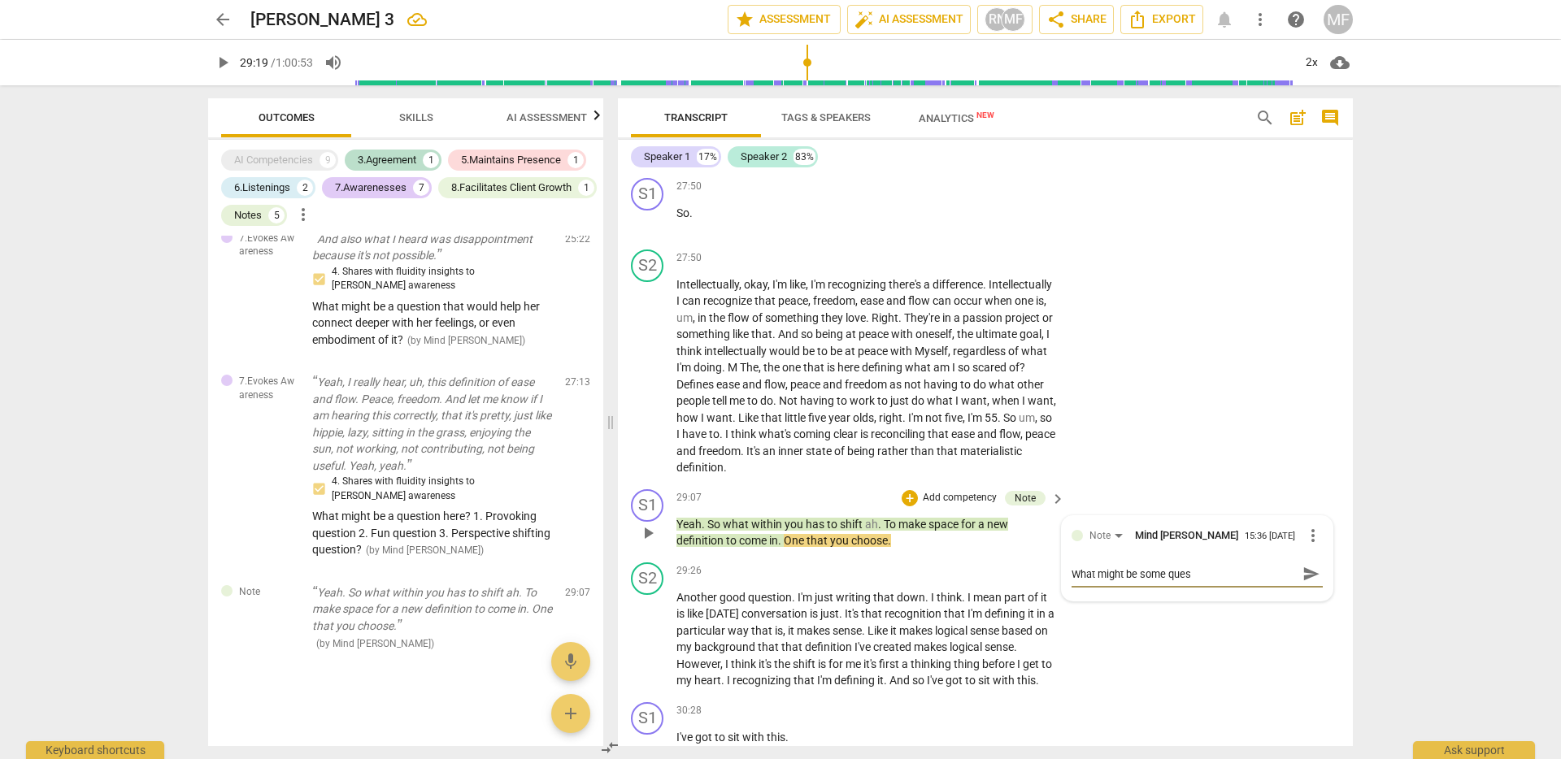
type textarea "What might be some quest"
type textarea "What might be some questi"
type textarea "What might be some questio"
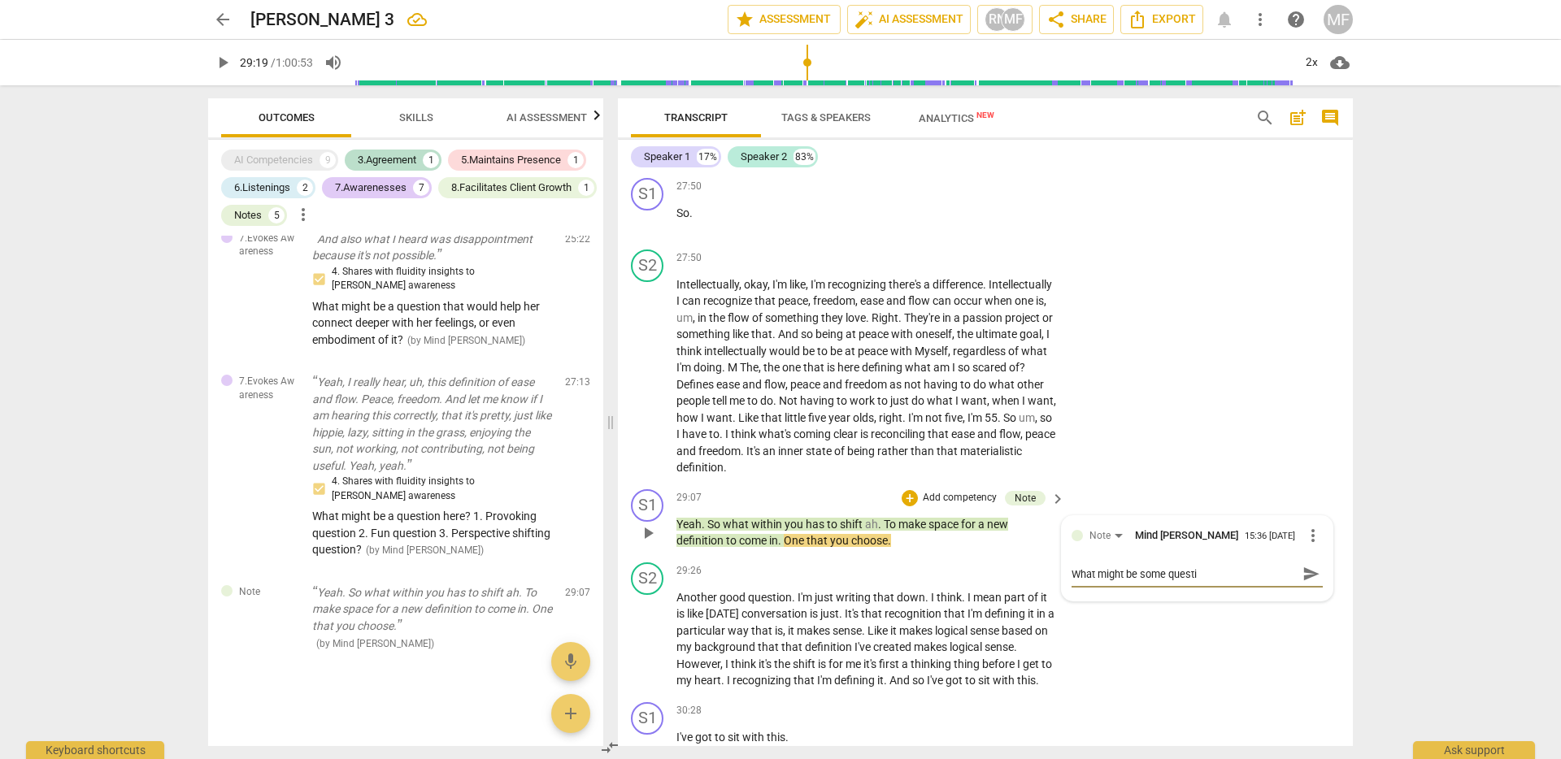
type textarea "What might be some questio"
type textarea "What might be some question"
type textarea "What might be some questions"
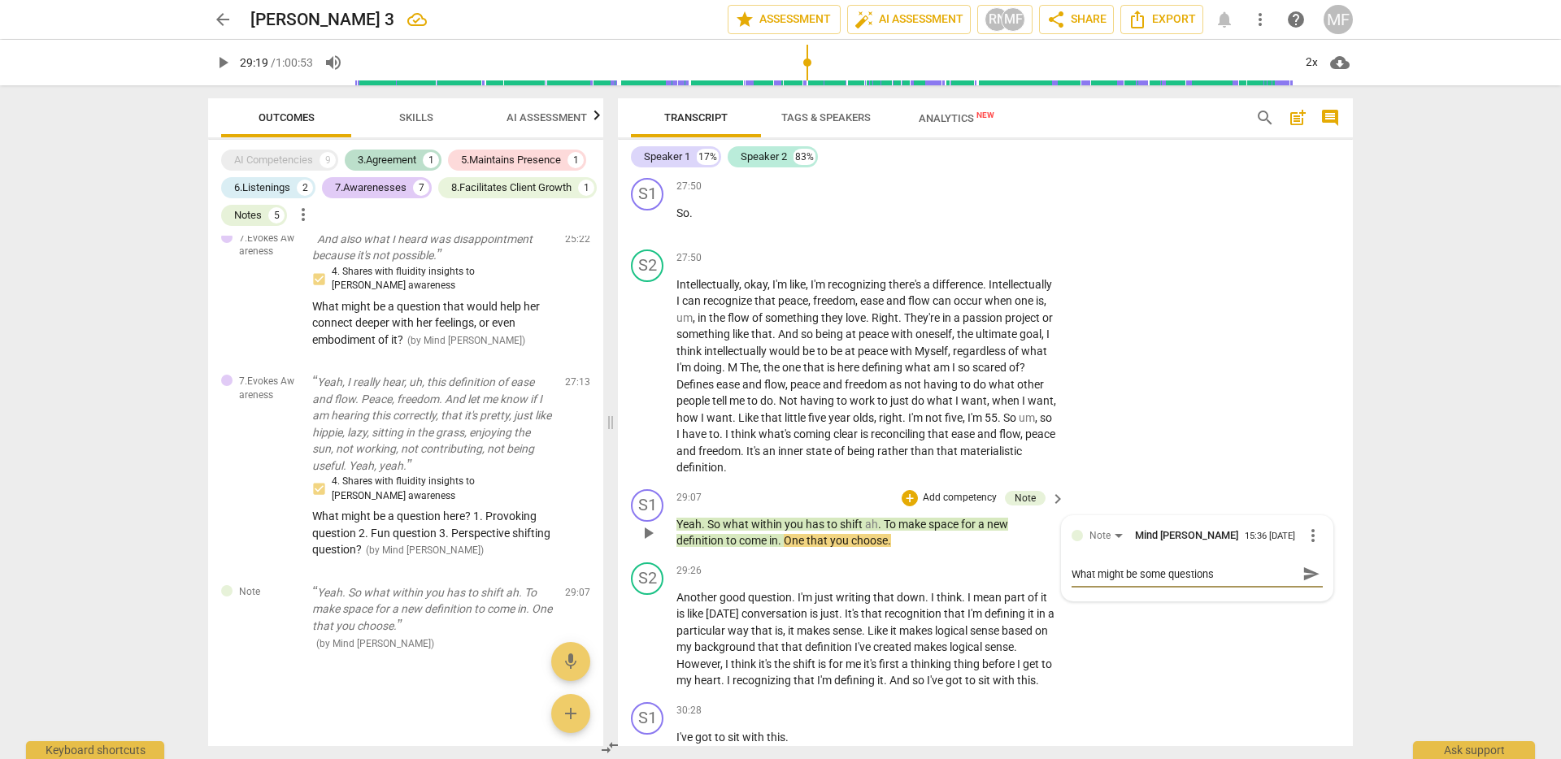
type textarea "What might be some questions t"
type textarea "What might be some questions th"
type textarea "What might be some questions tha"
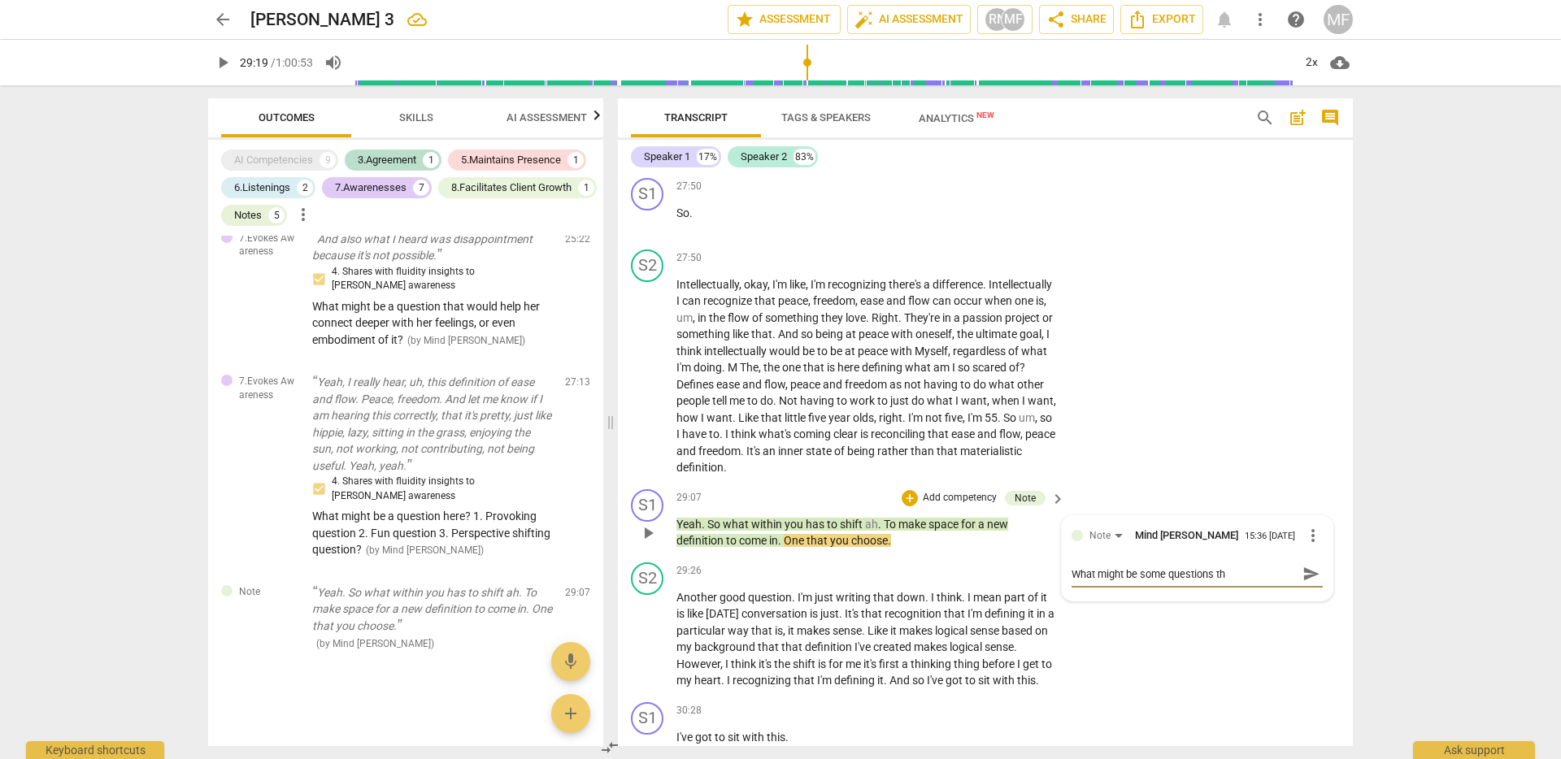
type textarea "What might be some questions tha"
type textarea "What might be some questions that"
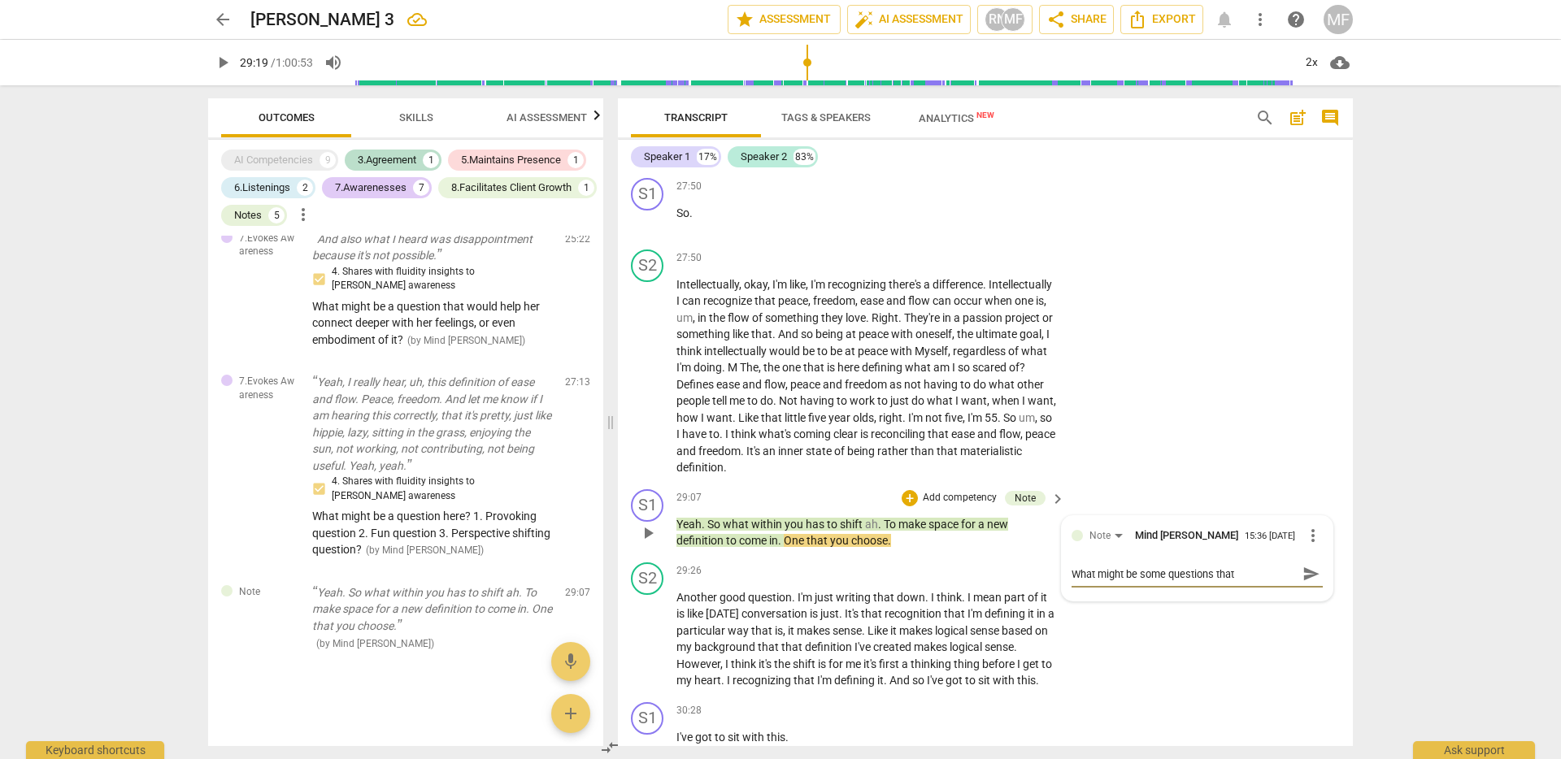
type textarea "What might be some questions that w"
type textarea "What might be some questions that wo"
type textarea "What might be some questions that wou"
type textarea "What might be some questions that woul"
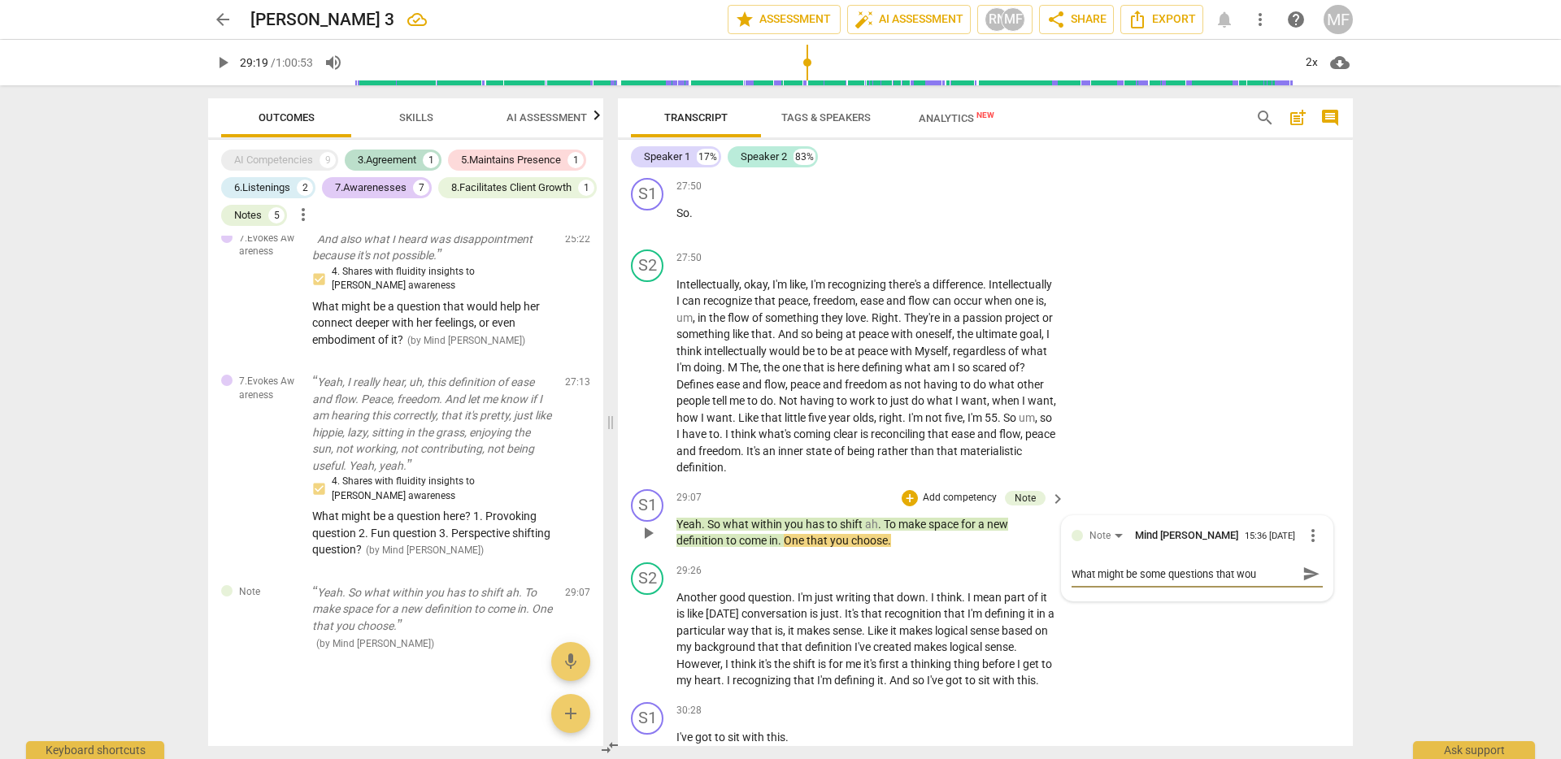
type textarea "What might be some questions that woul"
type textarea "What might be some questions that would"
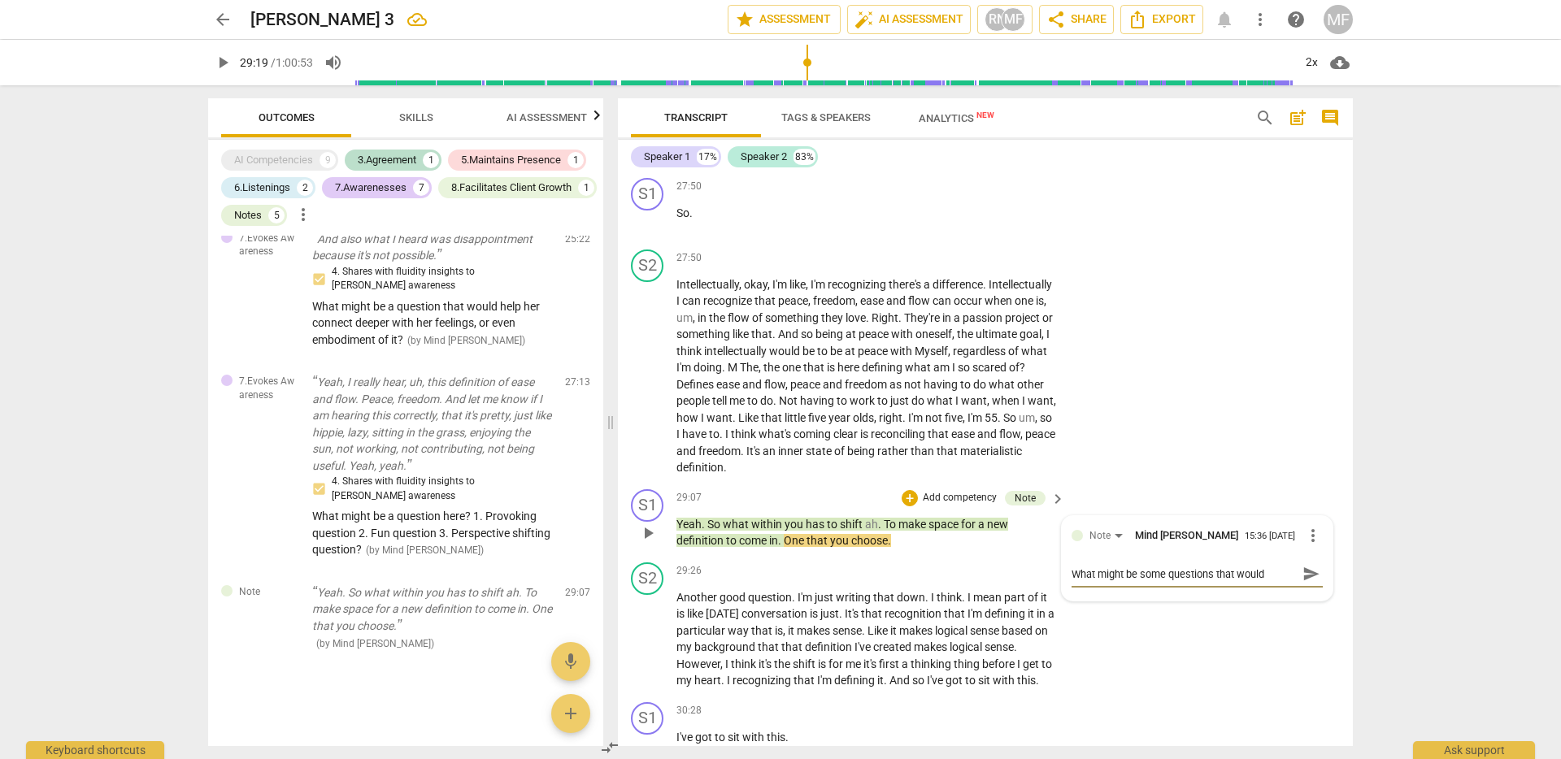
type textarea "What might be some questions that would h"
type textarea "What might be some questions that would he"
type textarea "What might be some questions that would hel"
type textarea "What might be some questions that would help"
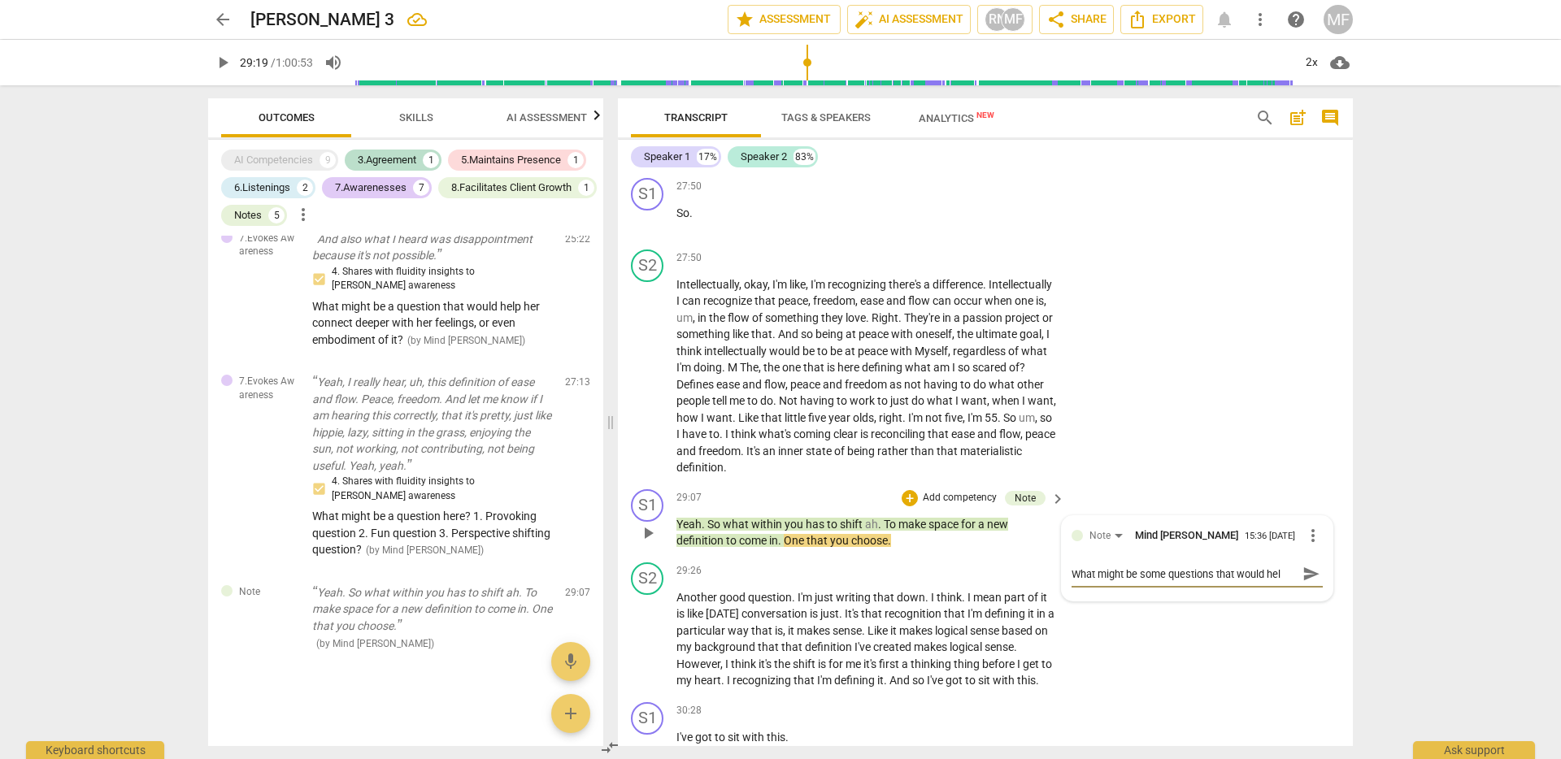
type textarea "What might be some questions that would help"
type textarea "What might be some questions that would help h"
type textarea "What might be some questions that would help he"
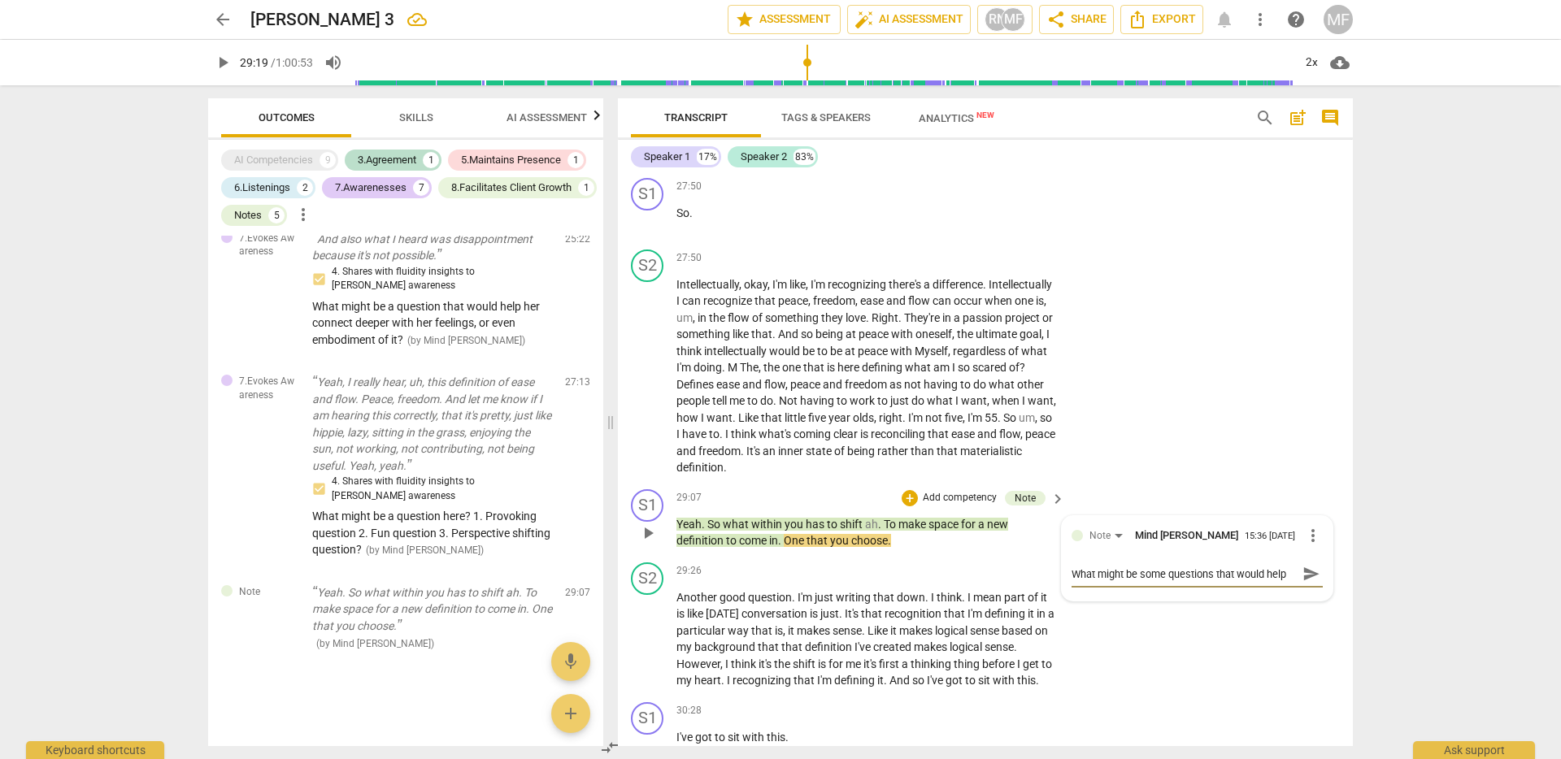
scroll to position [15, 0]
type textarea "What might be some questions that would help her"
type textarea "What might be some questions that would help her b"
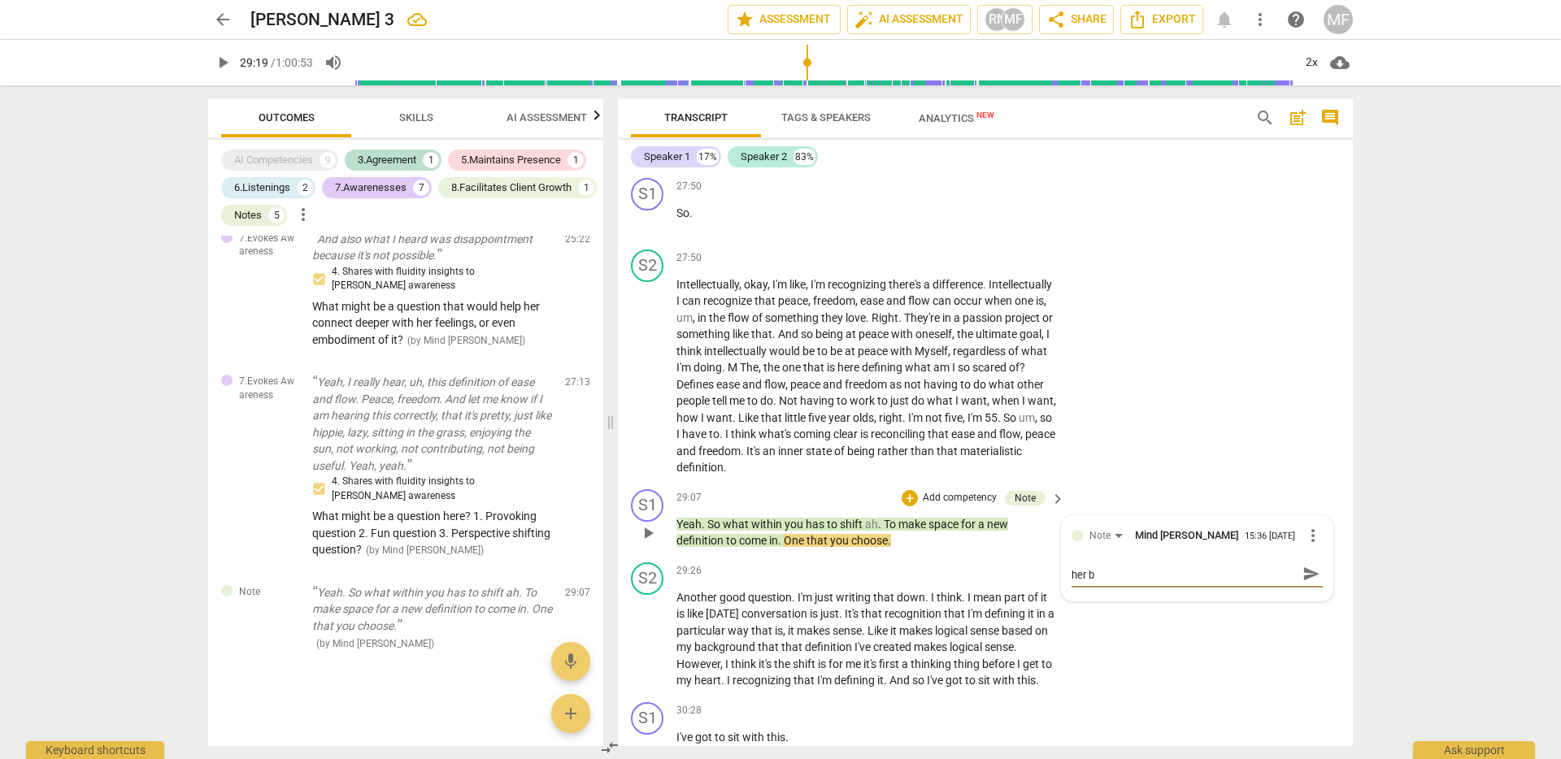
type textarea "What might be some questions that would help her be"
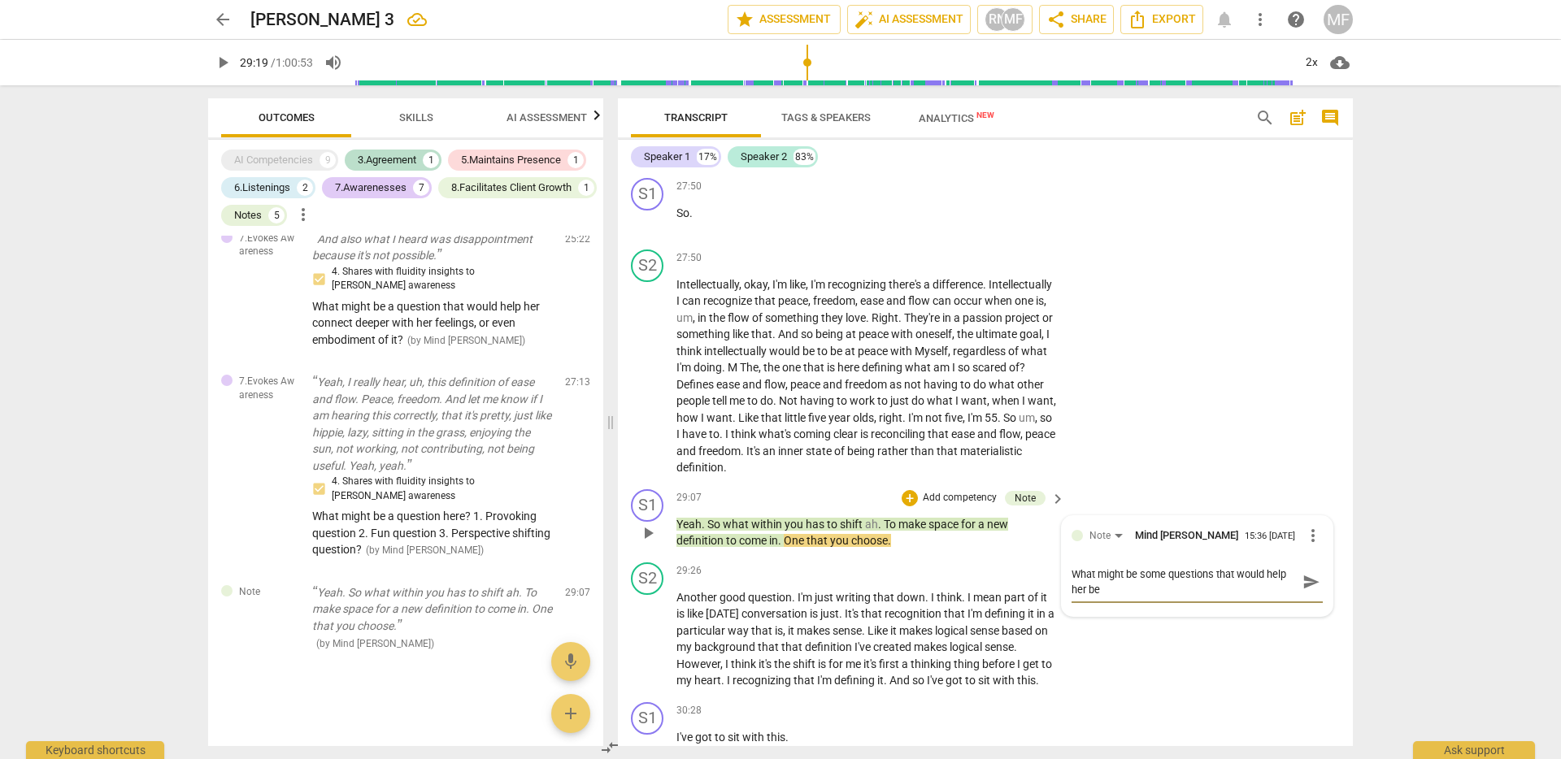
type textarea "What might be some questions that would help her be m"
type textarea "What might be some questions that would help her be mo"
type textarea "What might be some questions that would help her be mor"
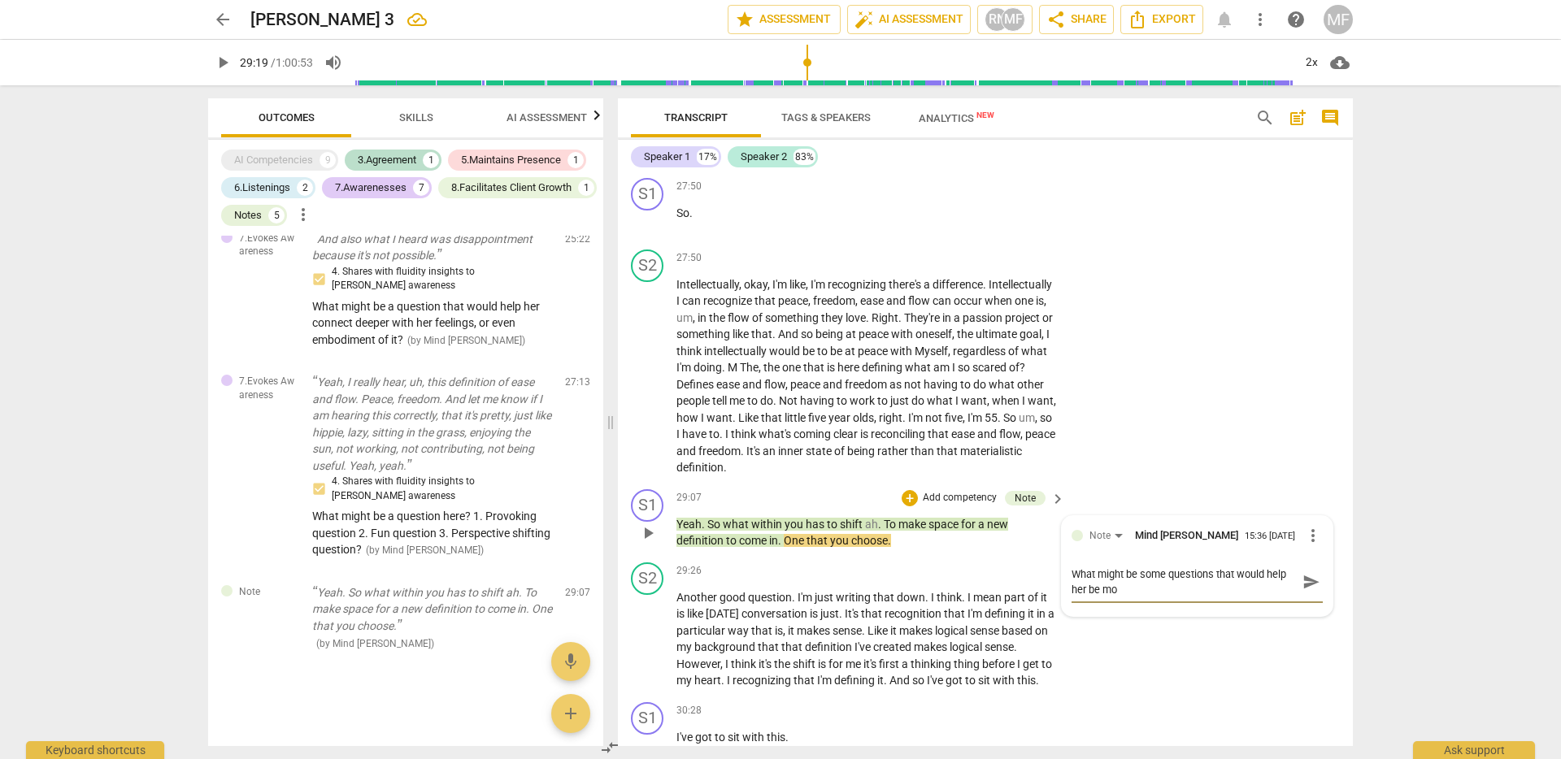
type textarea "What might be some questions that would help her be mor"
type textarea "What might be some questions that would help her be more"
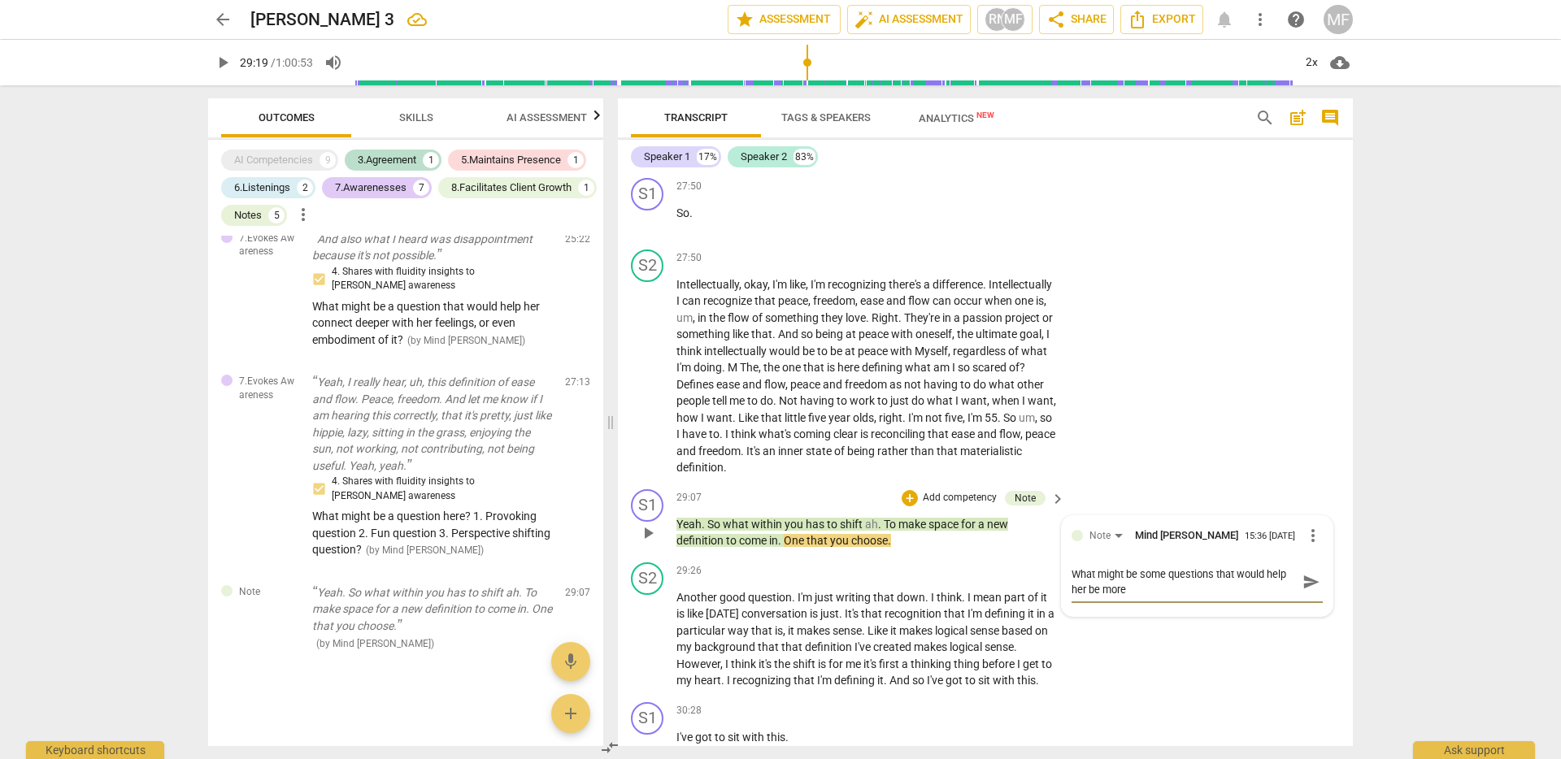
type textarea "What might be some questions that would help her be more p"
type textarea "What might be some questions that would help her be more pr"
type textarea "What might be some questions that would help her be more pre"
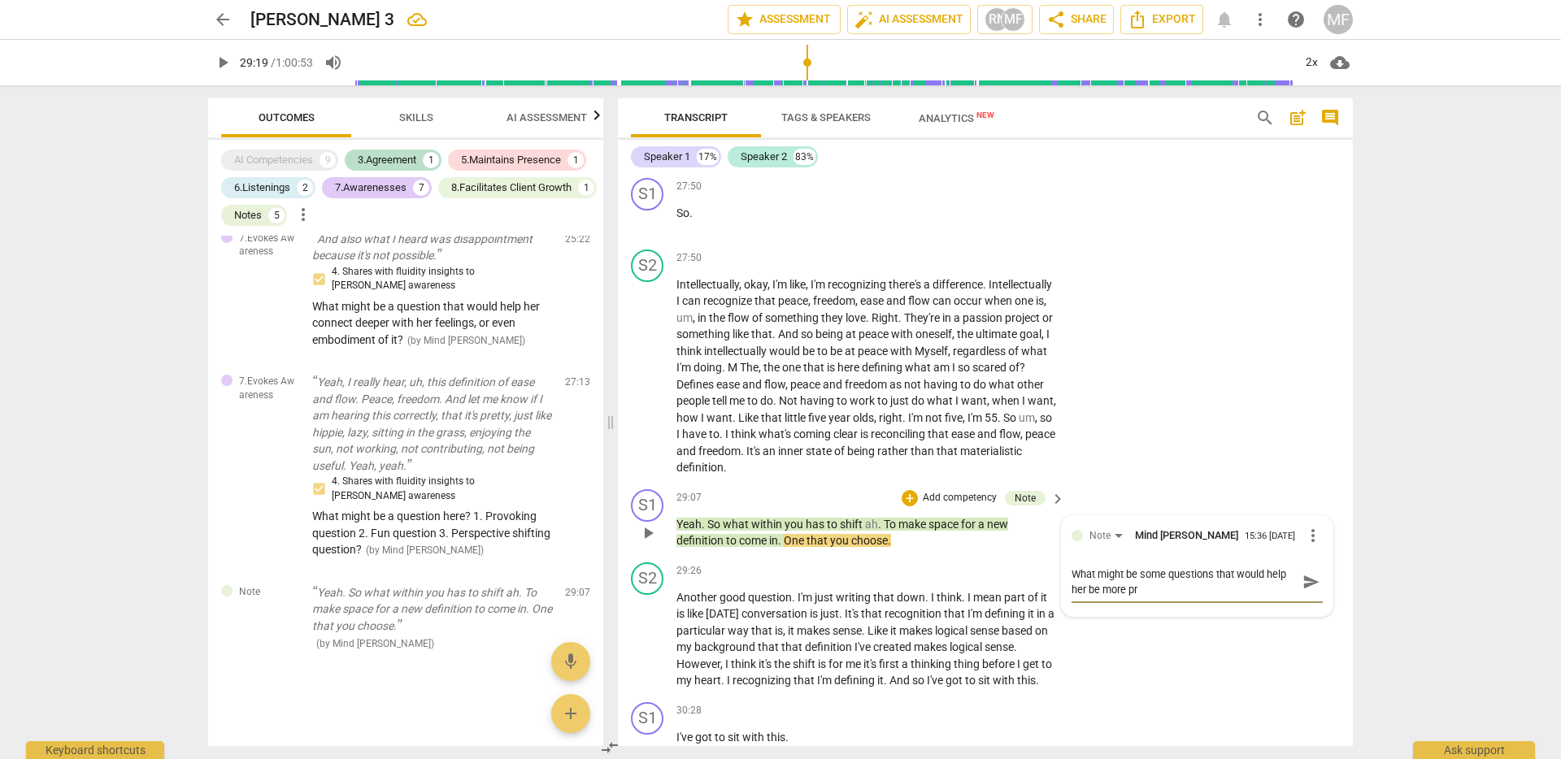
type textarea "What might be some questions that would help her be more pre"
type textarea "What might be some questions that would help her be more pres"
type textarea "What might be some questions that would help her be more prese"
type textarea "What might be some questions that would help her be more presen"
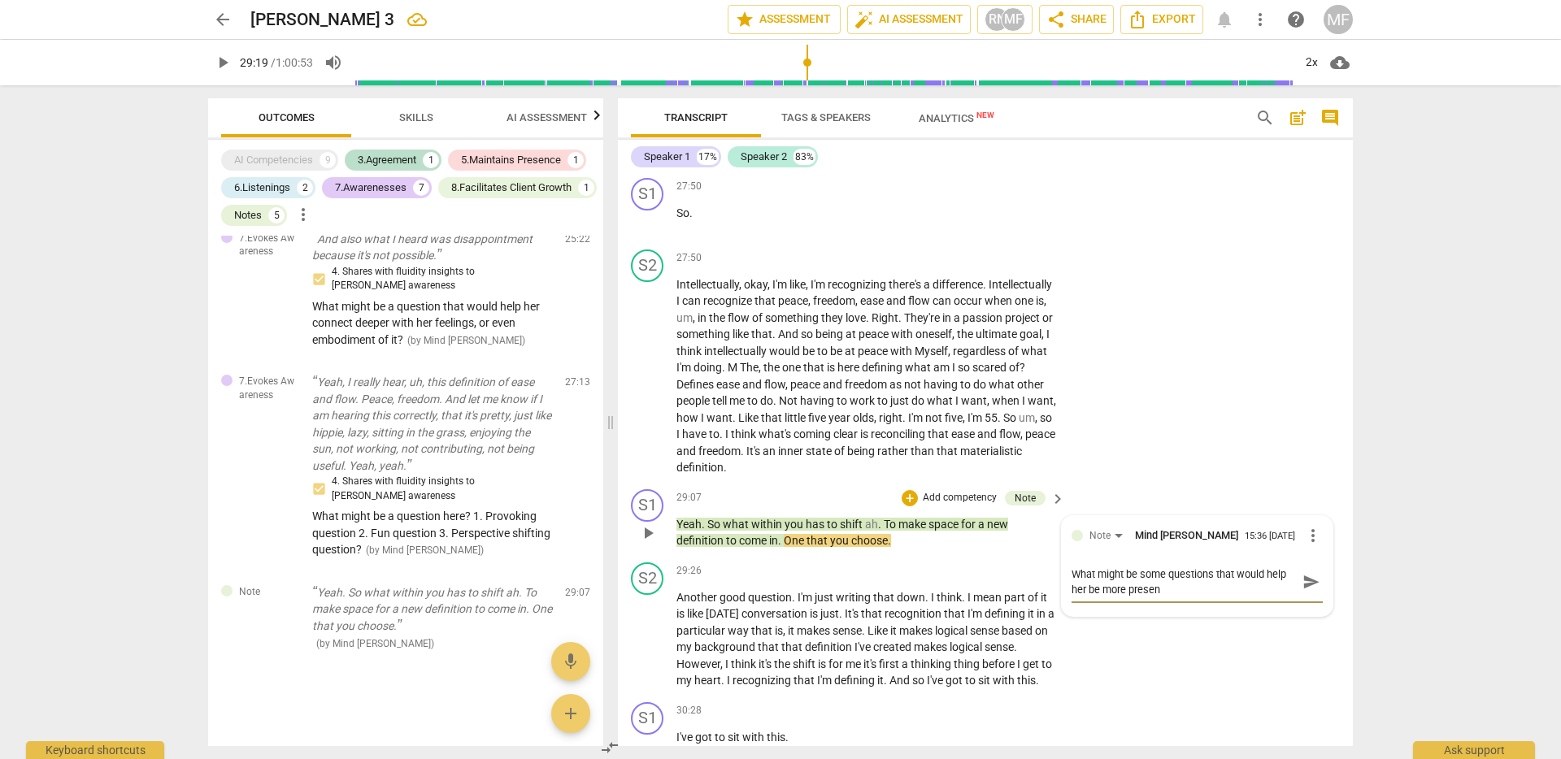
type textarea "What might be some questions that would help her be more present"
type textarea "What might be some questions that would help her be more present w"
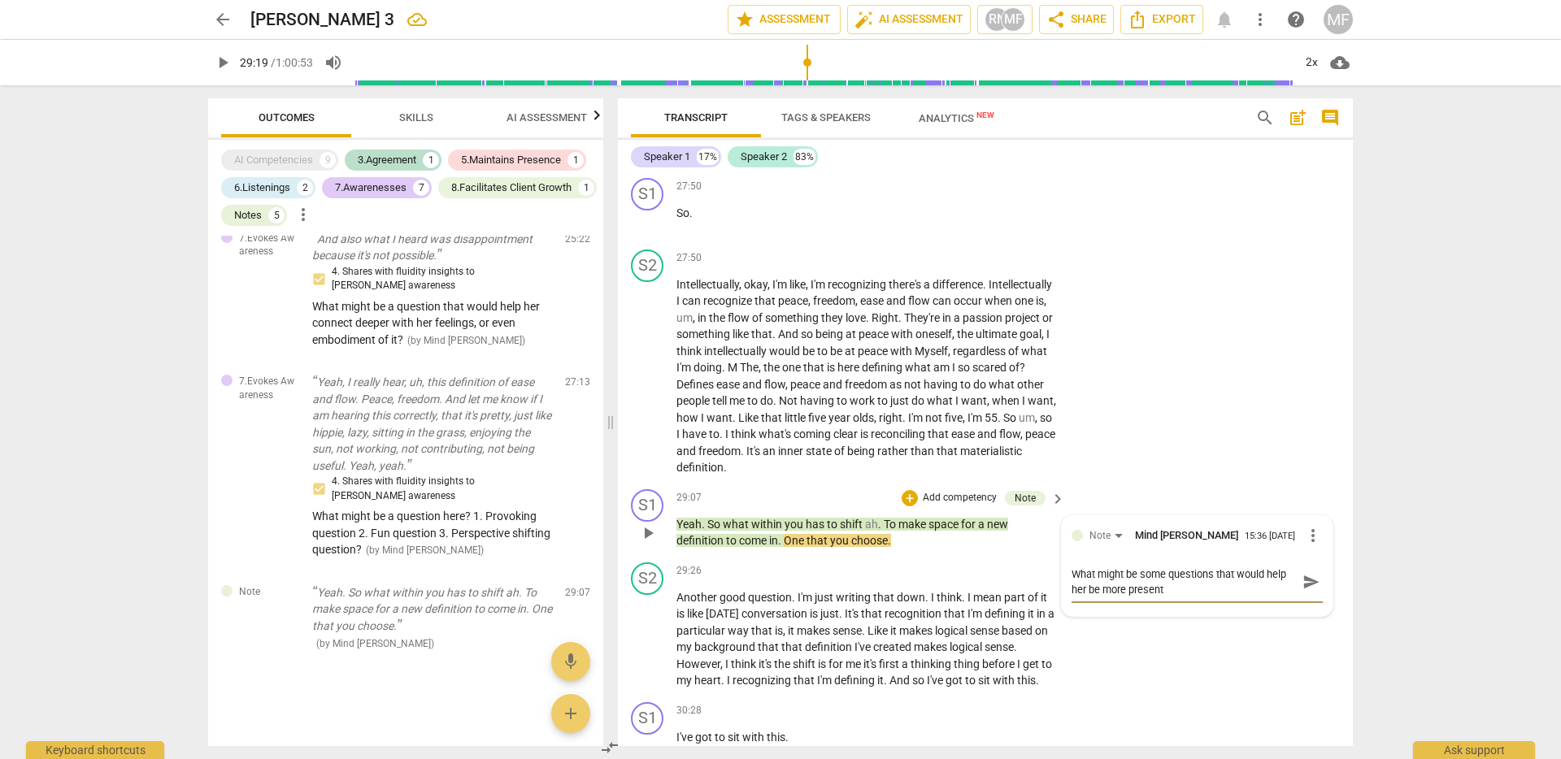
type textarea "What might be some questions that would help her be more present w"
type textarea "What might be some questions that would help her be more present wi"
type textarea "What might be some questions that would help her be more present wit"
type textarea "What might be some questions that would help her be more present with"
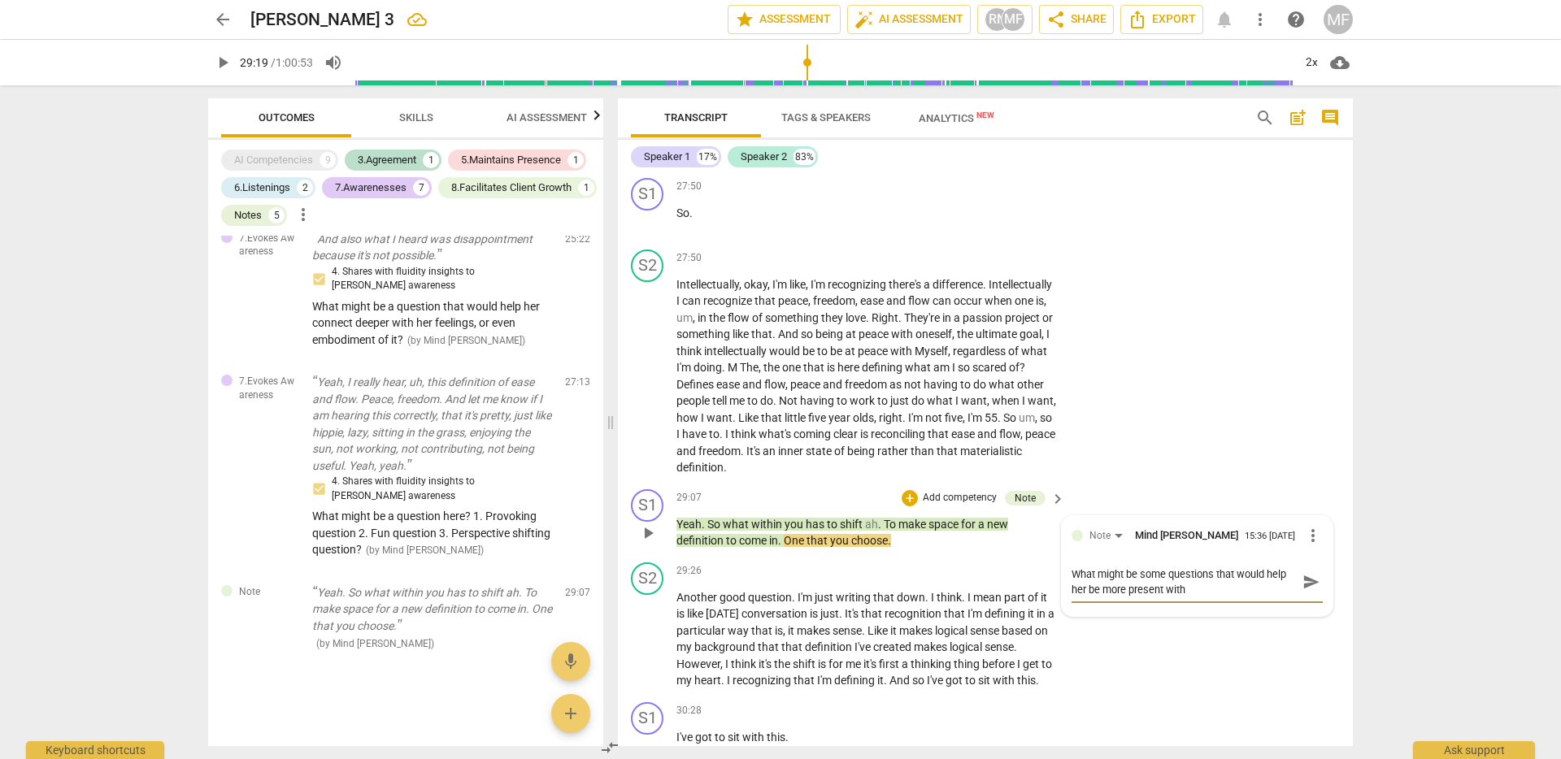
type textarea "What might be some questions that would help her be more present with"
type textarea "What might be some questions that would help her be more present with h"
type textarea "What might be some questions that would help her be more present with he"
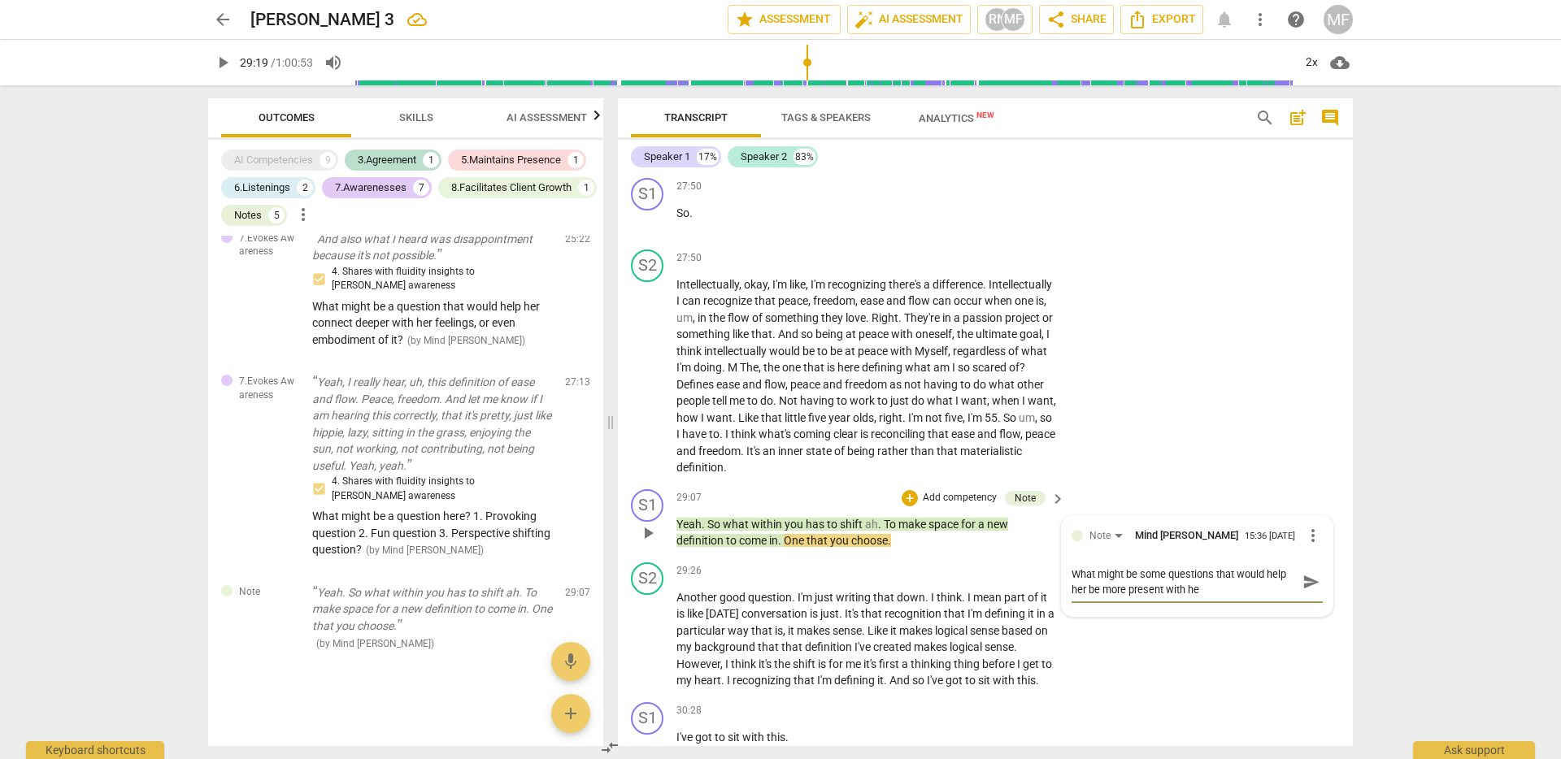
type textarea "What might be some questions that would help her be more present with her"
type textarea "What might be some questions that would help her be more present with her r"
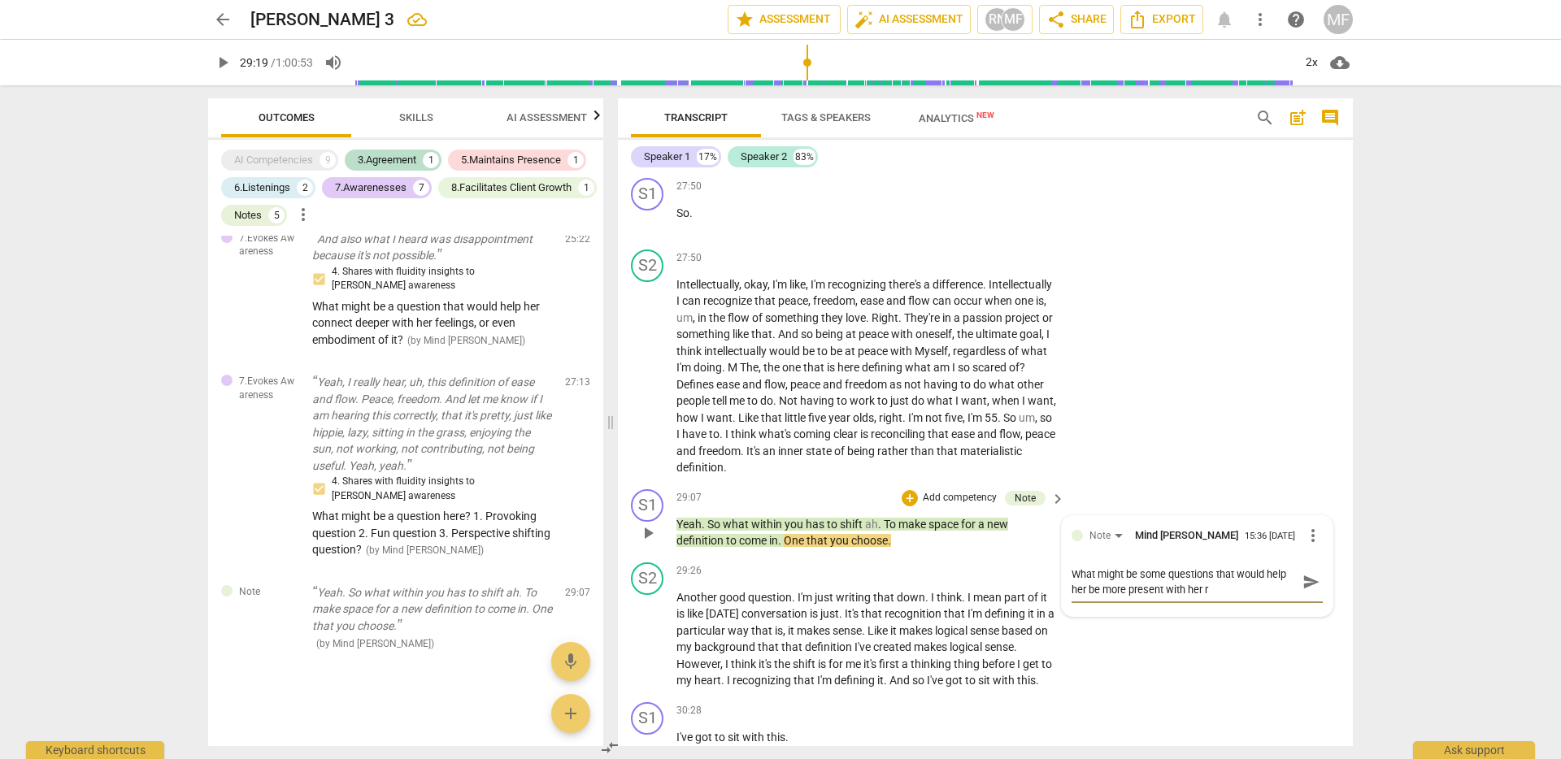
type textarea "What might be some questions that would help her be more present with her re"
type textarea "What might be some questions that would help her be more present with her rea"
type textarea "What might be some questions that would help her be more present with her real"
type textarea "What might be some questions that would help her be more present with her reali"
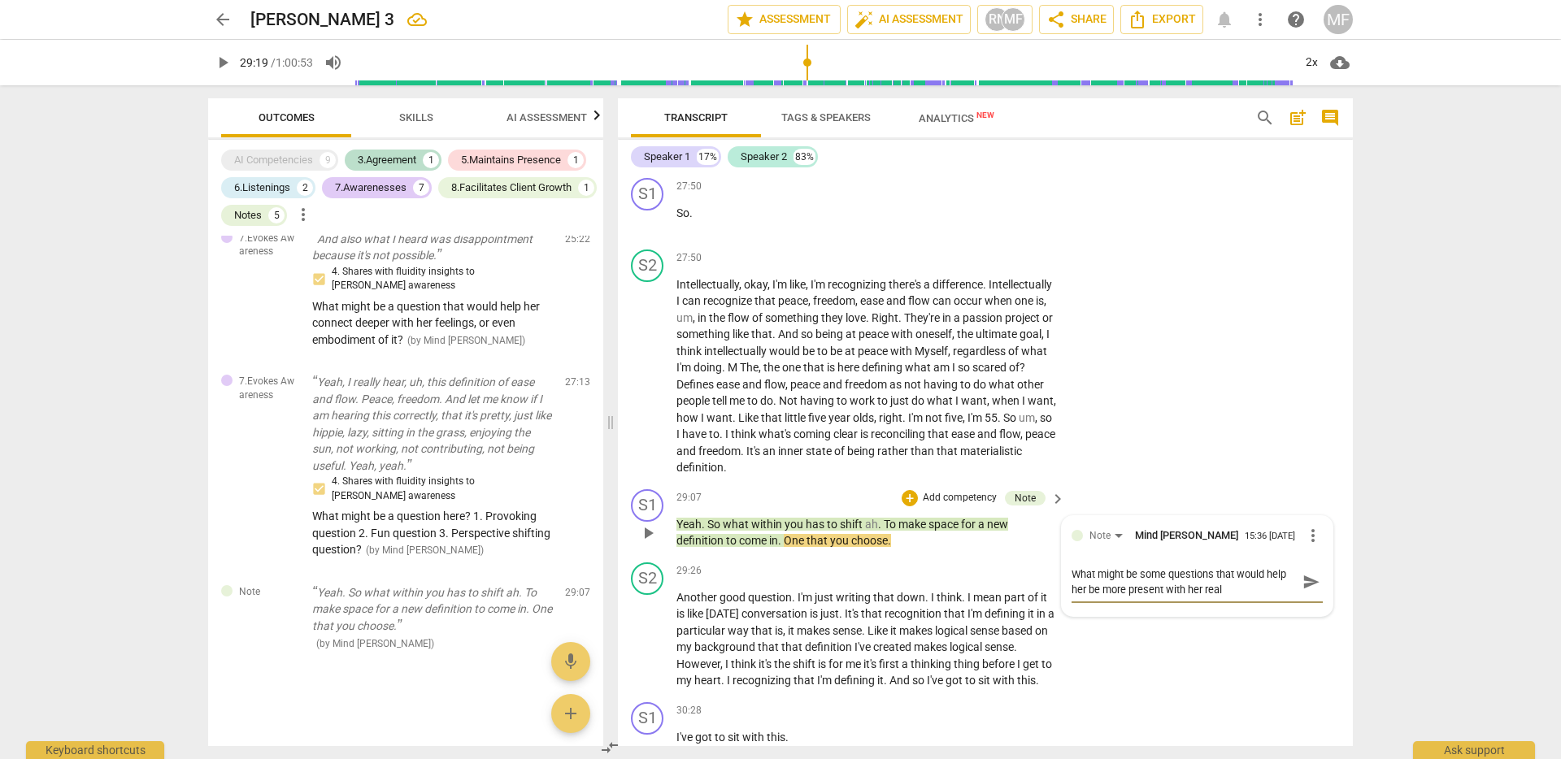
type textarea "What might be some questions that would help her be more present with her reali"
type textarea "What might be some questions that would help her be more present with her realiz"
type textarea "What might be some questions that would help her be more present with her reali…"
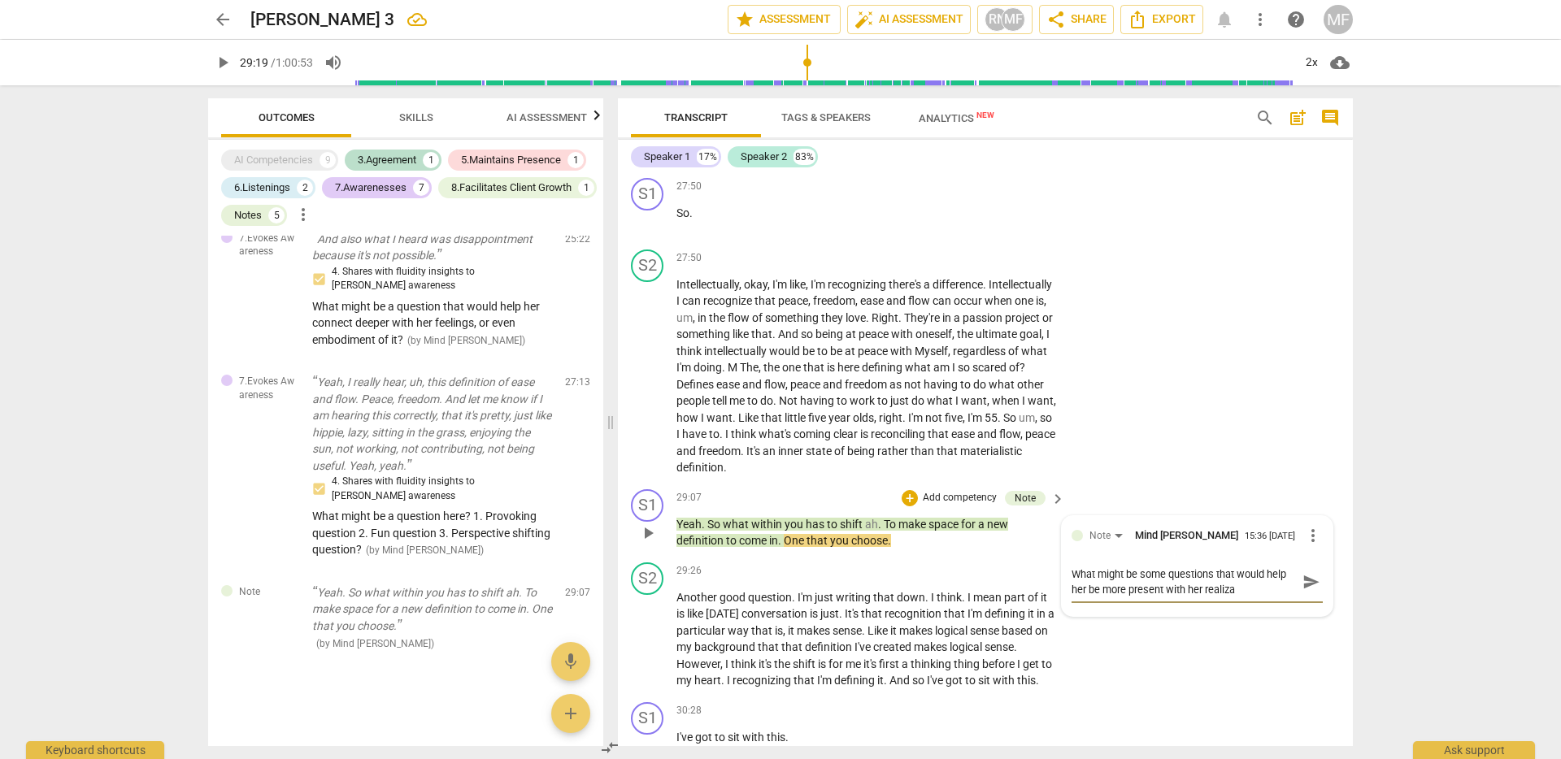
type textarea "What might be some questions that would help her be more present with her reali…"
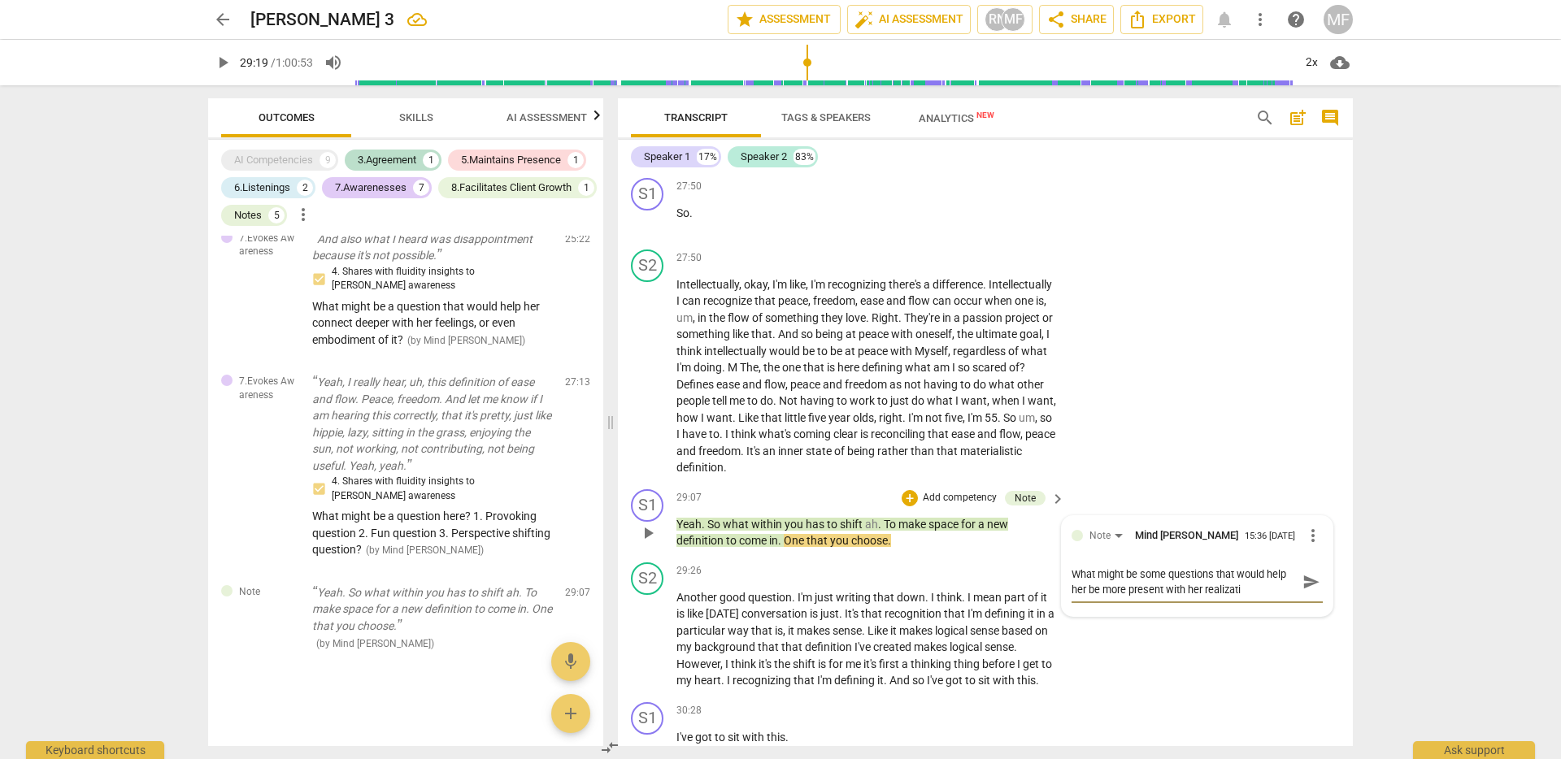
type textarea "What might be some questions that would help her be more present with her reali…"
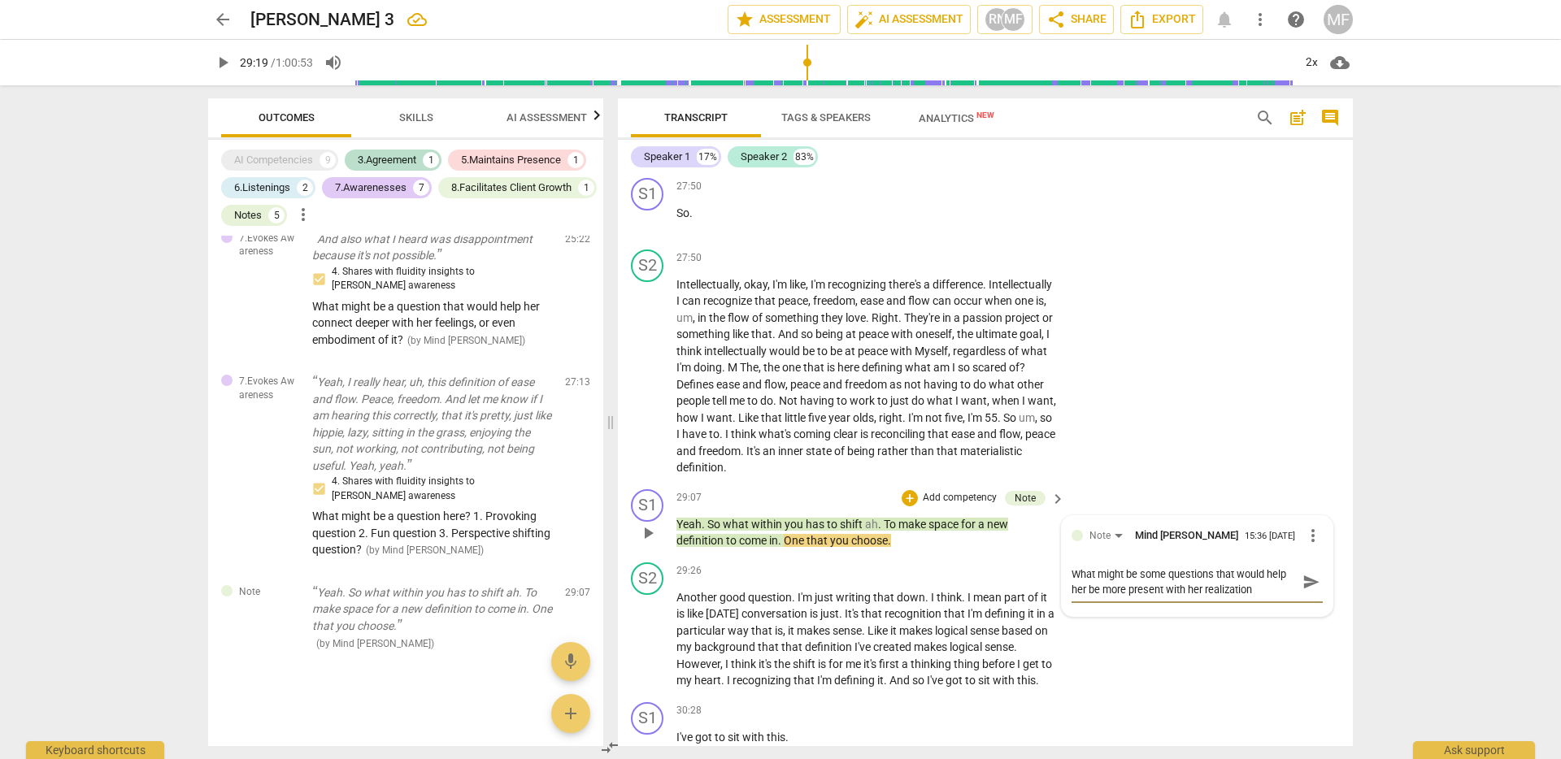
type textarea "What might be some questions that would help her be more present with her reali…"
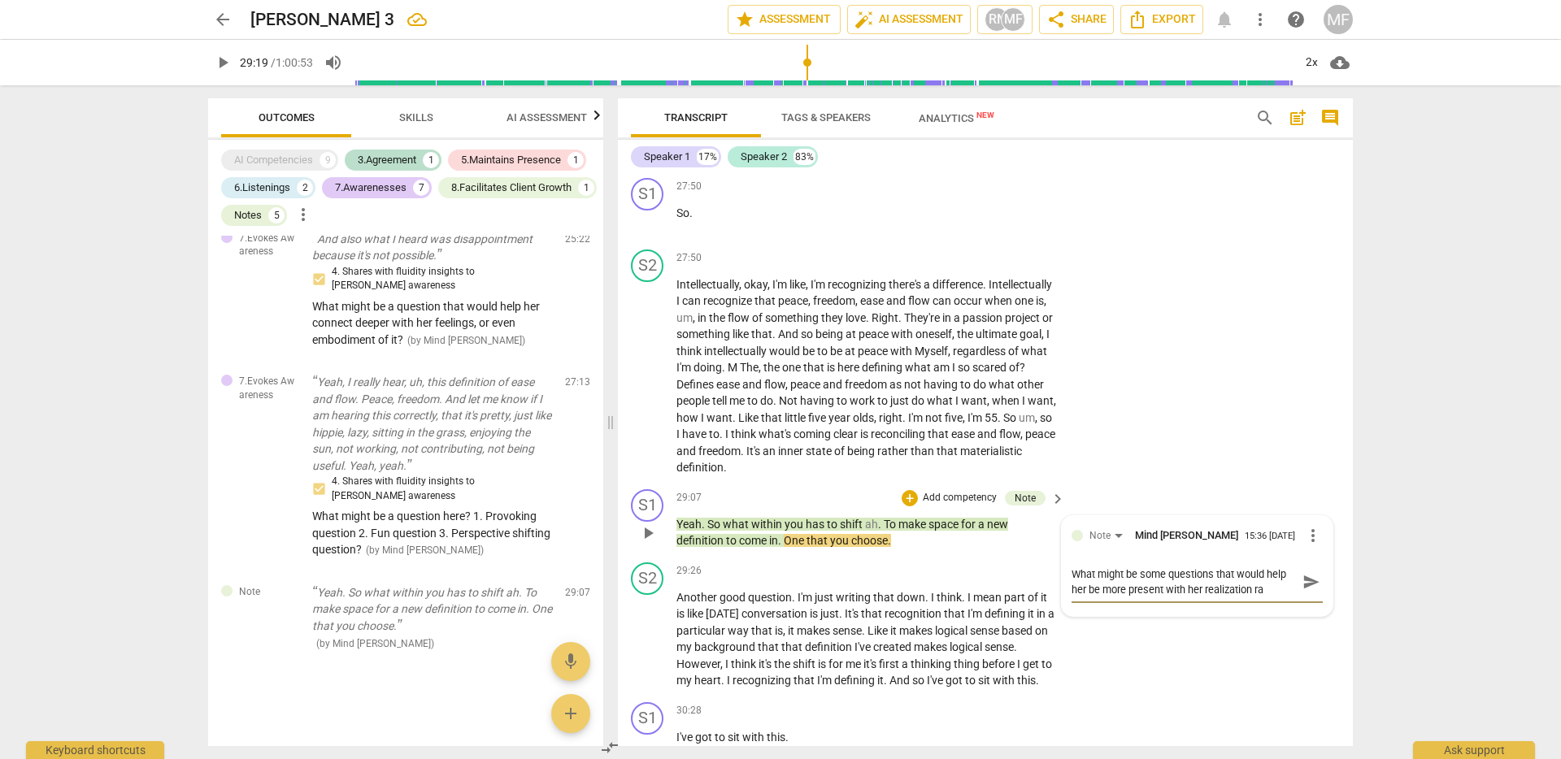
type textarea "What might be some questions that would help her be more present with her reali…"
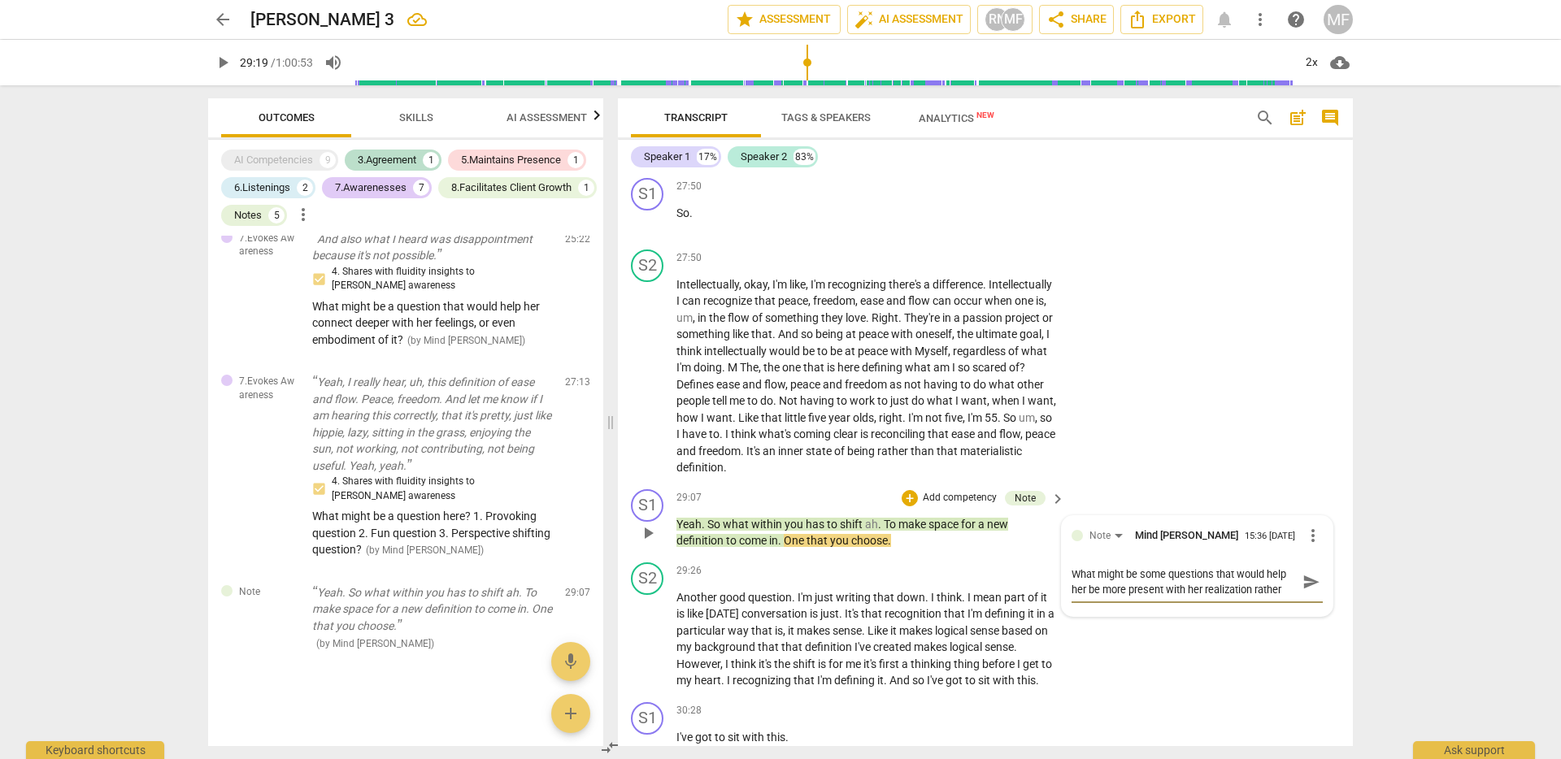
type textarea "What might be some questions that would help her be more present with her reali…"
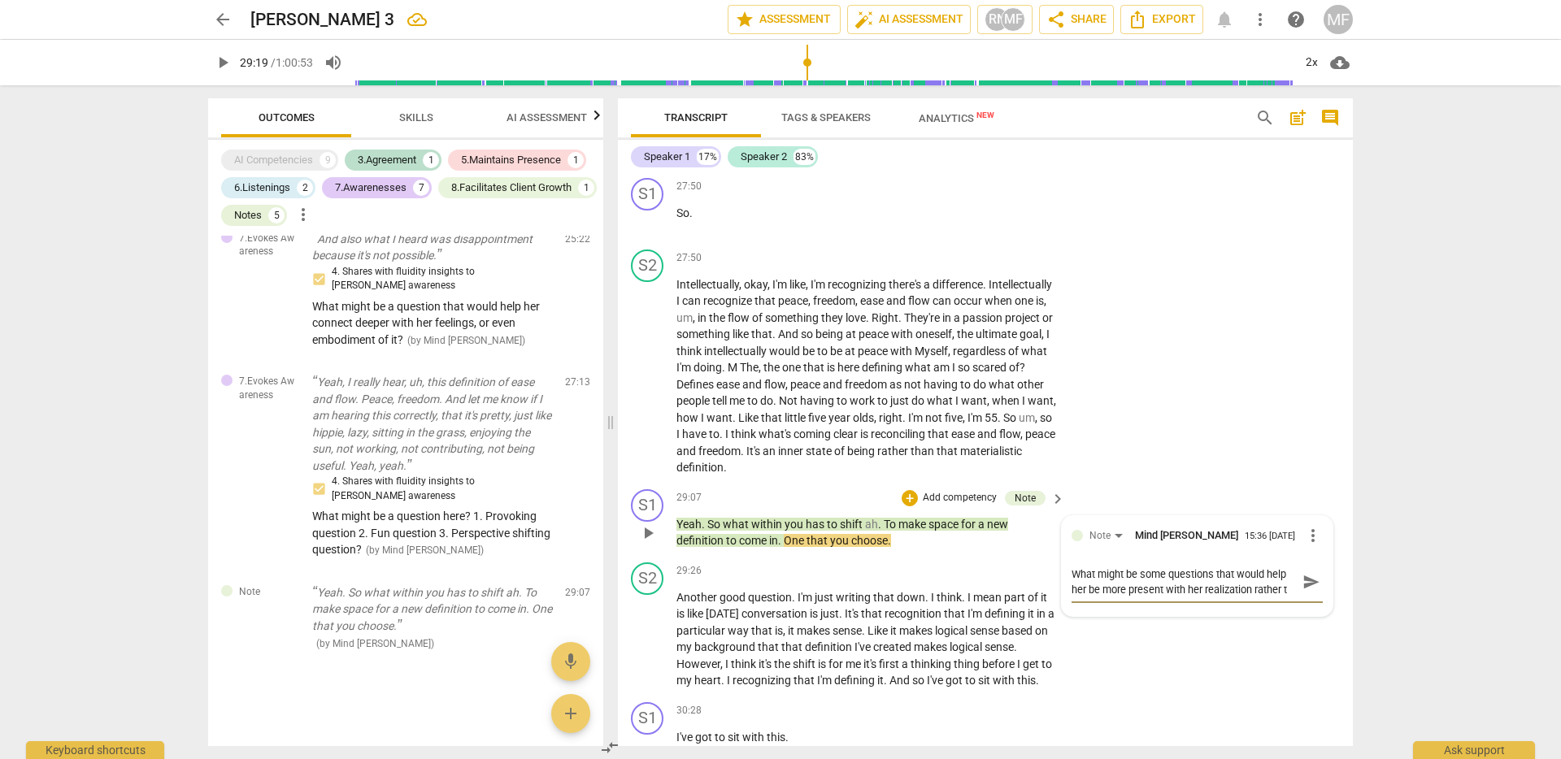
type textarea "What might be some questions that would help her be more present with her reali…"
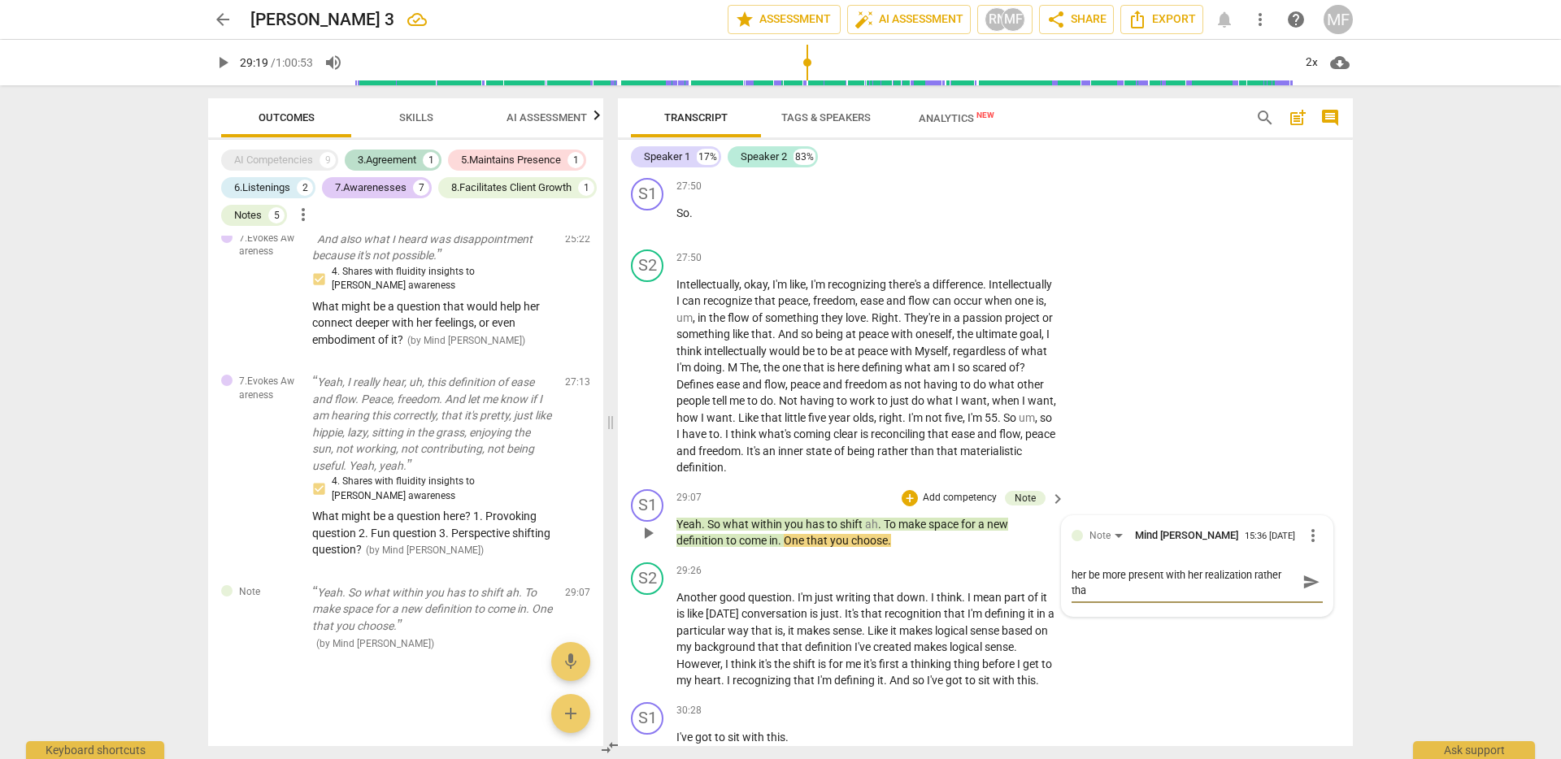
type textarea "What might be some questions that would help her be more present with her reali…"
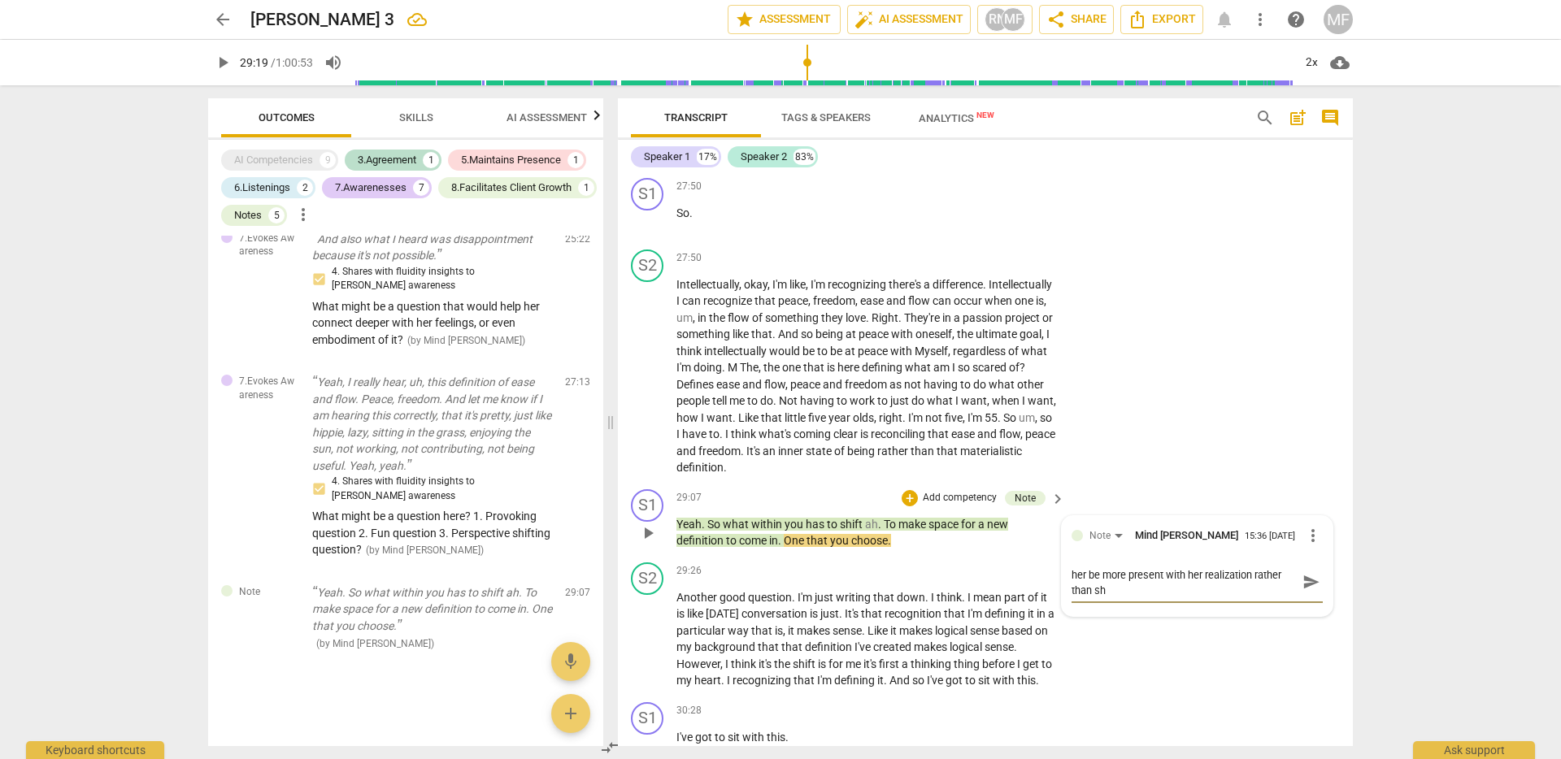
type textarea "What might be some questions that would help her be more present with her reali…"
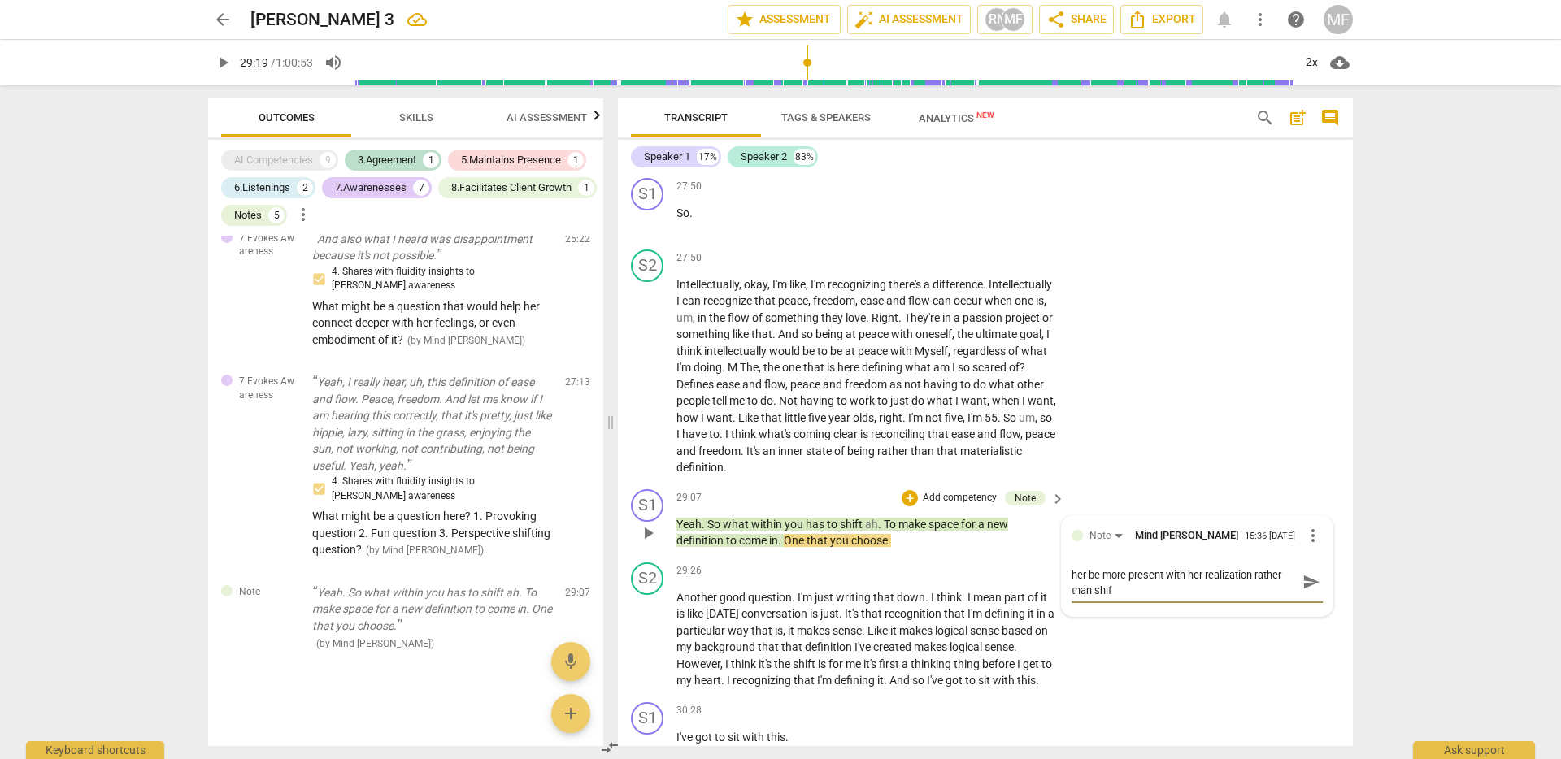
type textarea "What might be some questions that would help her be more present with her reali…"
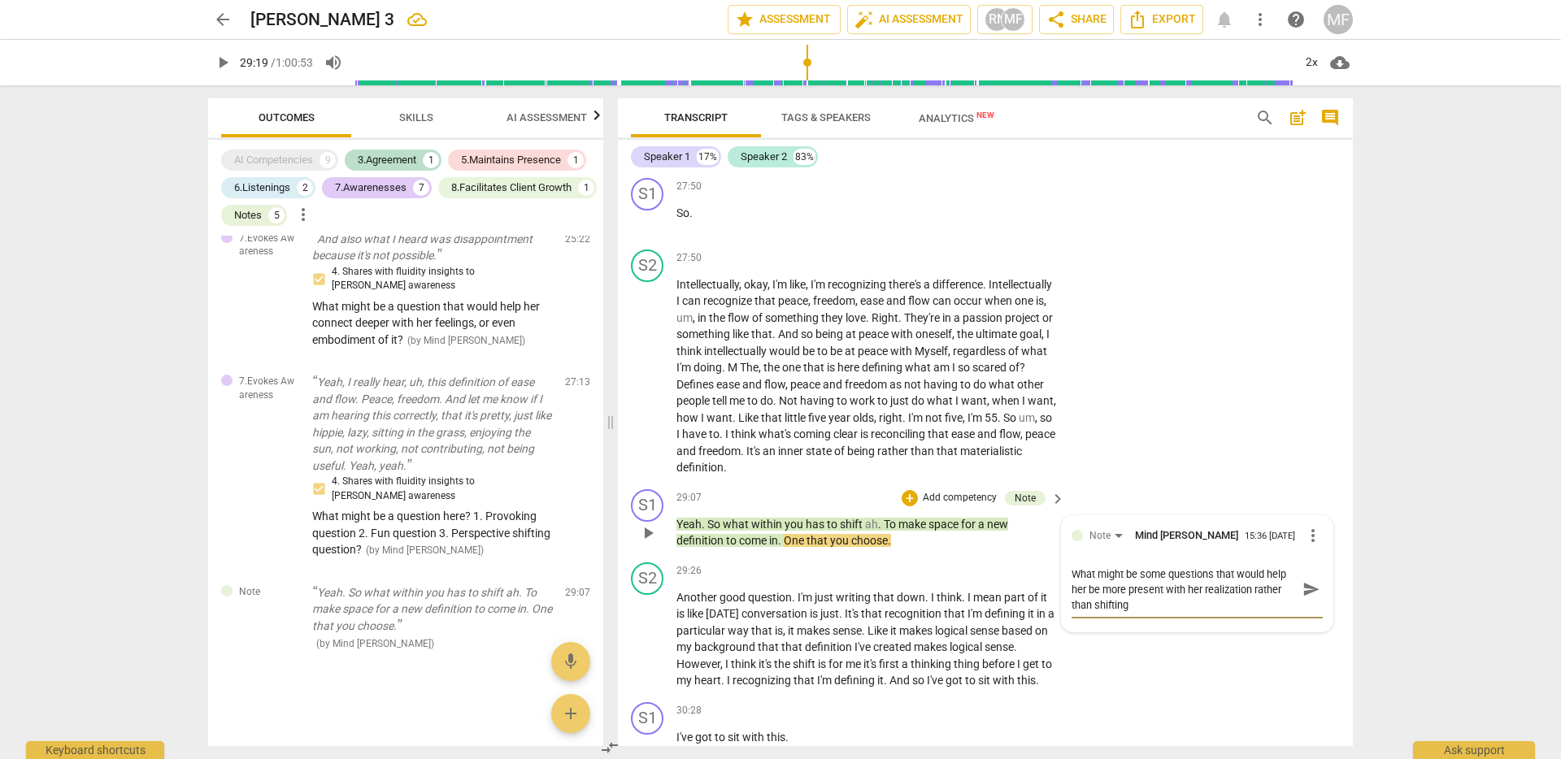
type textarea "What might be some questions that would help her be more present with her reali…"
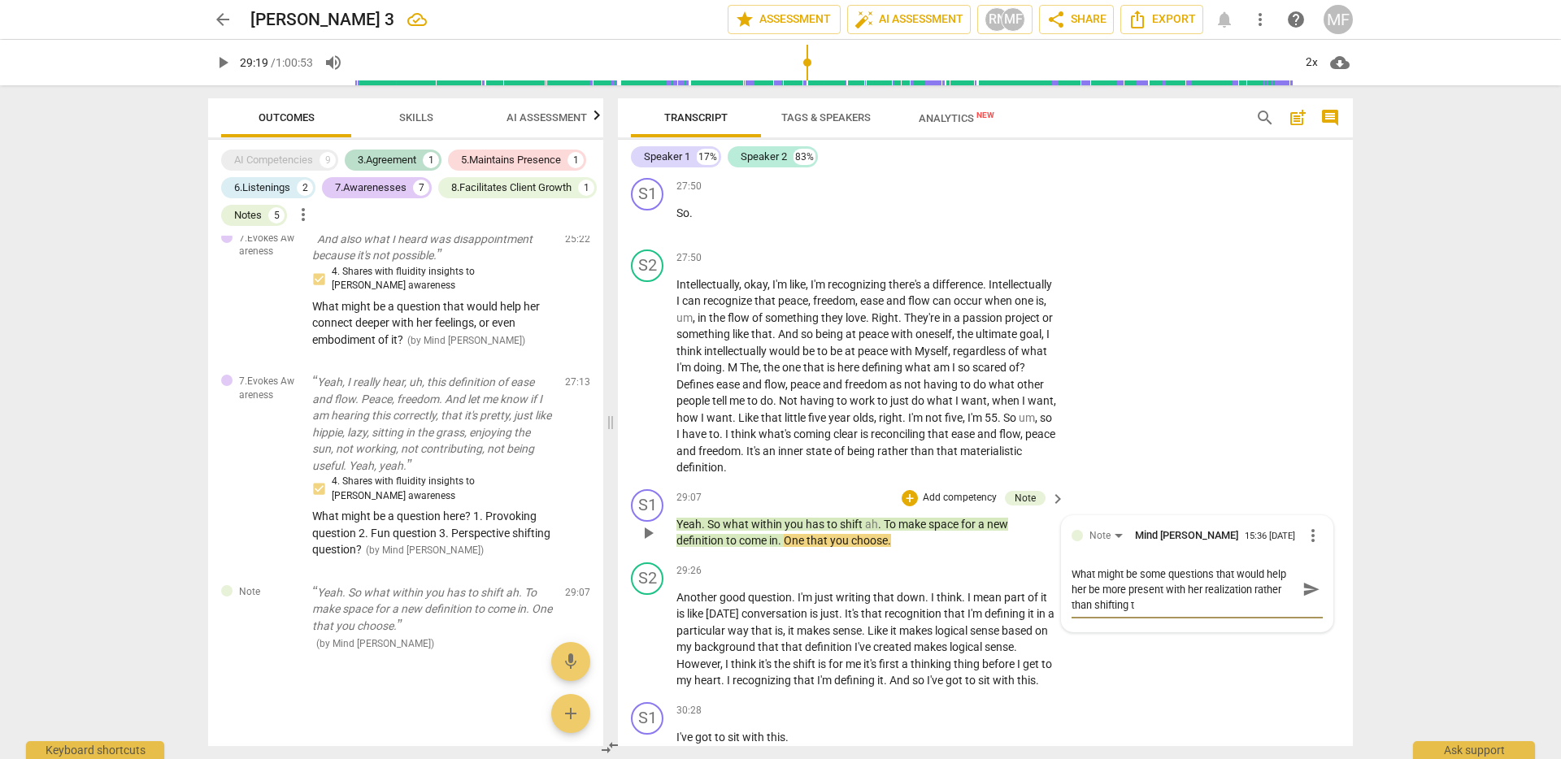
type textarea "What might be some questions that would help her be more present with her reali…"
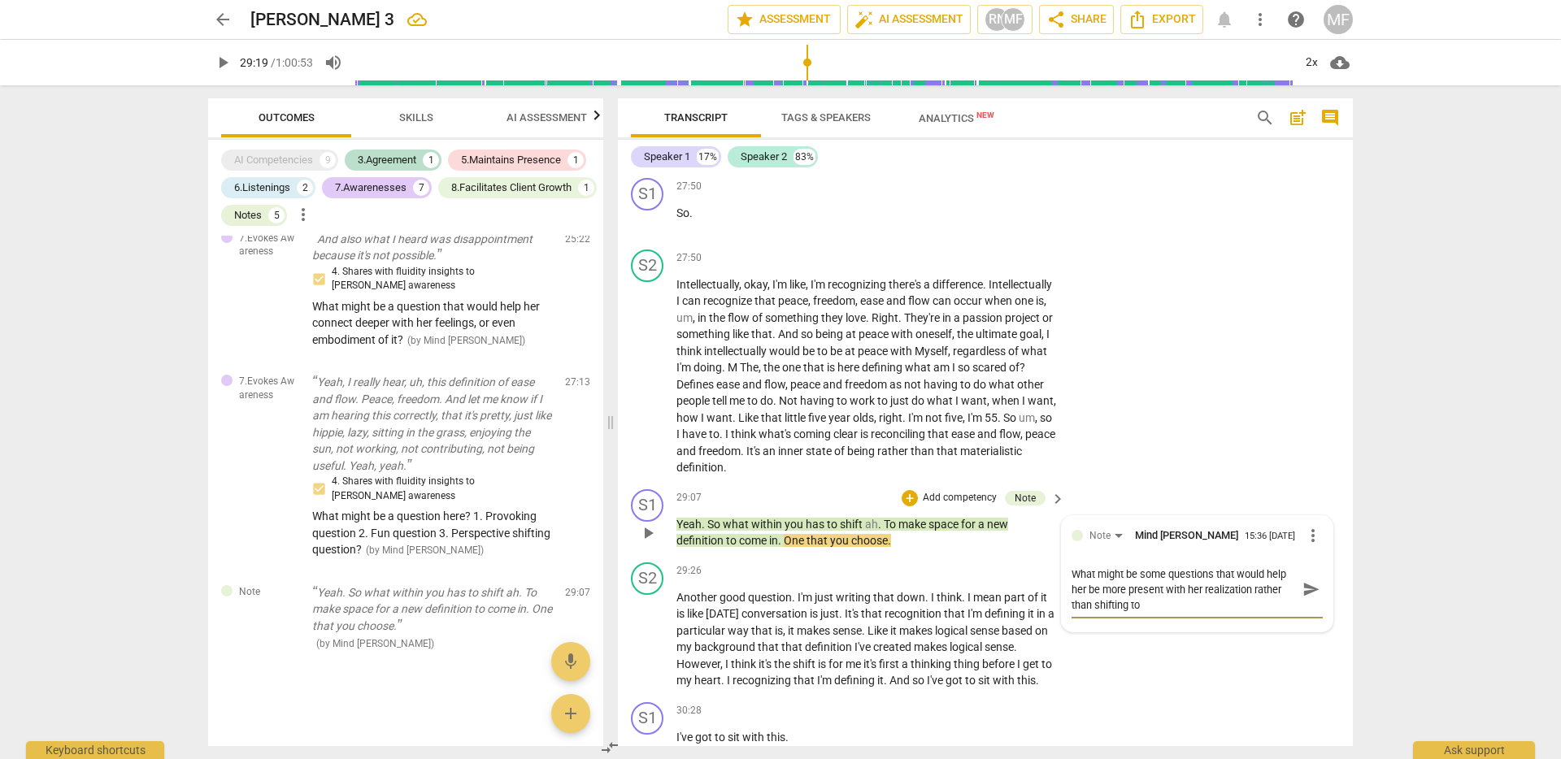
type textarea "What might be some questions that would help her be more present with her reali…"
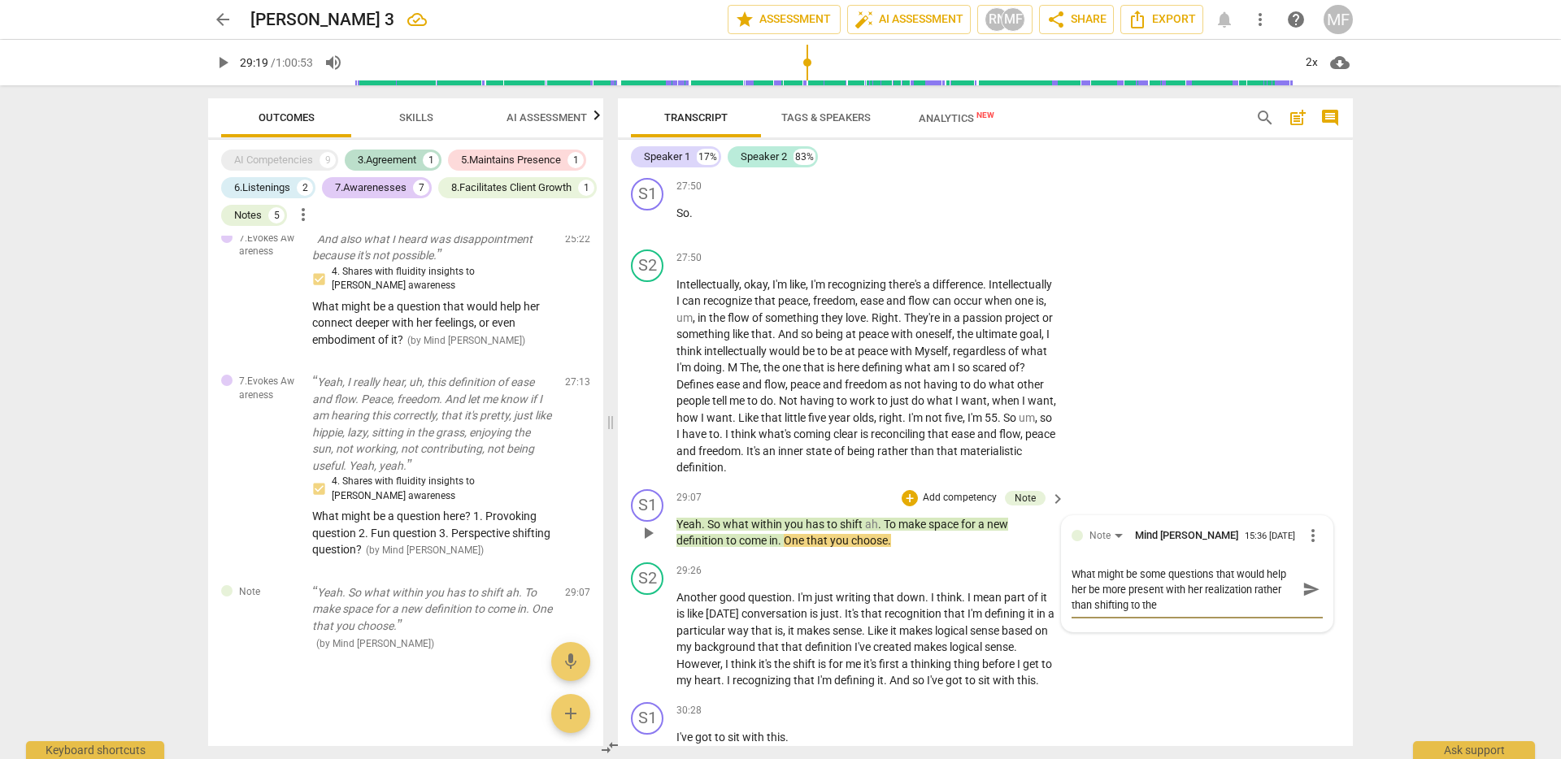
type textarea "What might be some questions that would help her be more present with her reali…"
click at [1246, 613] on textarea "What might be some questions that would help her be more present with her reali…" at bounding box center [1183, 590] width 225 height 46
click at [1313, 614] on span "send" at bounding box center [1311, 605] width 18 height 18
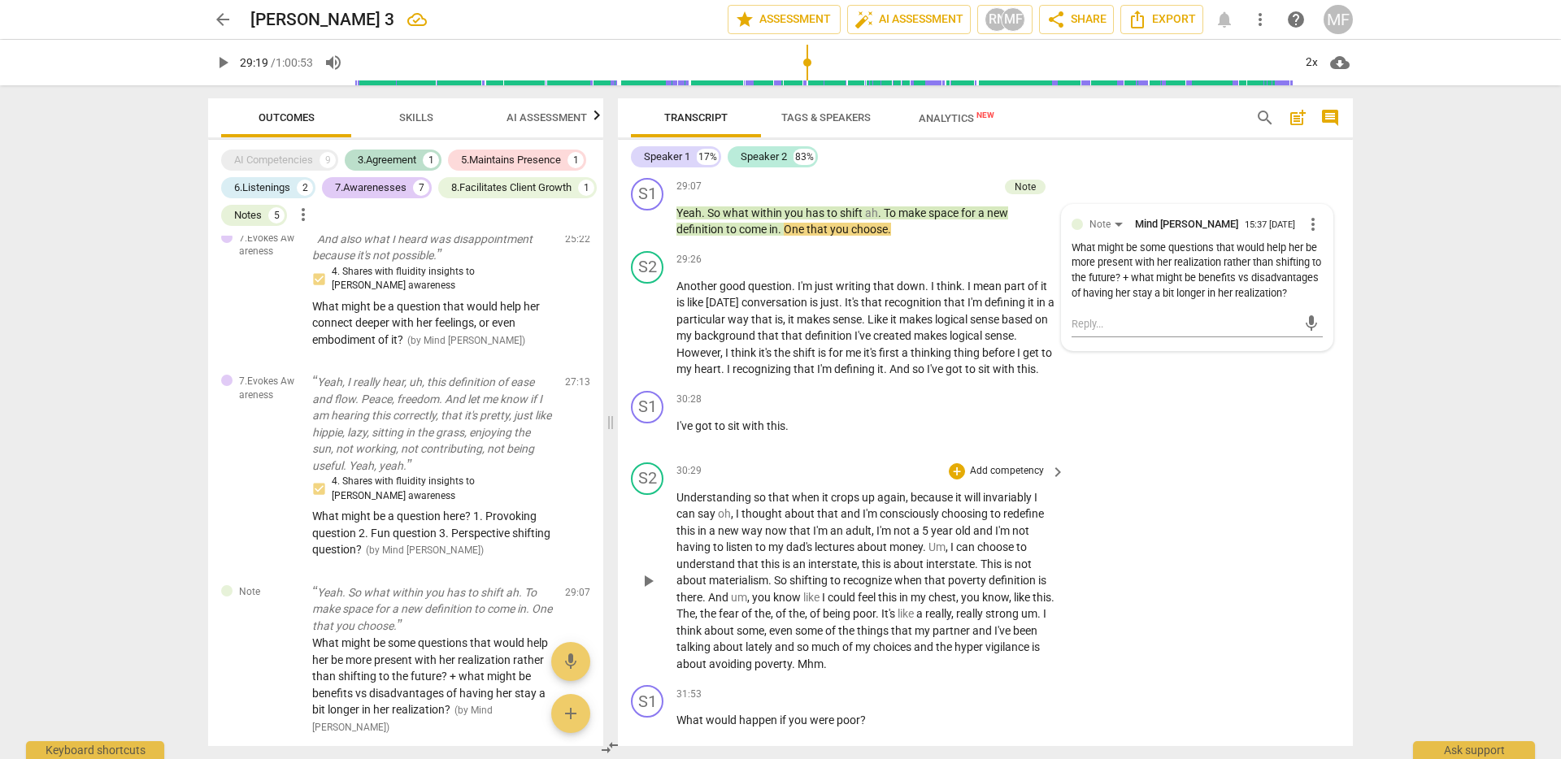
scroll to position [6829, 0]
drag, startPoint x: 882, startPoint y: 592, endPoint x: 925, endPoint y: 602, distance: 44.4
click at [925, 602] on p "Understanding so that when it crops up again , because it will invariably I can…" at bounding box center [866, 580] width 380 height 184
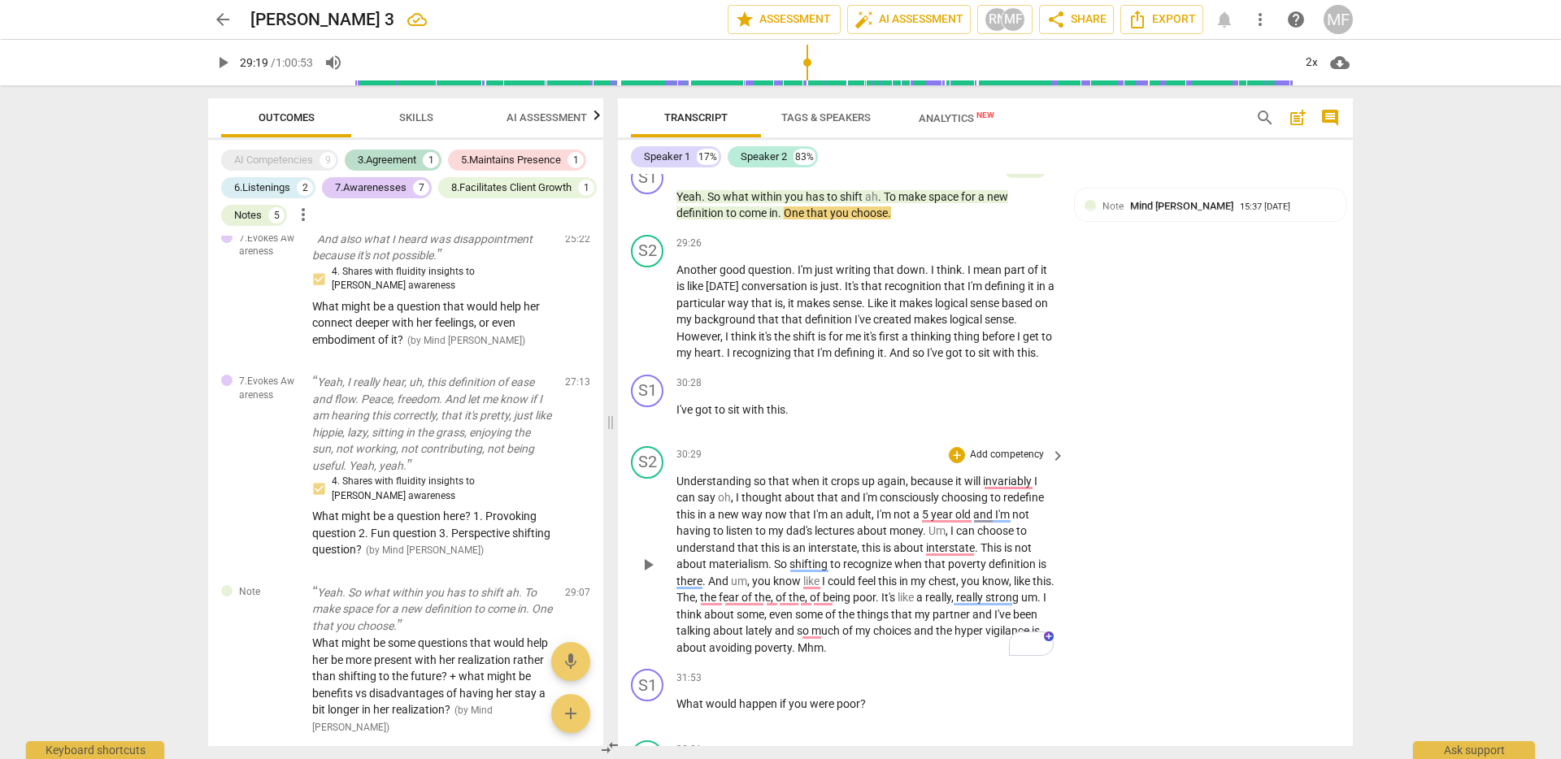
scroll to position [6846, 0]
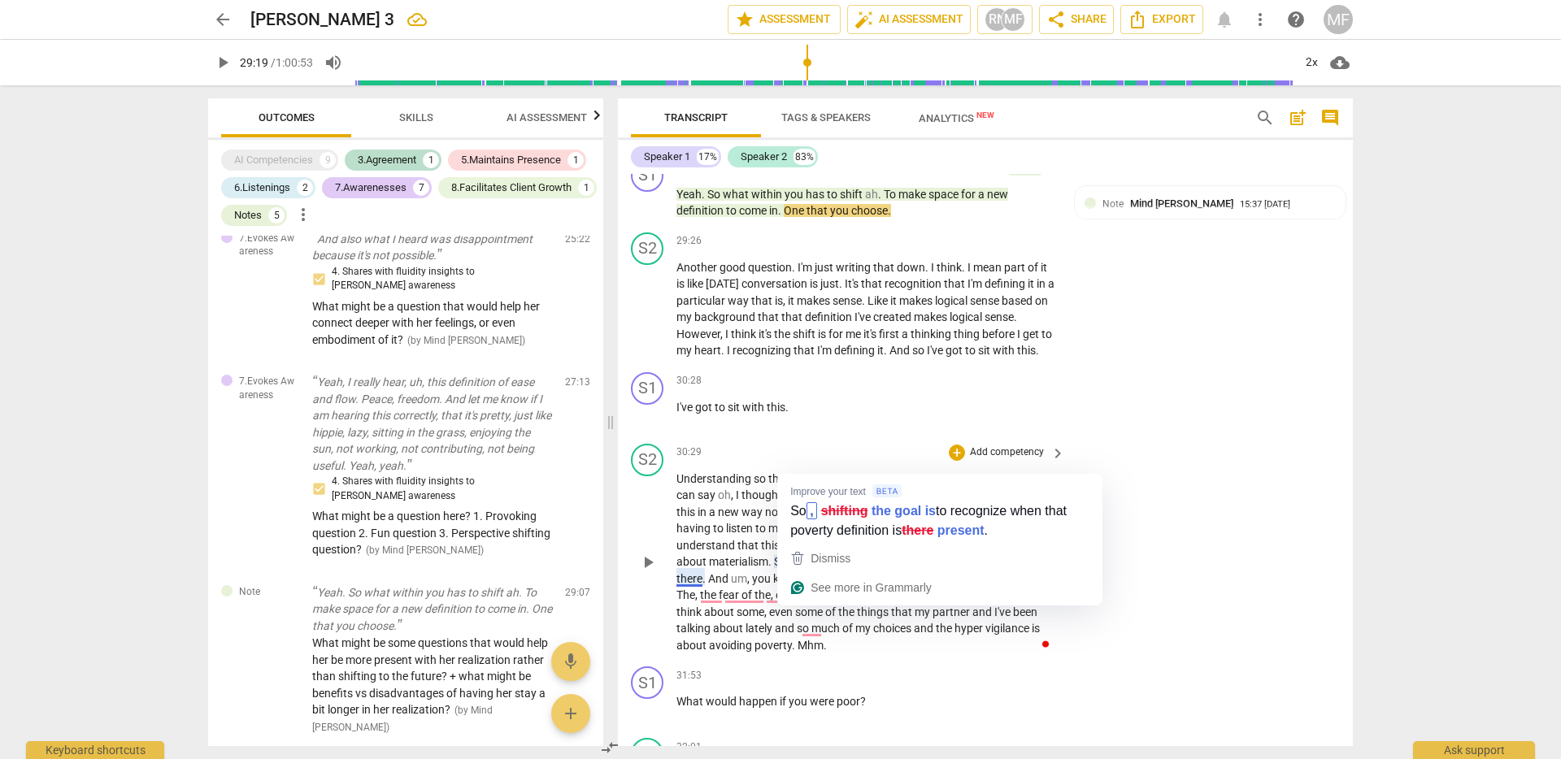
click at [810, 568] on span "shifting" at bounding box center [809, 561] width 41 height 13
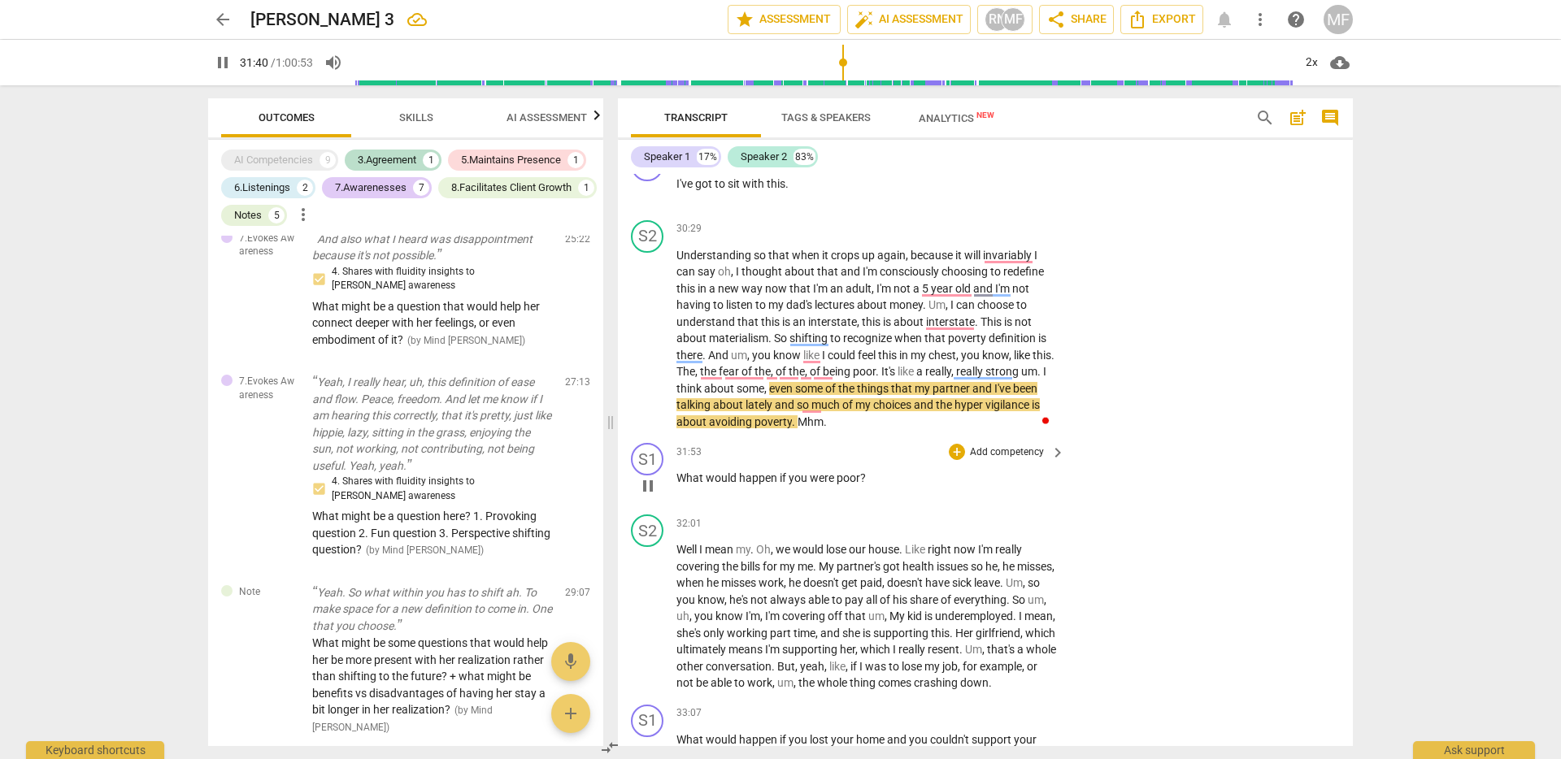
scroll to position [7102, 0]
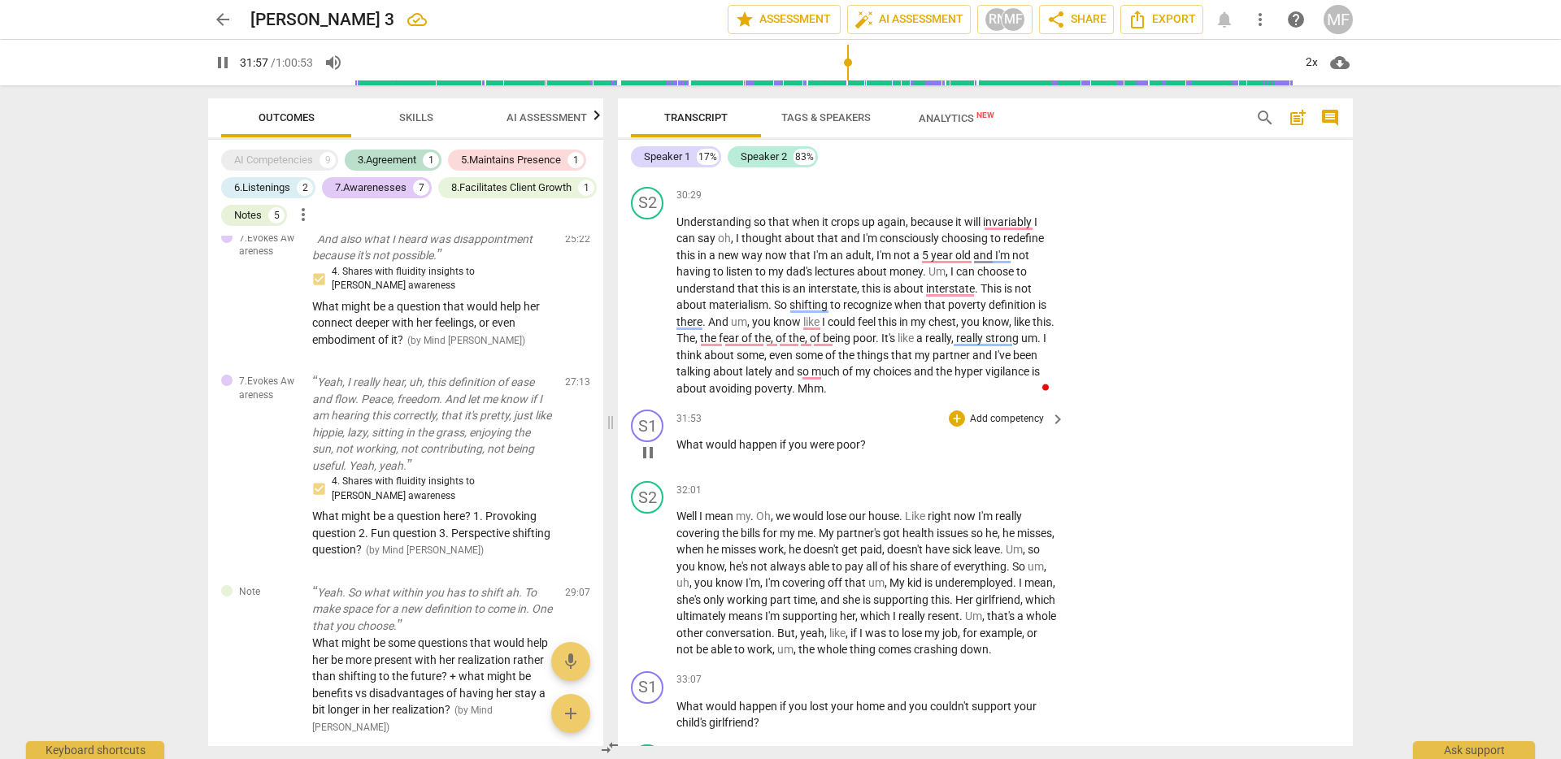
click at [654, 462] on span "pause" at bounding box center [648, 453] width 20 height 20
click at [715, 451] on span "would" at bounding box center [722, 444] width 33 height 13
click at [651, 462] on span "pause" at bounding box center [648, 453] width 20 height 20
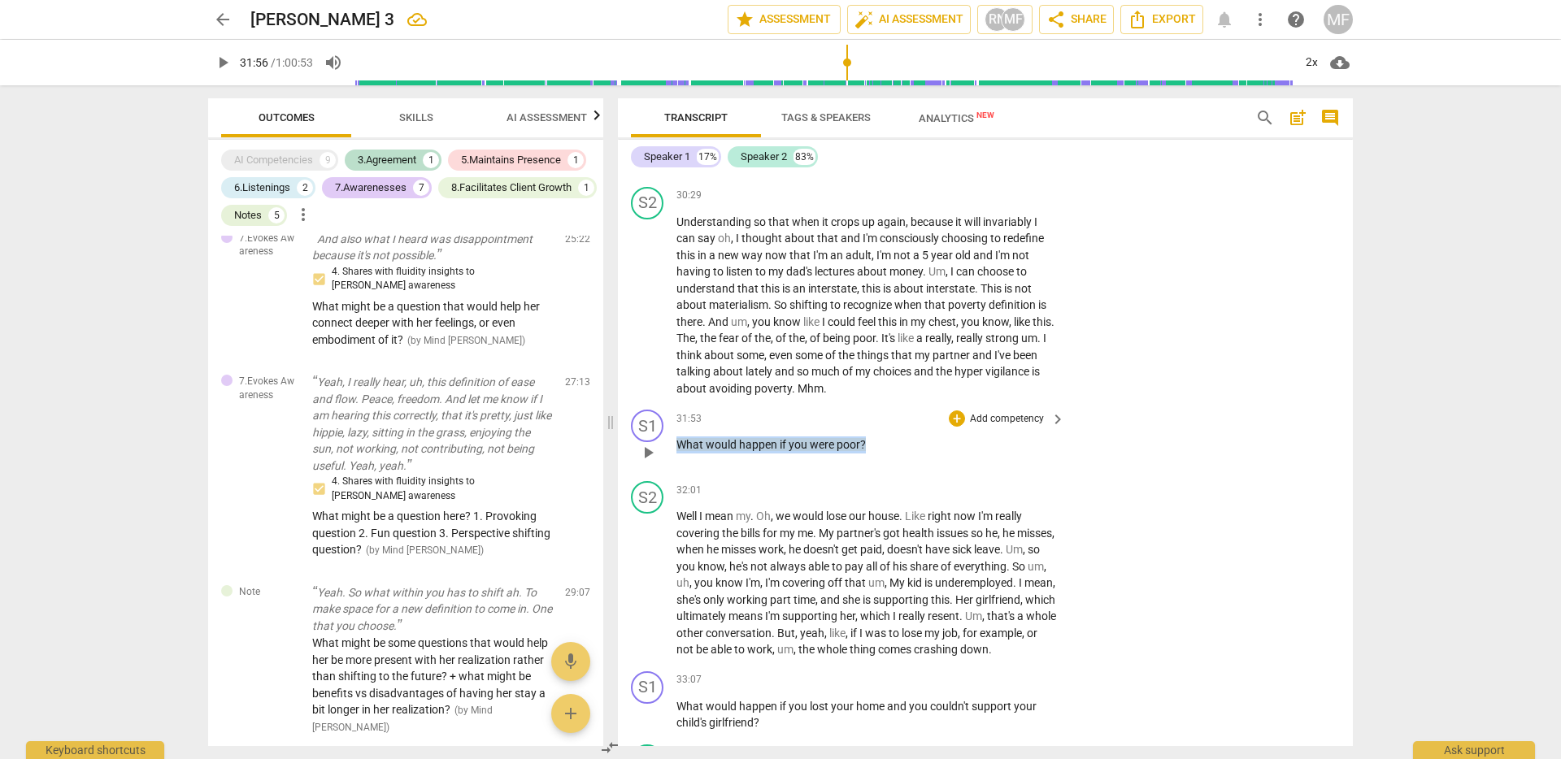
click at [1061, 429] on span "keyboard_arrow_right" at bounding box center [1058, 420] width 20 height 20
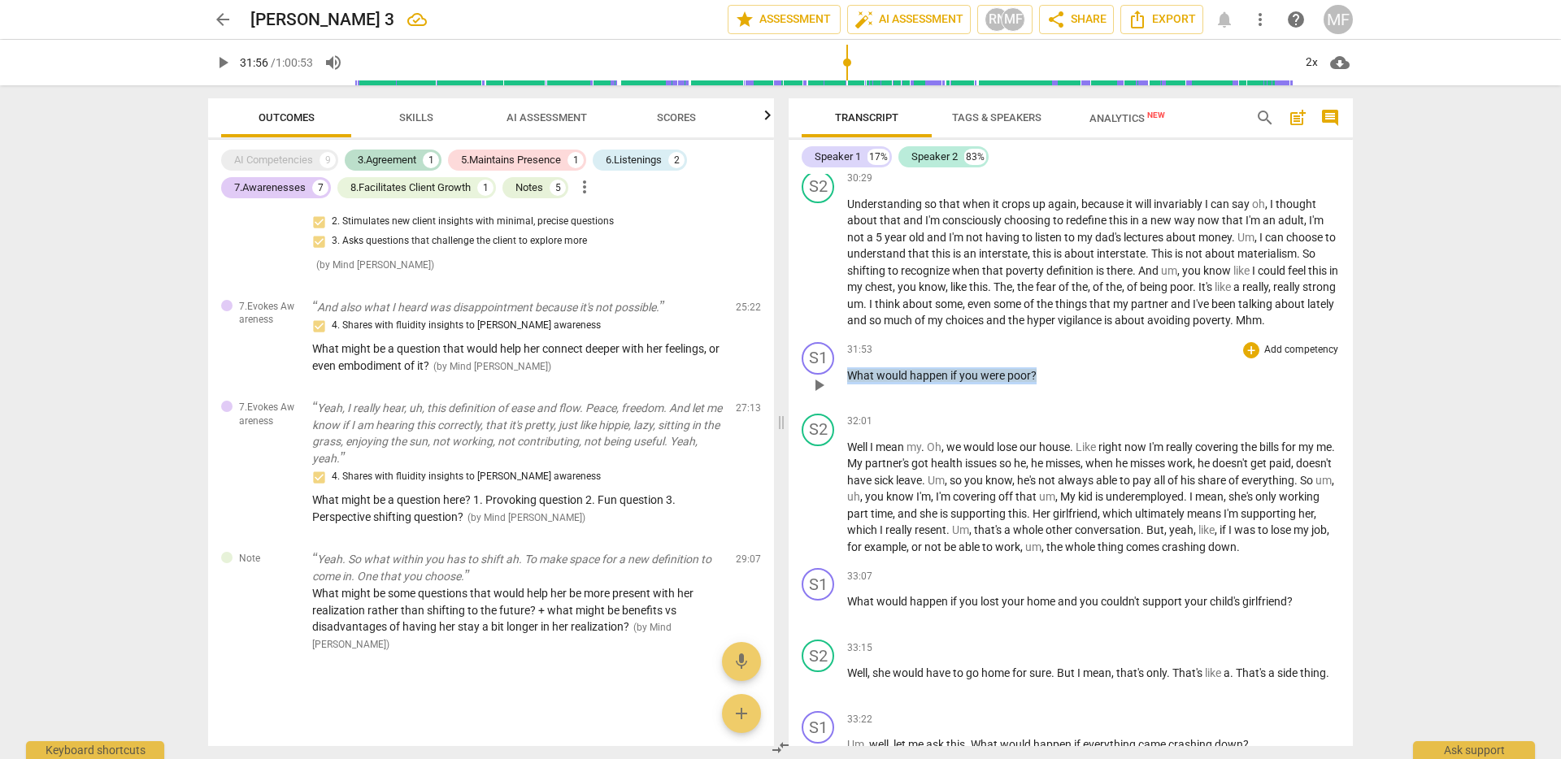
scroll to position [1272, 0]
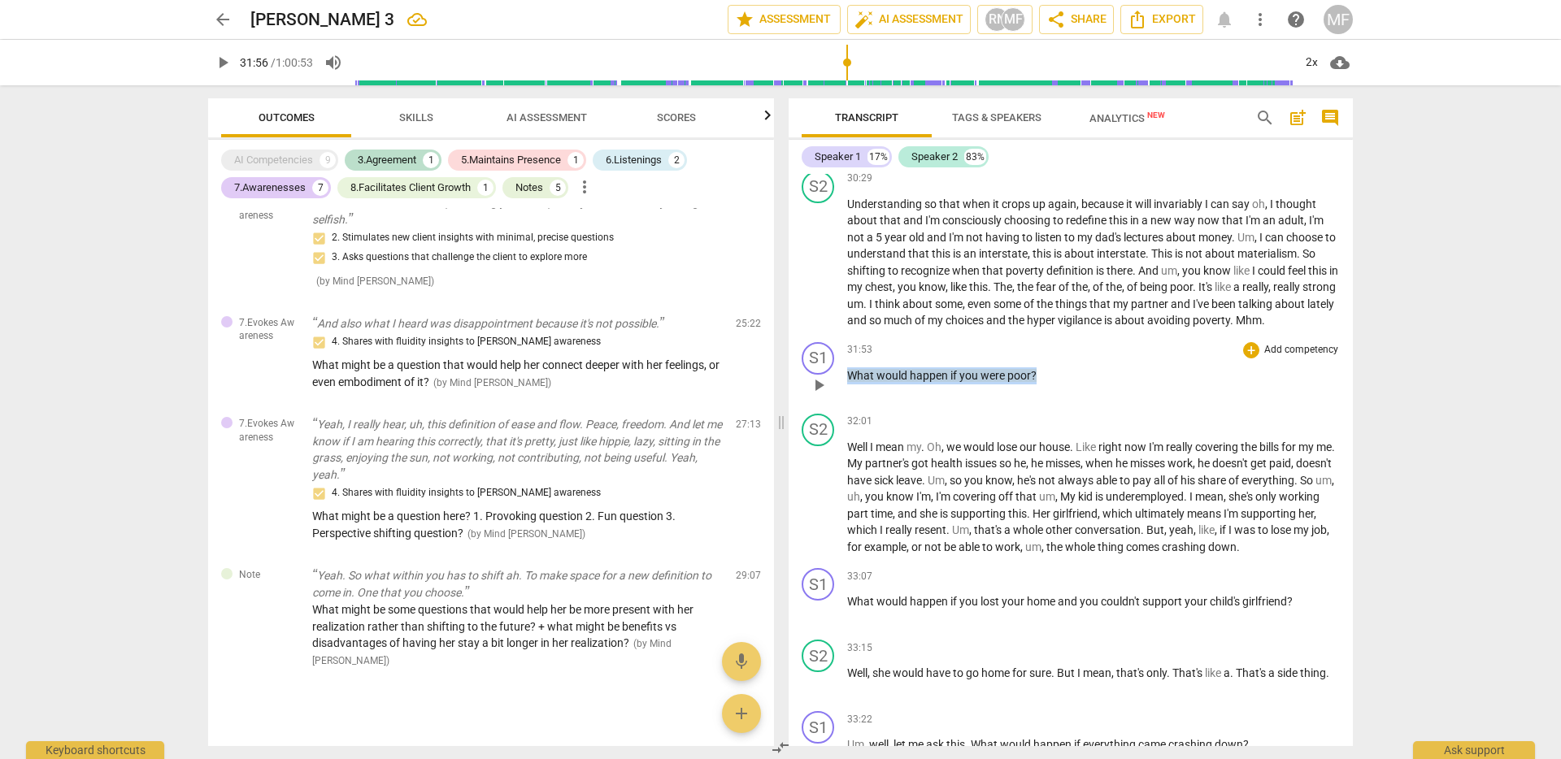
click at [1262, 358] on p "Add competency" at bounding box center [1300, 350] width 77 height 15
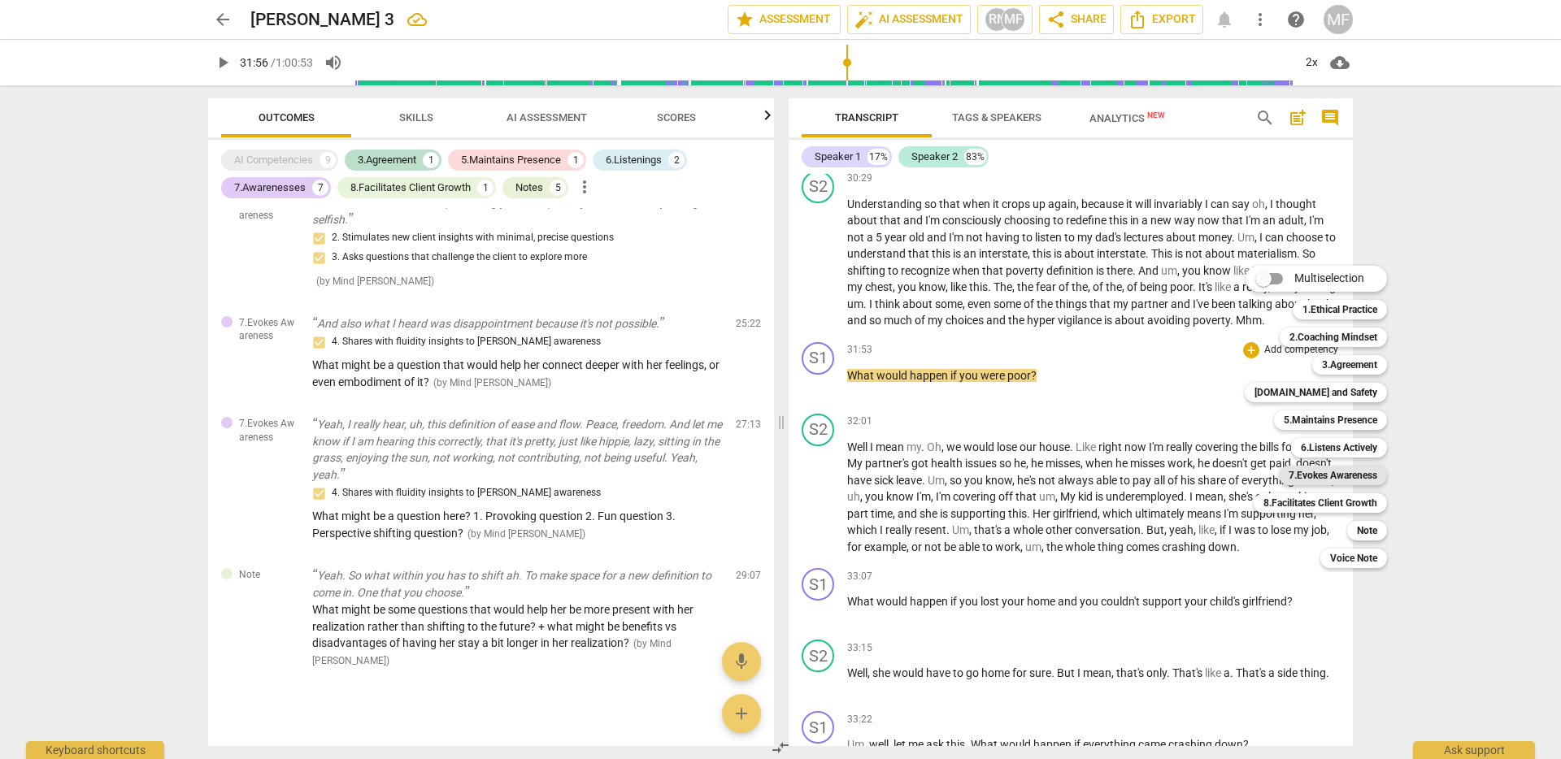
click at [1300, 473] on b "7.Evokes Awareness" at bounding box center [1332, 476] width 89 height 20
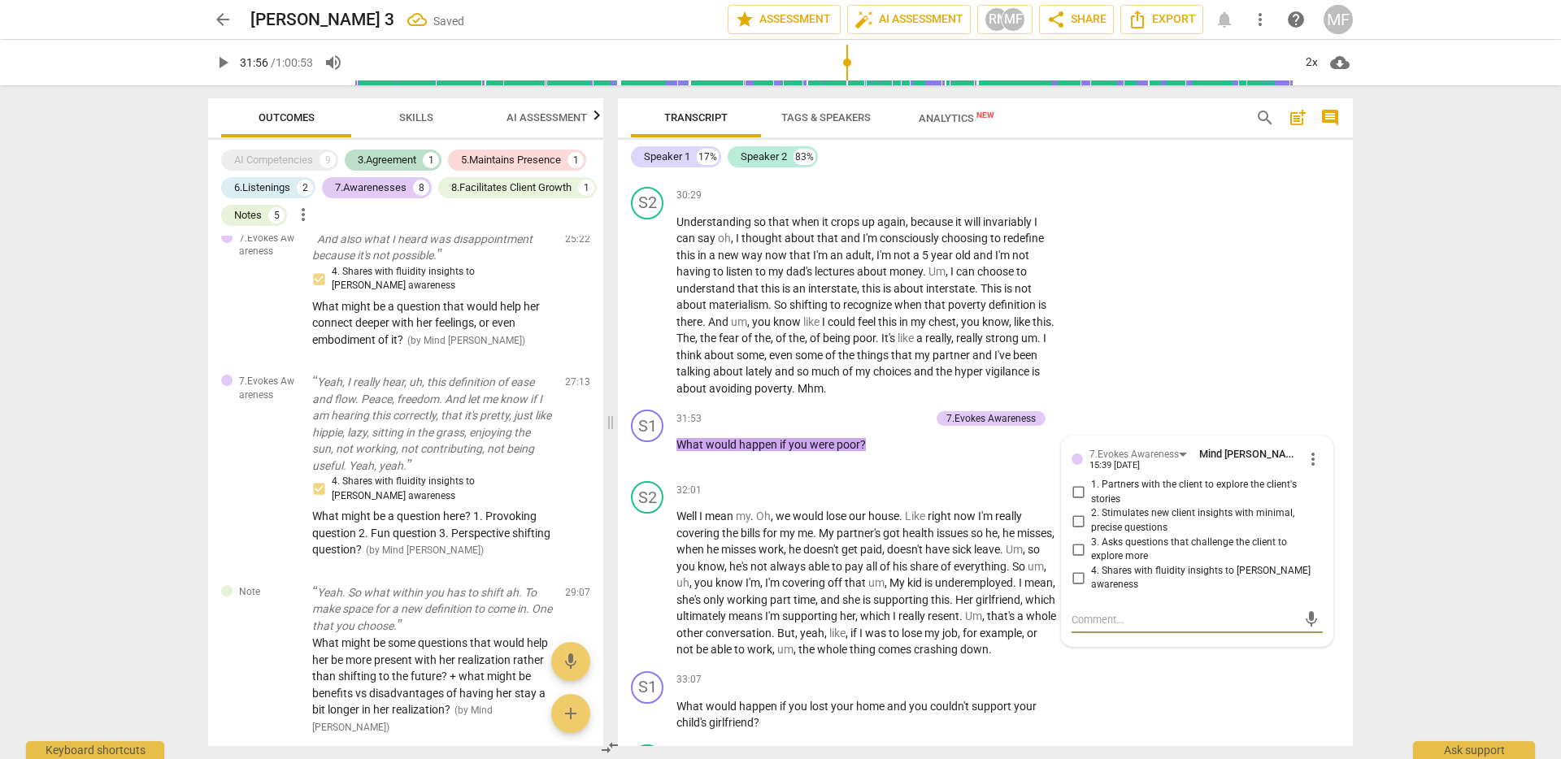
scroll to position [1842, 0]
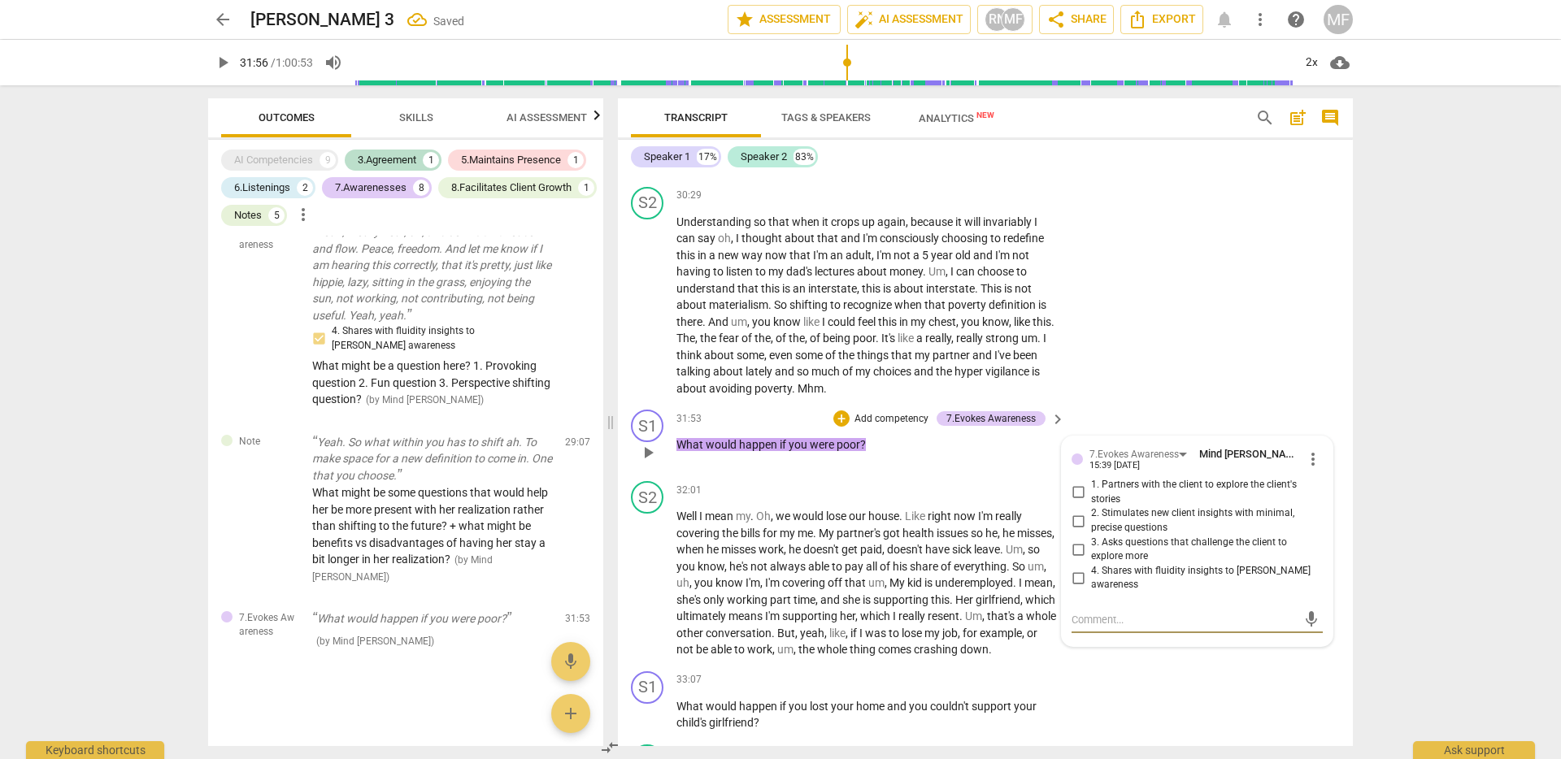
click at [1075, 559] on input "3. Asks questions that challenge the client to explore more" at bounding box center [1078, 550] width 26 height 20
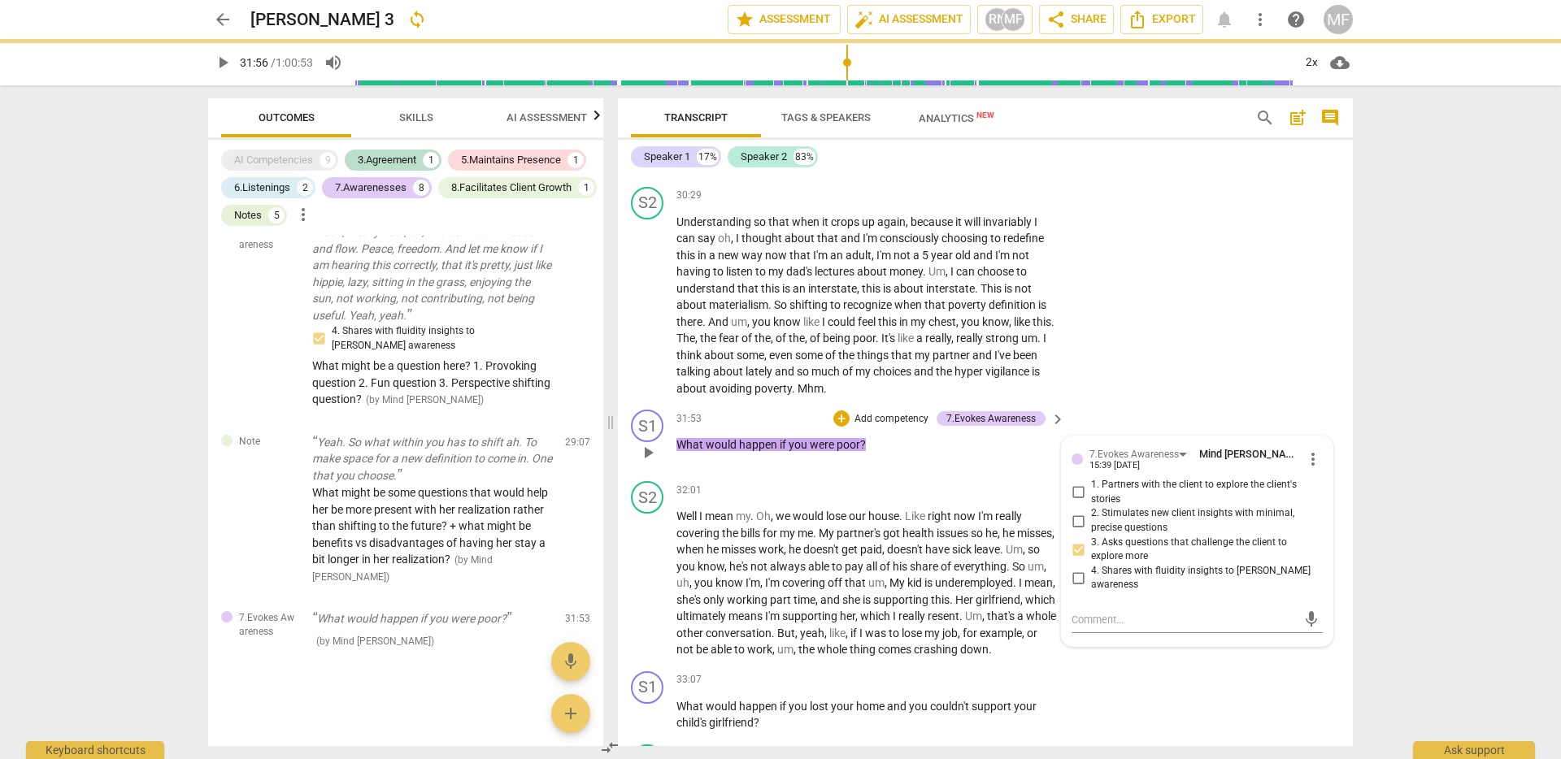
click at [1076, 531] on input "2. Stimulates new client insights with minimal, precise questions" at bounding box center [1078, 521] width 26 height 20
click at [1076, 502] on input "1. Partners with the client to explore the client's stories" at bounding box center [1078, 493] width 26 height 20
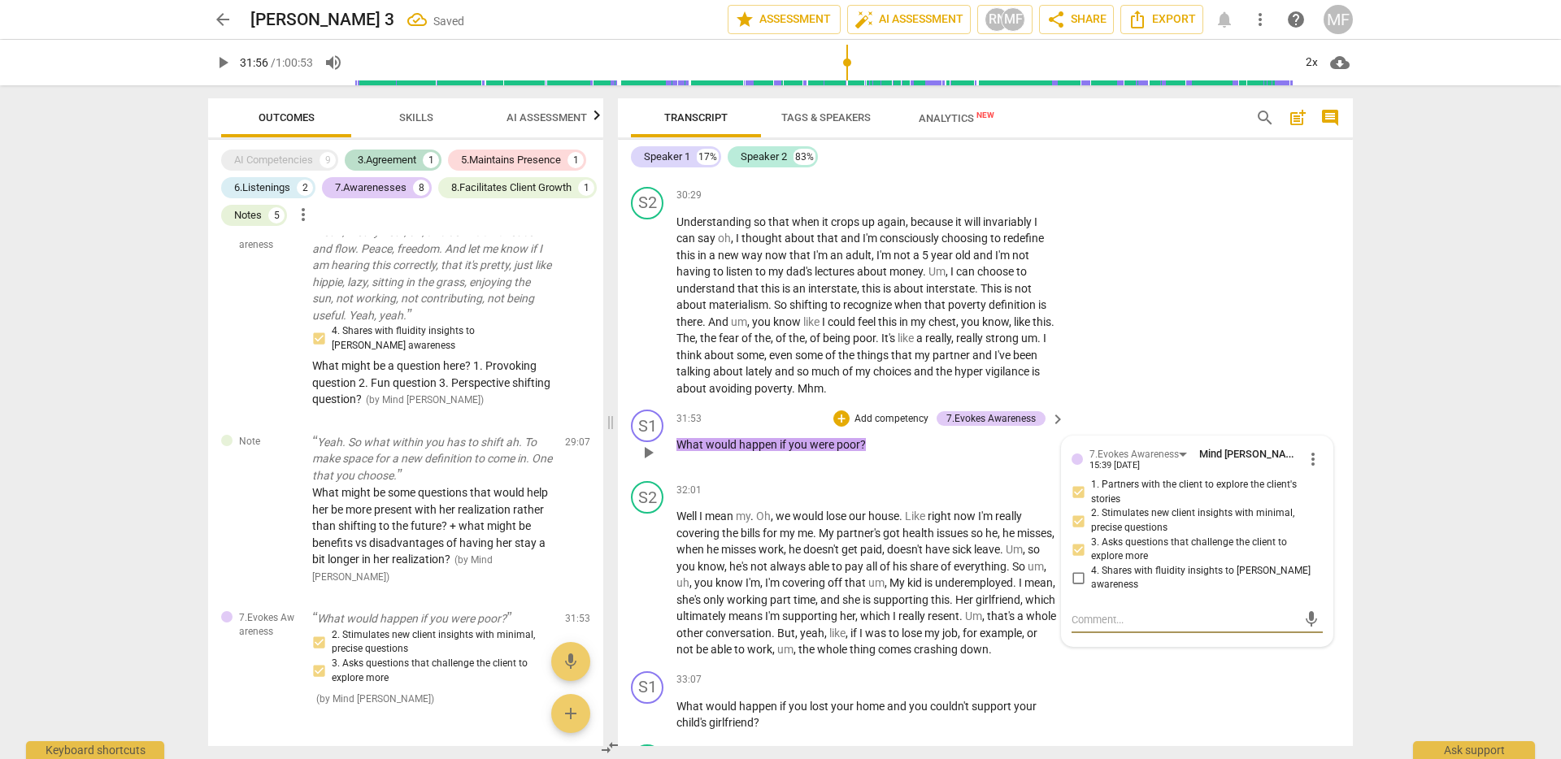
click at [1092, 628] on textarea at bounding box center [1183, 619] width 225 height 15
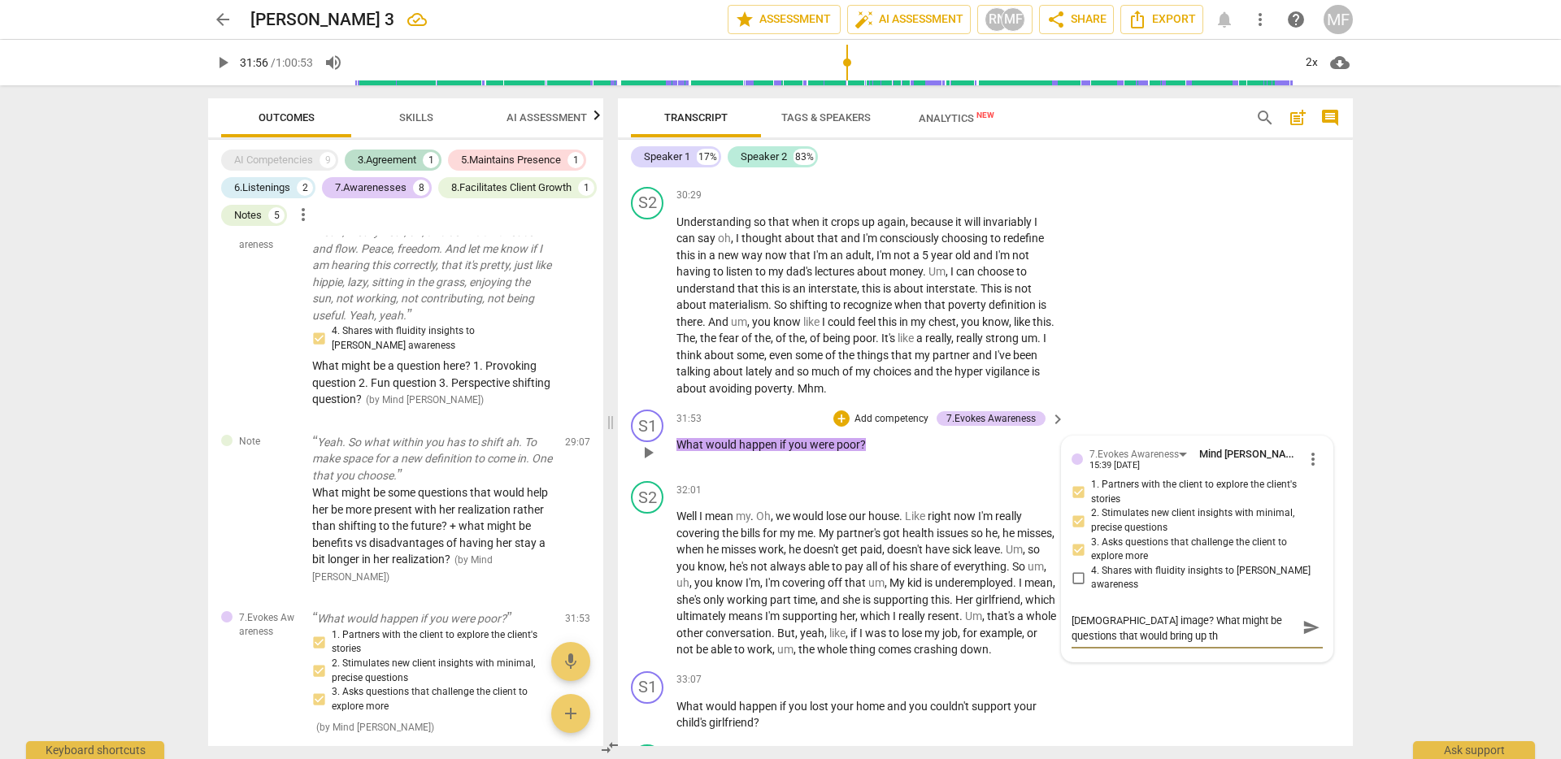
scroll to position [0, 0]
click at [1310, 645] on span "send" at bounding box center [1311, 636] width 18 height 18
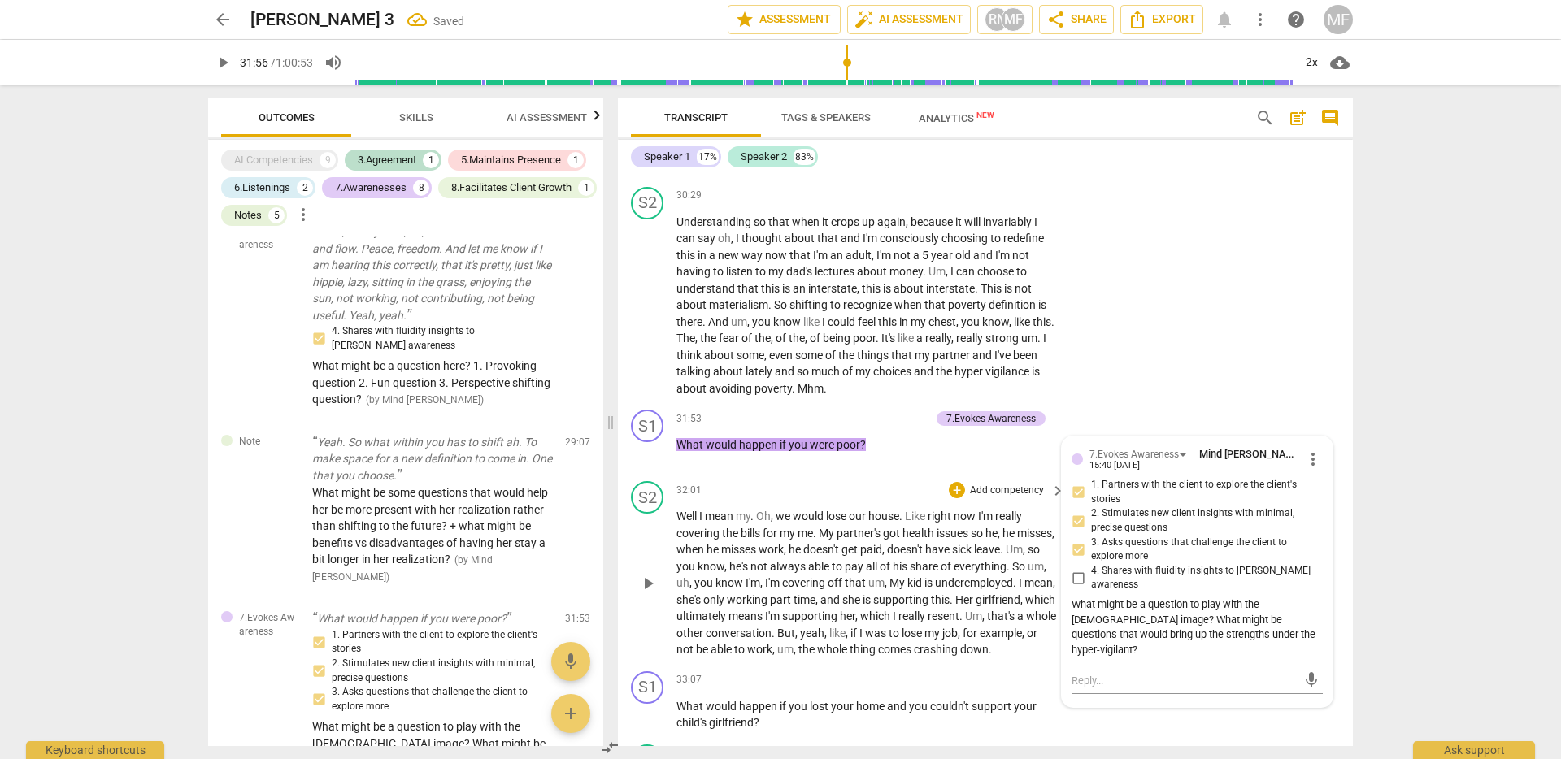
click at [771, 523] on span "Oh" at bounding box center [763, 516] width 15 height 13
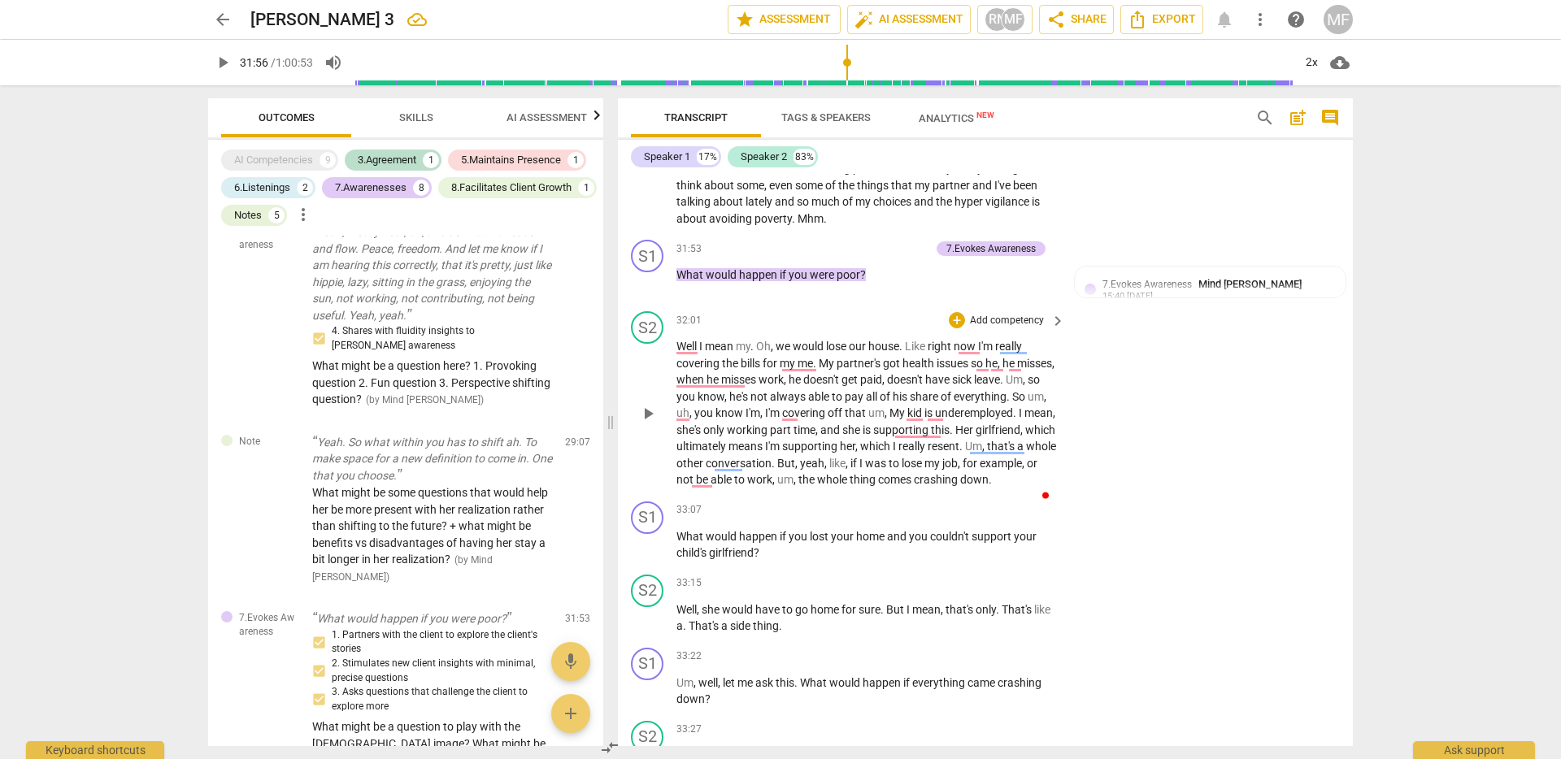
scroll to position [7322, 0]
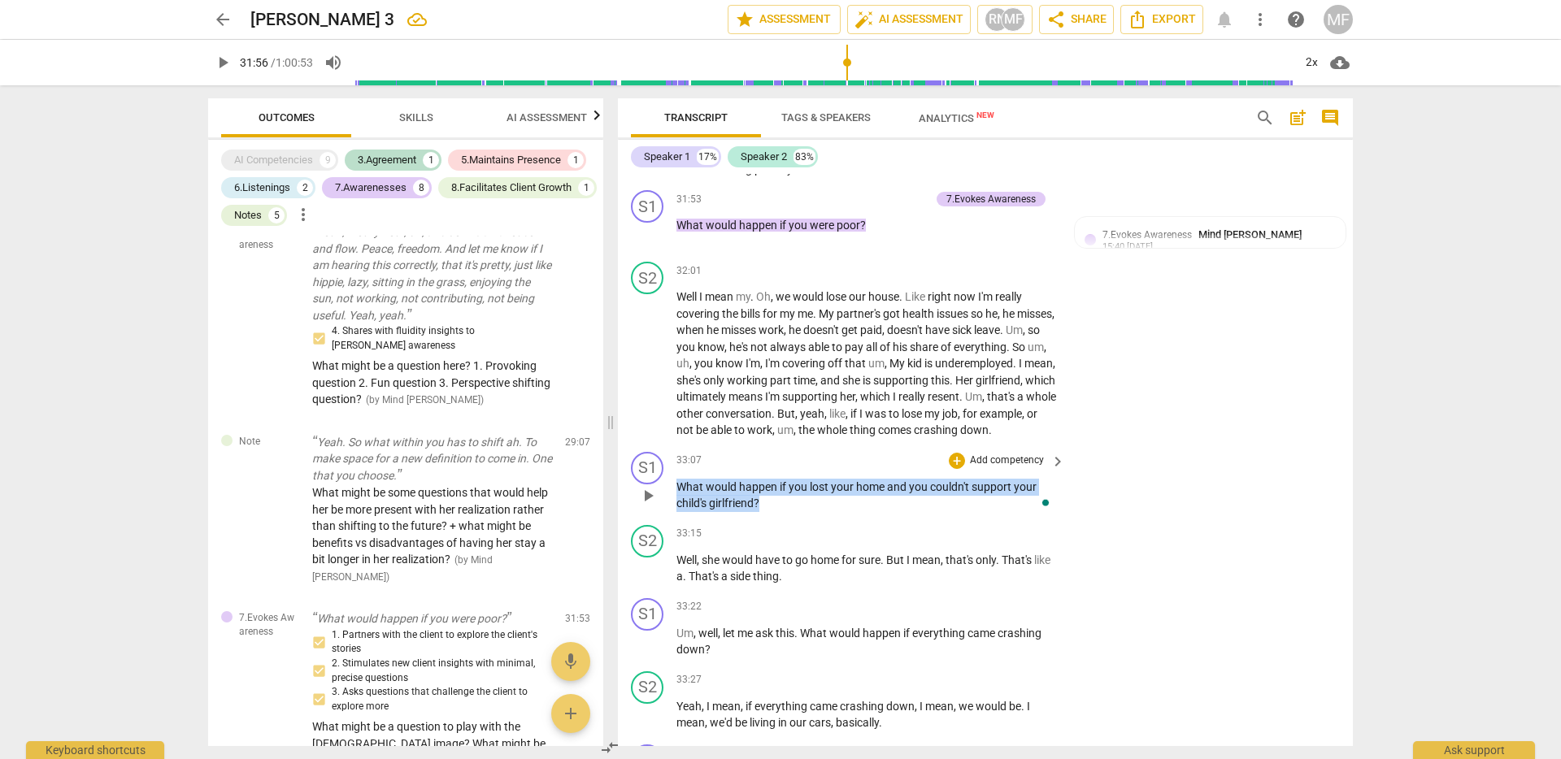
drag, startPoint x: 680, startPoint y: 554, endPoint x: 788, endPoint y: 575, distance: 111.0
click at [788, 512] on p "What would happen if you lost your home and you couldn't support your child's g…" at bounding box center [866, 495] width 380 height 33
click at [988, 468] on p "Add competency" at bounding box center [1006, 461] width 77 height 15
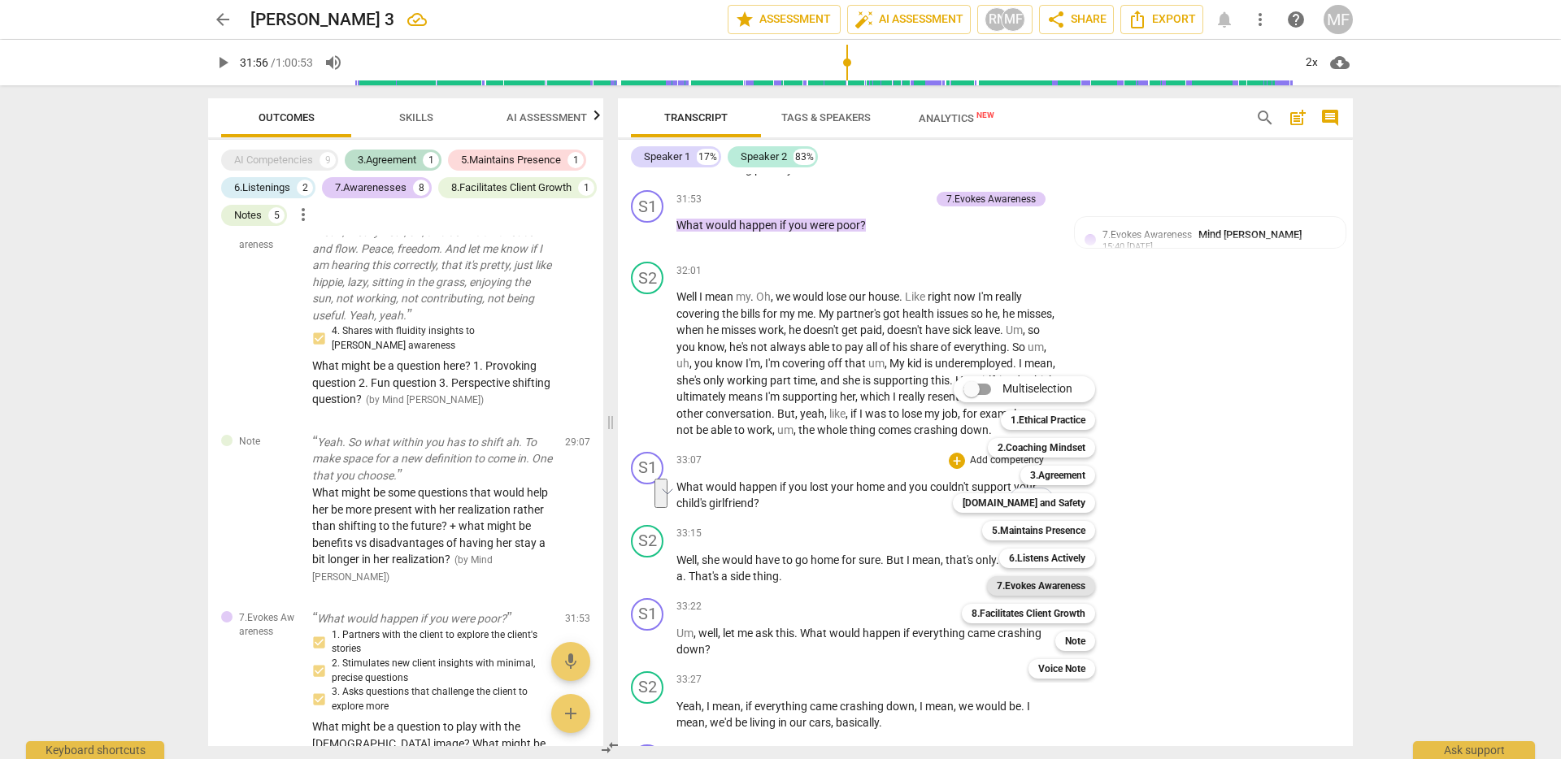
click at [1059, 588] on b "7.Evokes Awareness" at bounding box center [1041, 586] width 89 height 20
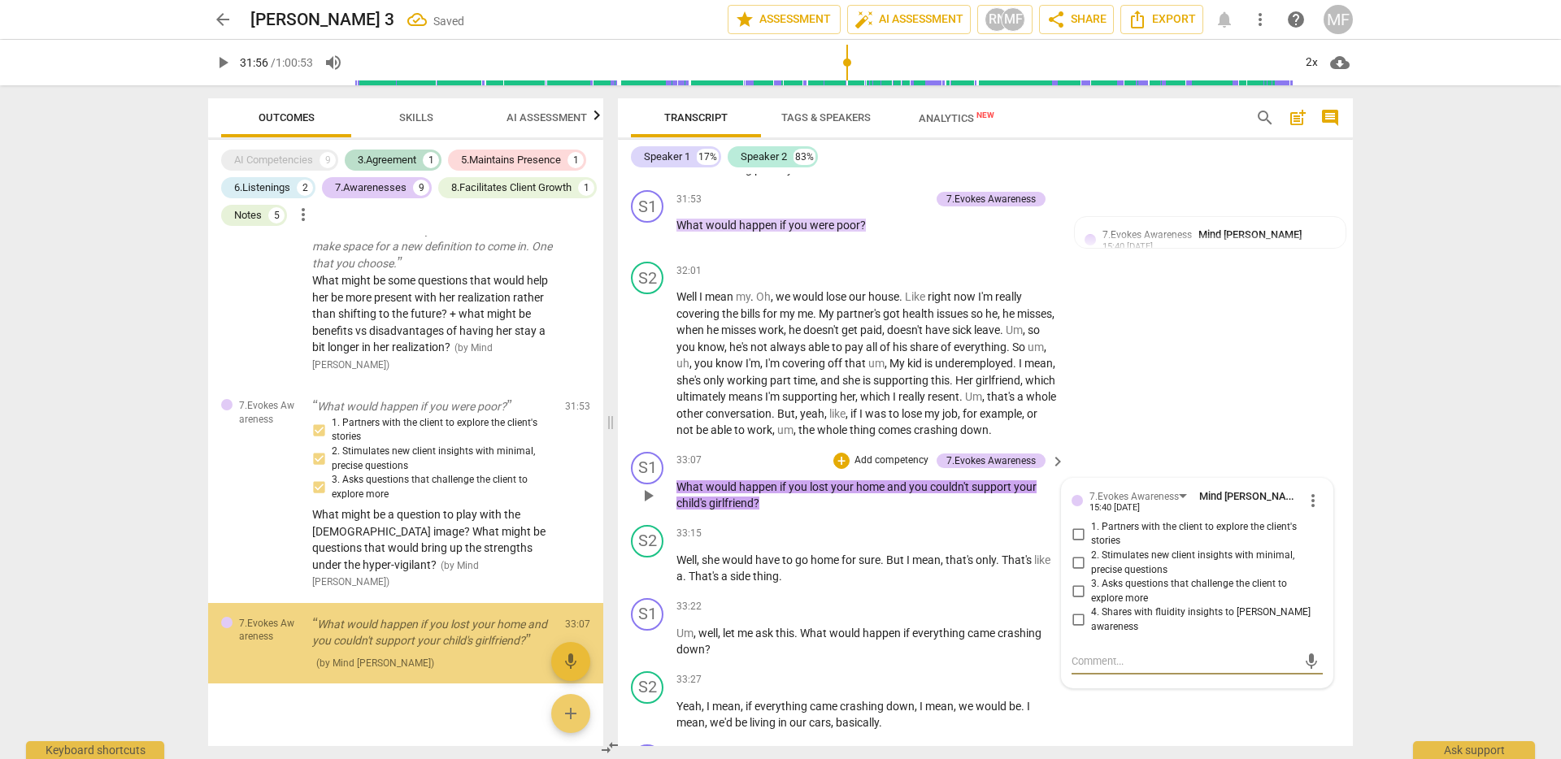
scroll to position [2056, 0]
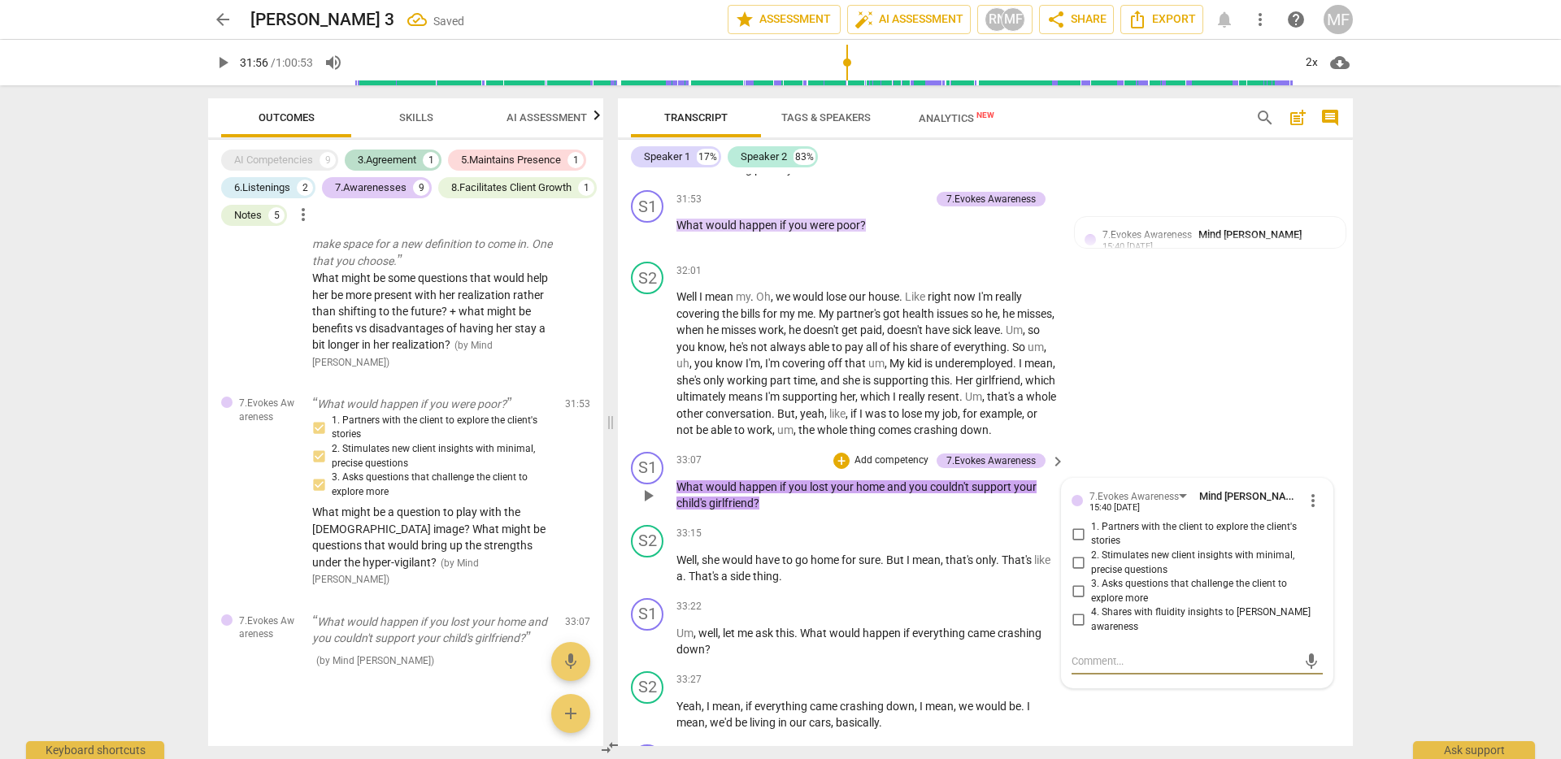
click at [1076, 573] on input "2. Stimulates new client insights with minimal, precise questions" at bounding box center [1078, 564] width 26 height 20
click at [1079, 544] on input "1. Partners with the client to explore the client's stories" at bounding box center [1078, 534] width 26 height 20
click at [931, 519] on div "S1 play_arrow pause 33:07 + Add competency 7.Evokes Awareness keyboard_arrow_ri…" at bounding box center [985, 481] width 735 height 73
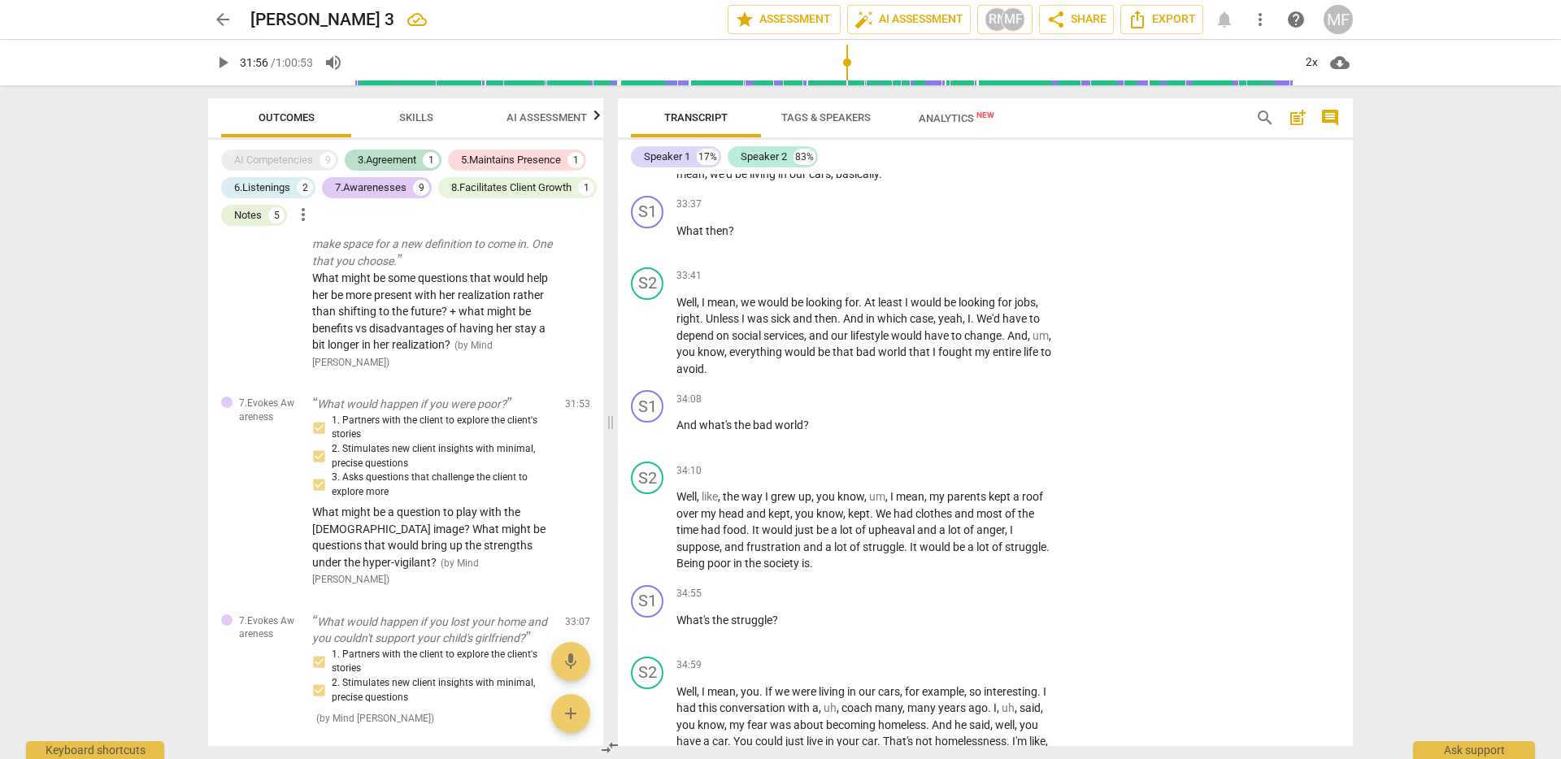
scroll to position [7878, 0]
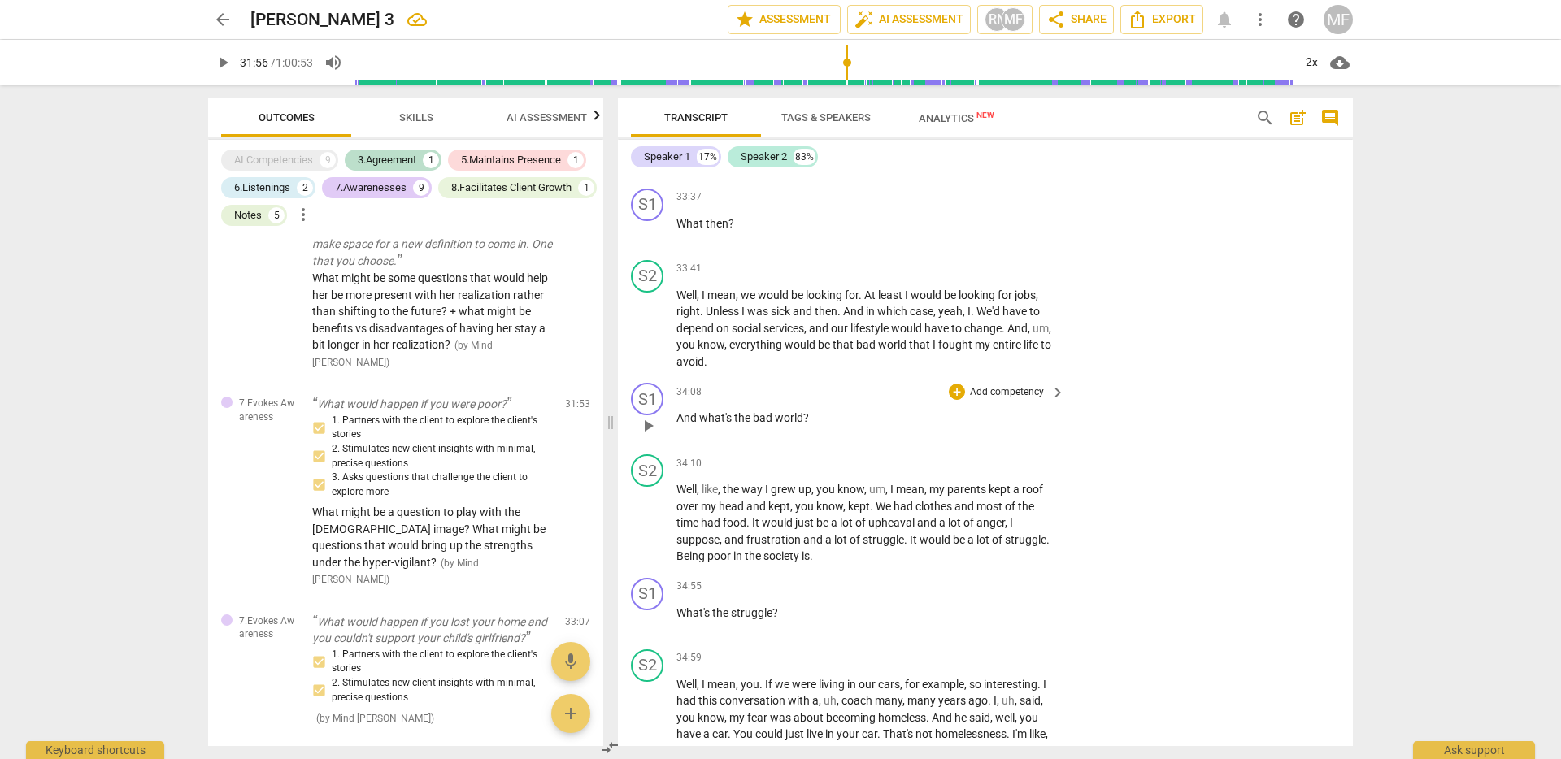
drag, startPoint x: 675, startPoint y: 481, endPoint x: 843, endPoint y: 496, distance: 168.9
click at [843, 448] on div "S1 play_arrow pause 34:08 + Add competency keyboard_arrow_right And what's the …" at bounding box center [985, 412] width 735 height 72
drag, startPoint x: 817, startPoint y: 485, endPoint x: 667, endPoint y: 489, distance: 149.6
click at [667, 448] on div "S1 play_arrow pause 34:08 + Add competency keyboard_arrow_right And what's the …" at bounding box center [985, 412] width 735 height 72
click at [1024, 400] on p "Add competency" at bounding box center [1006, 392] width 77 height 15
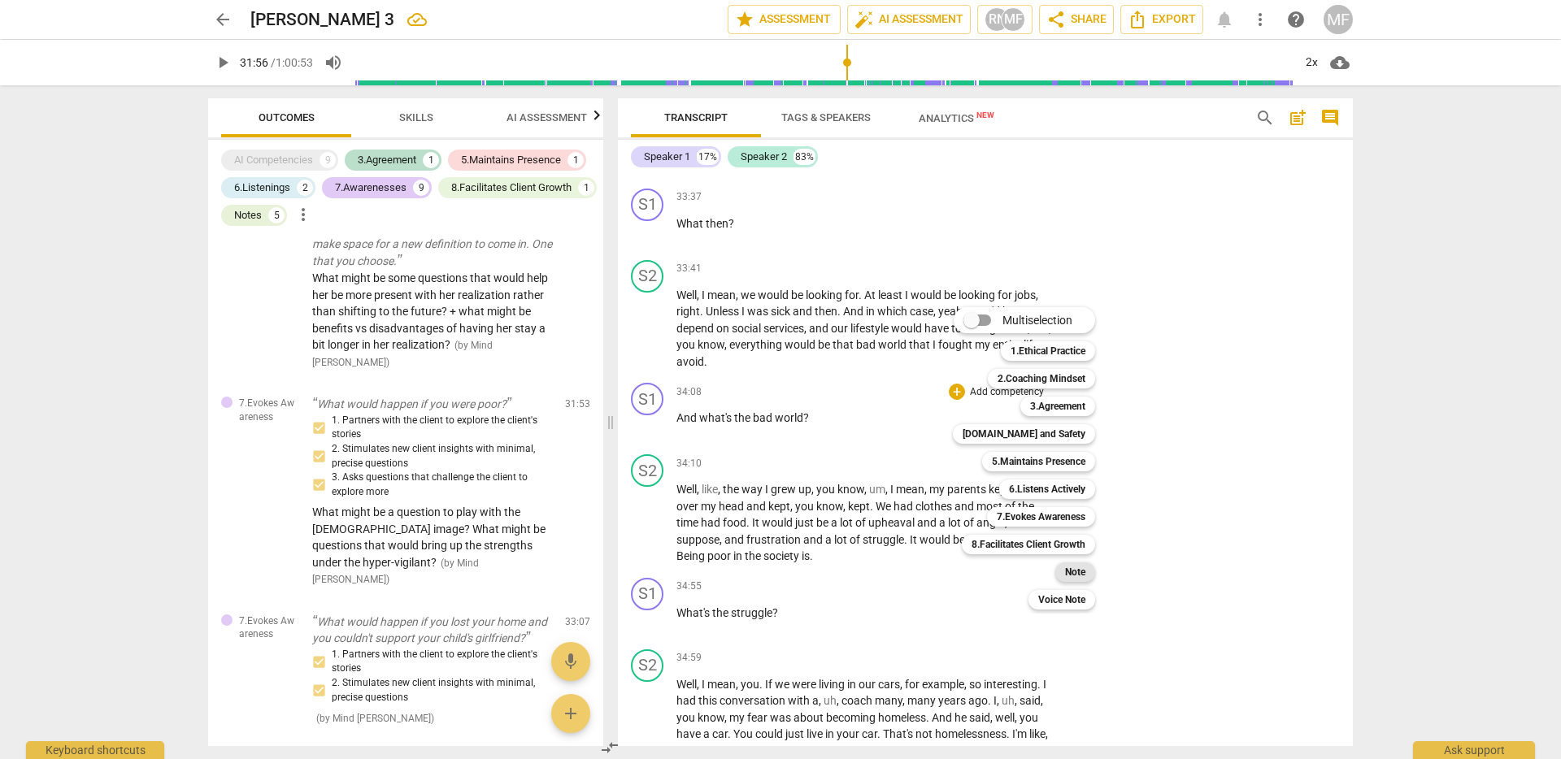
click at [1069, 572] on b "Note" at bounding box center [1075, 572] width 20 height 20
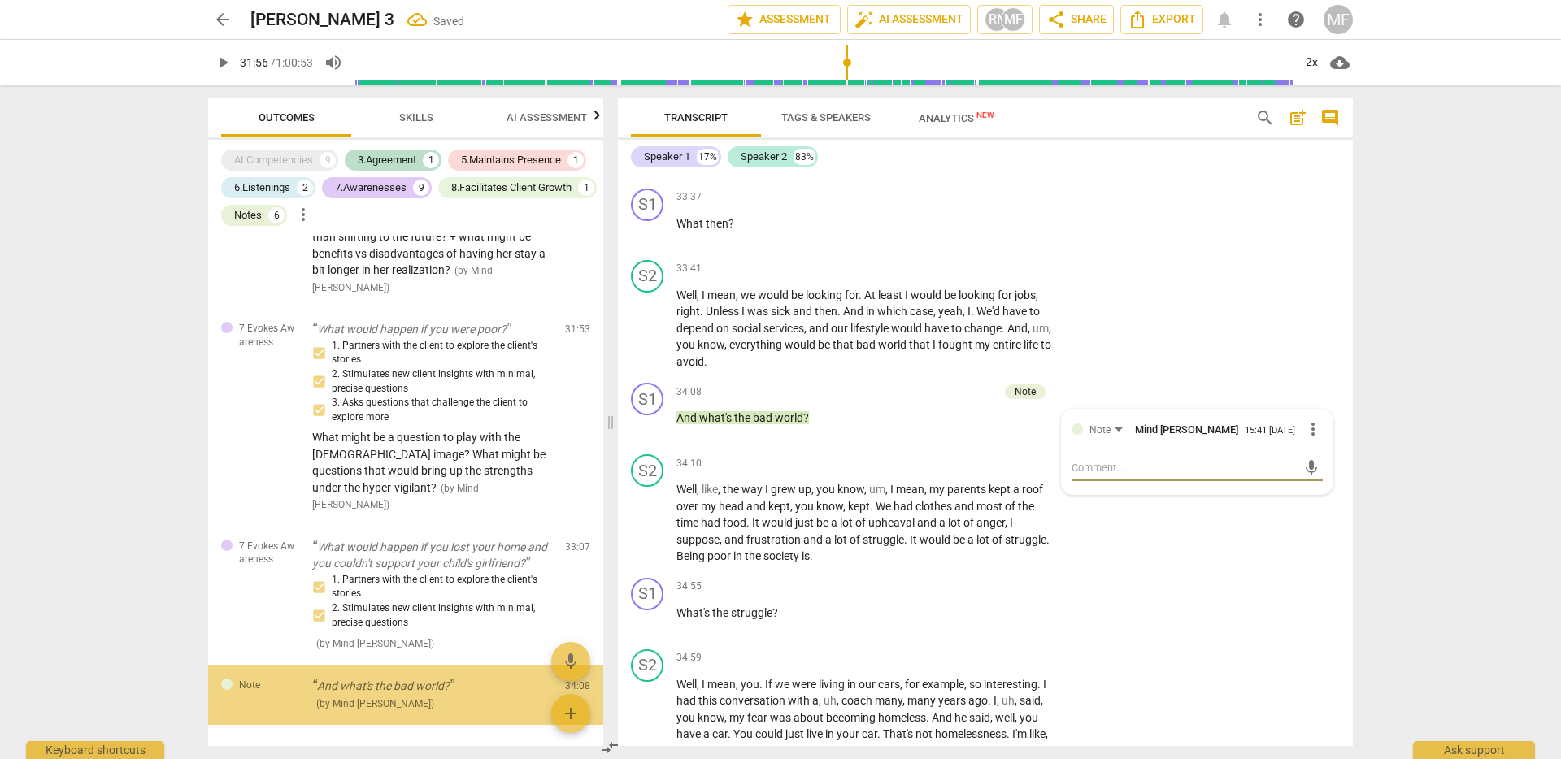
scroll to position [2174, 0]
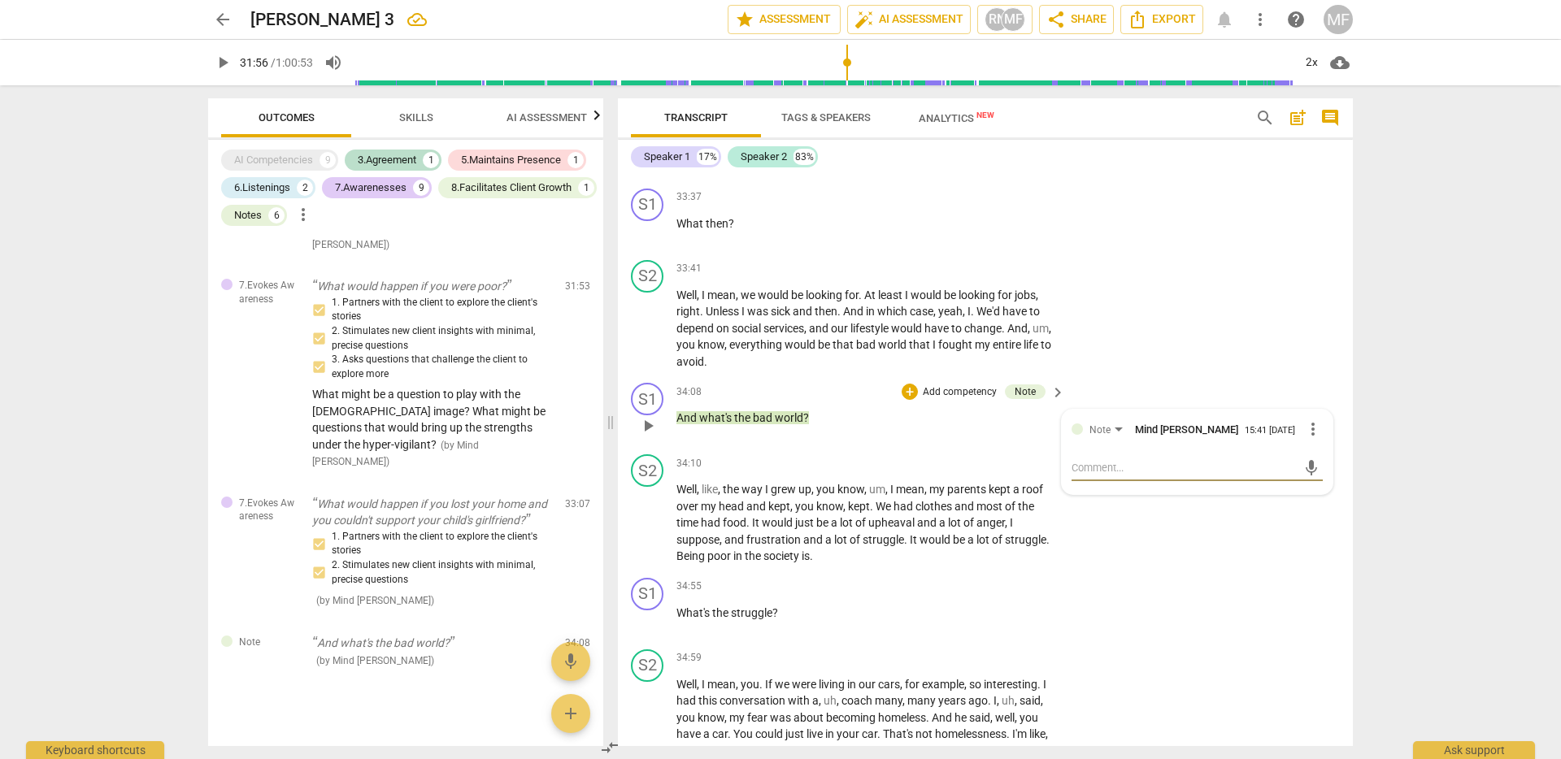
click at [947, 400] on p "Add competency" at bounding box center [959, 392] width 77 height 15
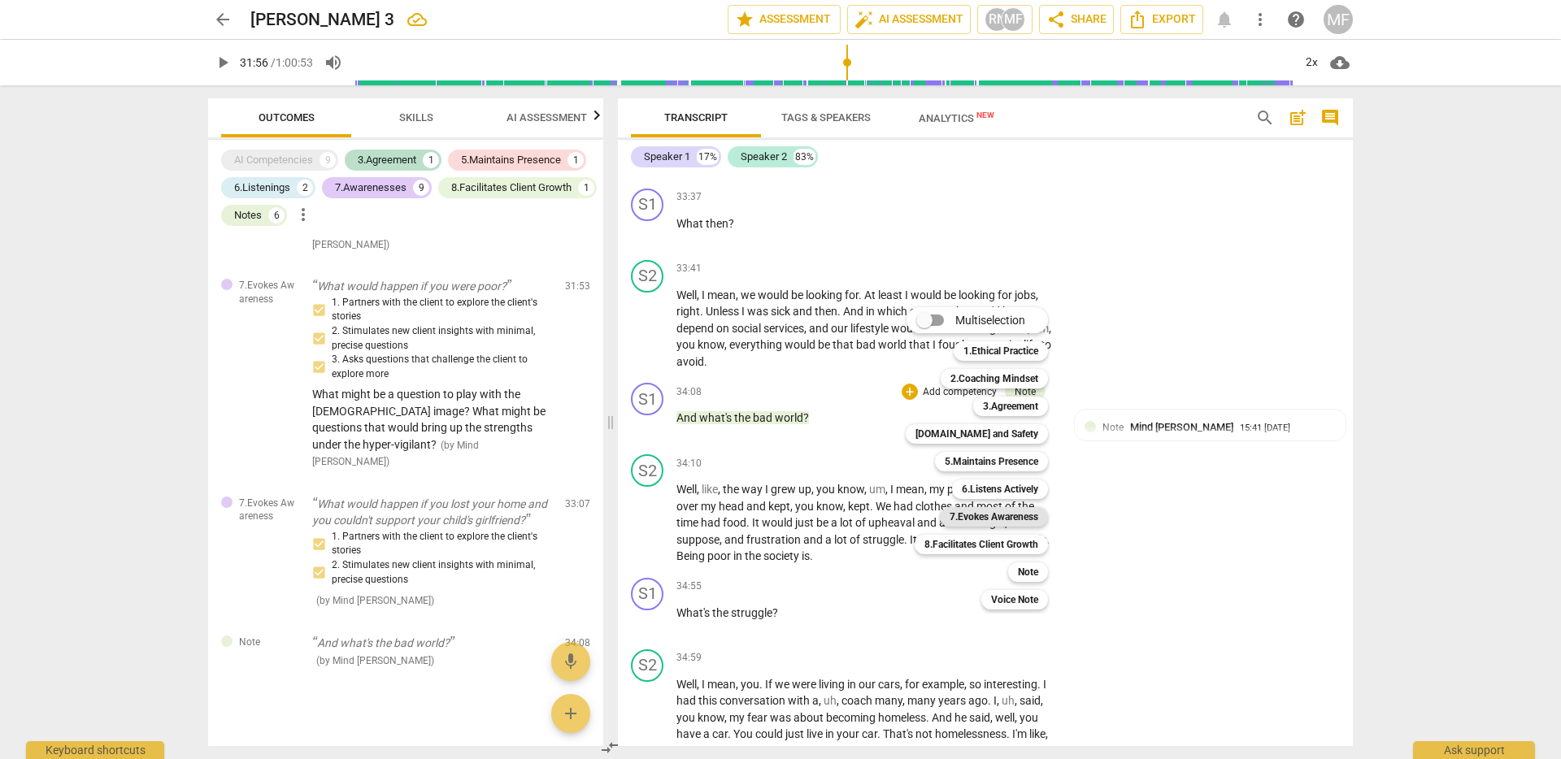
click at [989, 523] on b "7.Evokes Awareness" at bounding box center [993, 517] width 89 height 20
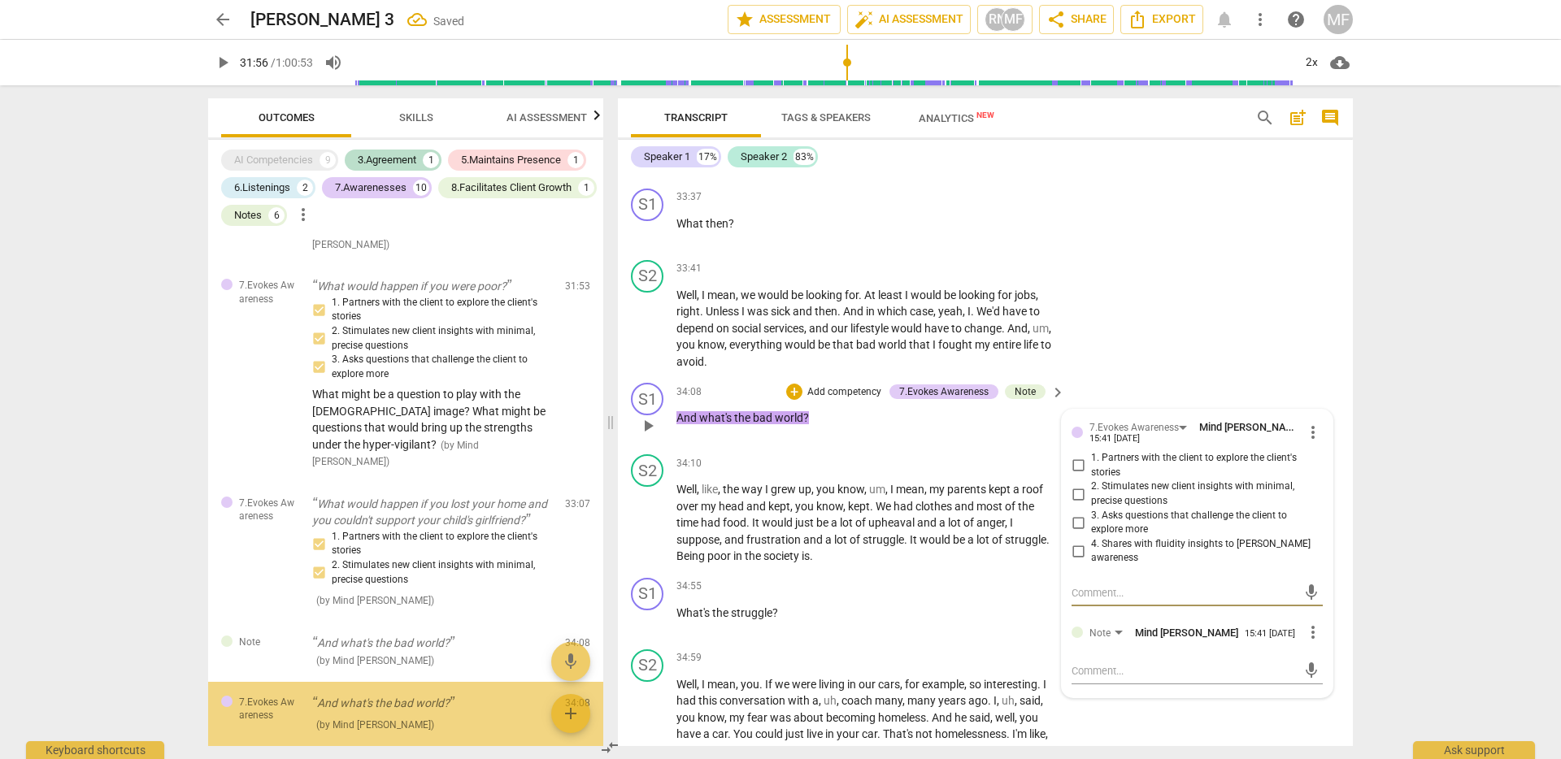
scroll to position [2242, 0]
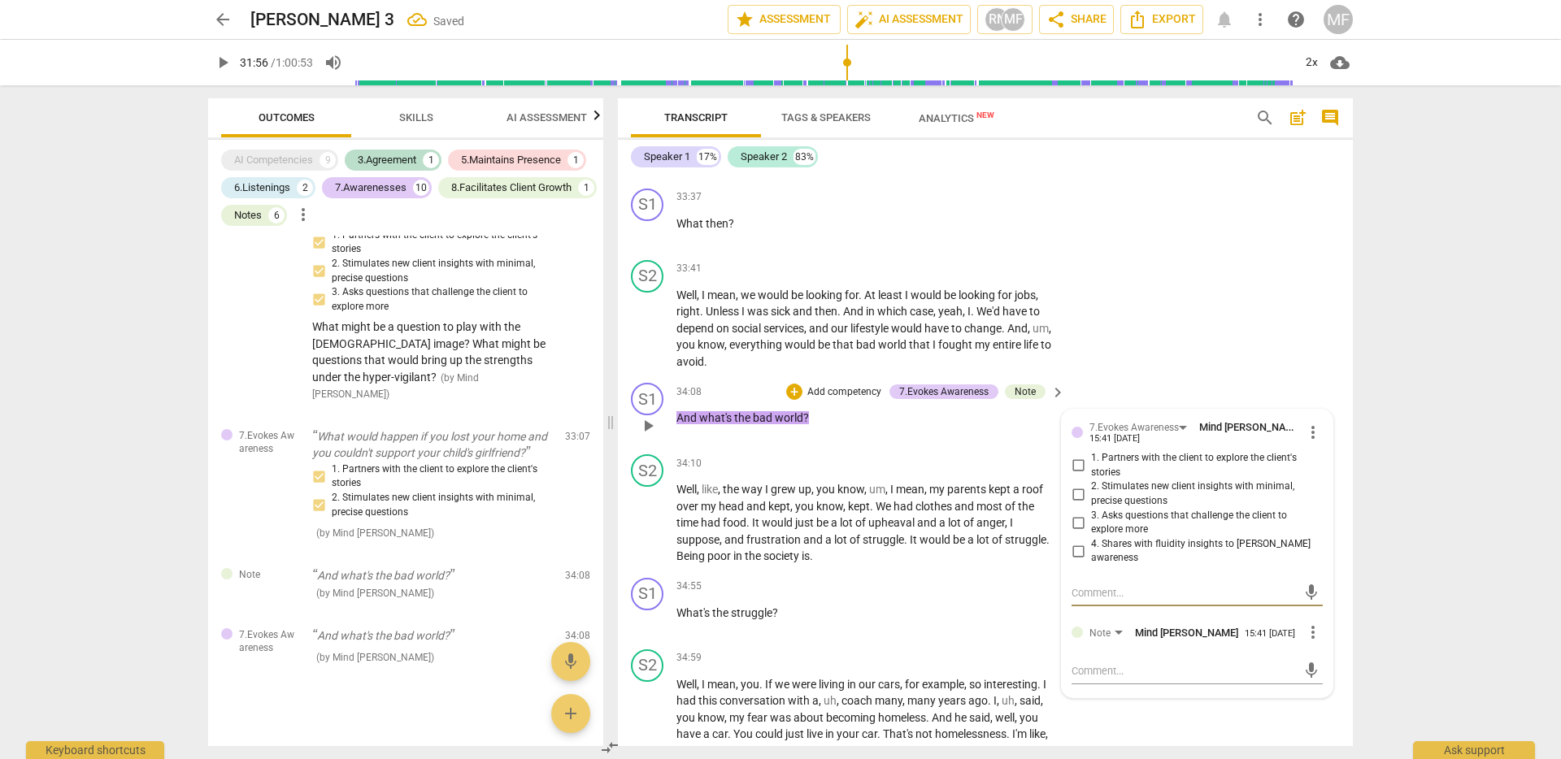
click at [1071, 476] on input "1. Partners with the client to explore the client's stories" at bounding box center [1078, 466] width 26 height 20
click at [1104, 601] on textarea at bounding box center [1183, 592] width 225 height 15
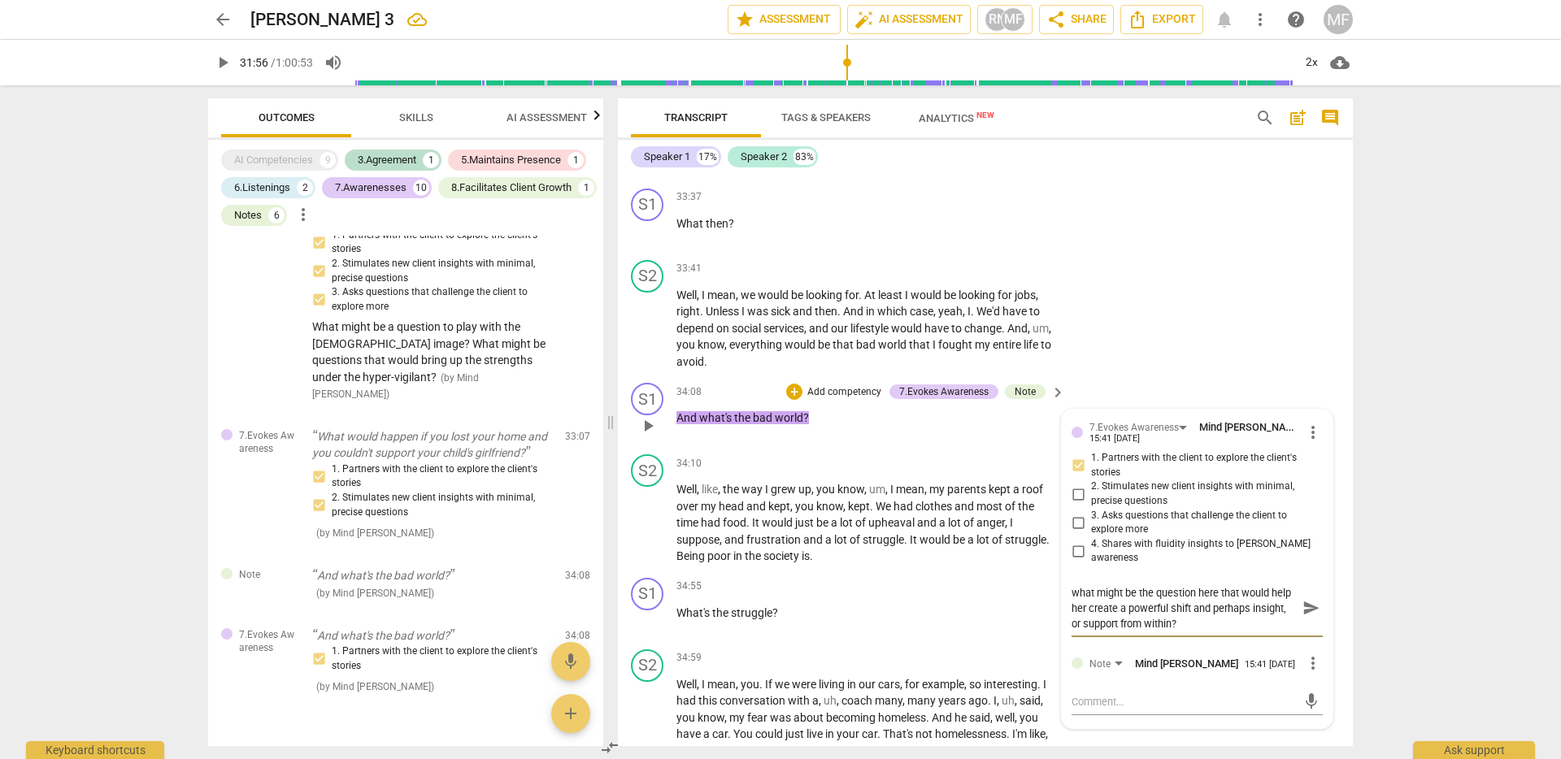
click at [1305, 618] on span "send" at bounding box center [1311, 609] width 18 height 18
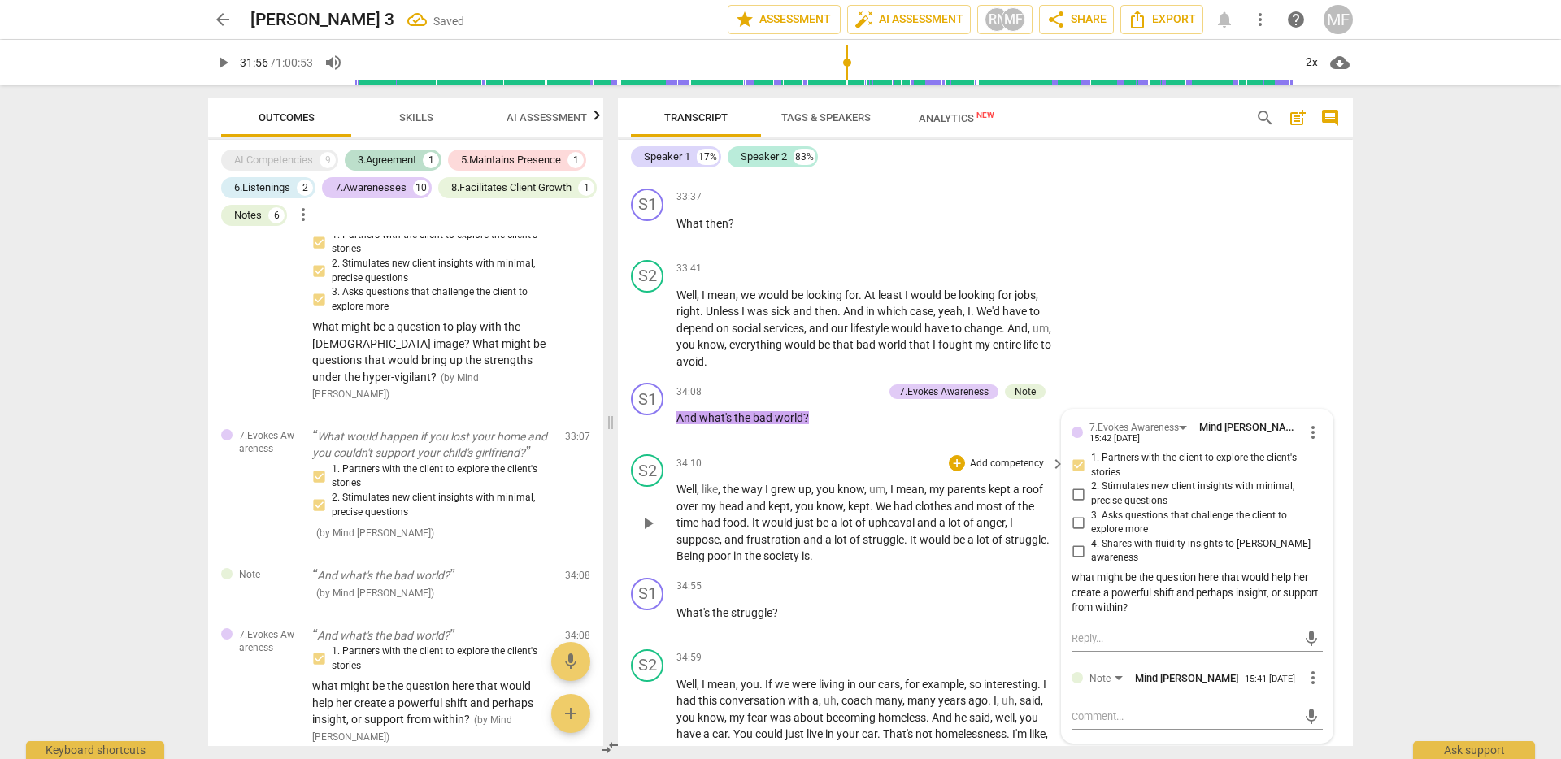
click at [761, 513] on span "and" at bounding box center [757, 506] width 22 height 13
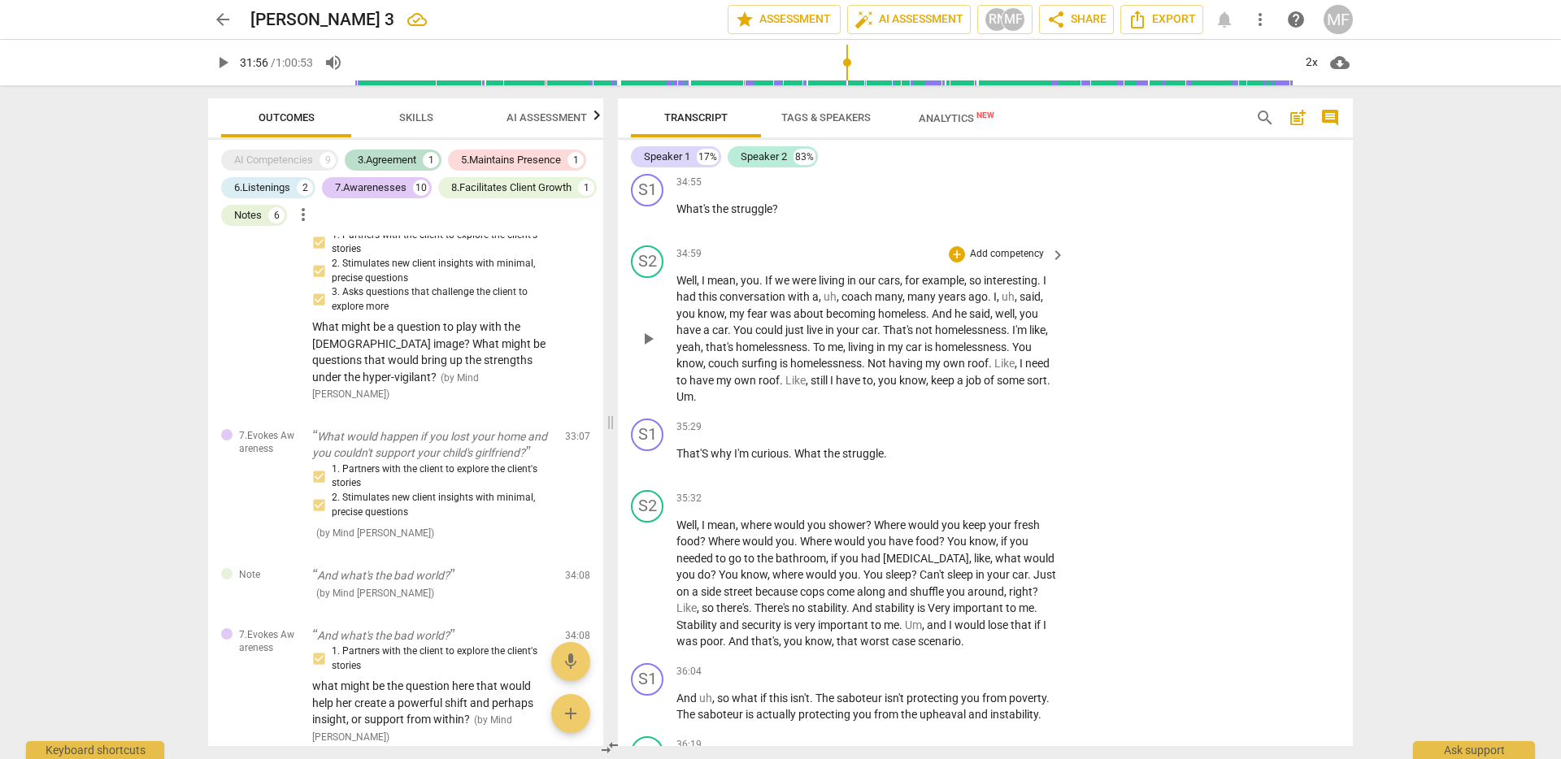
scroll to position [8283, 0]
drag, startPoint x: 677, startPoint y: 519, endPoint x: 901, endPoint y: 519, distance: 224.3
click at [901, 462] on p "That'S why I'm curious . What the struggle ." at bounding box center [866, 453] width 380 height 17
click at [911, 501] on div "+ keyboard_arrow_down" at bounding box center [922, 498] width 68 height 29
click at [898, 501] on div "+" at bounding box center [902, 498] width 16 height 16
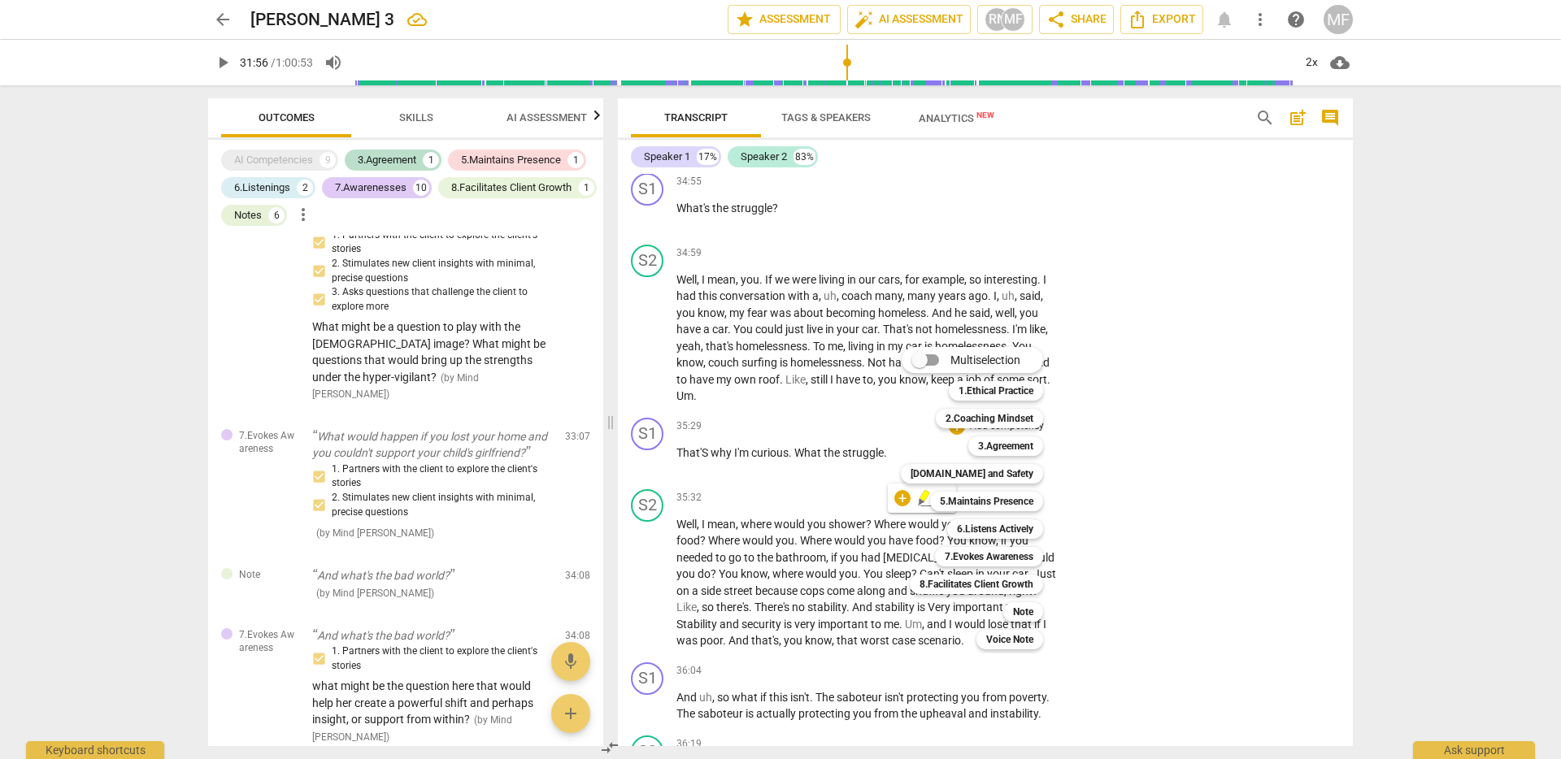
click at [828, 530] on div at bounding box center [780, 379] width 1561 height 759
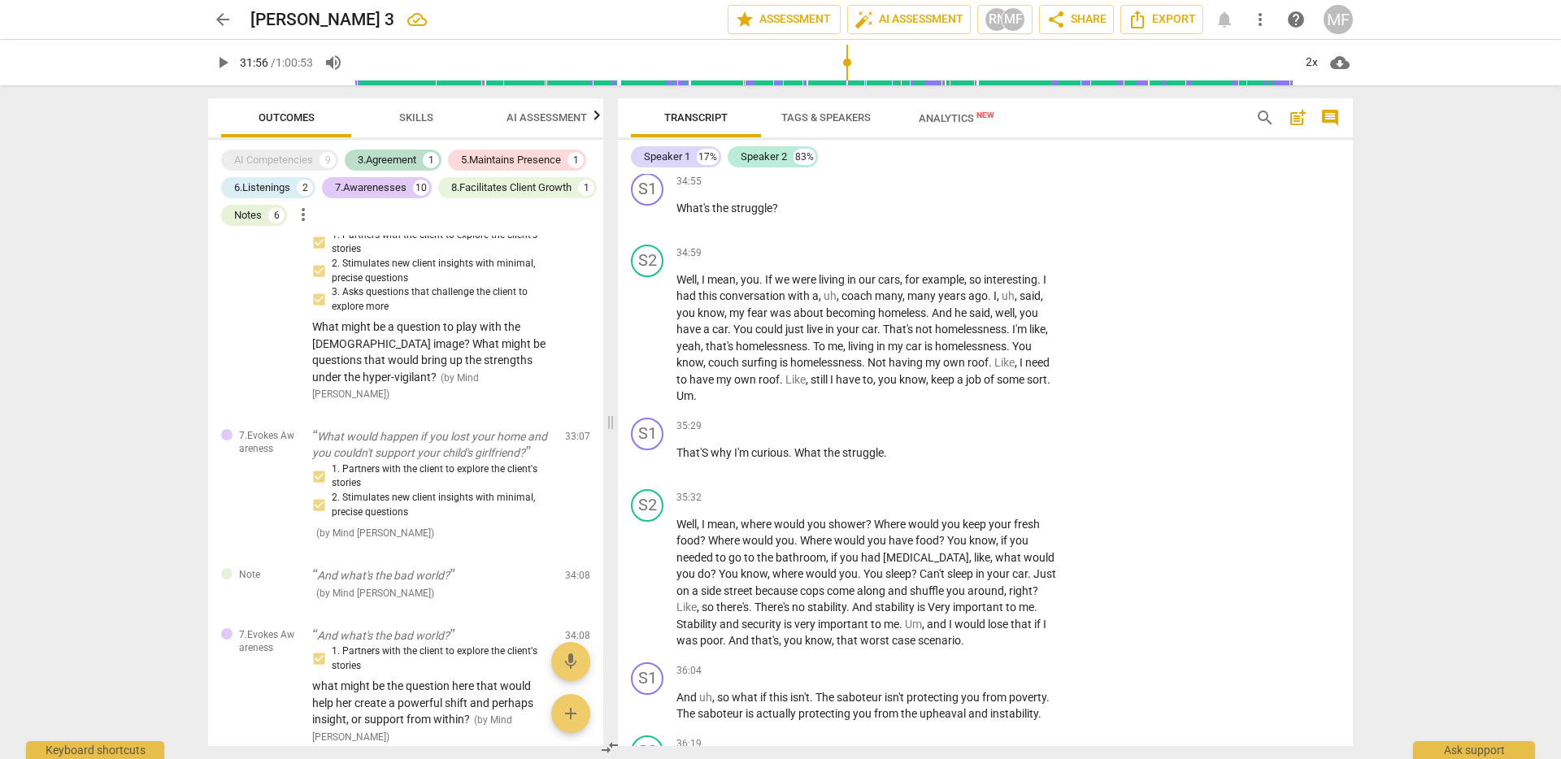
click at [803, 514] on div at bounding box center [780, 379] width 1561 height 759
click at [803, 459] on span "What" at bounding box center [808, 452] width 29 height 13
click at [953, 435] on div "+" at bounding box center [957, 427] width 16 height 16
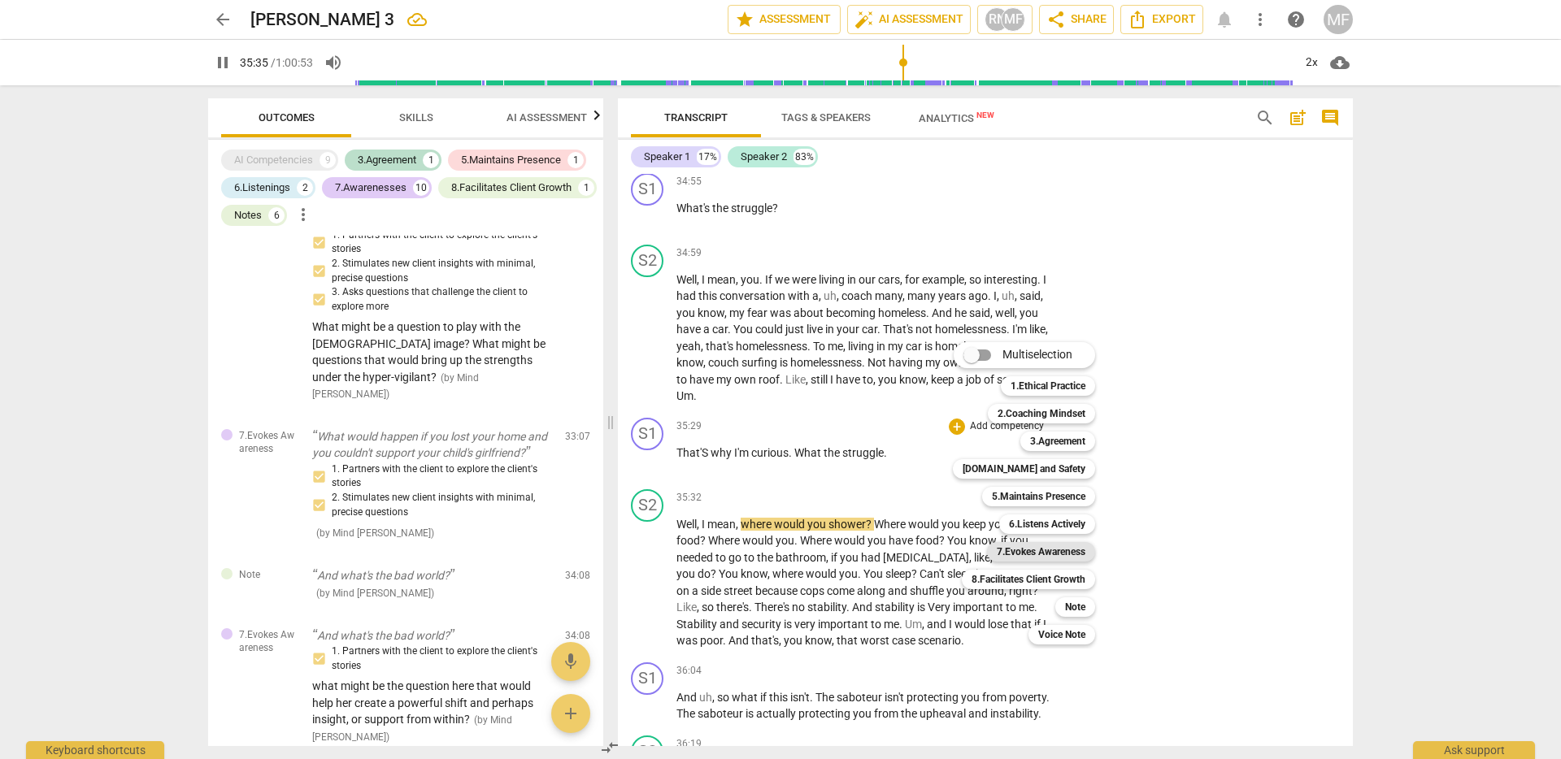
click at [1057, 554] on b "7.Evokes Awareness" at bounding box center [1041, 552] width 89 height 20
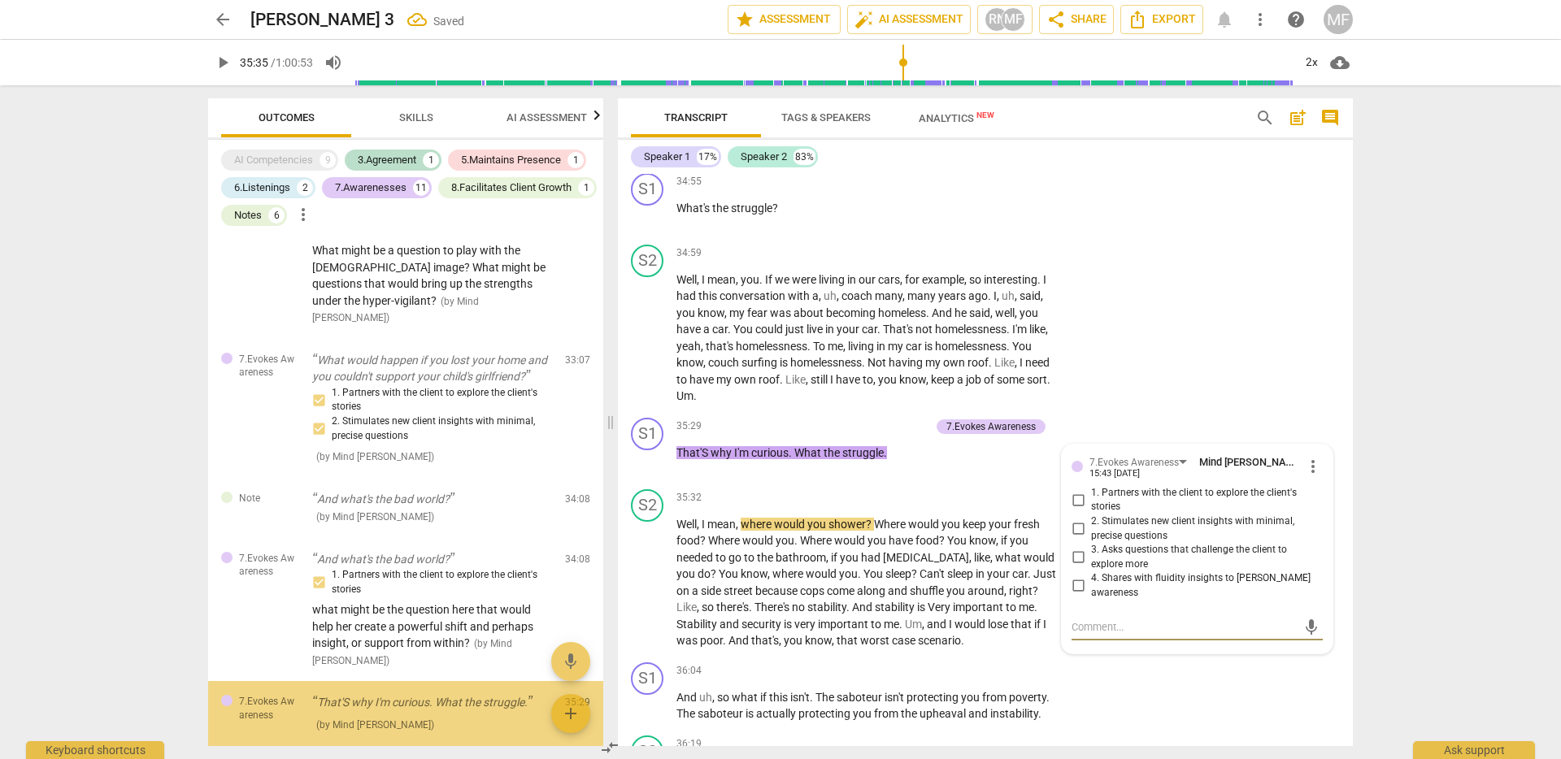
scroll to position [2369, 0]
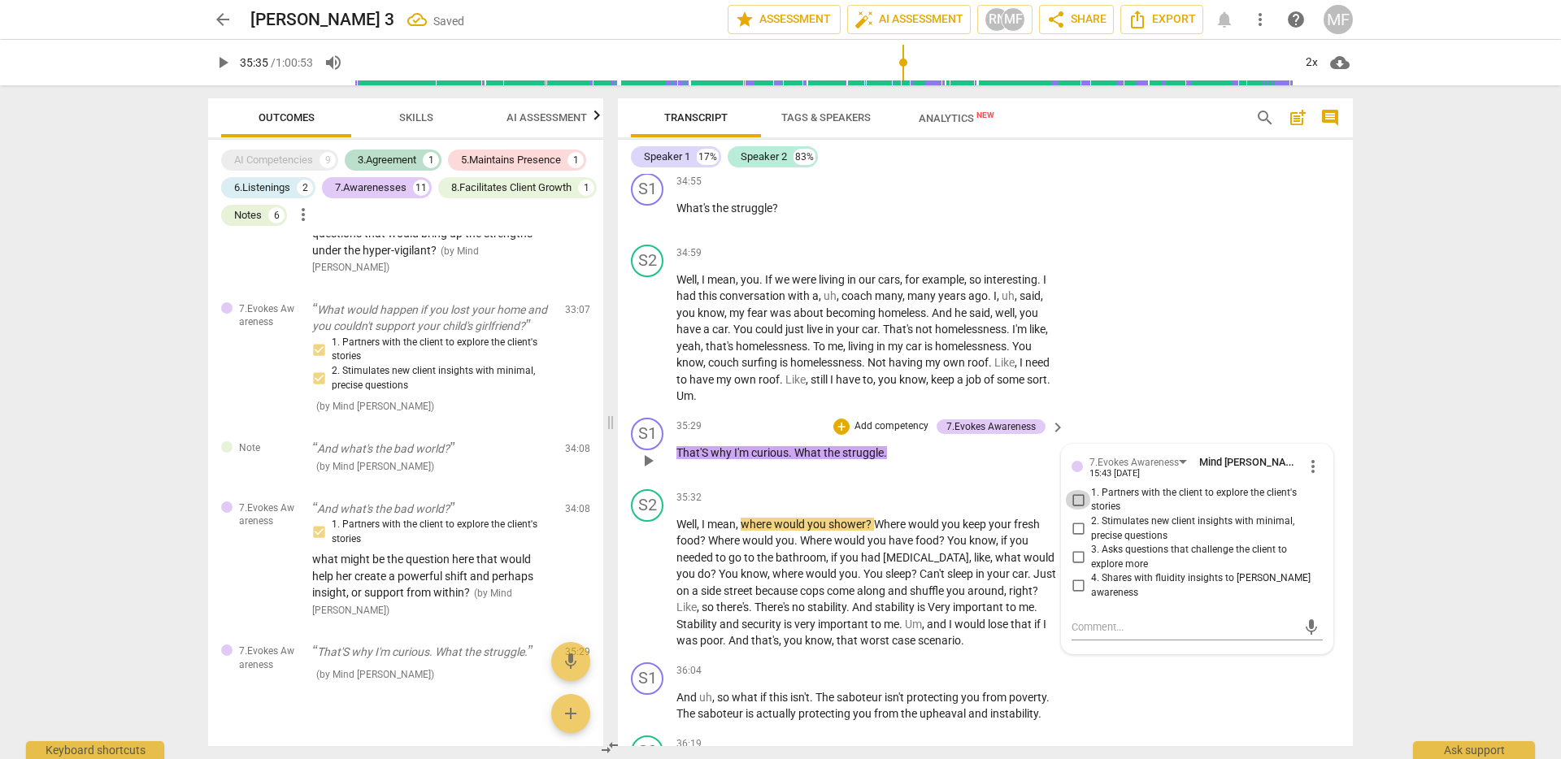
click at [1076, 510] on input "1. Partners with the client to explore the client's stories" at bounding box center [1078, 500] width 26 height 20
click at [1080, 539] on input "2. Stimulates new client insights with minimal, precise questions" at bounding box center [1078, 529] width 26 height 20
click at [903, 476] on div "35:29 + Add competency 7.Evokes Awareness keyboard_arrow_right That'S why I'm c…" at bounding box center [871, 447] width 390 height 59
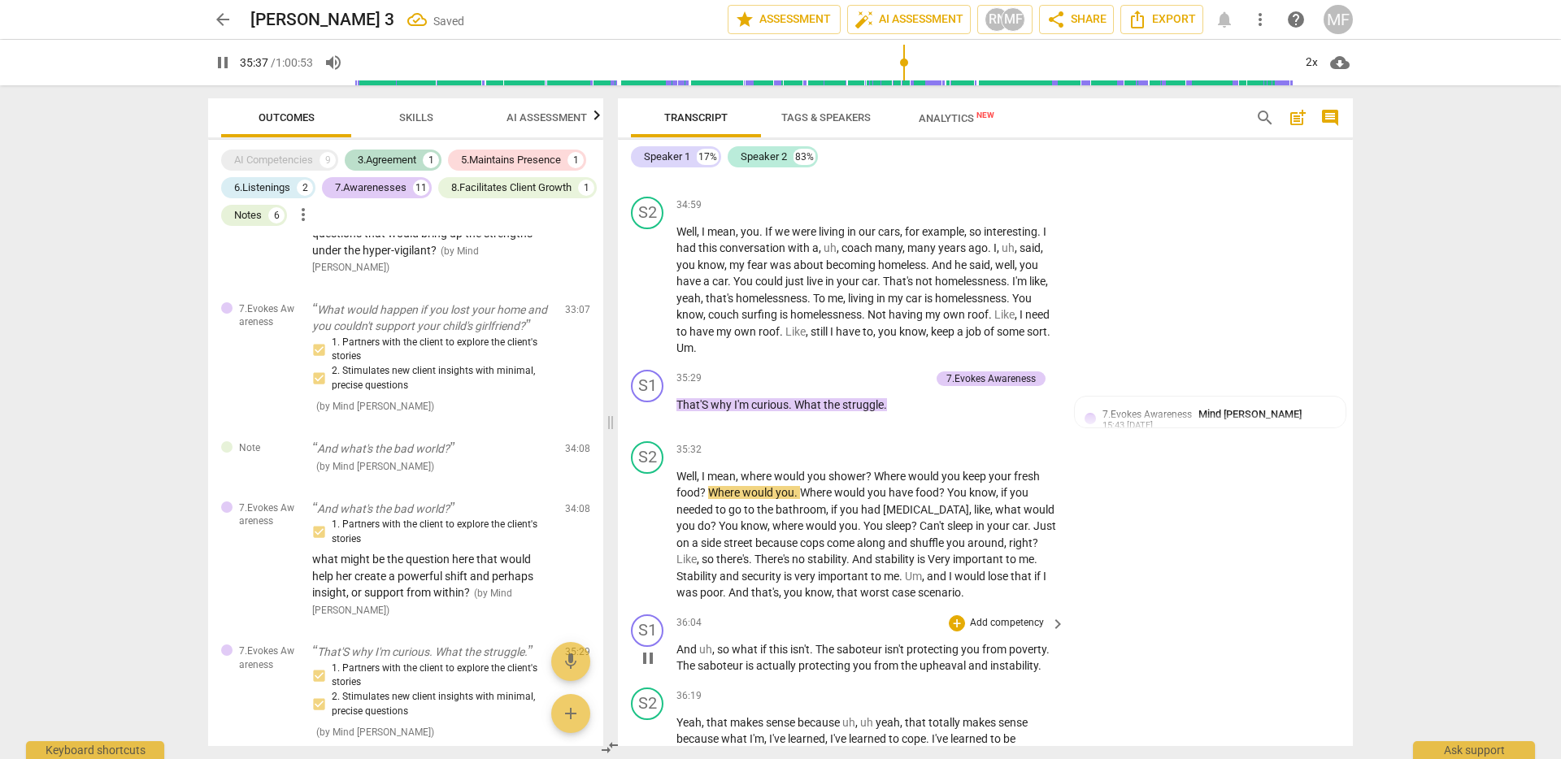
scroll to position [8433, 0]
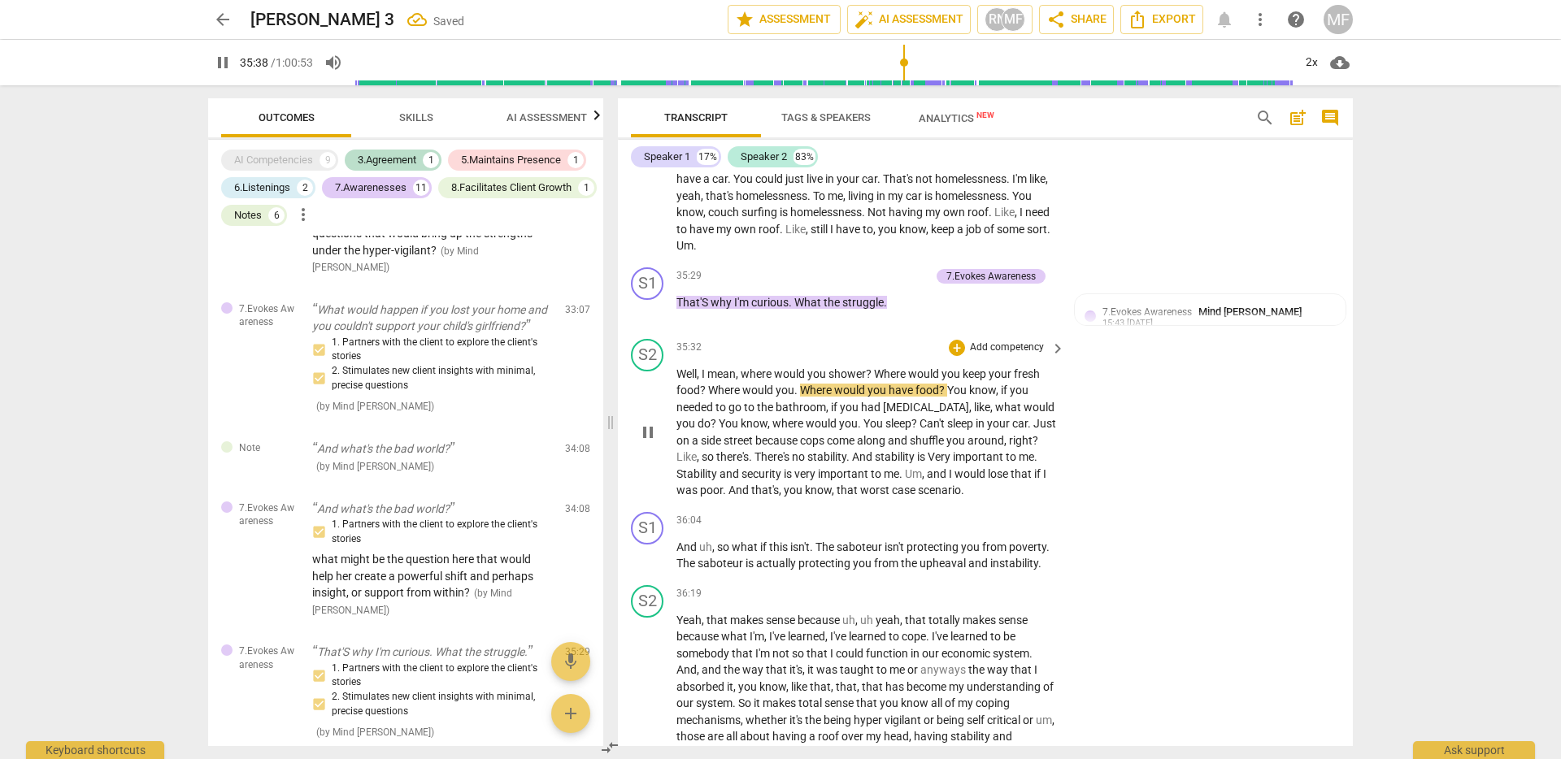
click at [653, 442] on span "pause" at bounding box center [648, 433] width 20 height 20
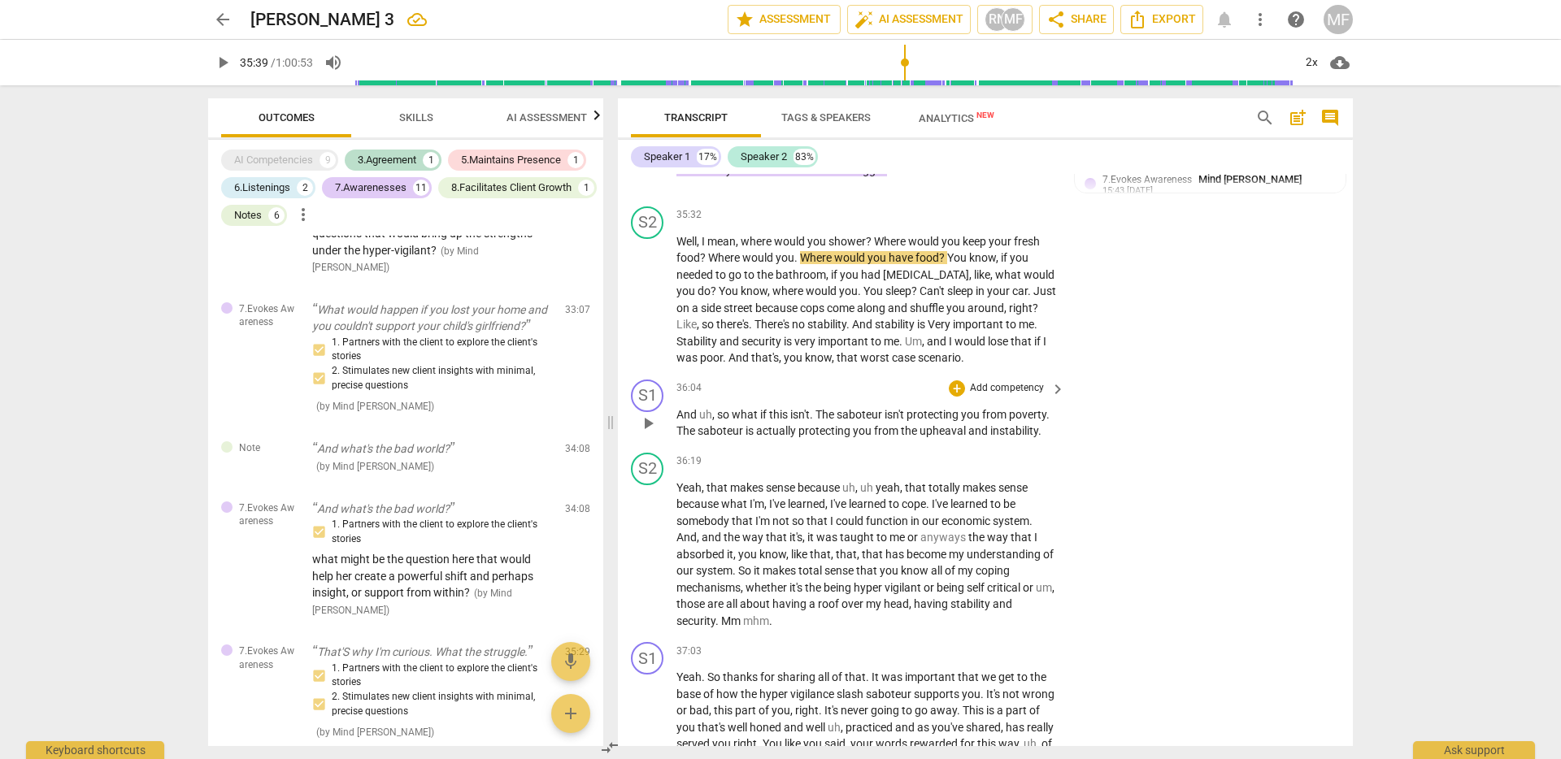
scroll to position [8575, 0]
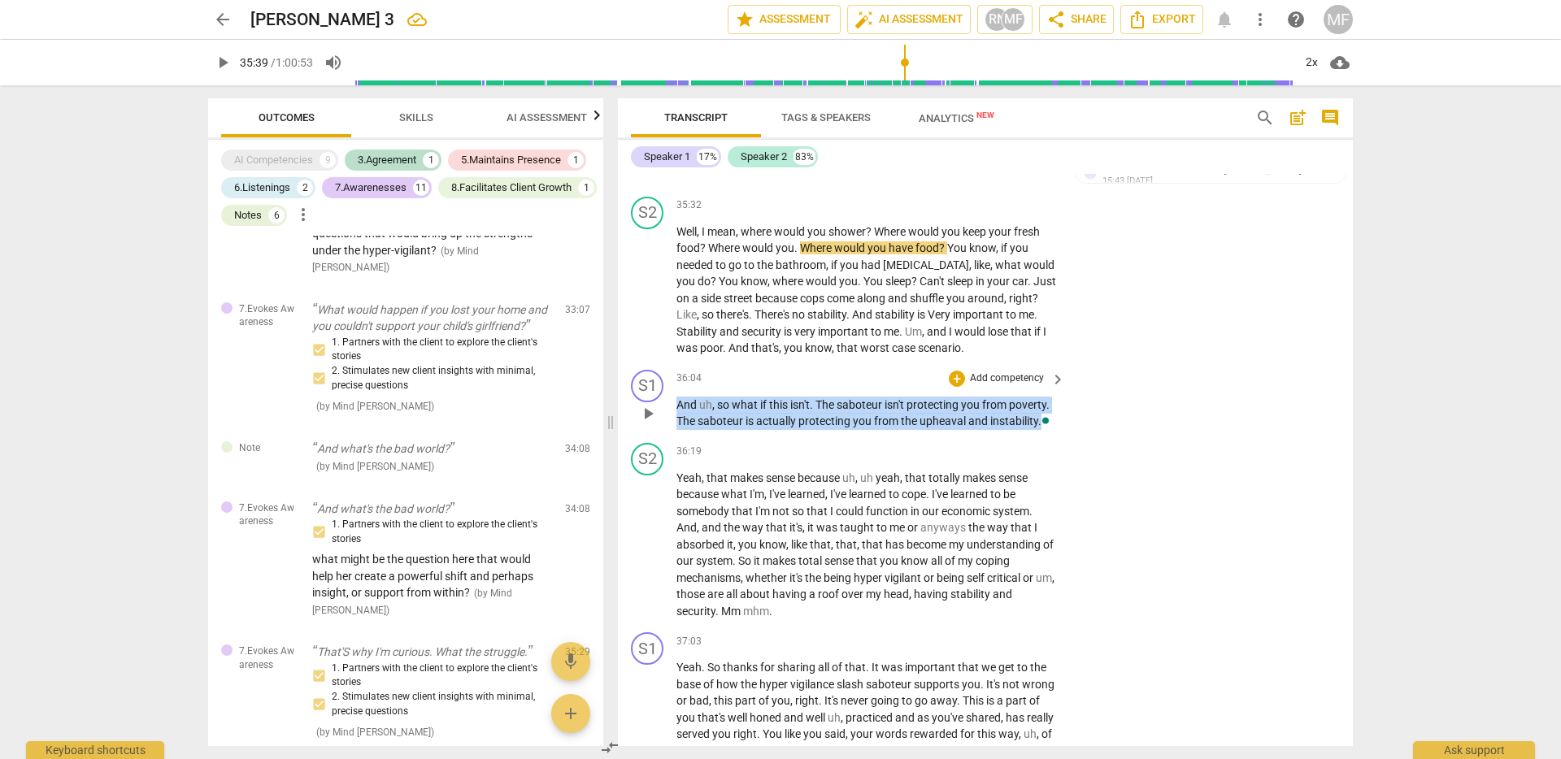
drag, startPoint x: 676, startPoint y: 469, endPoint x: 1056, endPoint y: 489, distance: 380.1
click at [1056, 430] on div "And uh , so what if this isn't . The saboteur isn't protecting you from poverty…" at bounding box center [871, 413] width 390 height 33
click at [1051, 463] on div "+" at bounding box center [1057, 466] width 16 height 16
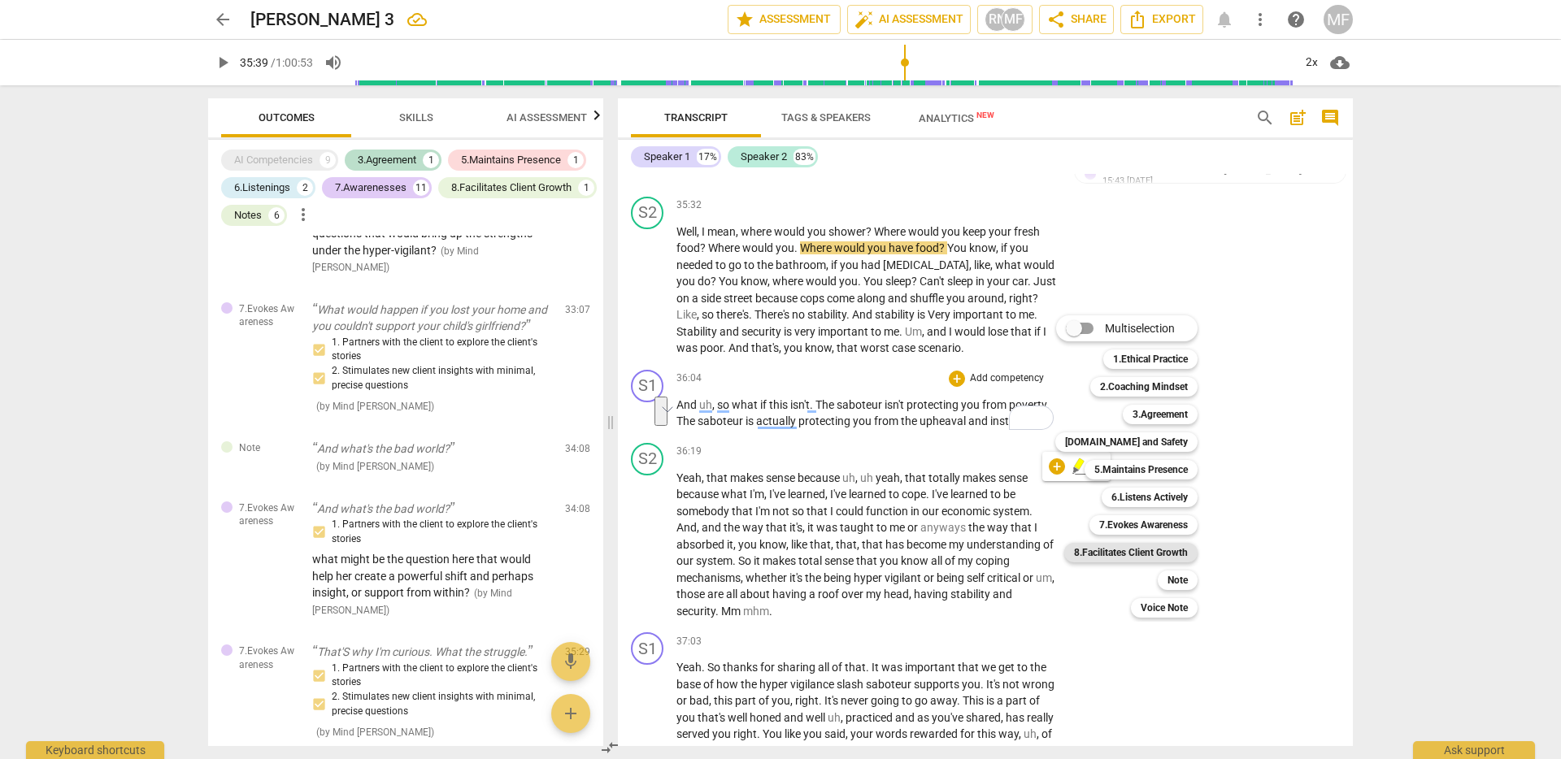
click at [1166, 554] on b "8.Facilitates Client Growth" at bounding box center [1131, 553] width 114 height 20
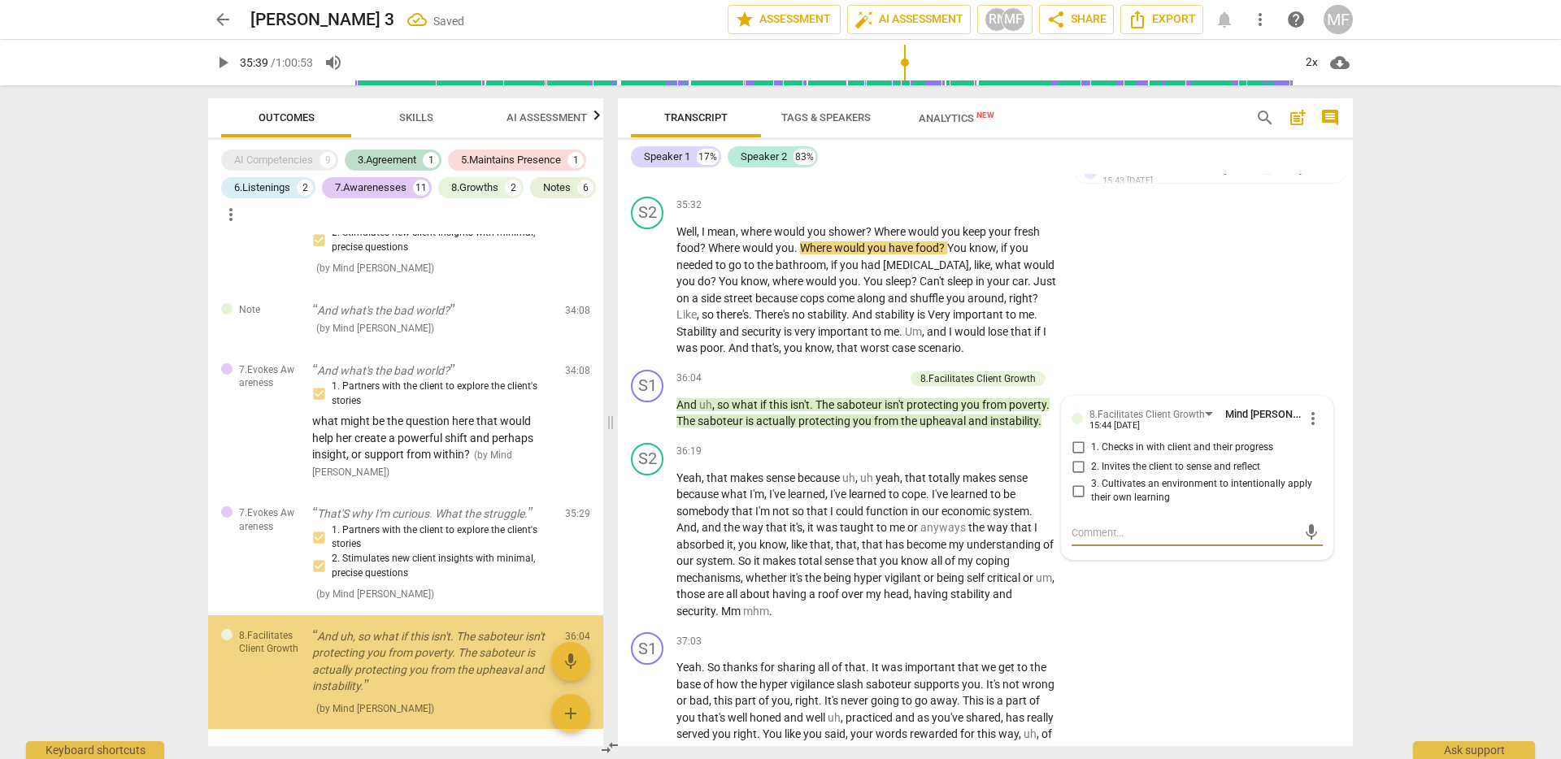
scroll to position [2538, 0]
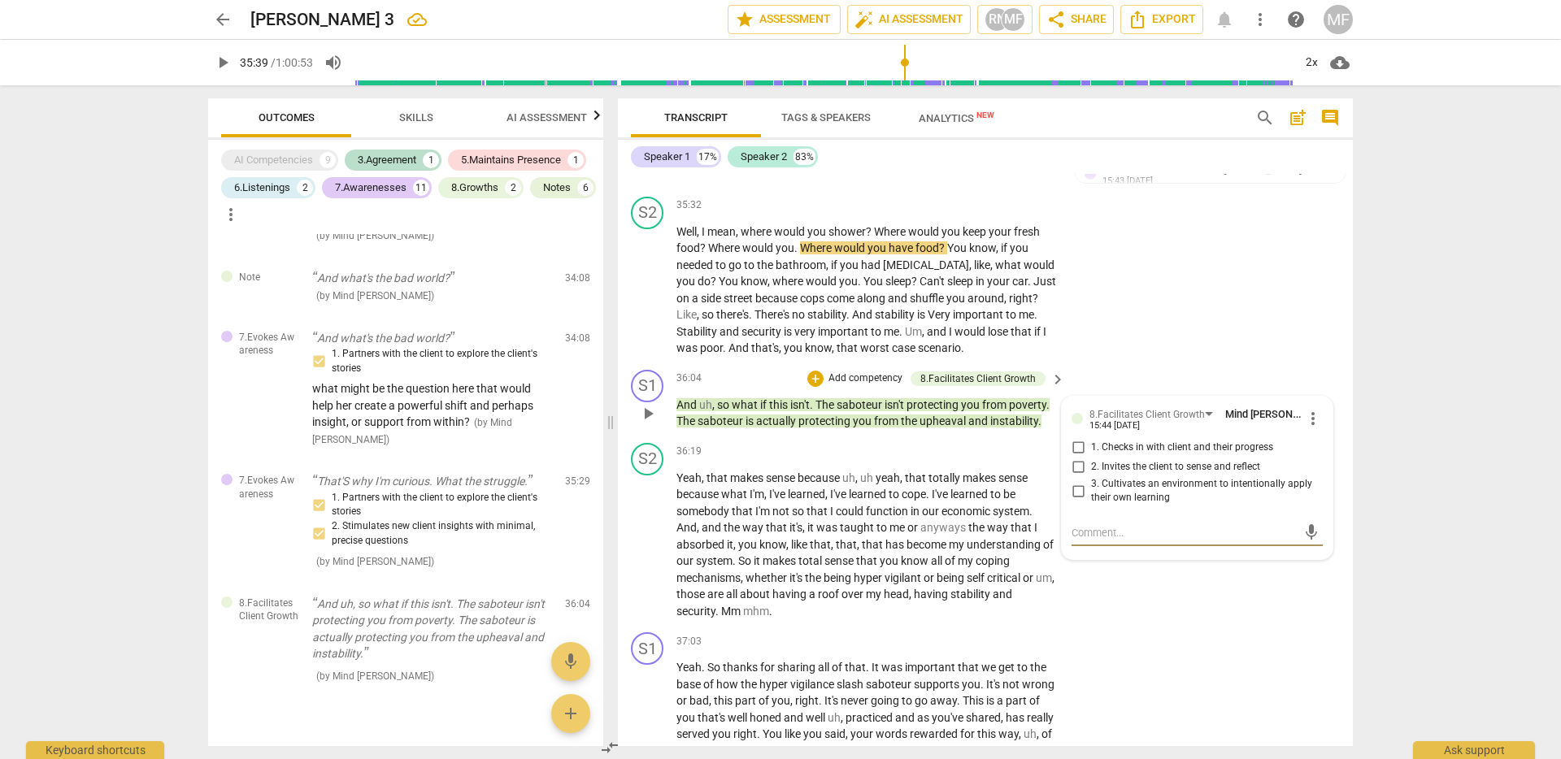
click at [1072, 477] on input "2. Invites the client to sense and reflect" at bounding box center [1078, 468] width 26 height 20
click at [820, 387] on div "+" at bounding box center [815, 379] width 16 height 16
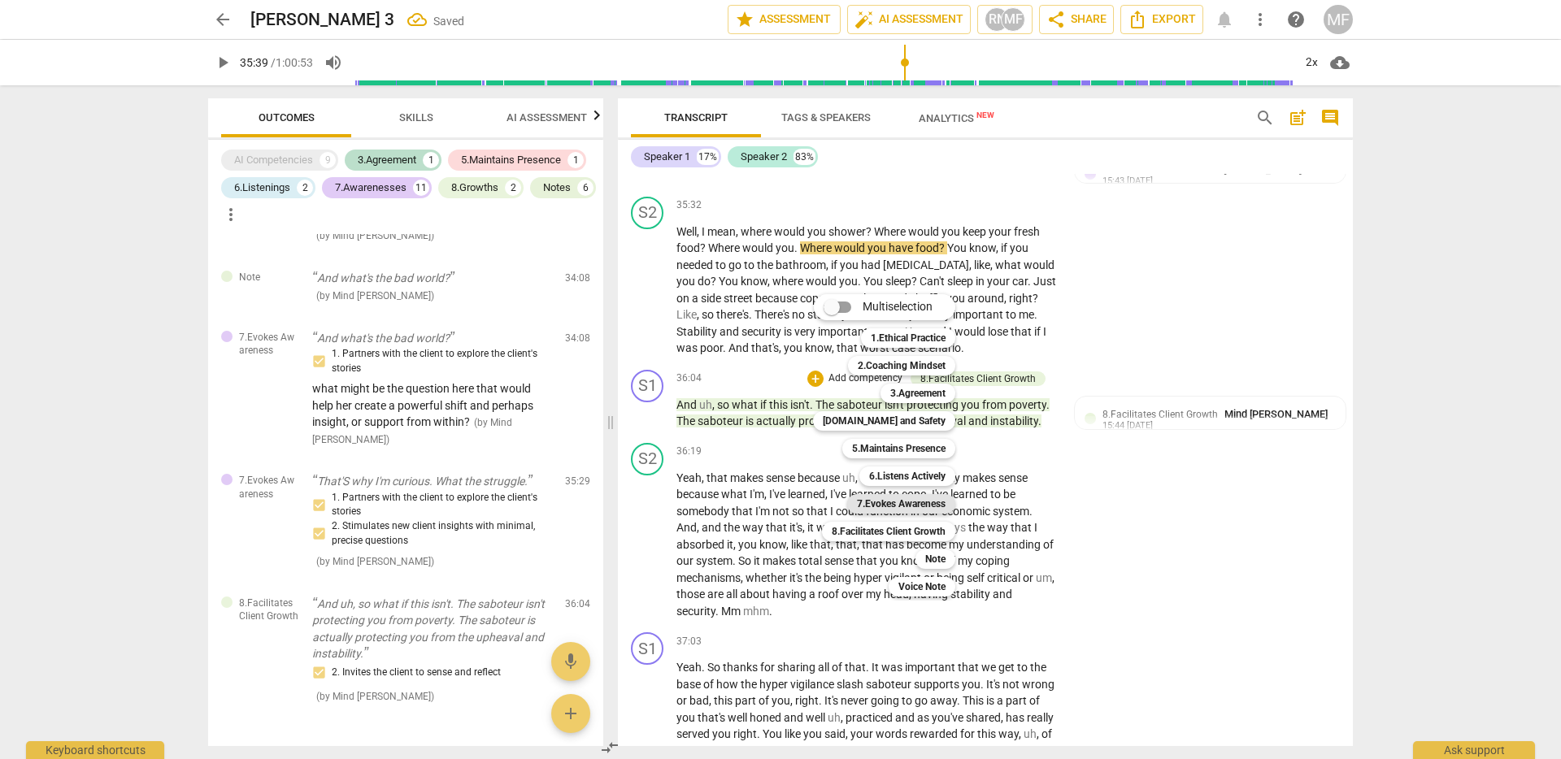
click at [921, 508] on b "7.Evokes Awareness" at bounding box center [901, 504] width 89 height 20
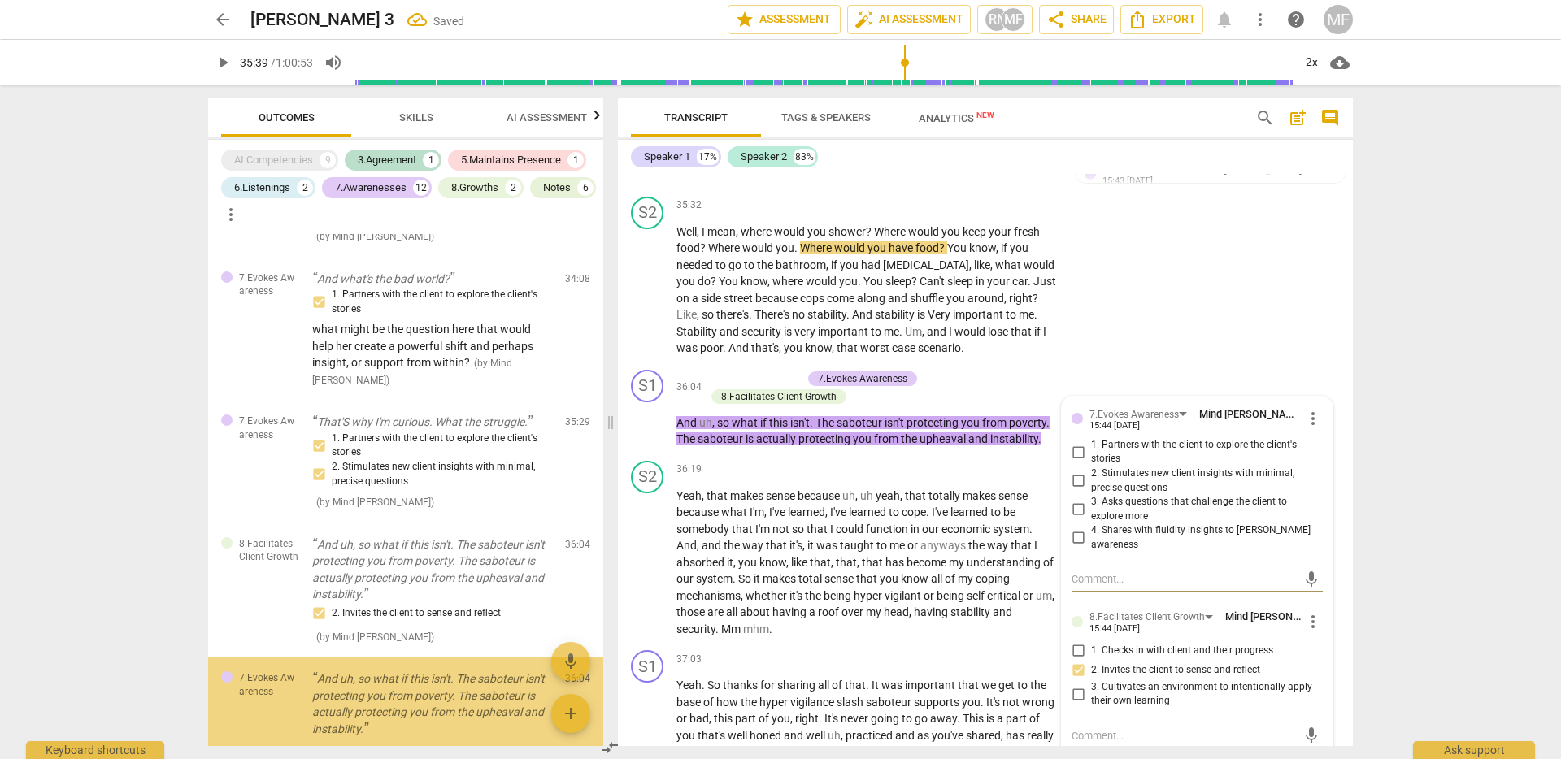
scroll to position [2673, 0]
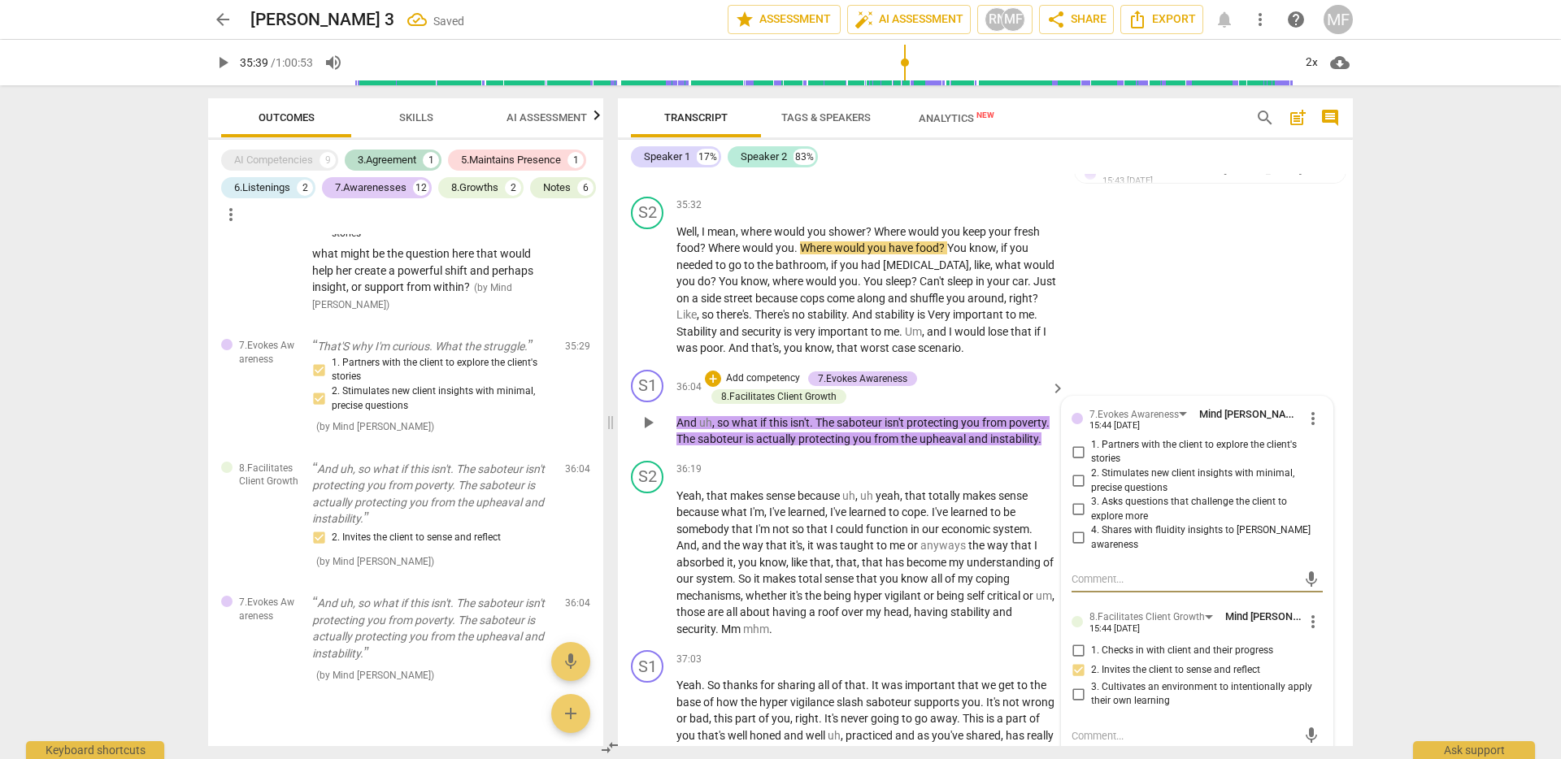
click at [1076, 519] on input "3. Asks questions that challenge the client to explore more" at bounding box center [1078, 510] width 26 height 20
click at [1075, 462] on input "1. Partners with the client to explore the client's stories" at bounding box center [1078, 452] width 26 height 20
click at [1138, 587] on textarea at bounding box center [1183, 578] width 225 height 15
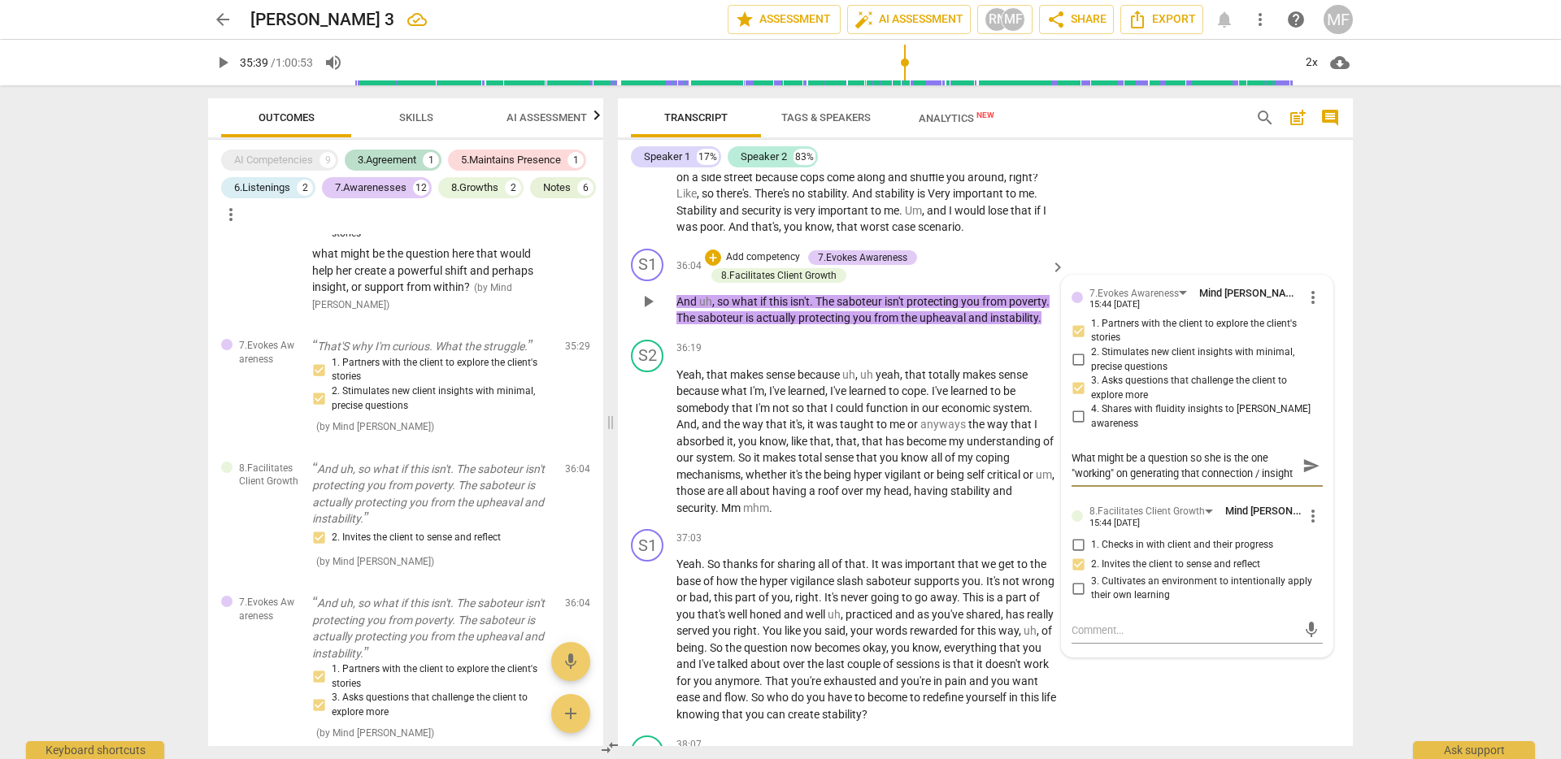
scroll to position [15, 0]
click at [1309, 476] on span "send" at bounding box center [1311, 467] width 18 height 18
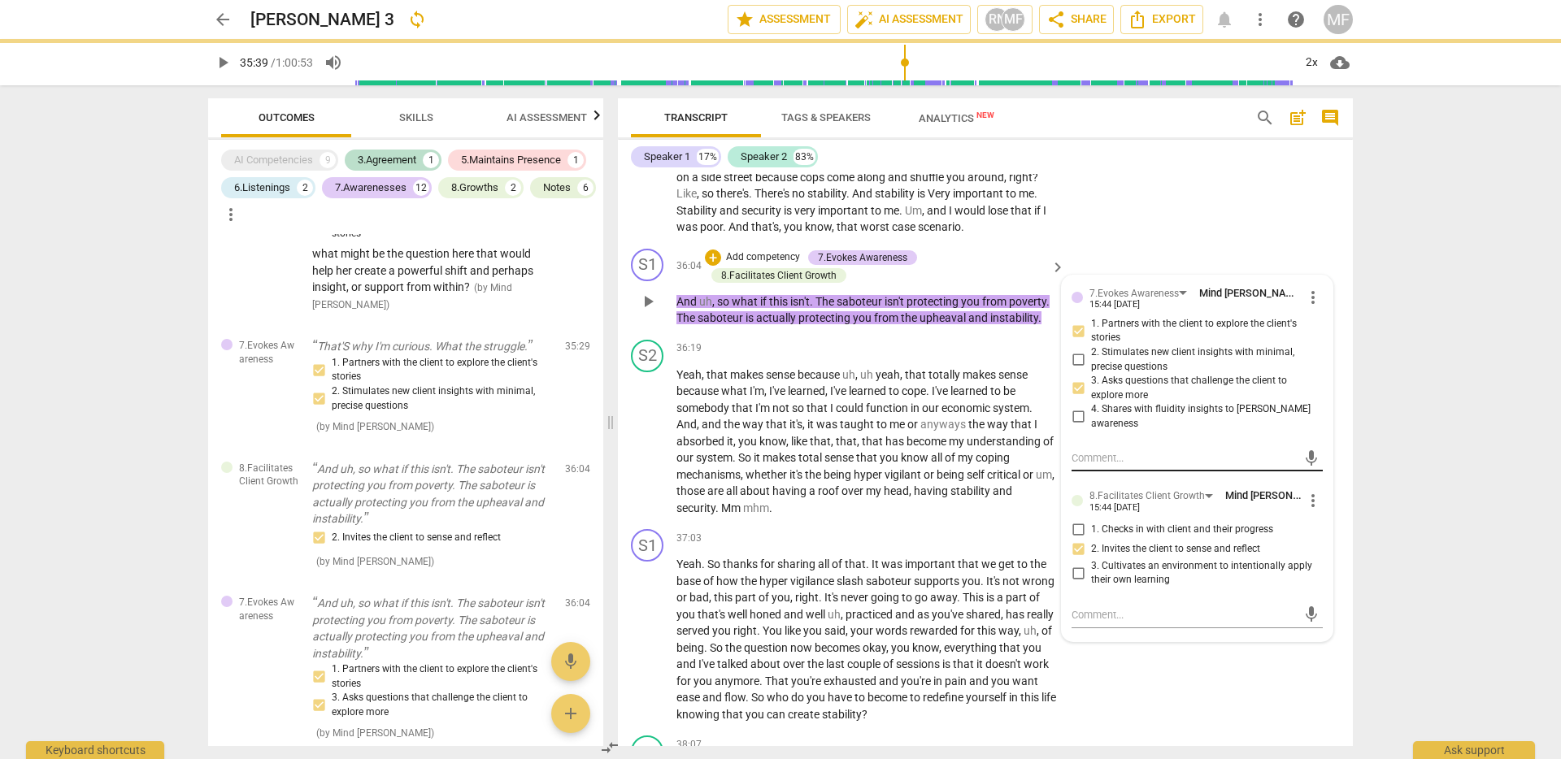
scroll to position [0, 0]
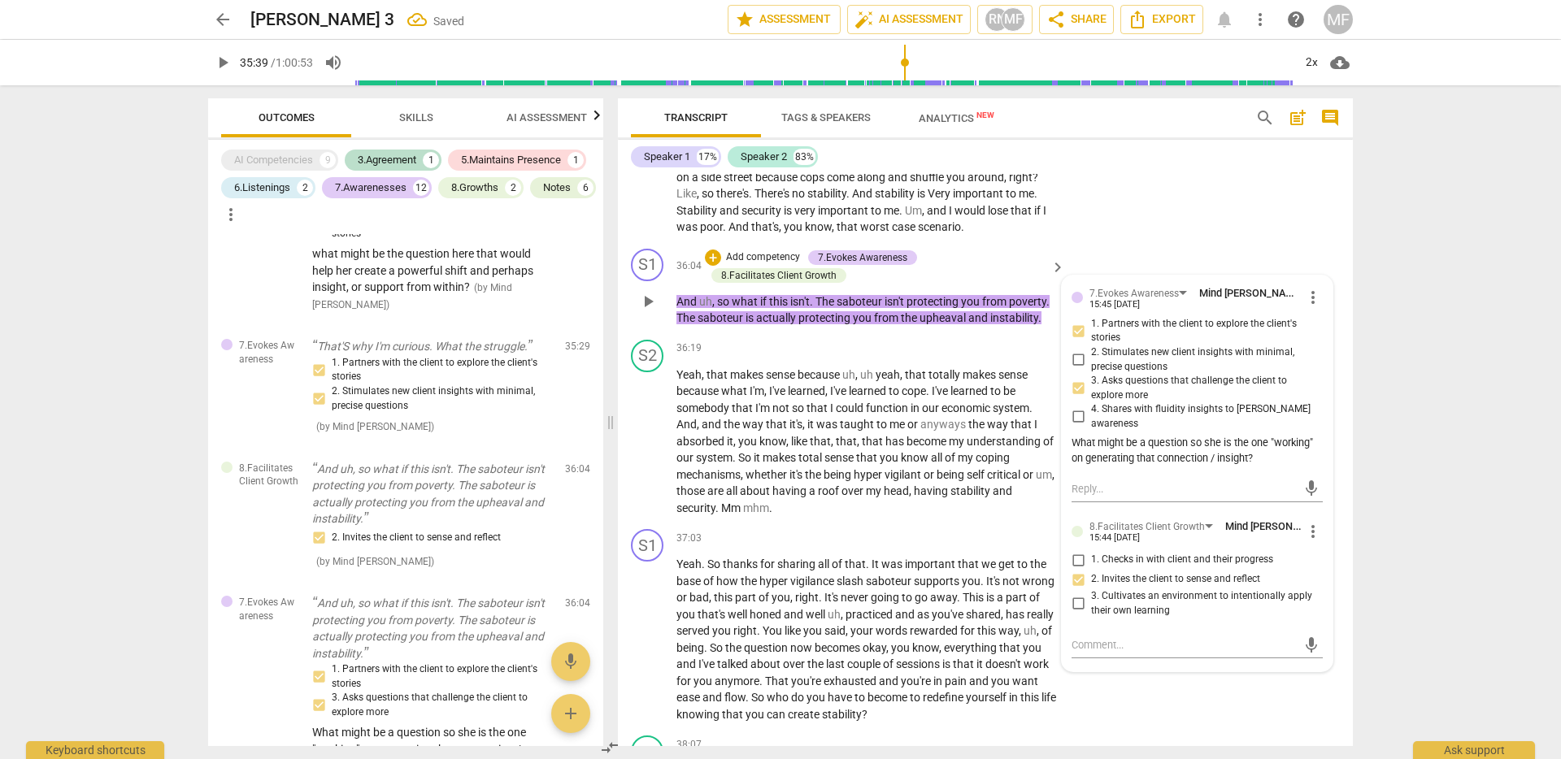
click at [1193, 467] on div "What might be a question so she is the one "working" on generating that connect…" at bounding box center [1196, 451] width 251 height 31
click at [1189, 467] on div "What might be a question so she is the one "working" on generating that connect…" at bounding box center [1196, 451] width 251 height 31
click at [1185, 467] on div "What might be a question so she is the one "working" on generating that connect…" at bounding box center [1196, 451] width 251 height 31
click at [1192, 467] on div "What might be a question so she is the one "working" on generating that connect…" at bounding box center [1196, 451] width 251 height 31
click at [939, 516] on p "Yeah , that makes sense because uh , uh yeah , that totally makes sense because…" at bounding box center [866, 442] width 380 height 150
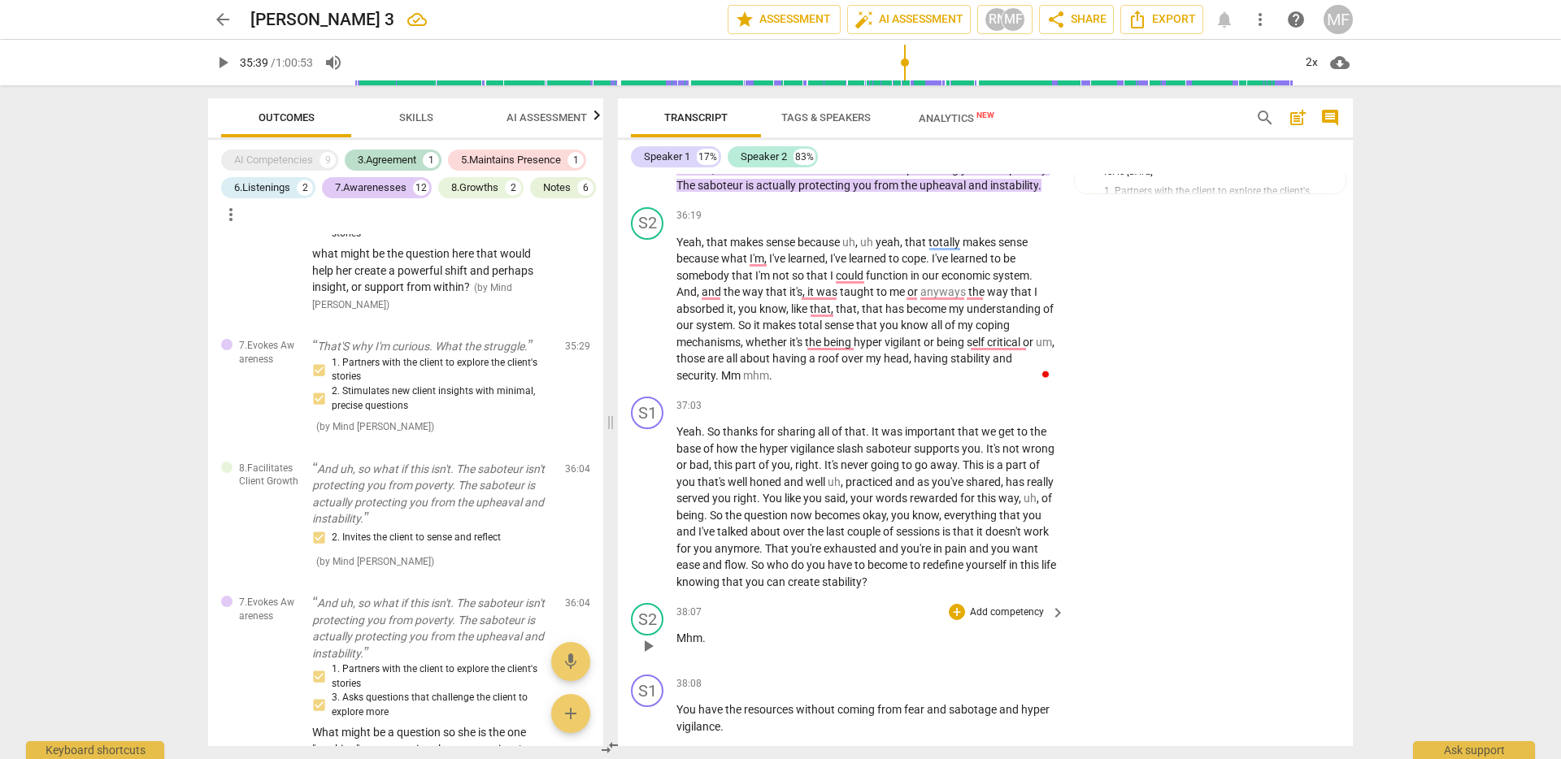
scroll to position [8828, 0]
click at [721, 266] on span "what" at bounding box center [735, 259] width 28 height 13
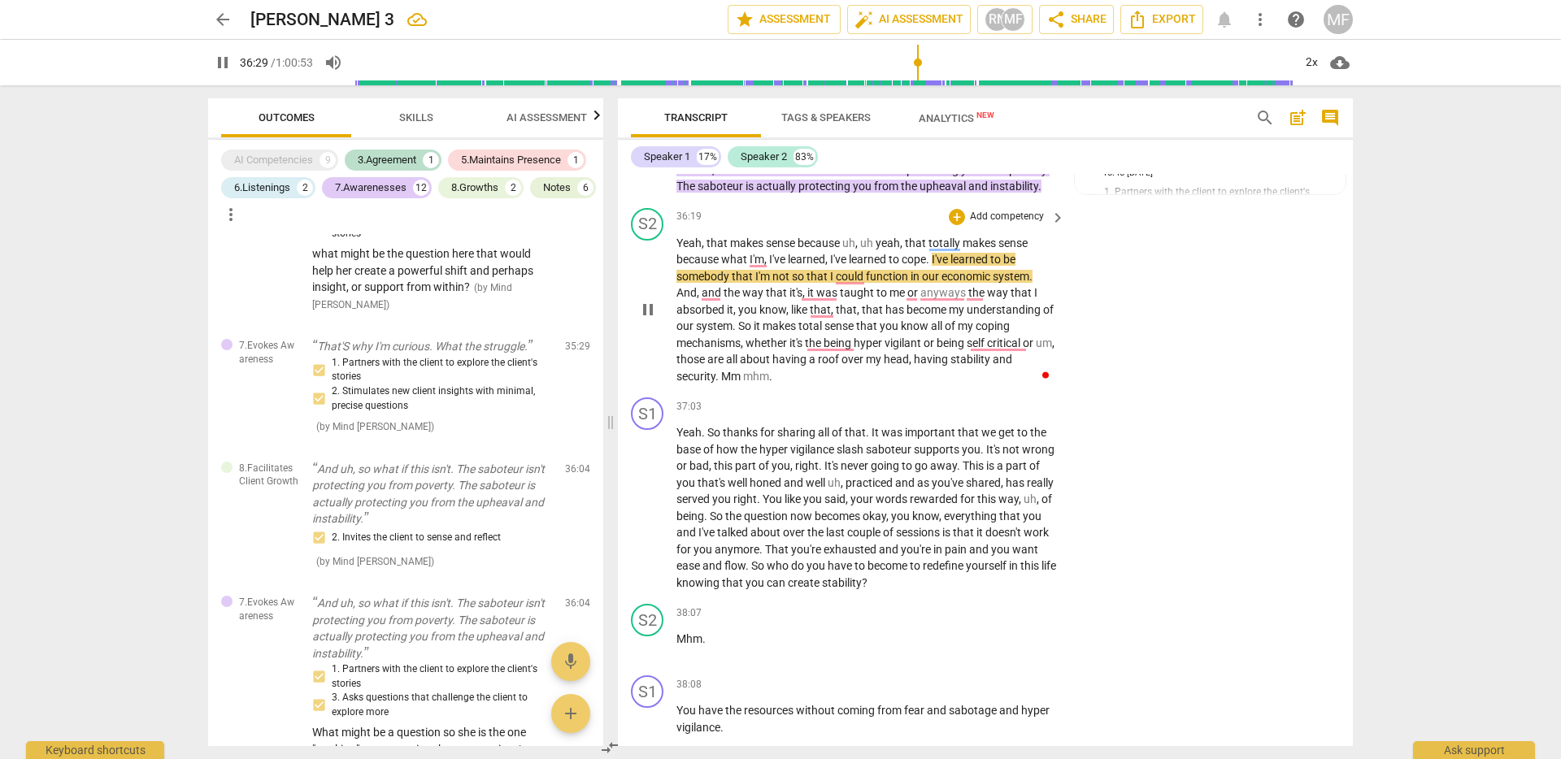
click at [647, 319] on span "pause" at bounding box center [648, 310] width 20 height 20
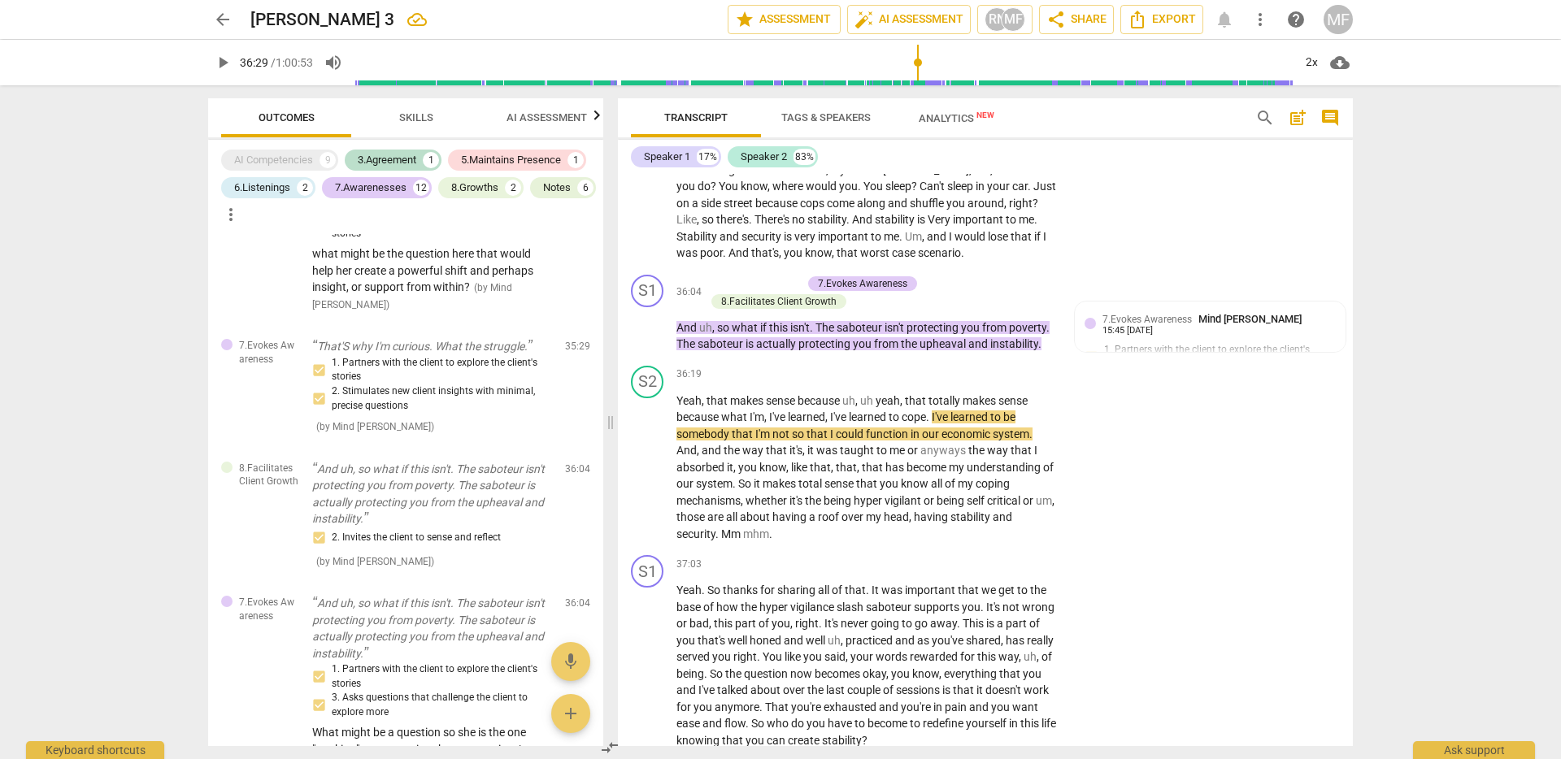
scroll to position [8508, 0]
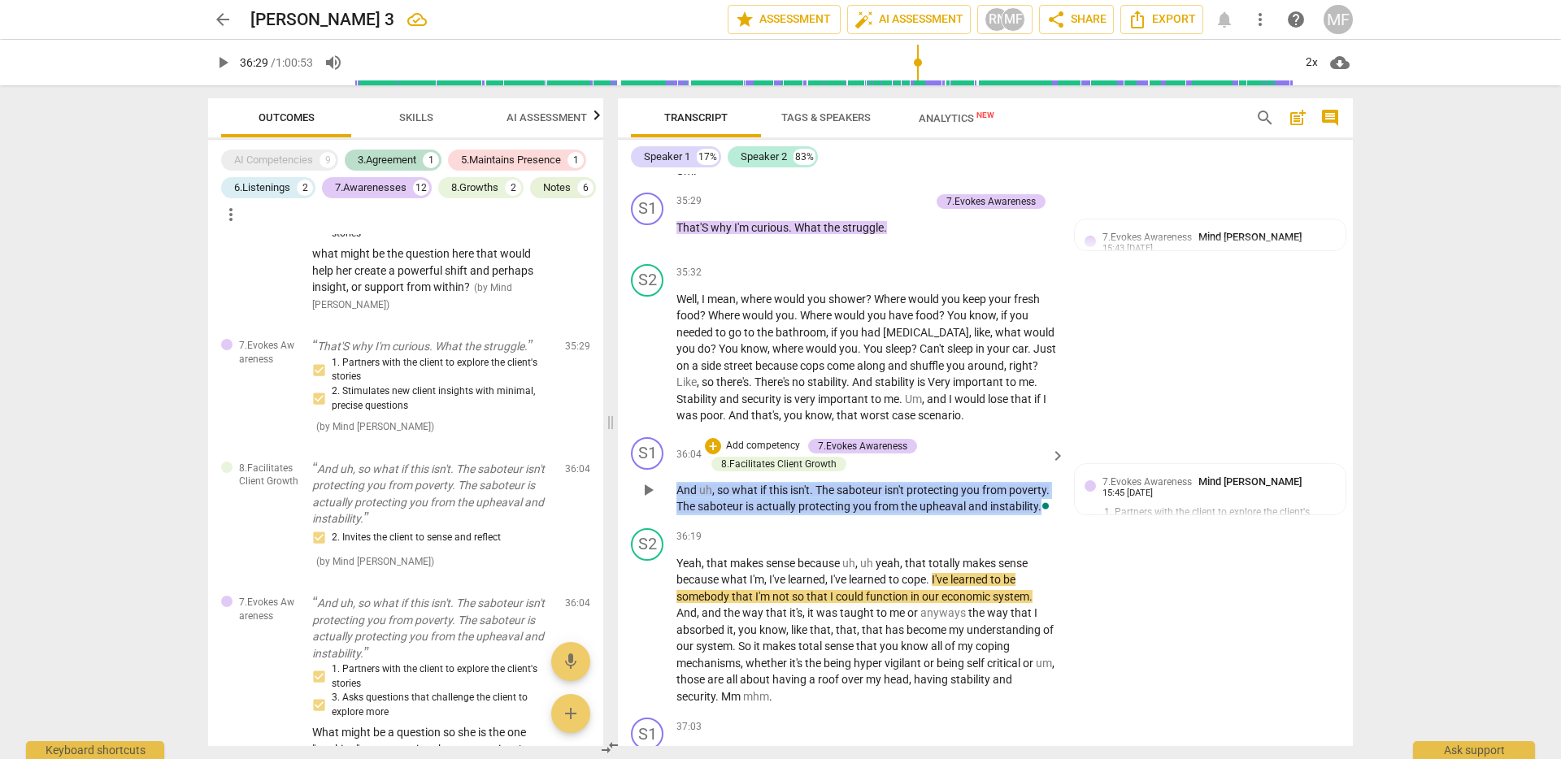
drag, startPoint x: 1046, startPoint y: 576, endPoint x: 748, endPoint y: 545, distance: 300.0
click at [748, 515] on div "36:04 + Add competency 7.Evokes Awareness 8.Facilitates Client Growth keyboard_…" at bounding box center [871, 476] width 390 height 78
click at [1051, 549] on div "+" at bounding box center [1057, 552] width 16 height 16
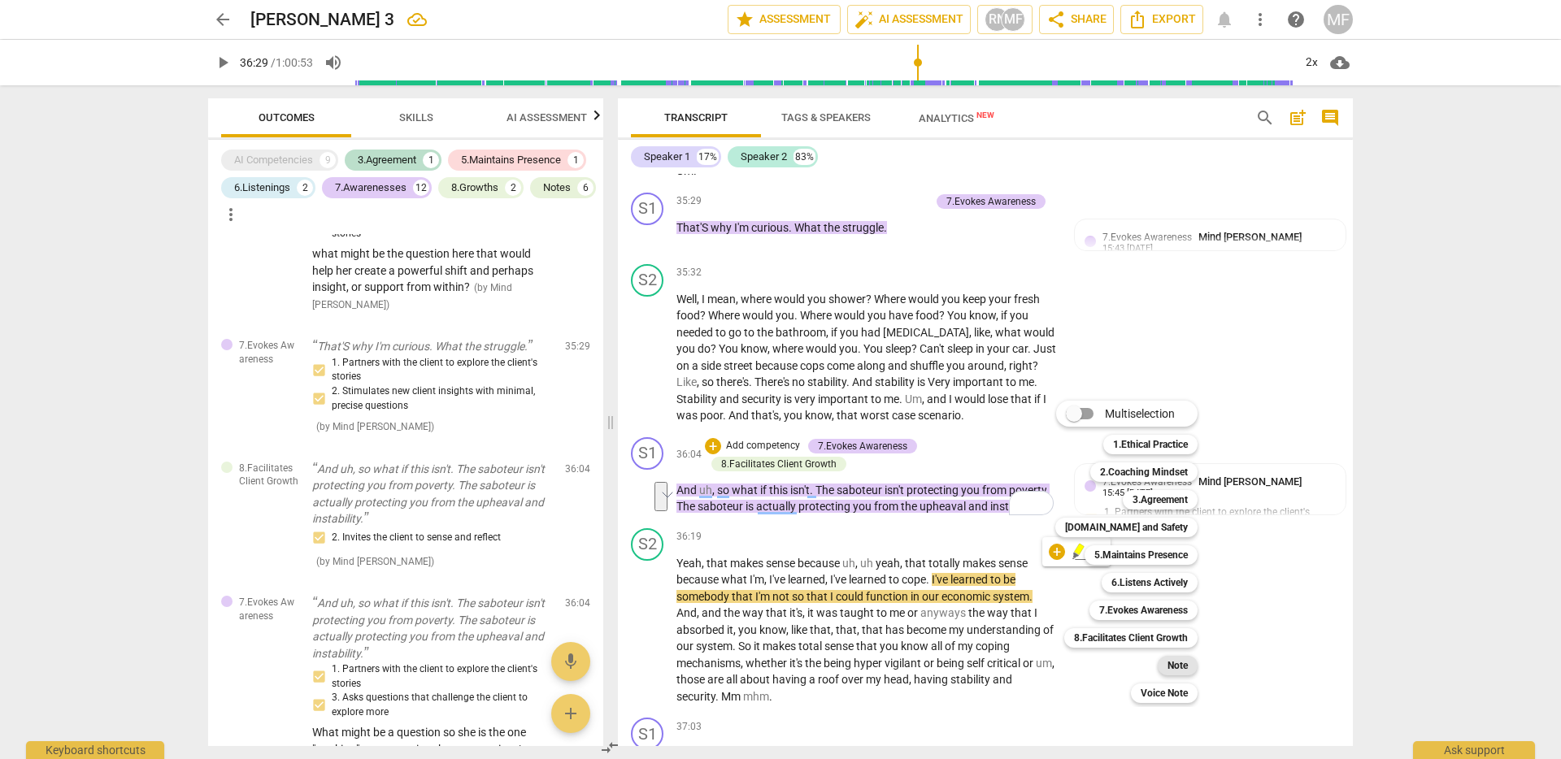
click at [1165, 665] on div "Note" at bounding box center [1177, 666] width 40 height 20
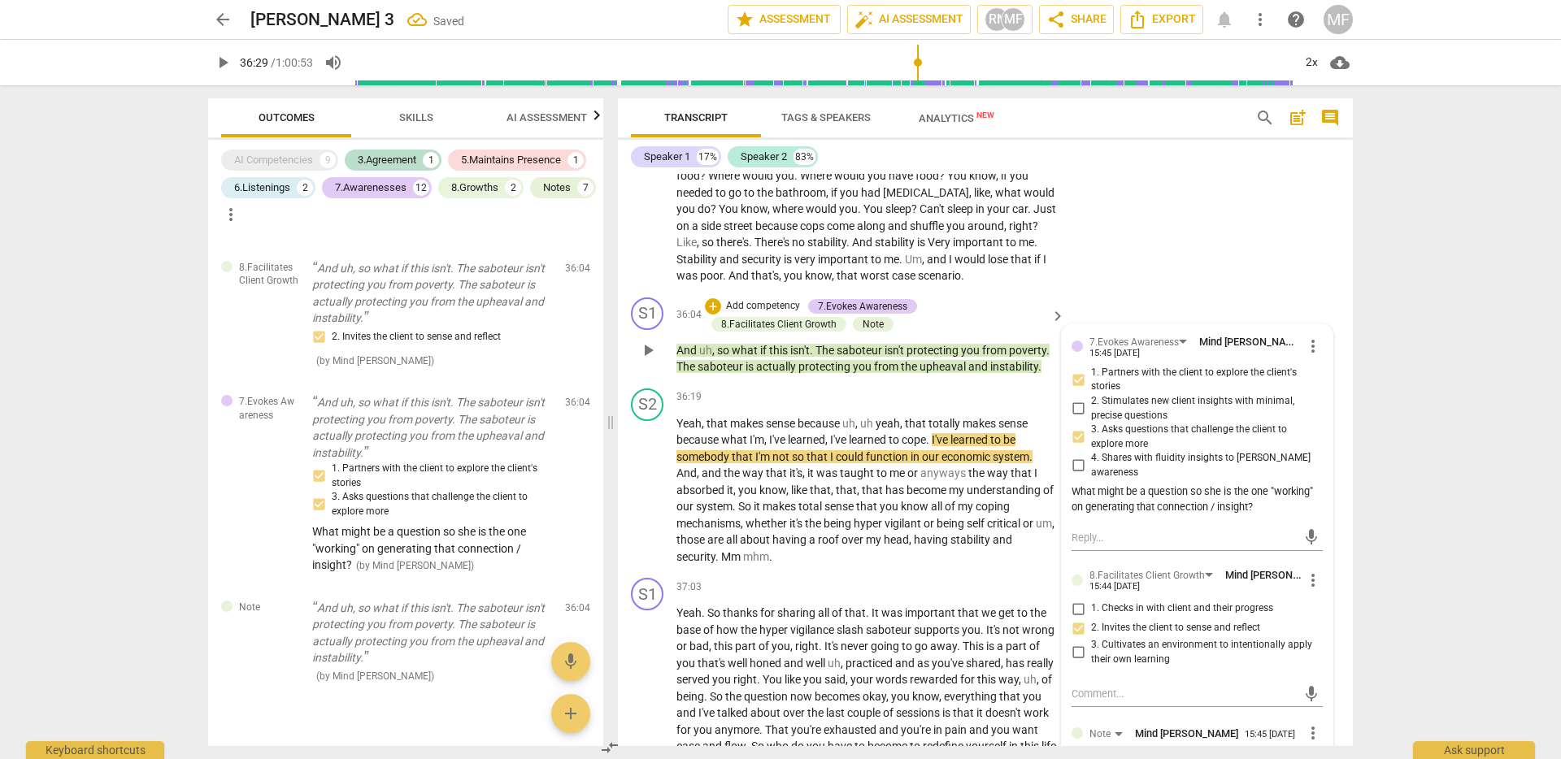
scroll to position [8937, 0]
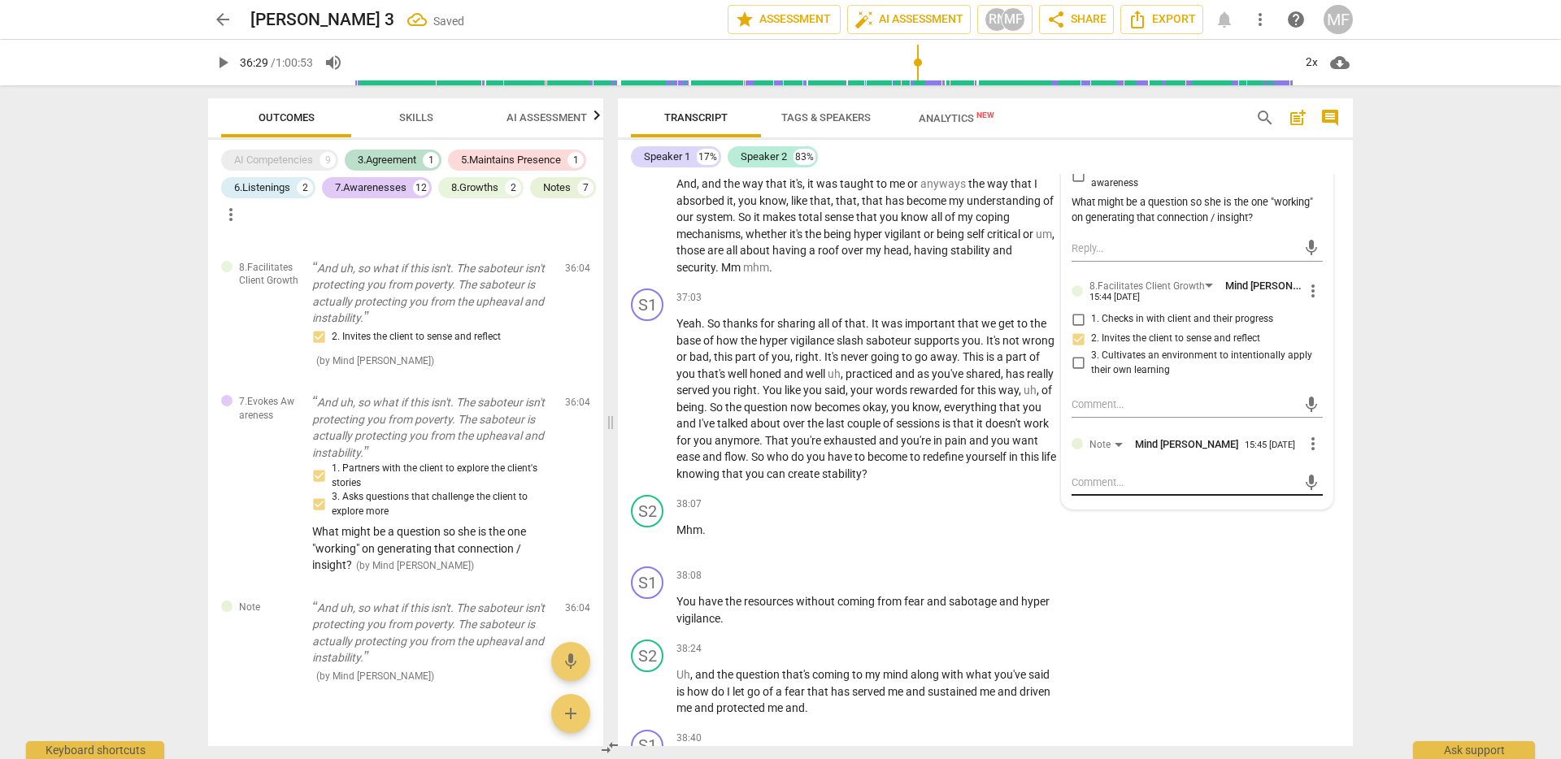
click at [1112, 490] on textarea at bounding box center [1183, 482] width 225 height 15
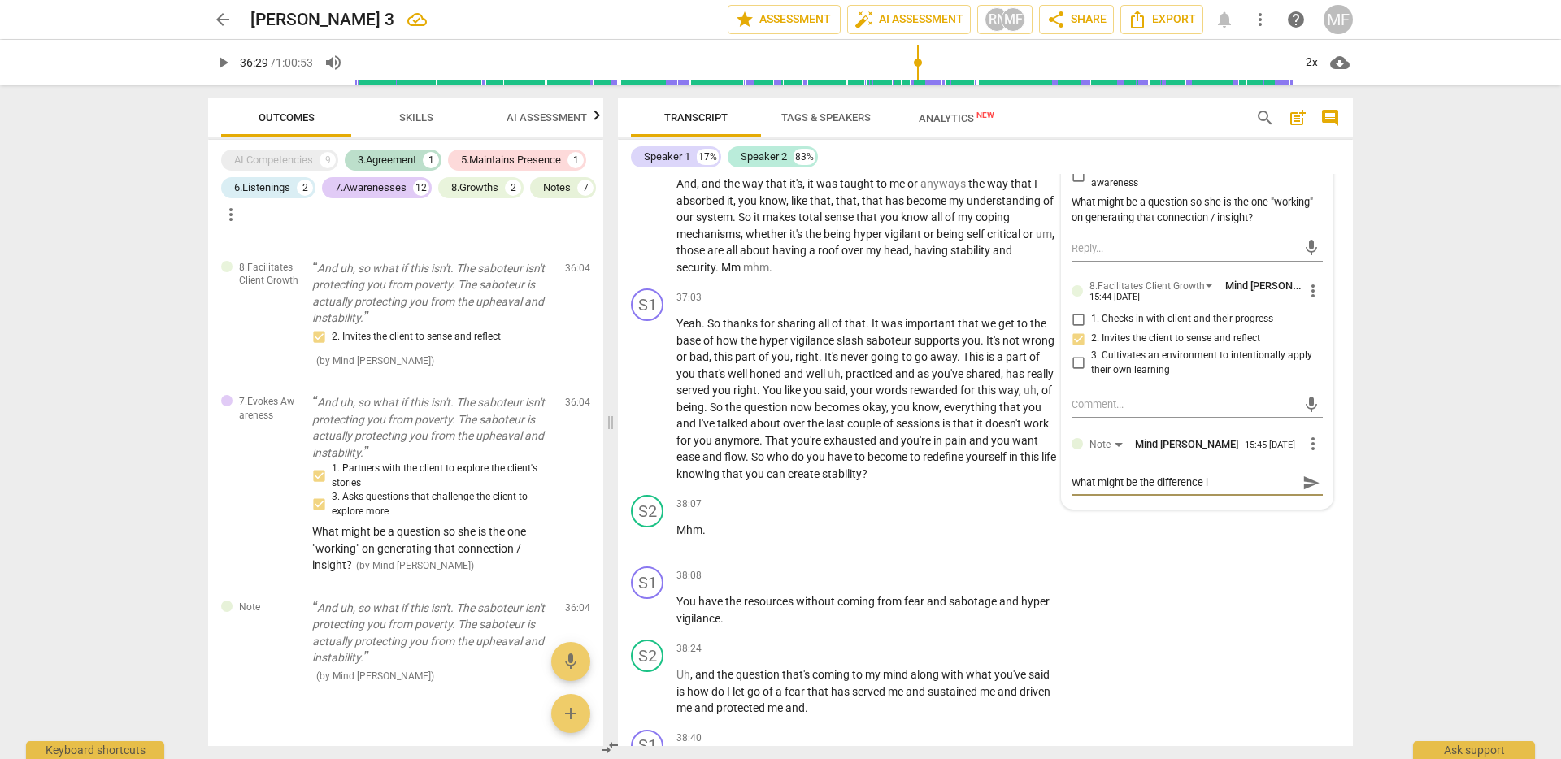
click at [1154, 490] on textarea "What might be the difference i" at bounding box center [1183, 482] width 225 height 15
type textarea "What has you share insight vs question? (Who question ;)) // What might be a di…"
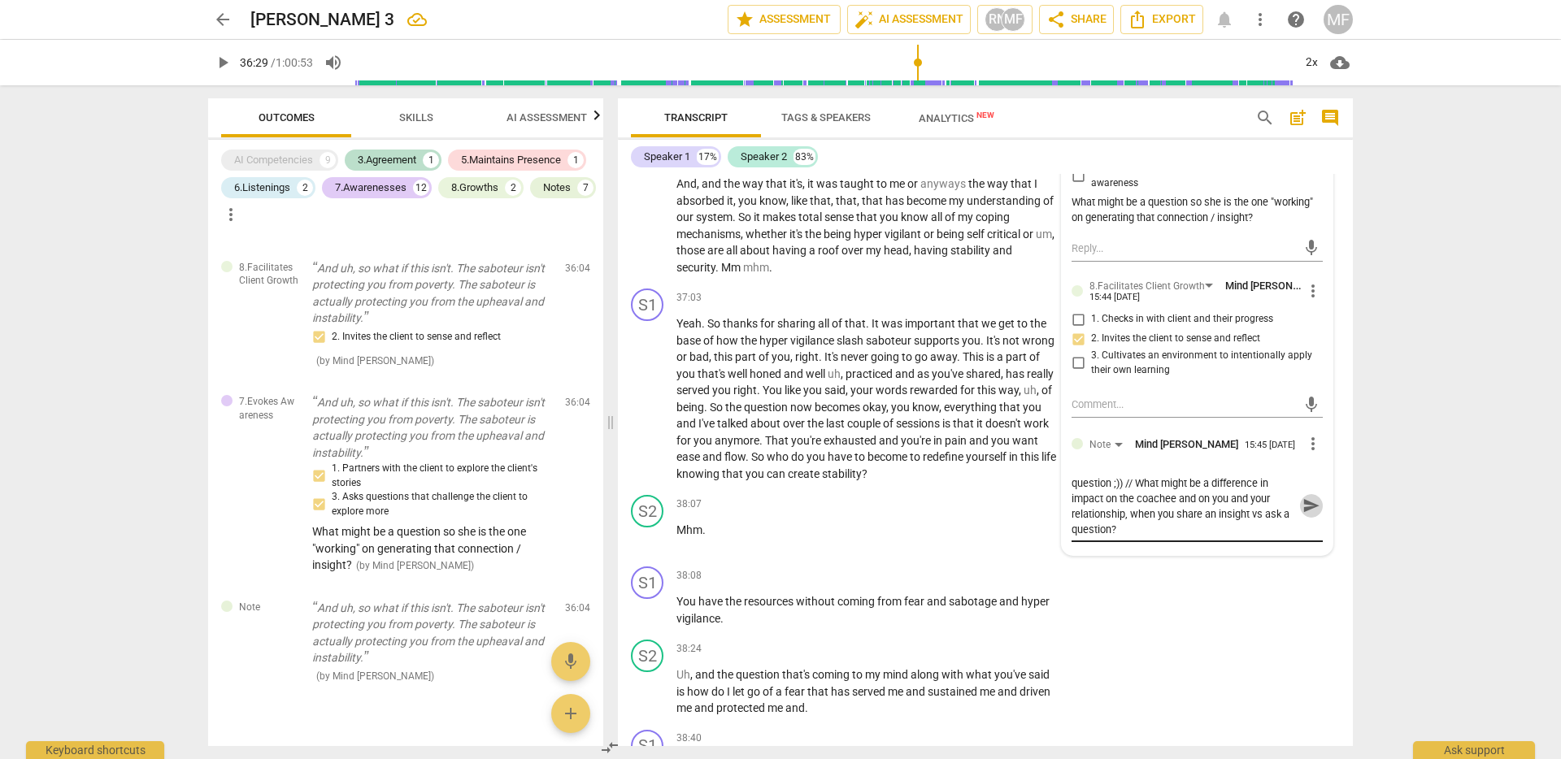
click at [1302, 515] on span "send" at bounding box center [1311, 506] width 18 height 18
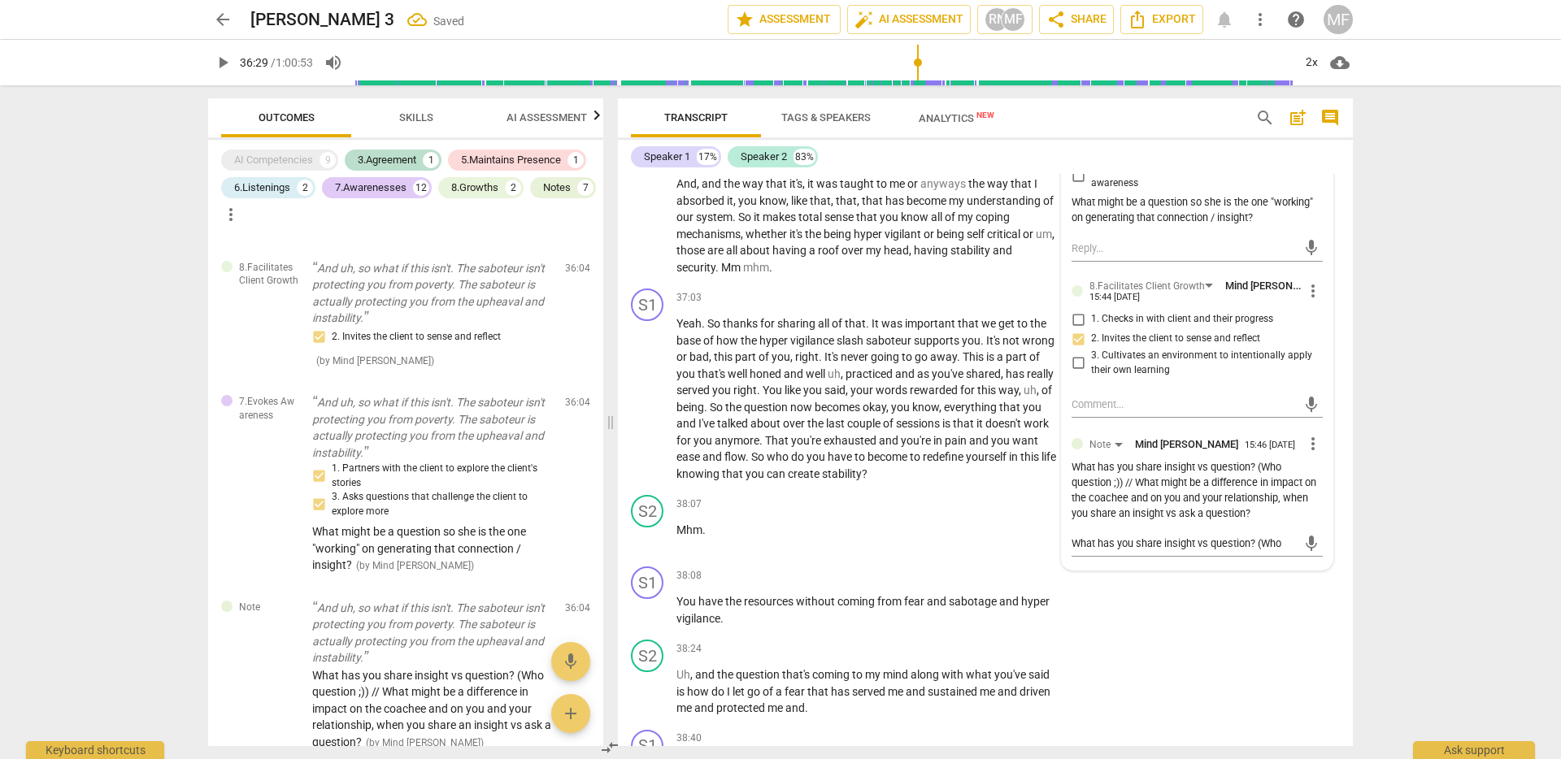
click at [1479, 547] on div "arrow_back [PERSON_NAME] 3 Saved edit star Assessment auto_fix_high AI Assessme…" at bounding box center [780, 379] width 1561 height 759
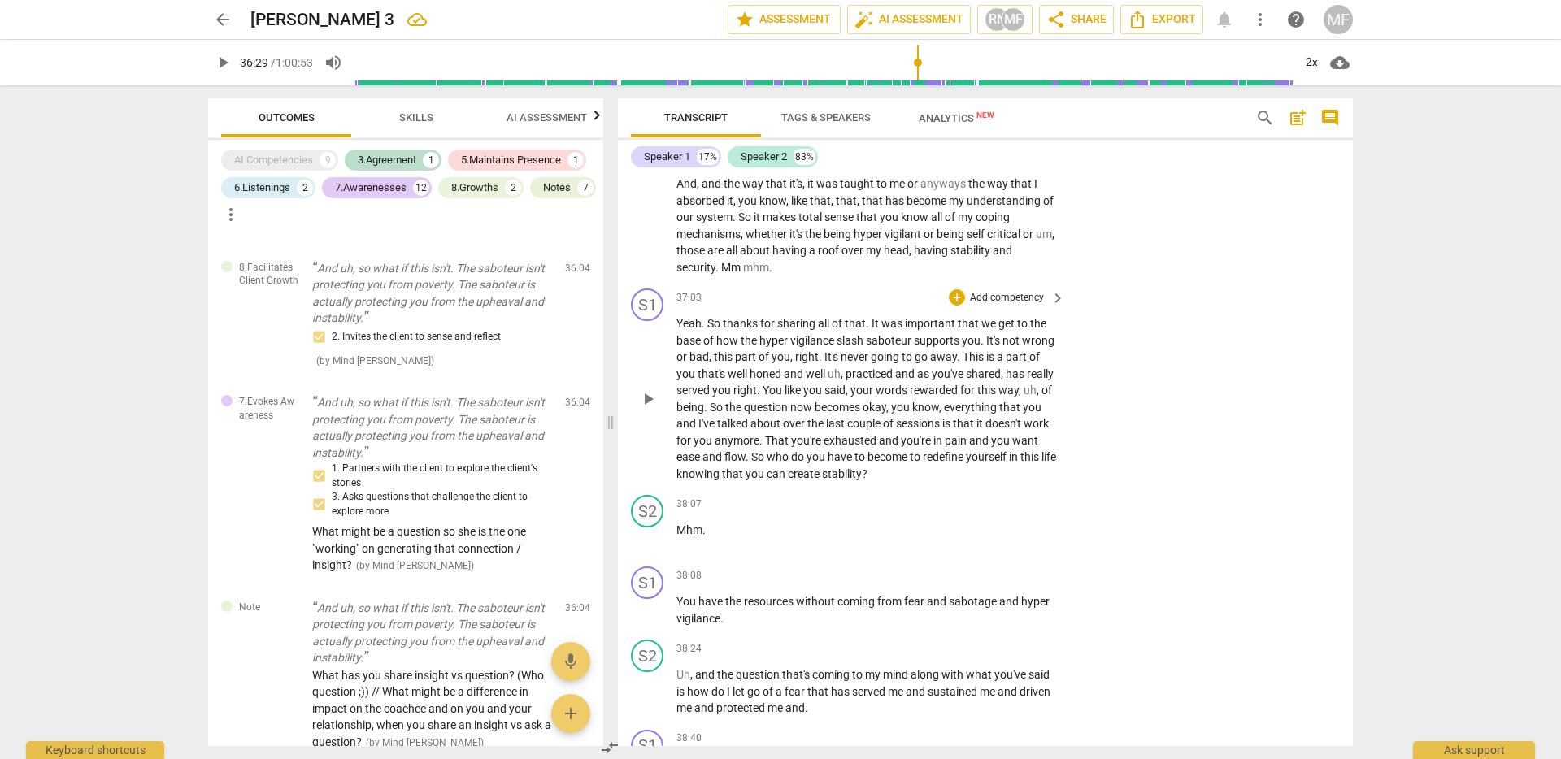
click at [749, 380] on span "well" at bounding box center [738, 373] width 22 height 13
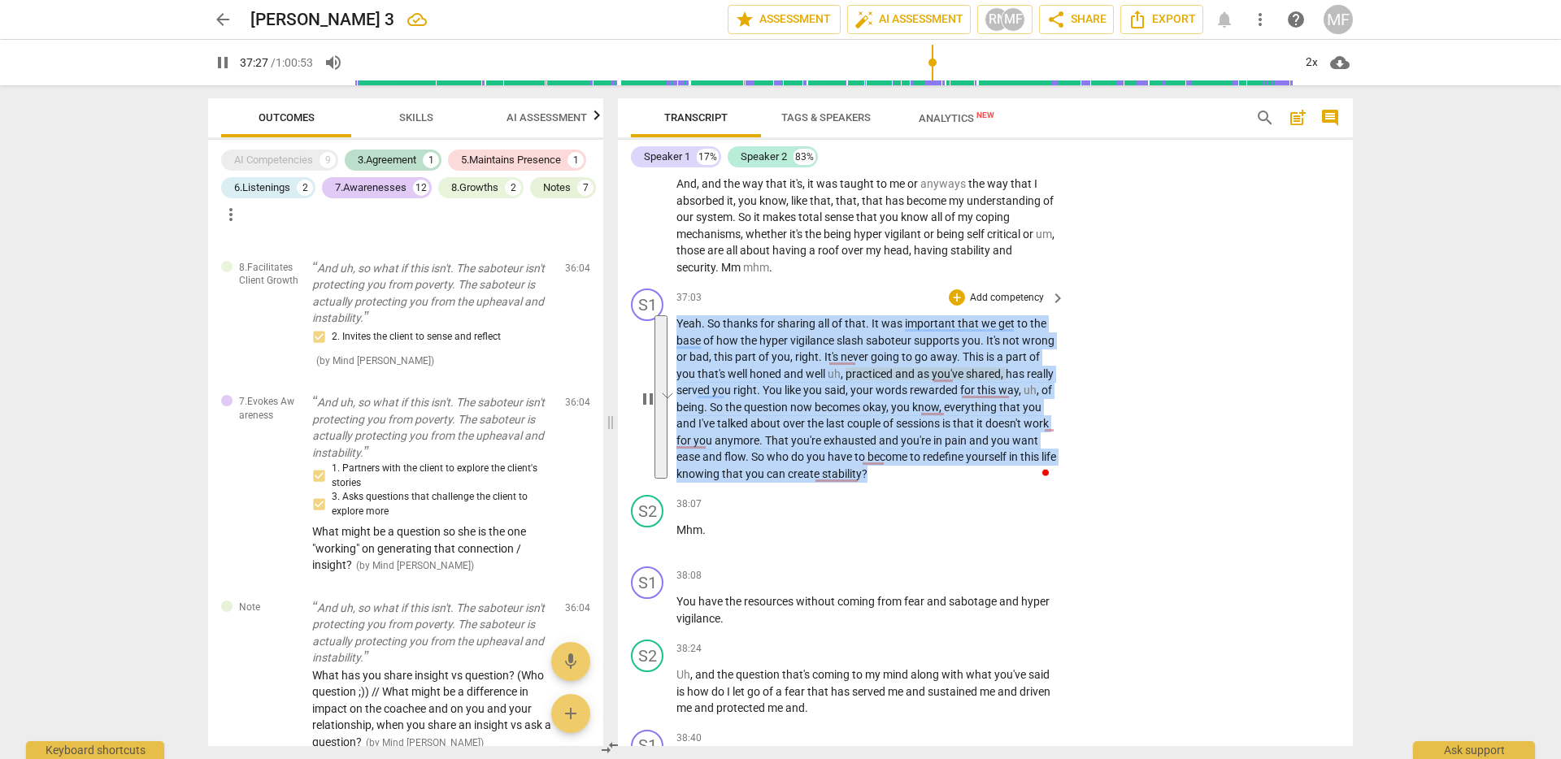
click at [891, 380] on span "practiced" at bounding box center [870, 373] width 50 height 13
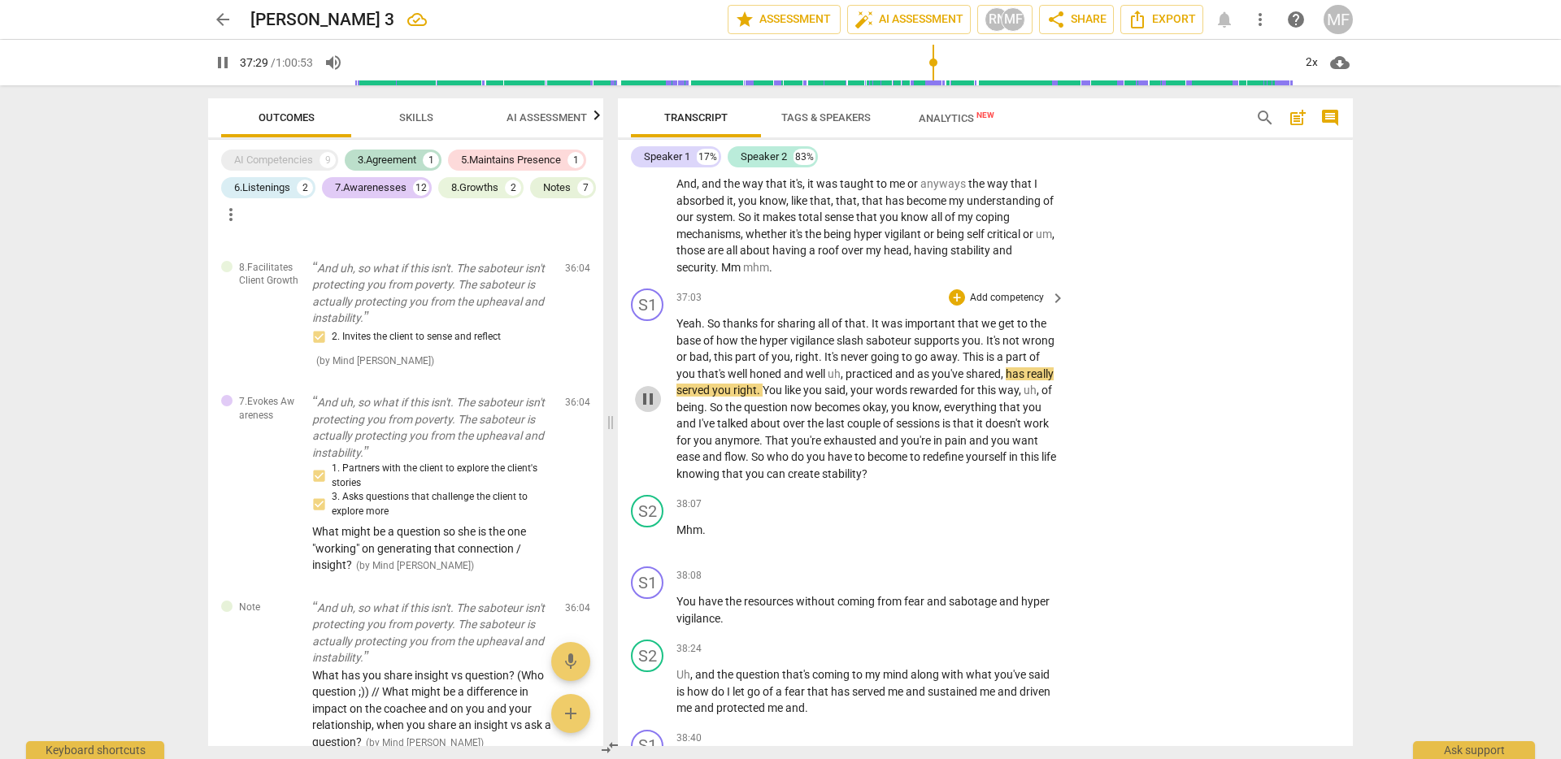
click at [649, 409] on span "pause" at bounding box center [648, 399] width 20 height 20
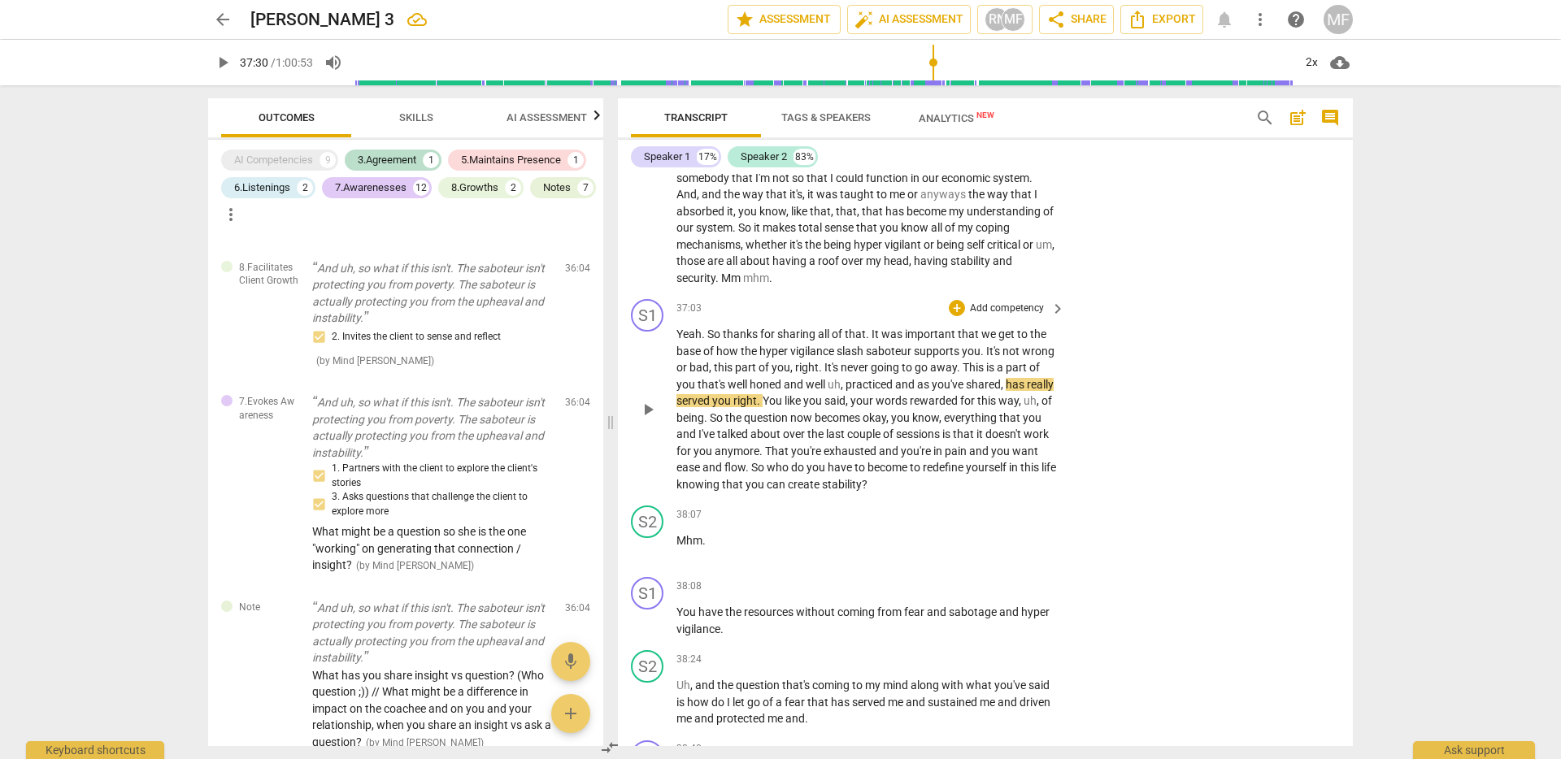
click at [803, 407] on span "like" at bounding box center [793, 400] width 19 height 13
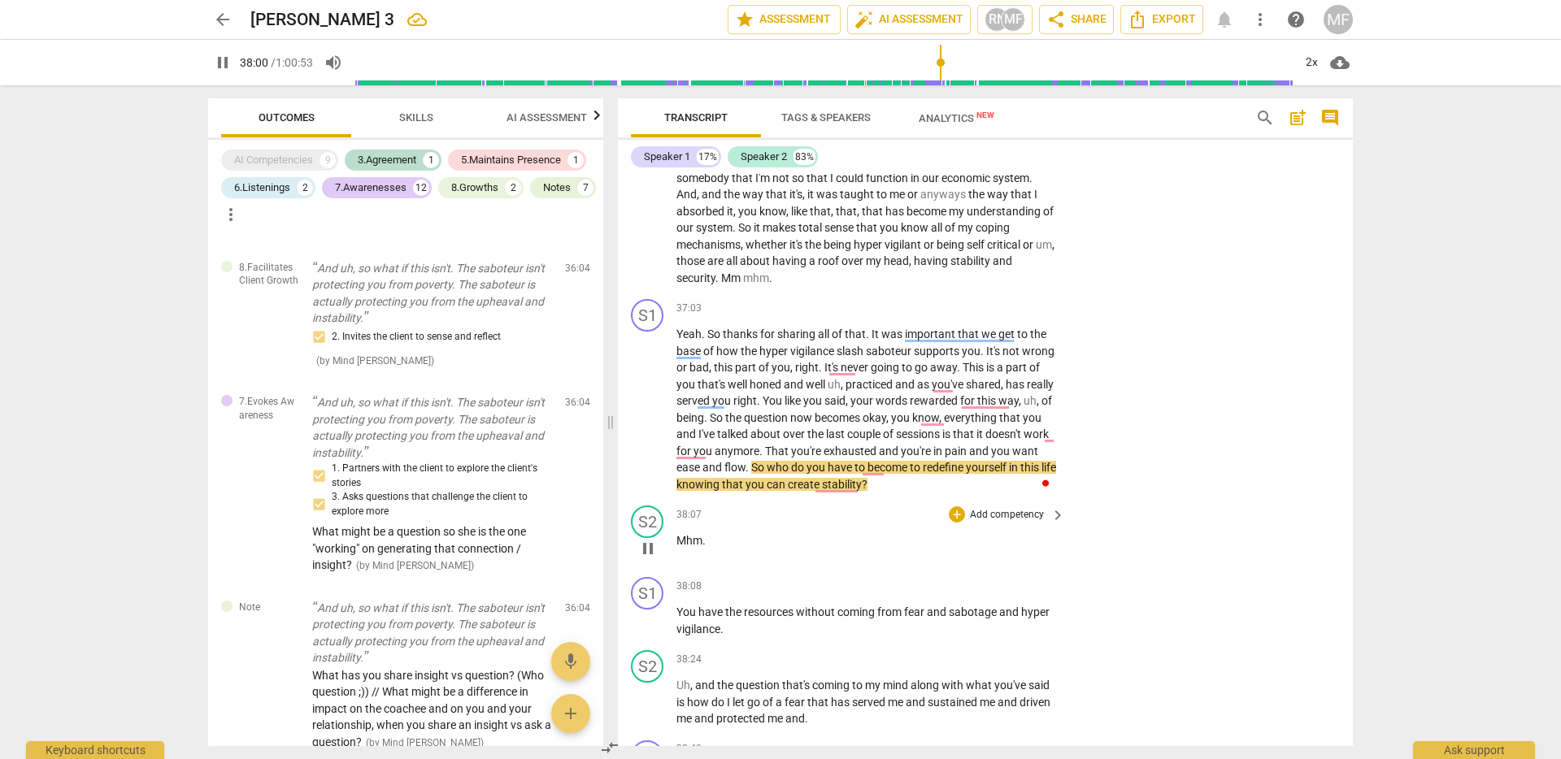
click at [648, 558] on span "pause" at bounding box center [648, 549] width 20 height 20
type input "2281"
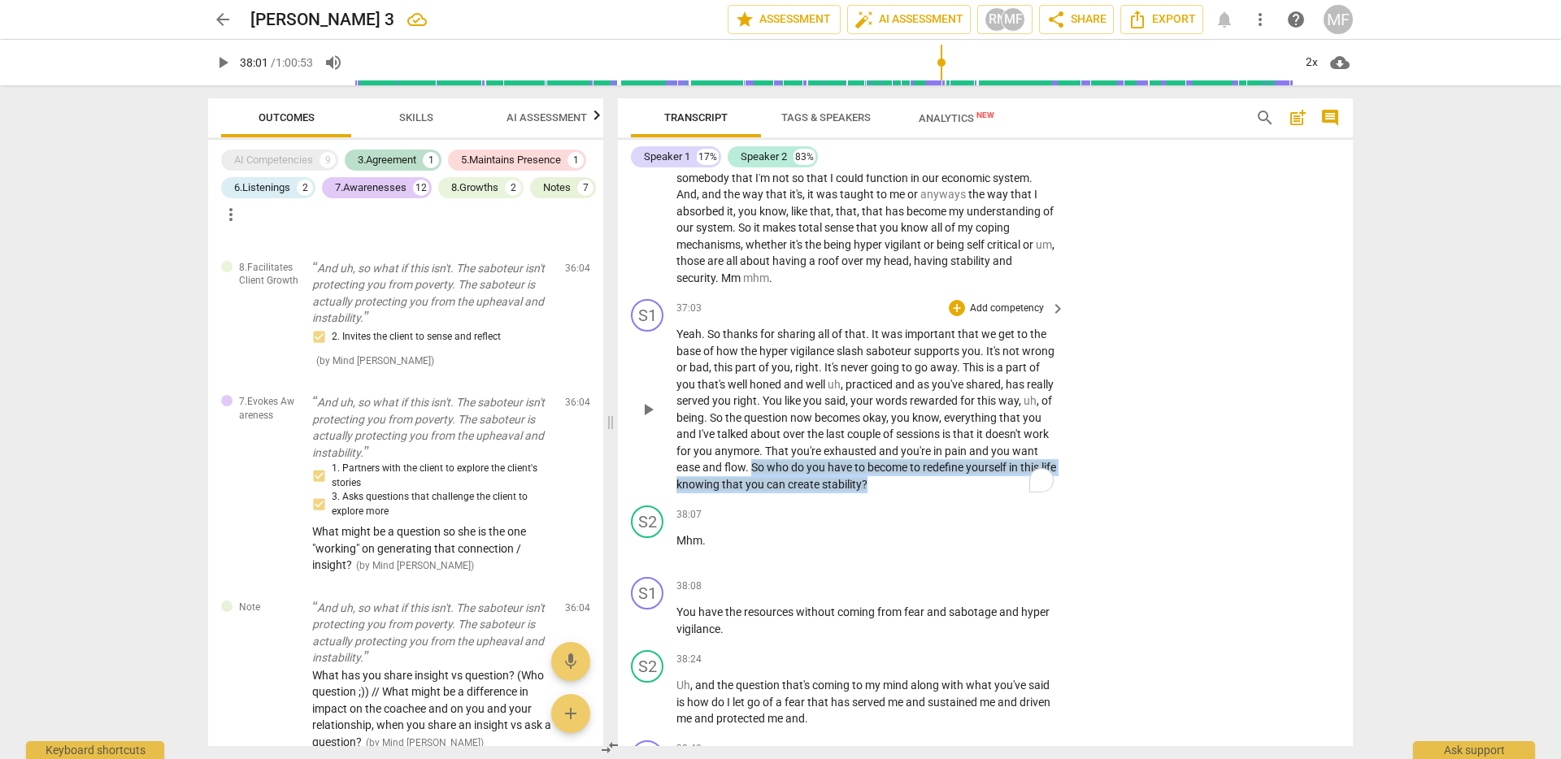
drag, startPoint x: 1028, startPoint y: 556, endPoint x: 847, endPoint y: 532, distance: 182.8
click at [846, 493] on p "Yeah . So thanks for sharing all of that . It was important that we get to the …" at bounding box center [866, 409] width 380 height 167
click at [1014, 531] on div "+" at bounding box center [1019, 530] width 16 height 16
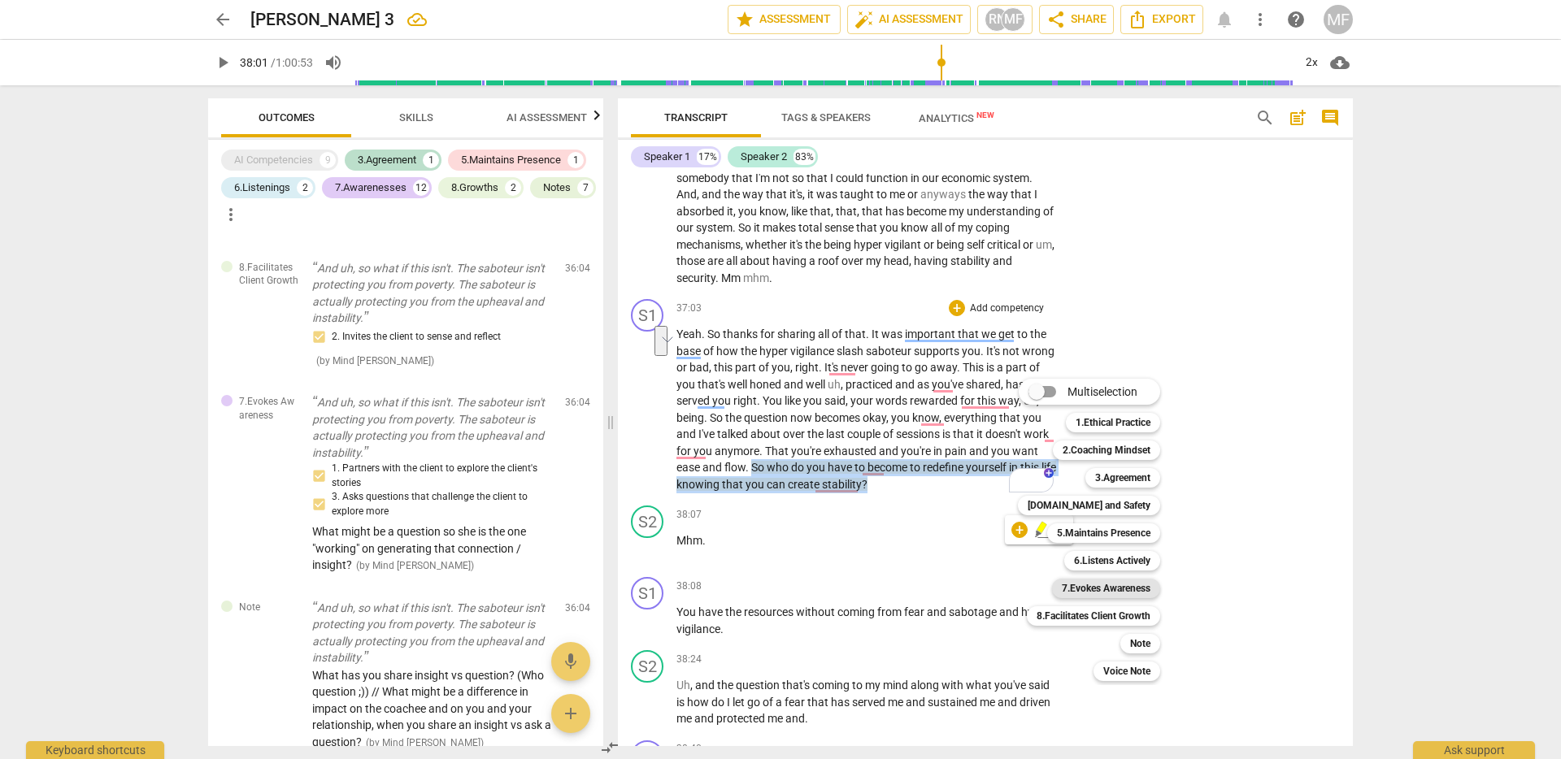
click at [1113, 587] on b "7.Evokes Awareness" at bounding box center [1106, 589] width 89 height 20
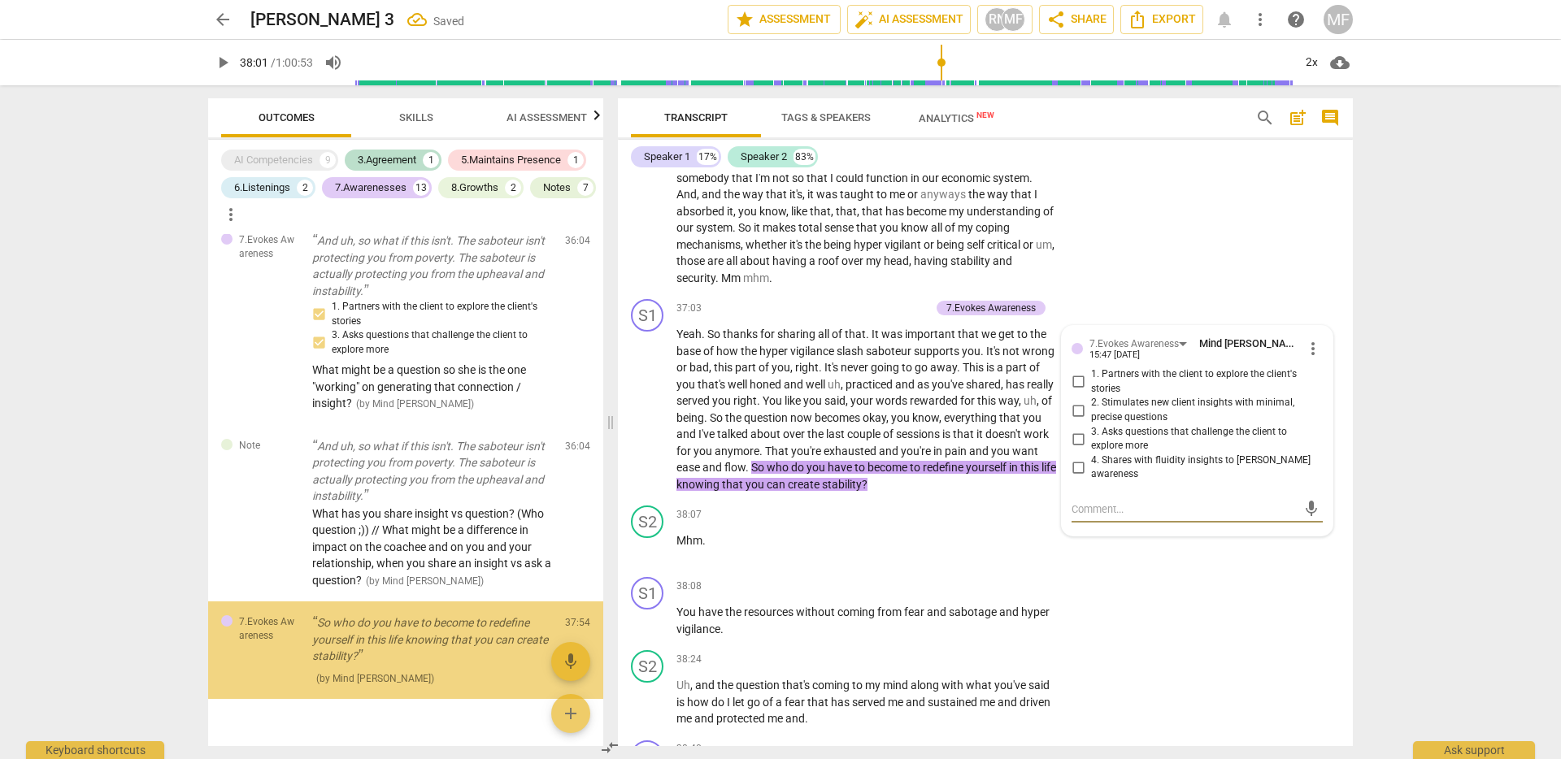
scroll to position [3038, 0]
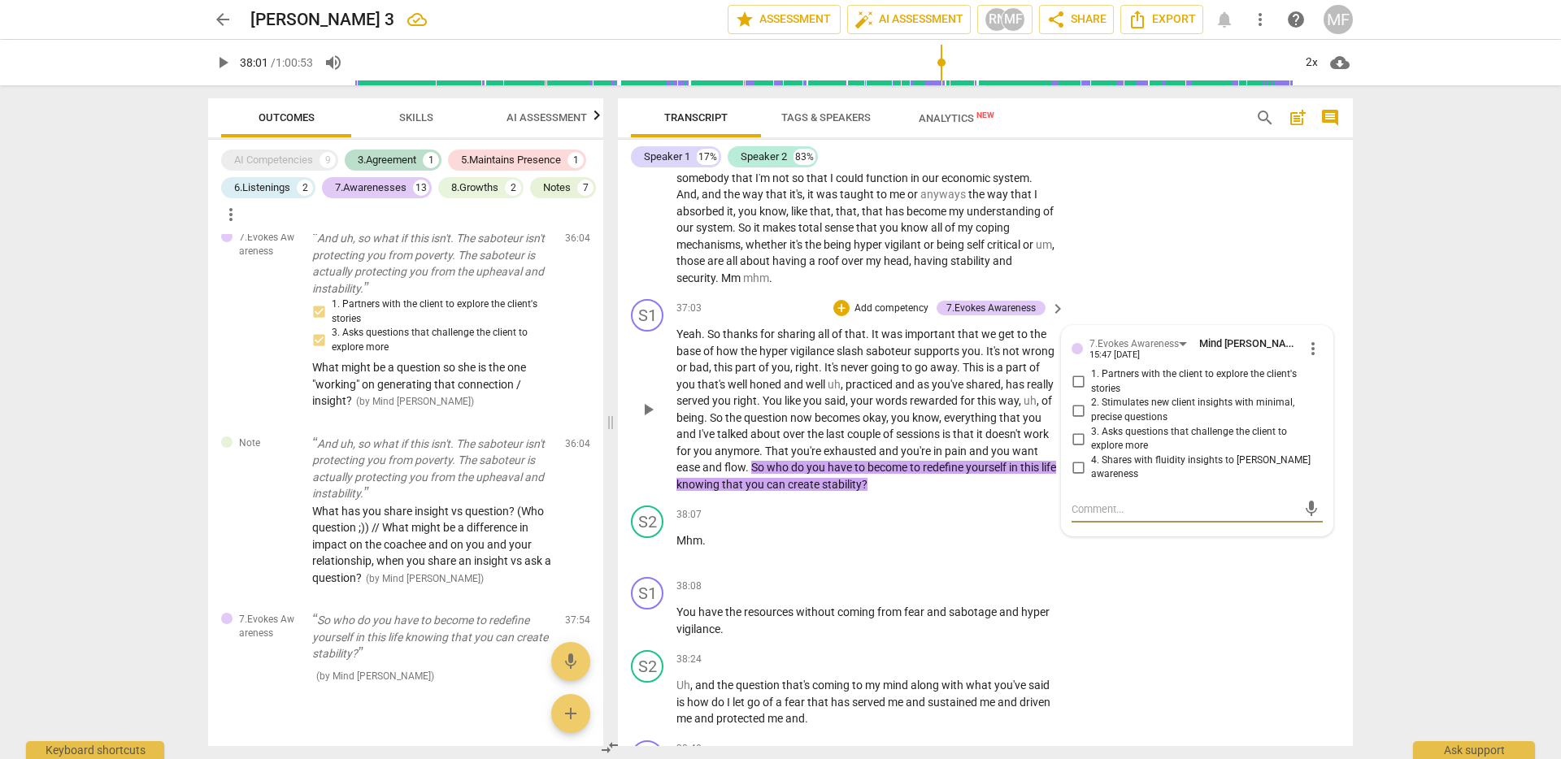
click at [1076, 477] on input "4. Shares with fluidity insights to [PERSON_NAME] awareness" at bounding box center [1078, 468] width 26 height 20
checkbox input "true"
click at [1076, 449] on input "3. Asks questions that challenge the client to explore more" at bounding box center [1078, 439] width 26 height 20
checkbox input "true"
click at [1107, 517] on textarea at bounding box center [1183, 509] width 225 height 15
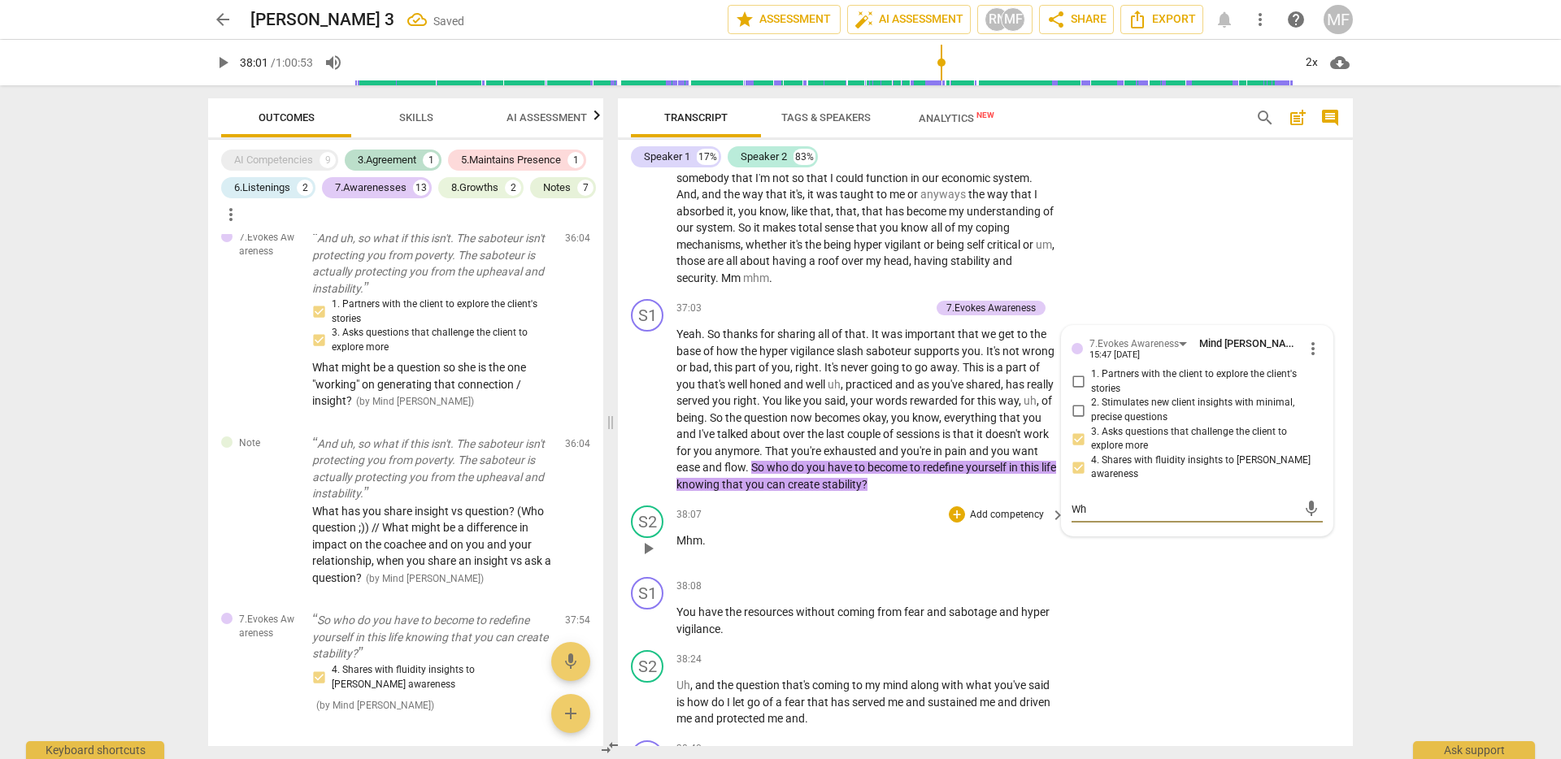
type textarea "Wha"
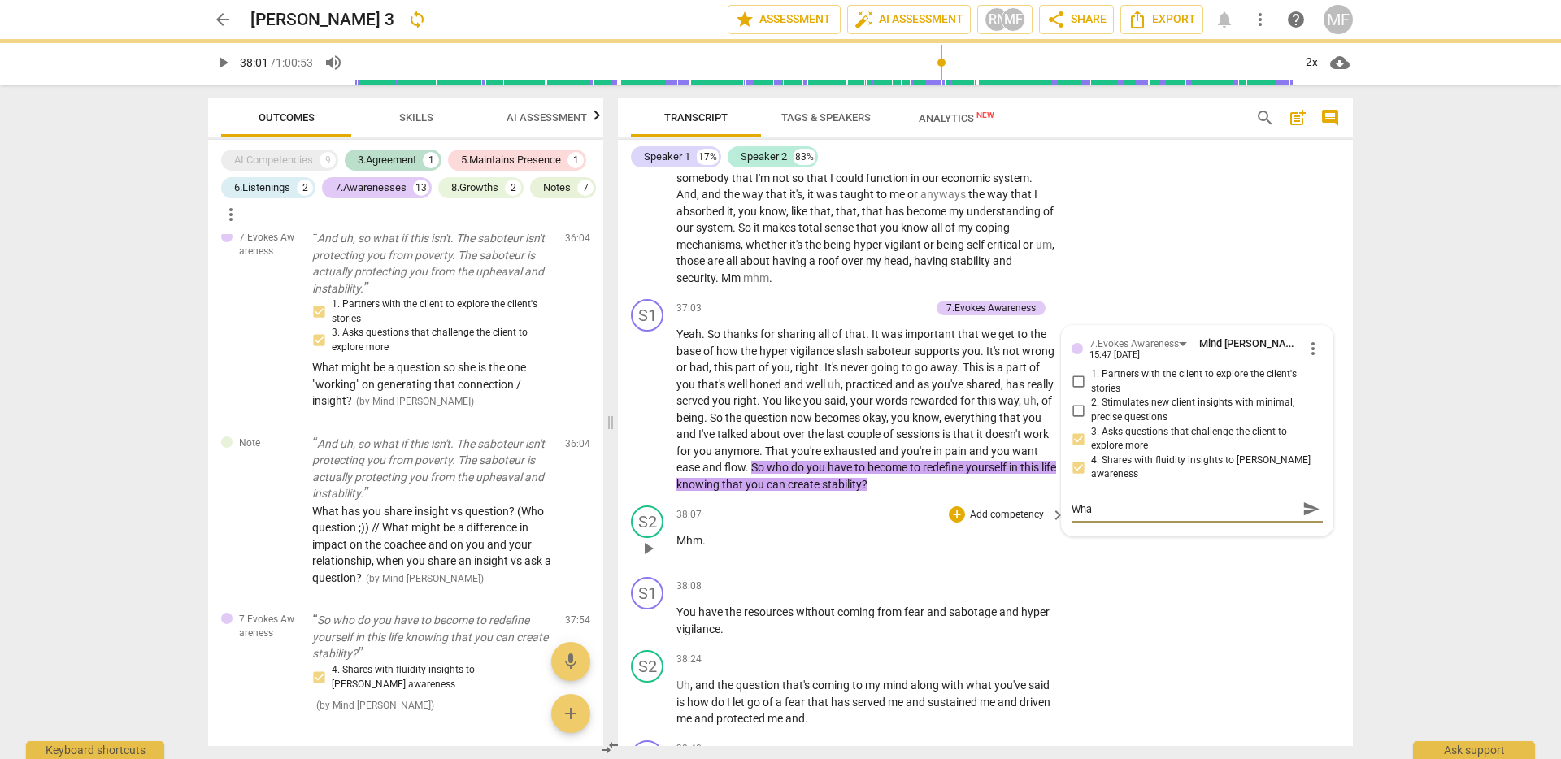
type textarea "What"
type textarea "What que"
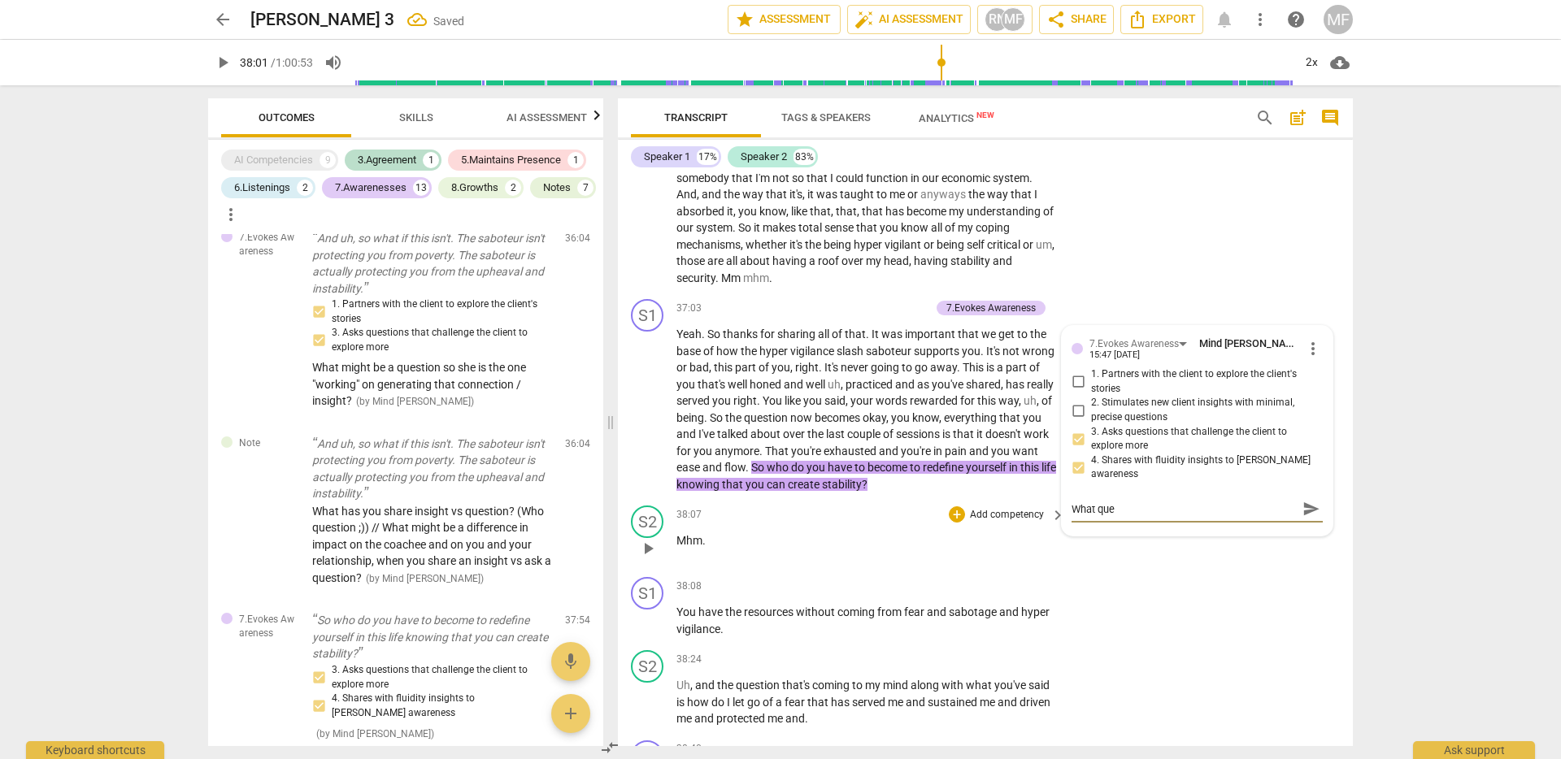
type textarea "What ques"
type textarea "What quest"
type textarea "What questi"
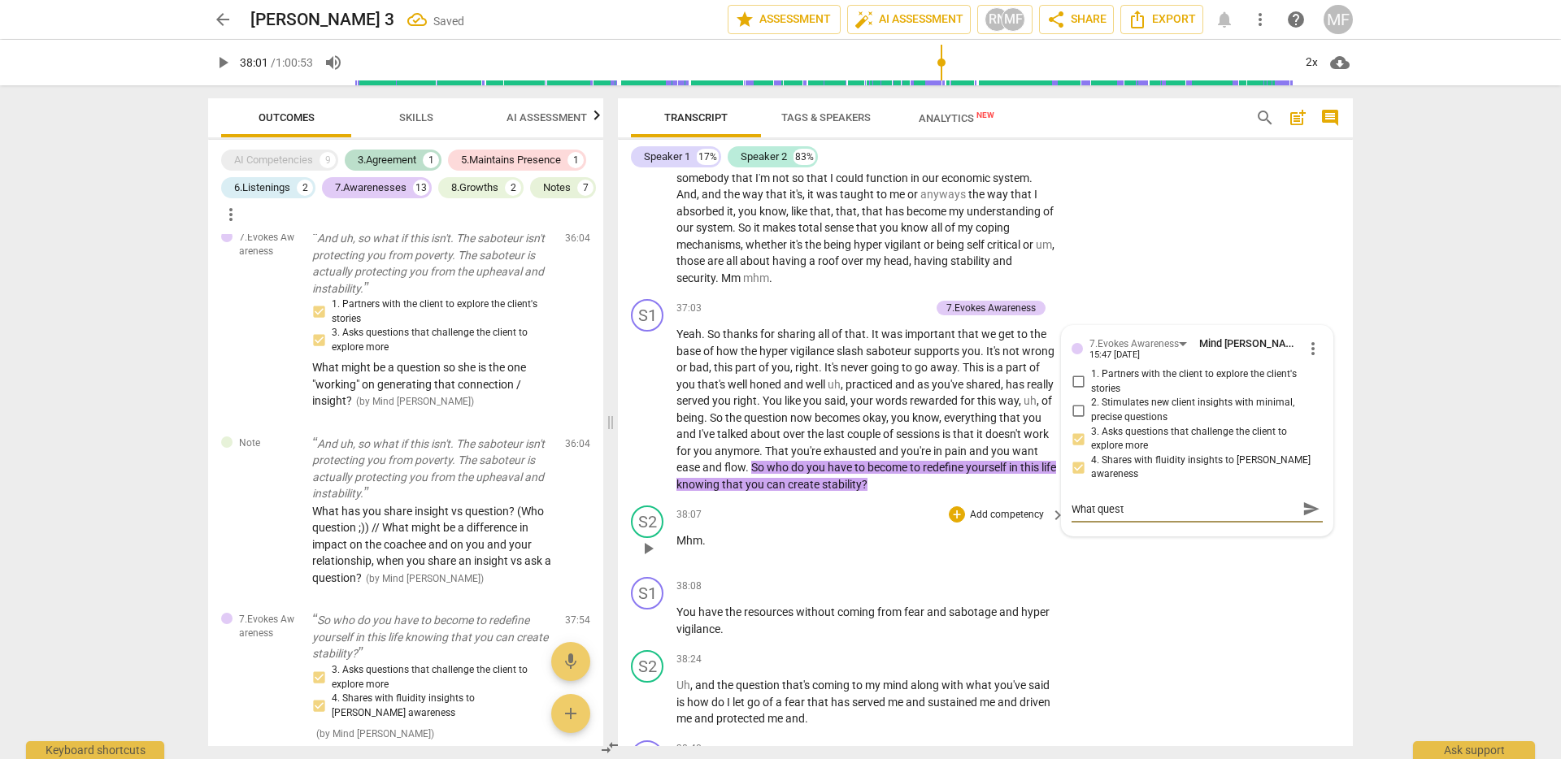
type textarea "What questi"
type textarea "What questio"
type textarea "What question"
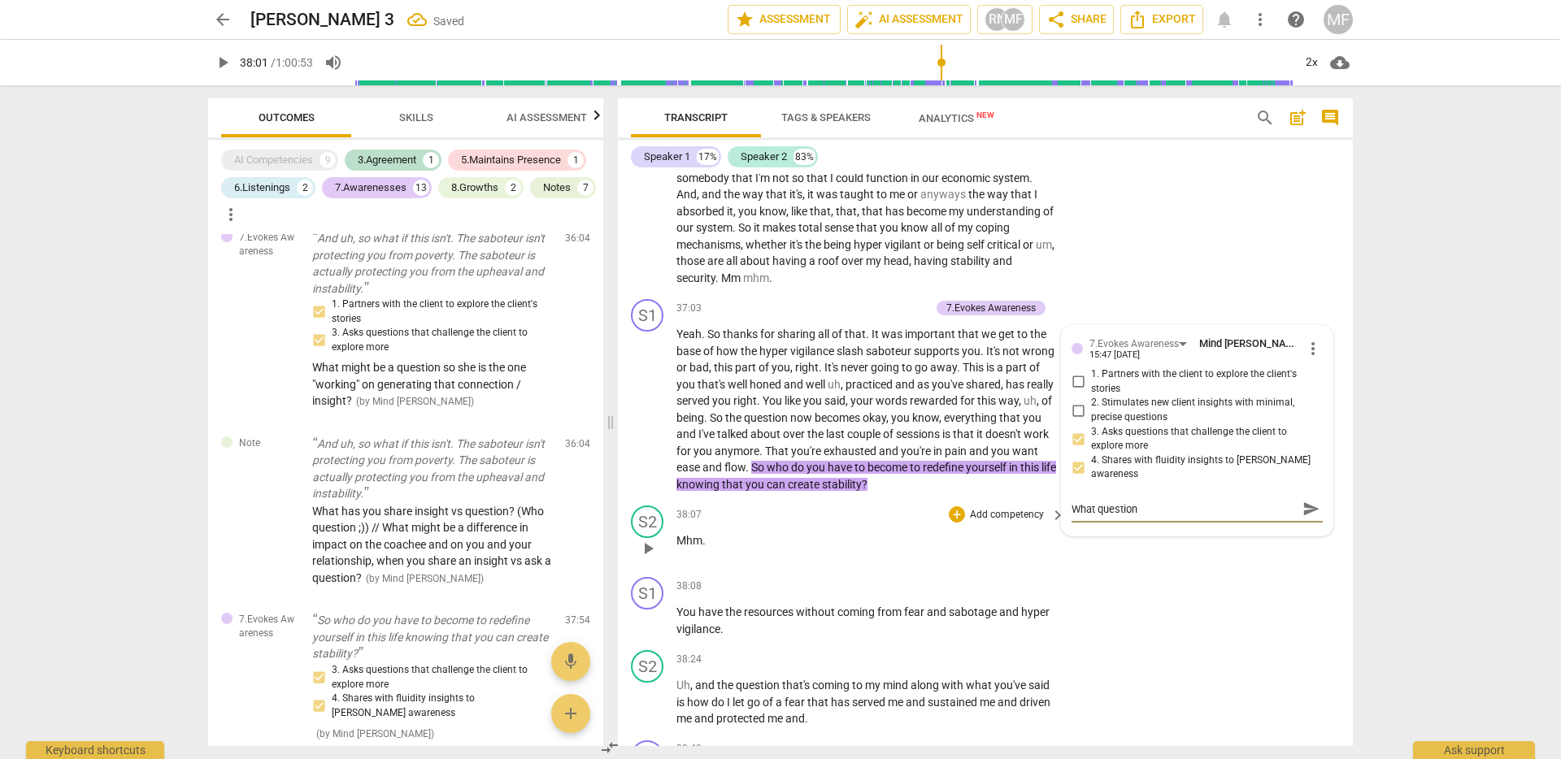
type textarea "What question"
type textarea "What question m"
type textarea "What question mi"
type textarea "What question mig"
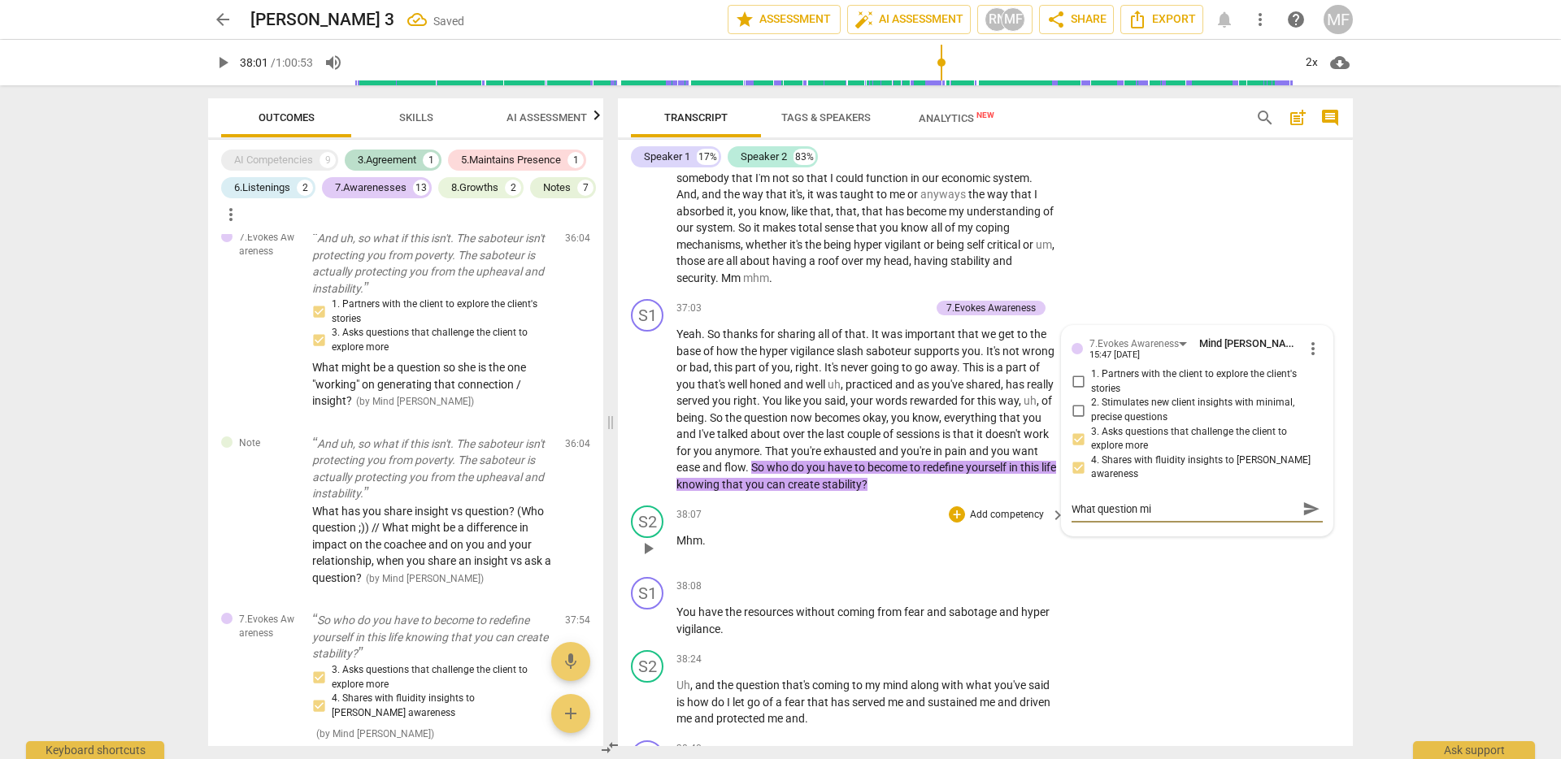
type textarea "What question mig"
type textarea "What question migh"
type textarea "What question might"
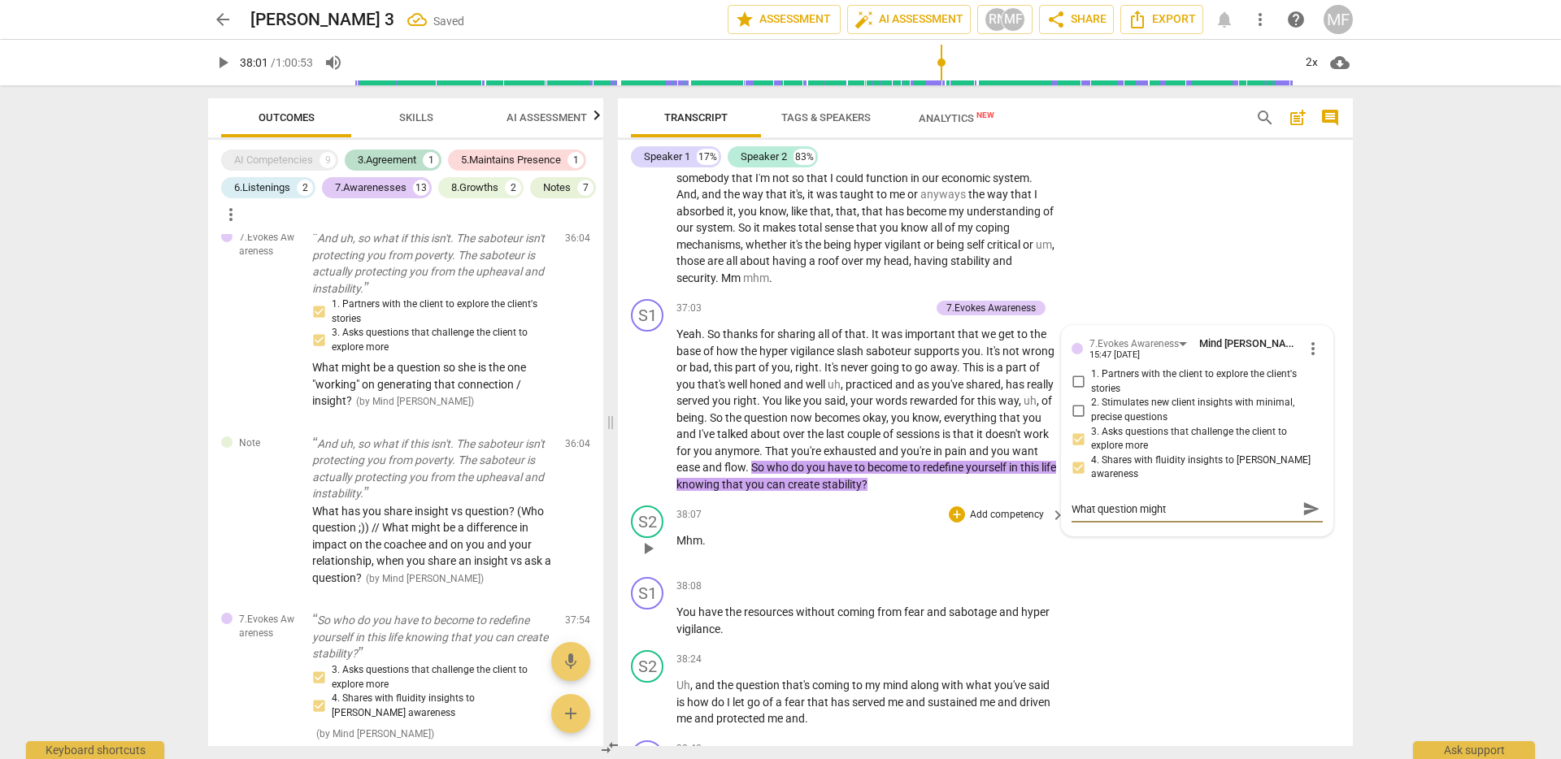
type textarea "What question might"
type textarea "What question might u"
type textarea "What question might us"
type textarea "What question might use"
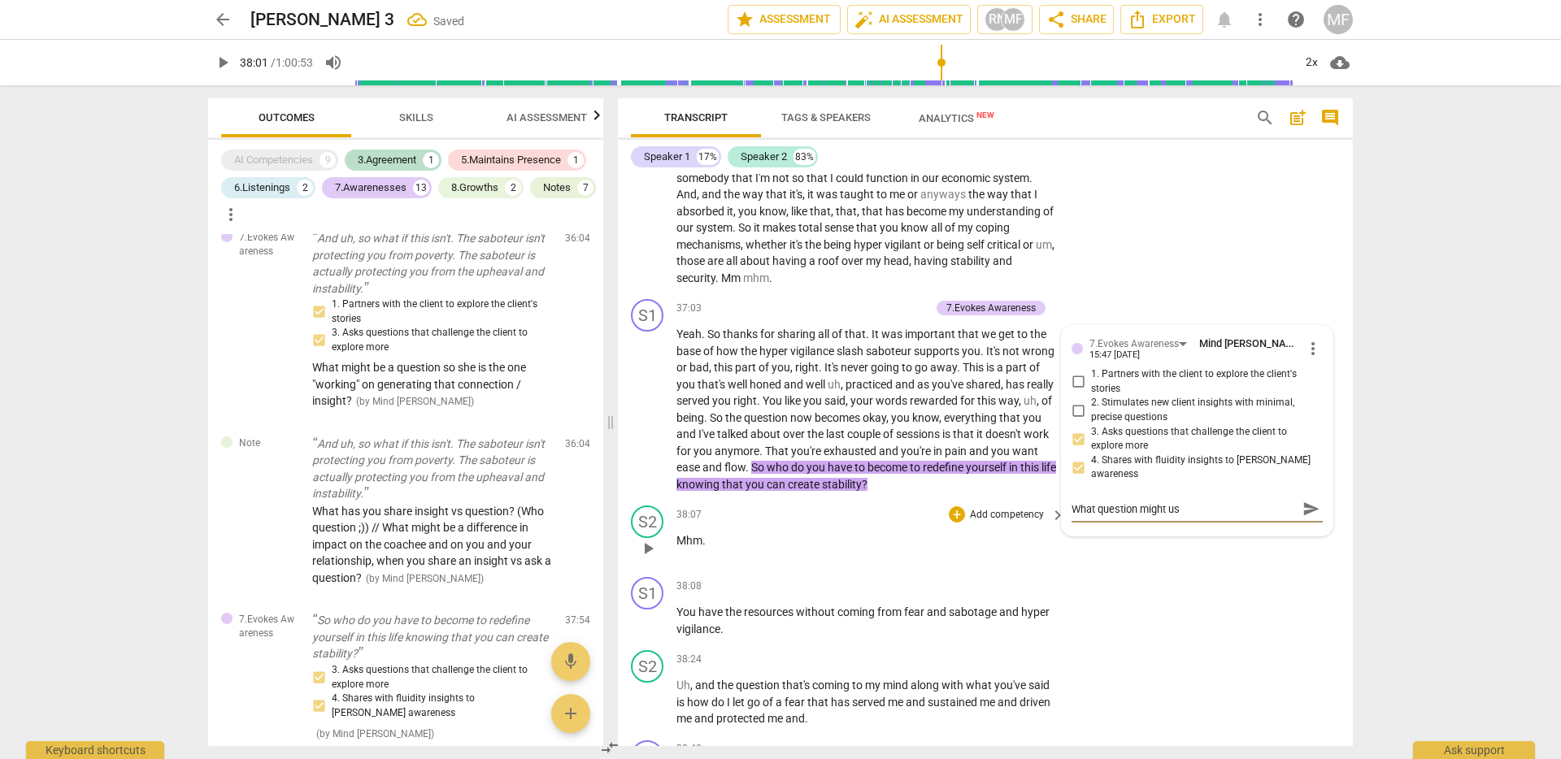
type textarea "What question might use"
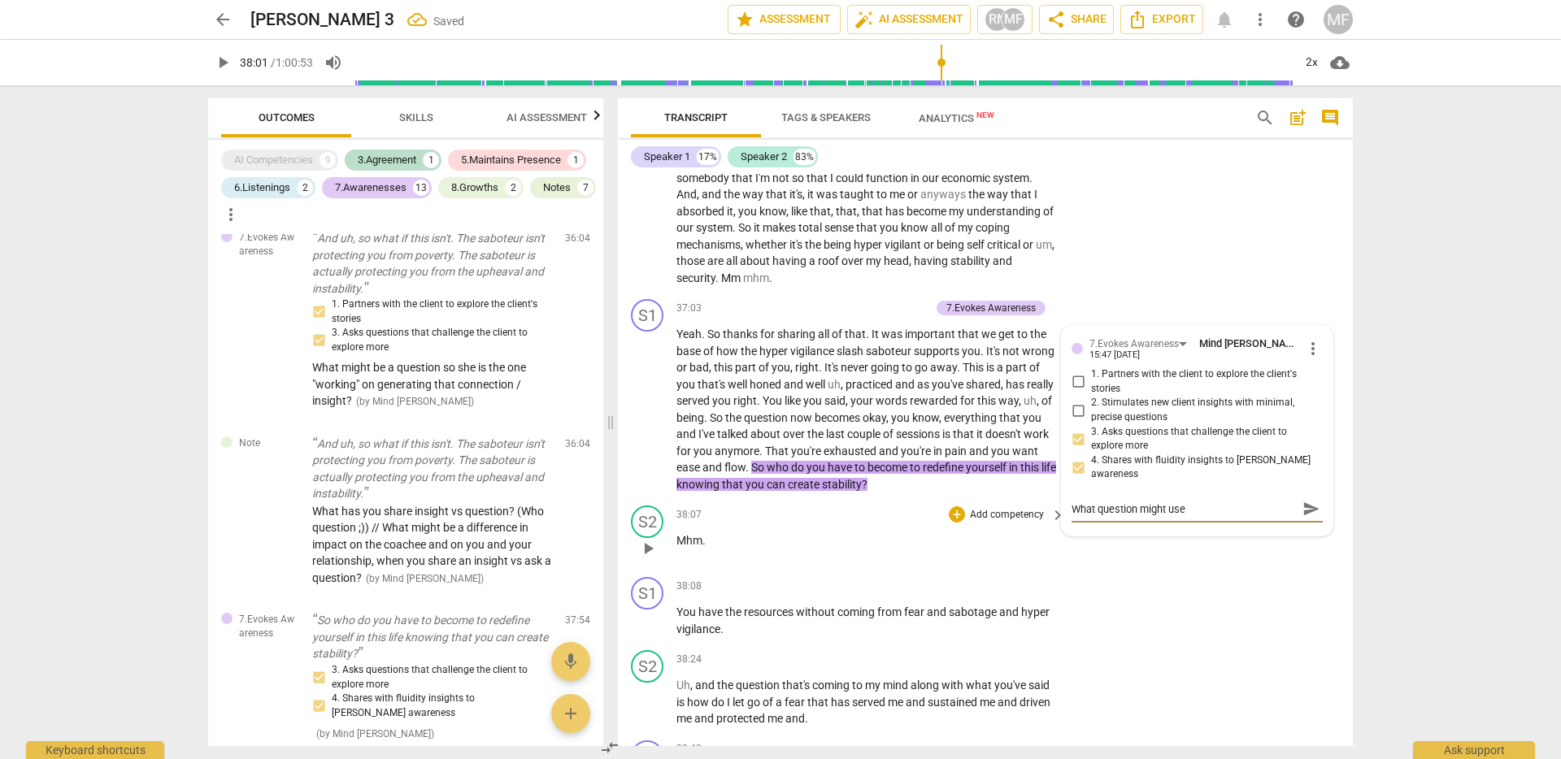
type textarea "What question might us"
type textarea "What question might u"
type textarea "What question might"
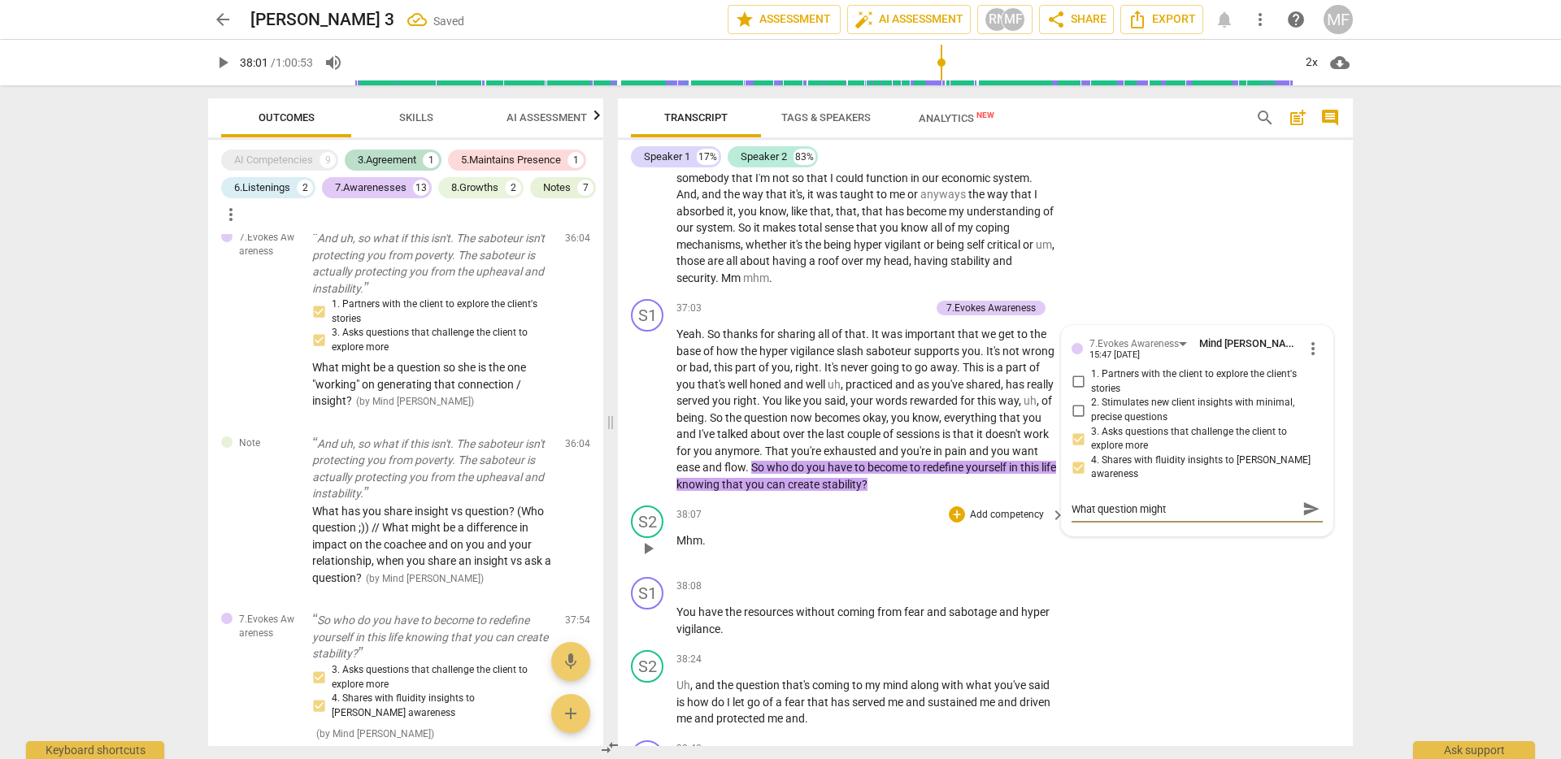
type textarea "What question might"
type textarea "What question might t"
type textarea "What question might ti"
type textarea "What question might tie"
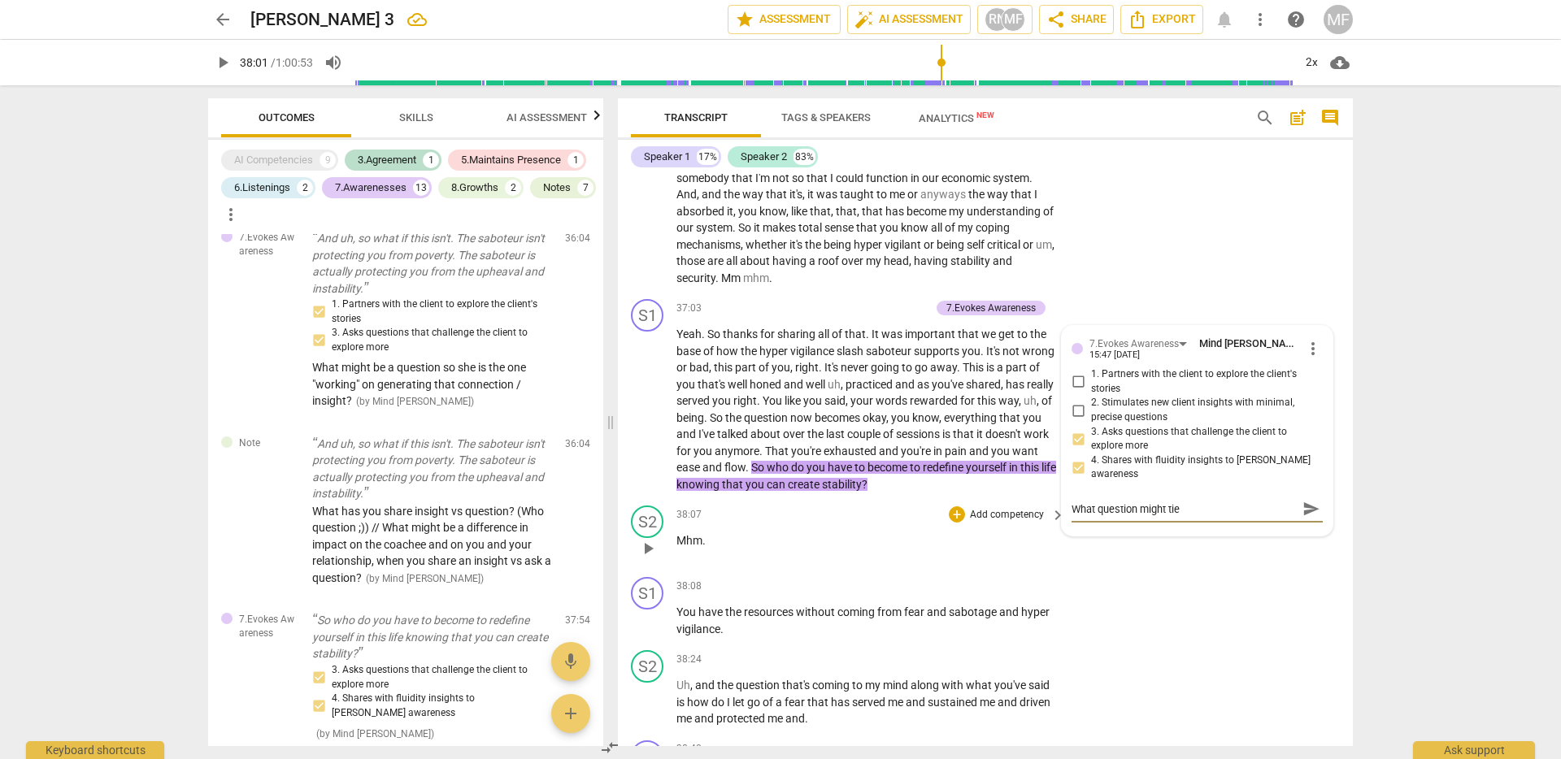
type textarea "What question might tie"
type textarea "What question might tie t"
type textarea "What question might tie th"
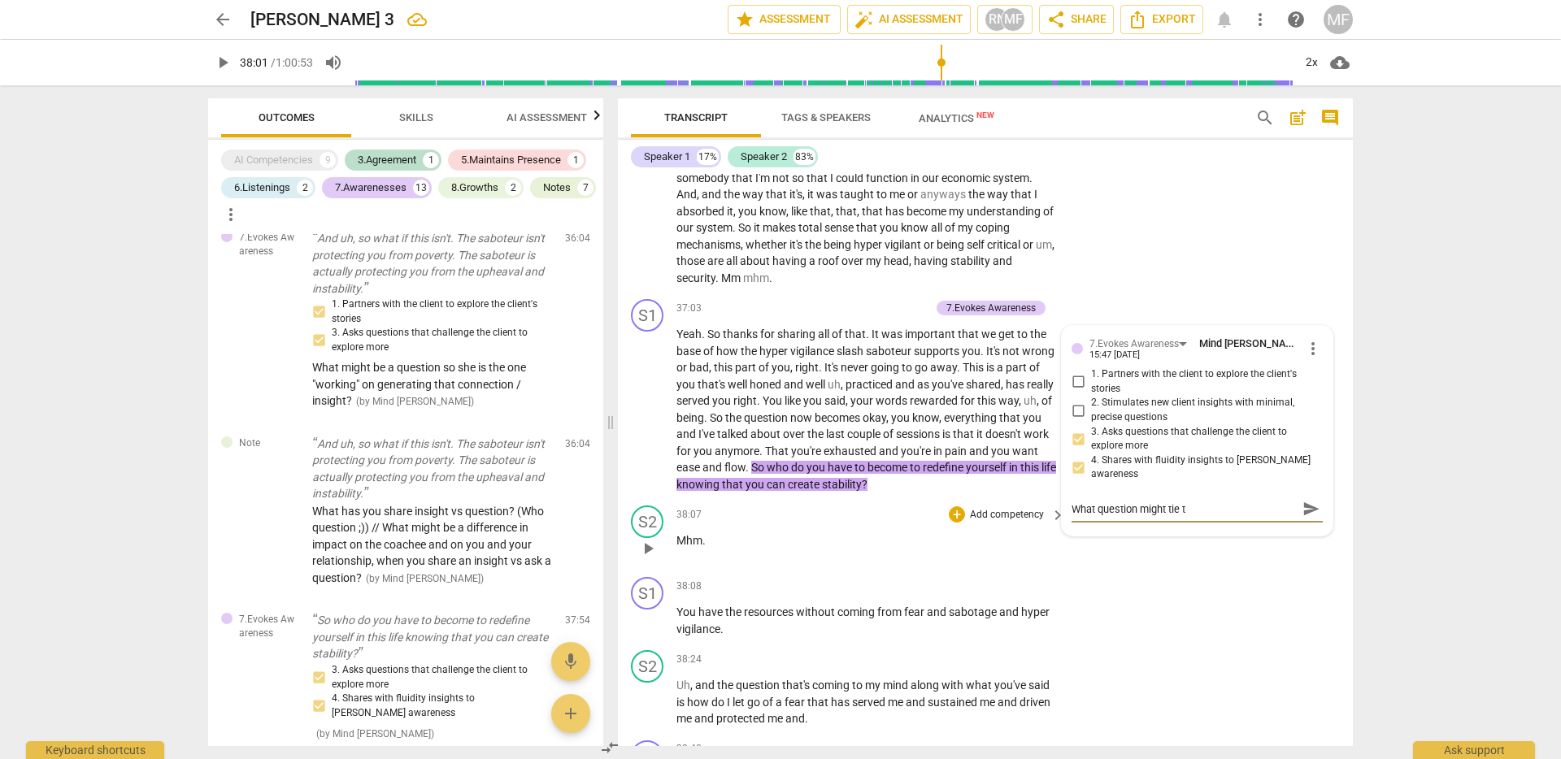
type textarea "What question might tie th"
type textarea "What question might tie thi"
type textarea "What question might tie this"
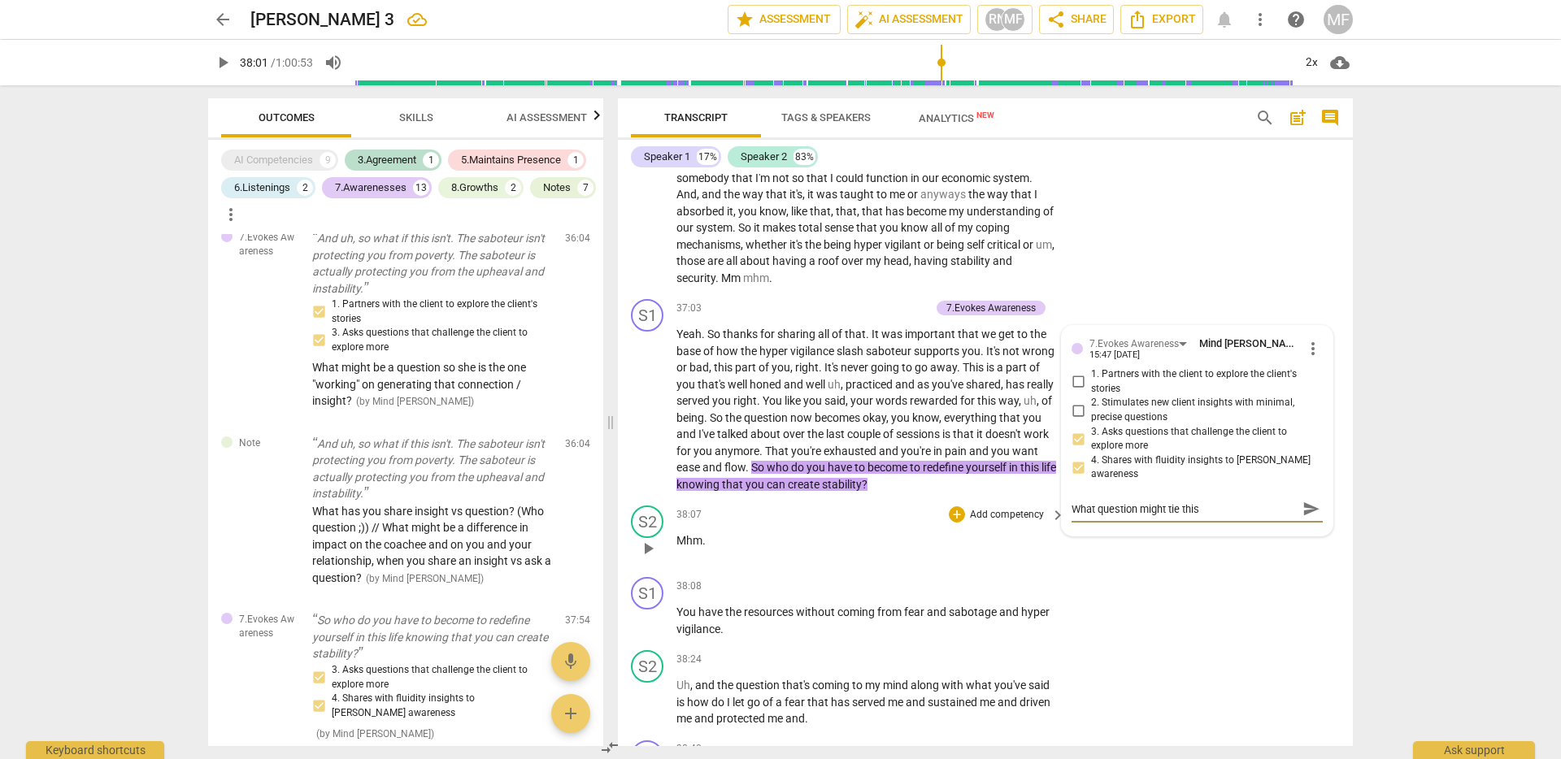
type textarea "What question might tie this"
type textarea "What question might tie this t"
type textarea "What question might tie this to"
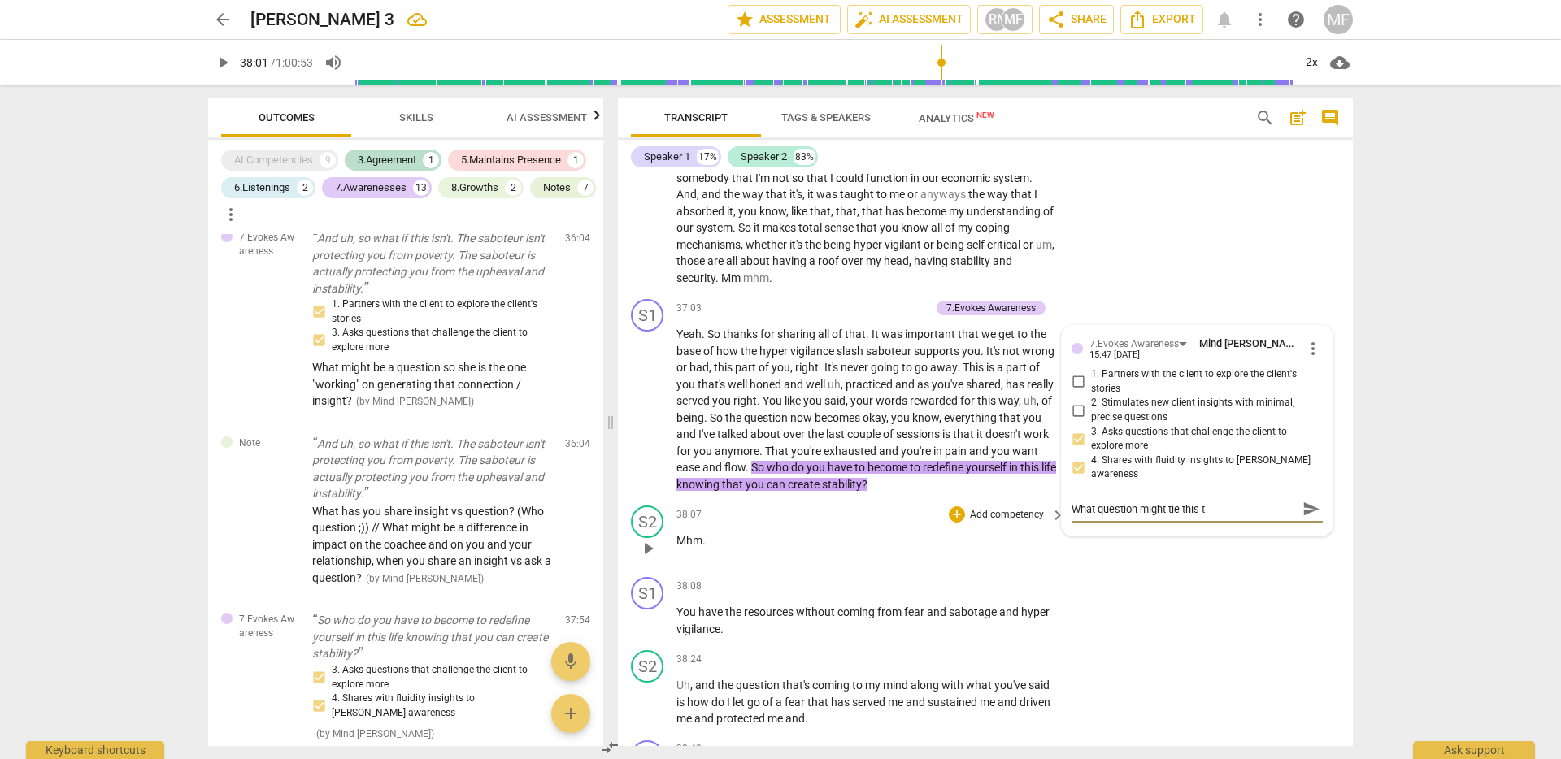
type textarea "What question might tie this to"
type textarea "What question might tie this to t"
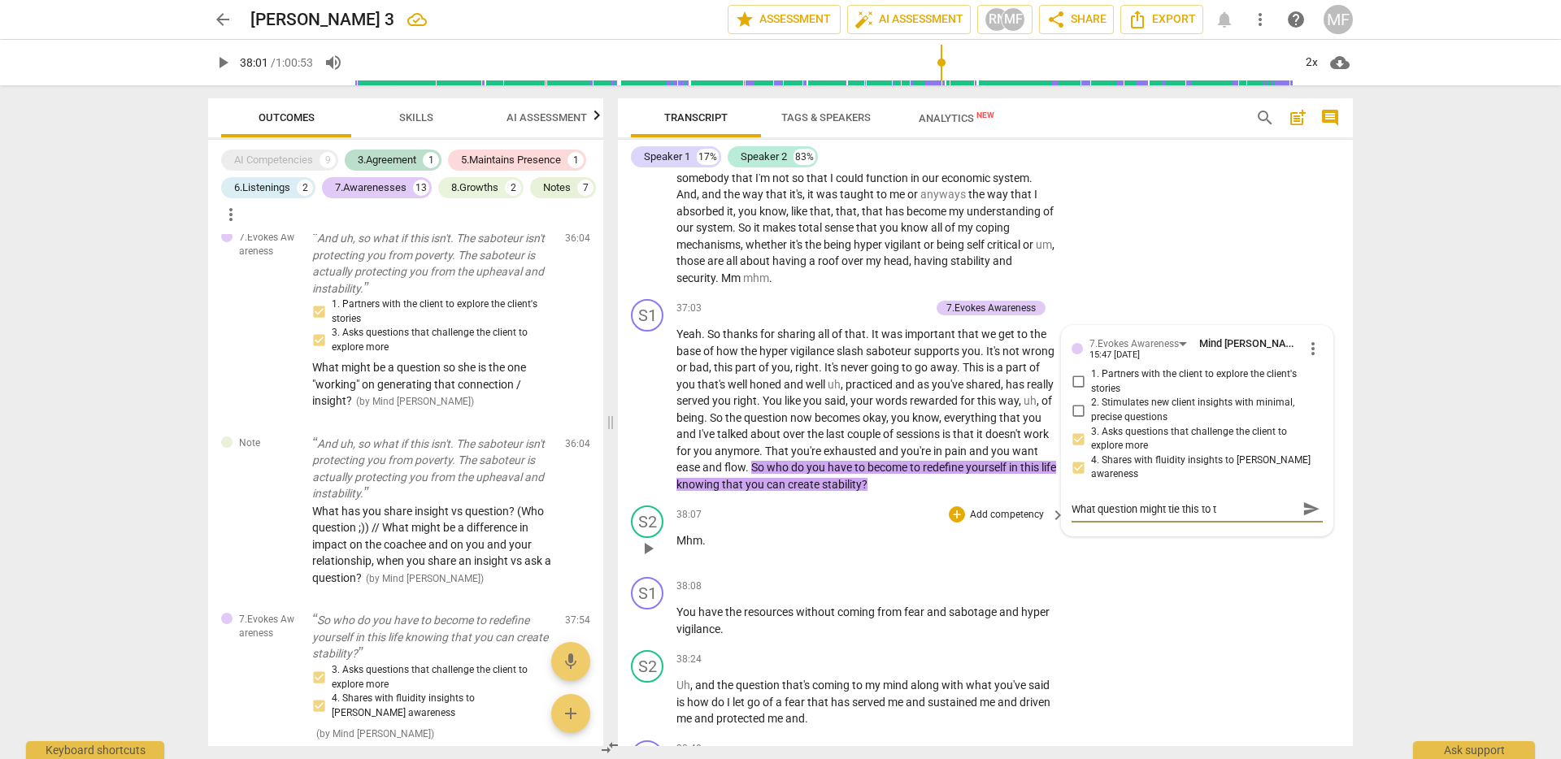
type textarea "What question might tie this to"
type textarea "What question might tie this to h"
type textarea "What question might tie this to he"
type textarea "What question might tie this to her"
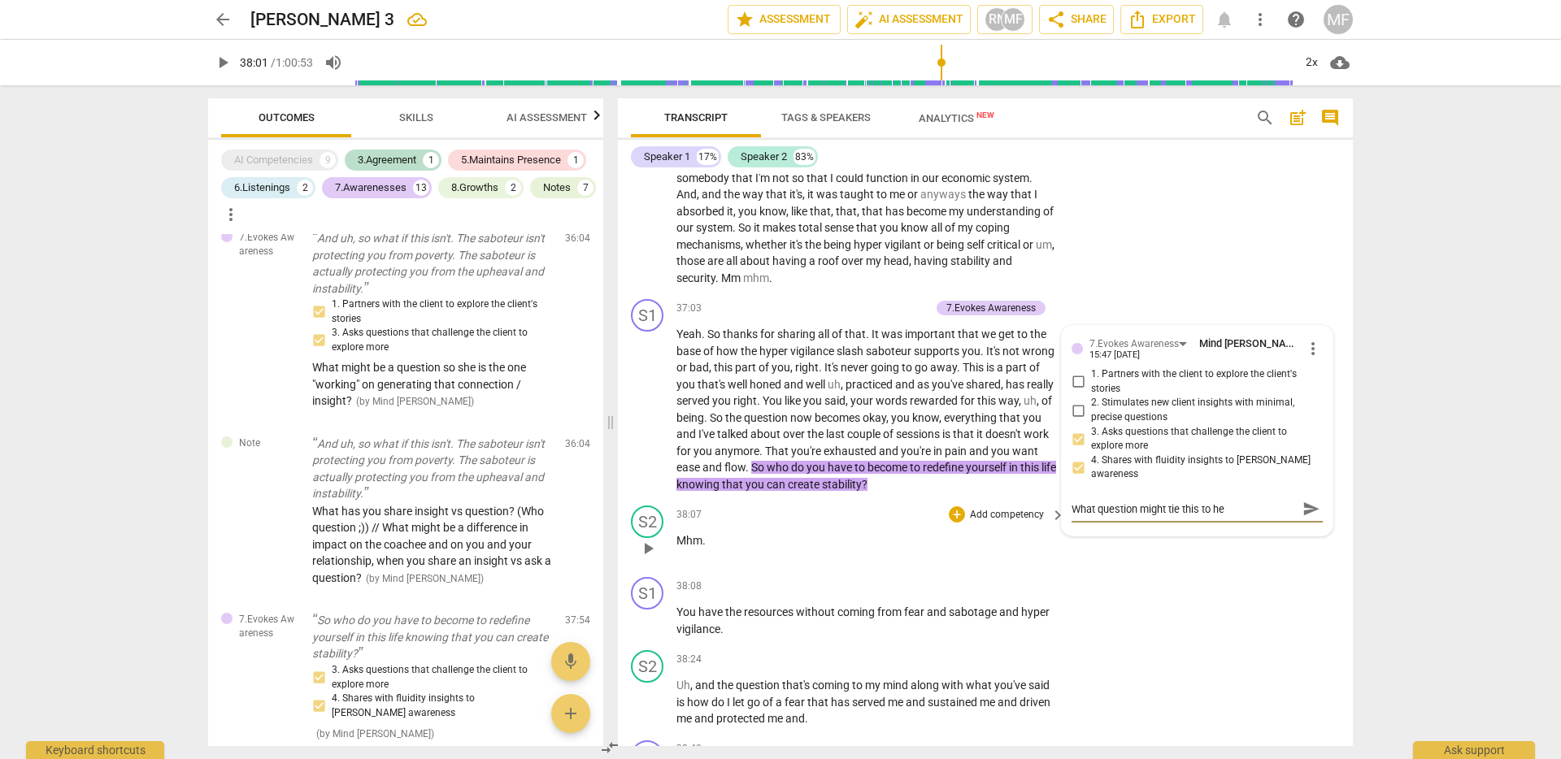
type textarea "What question might tie this to her"
type textarea "What question might tie this to her o"
type textarea "What question might tie this to her or"
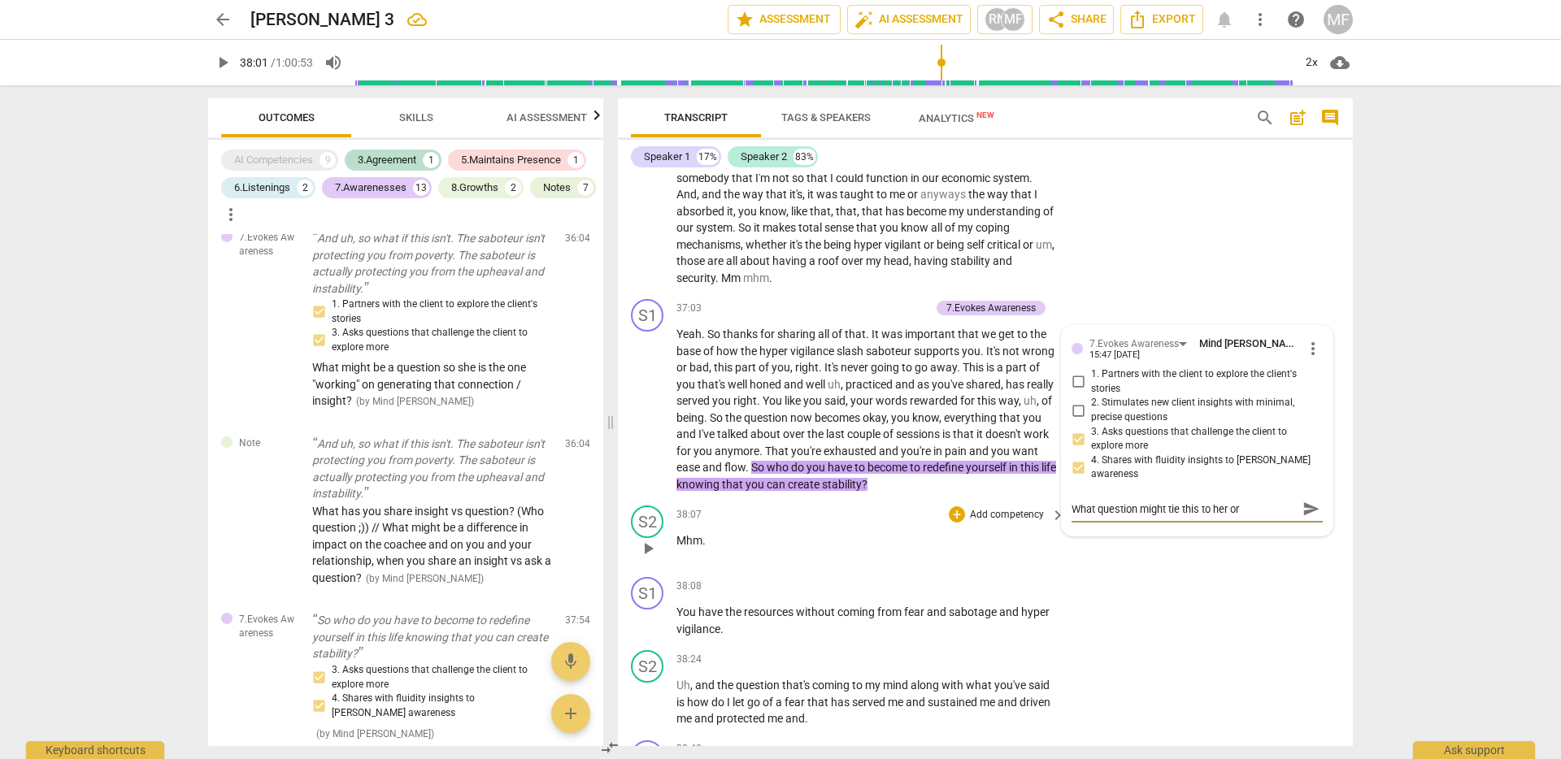
type textarea "What question might tie this to her ori"
type textarea "What question might tie this to her orig"
type textarea "What question might tie this to her origi"
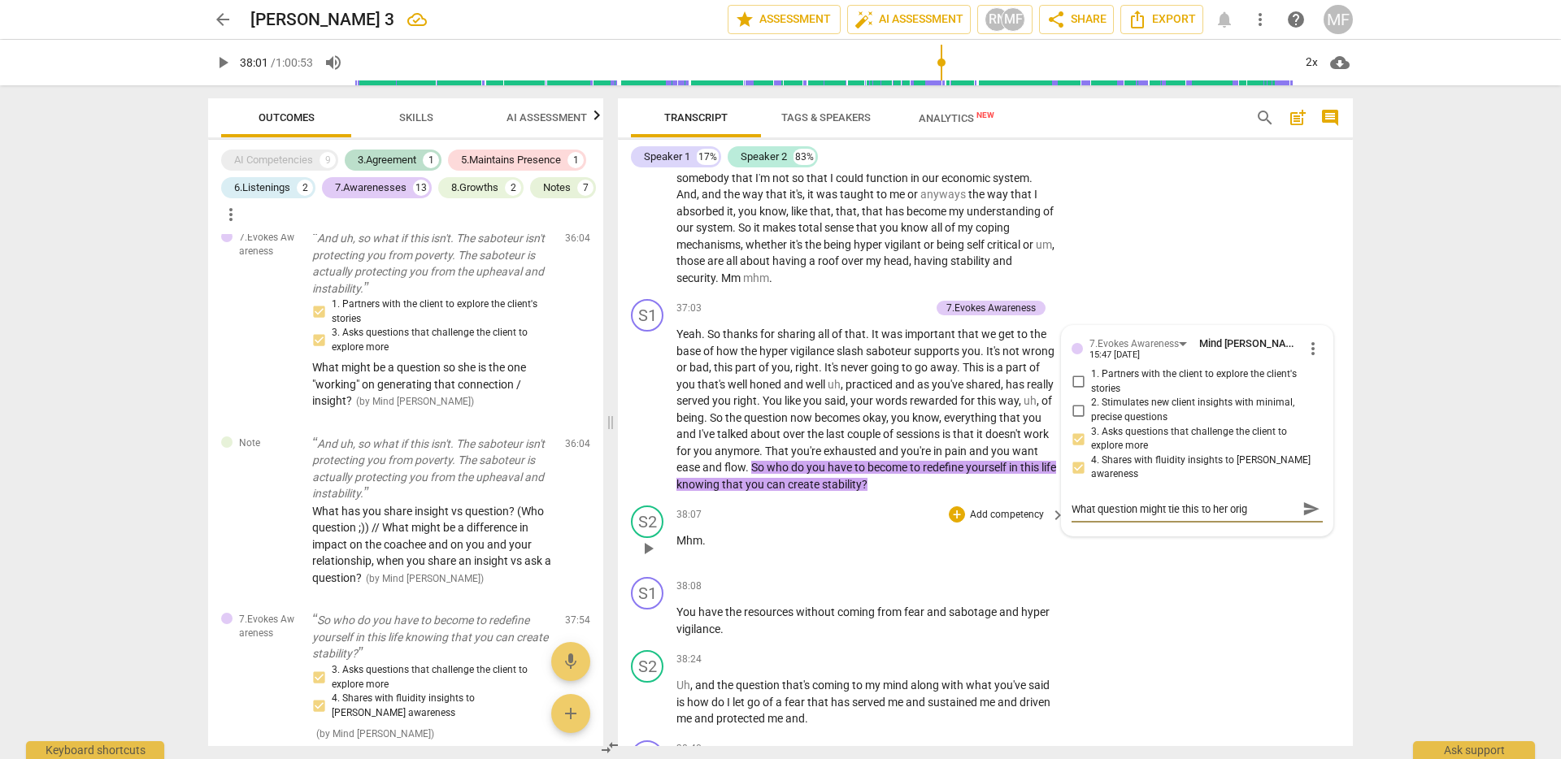
type textarea "What question might tie this to her origi"
type textarea "What question might tie this to her origin"
type textarea "What question might tie this to her origina"
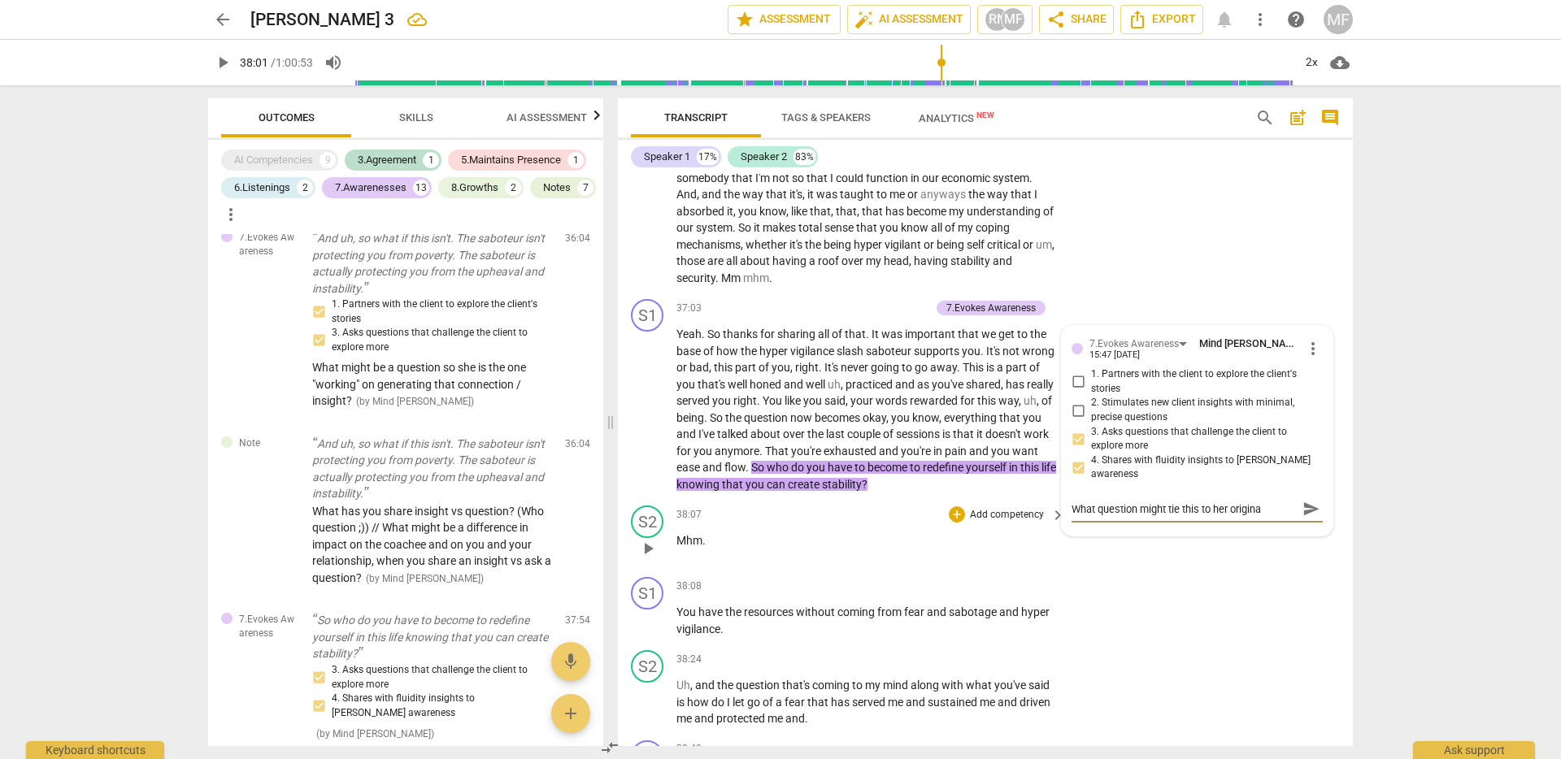
type textarea "What question might tie this to her original"
type textarea "What question might tie this to her original w"
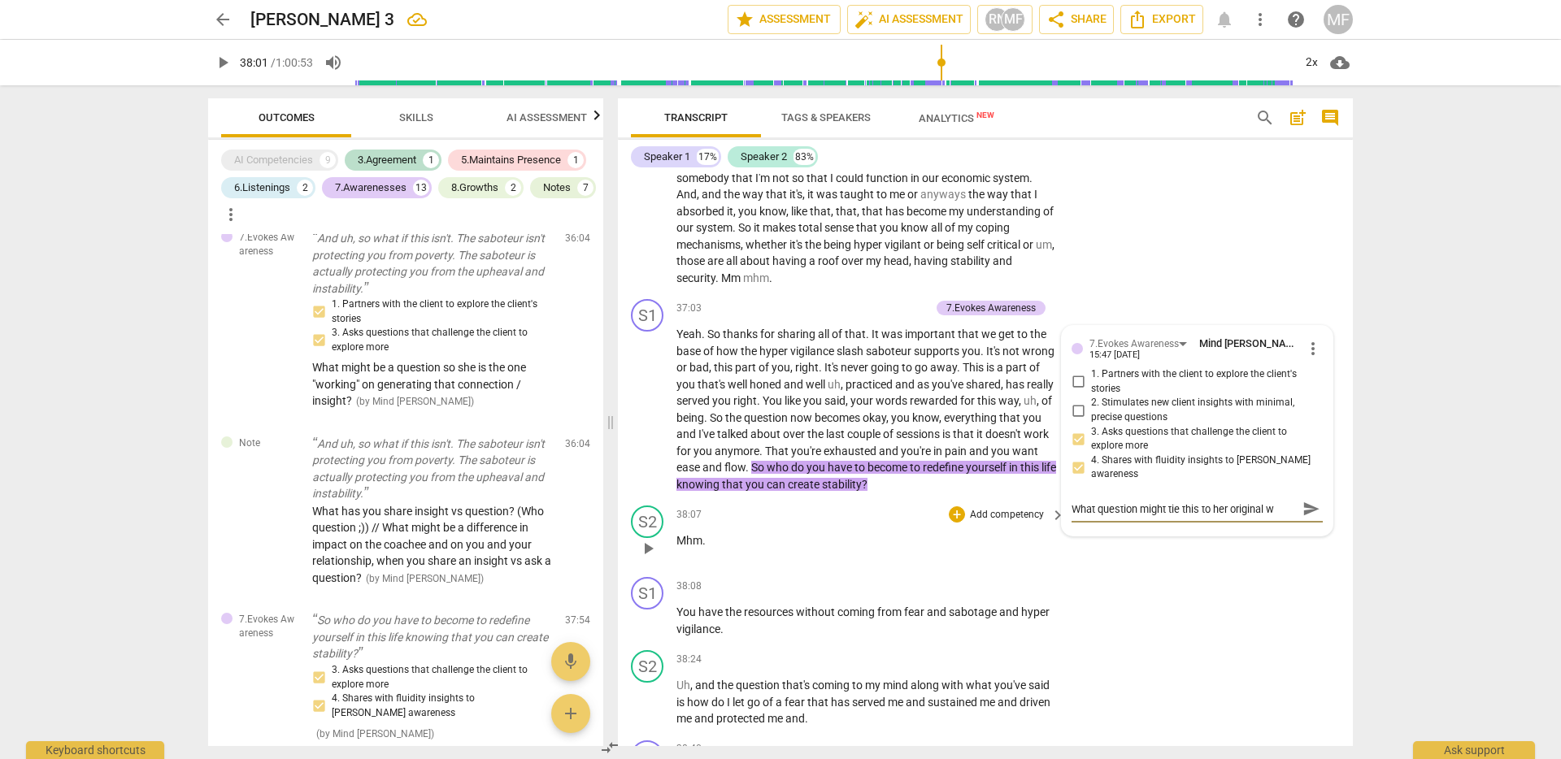
type textarea "What question might tie this to her original wo"
type textarea "What question might tie this to her original wor"
type textarea "What question might tie this to her original word"
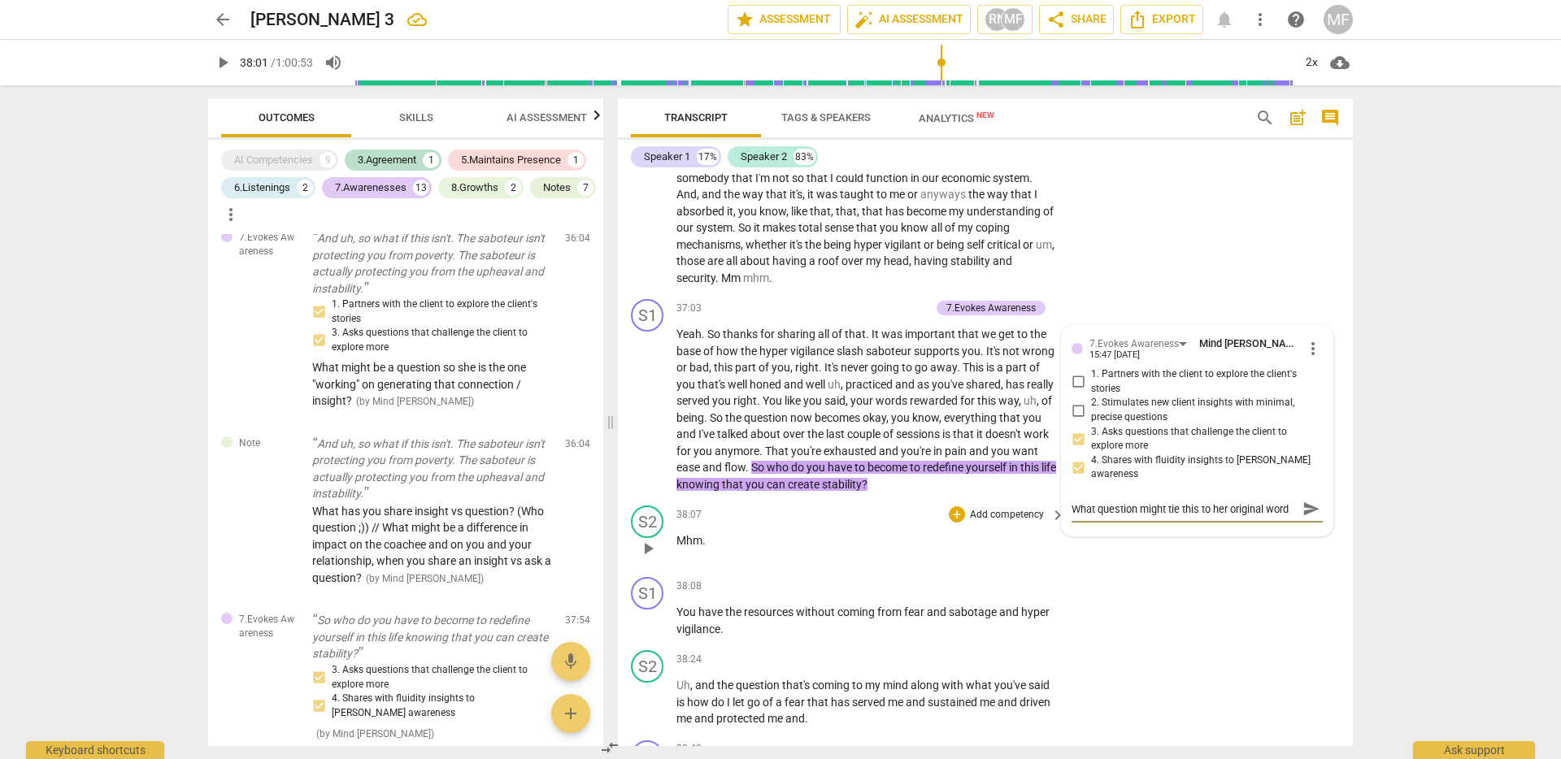
type textarea "What question might tie this to her original wordi"
type textarea "What question might tie this to her original wordin"
type textarea "What question might tie this to her original wording"
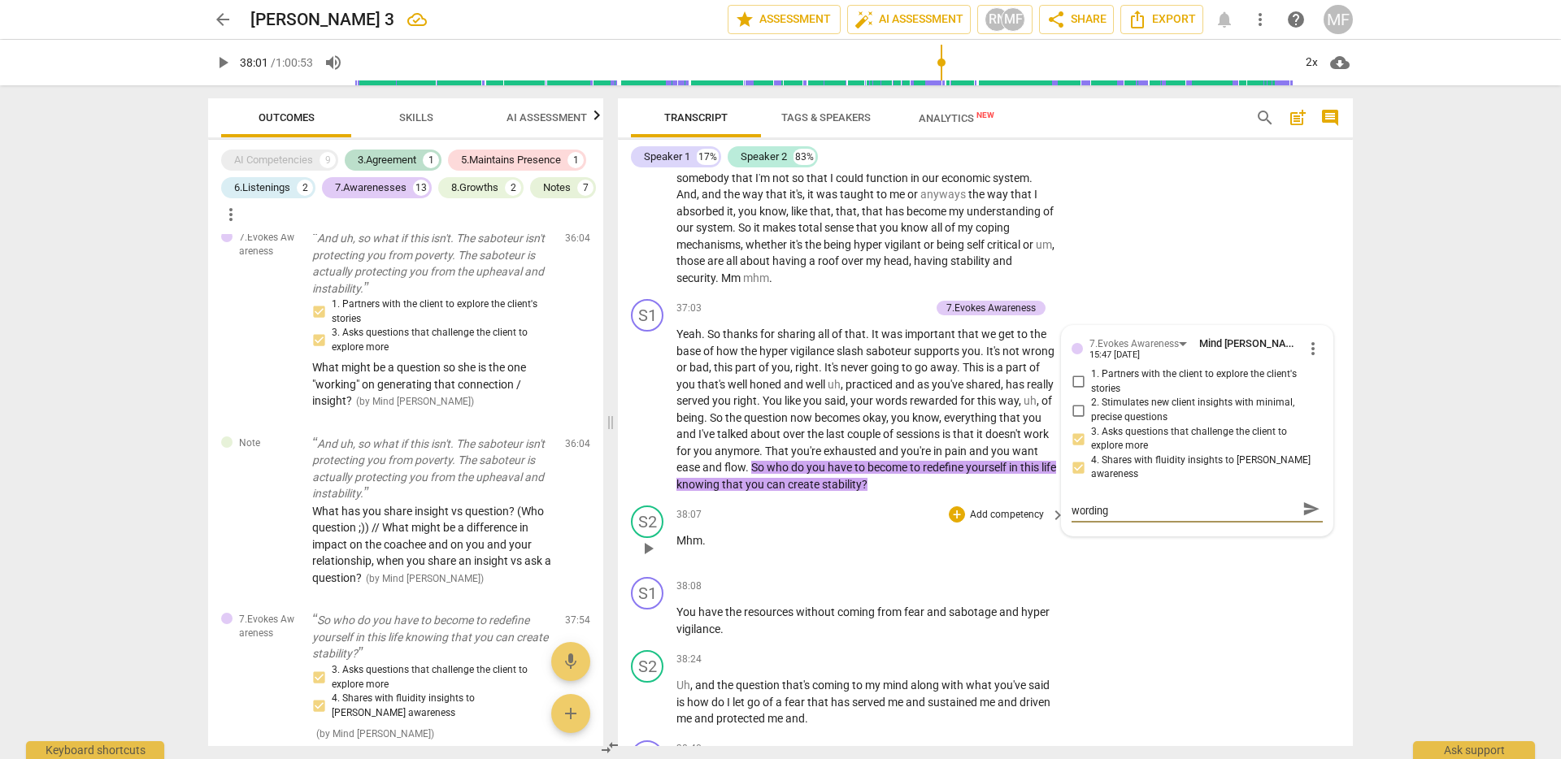
type textarea "What question might tie this to her original wording"
type textarea "What question might tie this to her original wording o"
type textarea "What question might tie this to her original wording of"
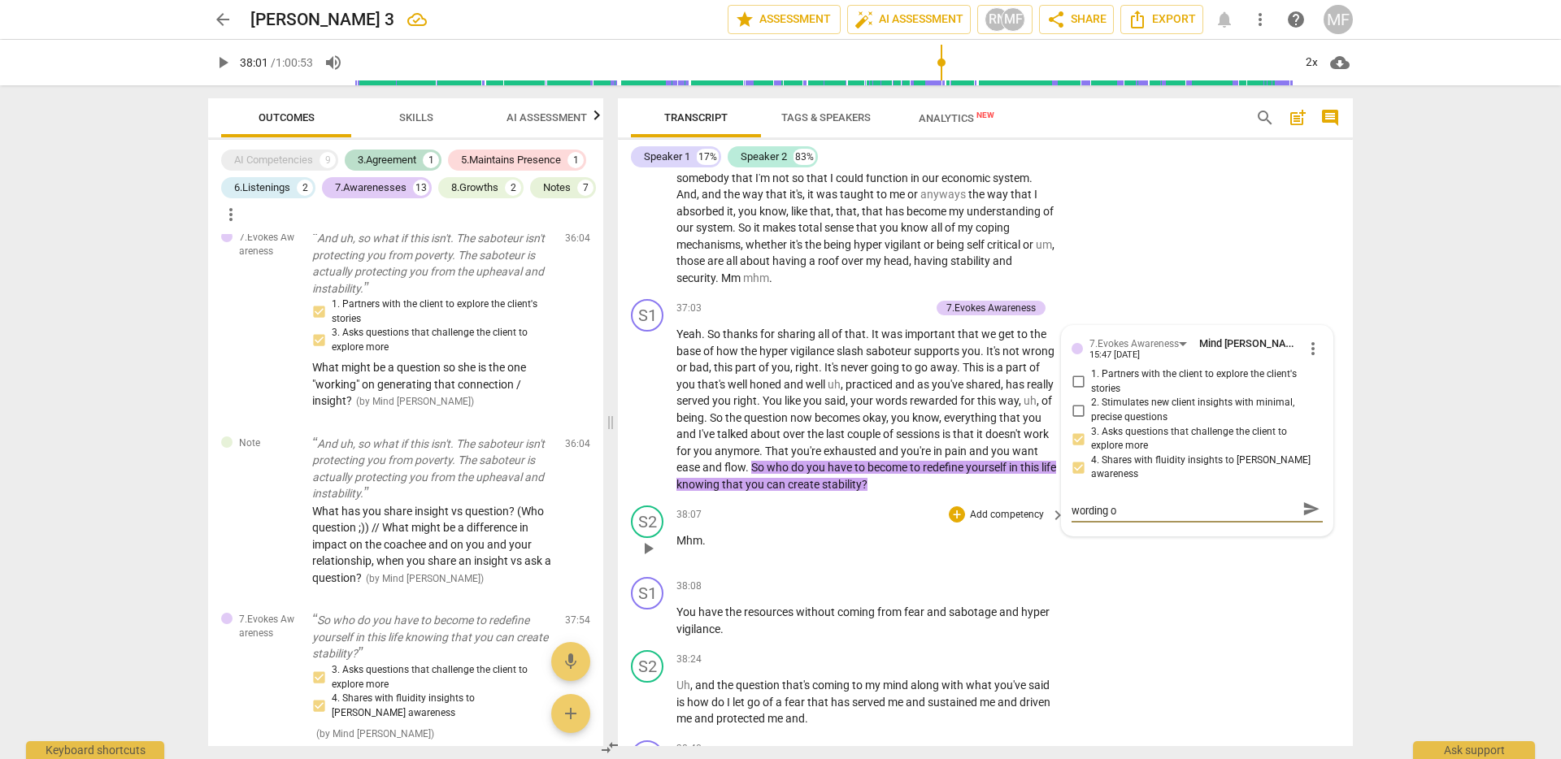
type textarea "What question might tie this to her original wording of"
type textarea "What question might tie this to her original wording of w"
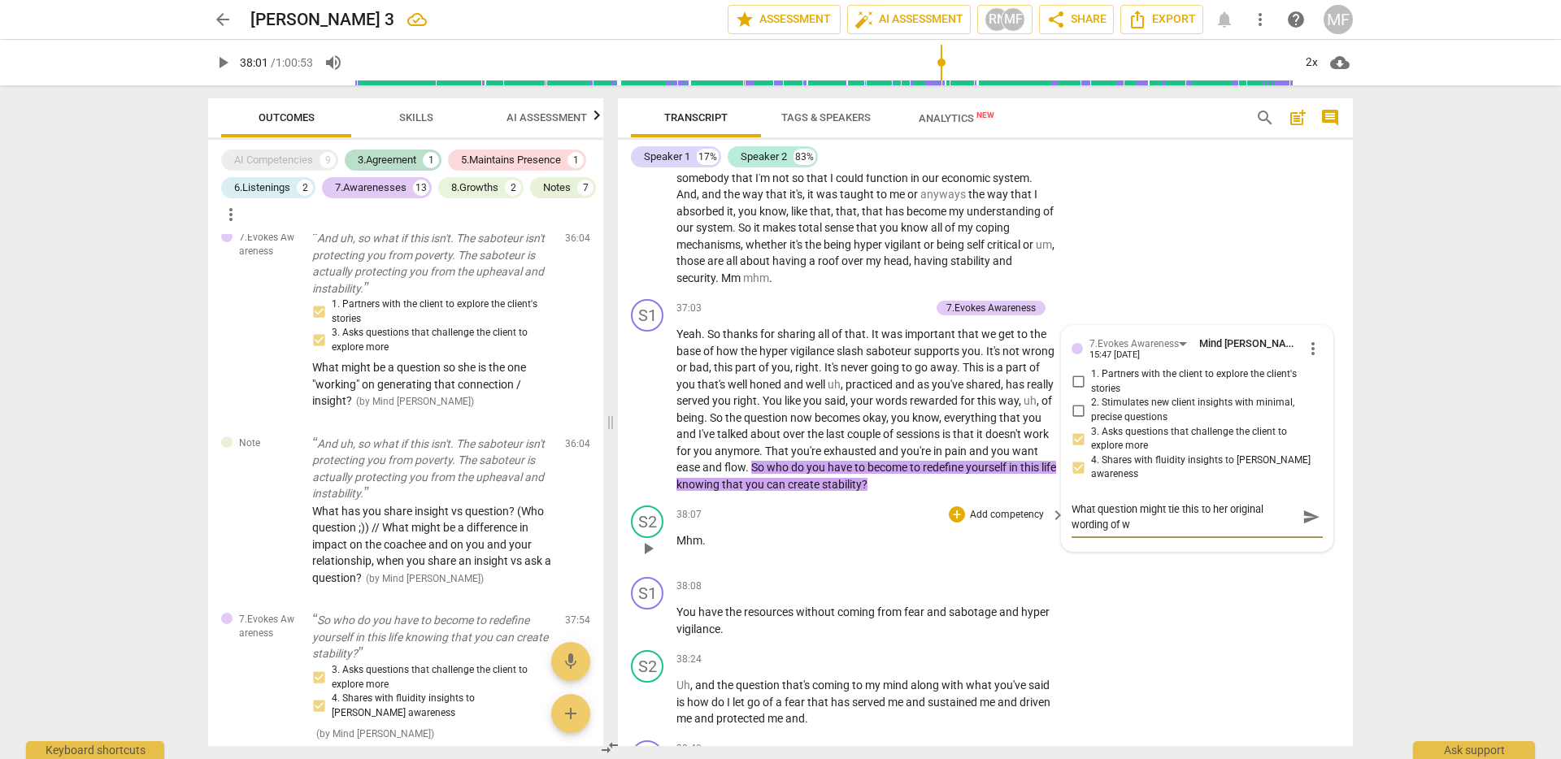
type textarea "What question might tie this to her original wording of wh"
type textarea "What question might tie this to her original wording of wha"
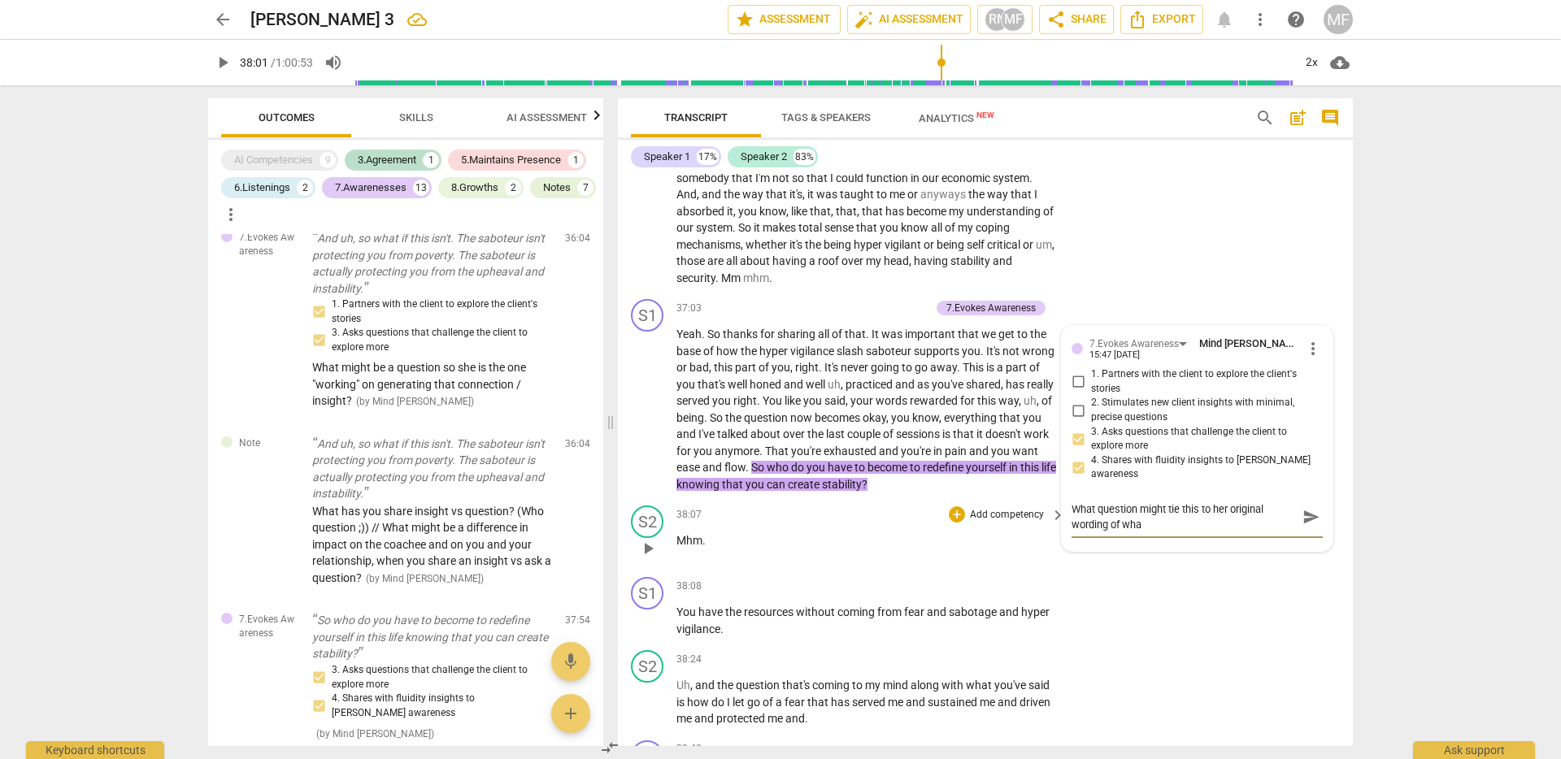
type textarea "What question might tie this to her original wording of what"
type textarea "What question might tie this to her original wording of what s"
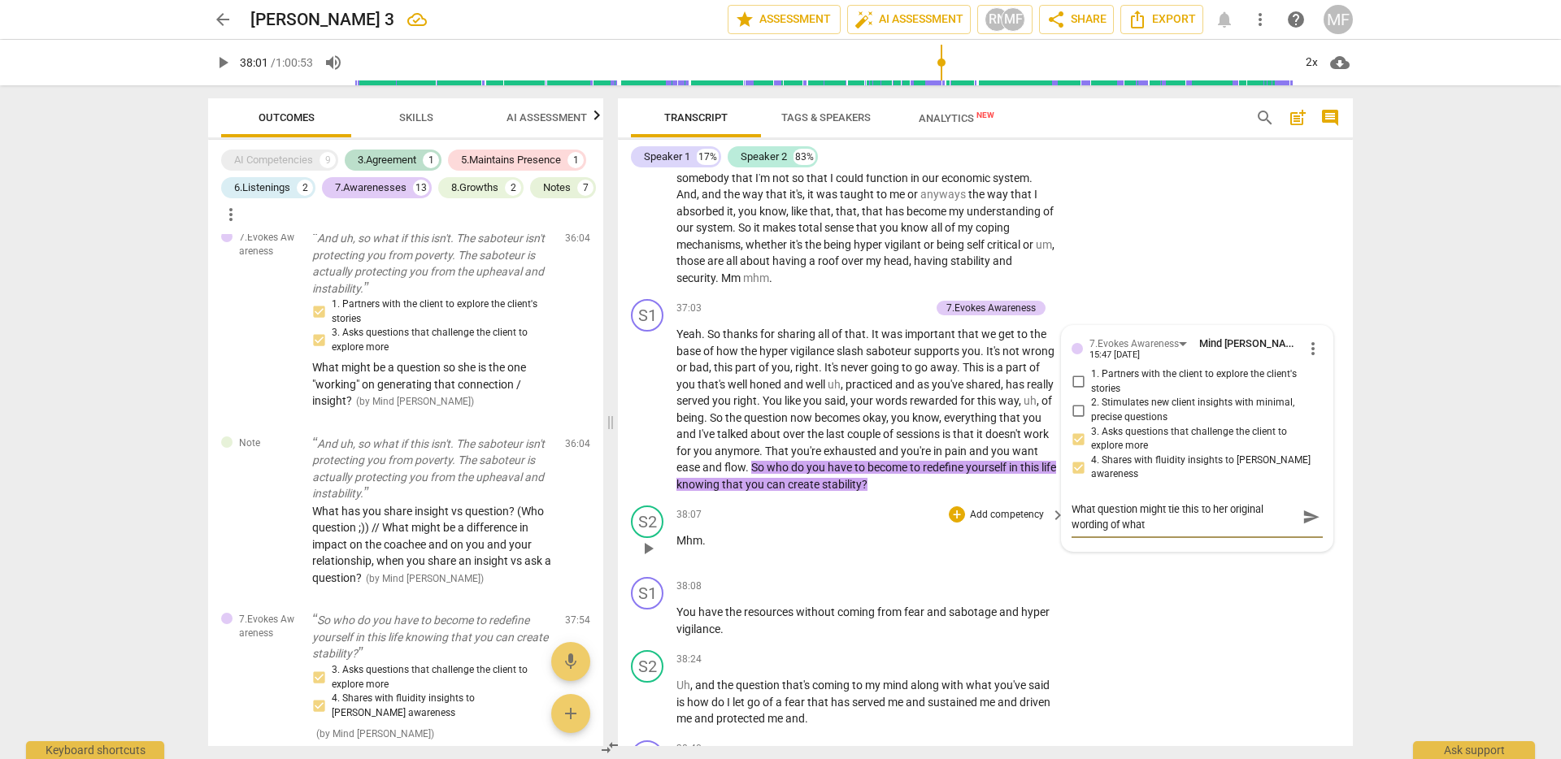
type textarea "What question might tie this to her original wording of what s"
type textarea "What question might tie this to her original wording of what sh"
type textarea "What question might tie this to her original wording of what she"
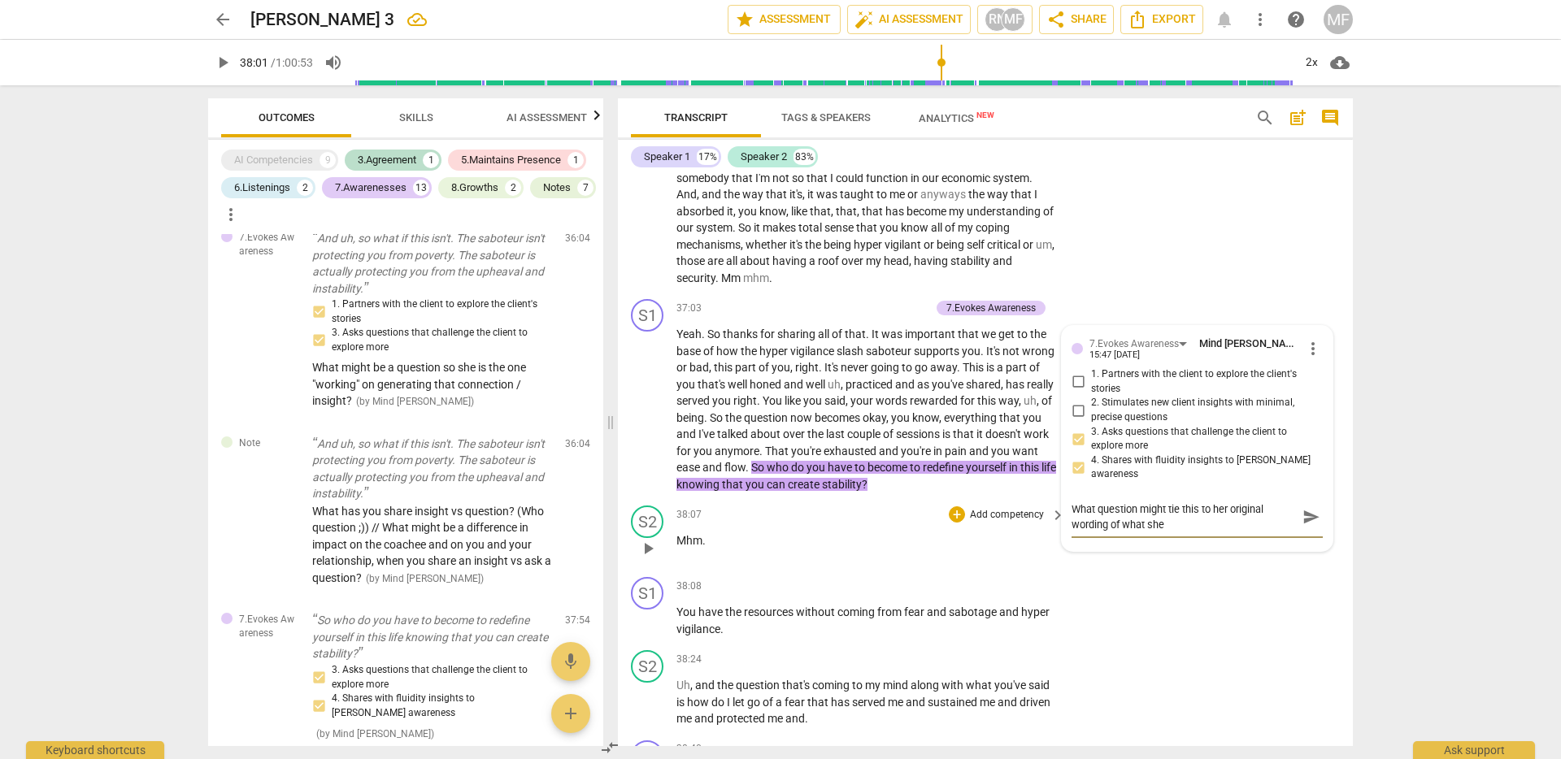
type textarea "What question might tie this to her original wording of what she"
type textarea "What question might tie this to her original wording of what she w"
type textarea "What question might tie this to her original wording of what she wa"
type textarea "What question might tie this to her original wording of what she wan"
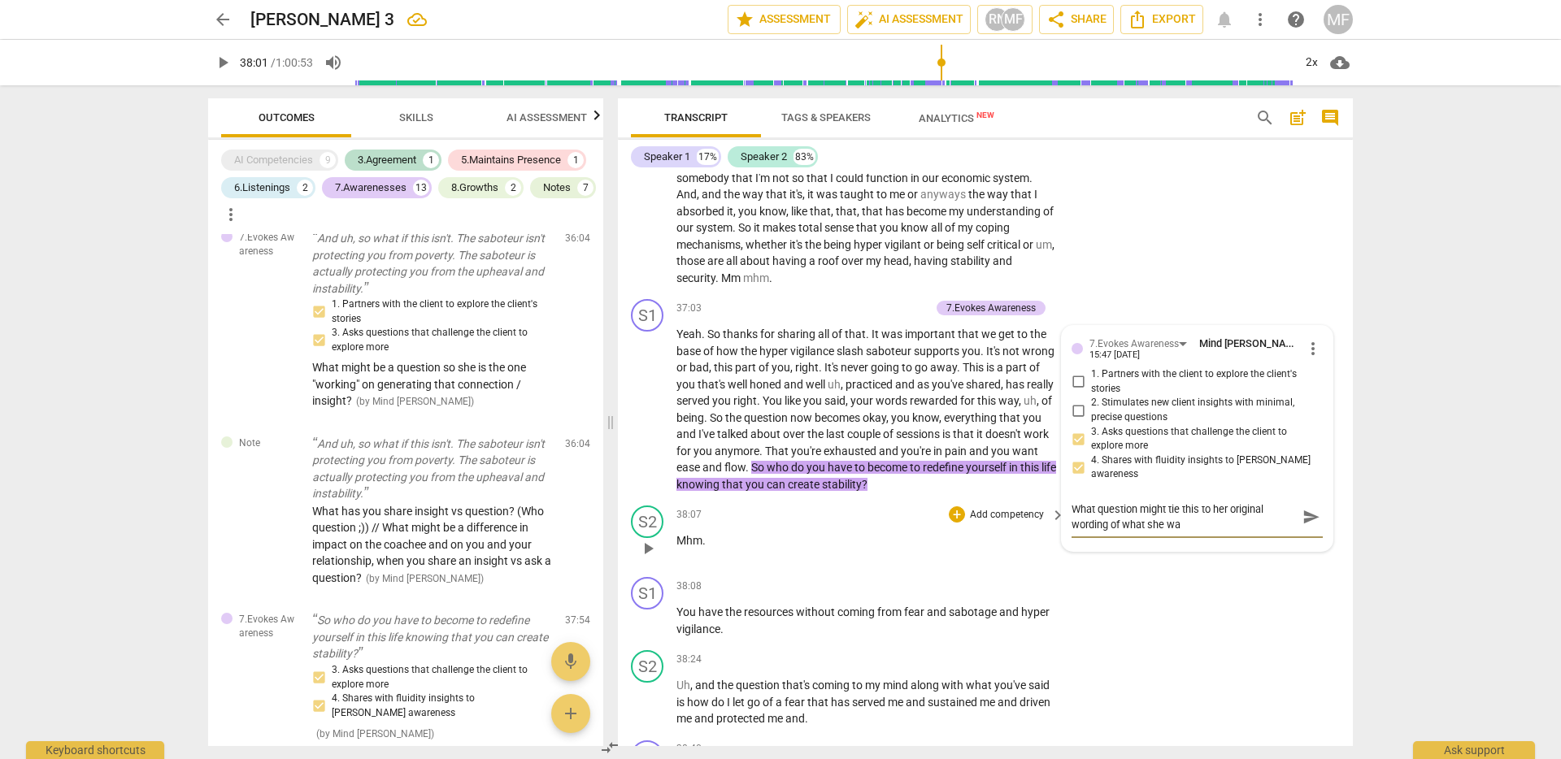
type textarea "What question might tie this to her original wording of what she wan"
type textarea "What question might tie this to her original wording of what she want"
type textarea "What question might tie this to her original wording of what she wante"
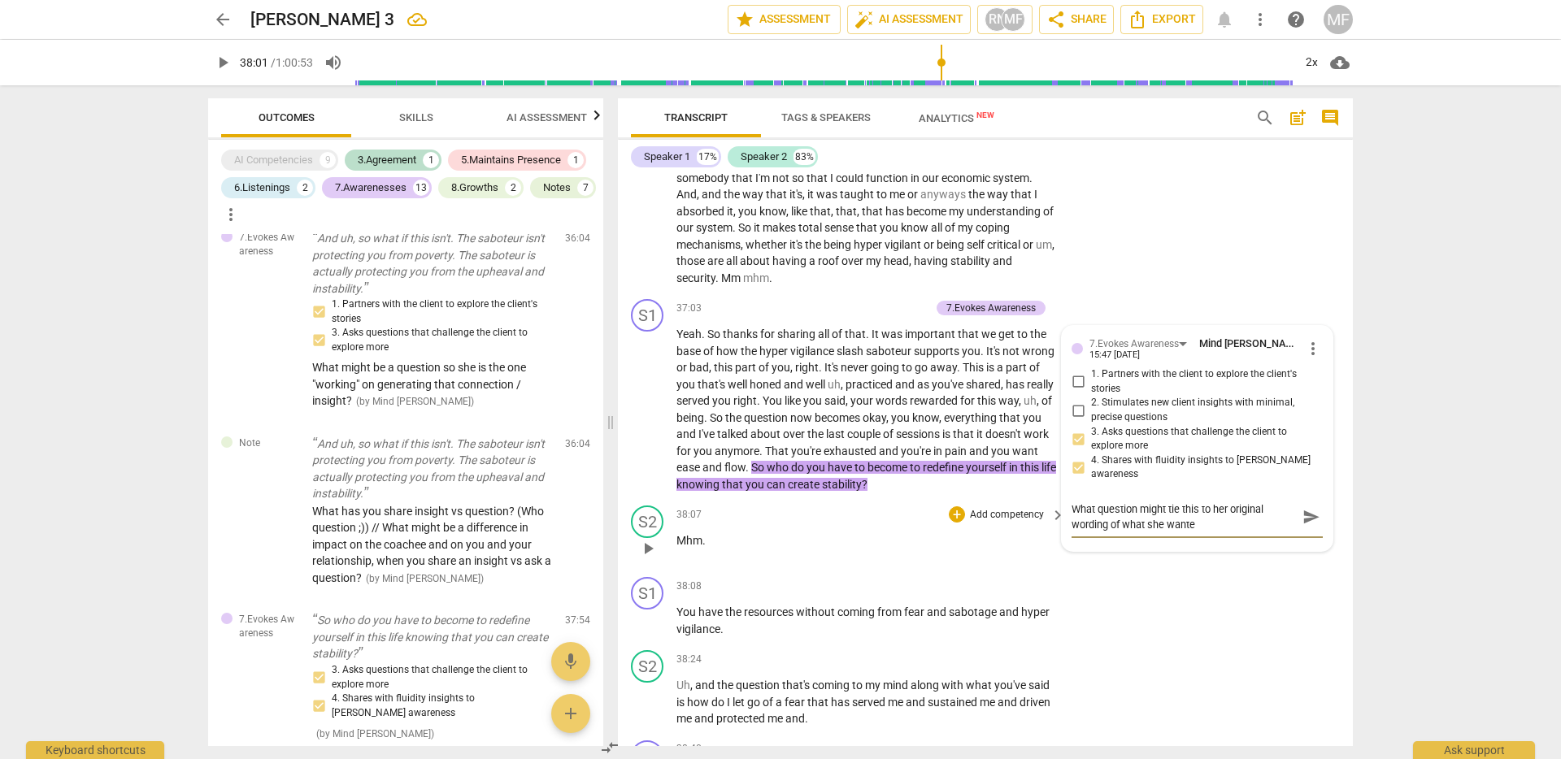
type textarea "What question might tie this to her original wording of what she wanted"
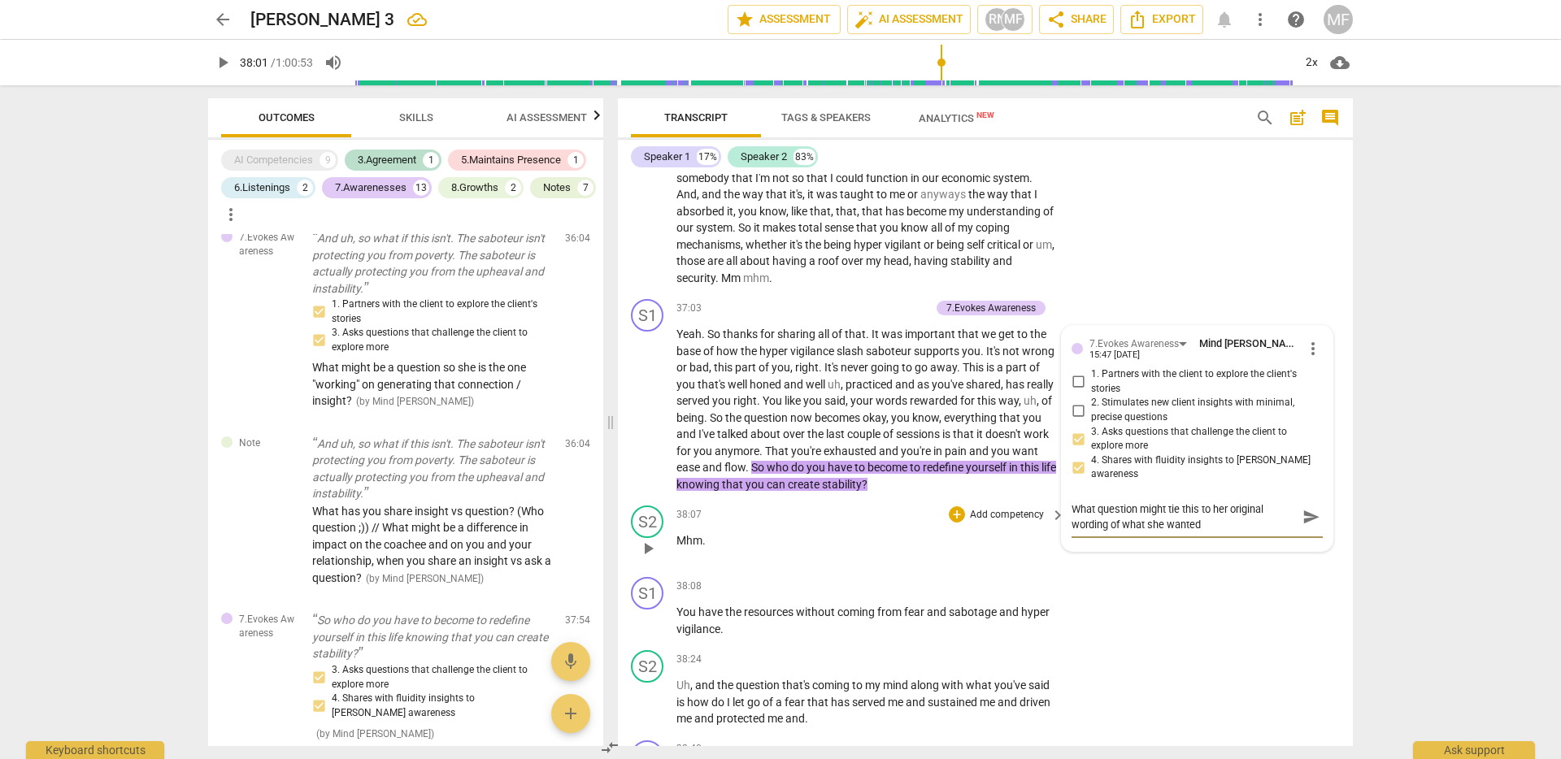
type textarea "What question might tie this to her original wording of what she wanted"
type textarea "What question might tie this to her original wording of what she wanted?"
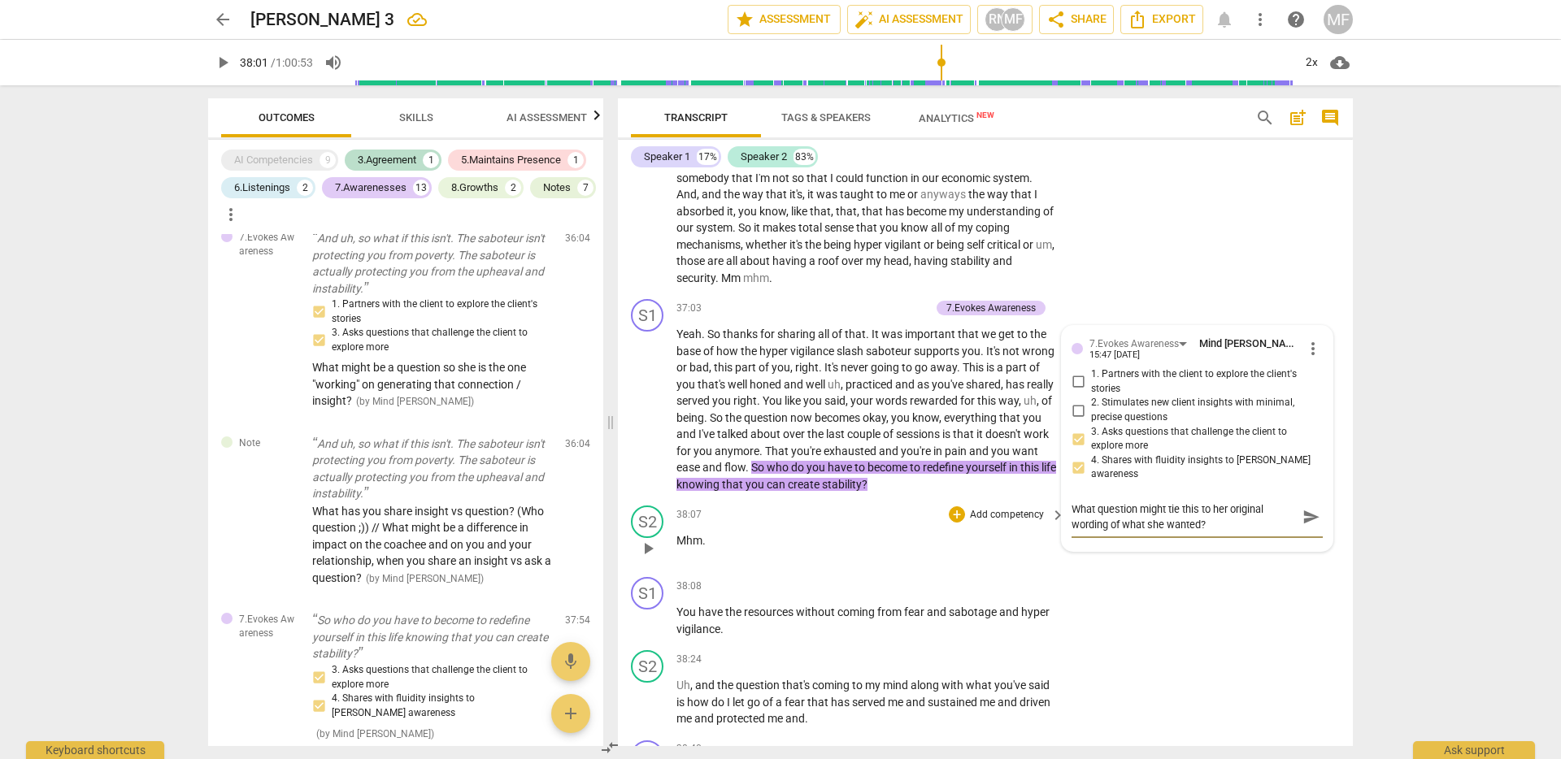
type textarea "What question might tie this to her original wording of what she wanted? /"
type textarea "What question might tie this to her original wording of what she wanted? / W"
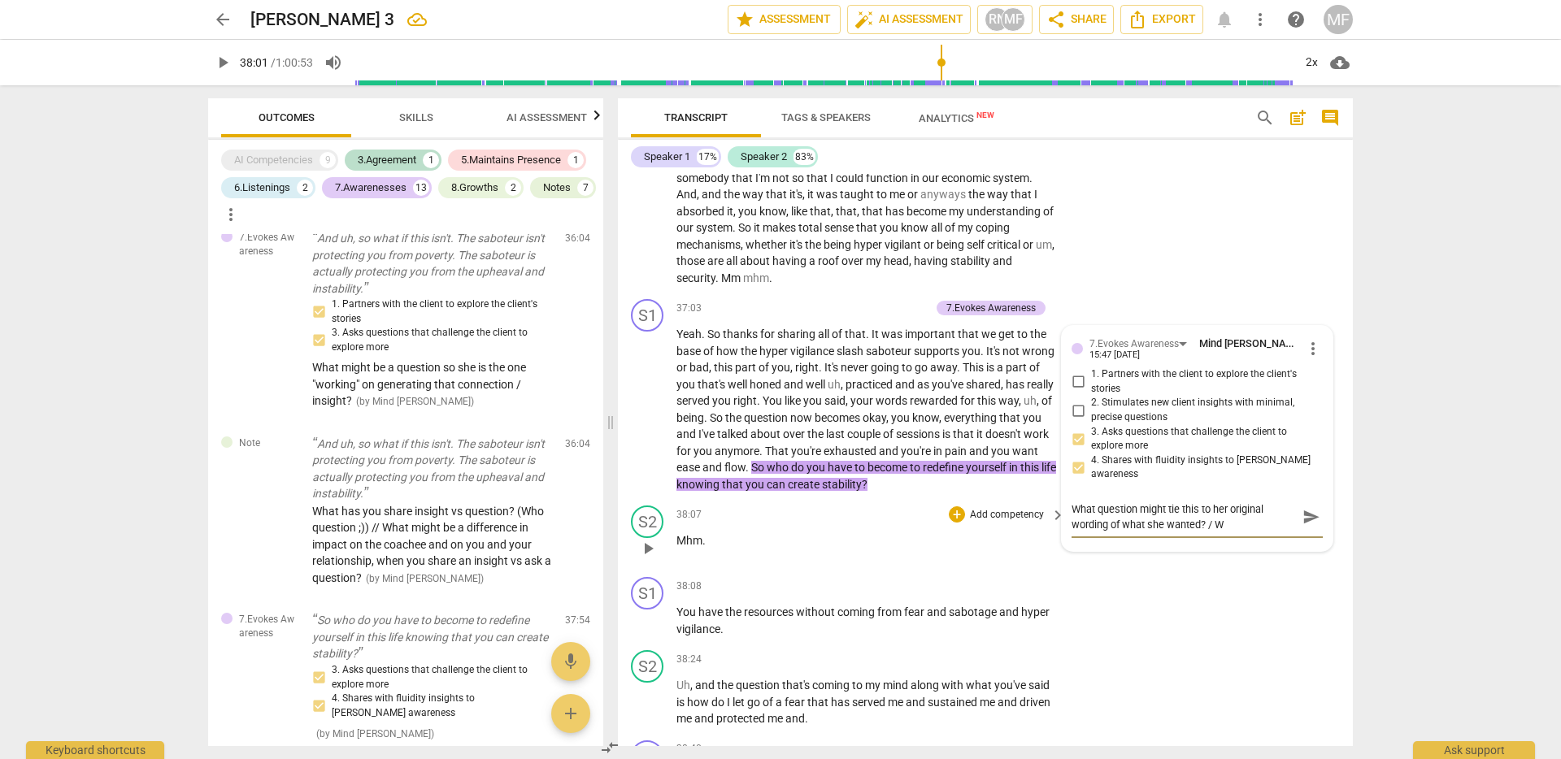
type textarea "What question might tie this to her original wording of what she wanted? / Wh"
type textarea "What question might tie this to her original wording of what she wanted? / Wha"
type textarea "What question might tie this to her original wording of what she wanted? / What"
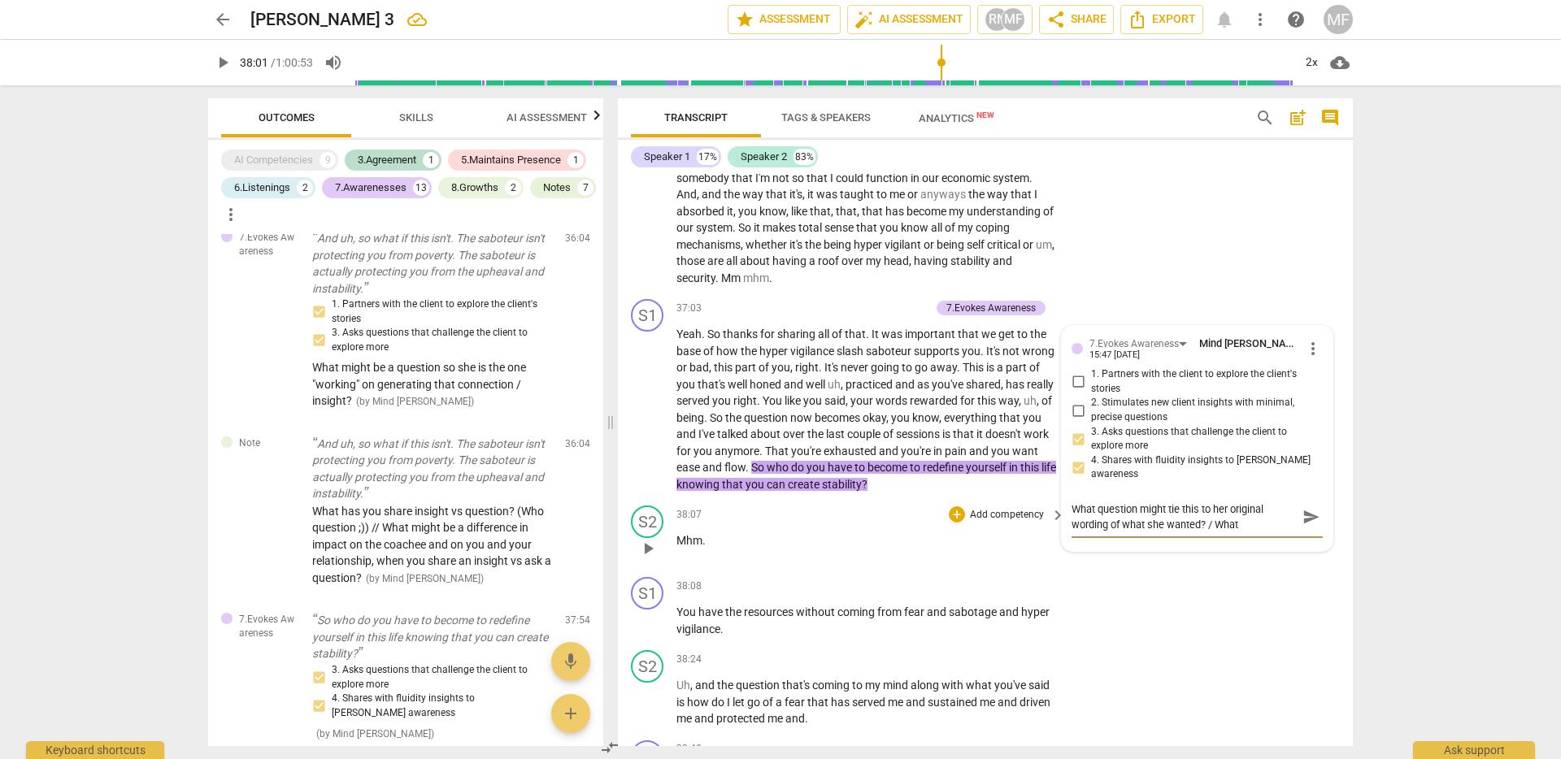
type textarea "What question might tie this to her original wording of what she wanted? / What"
type textarea "What question might tie this to her original wording of what she wanted? / What…"
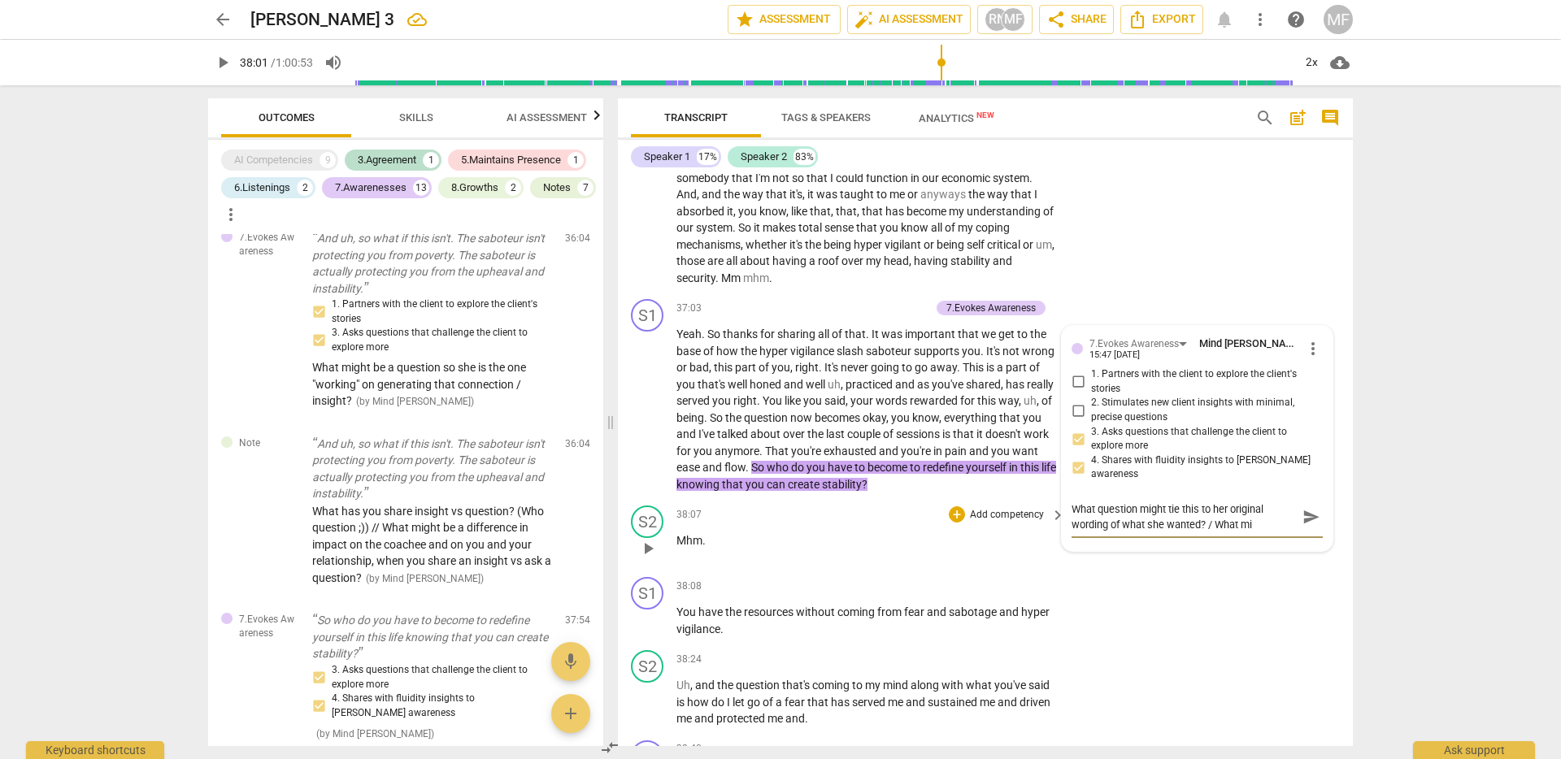
type textarea "What question might tie this to her original wording of what she wanted? / What…"
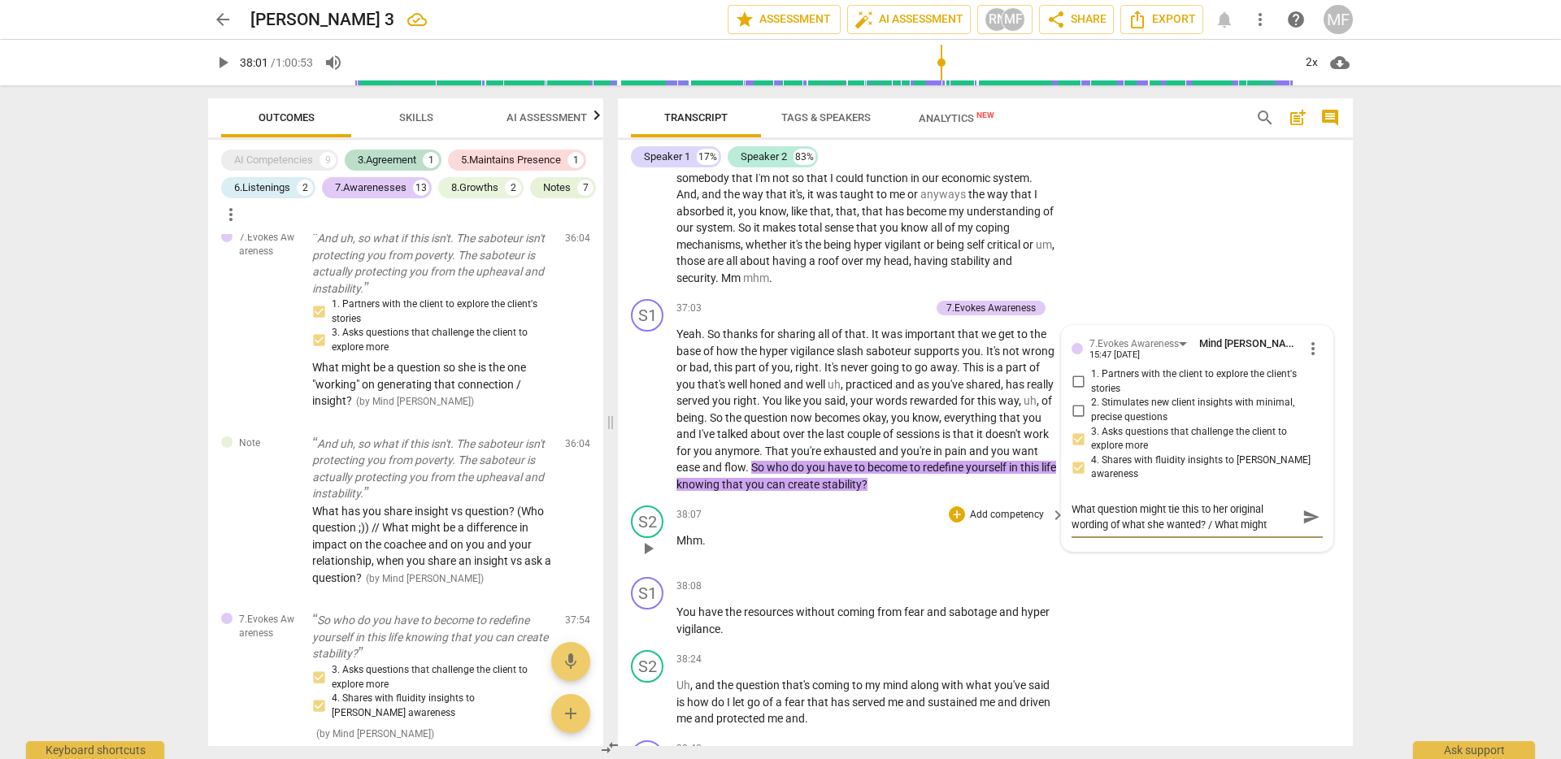
type textarea "What question might tie this to her original wording of what she wanted? / What…"
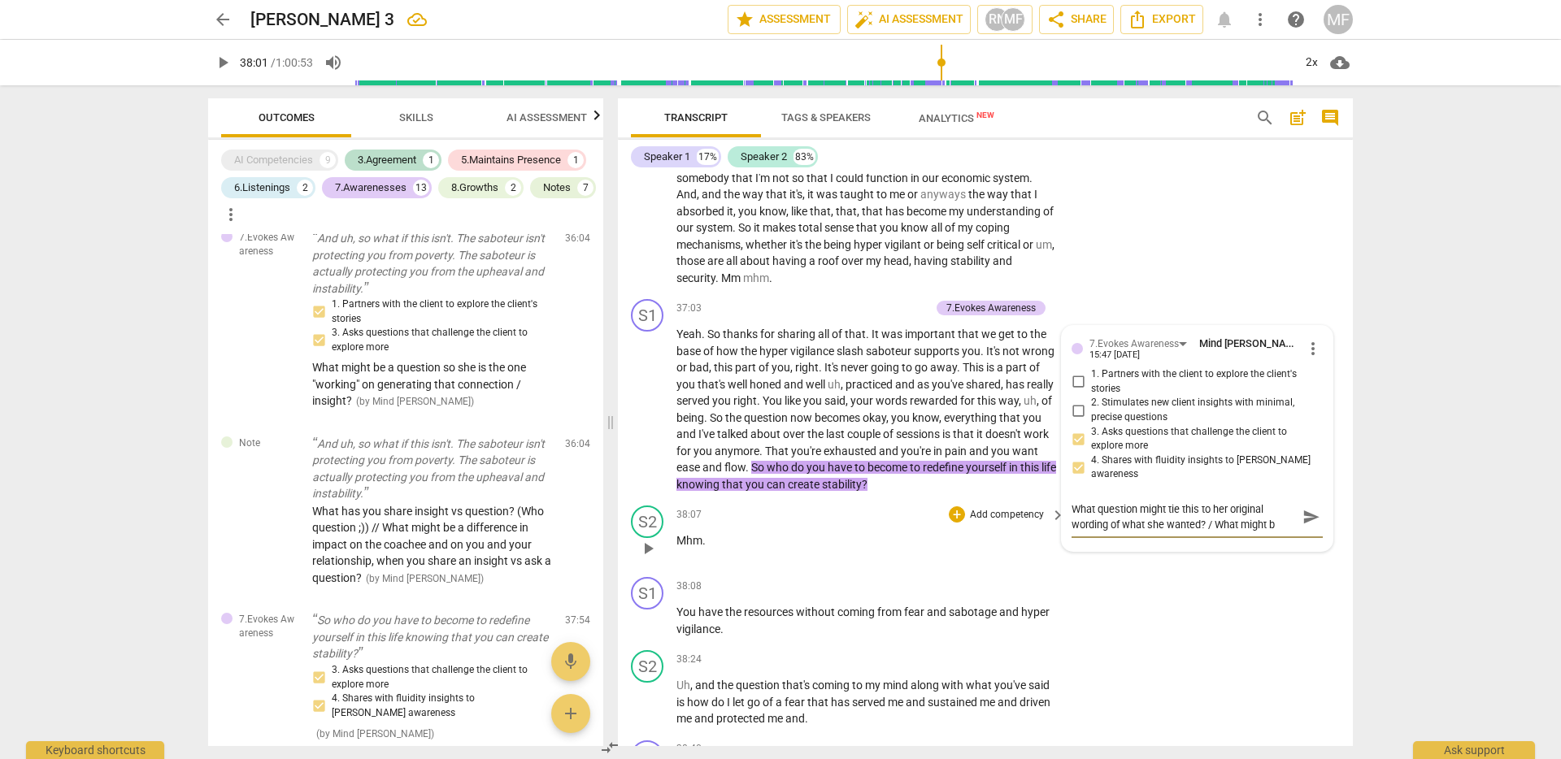
type textarea "What question might tie this to her original wording of what she wanted? / What…"
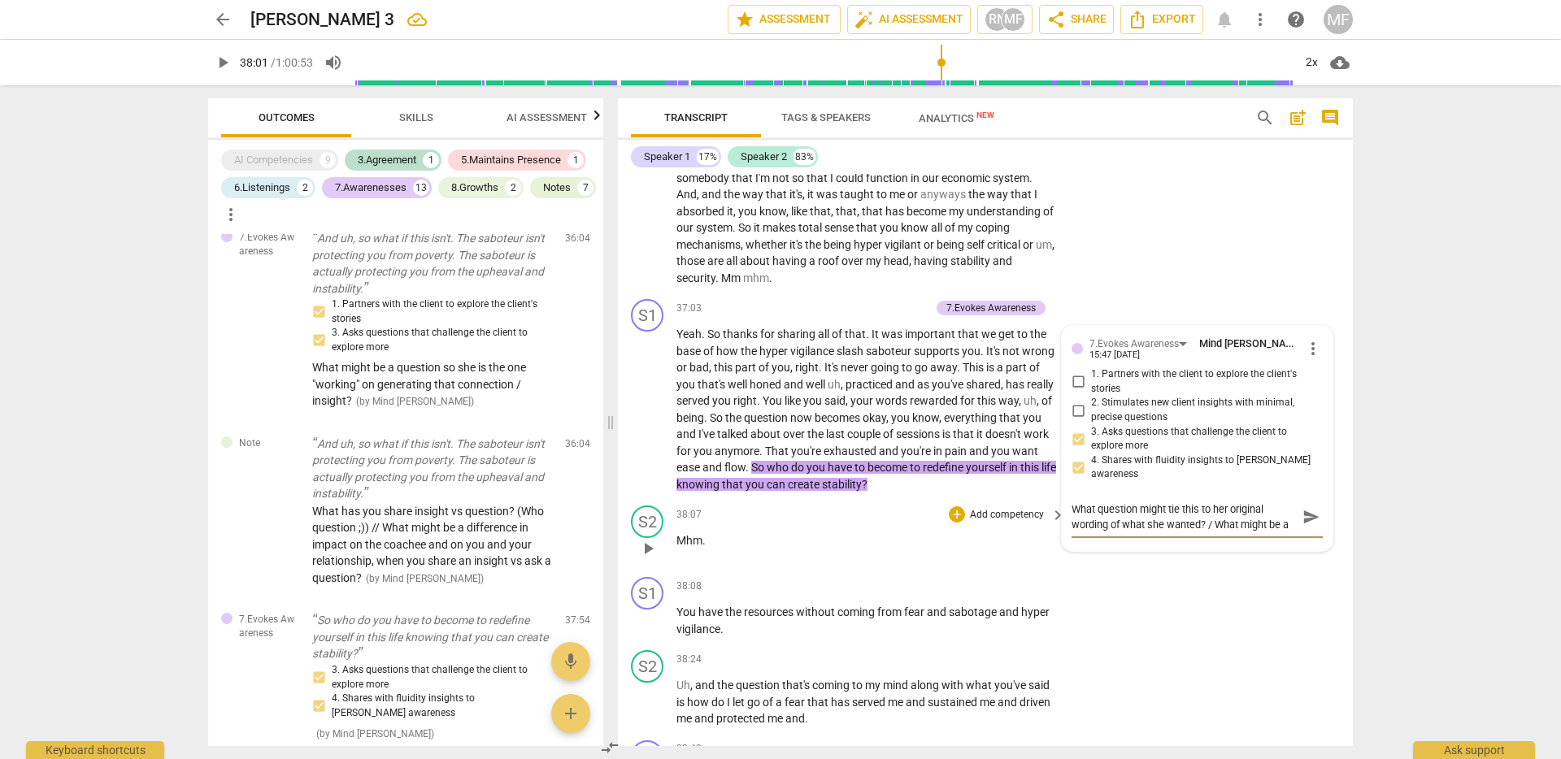
type textarea "What question might tie this to her original wording of what she wanted? / What…"
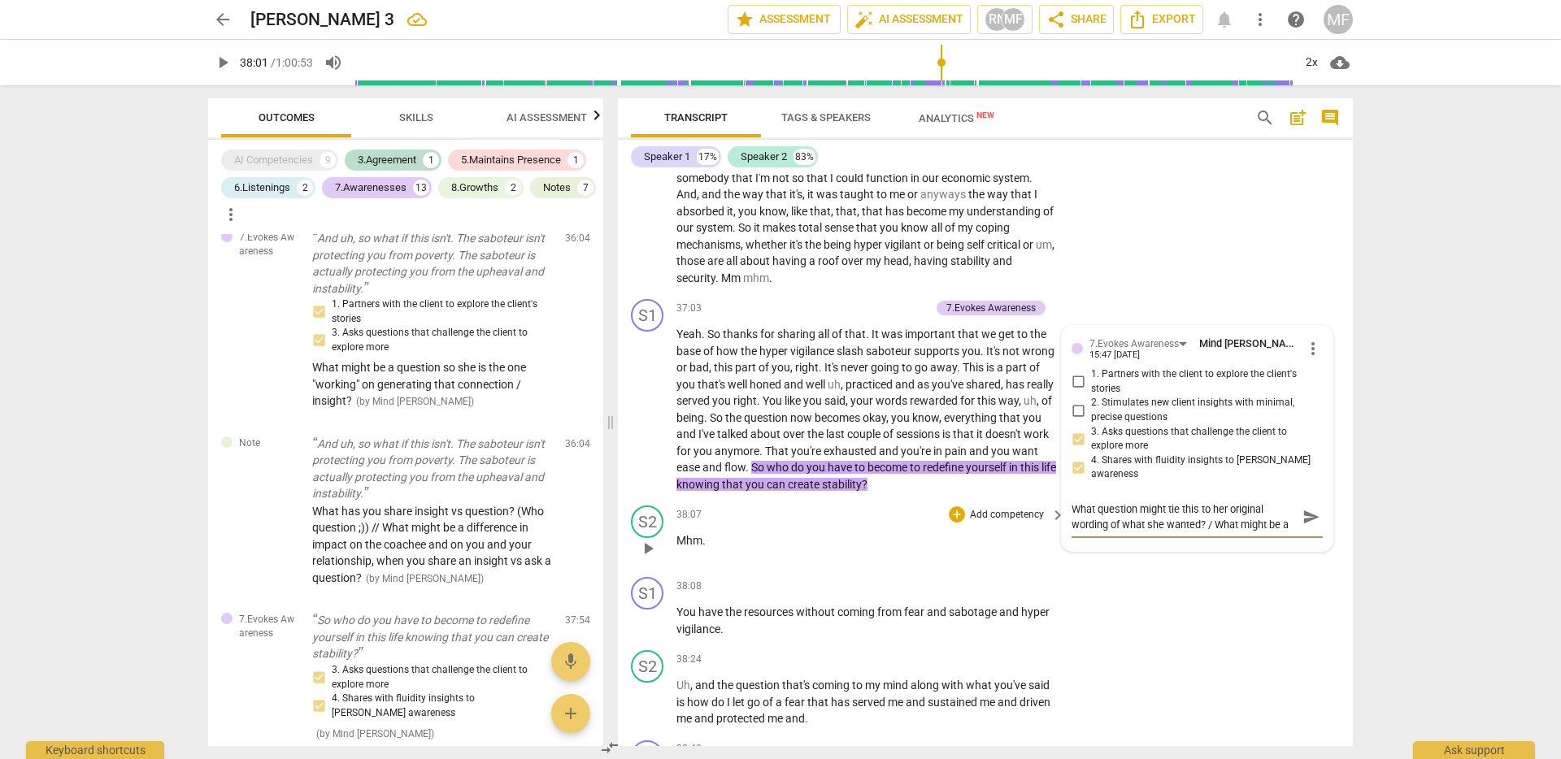
type textarea "What question might tie this to her original wording of what she wanted? / What…"
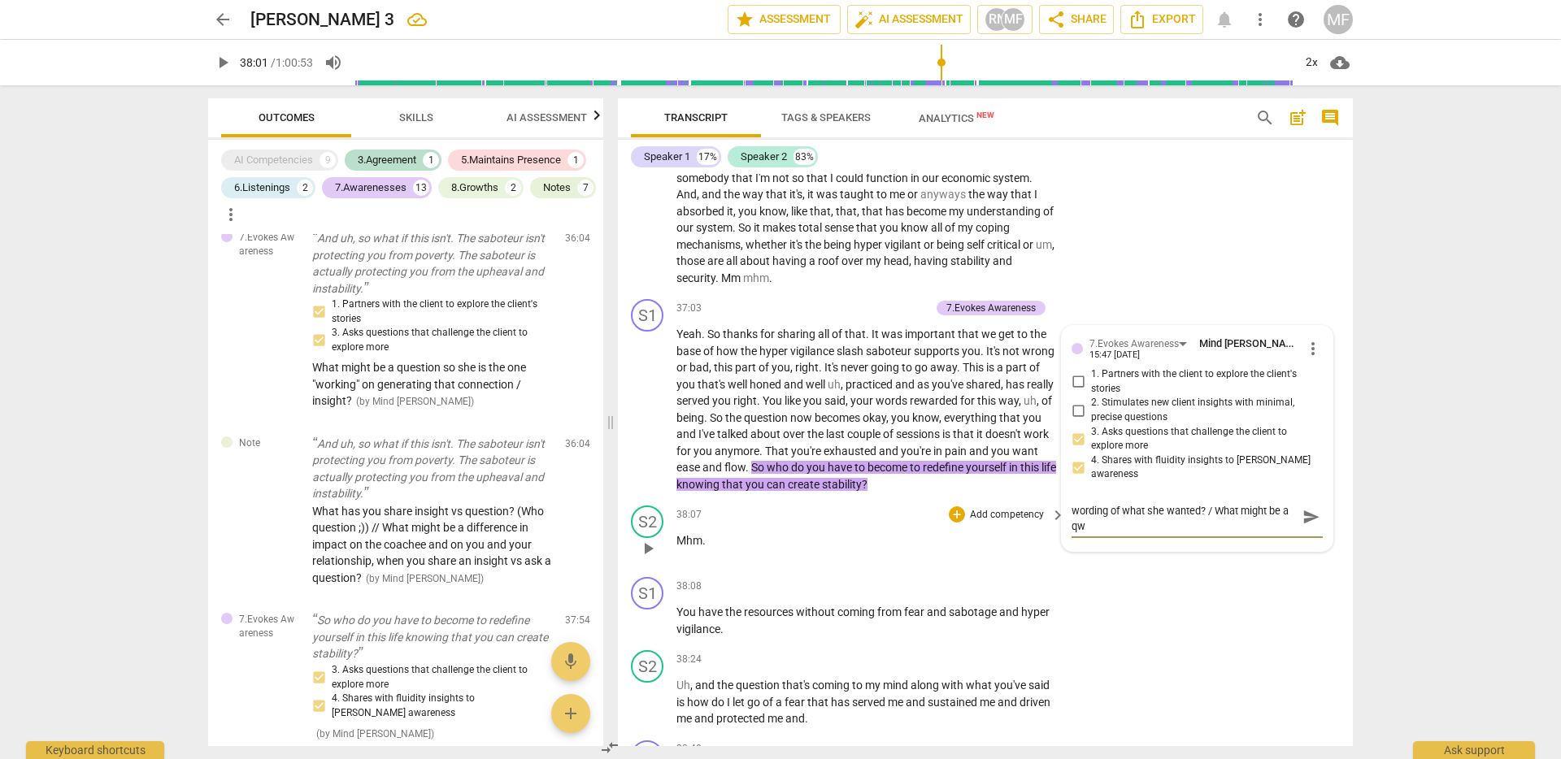
type textarea "What question might tie this to her original wording of what she wanted? / What…"
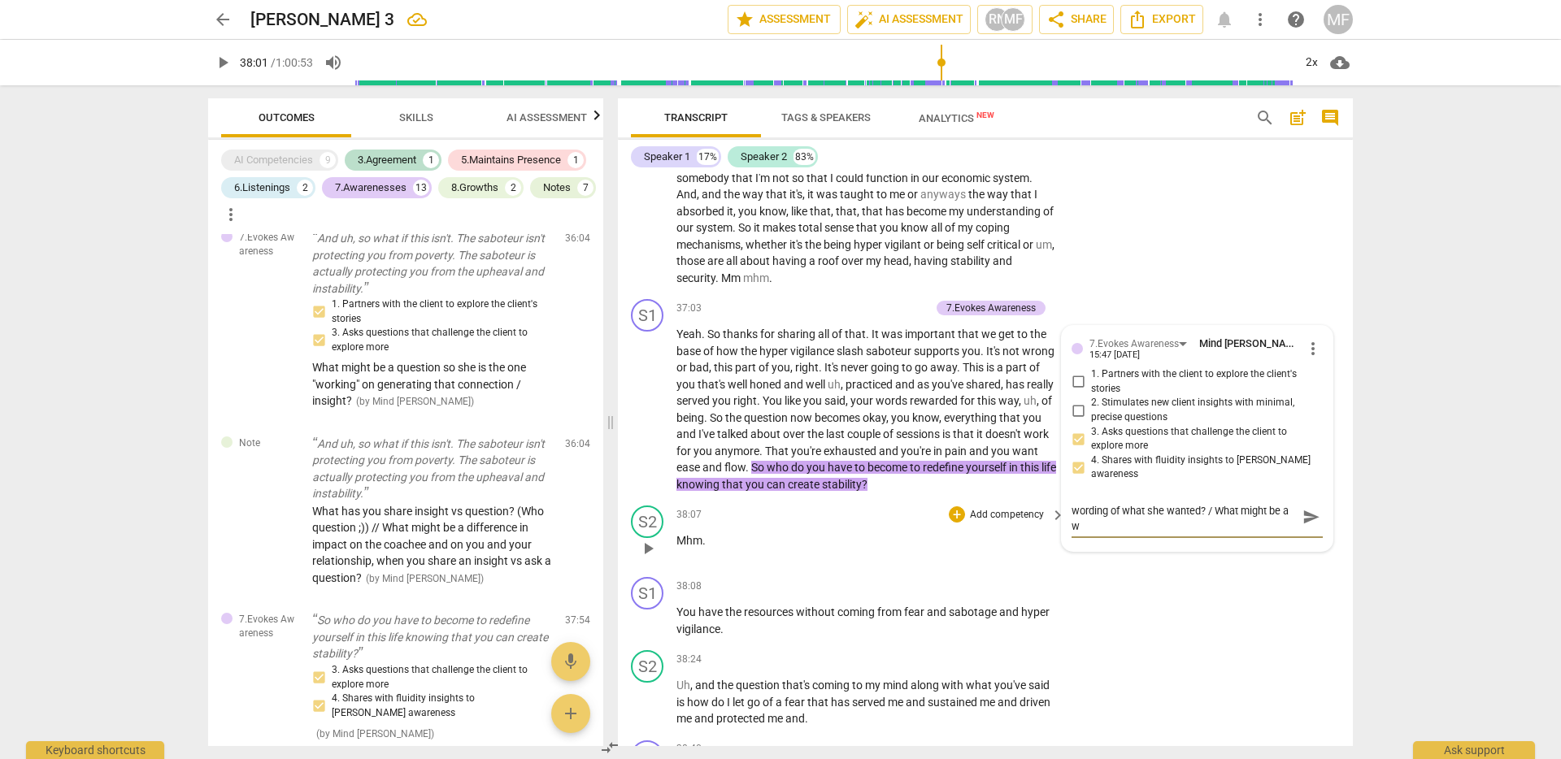
type textarea "What question might tie this to her original wording of what she wanted? / What…"
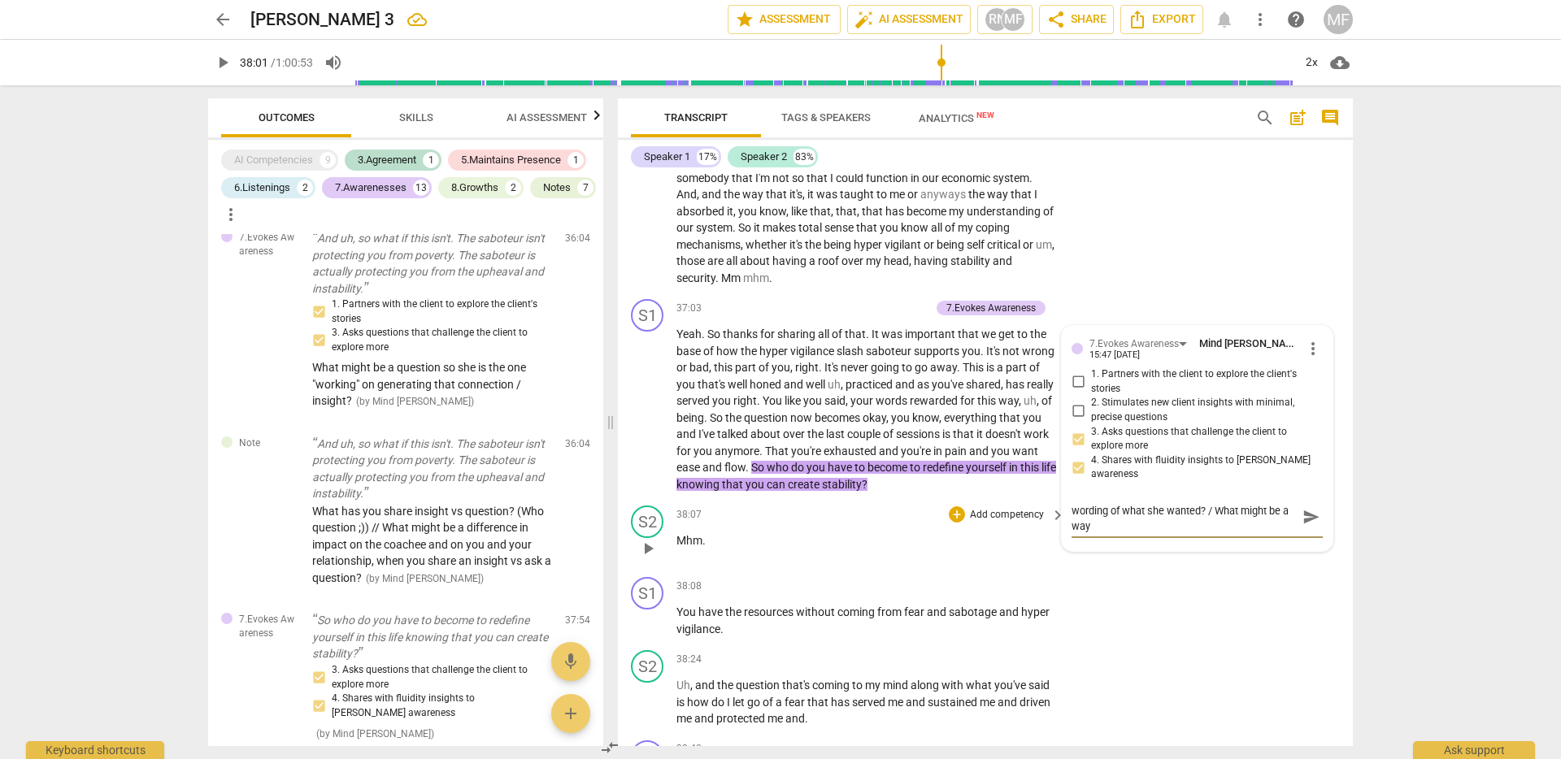
type textarea "What question might tie this to her original wording of what she wanted? / What…"
click at [1299, 534] on span "send" at bounding box center [1311, 525] width 24 height 20
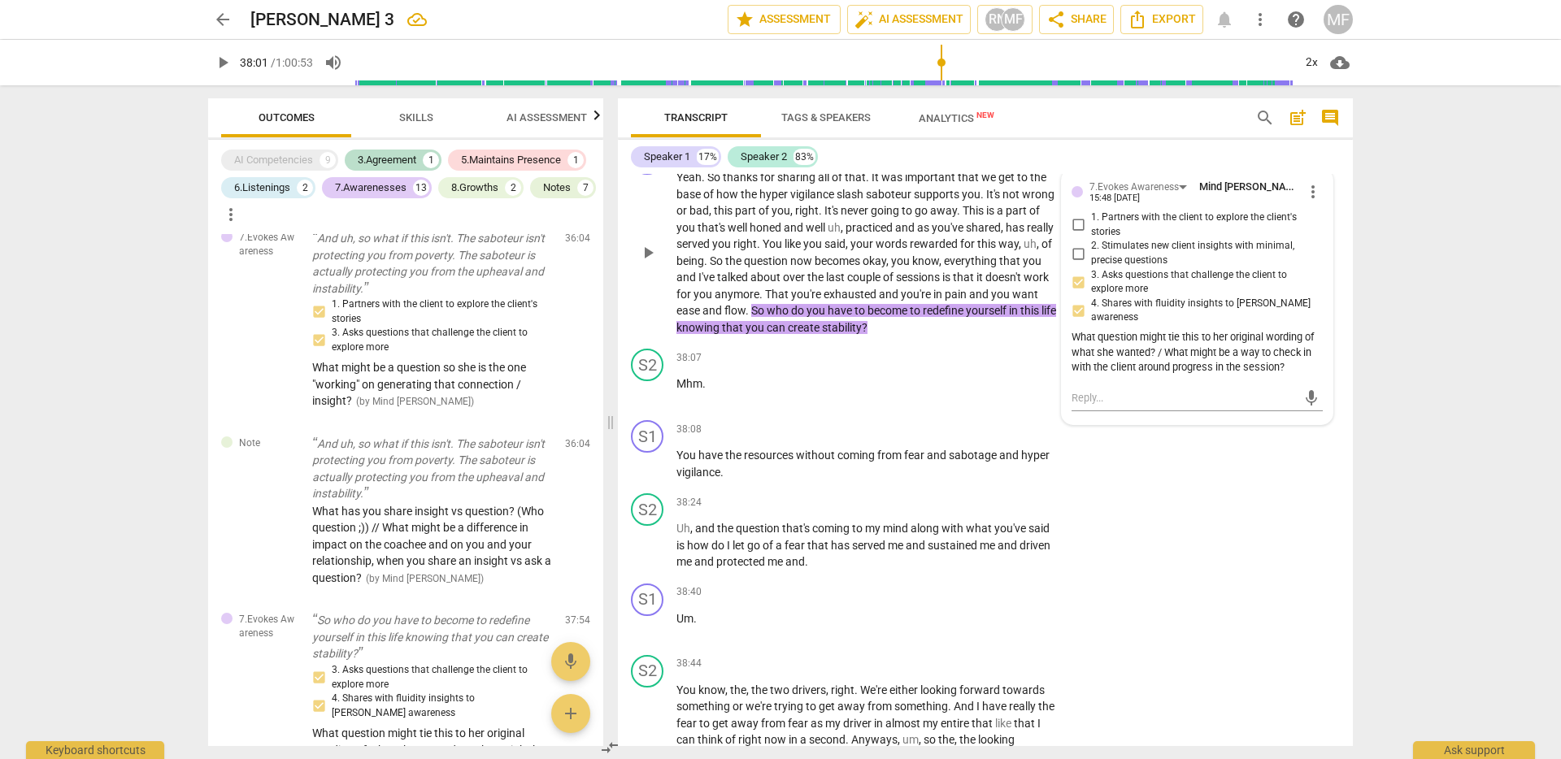
scroll to position [9084, 0]
click at [779, 480] on p "You have the resources without coming from fear and sabotage and hyper vigilanc…" at bounding box center [866, 462] width 380 height 33
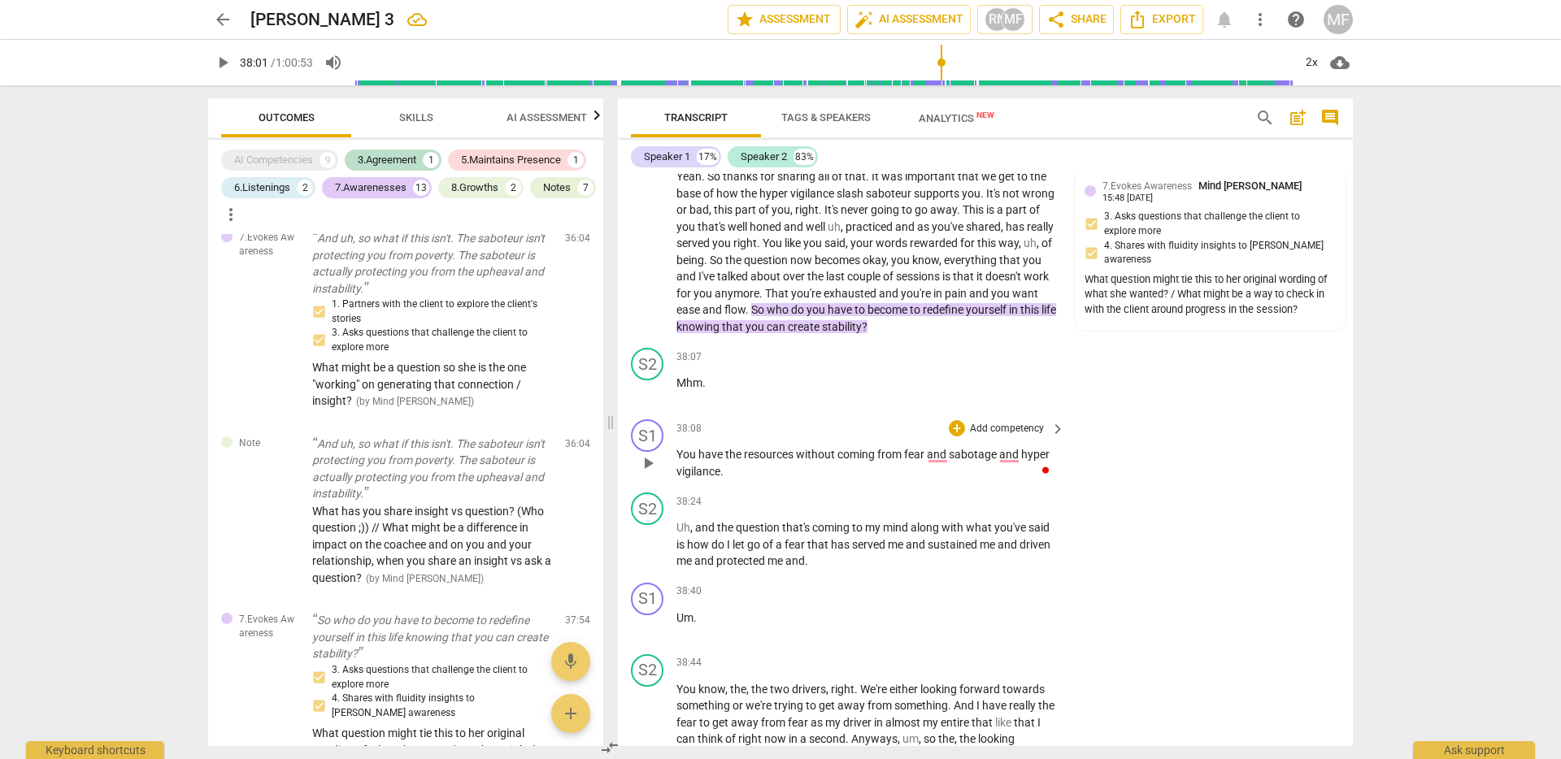
click at [707, 461] on span "have" at bounding box center [711, 454] width 27 height 13
click at [647, 473] on span "pause" at bounding box center [648, 464] width 20 height 20
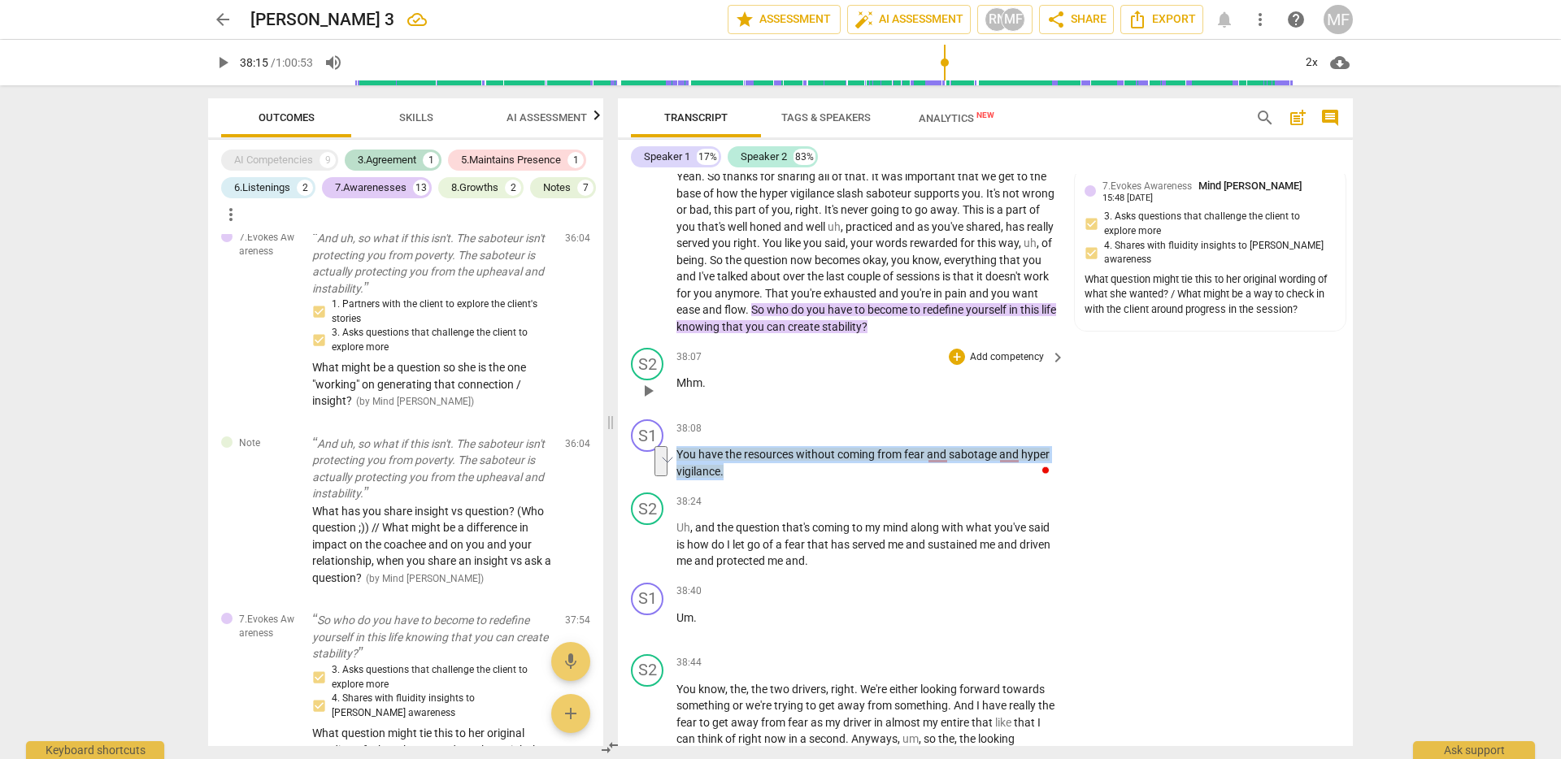
click at [862, 333] on span "stability" at bounding box center [842, 326] width 40 height 13
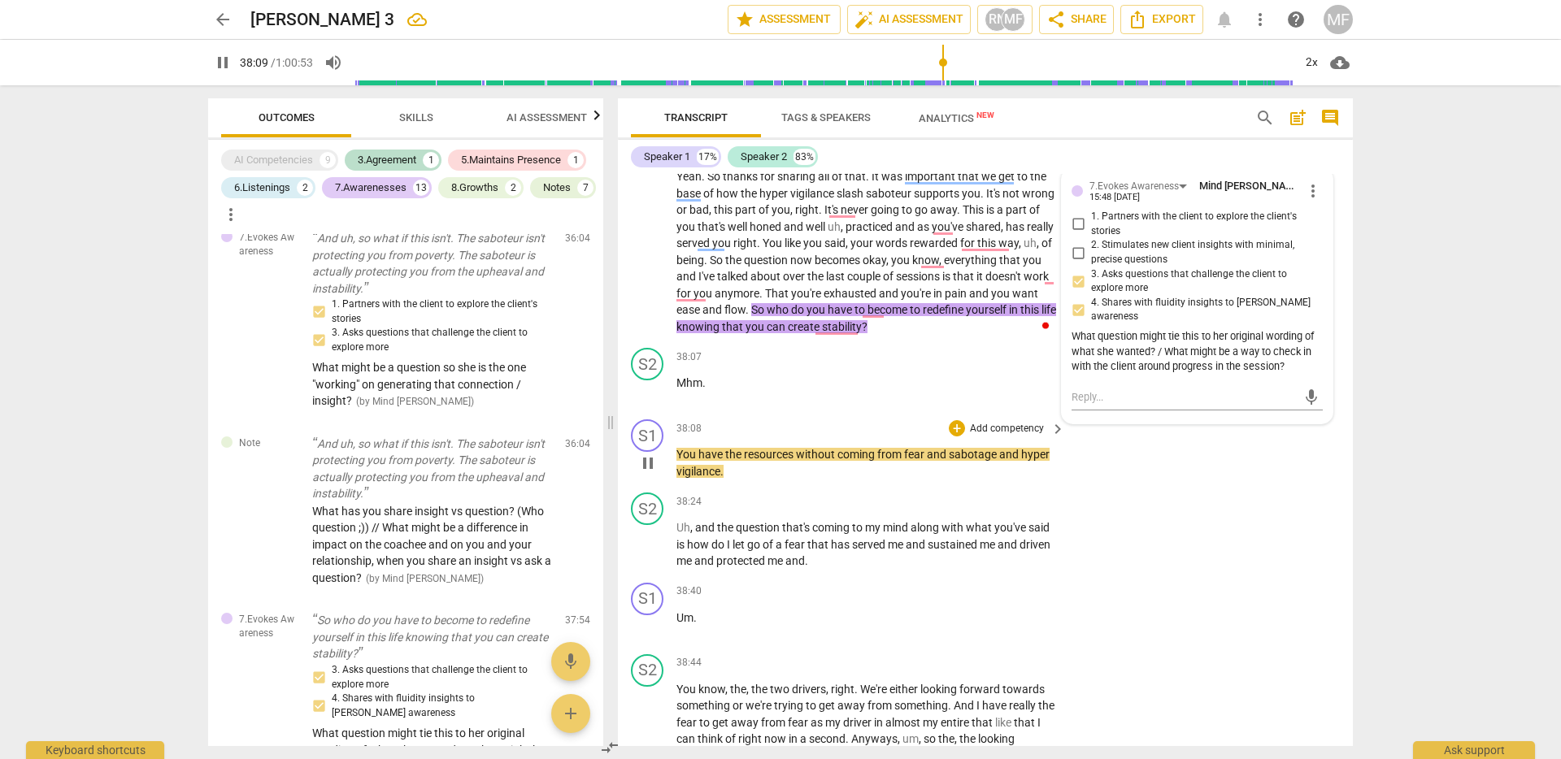
click at [648, 473] on span "pause" at bounding box center [648, 464] width 20 height 20
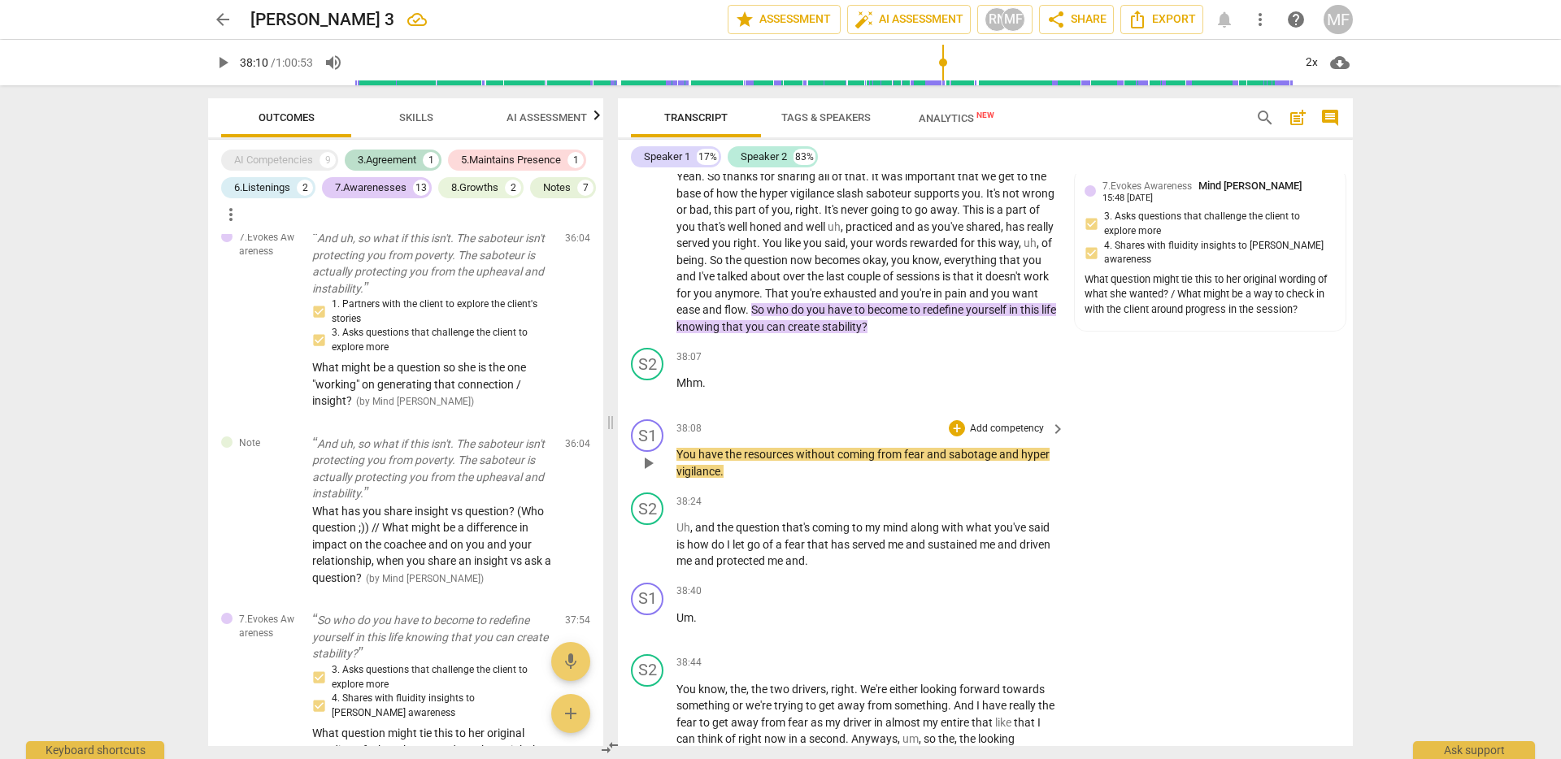
click at [751, 480] on p "You have the resources without coming from fear and sabotage and hyper vigilanc…" at bounding box center [866, 462] width 380 height 33
drag, startPoint x: 755, startPoint y: 544, endPoint x: 668, endPoint y: 520, distance: 90.1
click at [668, 486] on div "S1 play_arrow pause 38:08 + Add competency keyboard_arrow_right You have the re…" at bounding box center [985, 449] width 735 height 73
click at [714, 392] on p "Mhm ." at bounding box center [866, 383] width 380 height 17
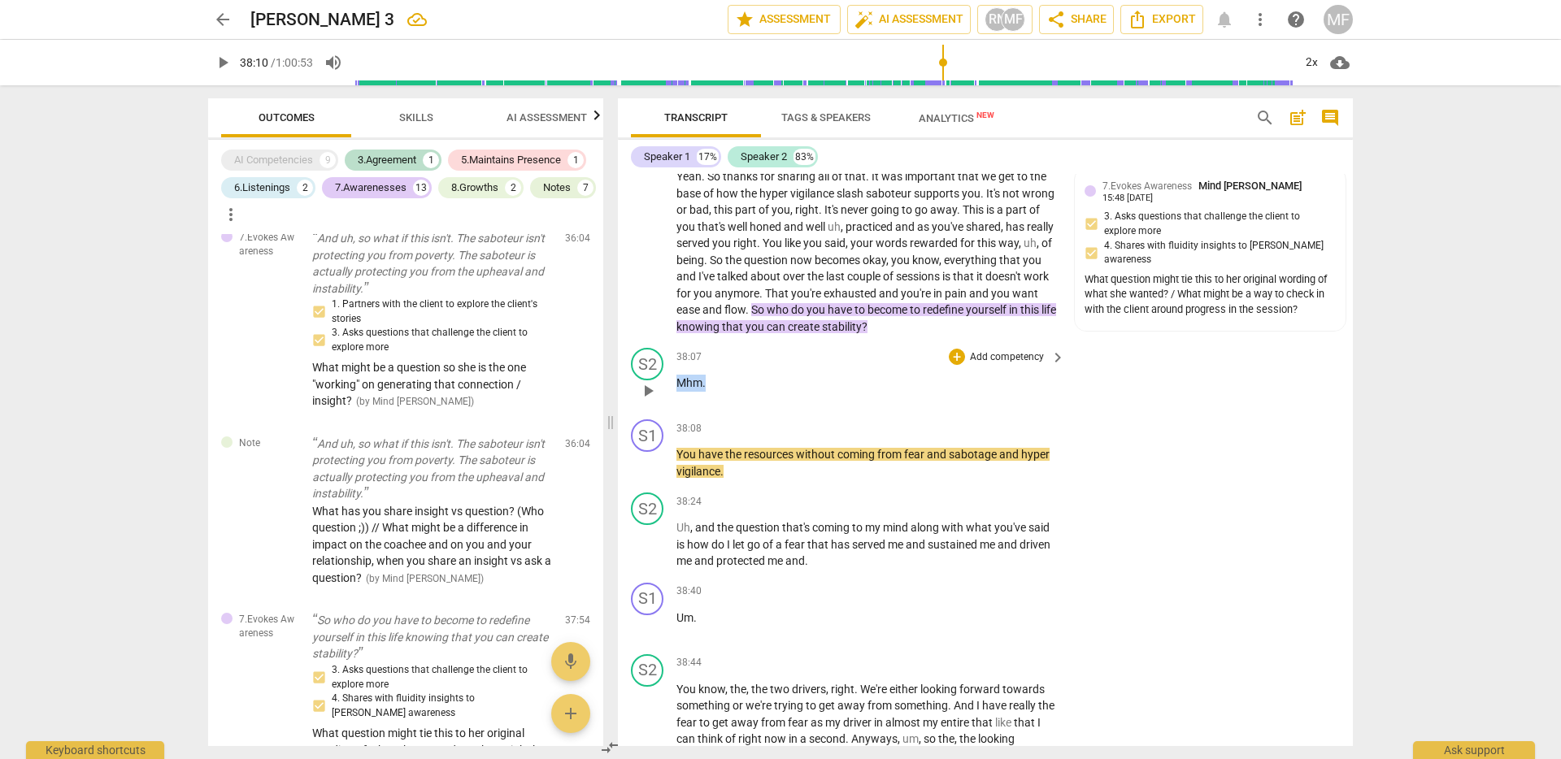
click at [714, 392] on p "Mhm ." at bounding box center [866, 383] width 380 height 17
click at [723, 428] on div "+" at bounding box center [720, 428] width 16 height 16
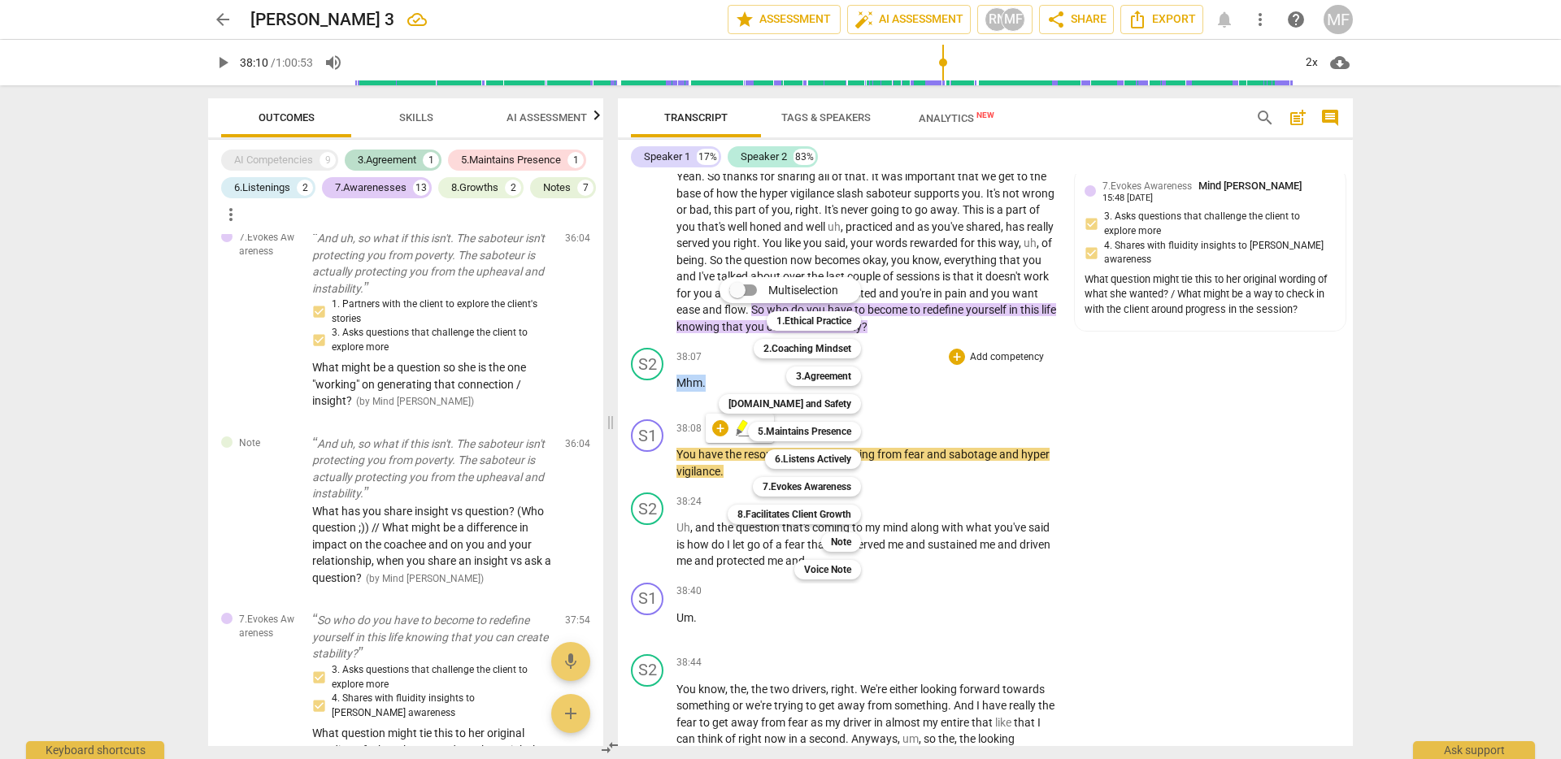
click at [723, 549] on div "Multiselection m 1.Ethical Practice 1 2.Coaching Mindset 2 3.Agreement 3 [DOMAI…" at bounding box center [802, 428] width 180 height 310
click at [731, 541] on div "Multiselection m 1.Ethical Practice 1 2.Coaching Mindset 2 3.Agreement 3 [DOMAI…" at bounding box center [802, 428] width 180 height 310
click at [1030, 534] on div at bounding box center [780, 379] width 1561 height 759
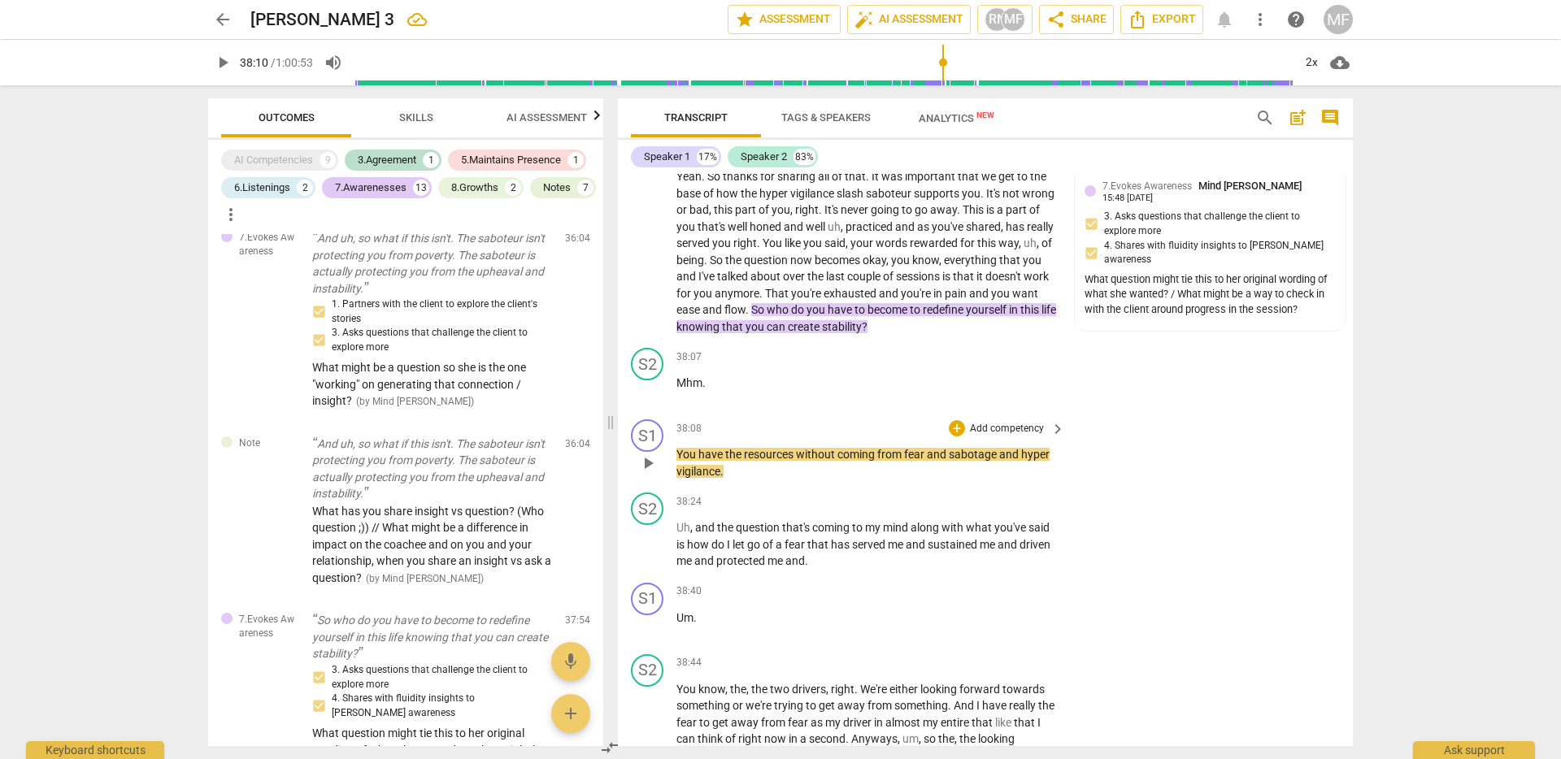
click at [750, 480] on p "You have the resources without coming from fear and sabotage and hyper vigilanc…" at bounding box center [866, 462] width 380 height 33
click at [1005, 436] on p "Add competency" at bounding box center [1006, 429] width 77 height 15
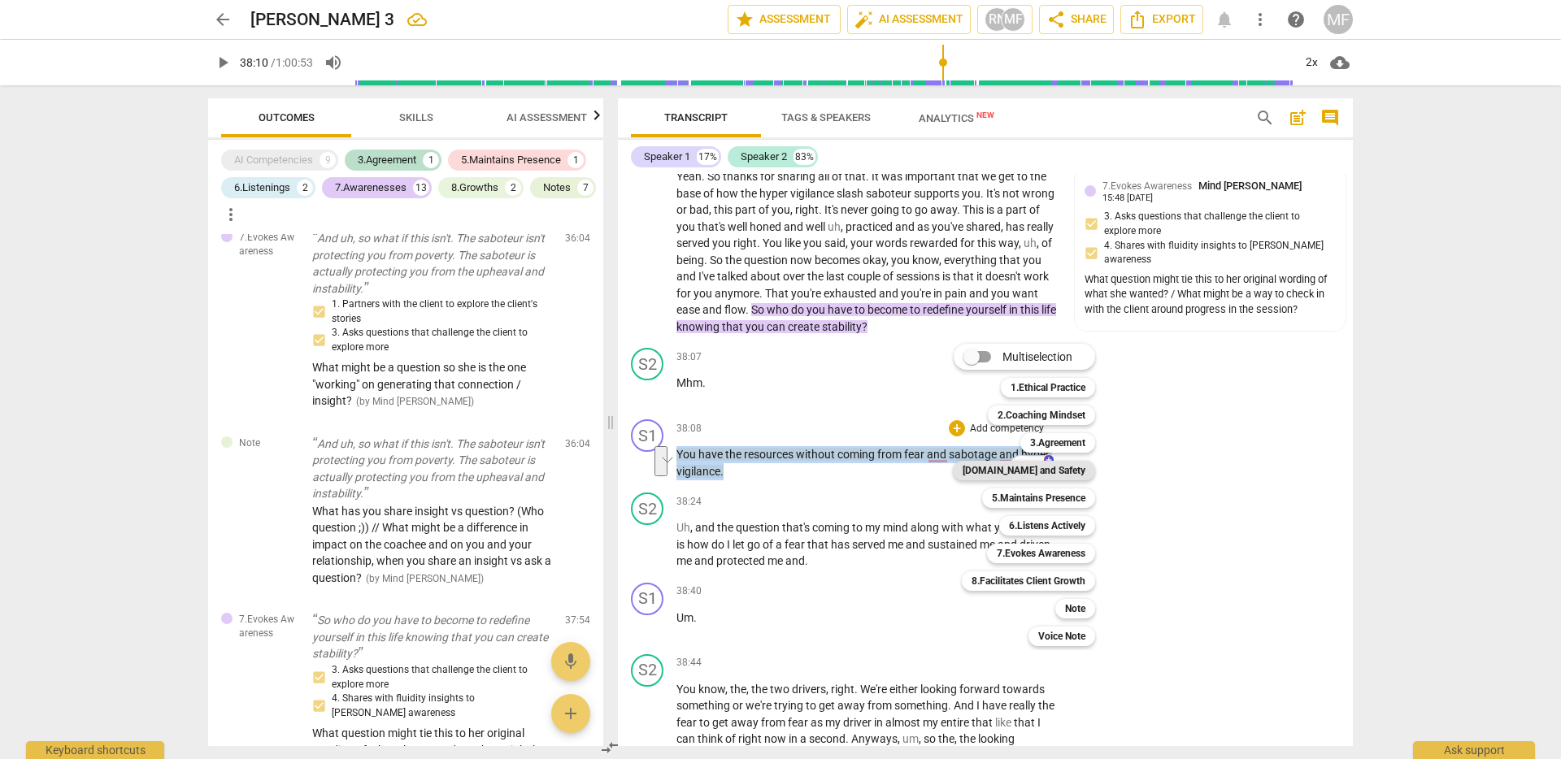
click at [1080, 468] on b "[DOMAIN_NAME] and Safety" at bounding box center [1023, 471] width 123 height 20
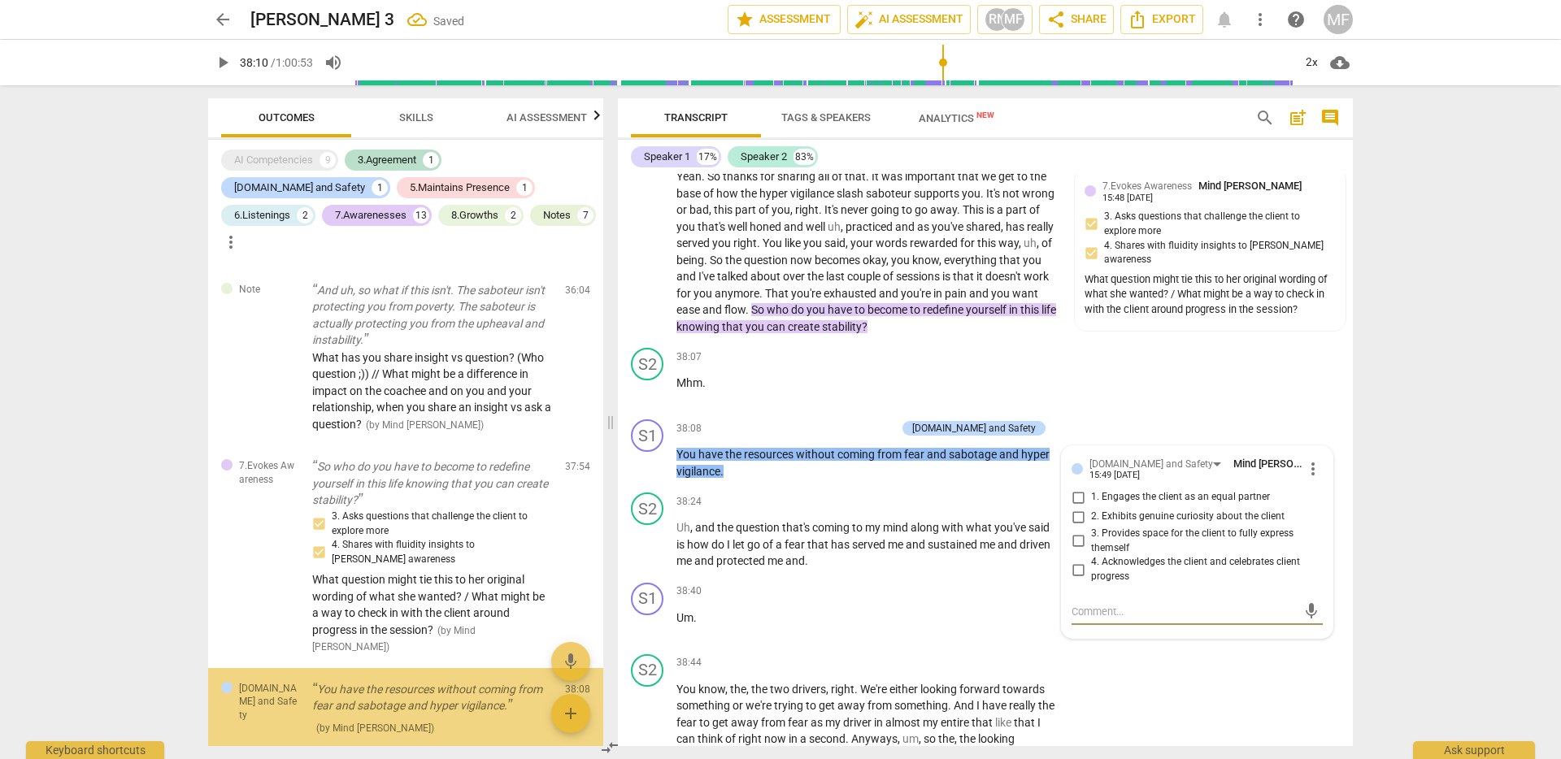
scroll to position [3227, 0]
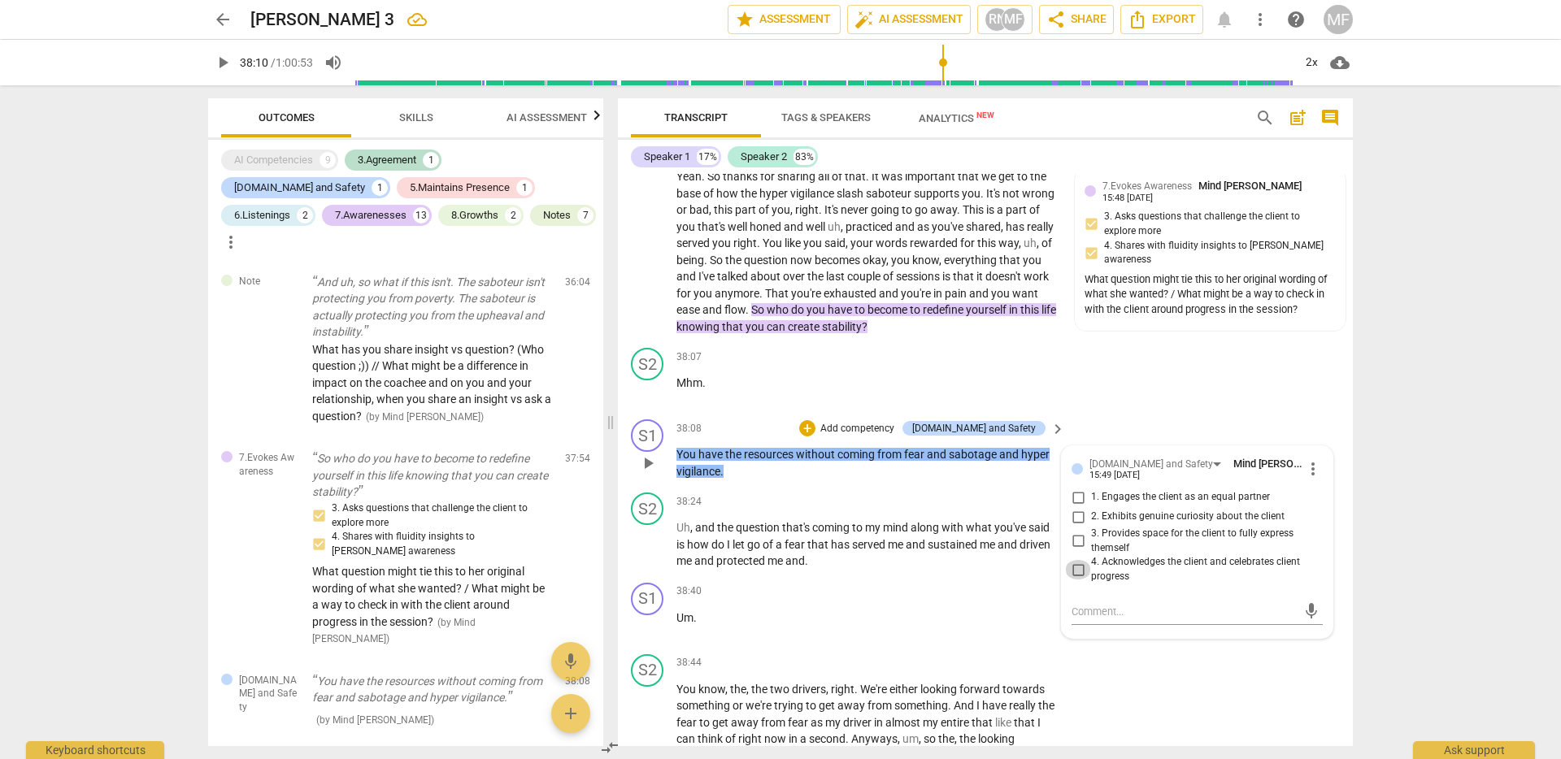
click at [1072, 580] on input "4. Acknowledges the client and celebrates client progress" at bounding box center [1078, 570] width 26 height 20
click at [1135, 619] on textarea at bounding box center [1183, 611] width 225 height 15
drag, startPoint x: 1161, startPoint y: 680, endPoint x: 1279, endPoint y: 701, distance: 120.5
click at [1279, 641] on div "affirming the client. Alternative : what might happen if you gave her more spac…" at bounding box center [1196, 619] width 251 height 41
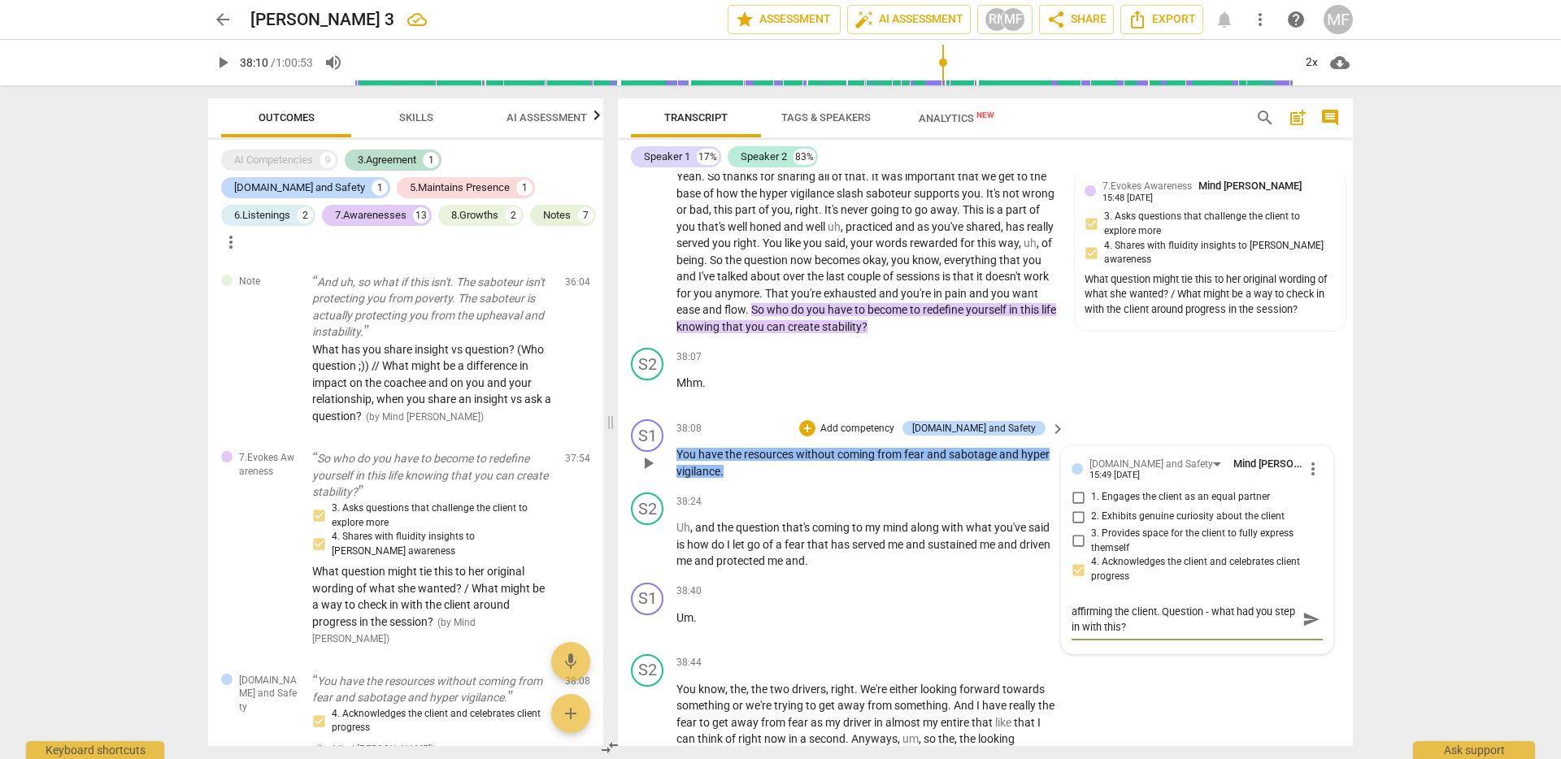
drag, startPoint x: 1242, startPoint y: 685, endPoint x: 1252, endPoint y: 693, distance: 12.7
click at [1252, 635] on textarea "affirming the client. Question - what had you step in with this?" at bounding box center [1183, 619] width 225 height 31
click at [1302, 628] on span "send" at bounding box center [1311, 619] width 18 height 18
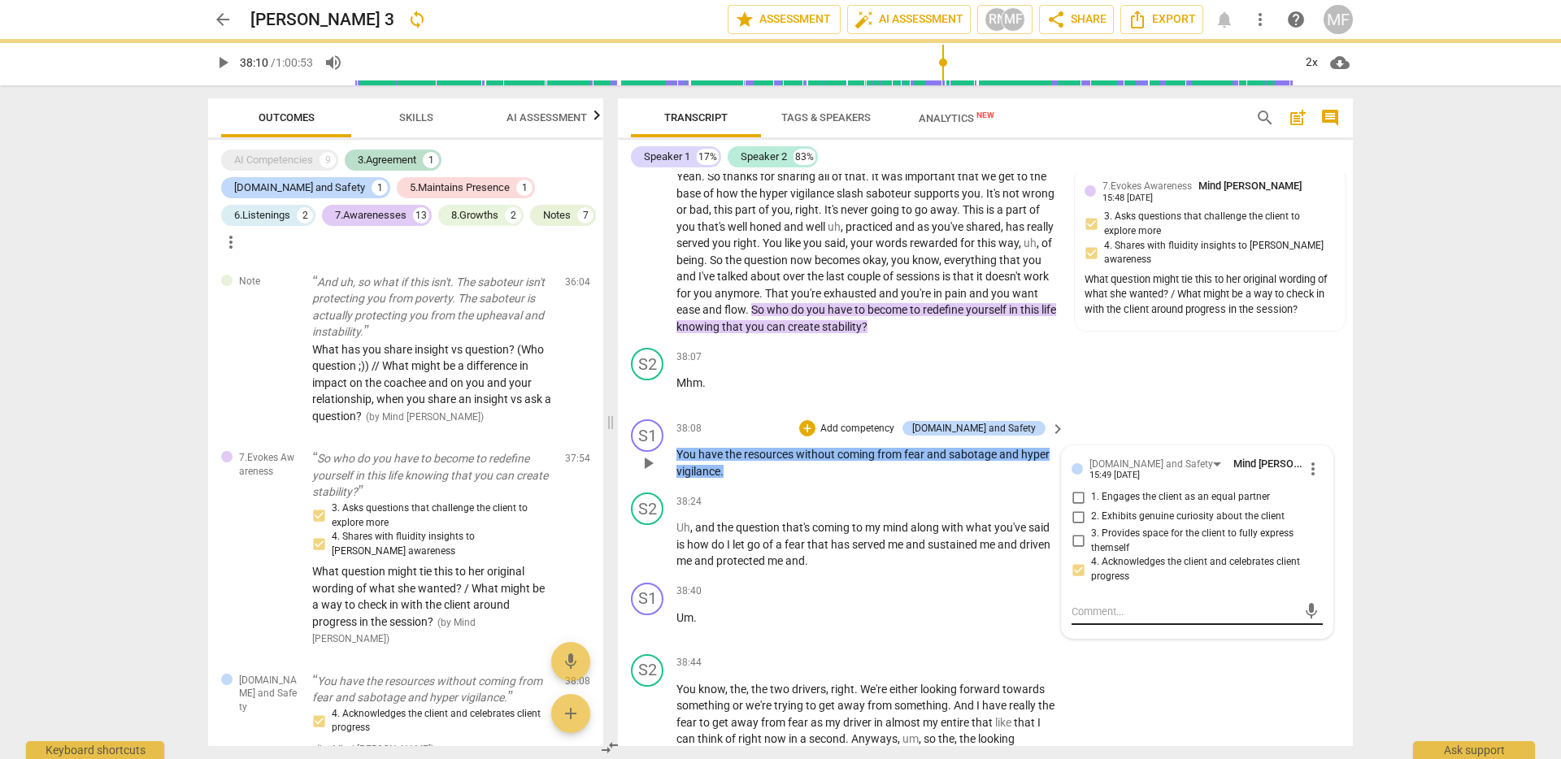
scroll to position [0, 0]
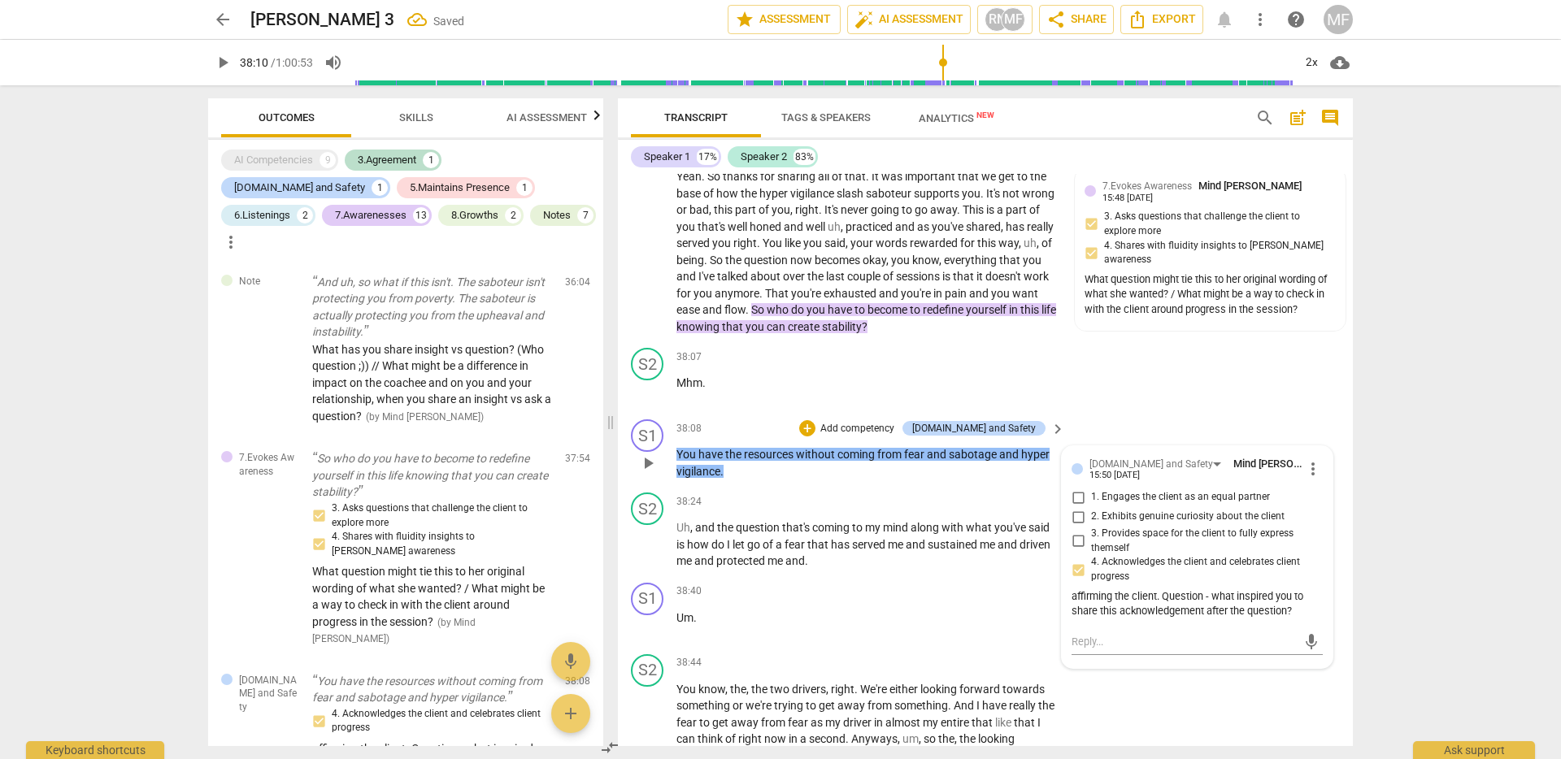
click at [781, 480] on p "You have the resources without coming from fear and sabotage and hyper vigilanc…" at bounding box center [866, 462] width 380 height 33
